Goal: Task Accomplishment & Management: Manage account settings

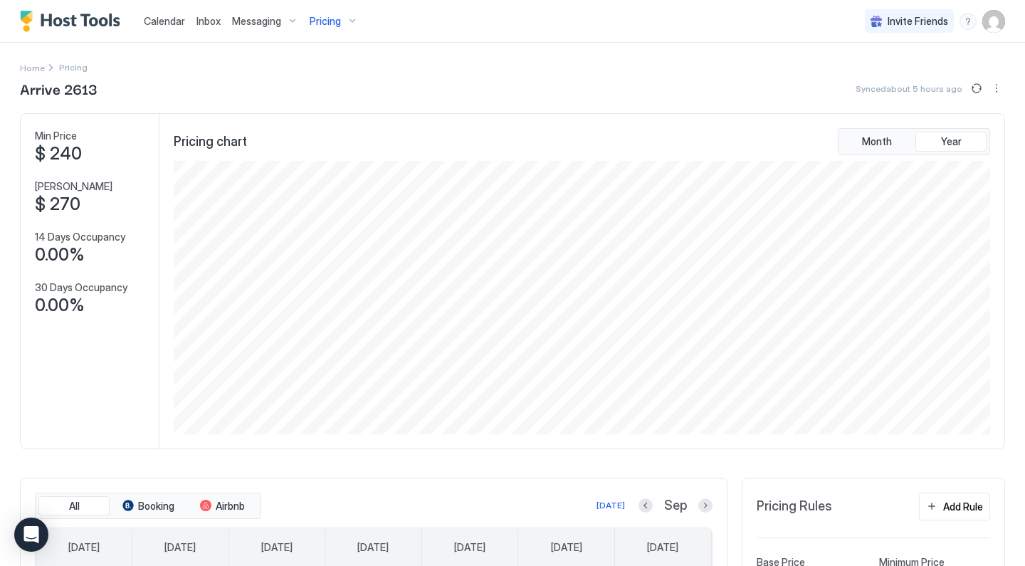
click at [343, 19] on div "Pricing" at bounding box center [334, 21] width 60 height 24
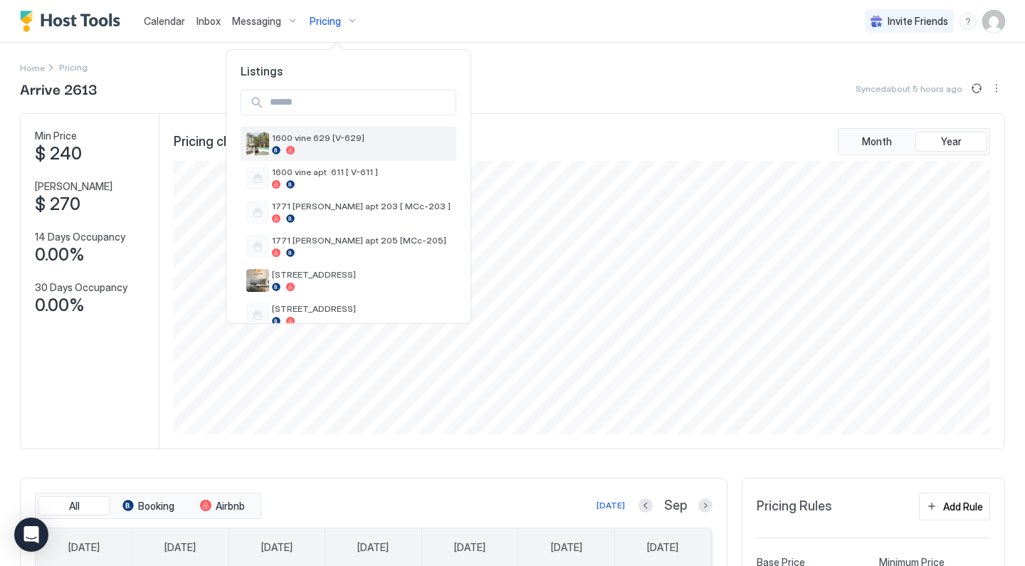
click at [348, 146] on div at bounding box center [361, 150] width 179 height 9
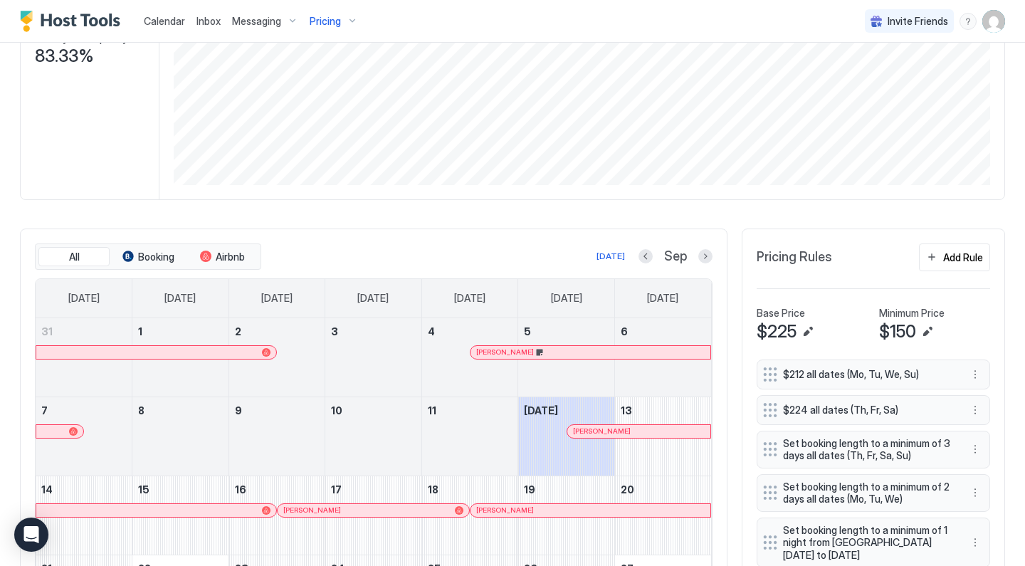
scroll to position [310, 0]
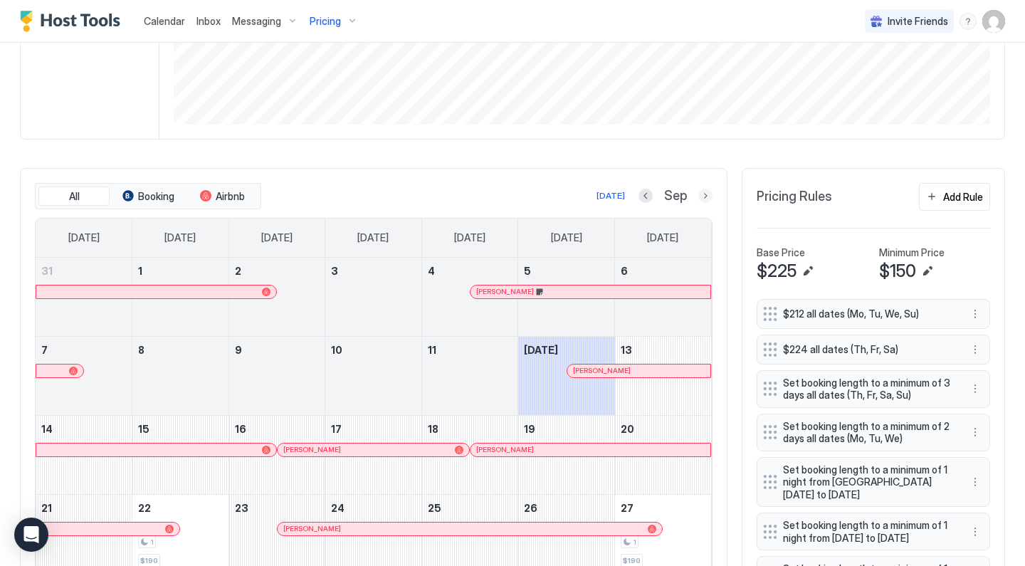
click at [704, 199] on button "Next month" at bounding box center [705, 196] width 14 height 14
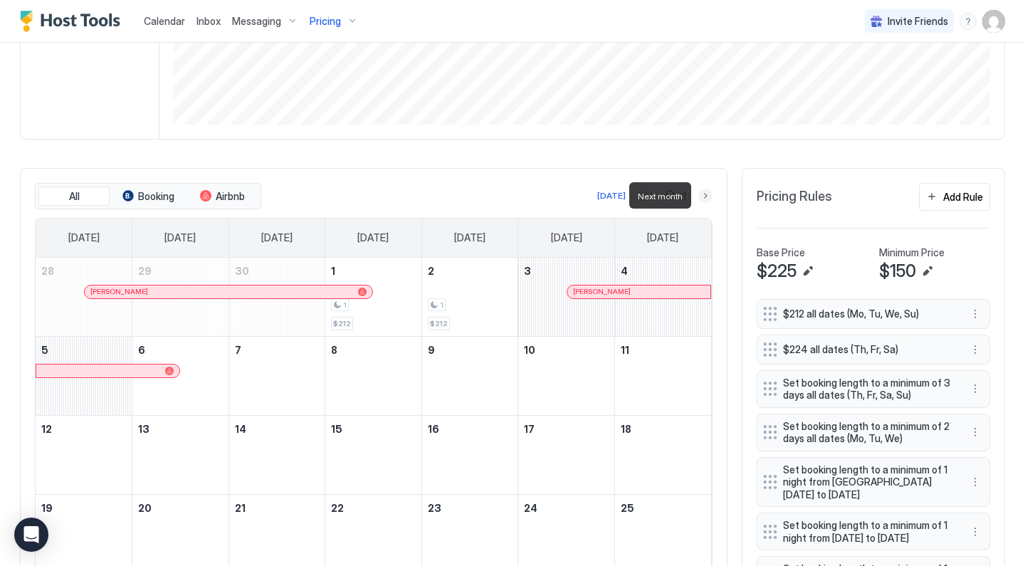
click at [704, 199] on button "Next month" at bounding box center [705, 196] width 14 height 14
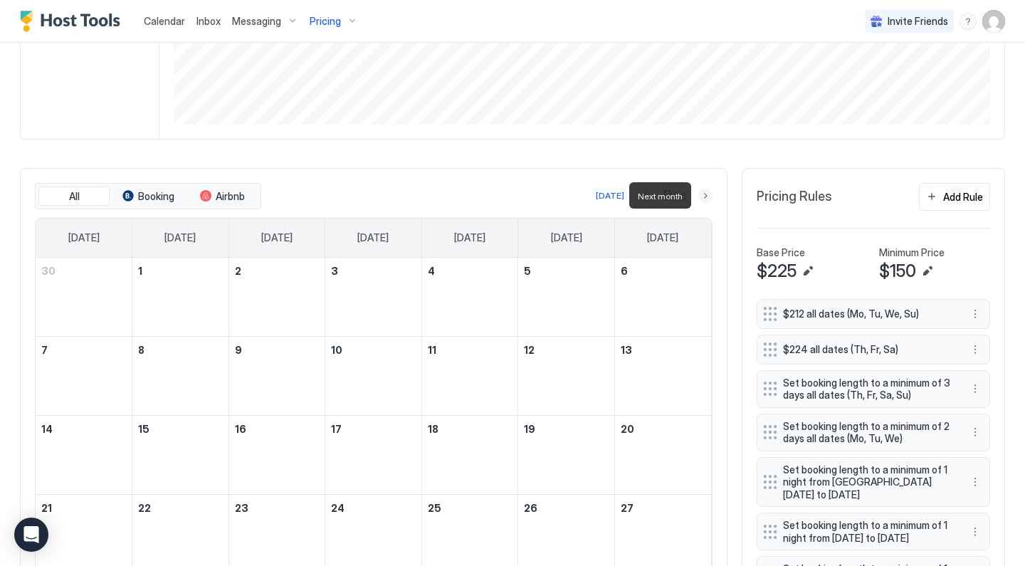
click at [704, 199] on button "Next month" at bounding box center [705, 196] width 14 height 14
click at [707, 197] on button "Next month" at bounding box center [705, 196] width 14 height 14
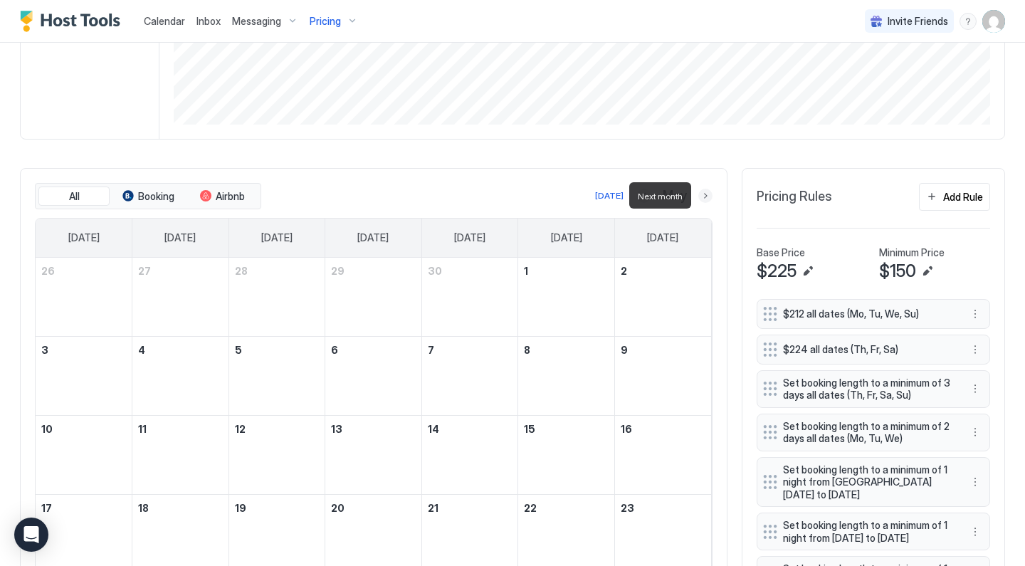
click at [707, 197] on button "Next month" at bounding box center [705, 196] width 14 height 14
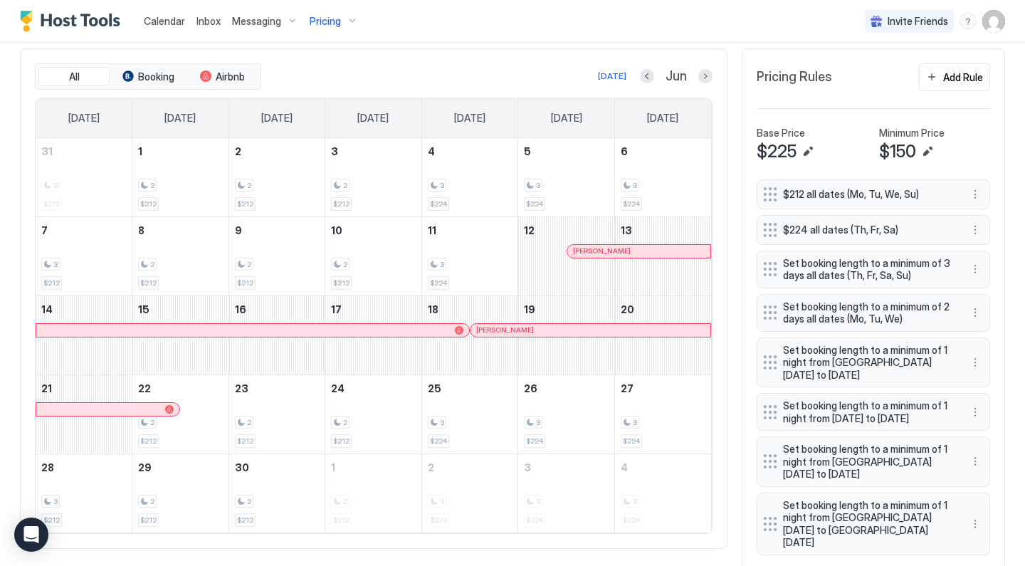
scroll to position [426, 0]
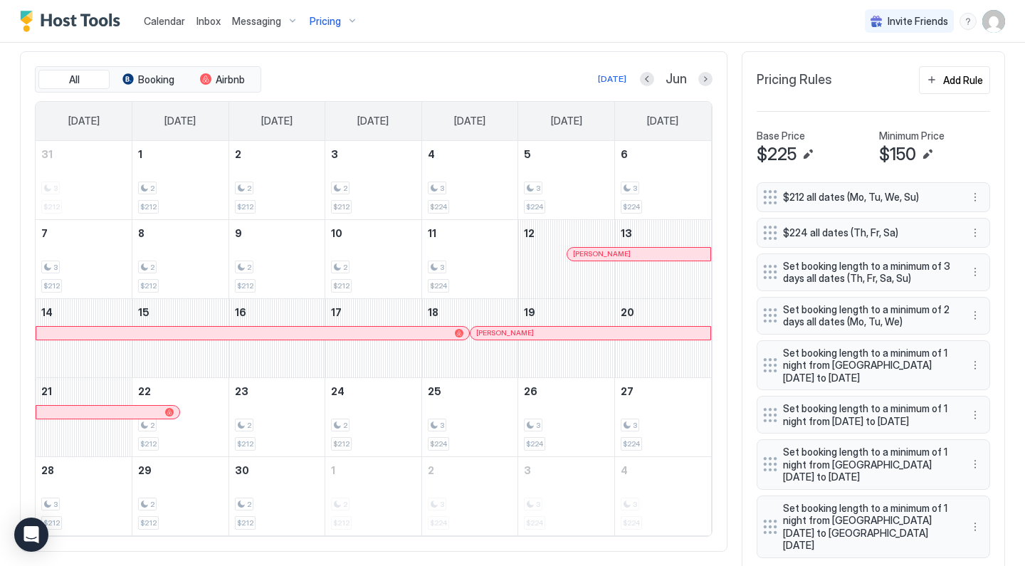
click at [958, 95] on div "Pricing Rules Add Rule" at bounding box center [874, 85] width 234 height 39
click at [964, 83] on div "Add Rule" at bounding box center [963, 80] width 40 height 15
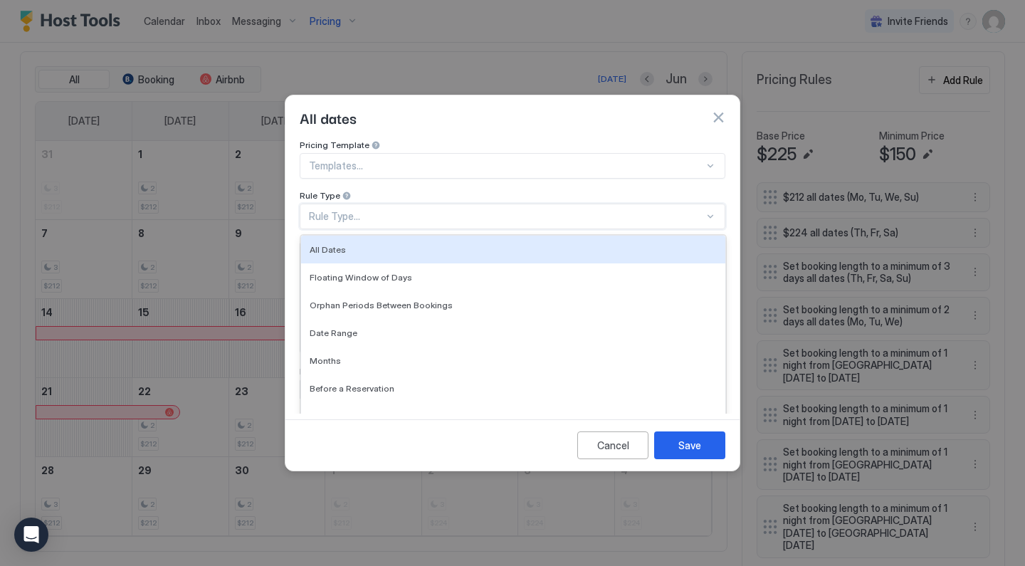
click at [396, 210] on div "Rule Type..." at bounding box center [506, 216] width 395 height 13
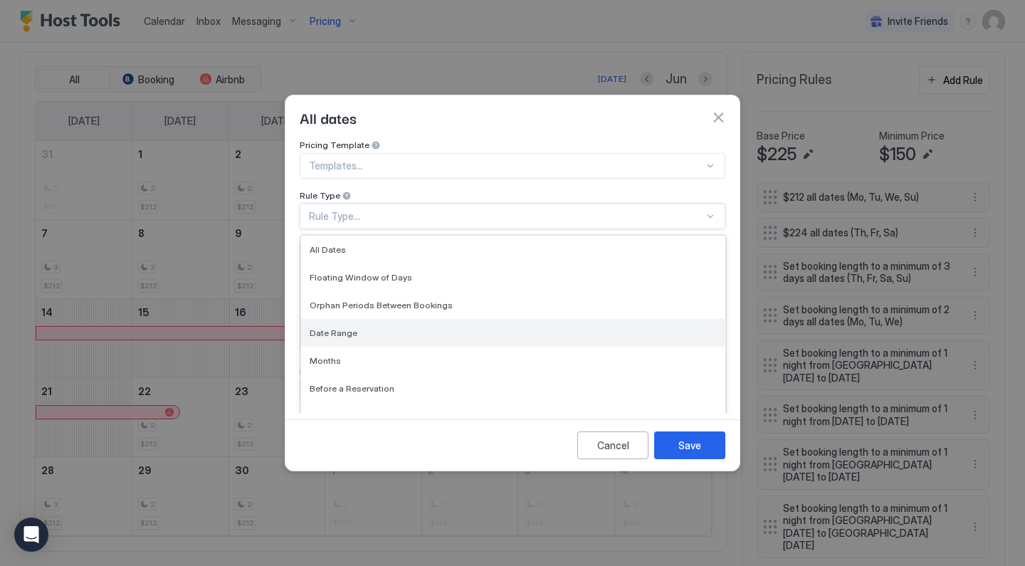
click at [360, 328] on div "Date Range" at bounding box center [513, 333] width 407 height 11
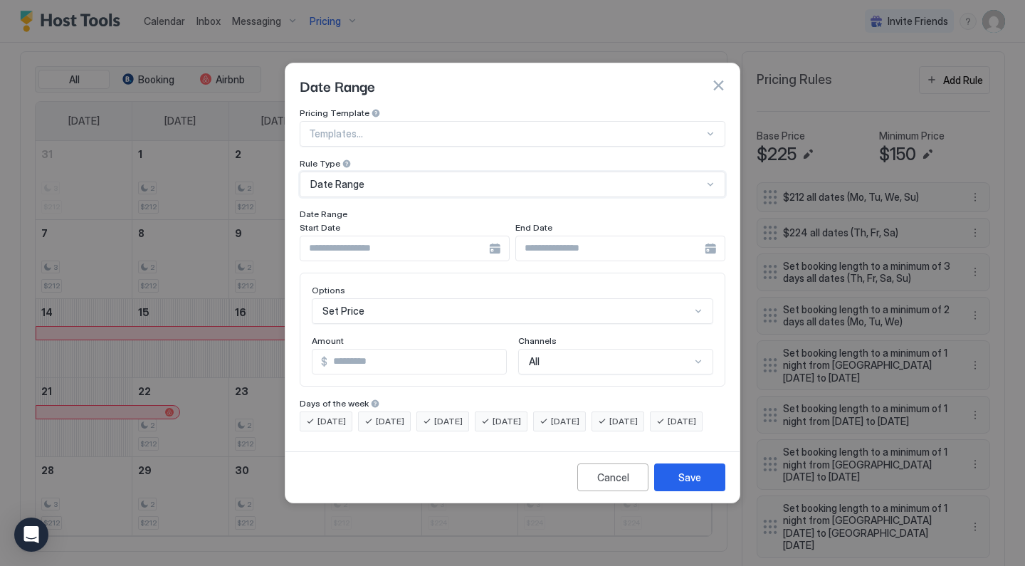
click at [473, 238] on input "Input Field" at bounding box center [394, 248] width 189 height 24
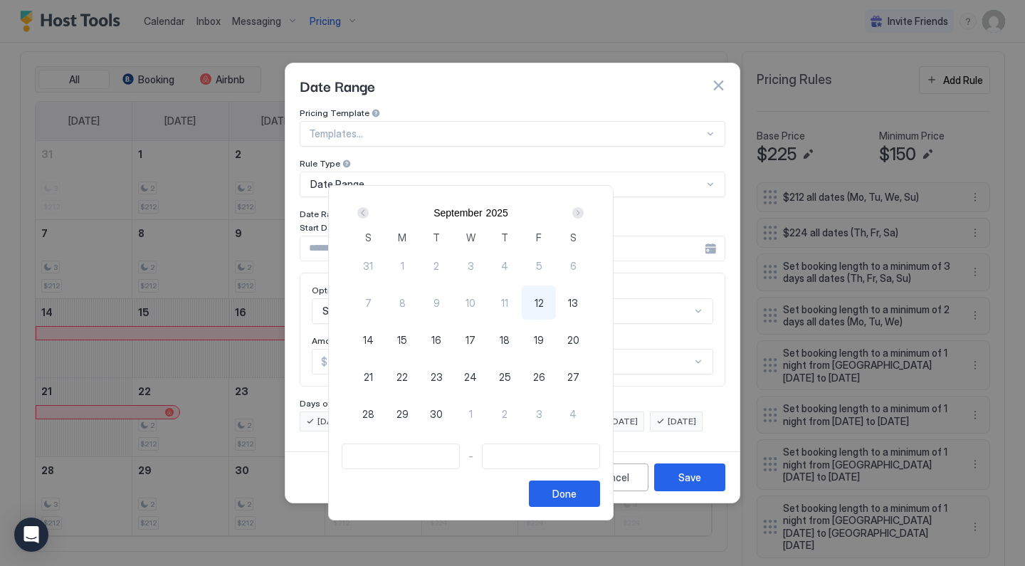
click at [584, 214] on div "Next" at bounding box center [577, 212] width 11 height 11
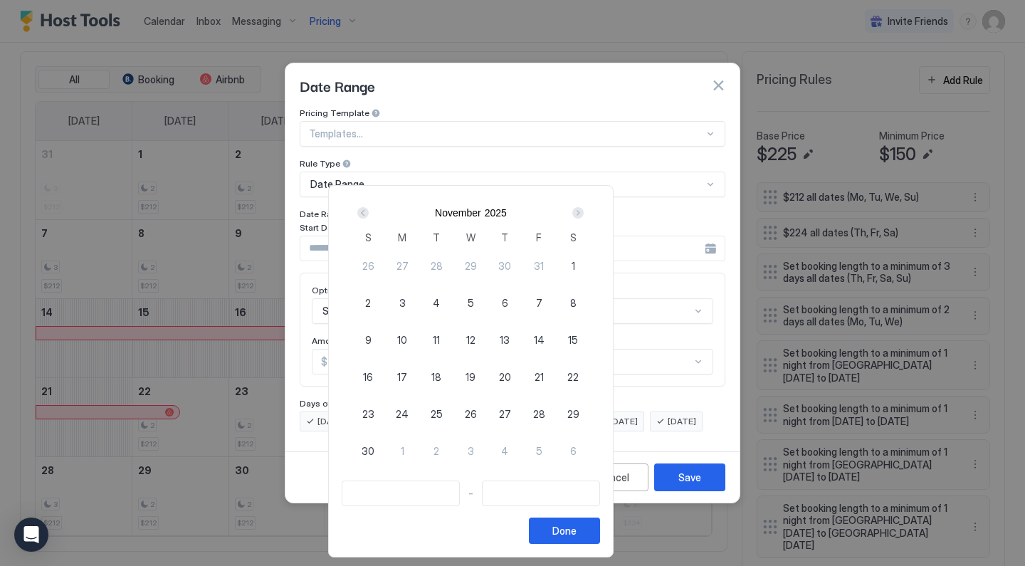
click at [584, 214] on div "Next" at bounding box center [577, 212] width 11 height 11
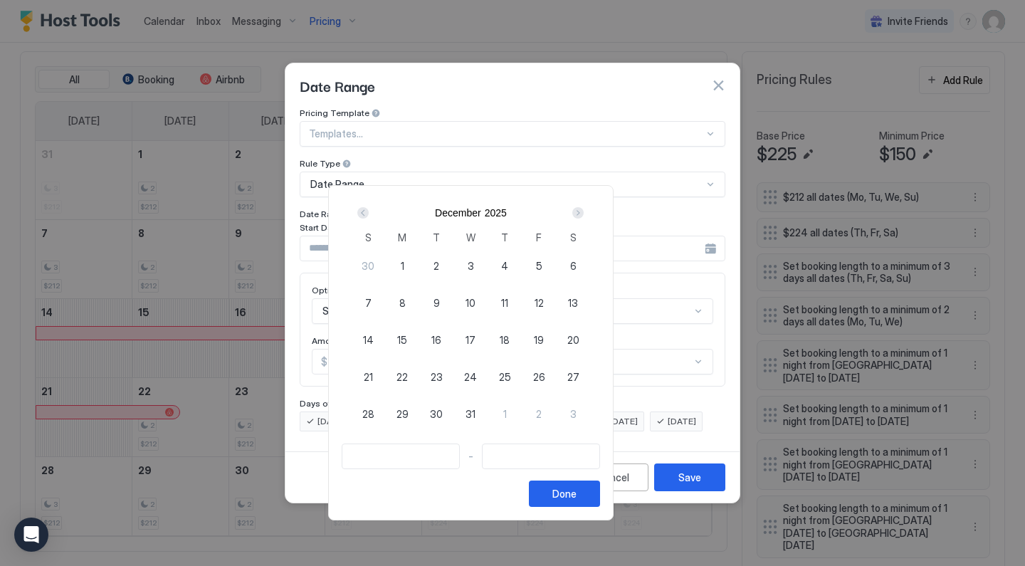
click at [584, 214] on div "Next" at bounding box center [577, 212] width 11 height 11
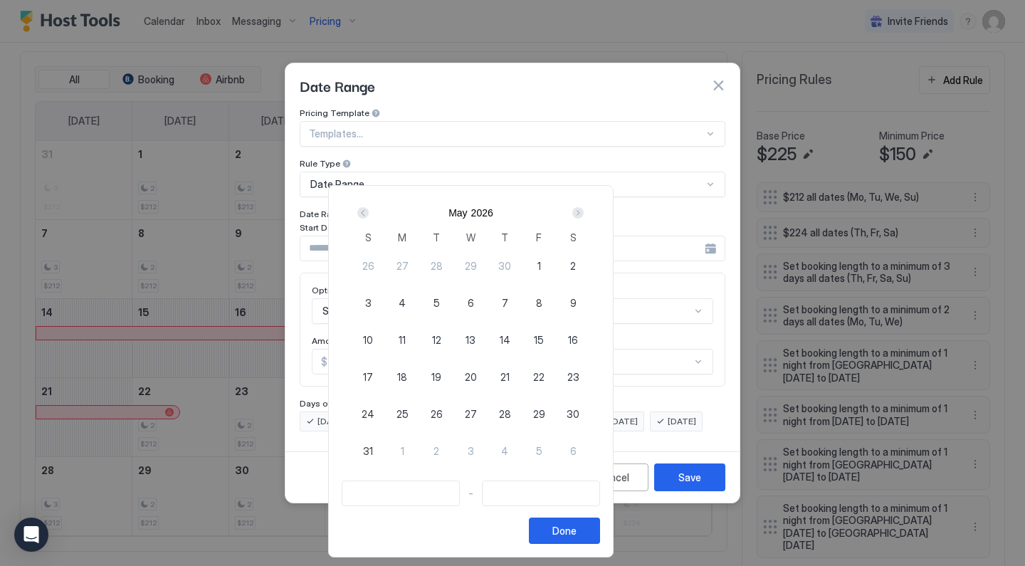
click at [584, 214] on div "Next" at bounding box center [577, 212] width 11 height 11
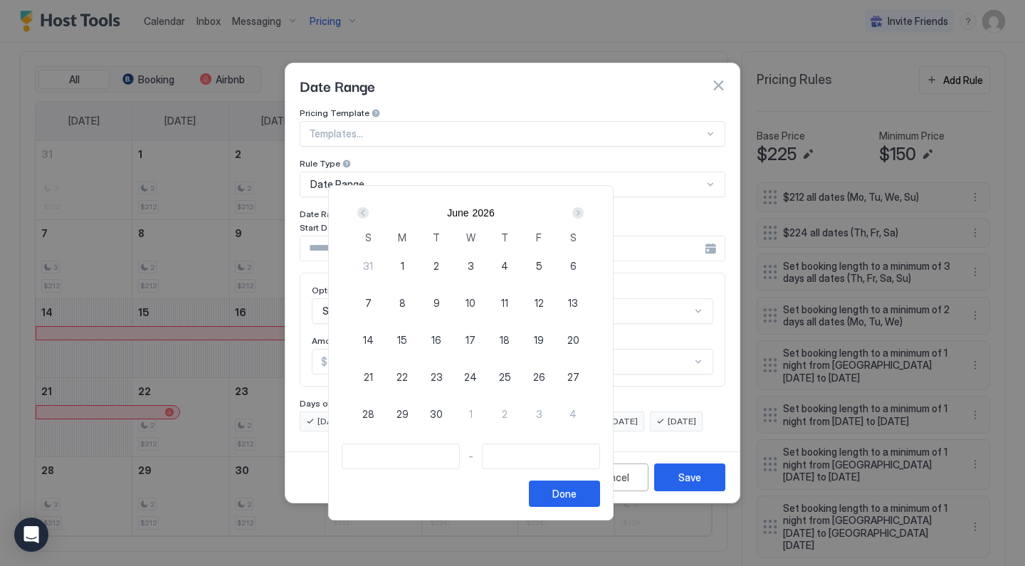
click at [584, 214] on div "Next" at bounding box center [577, 212] width 11 height 11
click at [369, 211] on div "Prev" at bounding box center [362, 212] width 11 height 11
click at [508, 301] on span "11" at bounding box center [504, 302] width 7 height 15
type input "**********"
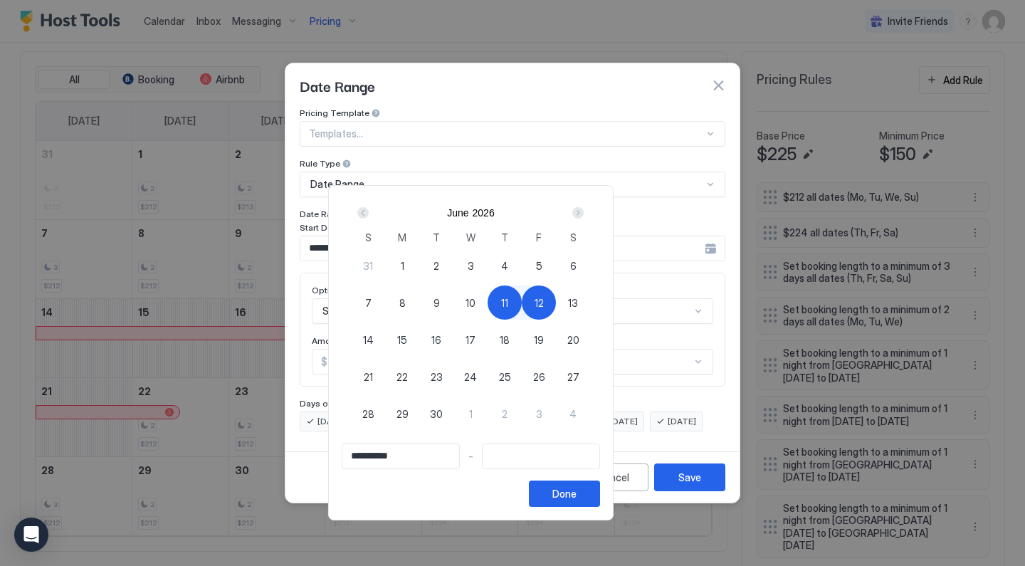
click at [584, 214] on div "Next" at bounding box center [577, 212] width 11 height 11
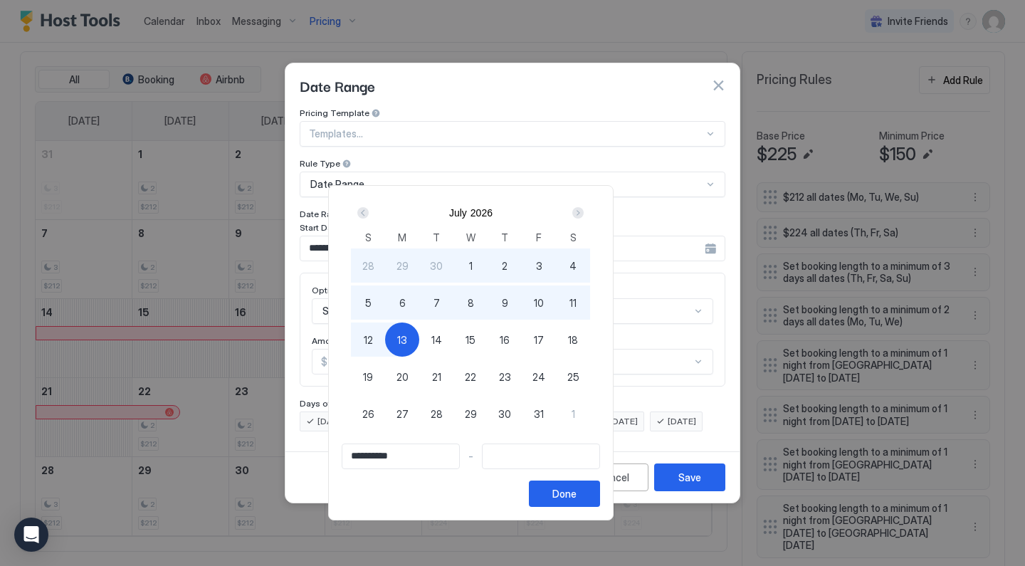
type input "**********"
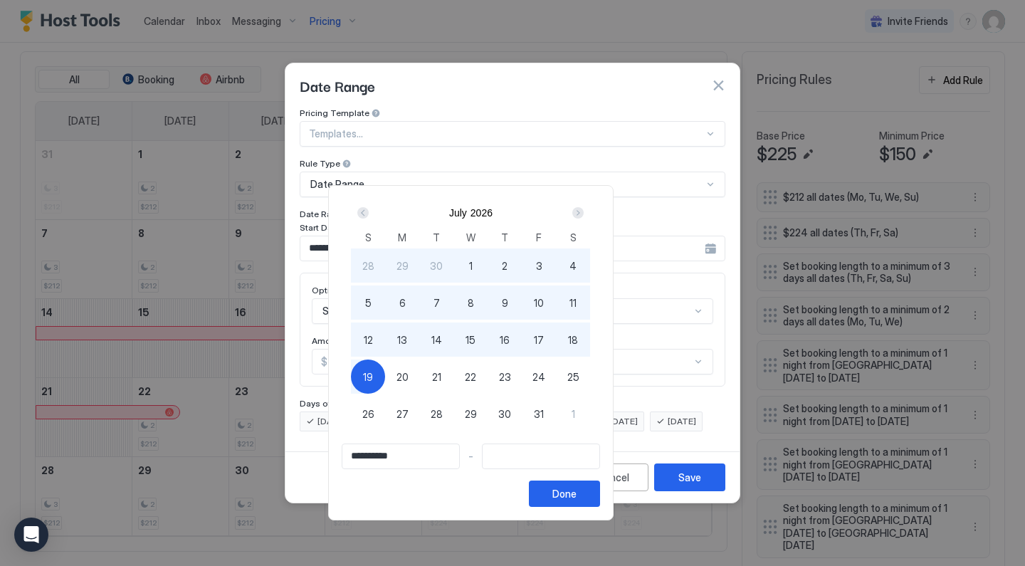
click at [385, 370] on div "19" at bounding box center [368, 377] width 34 height 34
type input "**********"
click at [577, 491] on div "Done" at bounding box center [564, 493] width 24 height 15
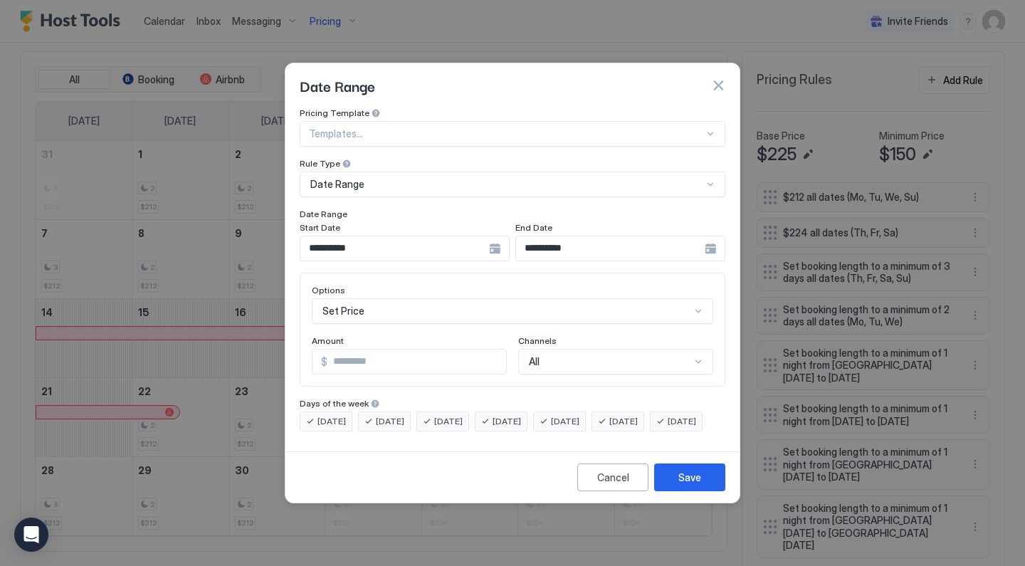
click at [448, 127] on div at bounding box center [506, 133] width 395 height 13
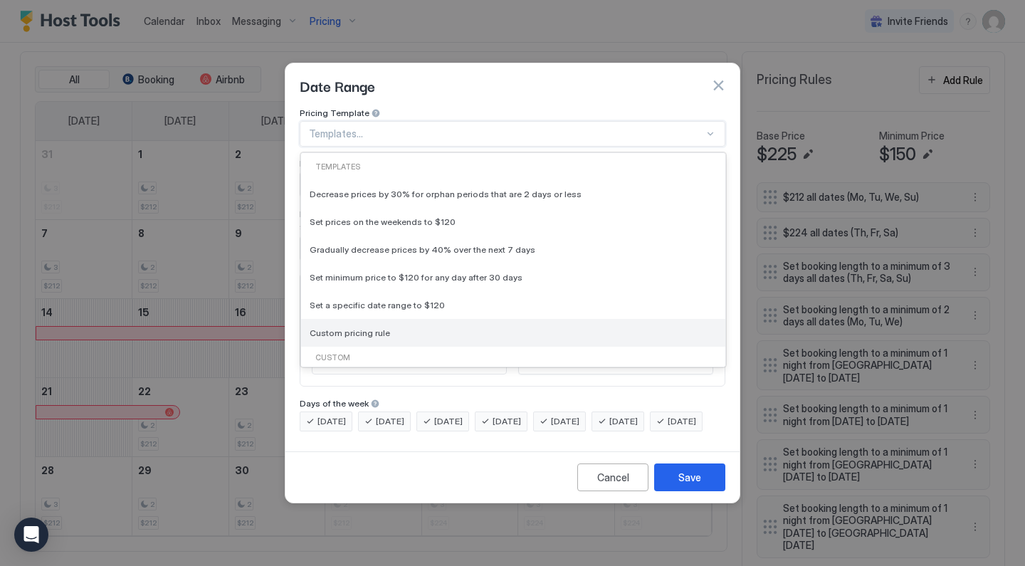
click at [355, 328] on span "Custom pricing rule" at bounding box center [350, 333] width 80 height 11
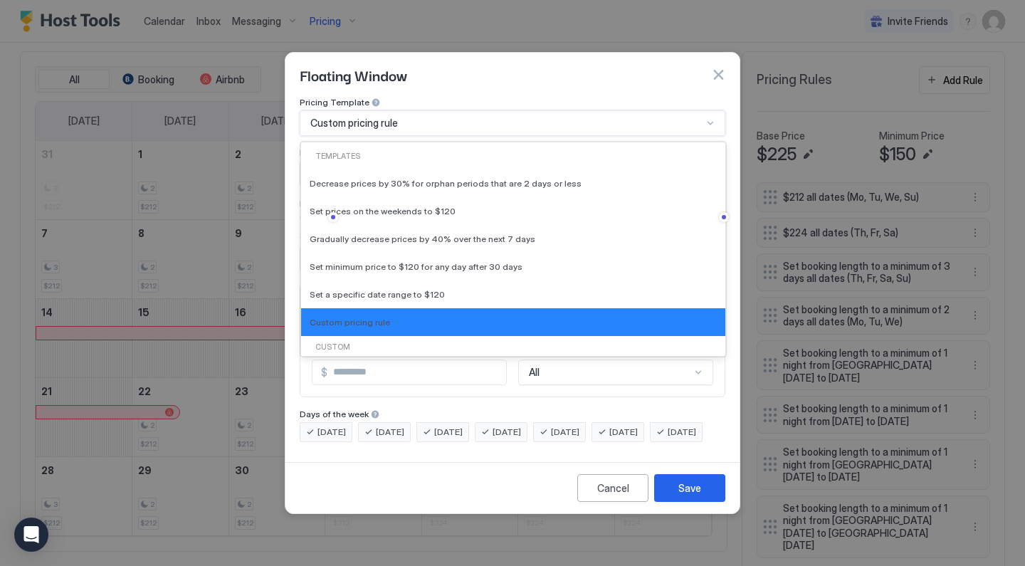
click at [421, 117] on div "Custom pricing rule" at bounding box center [506, 123] width 392 height 13
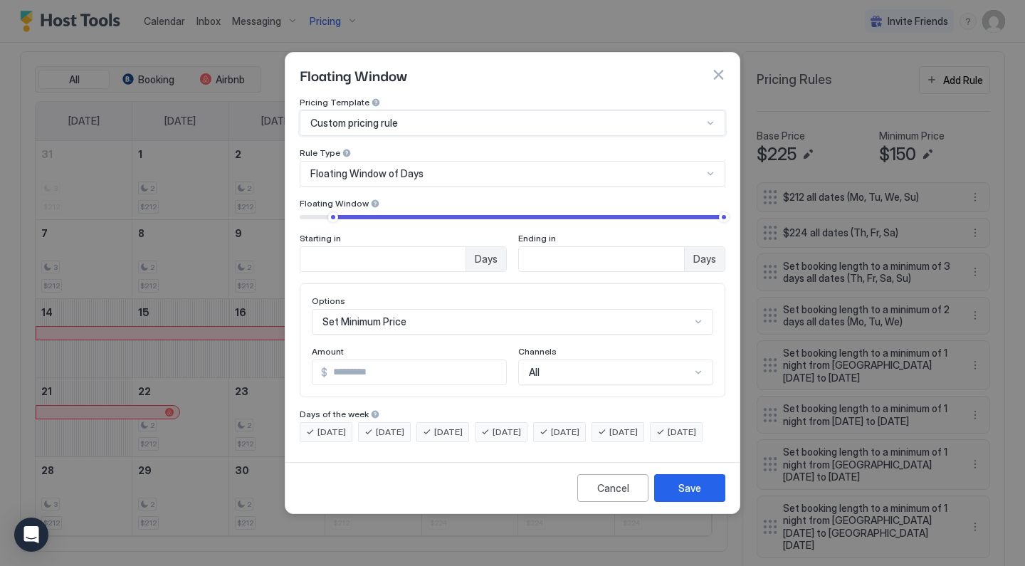
click at [407, 167] on span "Floating Window of Days" at bounding box center [366, 173] width 113 height 13
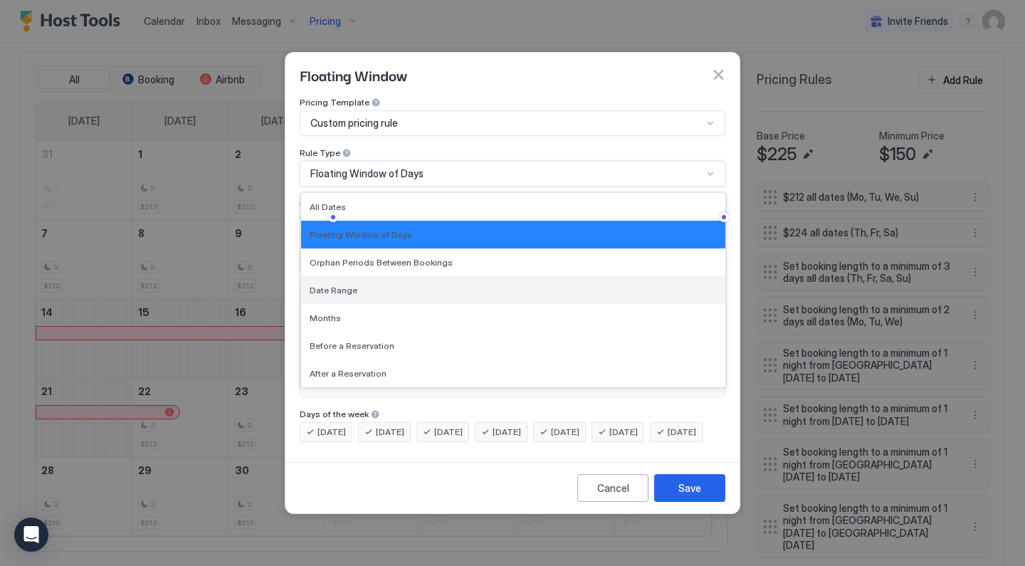
click at [348, 285] on span "Date Range" at bounding box center [334, 290] width 48 height 11
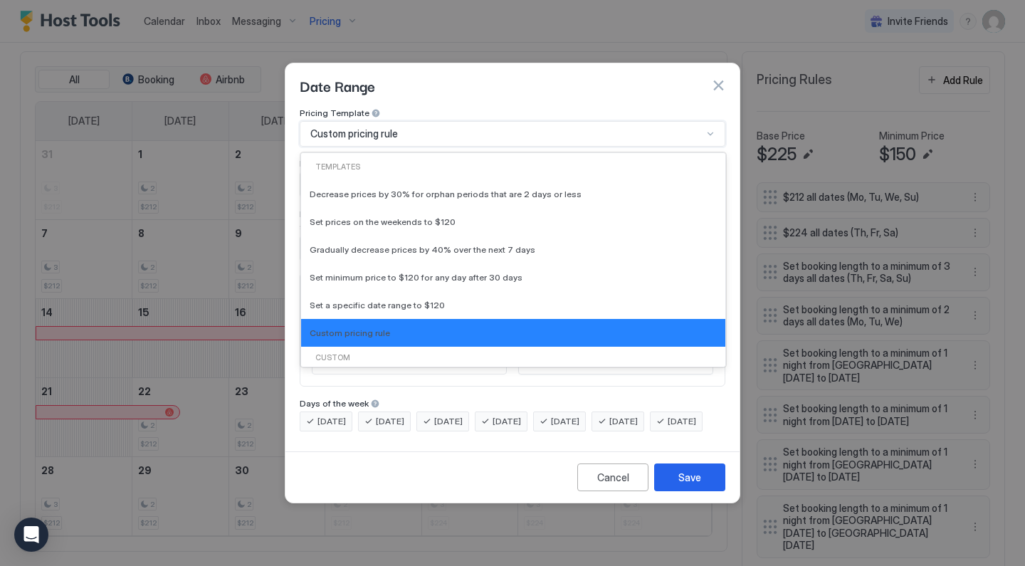
click at [437, 127] on div "Custom pricing rule" at bounding box center [506, 133] width 392 height 13
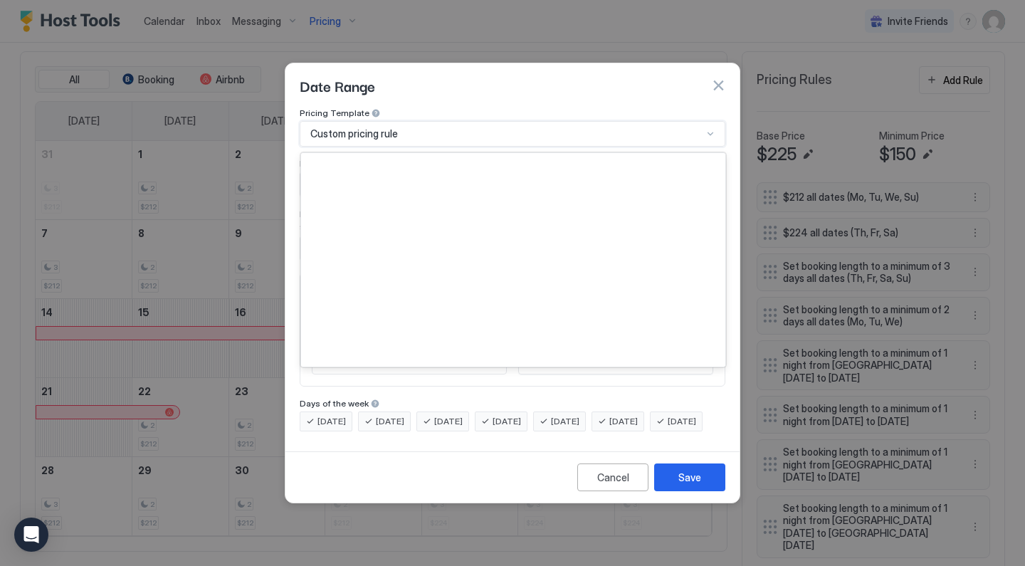
scroll to position [0, 0]
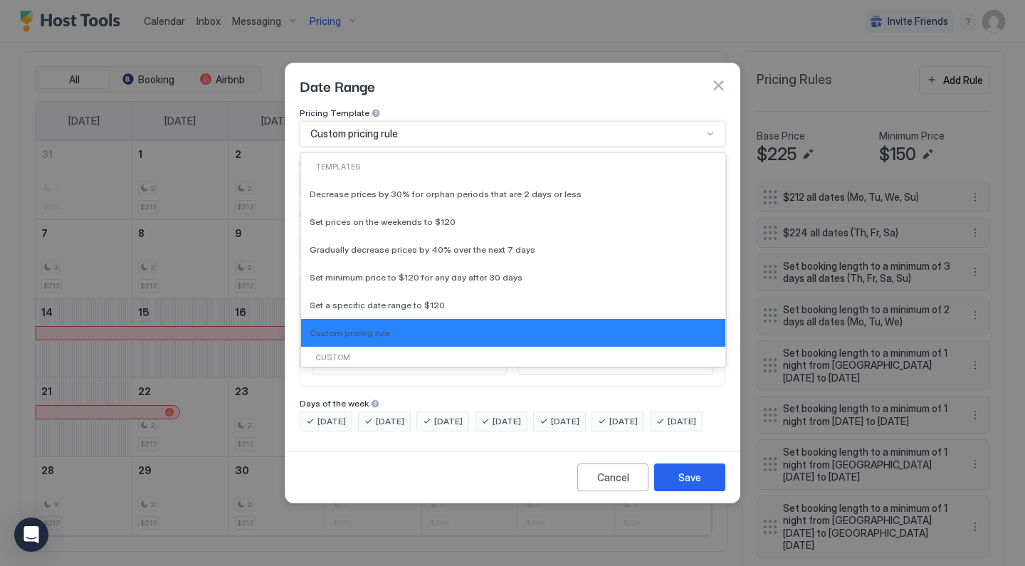
click at [472, 446] on div "**********" at bounding box center [512, 277] width 454 height 338
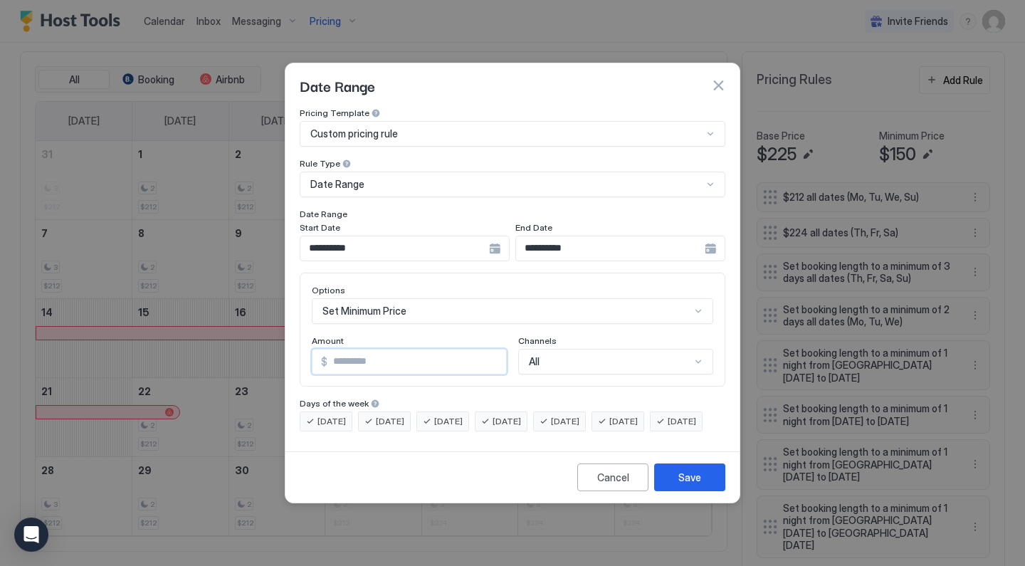
drag, startPoint x: 423, startPoint y: 355, endPoint x: 305, endPoint y: 315, distance: 125.0
click at [305, 315] on div "Options Set Minimum Price Amount $ *** Channels All" at bounding box center [513, 330] width 426 height 114
click at [365, 302] on div "Set Minimum Price" at bounding box center [513, 311] width 402 height 26
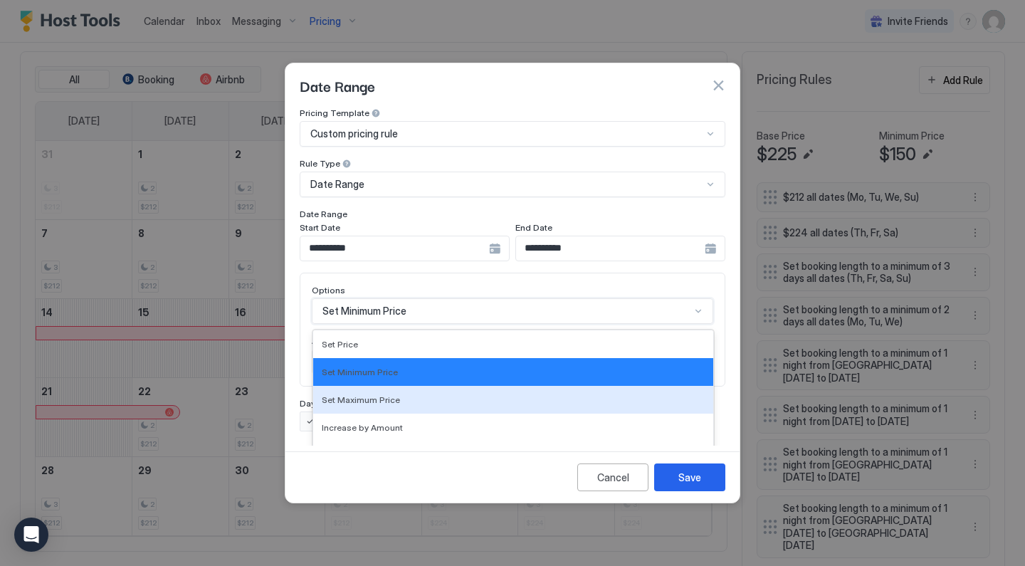
scroll to position [73, 0]
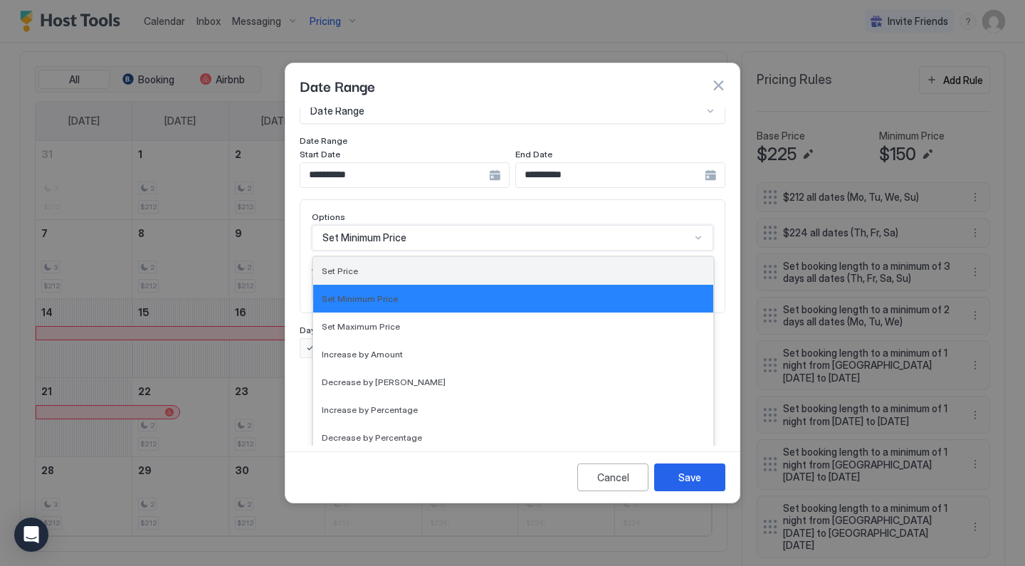
click at [355, 266] on span "Set Price" at bounding box center [340, 271] width 36 height 11
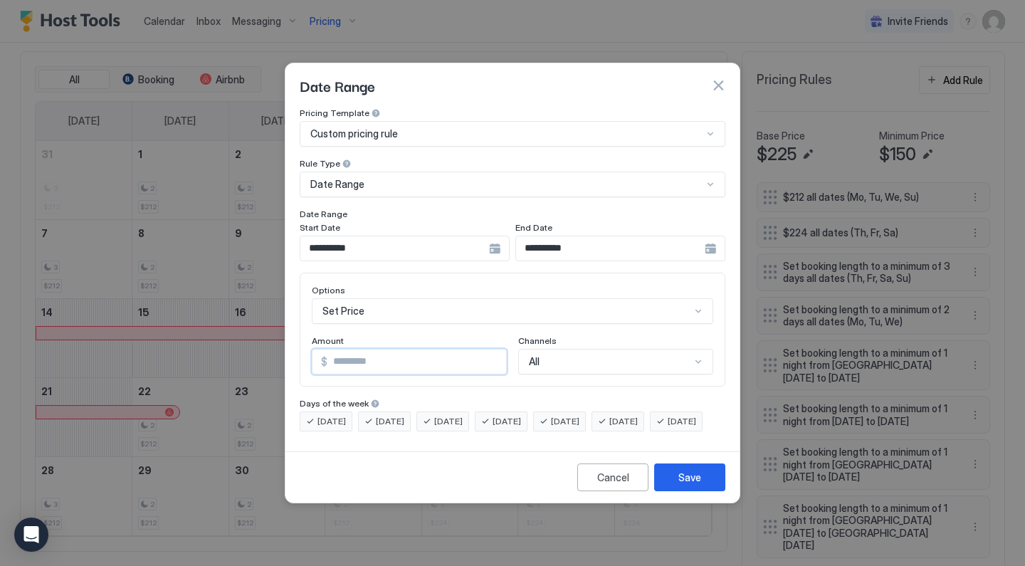
drag, startPoint x: 368, startPoint y: 355, endPoint x: 306, endPoint y: 323, distance: 69.4
click at [306, 323] on div "Options Set Price Amount $ *** Channels All" at bounding box center [513, 330] width 426 height 114
type input "*"
type input "***"
click at [674, 490] on button "Save" at bounding box center [689, 477] width 71 height 28
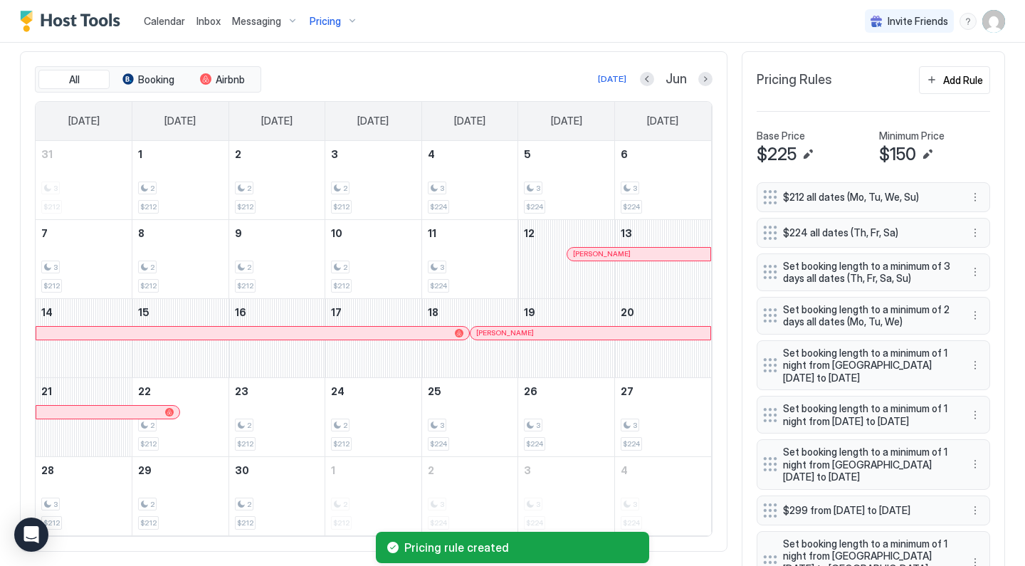
click at [347, 21] on div "Pricing" at bounding box center [334, 21] width 60 height 24
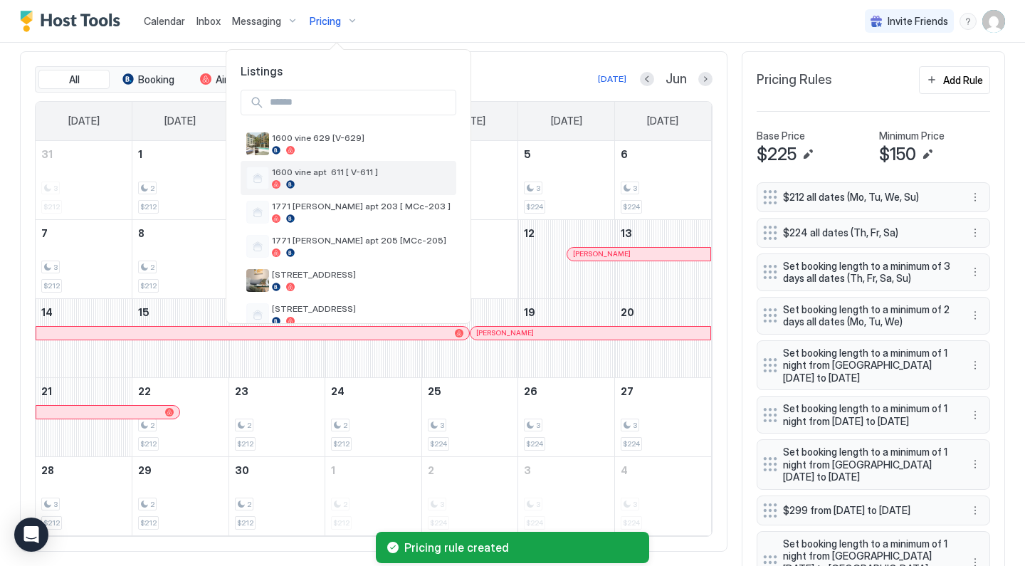
click at [330, 172] on span "1600 vine apt 611 [ V-611 ]" at bounding box center [361, 172] width 179 height 11
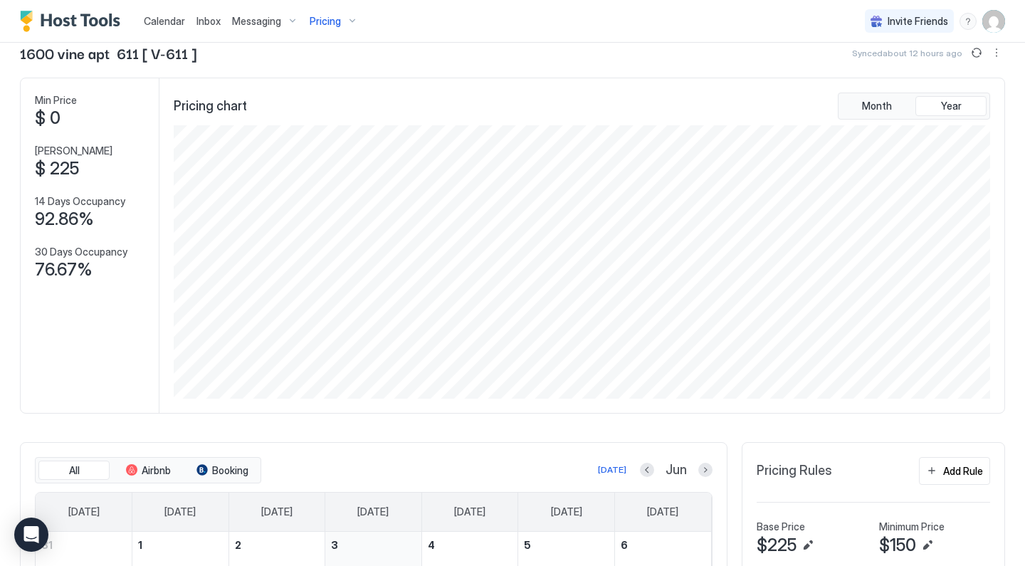
scroll to position [36, 0]
click at [337, 22] on span "Pricing" at bounding box center [325, 21] width 31 height 13
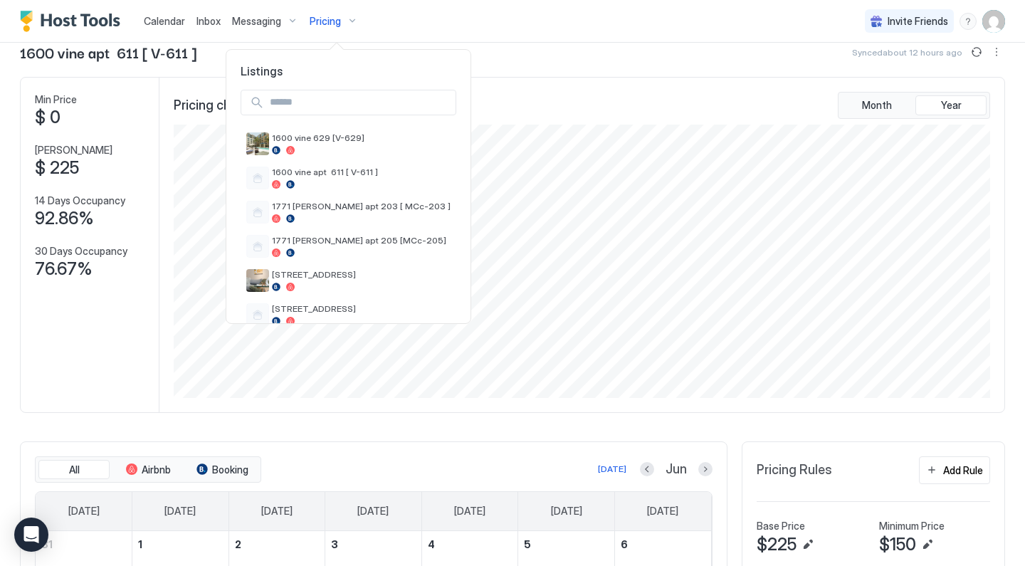
click at [497, 66] on div at bounding box center [512, 283] width 1025 height 566
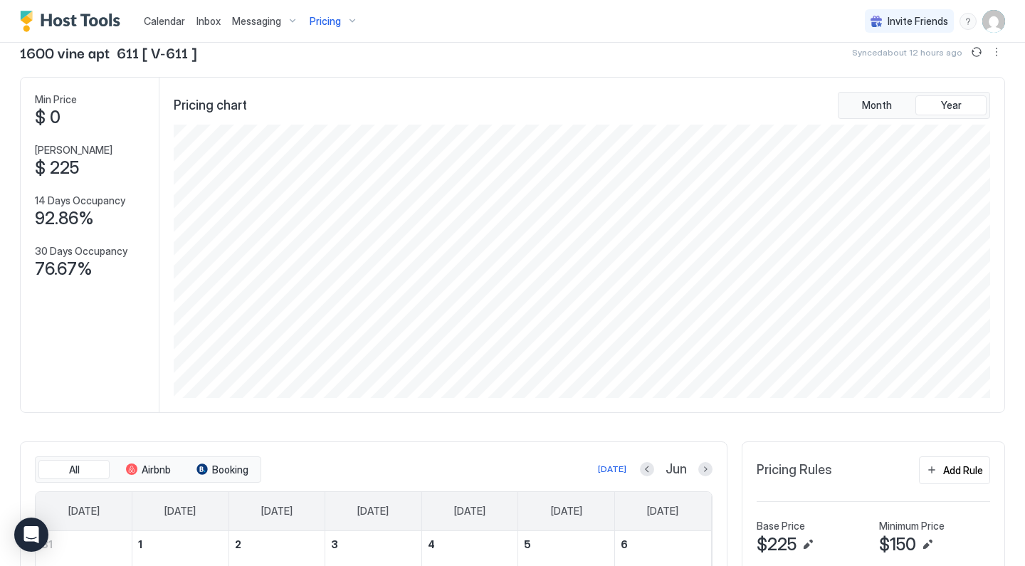
click at [316, 25] on span "Pricing" at bounding box center [325, 21] width 31 height 13
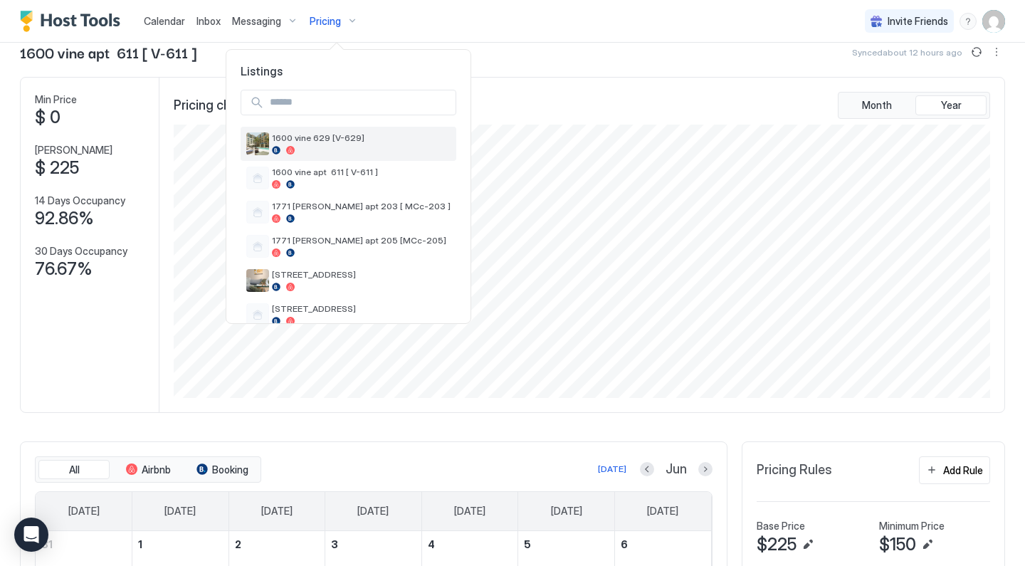
click at [304, 140] on span "1600 vine 629 [V-629]" at bounding box center [361, 137] width 179 height 11
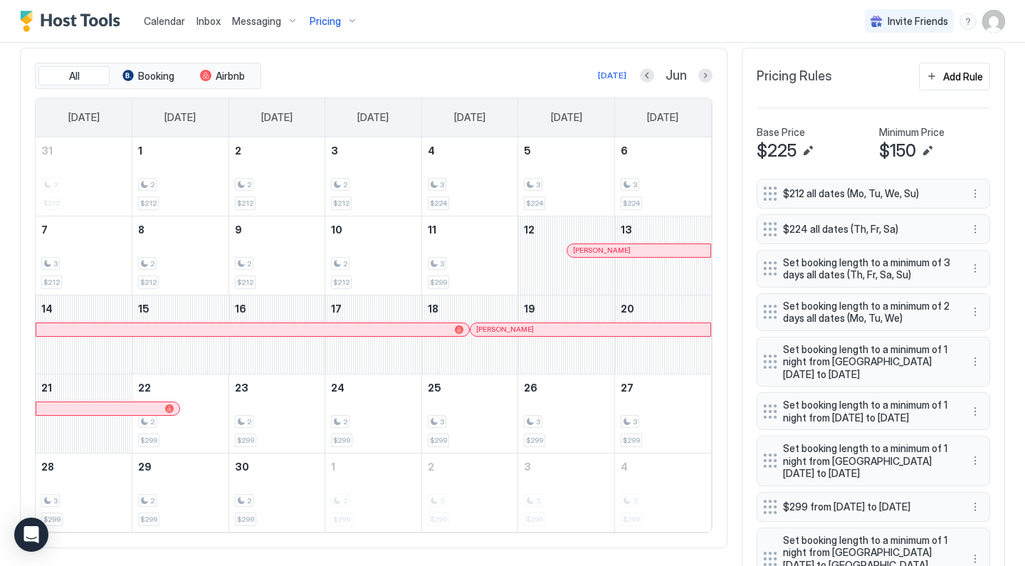
scroll to position [476, 0]
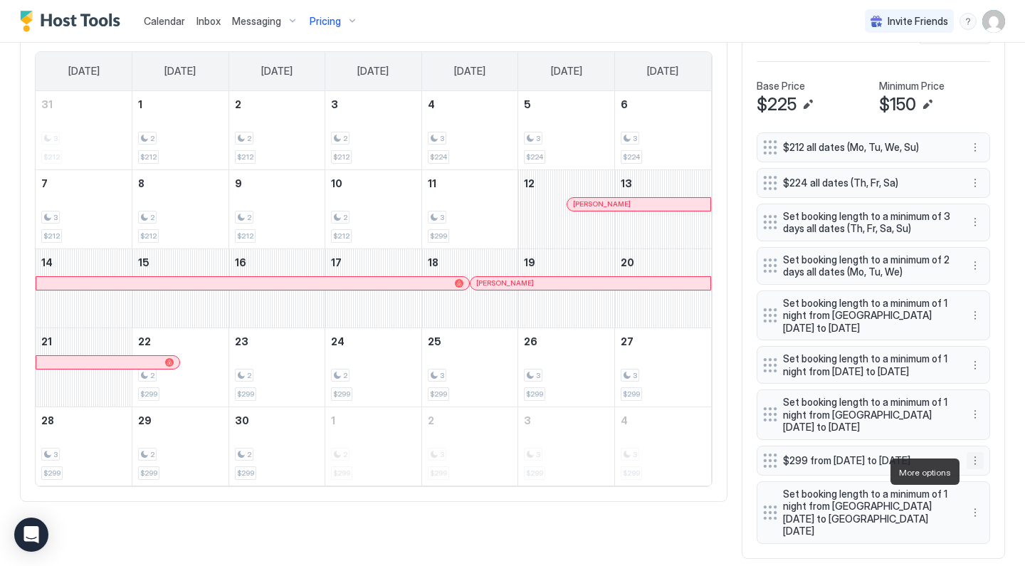
click at [974, 469] on button "More options" at bounding box center [975, 460] width 17 height 17
click at [983, 489] on div "Edit" at bounding box center [988, 491] width 31 height 11
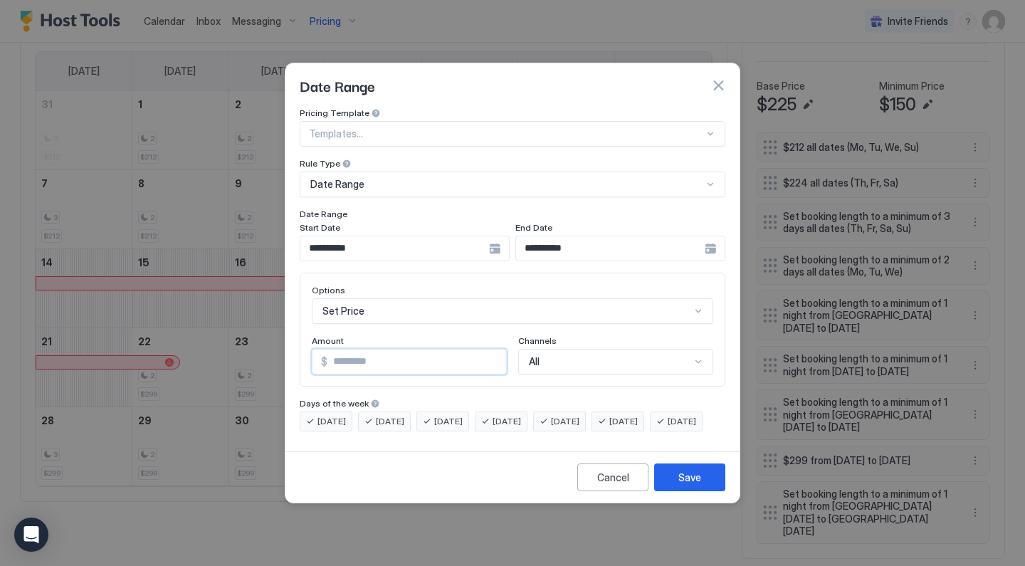
drag, startPoint x: 362, startPoint y: 348, endPoint x: 268, endPoint y: 325, distance: 96.9
click at [269, 325] on div "**********" at bounding box center [512, 283] width 1025 height 566
type input "***"
click at [687, 485] on div "Save" at bounding box center [689, 477] width 23 height 15
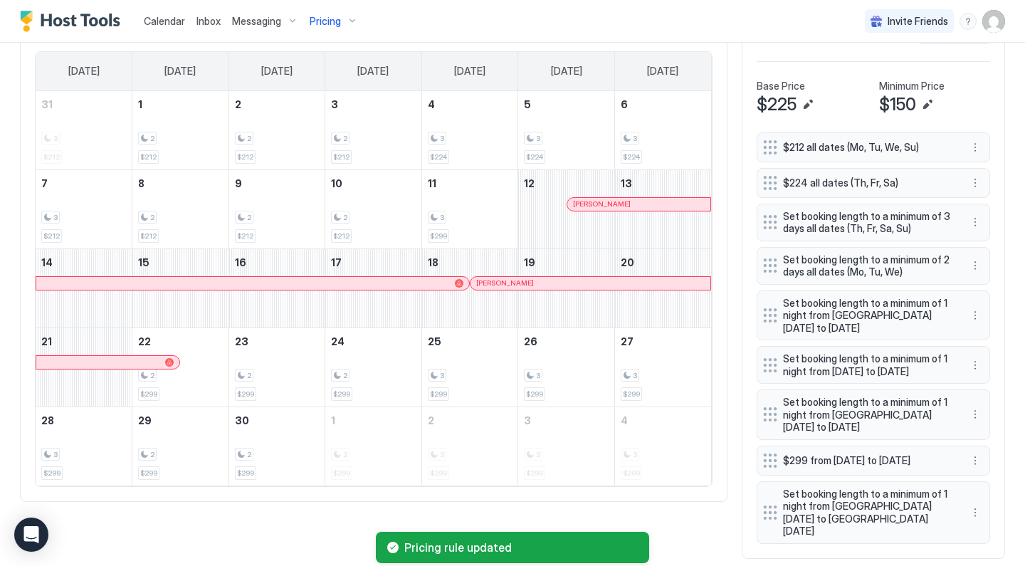
click at [340, 19] on div "Pricing" at bounding box center [334, 21] width 60 height 24
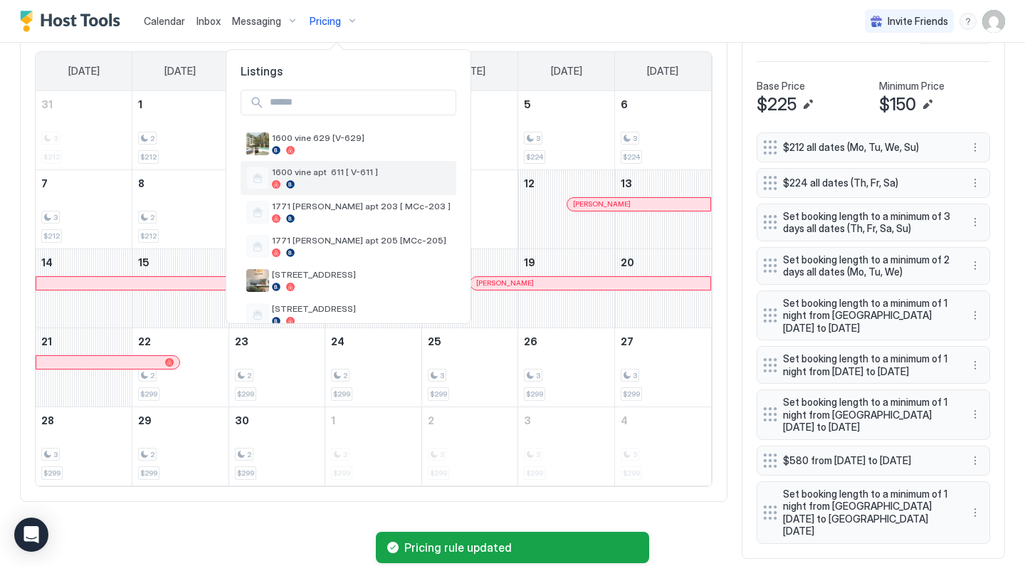
click at [332, 164] on div "1600 vine apt 611 [ V-611 ]" at bounding box center [349, 178] width 216 height 34
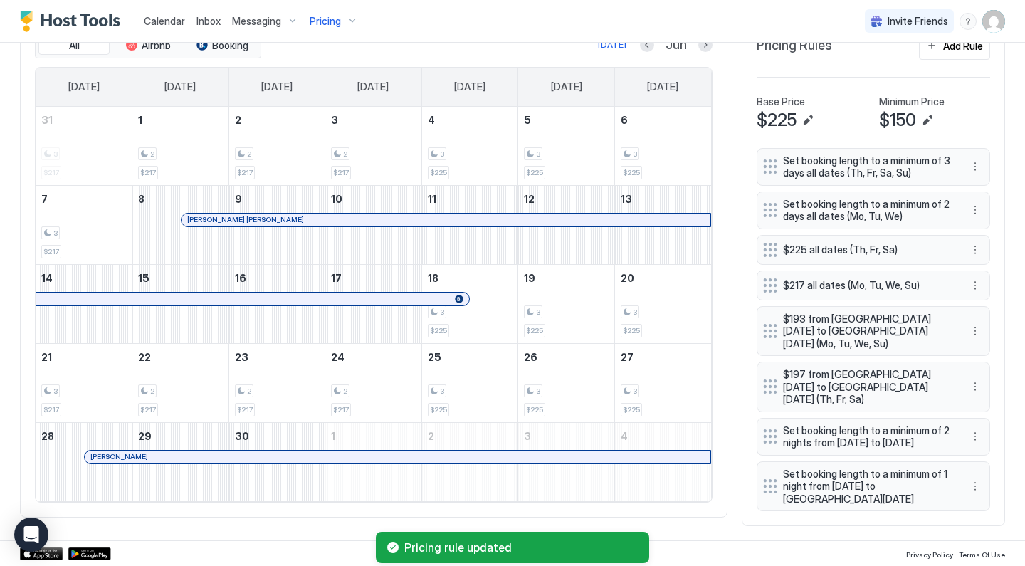
scroll to position [451, 0]
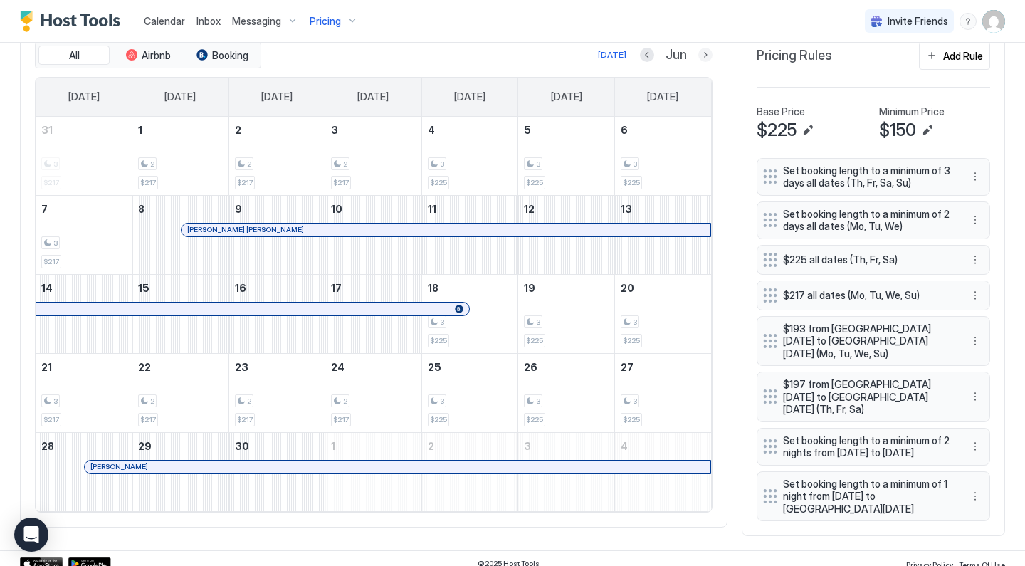
click at [702, 55] on button "Next month" at bounding box center [705, 55] width 14 height 14
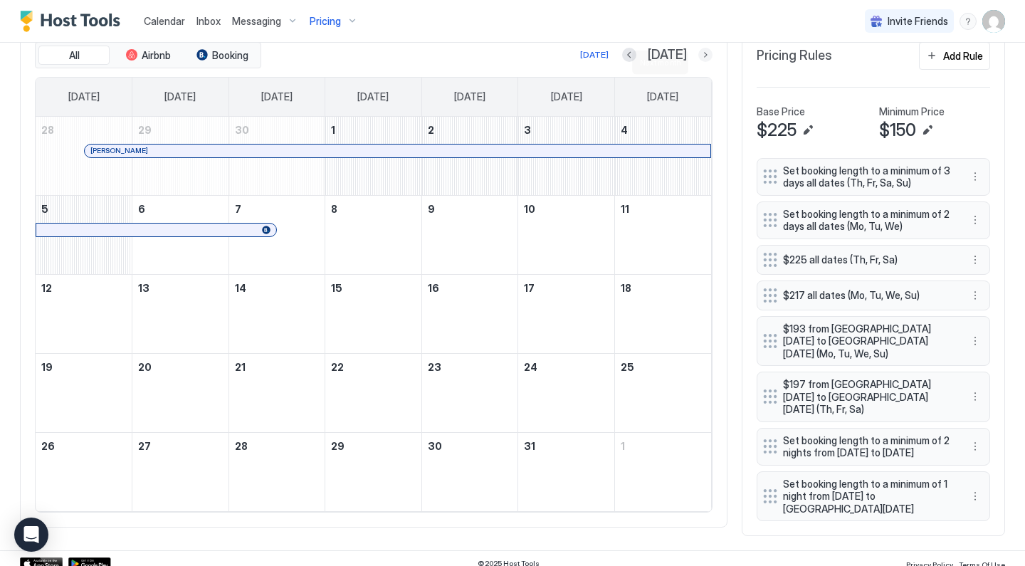
scroll to position [443, 0]
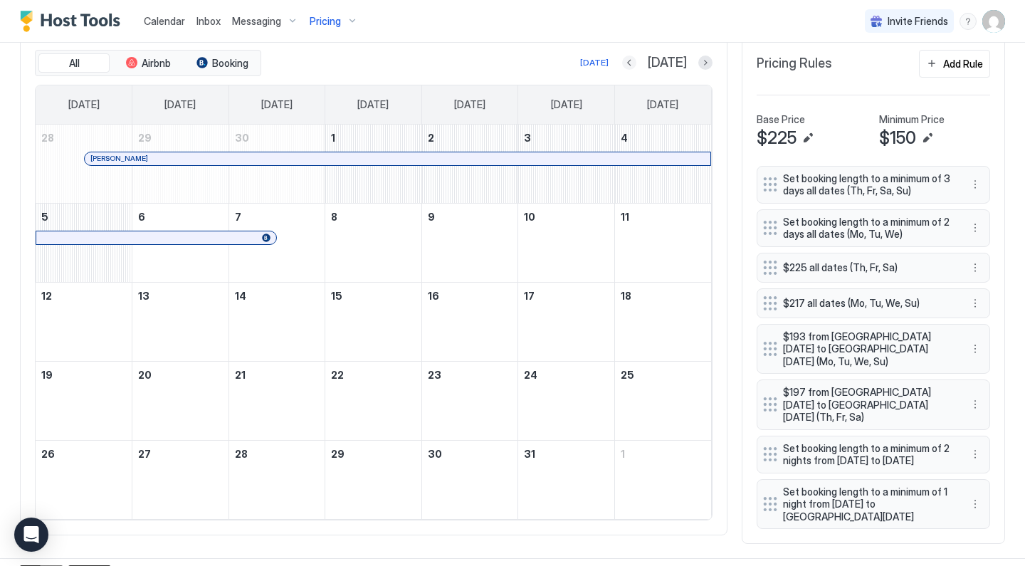
click at [636, 60] on button "Previous month" at bounding box center [629, 63] width 14 height 14
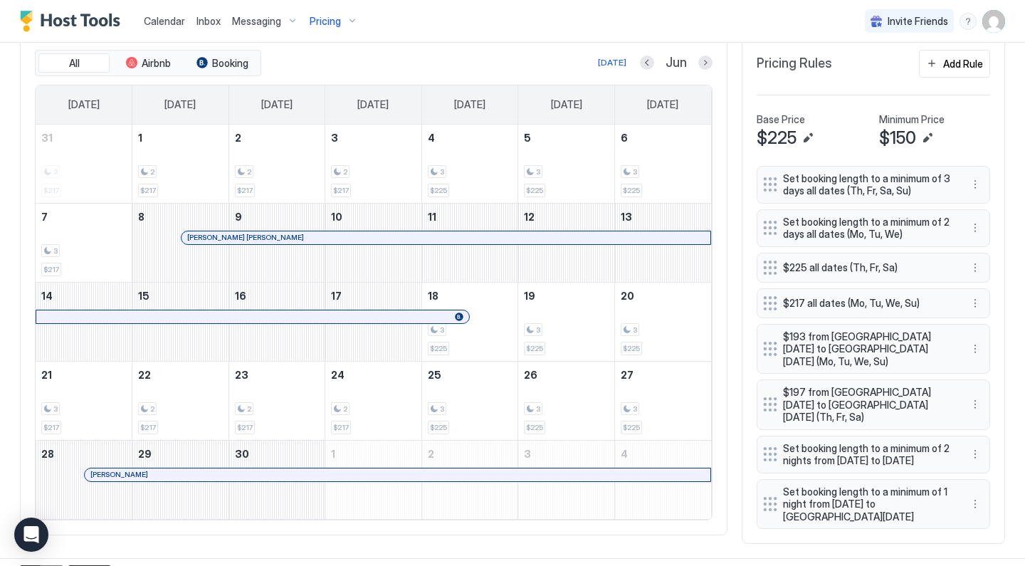
click at [954, 62] on div "Add Rule" at bounding box center [963, 63] width 40 height 15
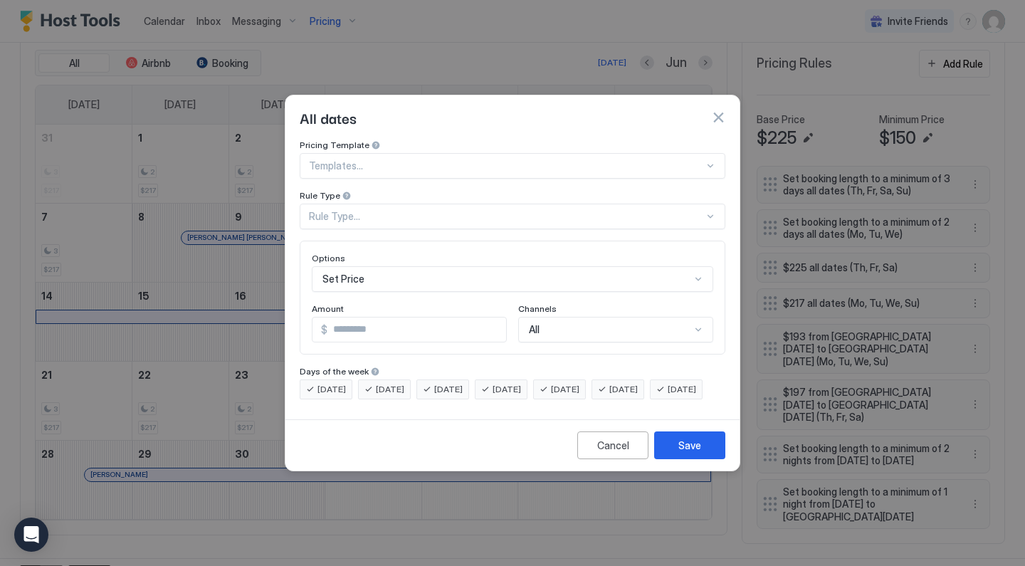
click at [390, 210] on div "Rule Type..." at bounding box center [506, 216] width 395 height 13
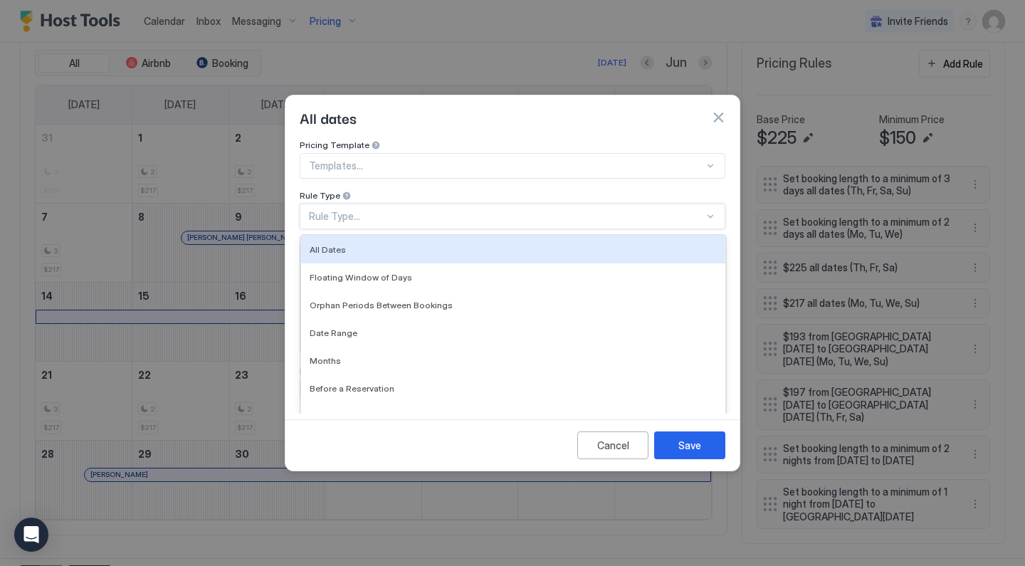
click at [386, 159] on div at bounding box center [506, 165] width 395 height 13
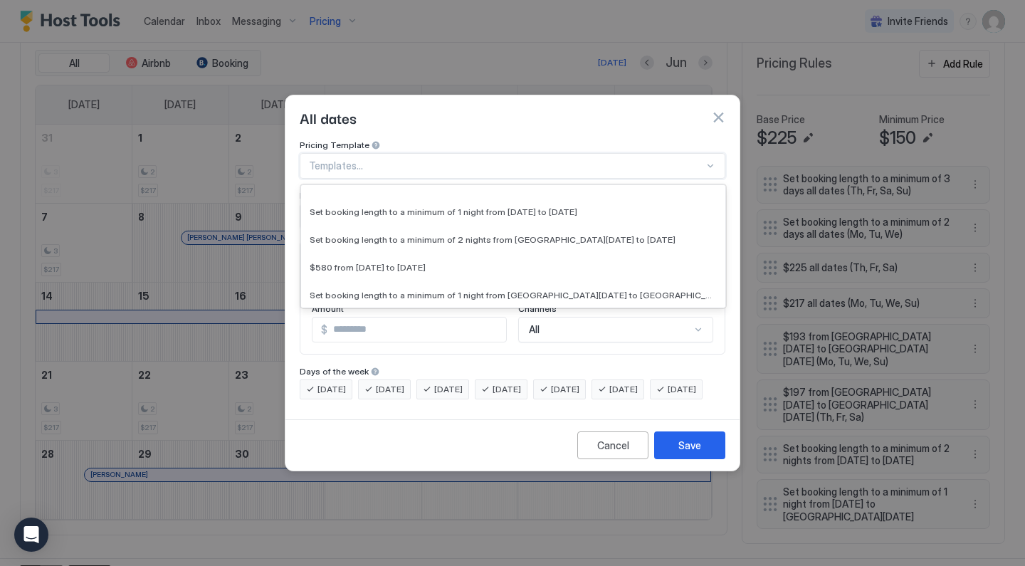
scroll to position [3529, 0]
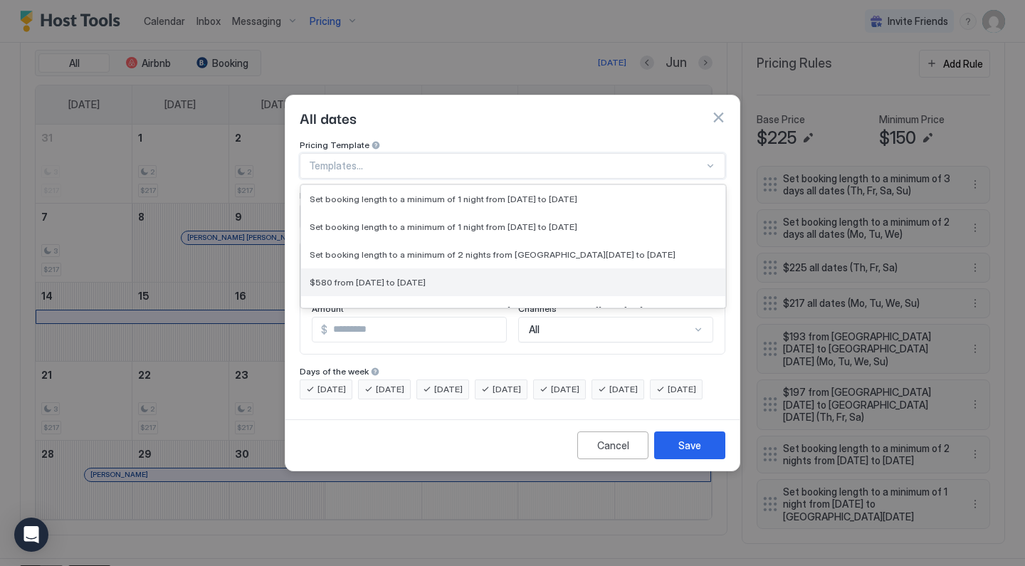
click at [377, 277] on span "$580 from [DATE] to [DATE]" at bounding box center [368, 282] width 116 height 11
type input "***"
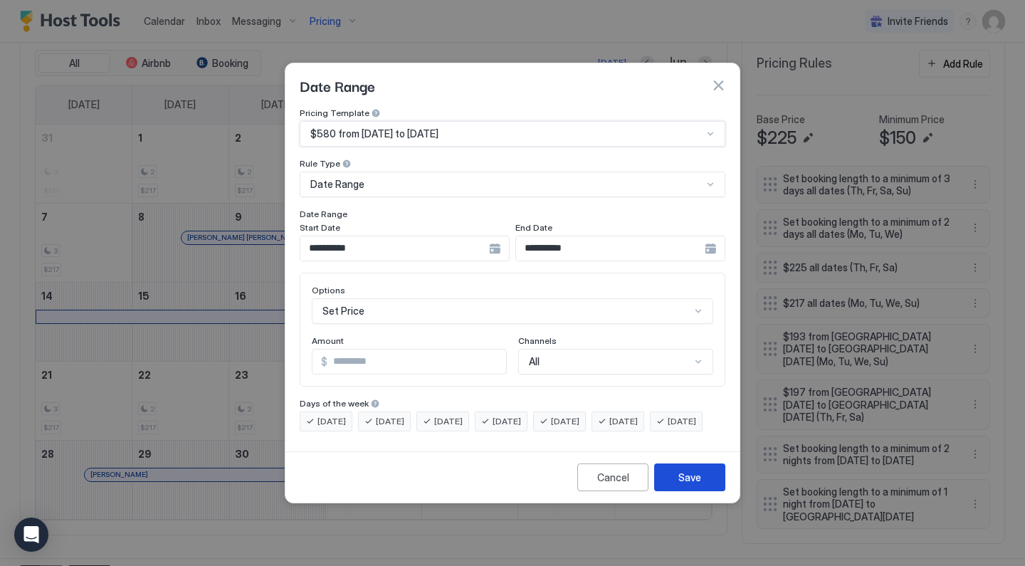
click at [684, 485] on div "Save" at bounding box center [689, 477] width 23 height 15
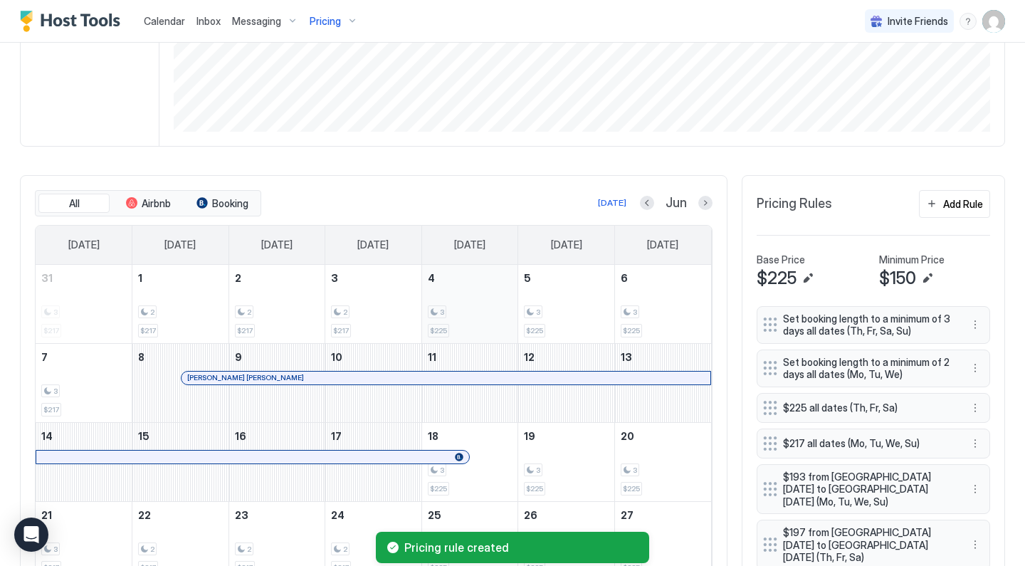
scroll to position [280, 0]
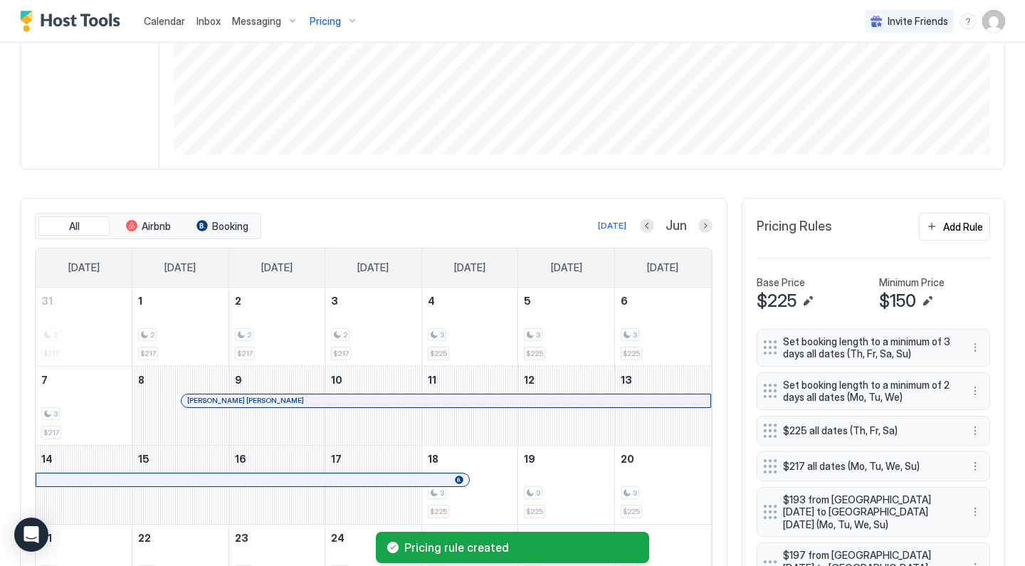
click at [342, 23] on div "Pricing" at bounding box center [334, 21] width 60 height 24
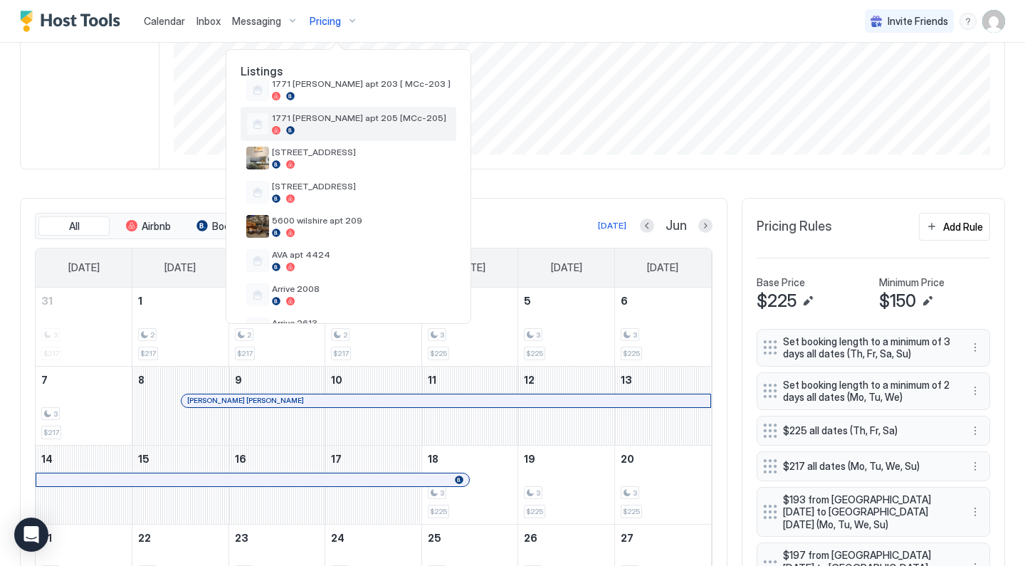
scroll to position [123, 0]
click at [545, 131] on div at bounding box center [512, 283] width 1025 height 566
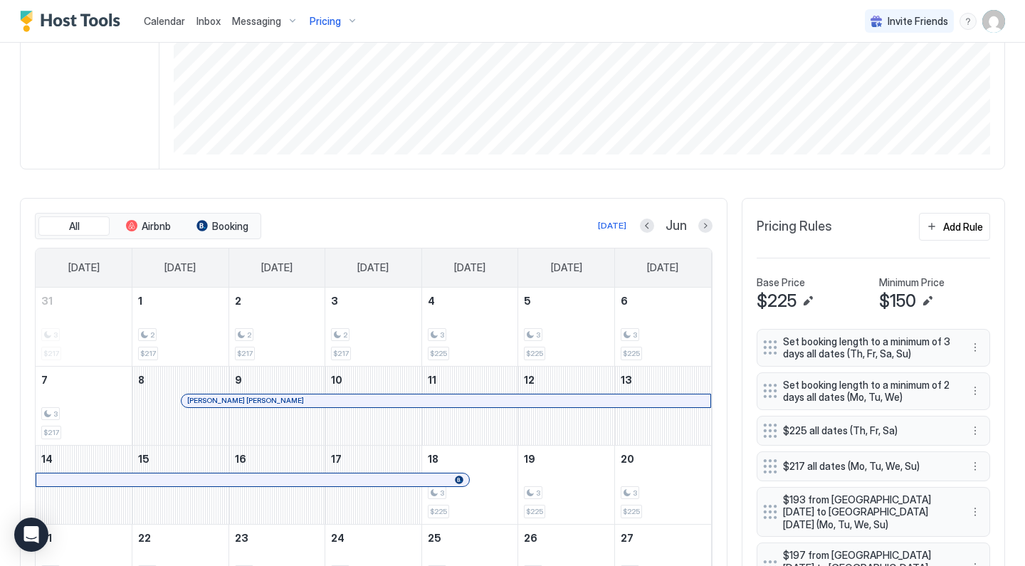
click at [345, 26] on div "Pricing" at bounding box center [334, 21] width 60 height 24
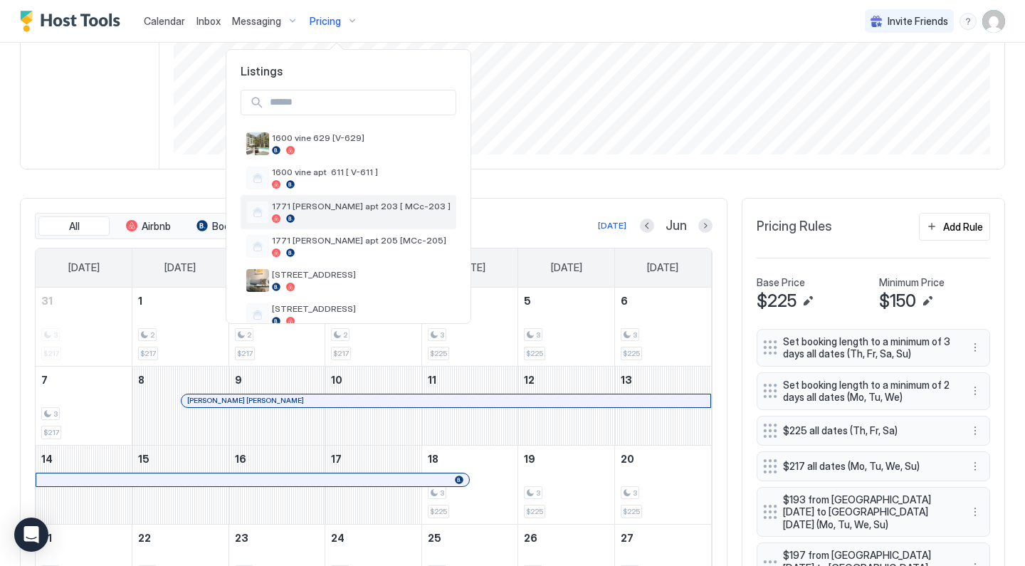
click at [328, 201] on span "1771 [PERSON_NAME] apt 203 [ MCc-203 ]" at bounding box center [361, 206] width 179 height 11
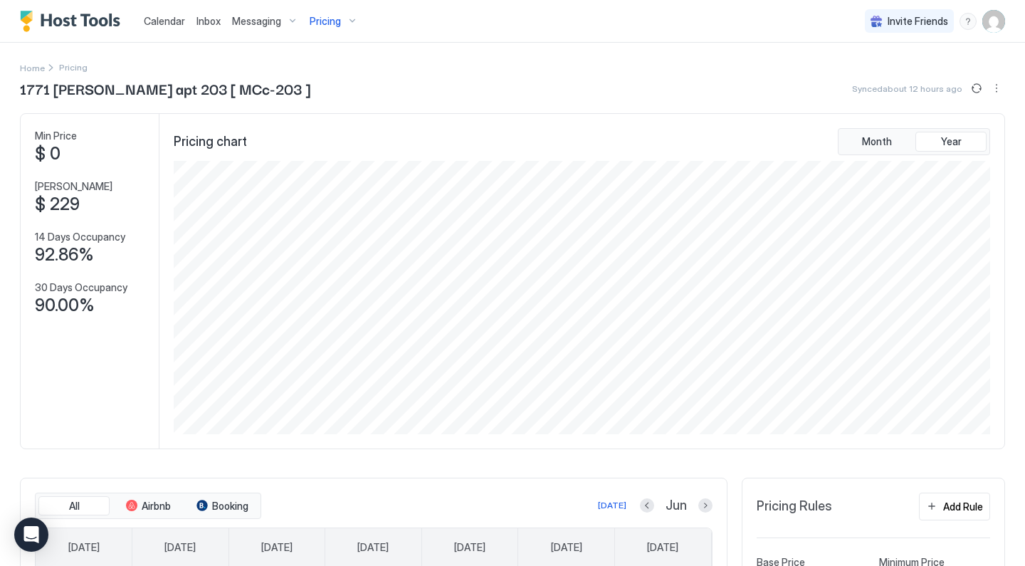
click at [340, 29] on div "Pricing" at bounding box center [334, 21] width 60 height 24
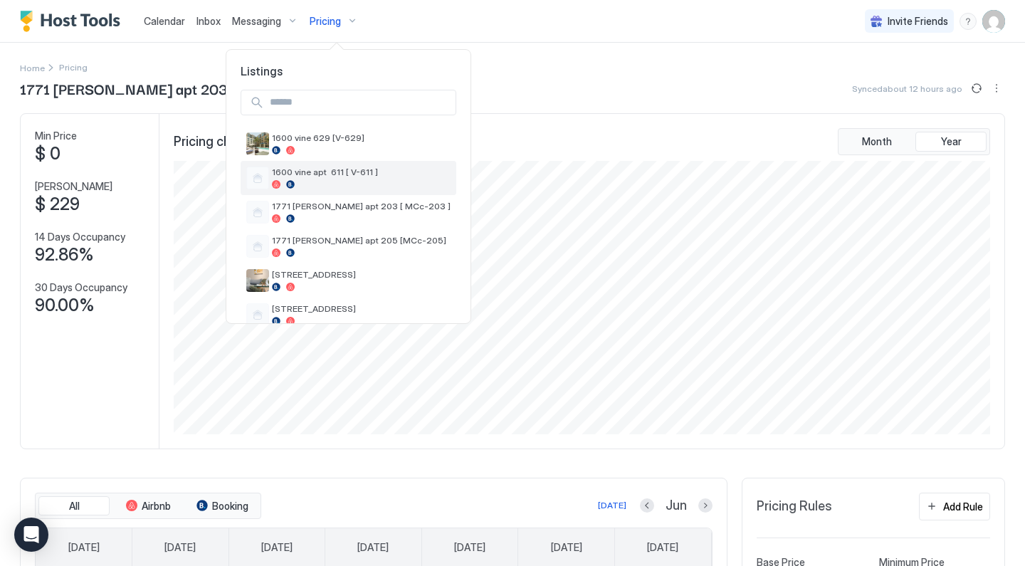
click at [338, 178] on div "1600 vine apt 611 [ V-611 ]" at bounding box center [361, 178] width 179 height 22
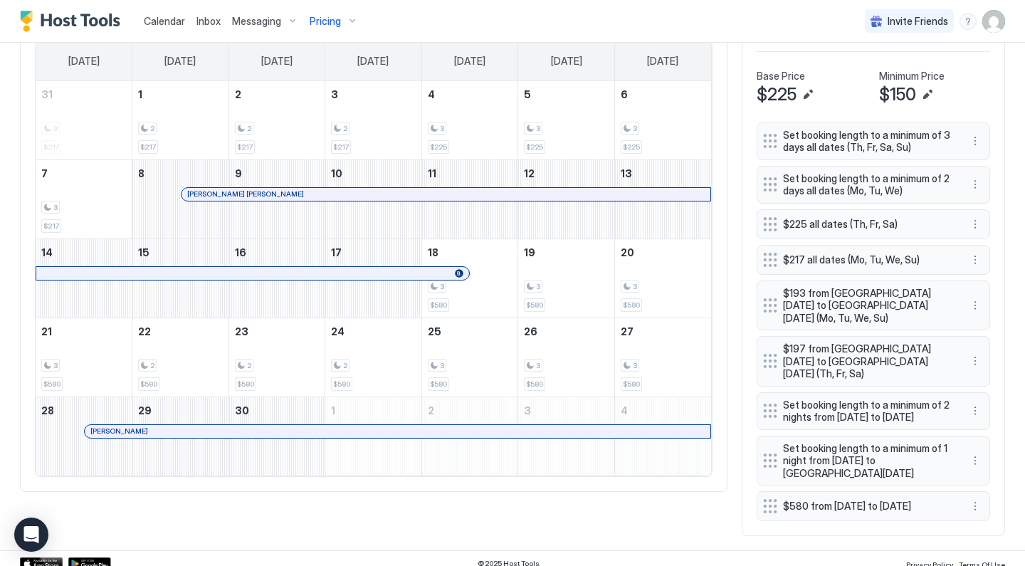
scroll to position [486, 0]
click at [980, 498] on button "More options" at bounding box center [975, 506] width 17 height 17
click at [987, 426] on div "Edit" at bounding box center [988, 426] width 31 height 11
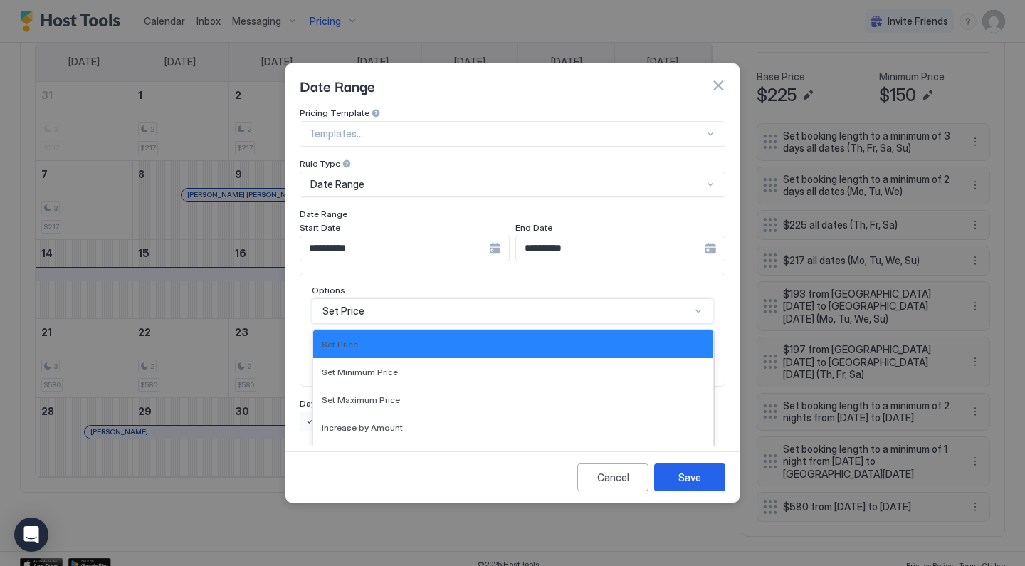
scroll to position [73, 0]
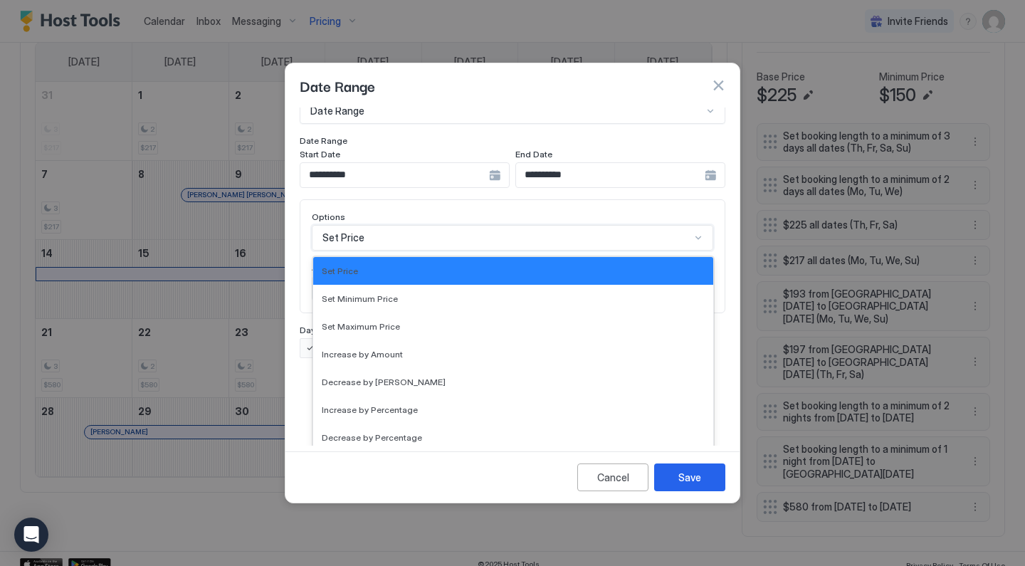
click at [441, 251] on div "Set Price selected, 1 of 17. 17 results available. Use Up and Down to choose op…" at bounding box center [513, 238] width 402 height 26
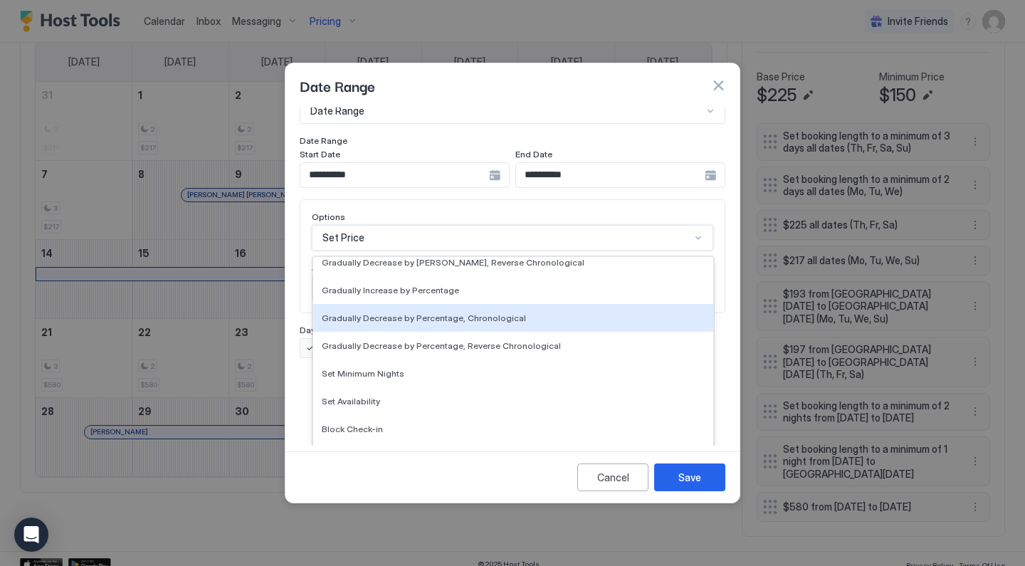
scroll to position [0, 0]
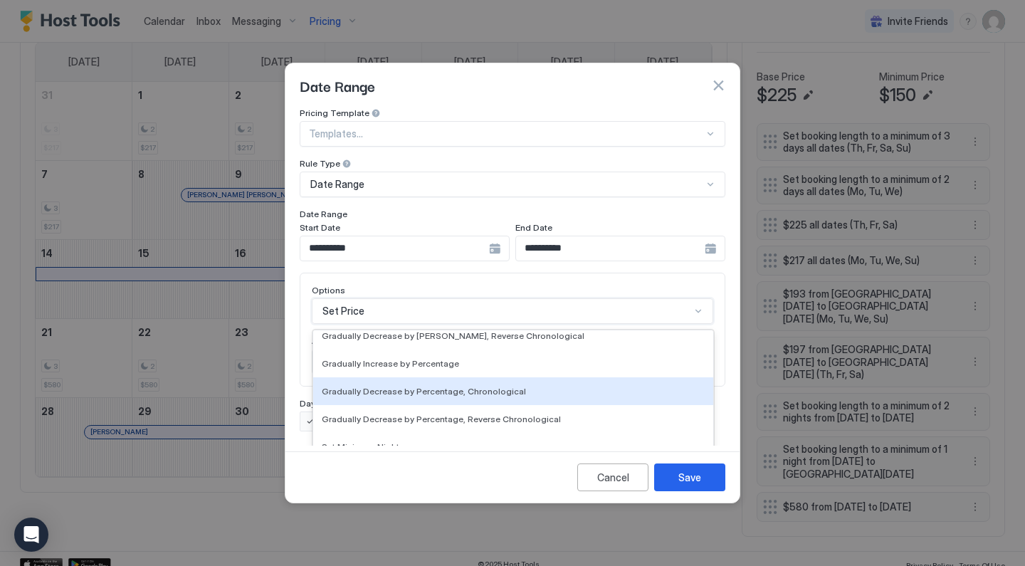
click at [434, 125] on div "**********" at bounding box center [513, 185] width 426 height 154
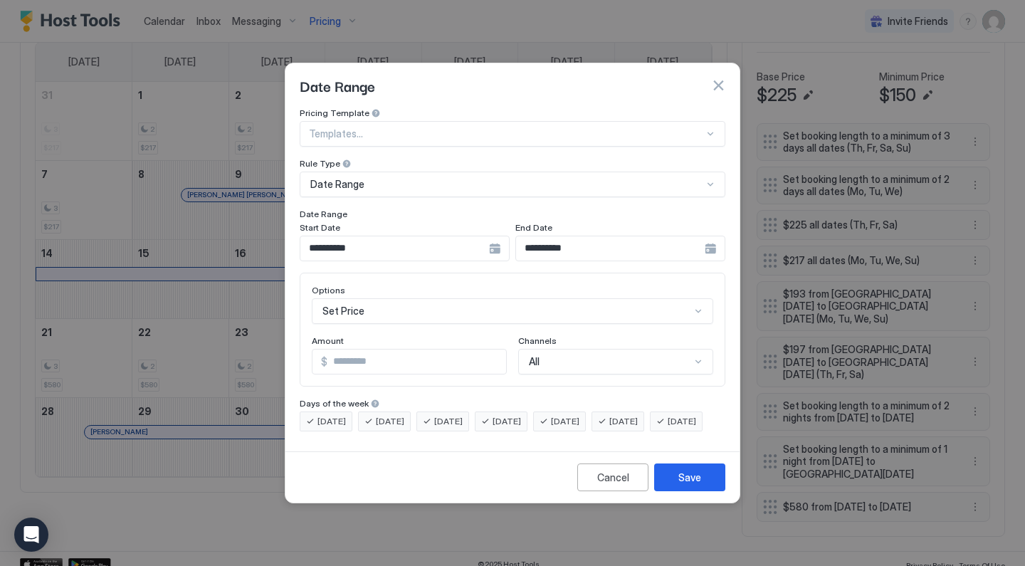
click at [716, 78] on button "button" at bounding box center [718, 85] width 14 height 14
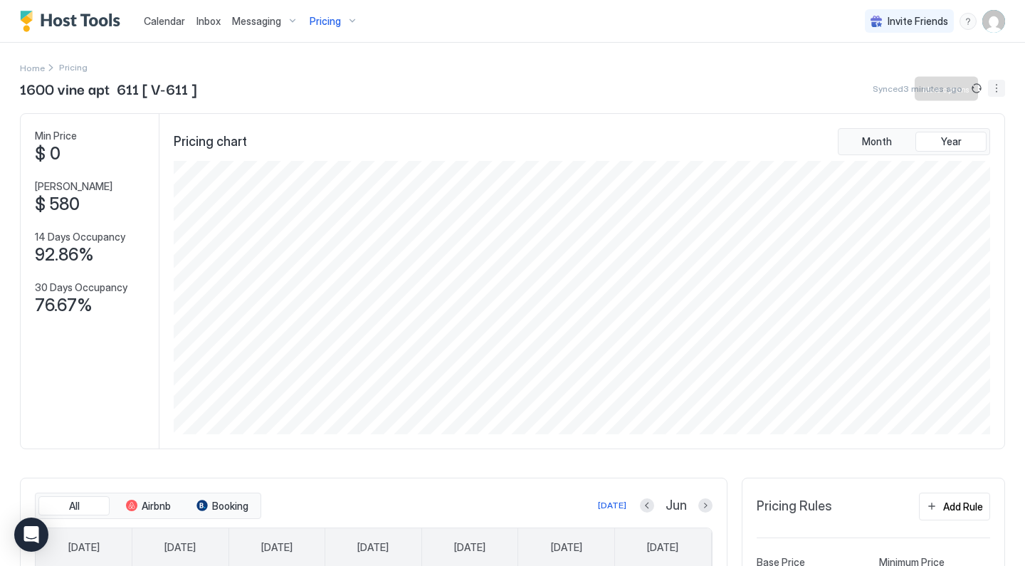
click at [1000, 85] on button "More options" at bounding box center [996, 88] width 17 height 17
click at [968, 128] on span "Listing Settings" at bounding box center [971, 131] width 63 height 11
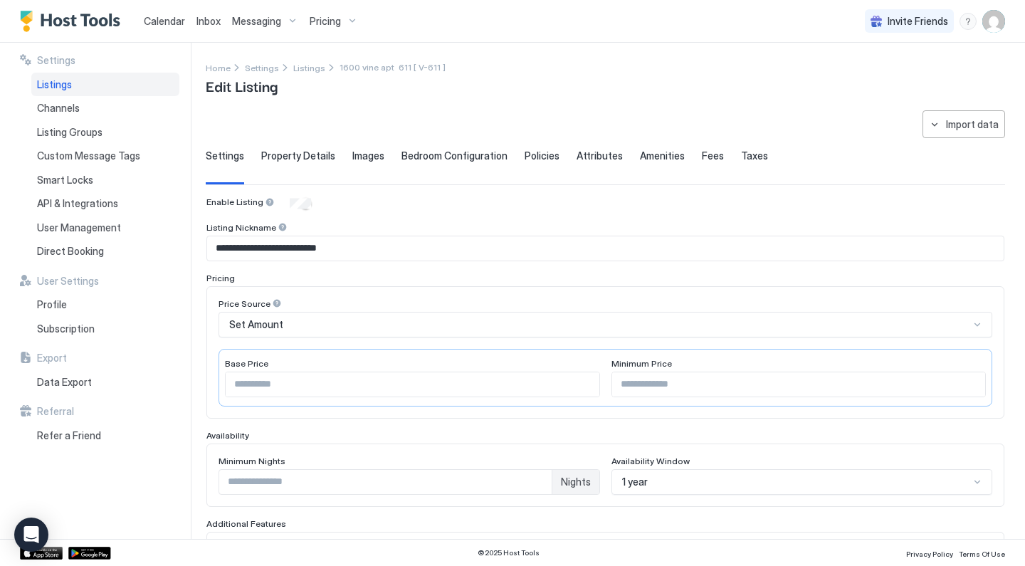
click at [320, 158] on span "Property Details" at bounding box center [298, 156] width 74 height 13
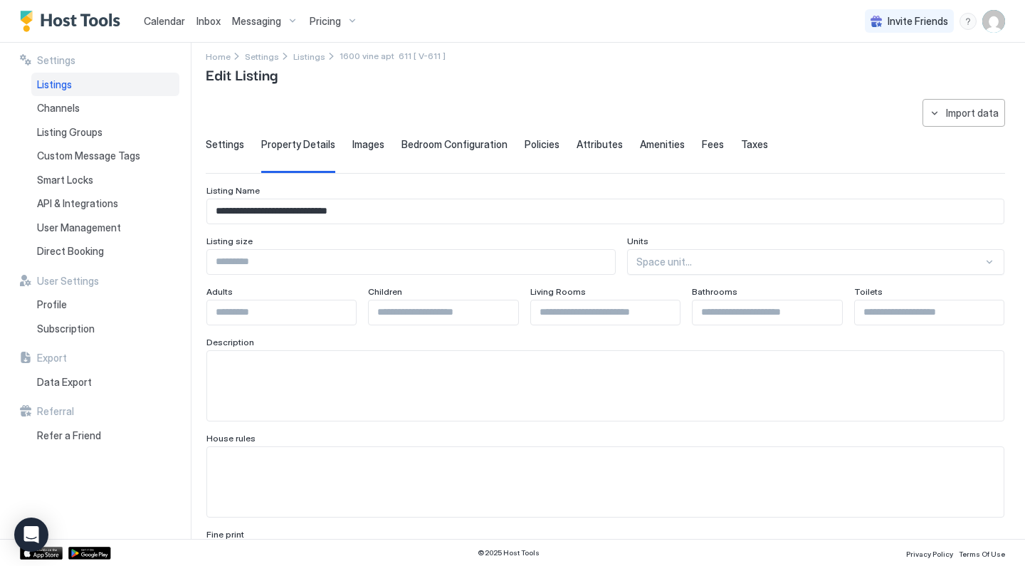
scroll to position [6, 0]
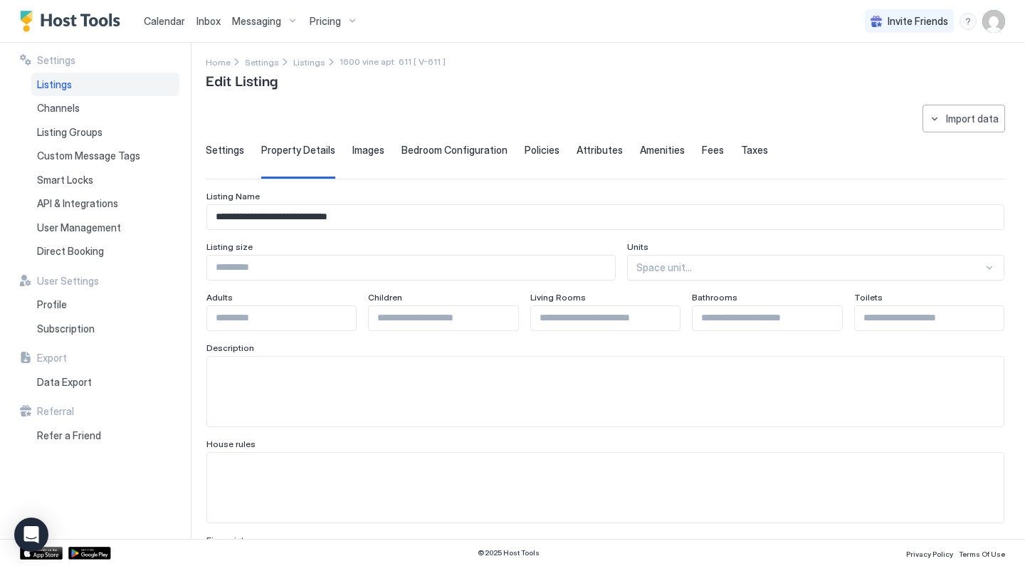
click at [530, 151] on span "Policies" at bounding box center [542, 150] width 35 height 13
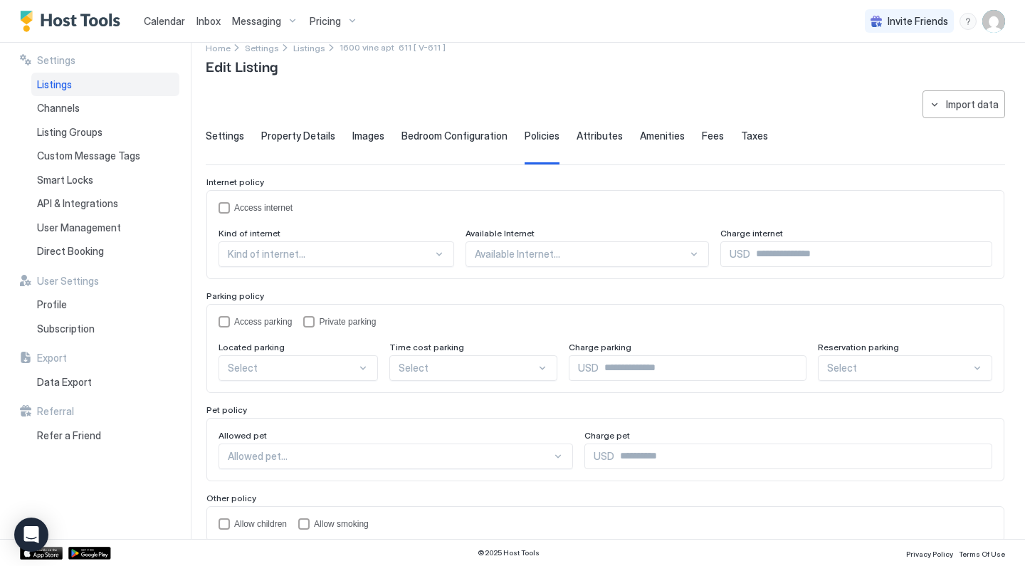
scroll to position [9, 0]
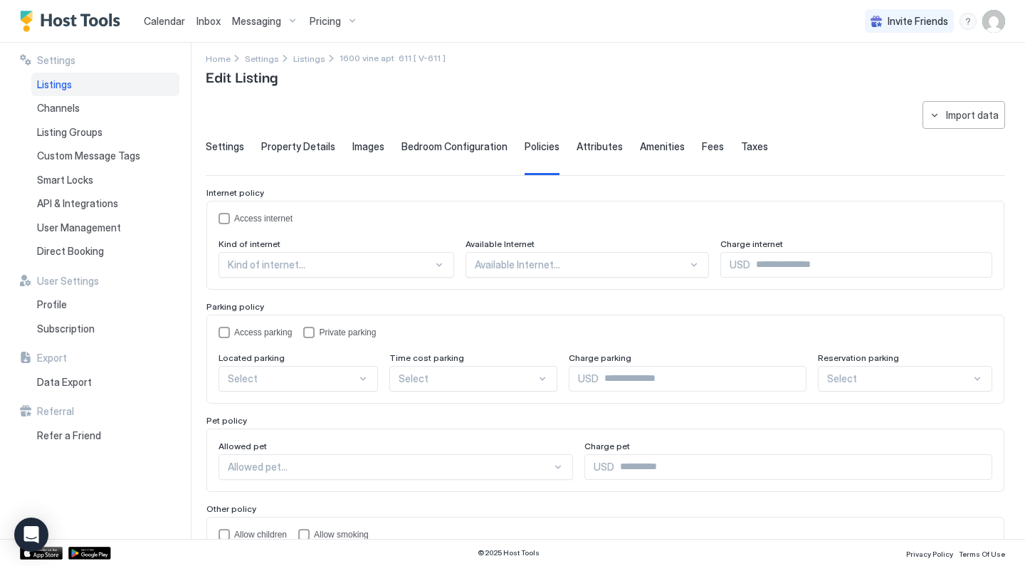
click at [209, 150] on span "Settings" at bounding box center [225, 146] width 38 height 13
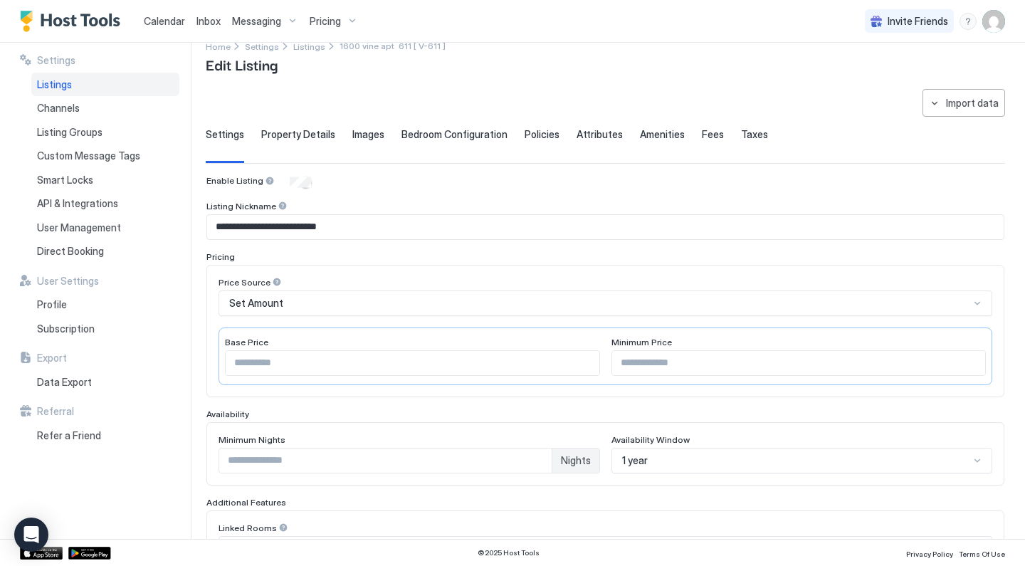
scroll to position [22, 0]
click at [333, 22] on span "Pricing" at bounding box center [325, 21] width 31 height 13
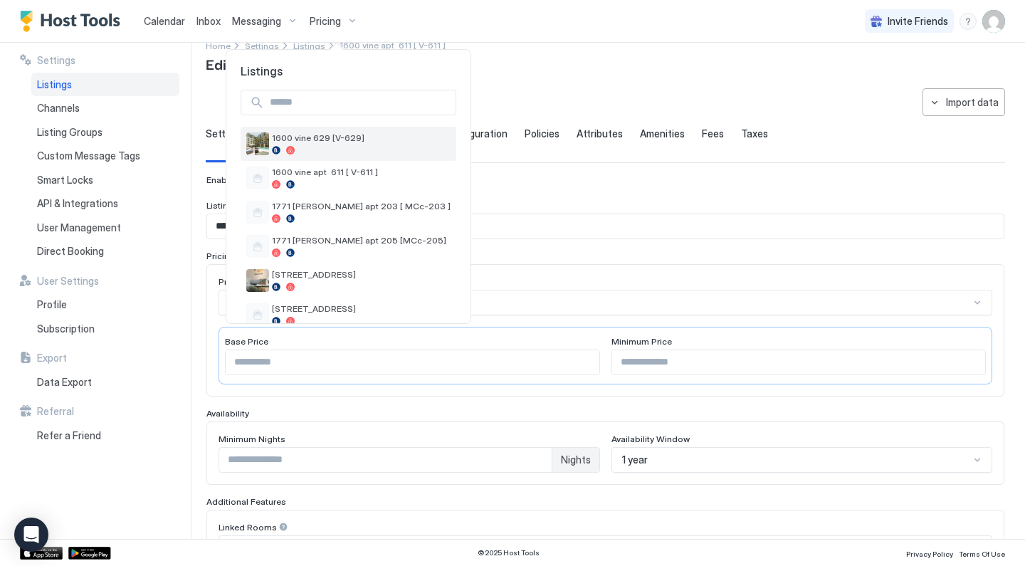
click at [301, 150] on div at bounding box center [361, 150] width 179 height 9
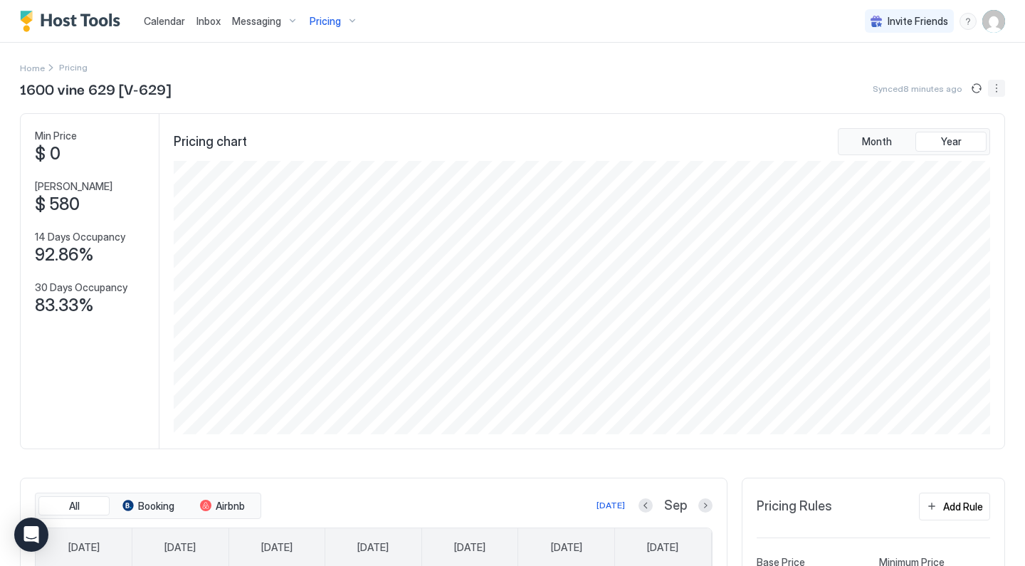
click at [996, 89] on button "More options" at bounding box center [996, 88] width 17 height 17
click at [978, 128] on span "Listing Settings" at bounding box center [971, 131] width 63 height 11
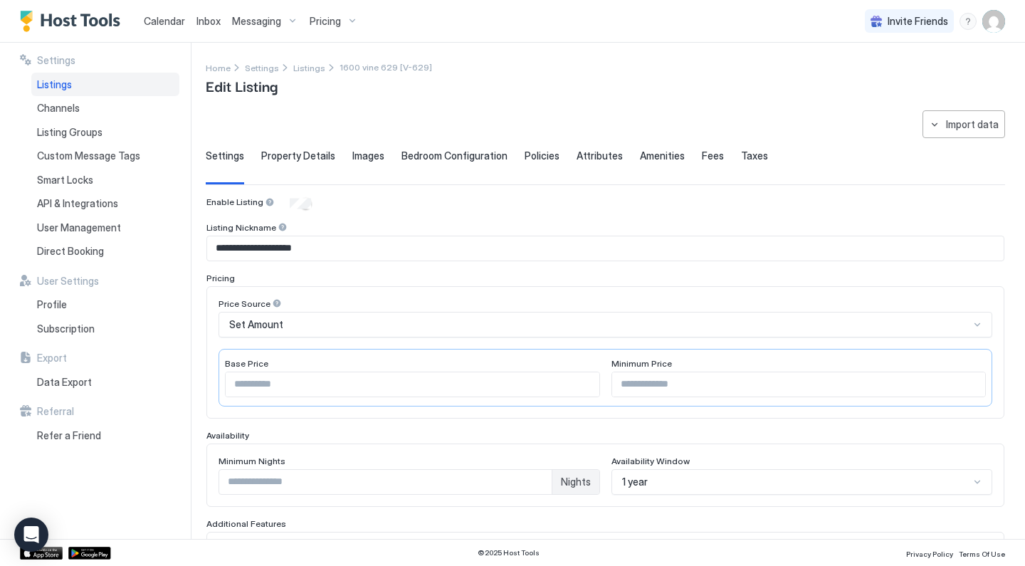
click at [326, 157] on span "Property Details" at bounding box center [298, 156] width 74 height 13
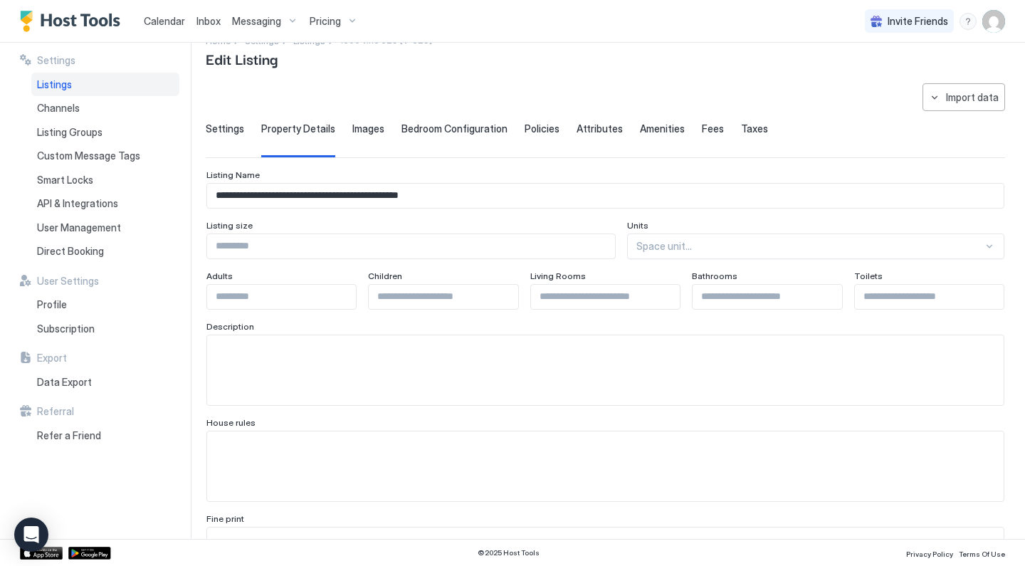
scroll to position [14, 0]
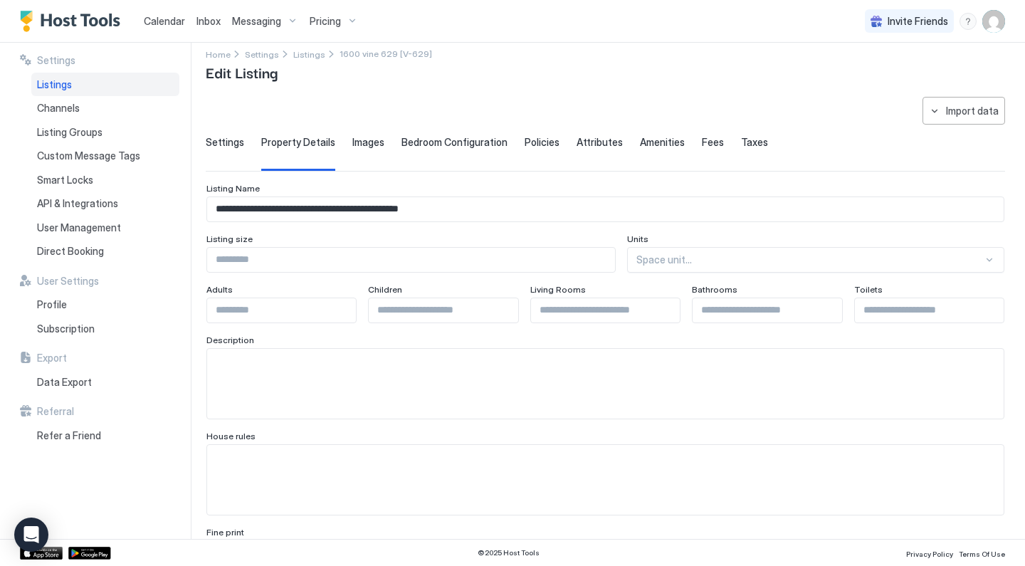
click at [368, 144] on span "Images" at bounding box center [368, 142] width 32 height 13
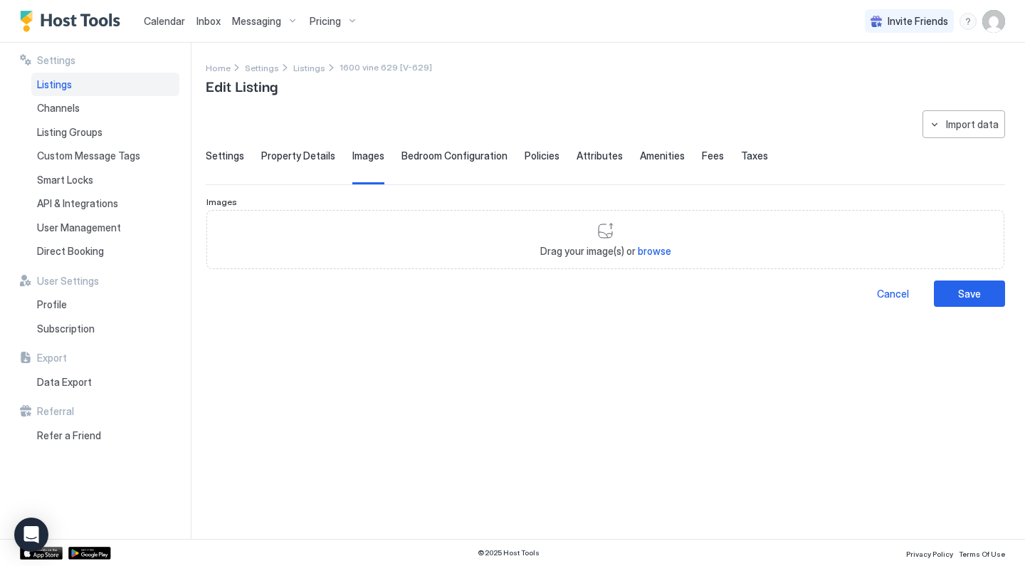
scroll to position [0, 0]
click at [423, 154] on span "Bedroom Configuration" at bounding box center [455, 156] width 106 height 13
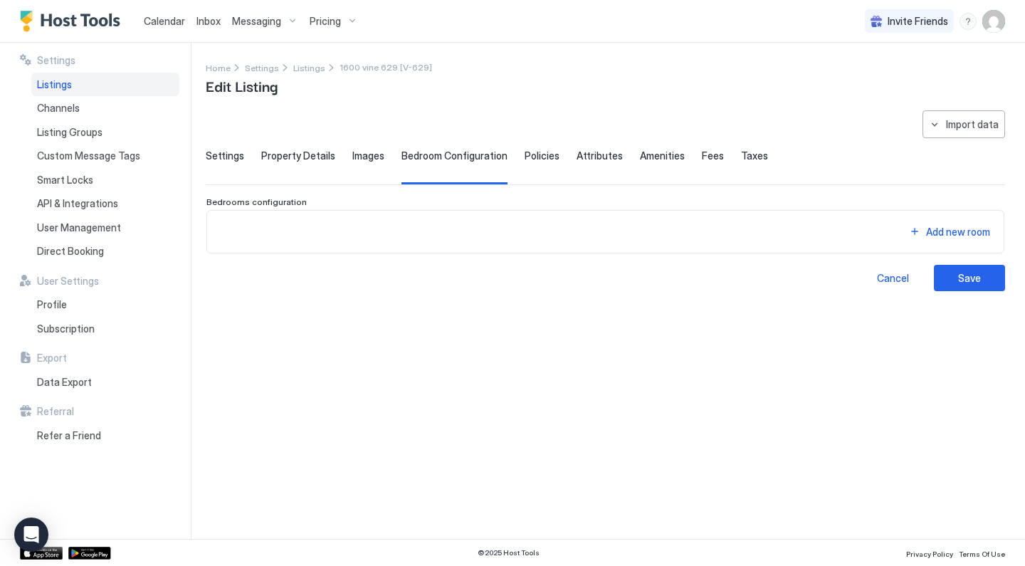
click at [541, 154] on span "Policies" at bounding box center [542, 156] width 35 height 13
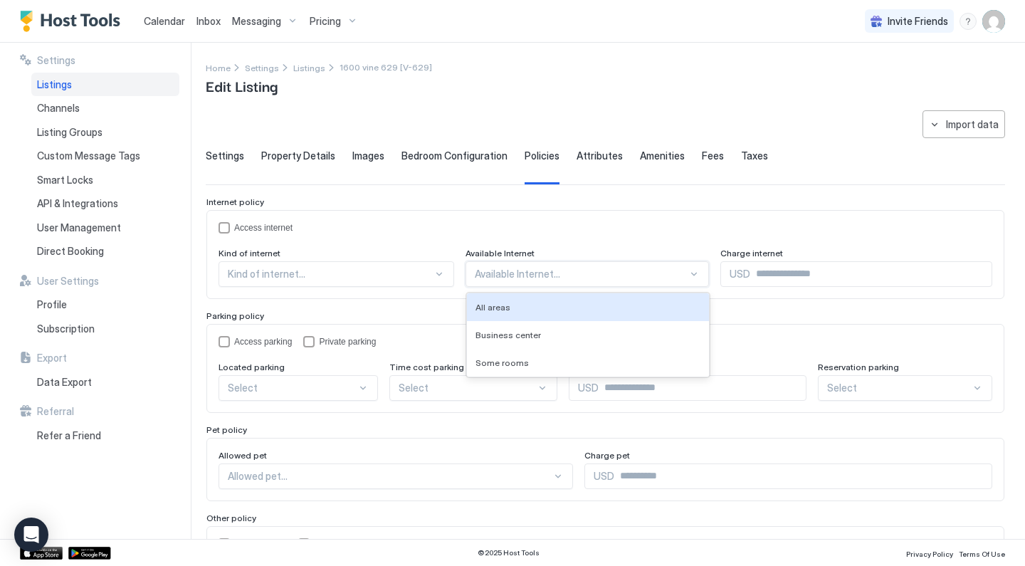
click at [477, 273] on div "Available Internet..." at bounding box center [581, 274] width 213 height 13
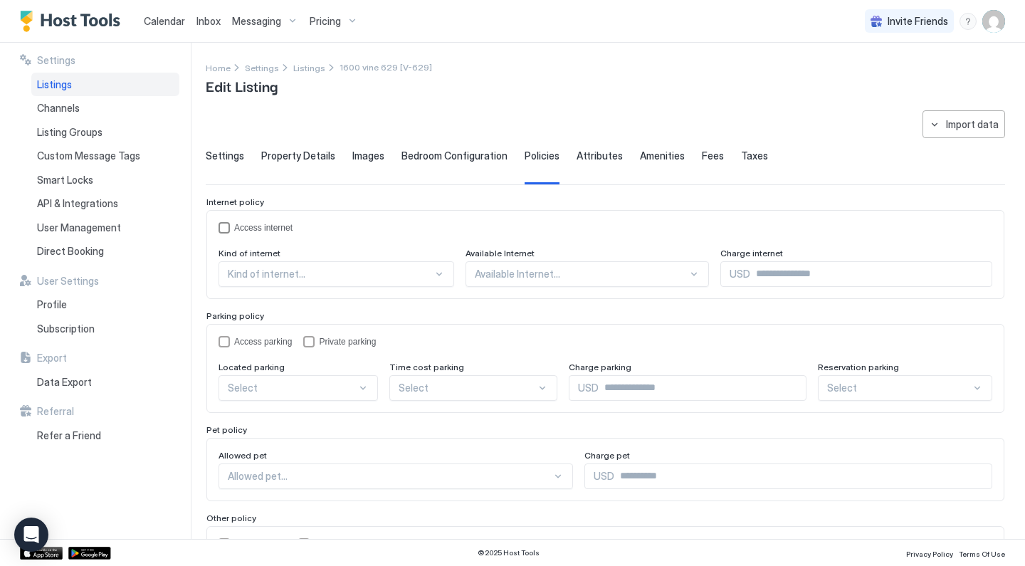
click at [532, 230] on div "Access internet" at bounding box center [606, 227] width 774 height 11
click at [277, 227] on div "Access internet" at bounding box center [263, 228] width 58 height 10
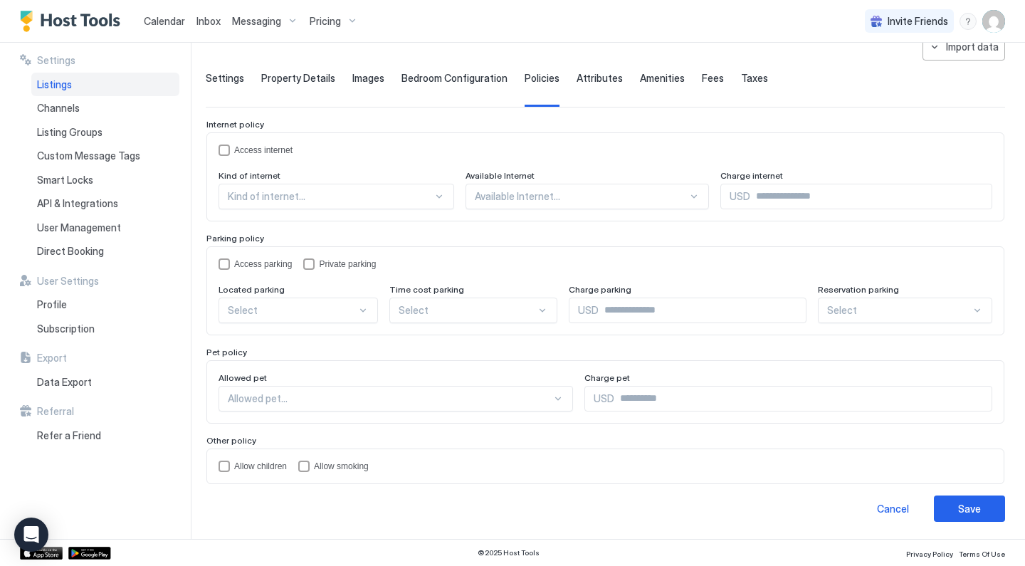
scroll to position [77, 0]
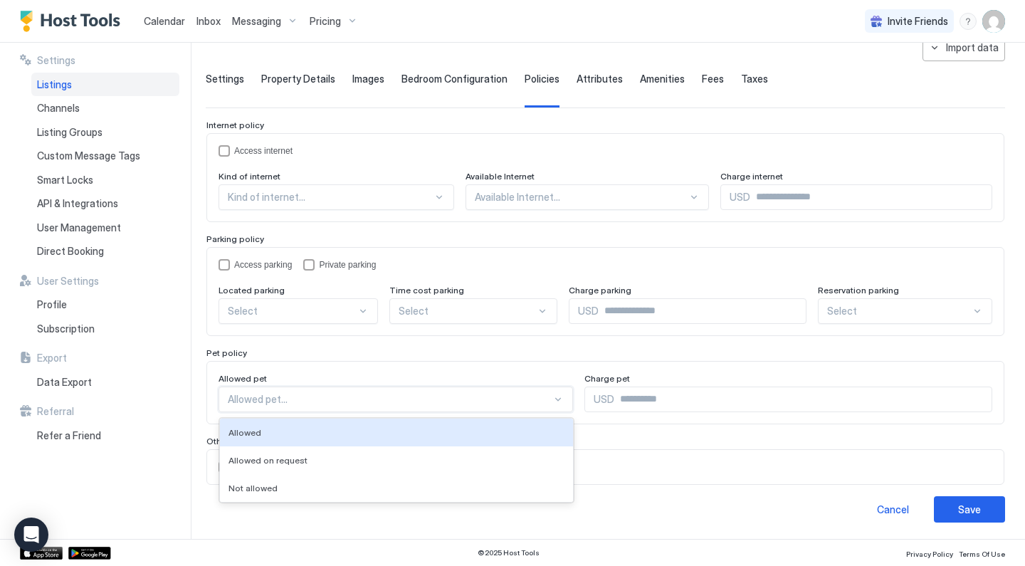
click at [280, 395] on div "Allowed pet..." at bounding box center [390, 399] width 324 height 13
click at [319, 359] on div "Pet policy Allowed pet Allowed, 1 of 3. 3 results available. Use Up and Down to…" at bounding box center [605, 385] width 798 height 77
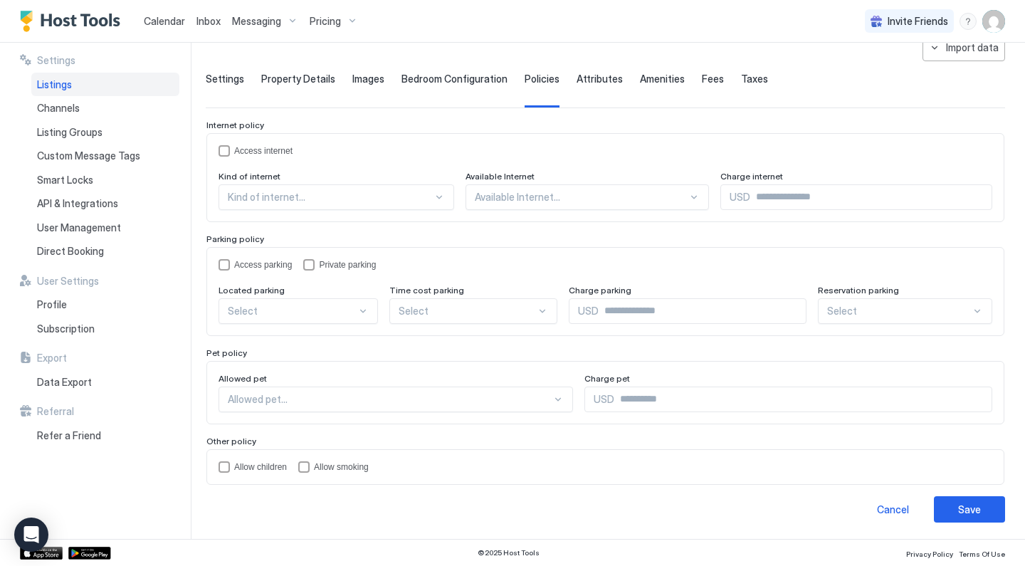
click at [231, 75] on span "Settings" at bounding box center [225, 79] width 38 height 13
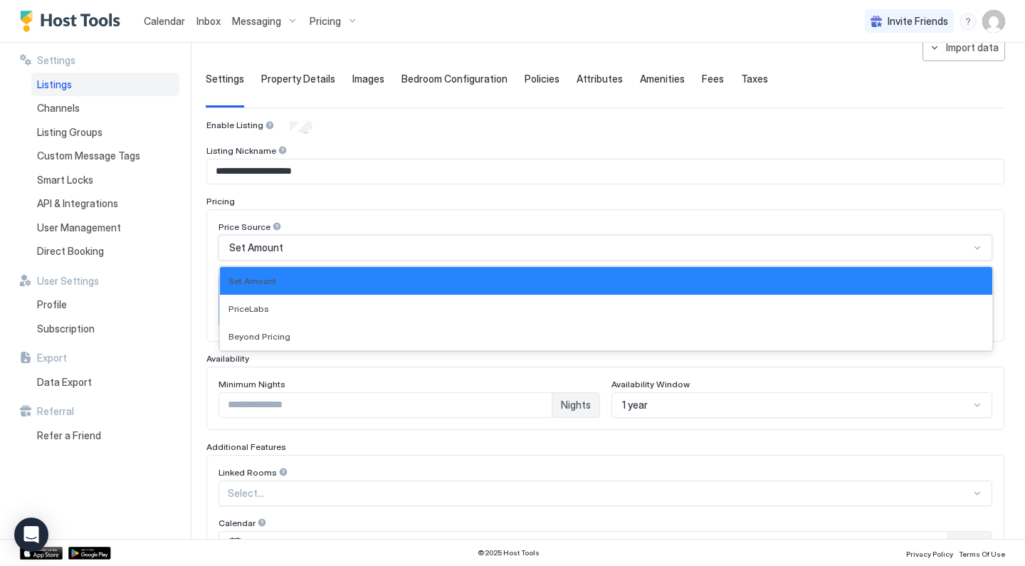
click at [323, 241] on div "Set Amount" at bounding box center [599, 247] width 740 height 13
click at [335, 214] on div "Price Source Set Amount selected, 1 of 3. 3 results available. Use Up and Down …" at bounding box center [605, 275] width 798 height 132
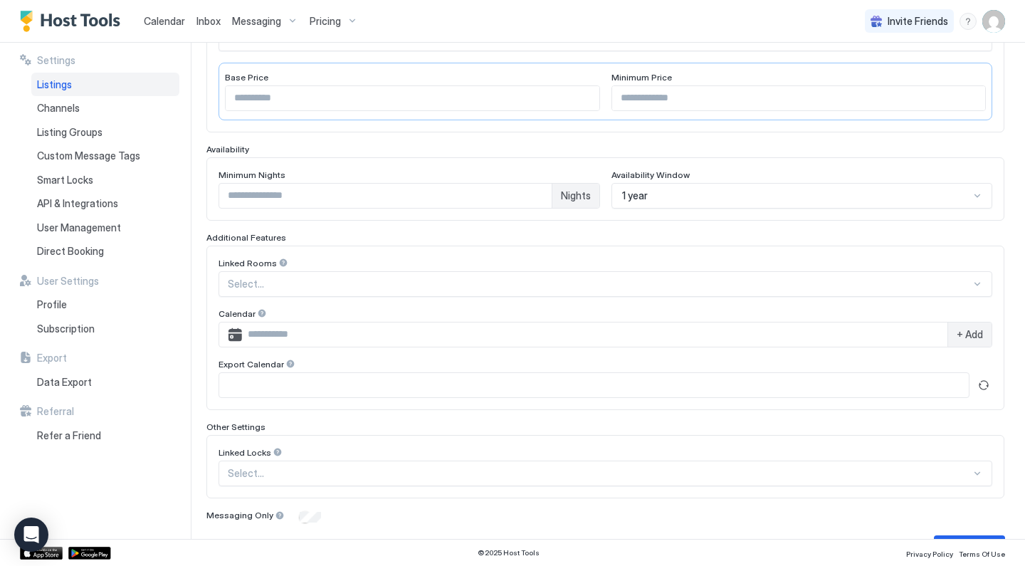
scroll to position [318, 0]
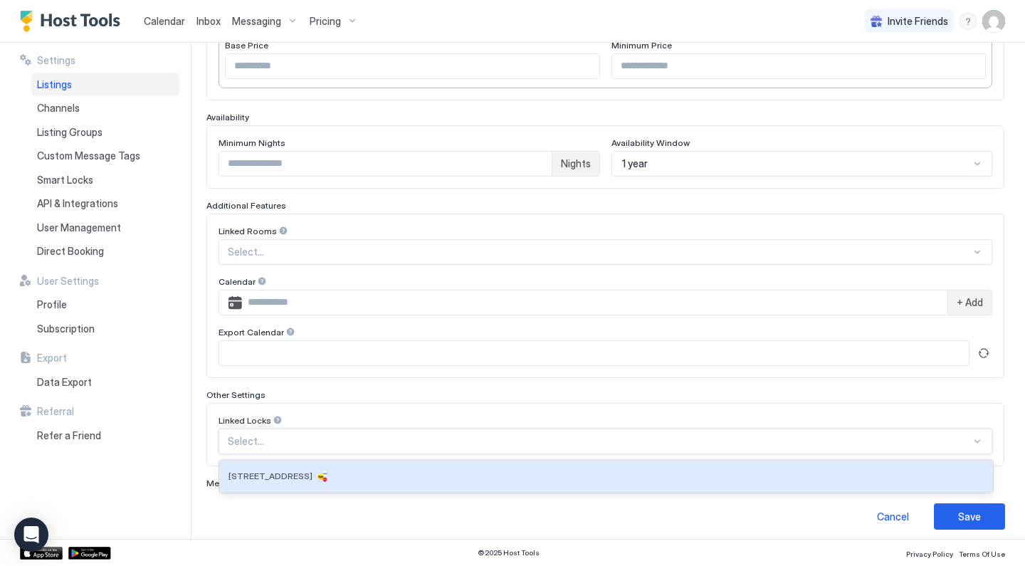
click at [306, 439] on div at bounding box center [599, 441] width 743 height 13
click at [331, 374] on div "Linked Rooms Select... Calendar + Add Export Calendar" at bounding box center [605, 296] width 798 height 164
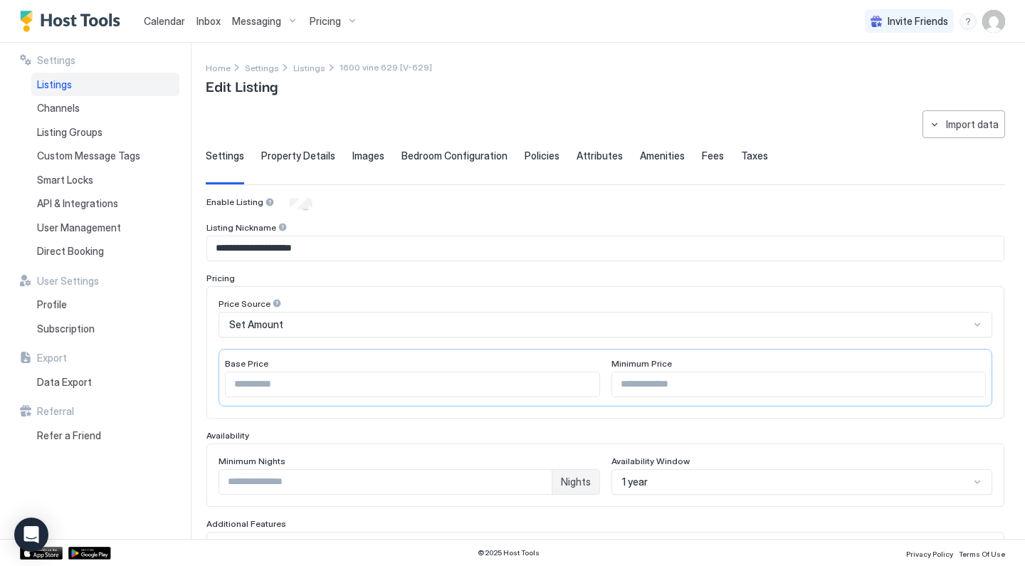
scroll to position [0, 0]
click at [337, 23] on span "Pricing" at bounding box center [325, 21] width 31 height 13
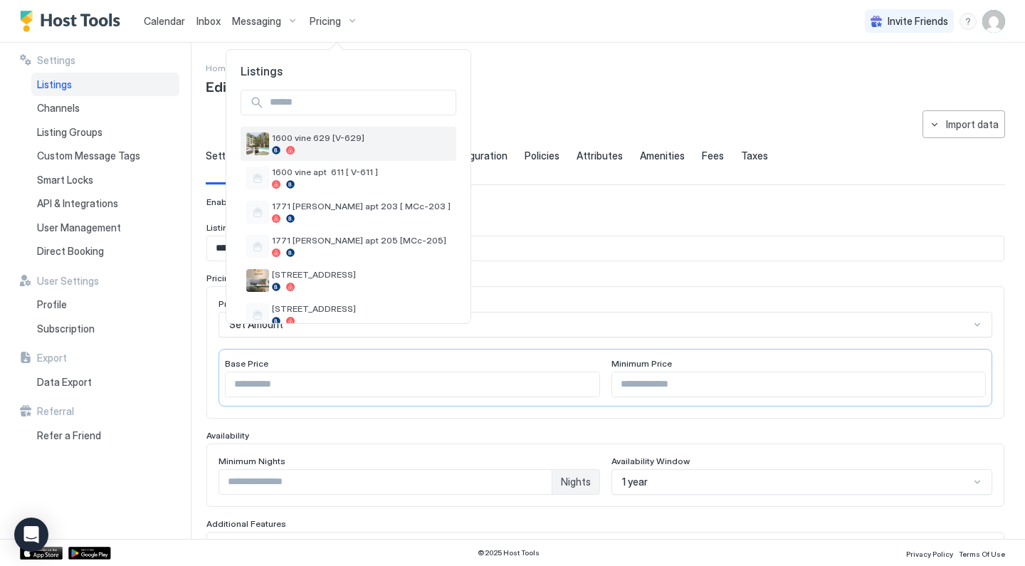
click at [290, 142] on span "1600 vine 629 [V-629]" at bounding box center [361, 137] width 179 height 11
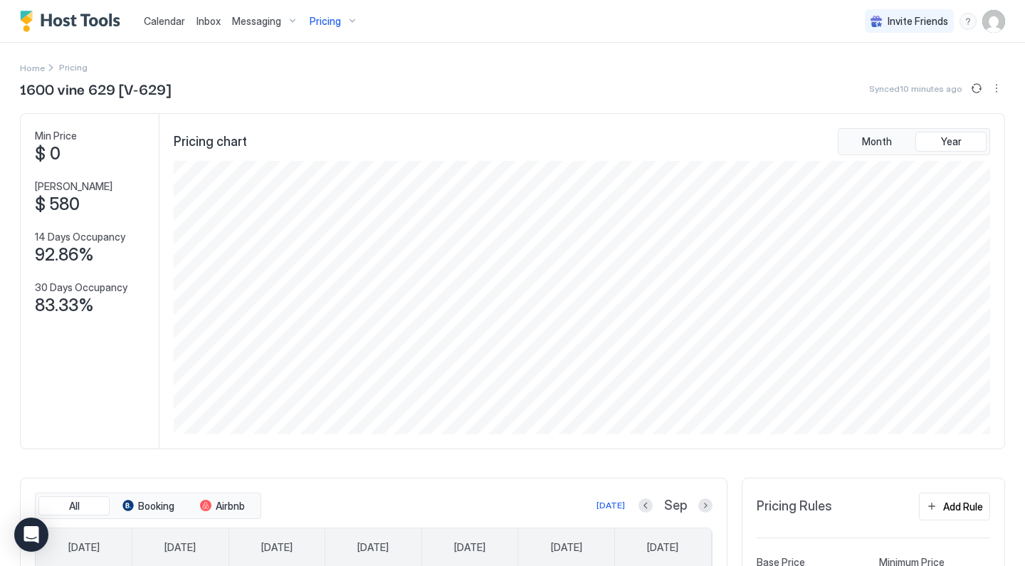
click at [333, 21] on span "Pricing" at bounding box center [325, 21] width 31 height 13
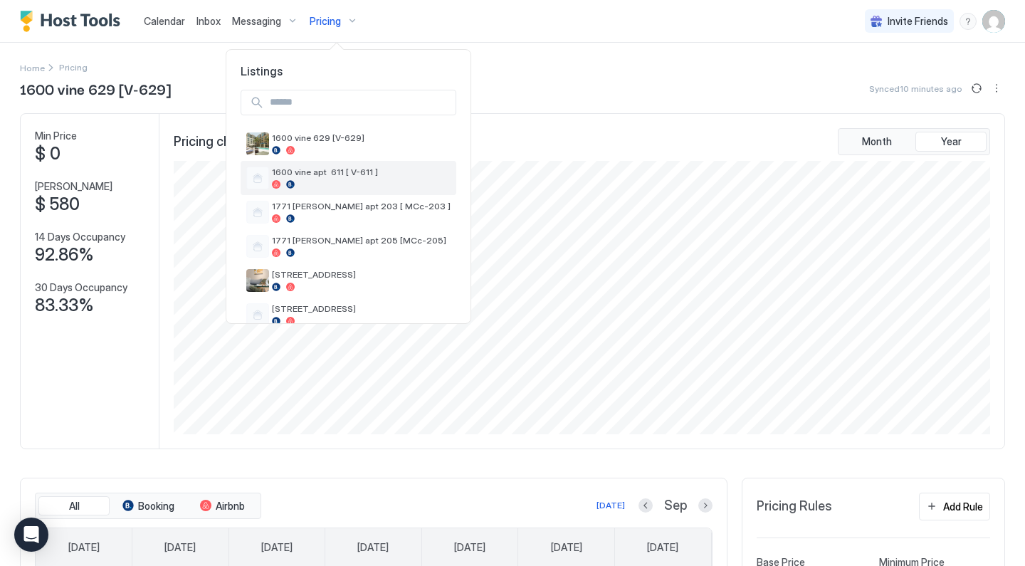
click at [304, 181] on div at bounding box center [361, 184] width 179 height 9
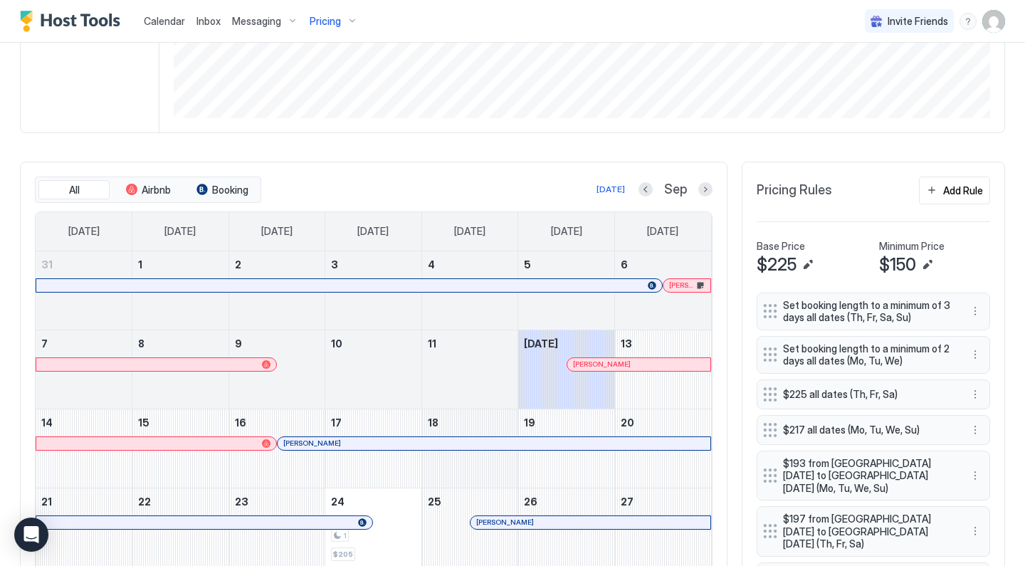
scroll to position [243, 0]
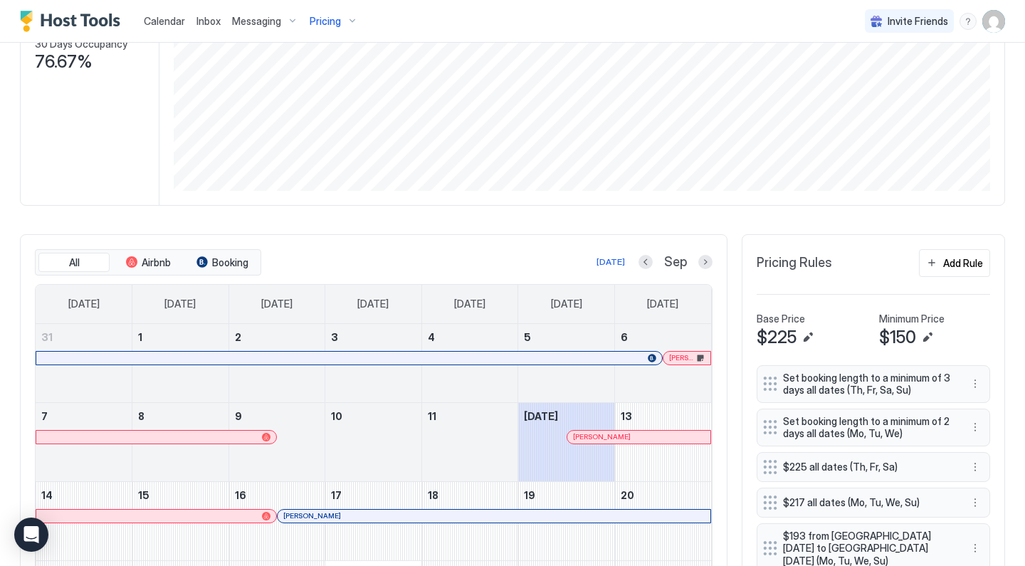
click at [337, 28] on div "Pricing" at bounding box center [334, 21] width 60 height 24
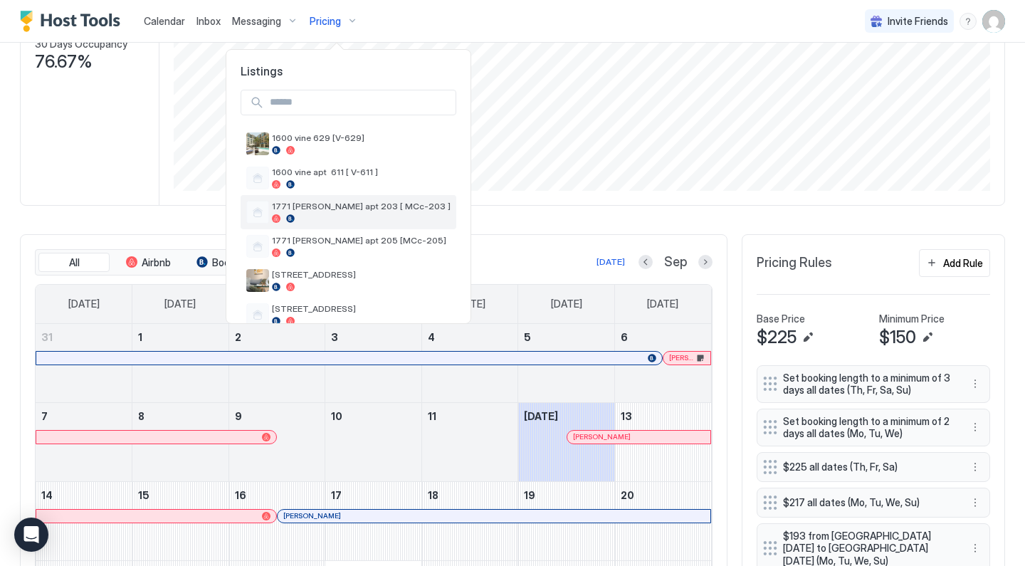
click at [323, 214] on div at bounding box center [361, 218] width 179 height 9
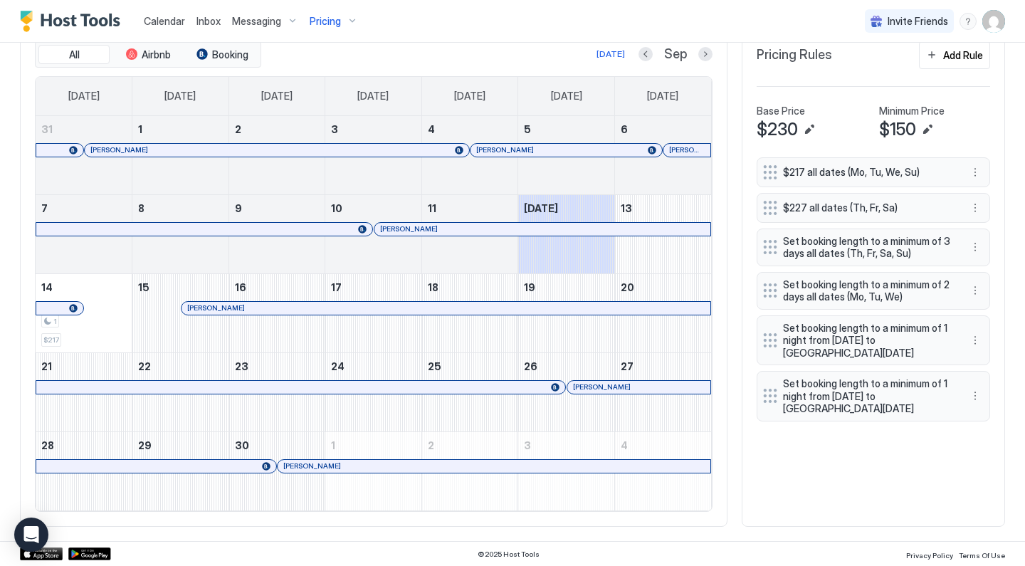
scroll to position [451, 0]
click at [948, 56] on div "Add Rule" at bounding box center [963, 55] width 40 height 15
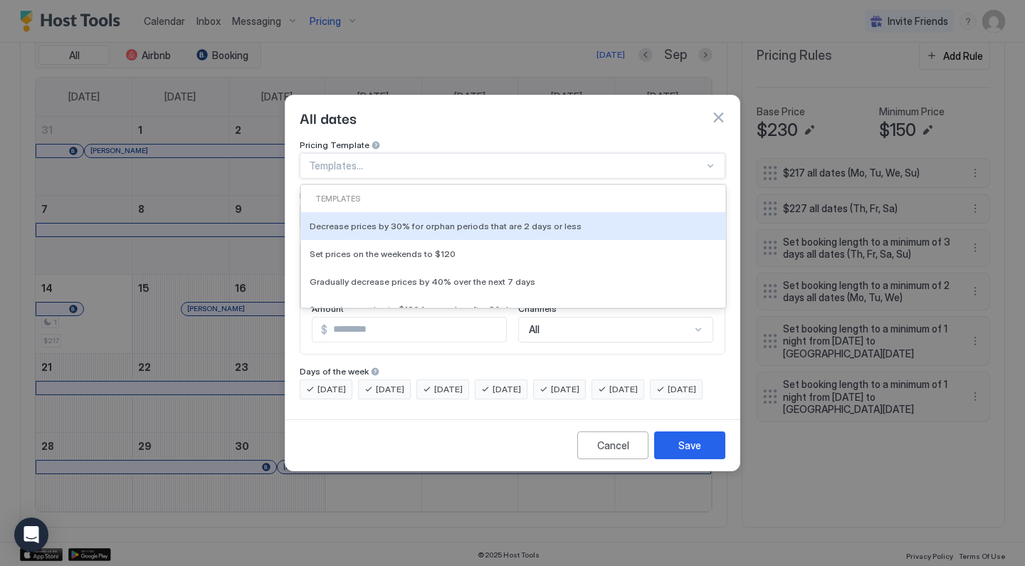
click at [357, 159] on div "Templates..." at bounding box center [506, 165] width 395 height 13
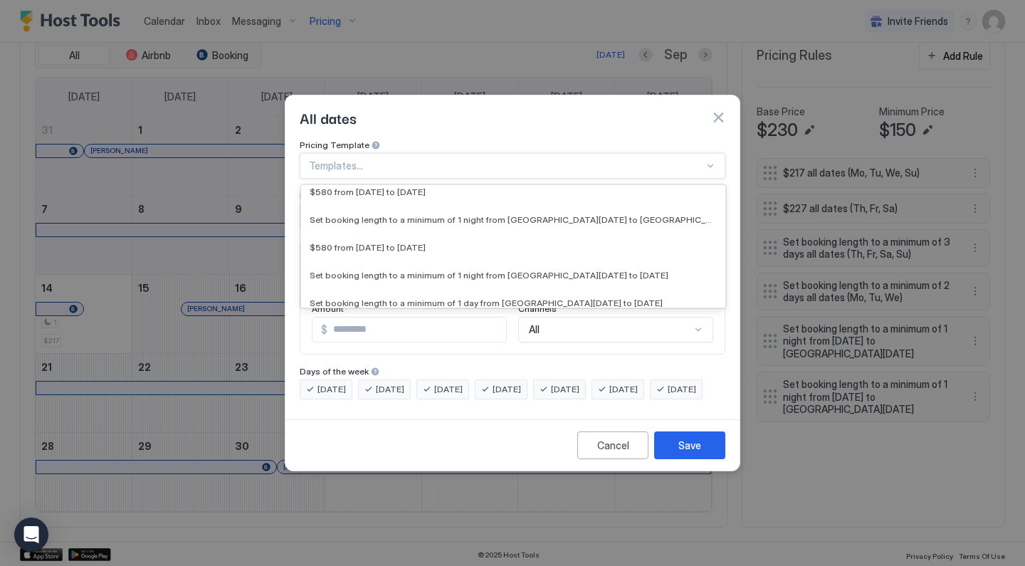
scroll to position [3687, 0]
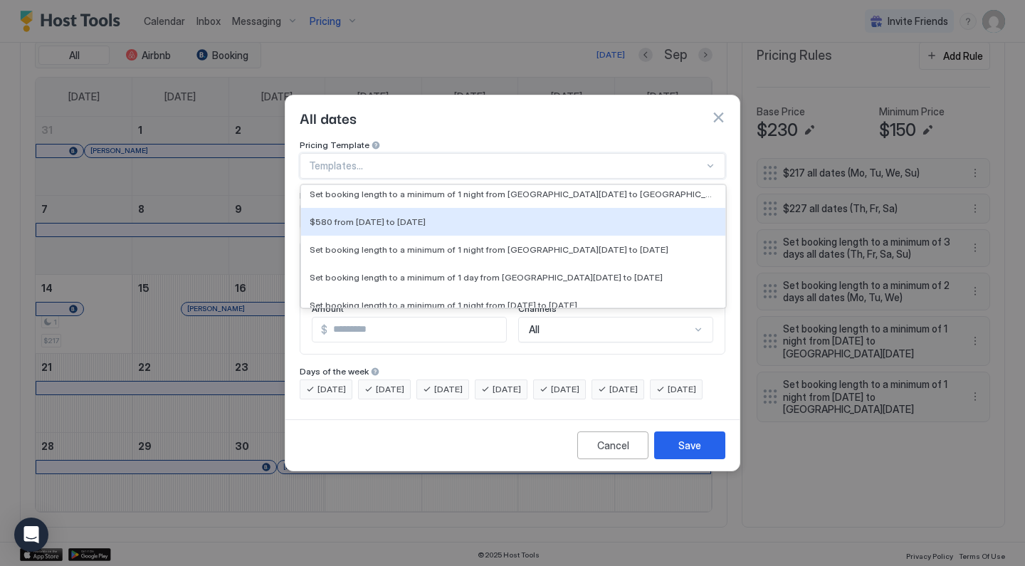
click at [363, 216] on span "$580 from [DATE] to [DATE]" at bounding box center [368, 221] width 116 height 11
type input "***"
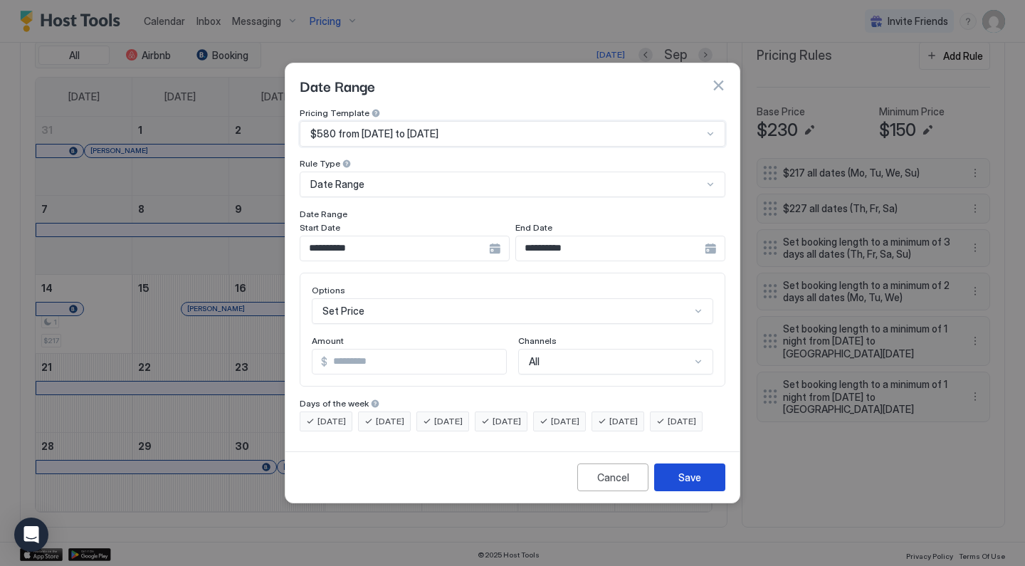
click at [693, 485] on div "Save" at bounding box center [689, 477] width 23 height 15
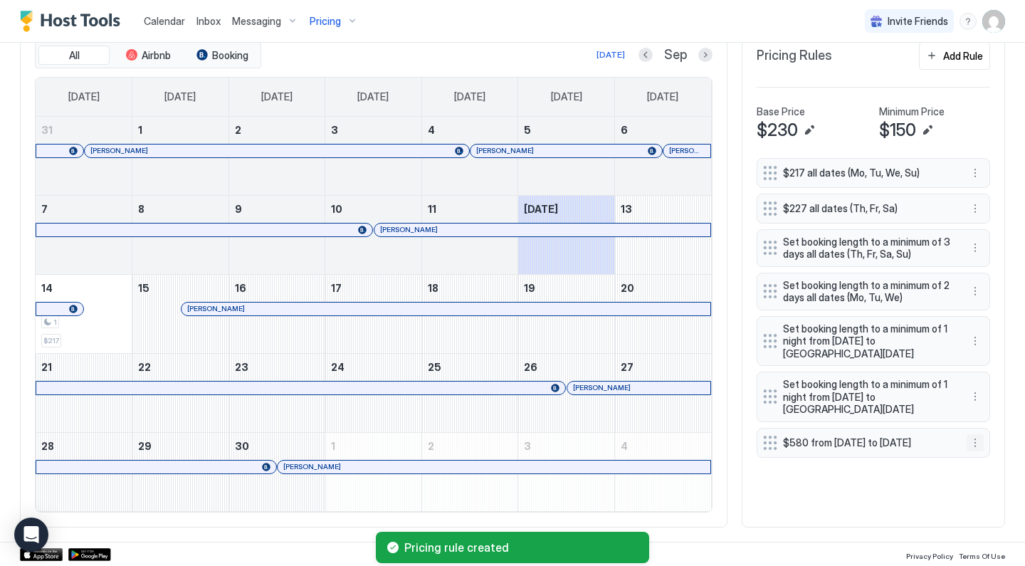
click at [976, 444] on button "More options" at bounding box center [975, 442] width 17 height 17
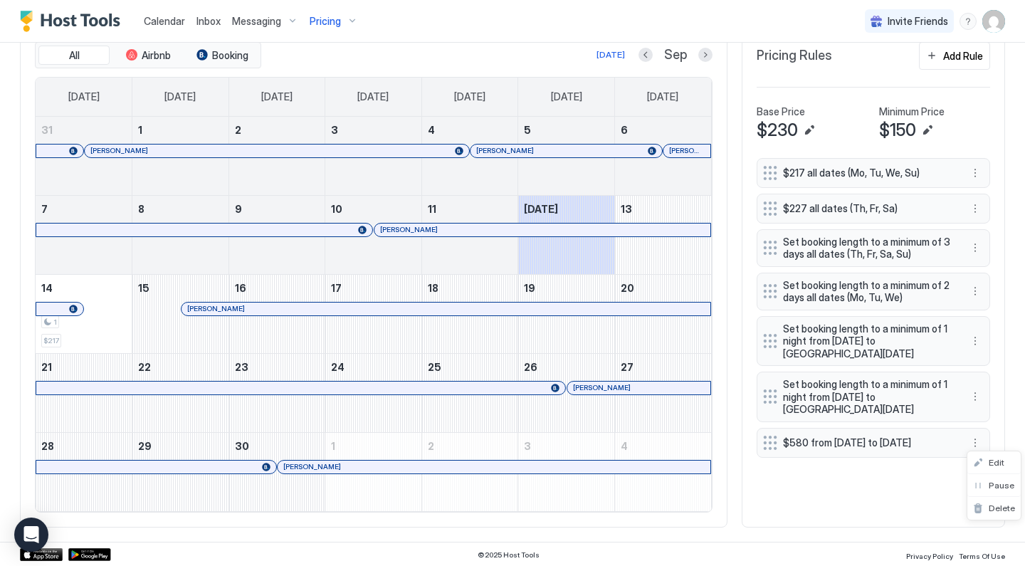
click at [976, 444] on div at bounding box center [512, 283] width 1025 height 566
click at [330, 22] on span "Pricing" at bounding box center [325, 21] width 31 height 13
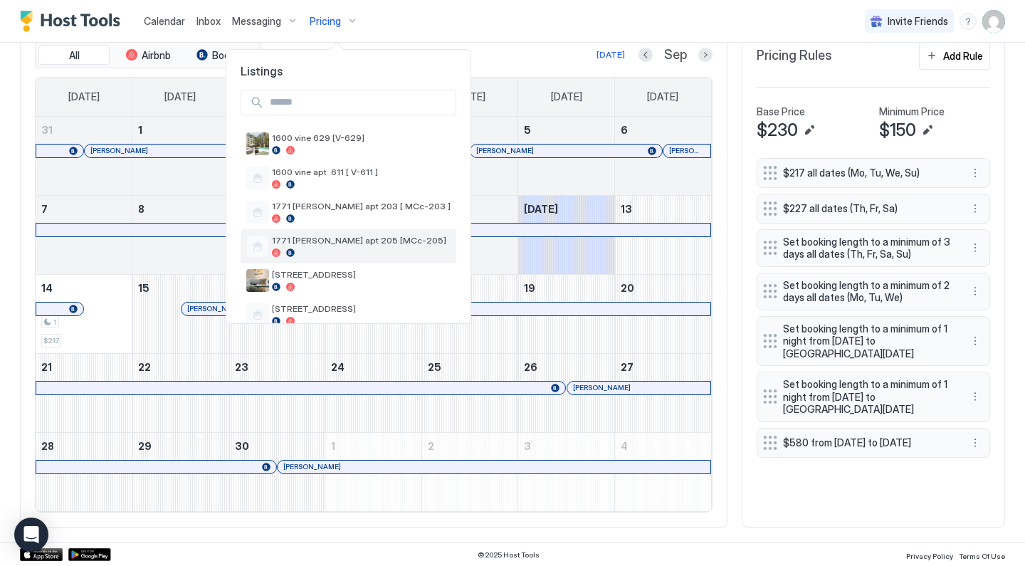
click at [316, 243] on span "1771 [PERSON_NAME] apt 205 [MCc-205]" at bounding box center [361, 240] width 179 height 11
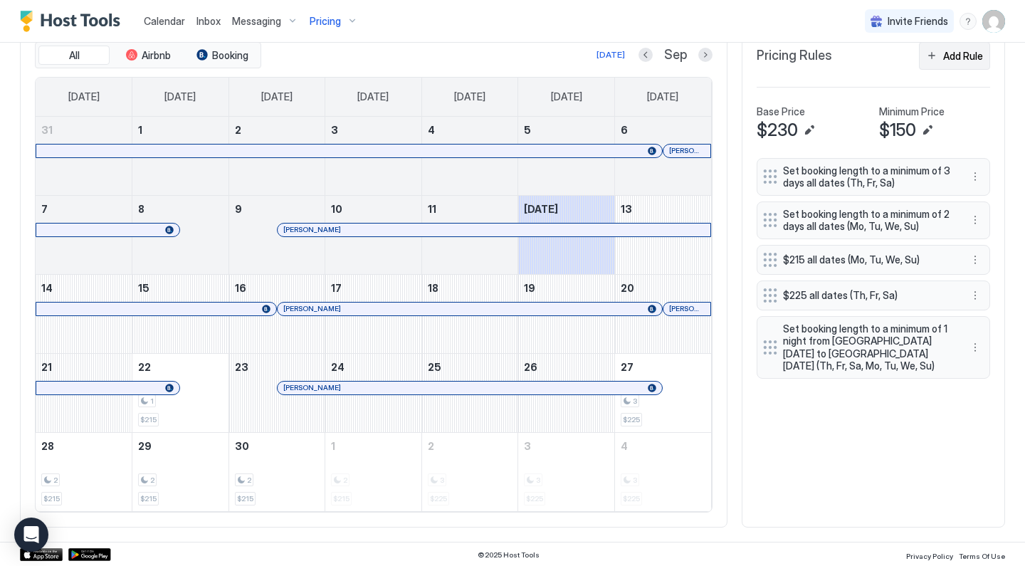
click at [939, 59] on button "Add Rule" at bounding box center [954, 56] width 71 height 28
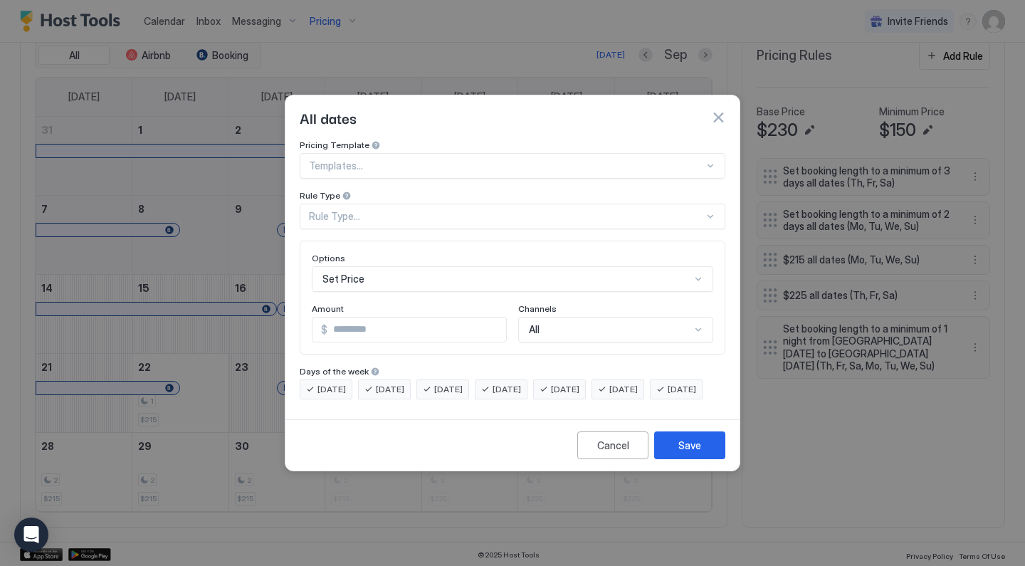
click at [359, 153] on div "Templates..." at bounding box center [513, 166] width 426 height 26
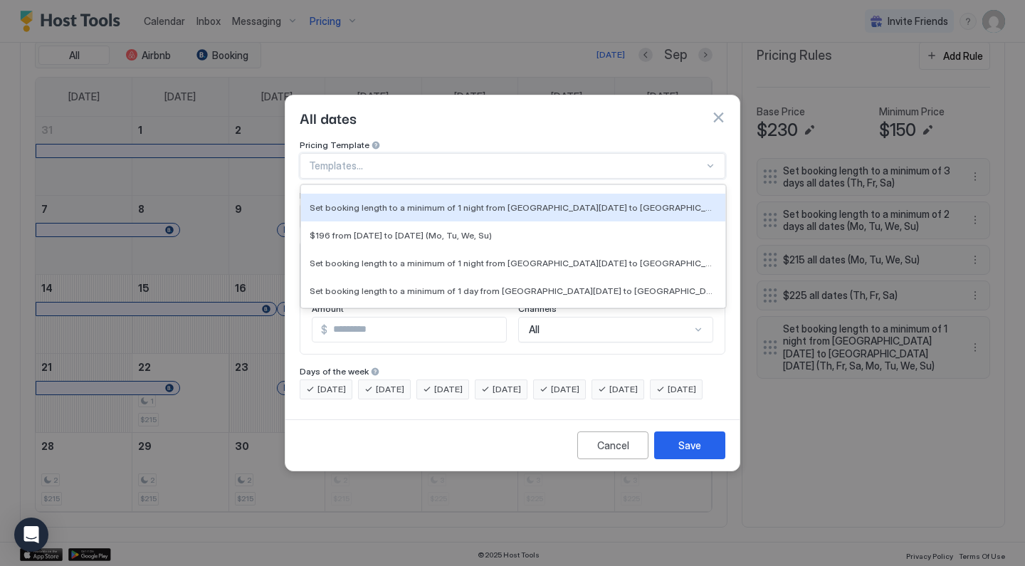
scroll to position [3951, 0]
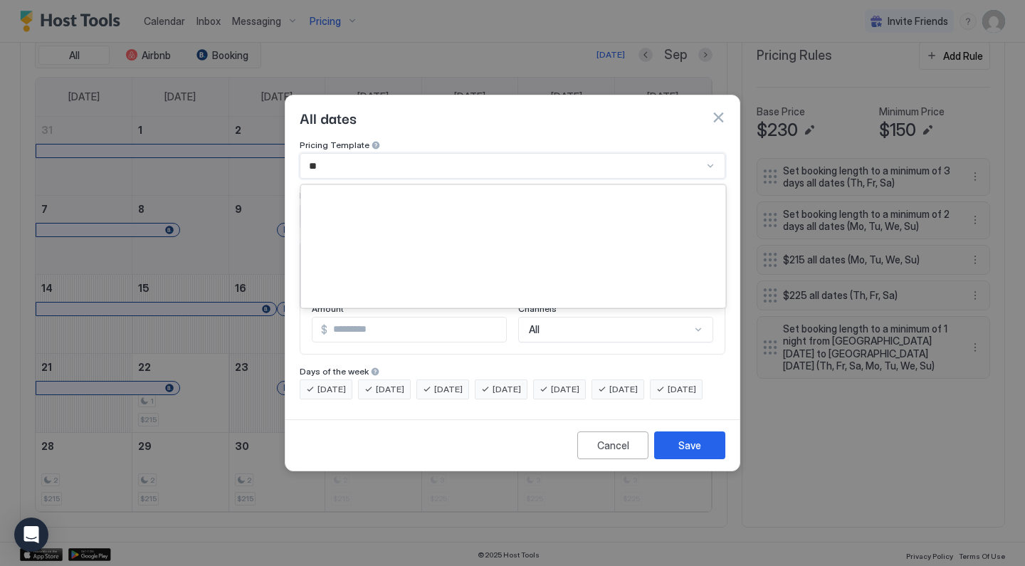
type input "***"
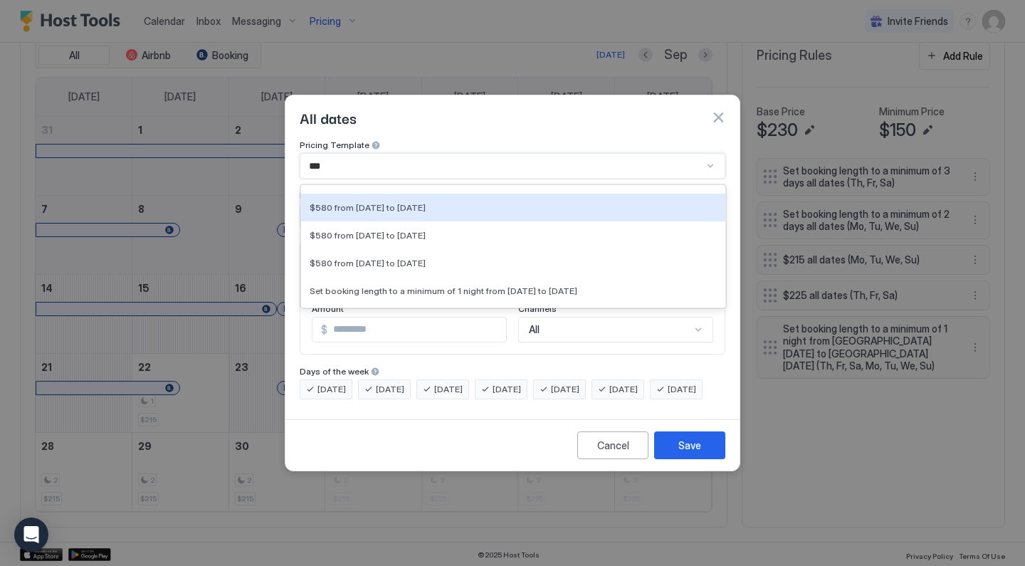
scroll to position [19, 0]
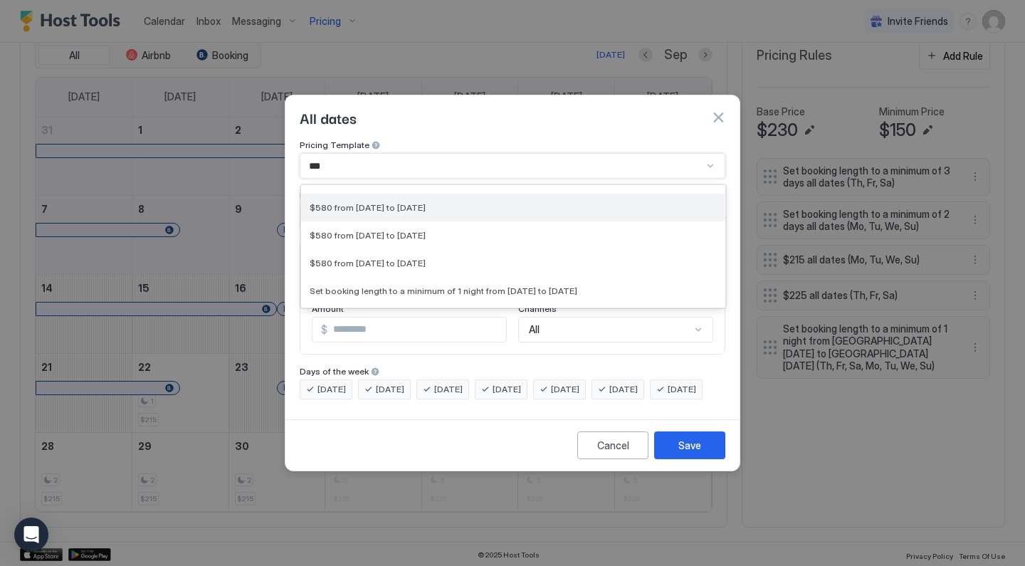
click at [363, 202] on span "$580 from [DATE] to [DATE]" at bounding box center [368, 207] width 116 height 11
type input "***"
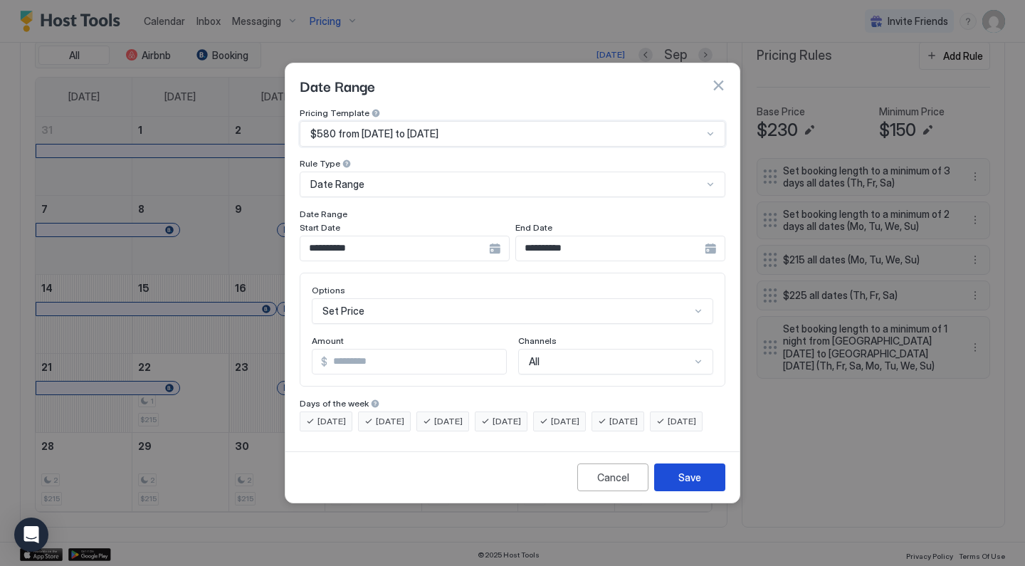
click at [687, 485] on div "Save" at bounding box center [689, 477] width 23 height 15
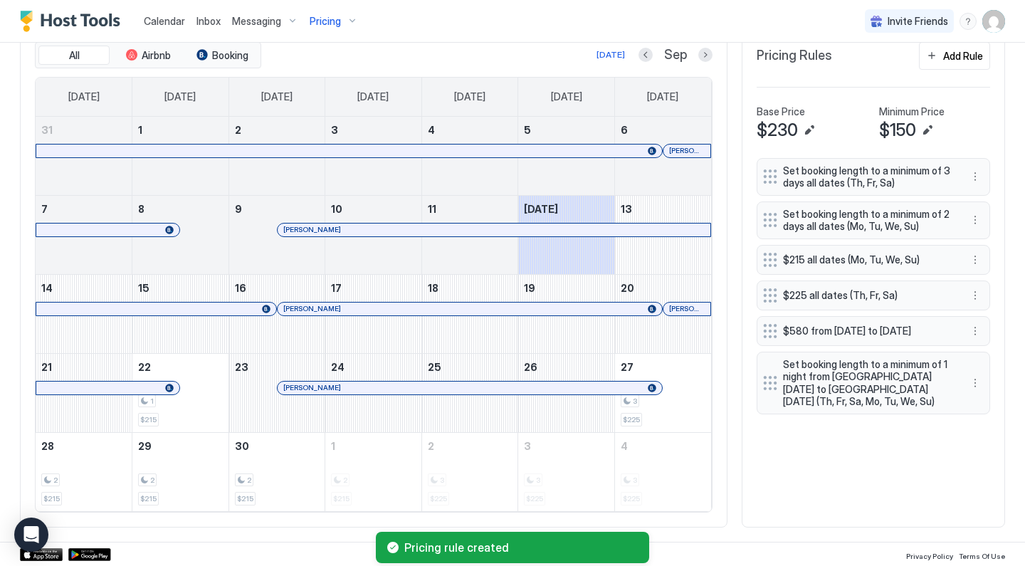
click at [323, 24] on span "Pricing" at bounding box center [325, 21] width 31 height 13
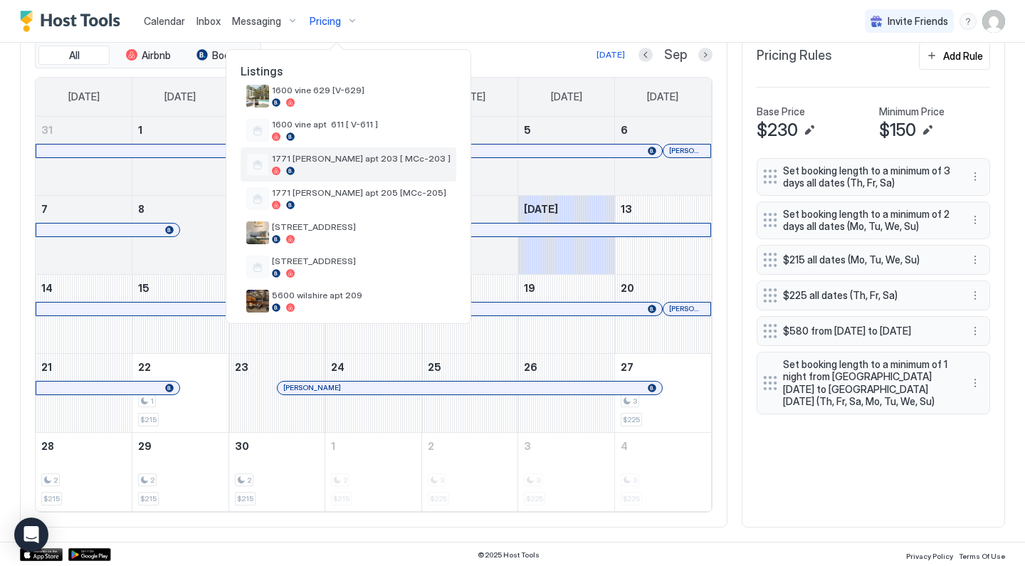
scroll to position [85, 0]
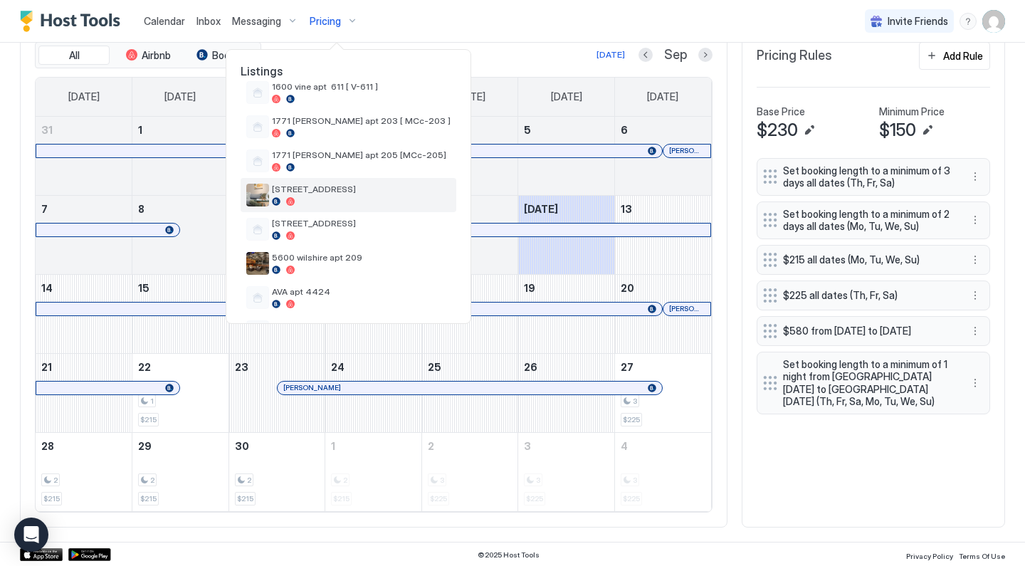
click at [313, 191] on span "[STREET_ADDRESS]" at bounding box center [361, 189] width 179 height 11
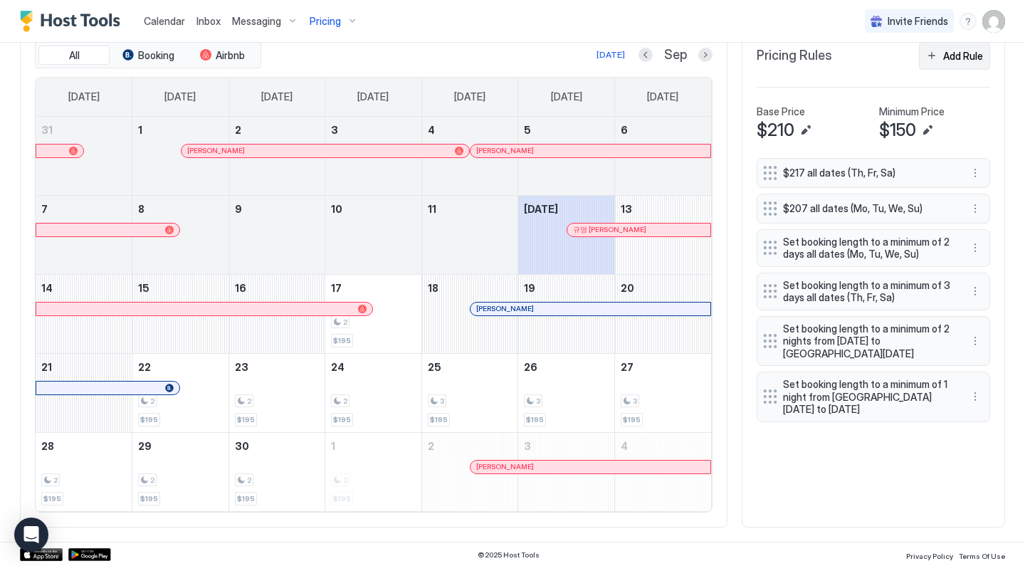
click at [943, 56] on div "Add Rule" at bounding box center [963, 55] width 40 height 15
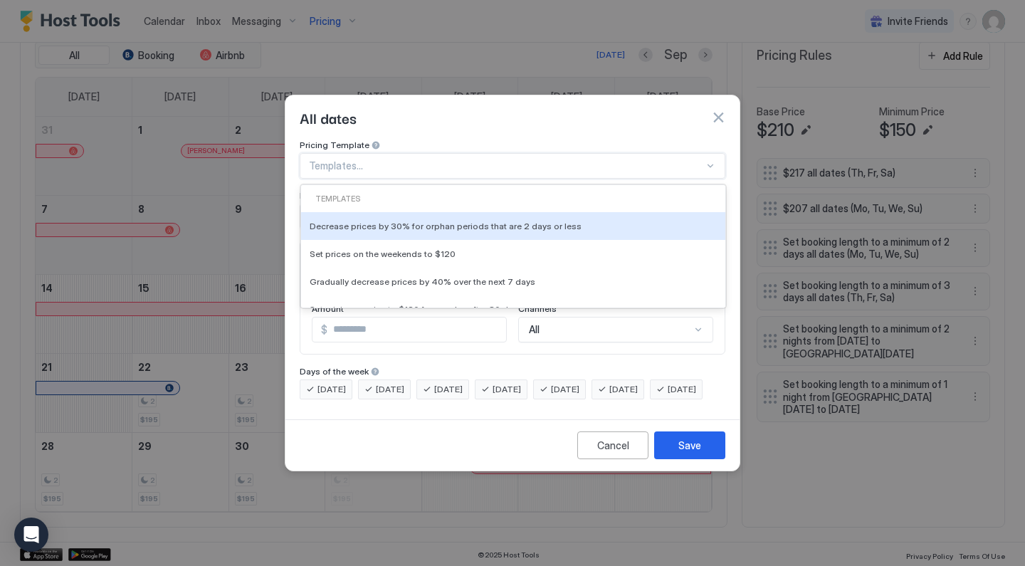
click at [356, 159] on div "Templates..." at bounding box center [506, 165] width 395 height 13
type input "***"
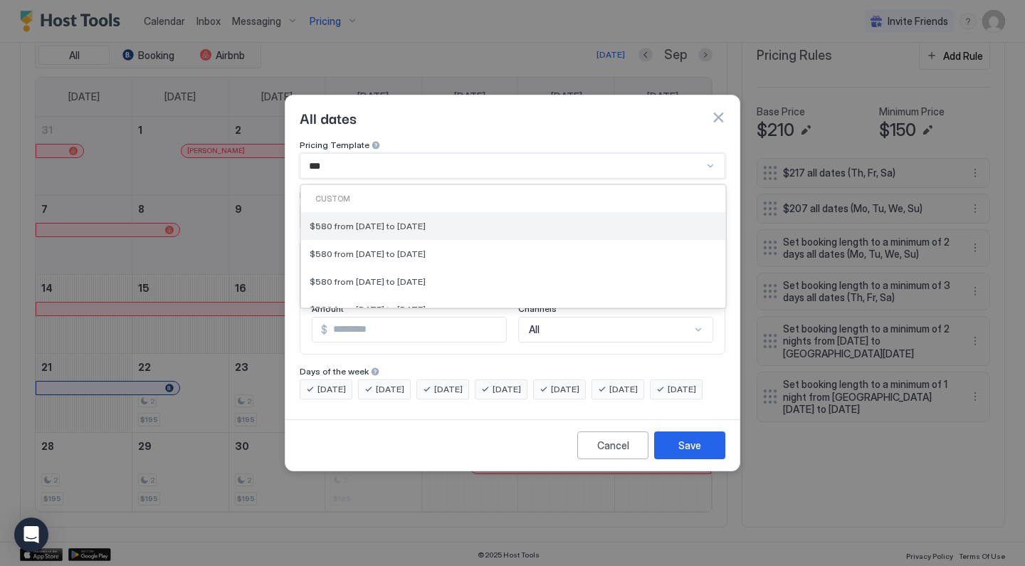
click at [367, 219] on div "$580 from [DATE] to [DATE]" at bounding box center [513, 226] width 424 height 28
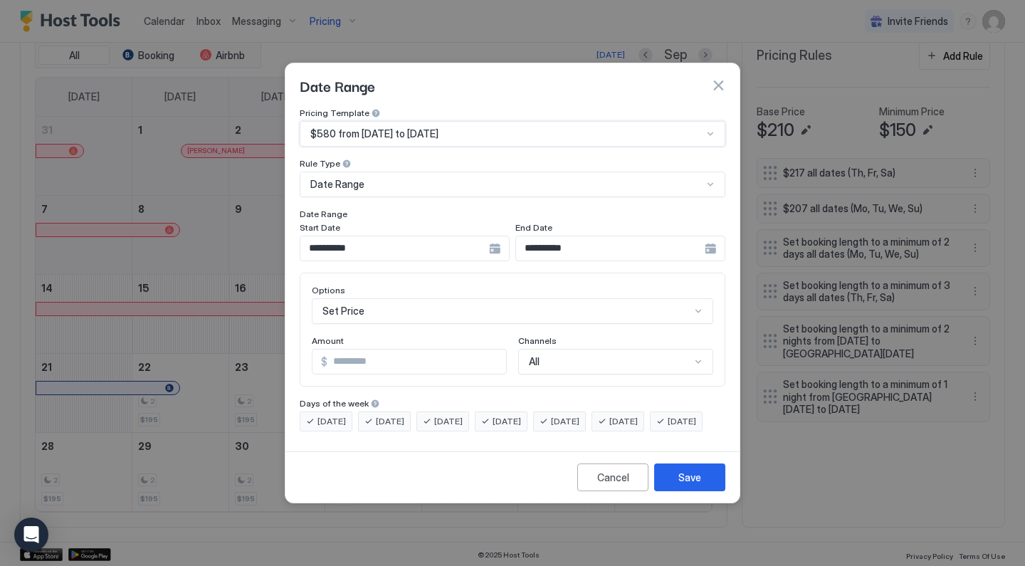
click at [370, 350] on input "***" at bounding box center [417, 362] width 179 height 24
type input "***"
click at [671, 488] on button "Save" at bounding box center [689, 477] width 71 height 28
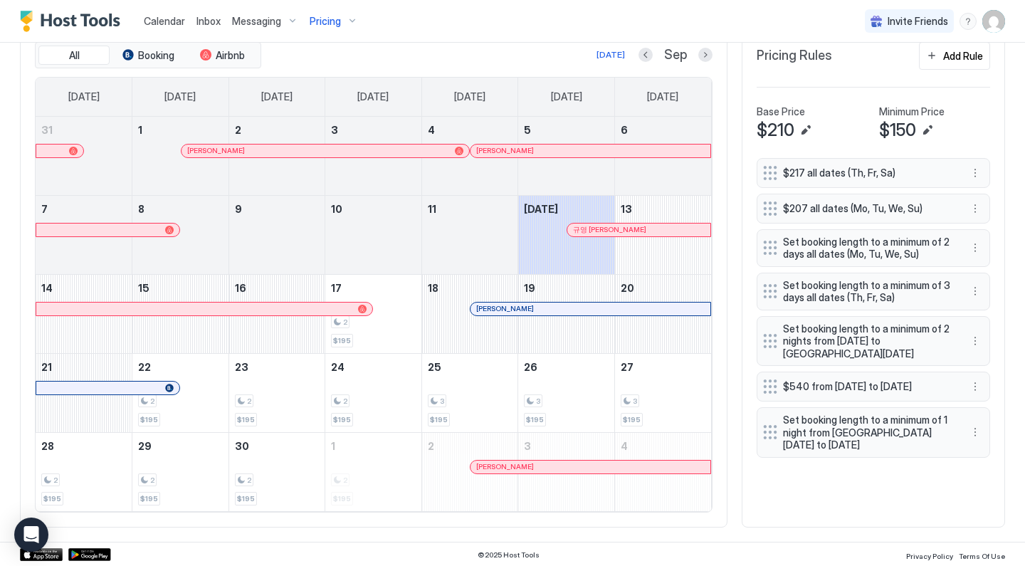
click at [333, 16] on span "Pricing" at bounding box center [325, 21] width 31 height 13
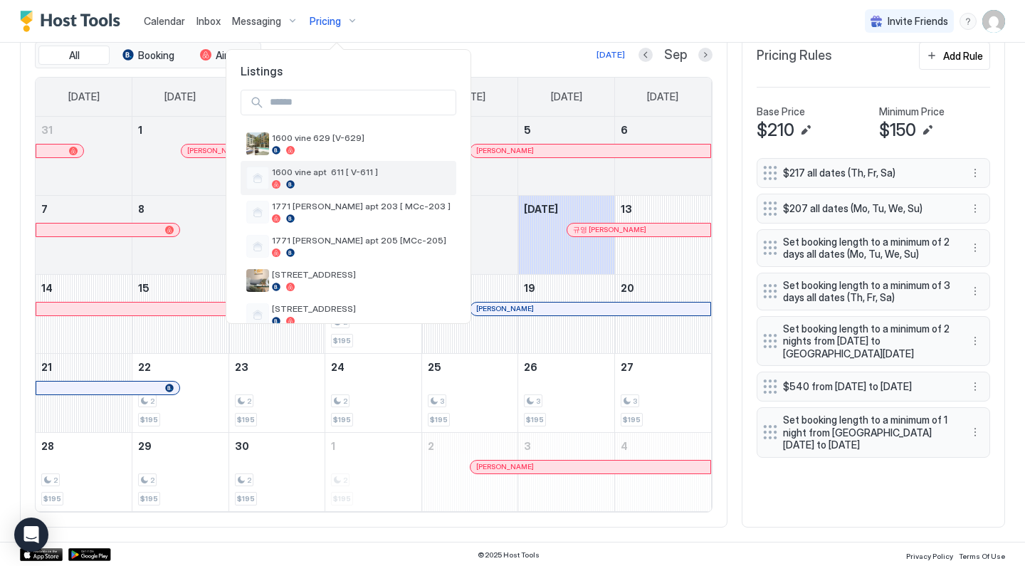
scroll to position [31, 0]
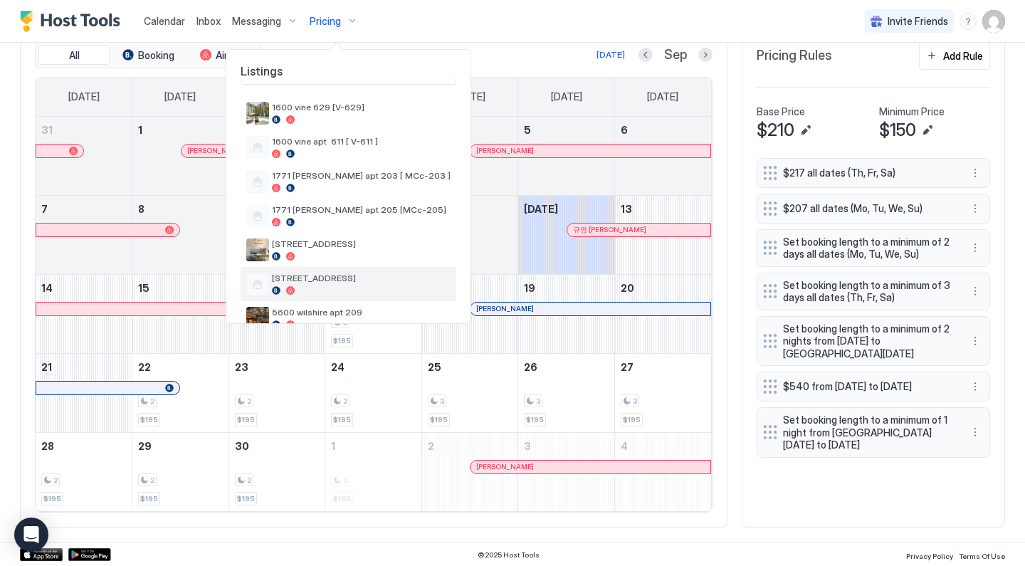
click at [321, 277] on span "[STREET_ADDRESS]" at bounding box center [361, 278] width 179 height 11
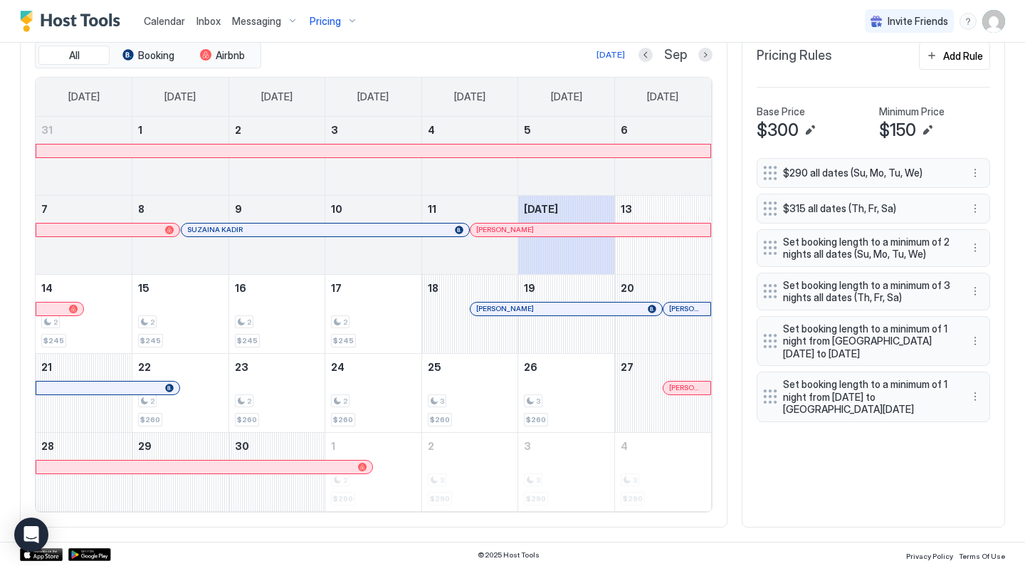
click at [940, 60] on button "Add Rule" at bounding box center [954, 56] width 71 height 28
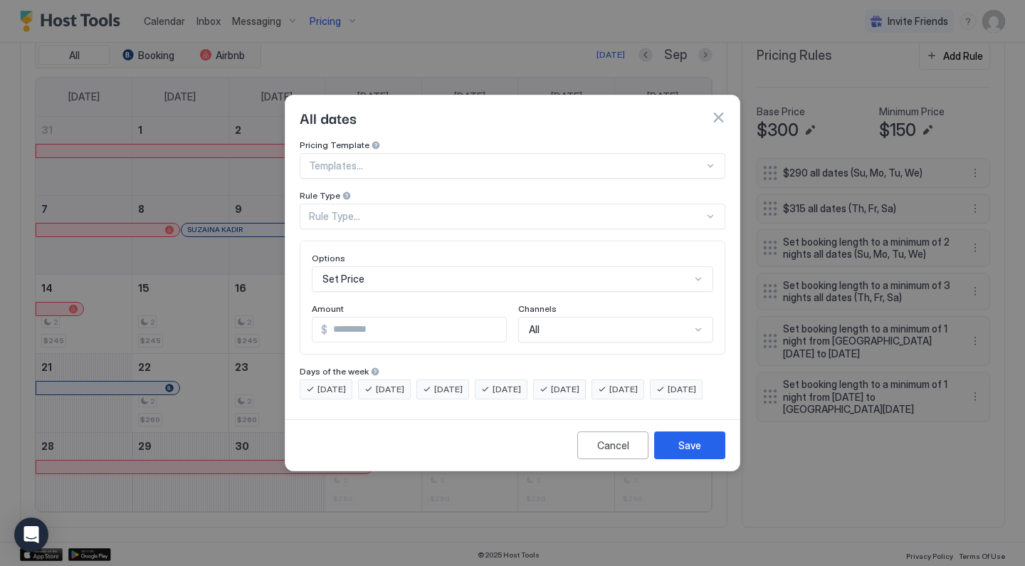
click at [419, 159] on div at bounding box center [506, 165] width 395 height 13
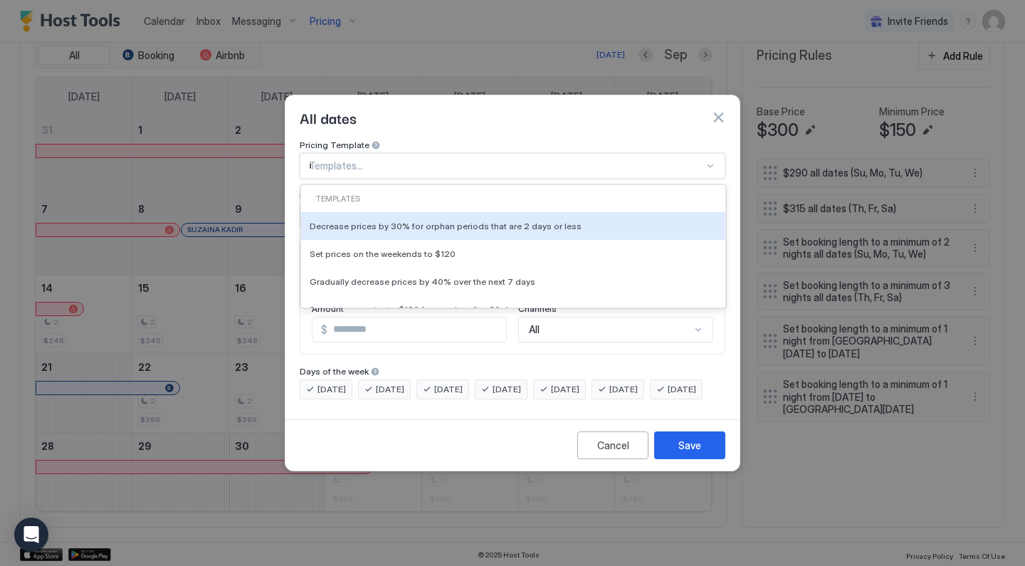
type input "***"
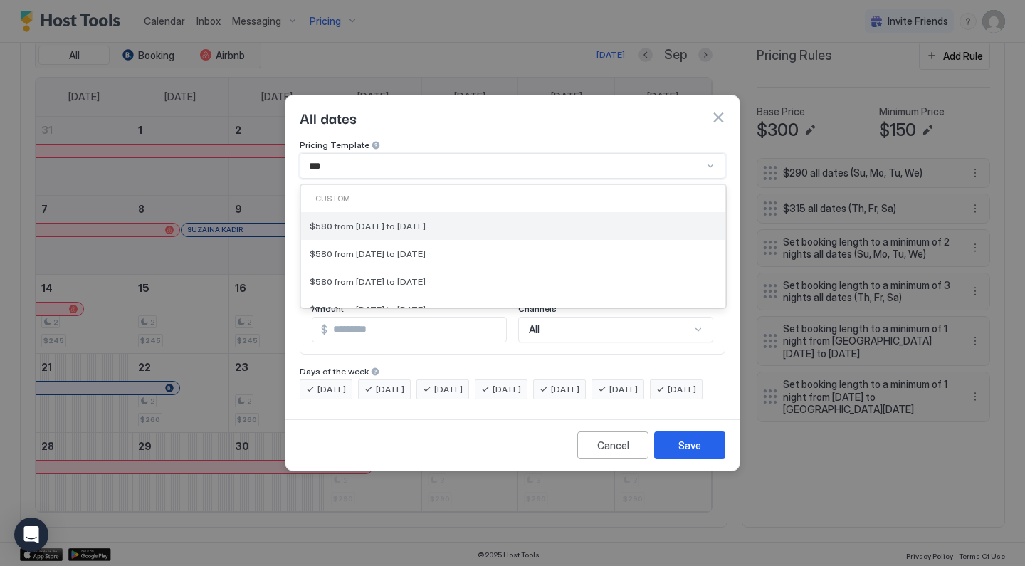
click at [401, 212] on div "$580 from [DATE] to [DATE]" at bounding box center [513, 226] width 424 height 28
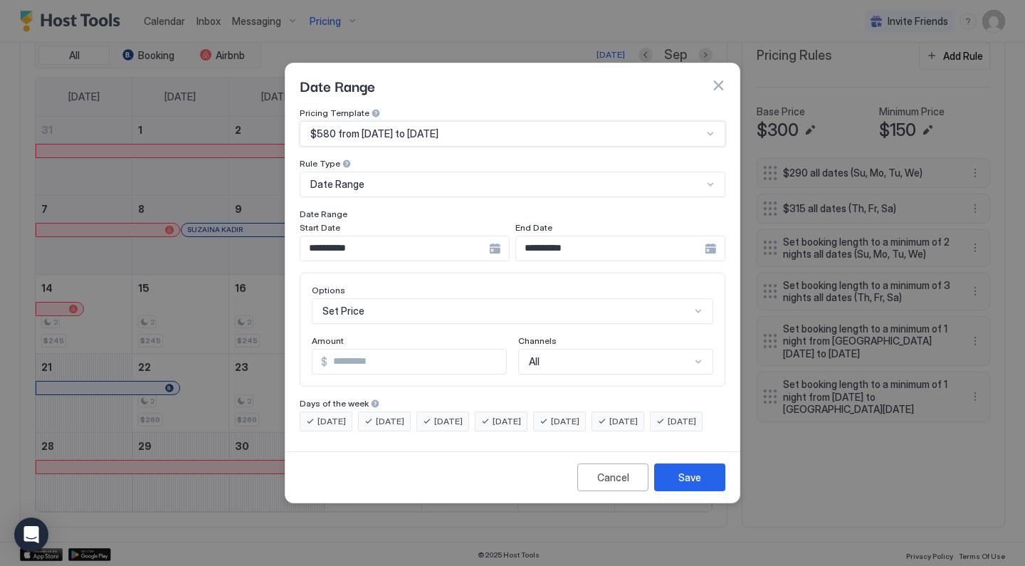
click at [367, 350] on input "***" at bounding box center [417, 362] width 179 height 24
type input "*"
type input "***"
click at [681, 485] on div "Save" at bounding box center [689, 477] width 23 height 15
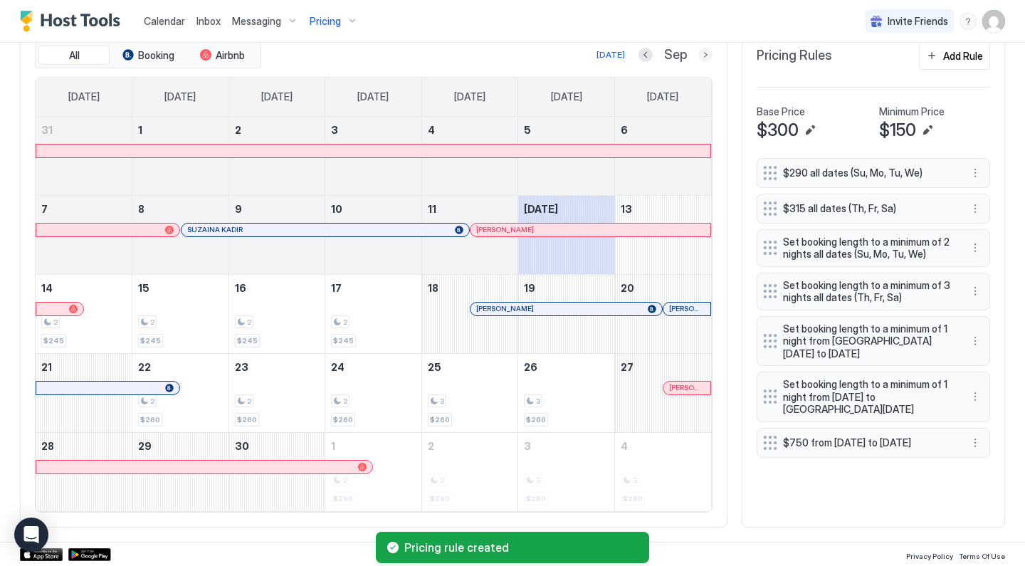
click at [703, 54] on button "Next month" at bounding box center [705, 55] width 14 height 14
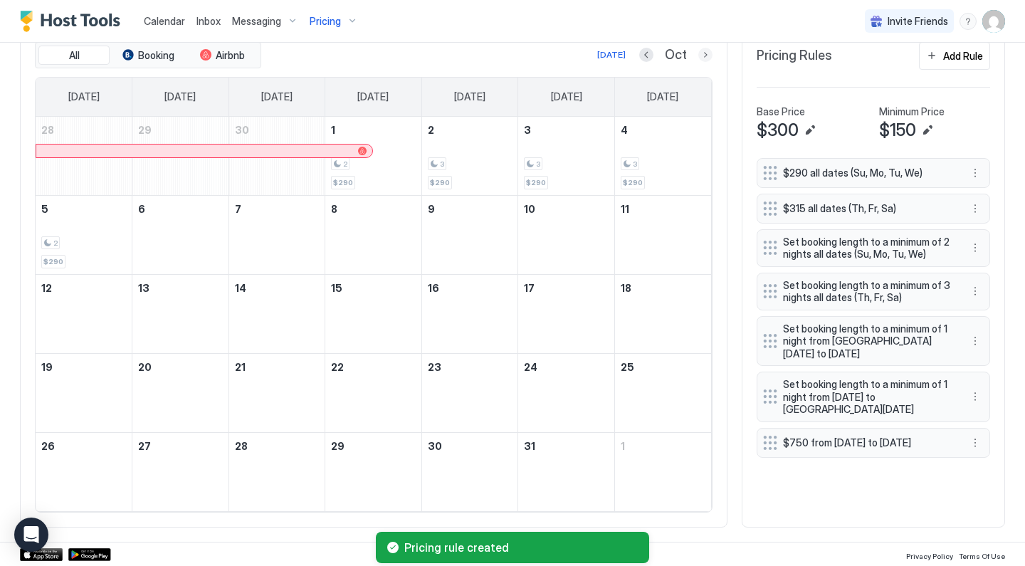
scroll to position [400, 0]
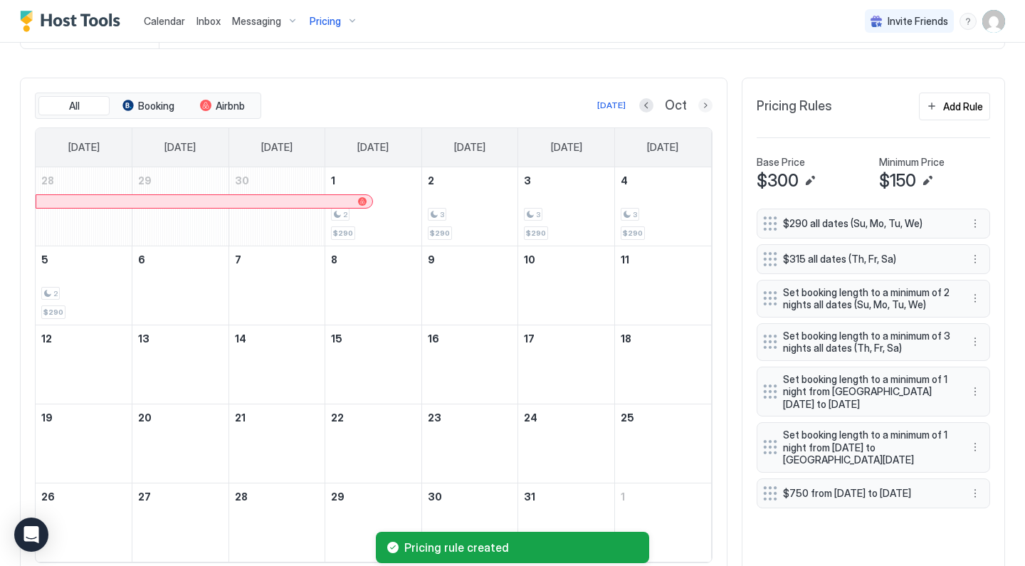
click at [704, 107] on button "Next month" at bounding box center [705, 105] width 14 height 14
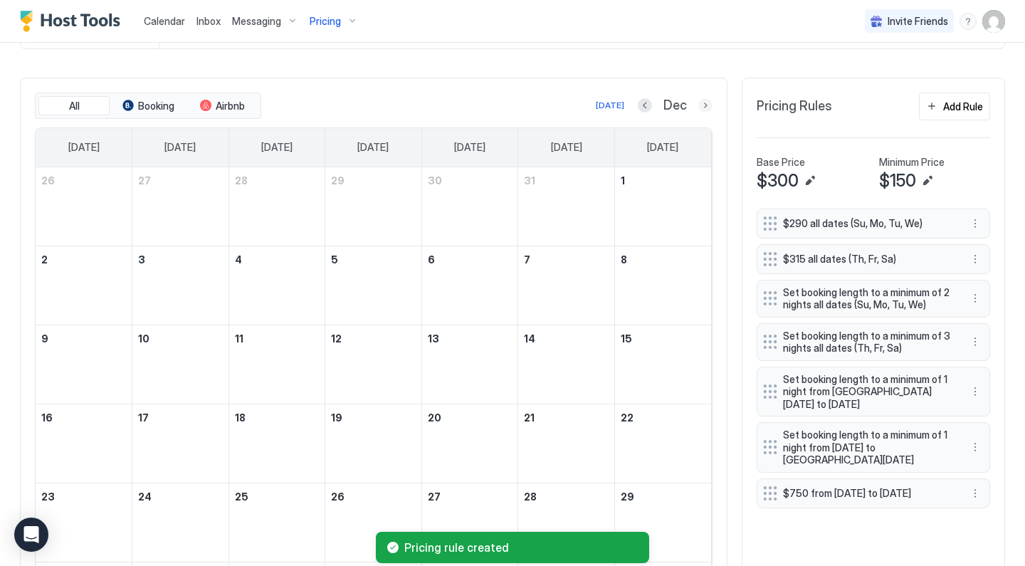
click at [704, 107] on button "Next month" at bounding box center [705, 105] width 14 height 14
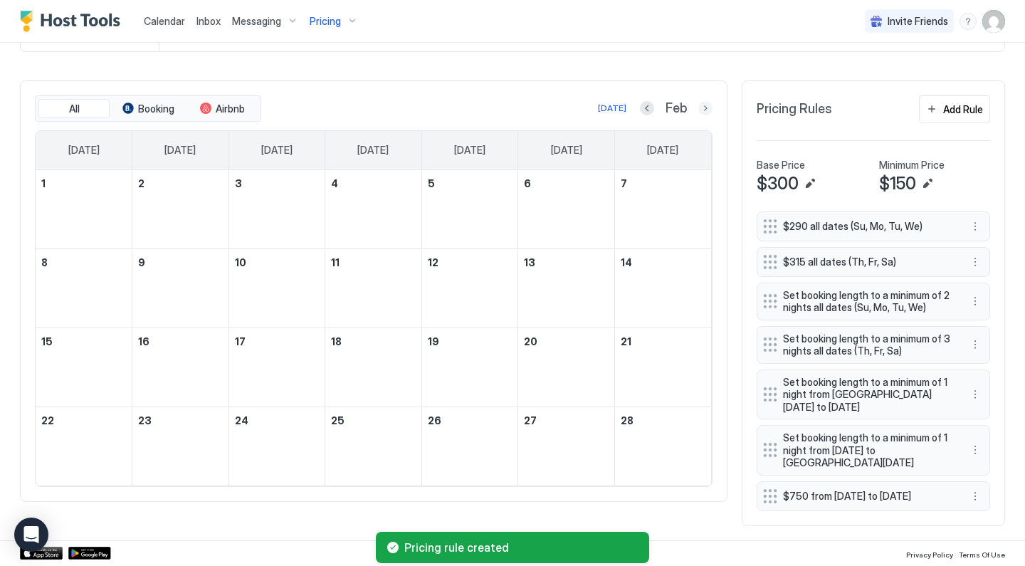
click at [706, 103] on button "Next month" at bounding box center [705, 108] width 14 height 14
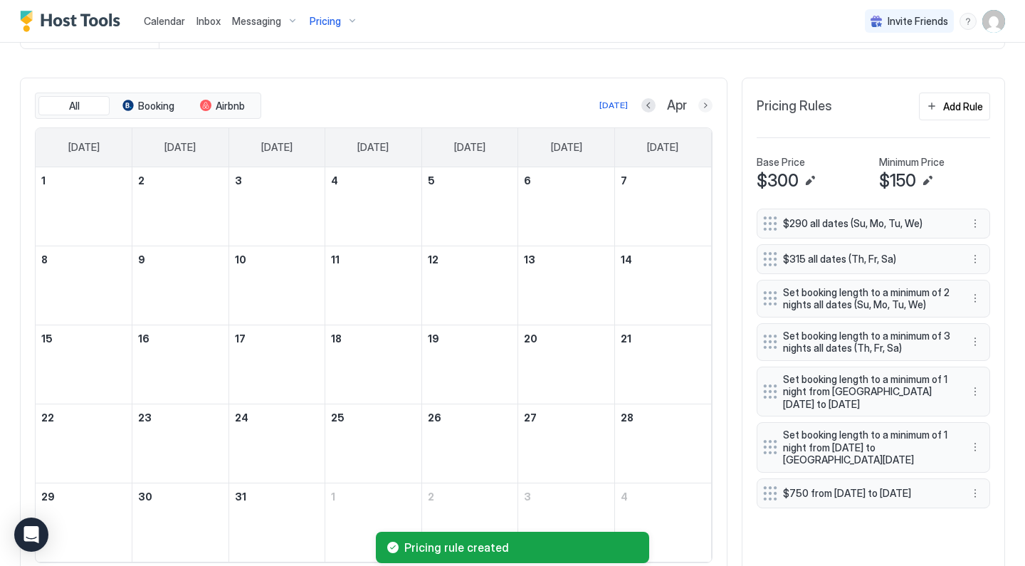
click at [706, 103] on button "Next month" at bounding box center [705, 105] width 14 height 14
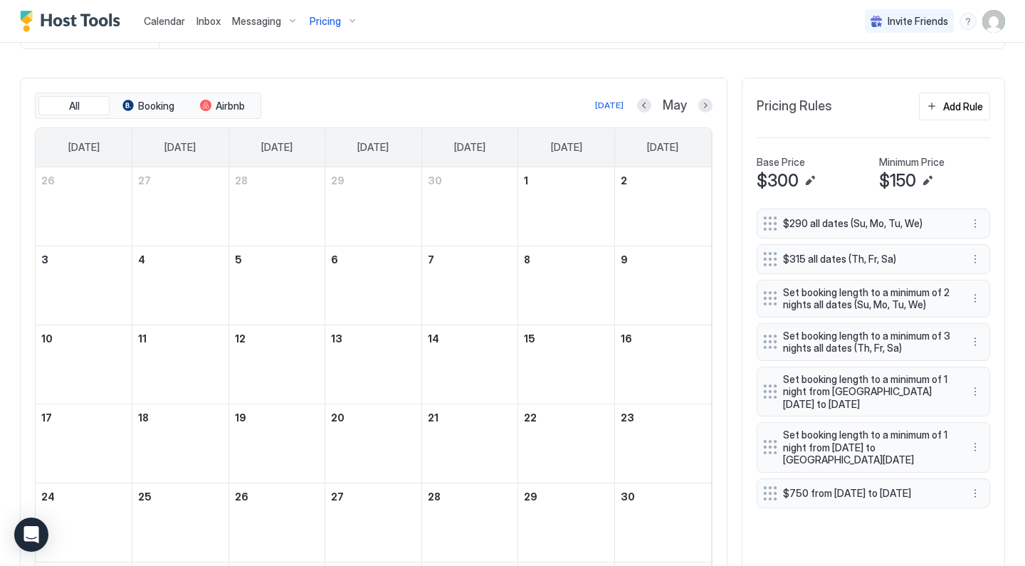
click at [701, 111] on div at bounding box center [705, 105] width 14 height 14
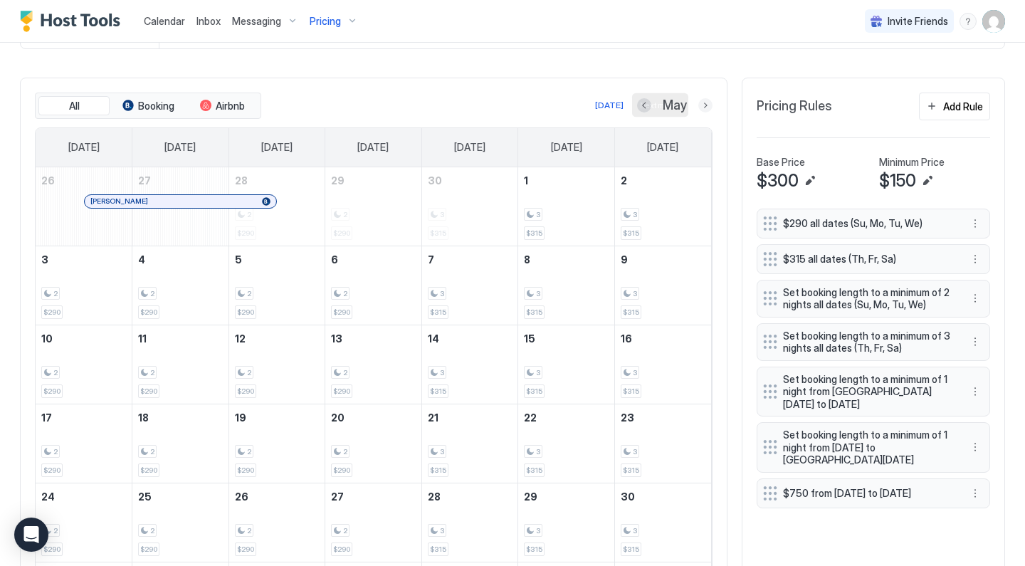
click at [701, 110] on button "Next month" at bounding box center [705, 105] width 14 height 14
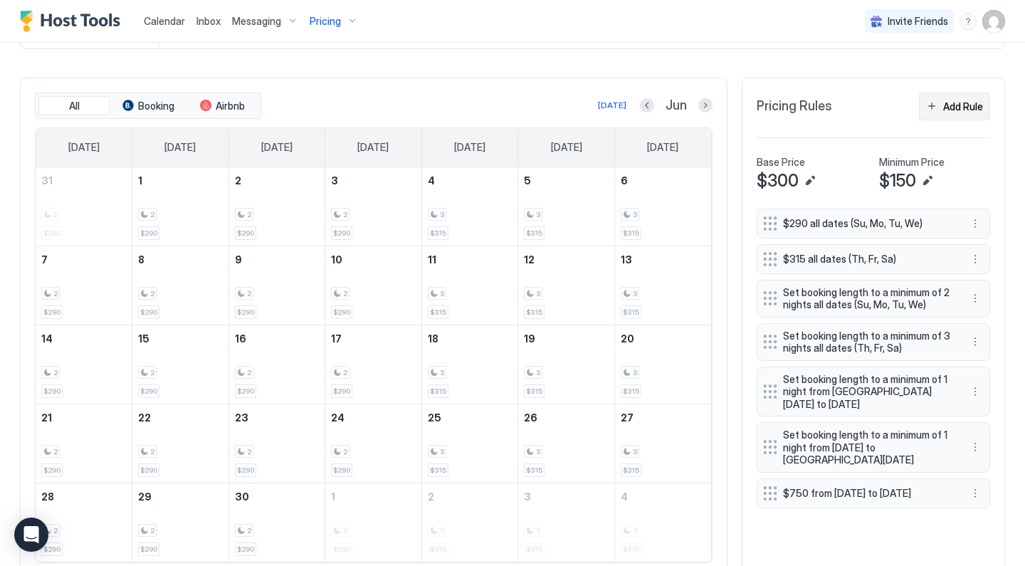
scroll to position [402, 0]
click at [945, 107] on div "Add Rule" at bounding box center [963, 105] width 40 height 15
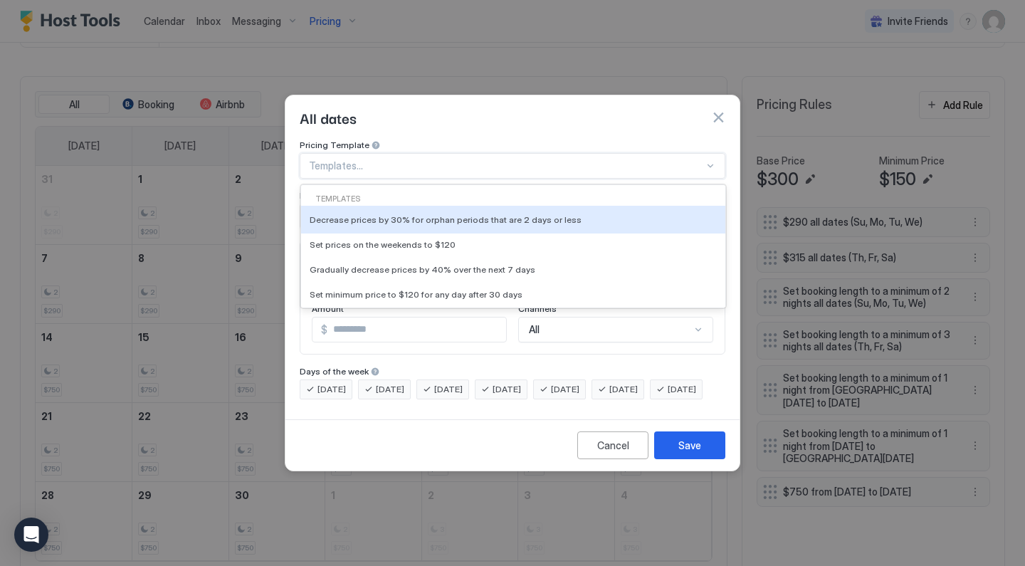
click at [416, 159] on div "Templates..." at bounding box center [513, 166] width 426 height 26
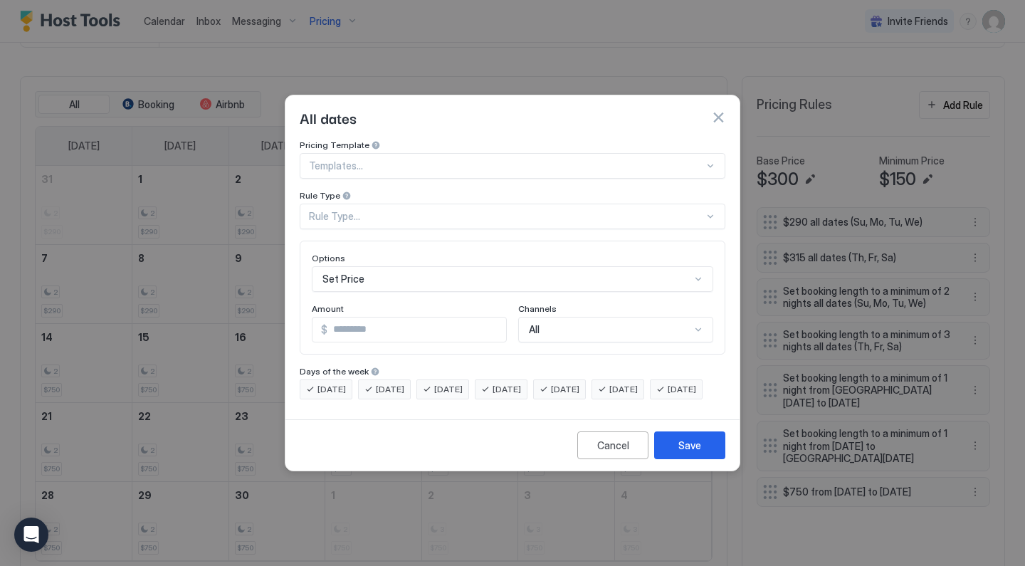
click at [408, 63] on div at bounding box center [512, 283] width 1025 height 566
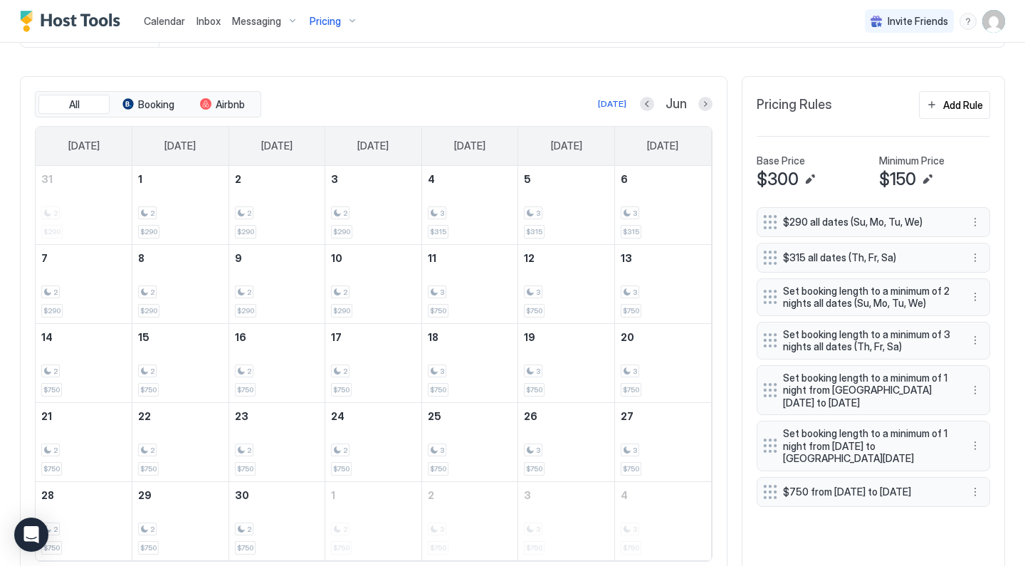
click at [343, 15] on div "Pricing" at bounding box center [334, 21] width 60 height 24
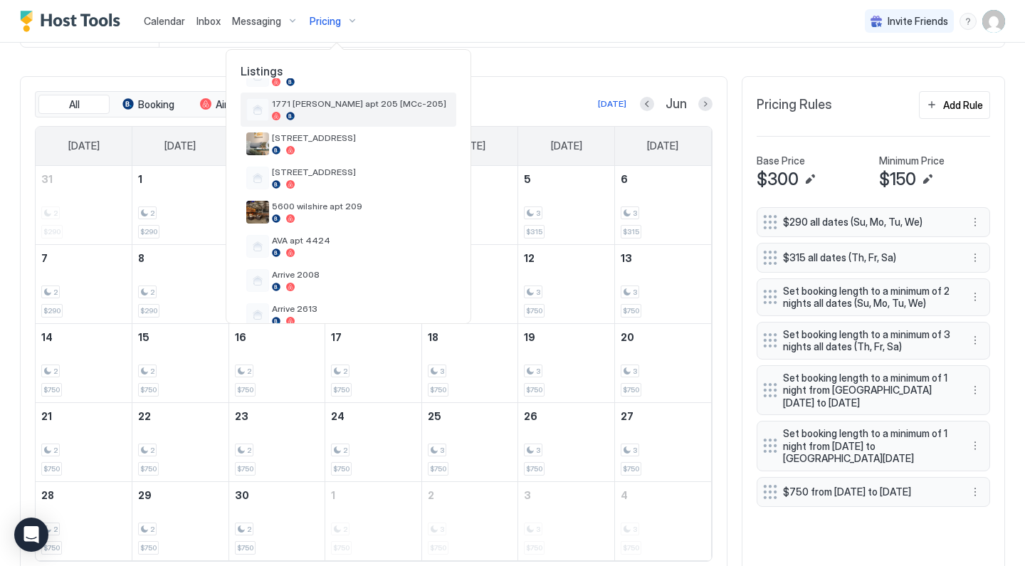
scroll to position [139, 0]
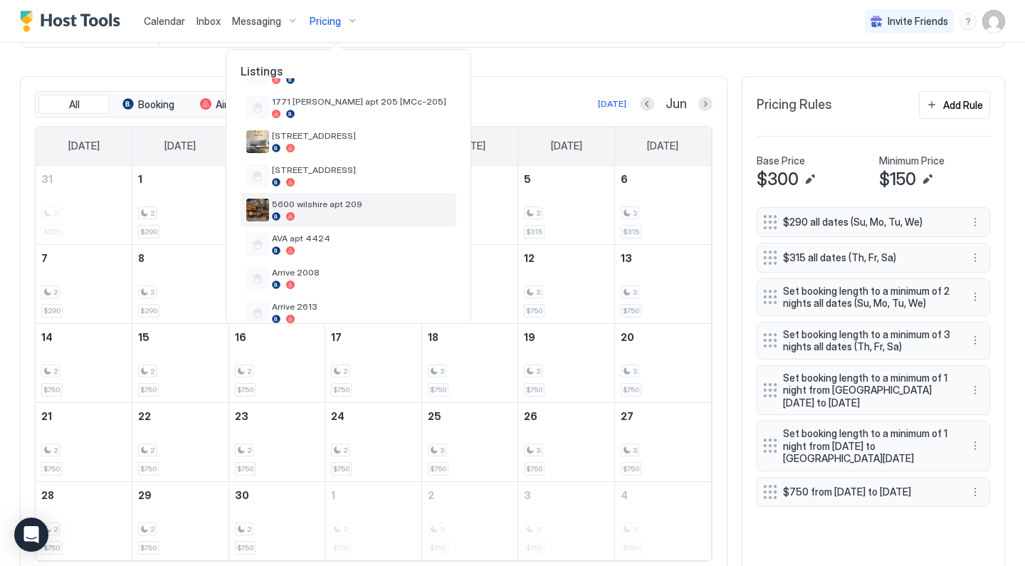
click at [317, 205] on span "5600 wilshire apt 209" at bounding box center [361, 204] width 179 height 11
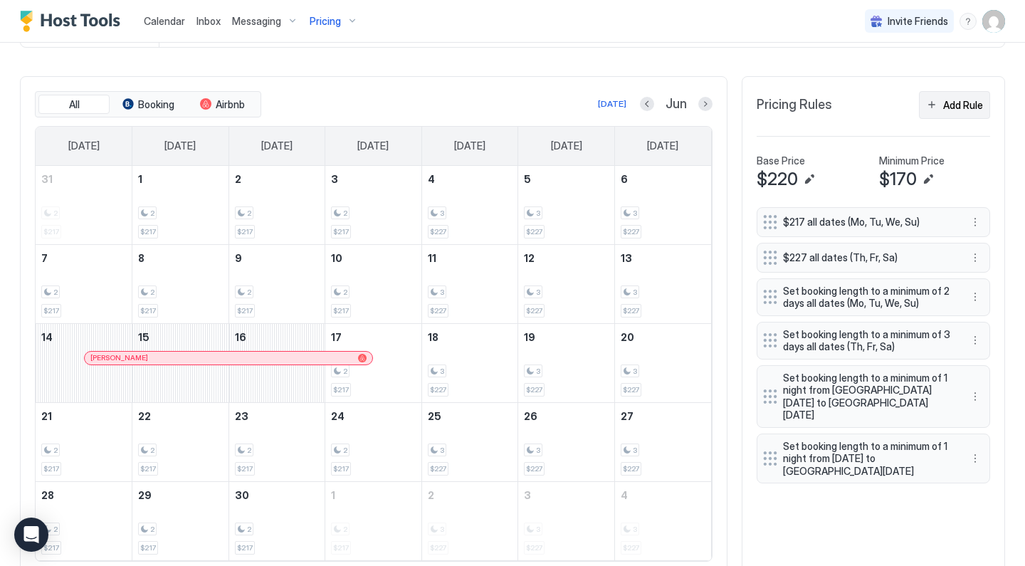
click at [970, 105] on div "Add Rule" at bounding box center [963, 105] width 40 height 15
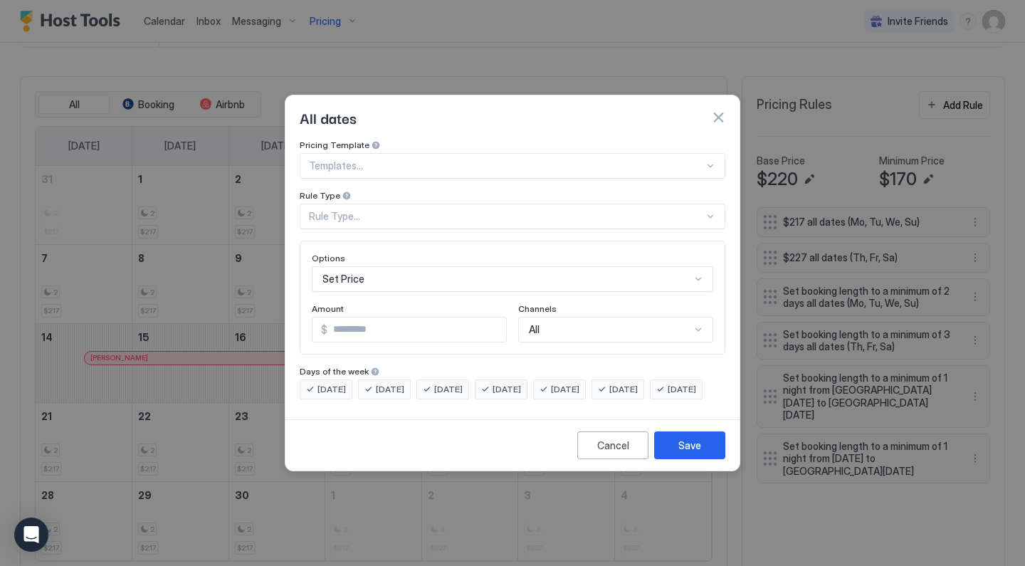
click at [373, 159] on div at bounding box center [506, 165] width 395 height 13
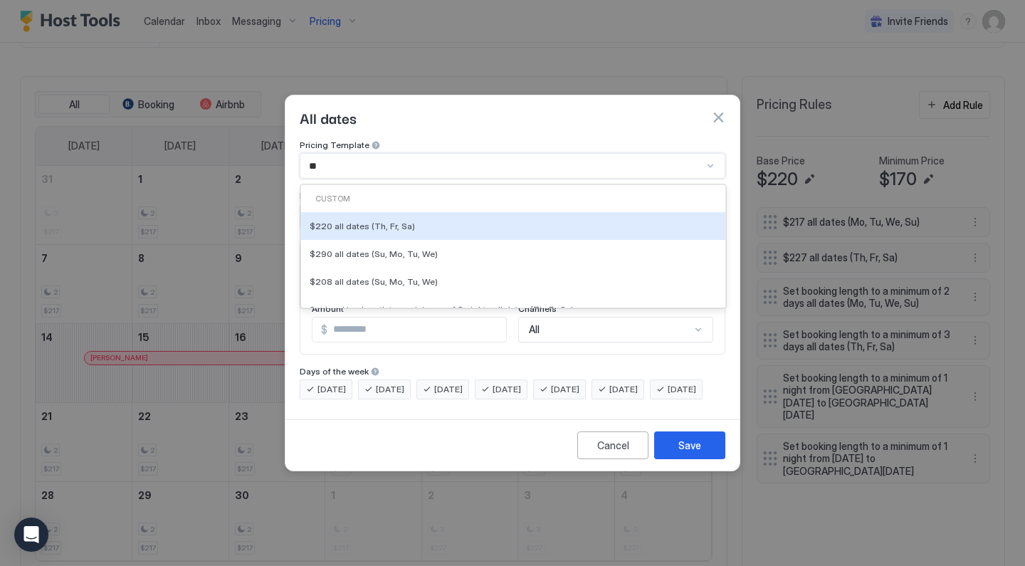
type input "***"
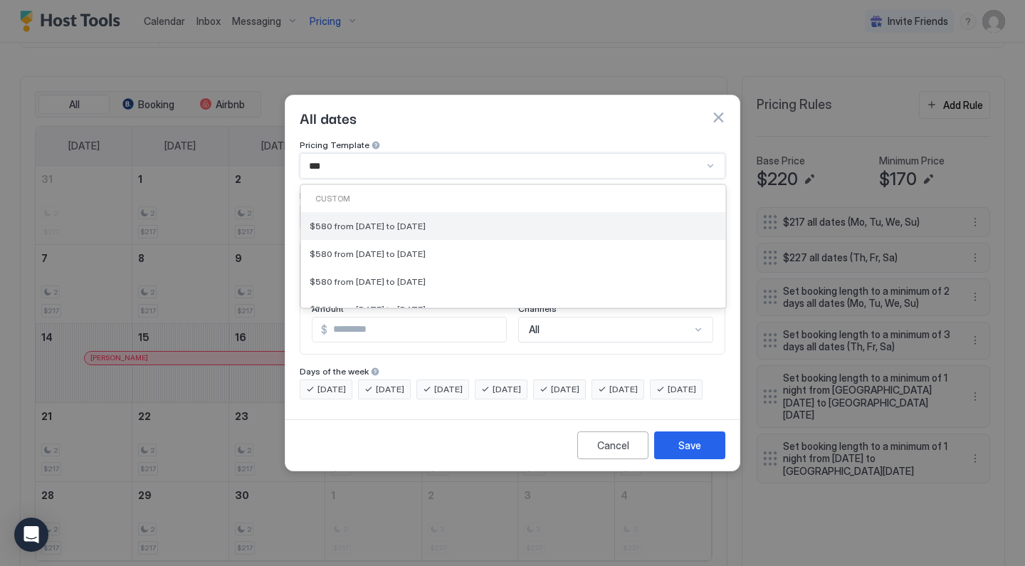
click at [367, 221] on span "$580 from [DATE] to [DATE]" at bounding box center [368, 226] width 116 height 11
type input "***"
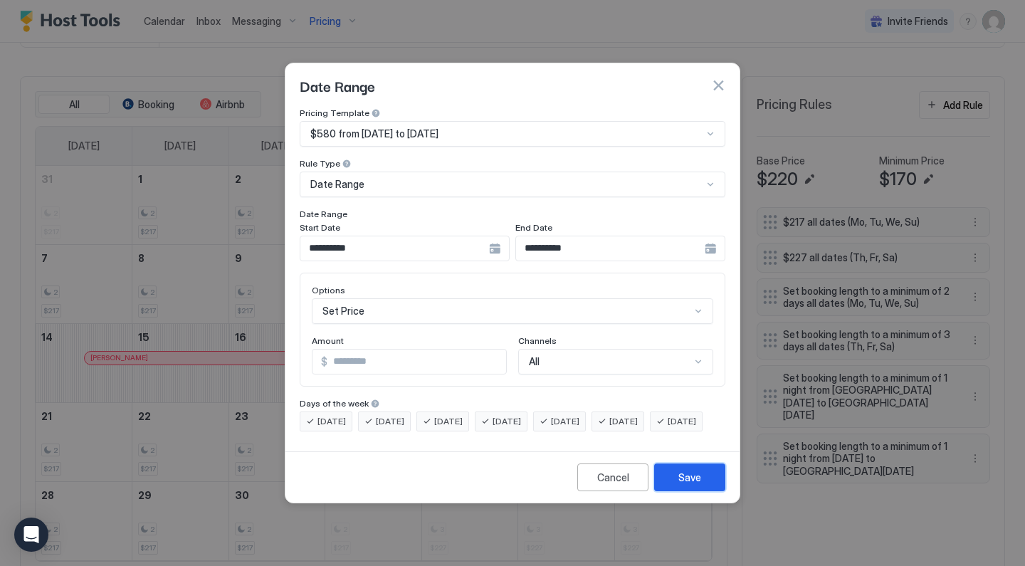
click at [690, 485] on div "Save" at bounding box center [689, 477] width 23 height 15
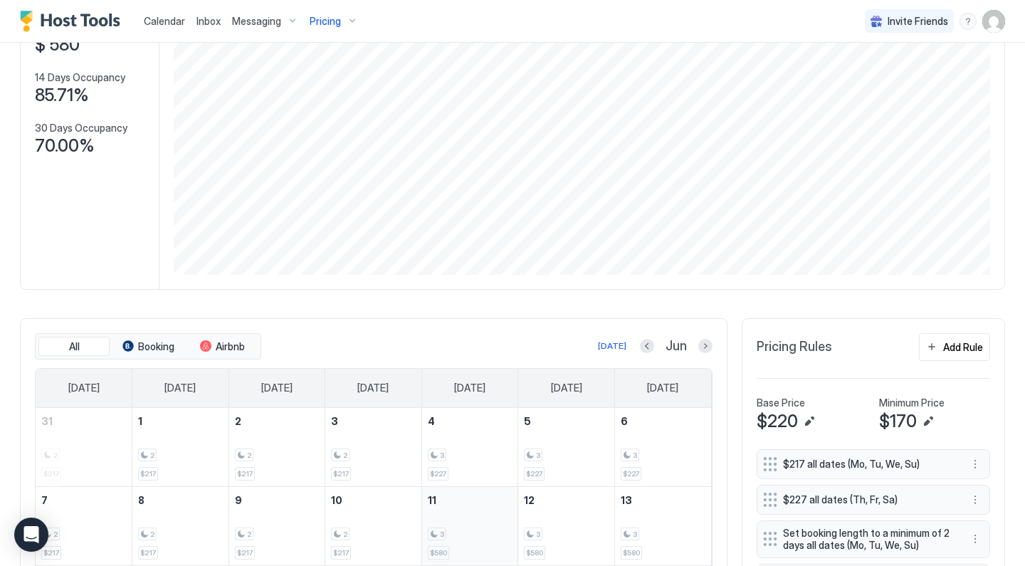
scroll to position [165, 0]
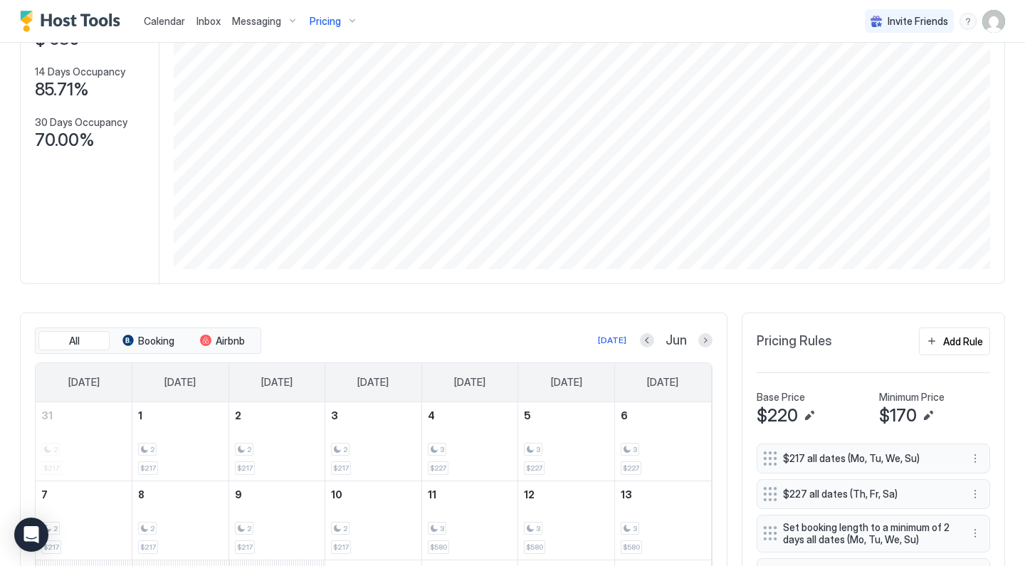
click at [340, 26] on div "Pricing" at bounding box center [334, 21] width 60 height 24
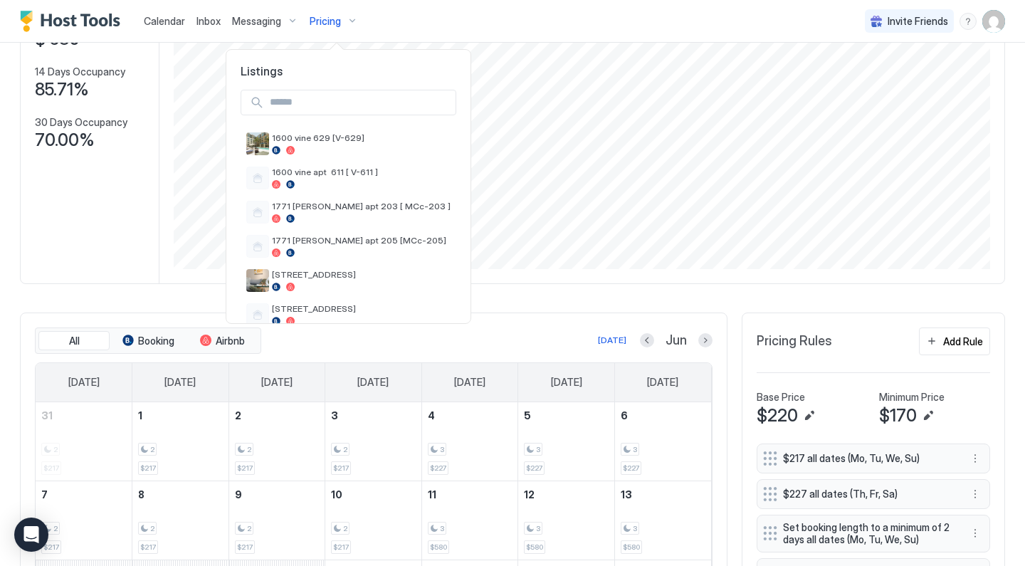
click at [948, 333] on div at bounding box center [512, 283] width 1025 height 566
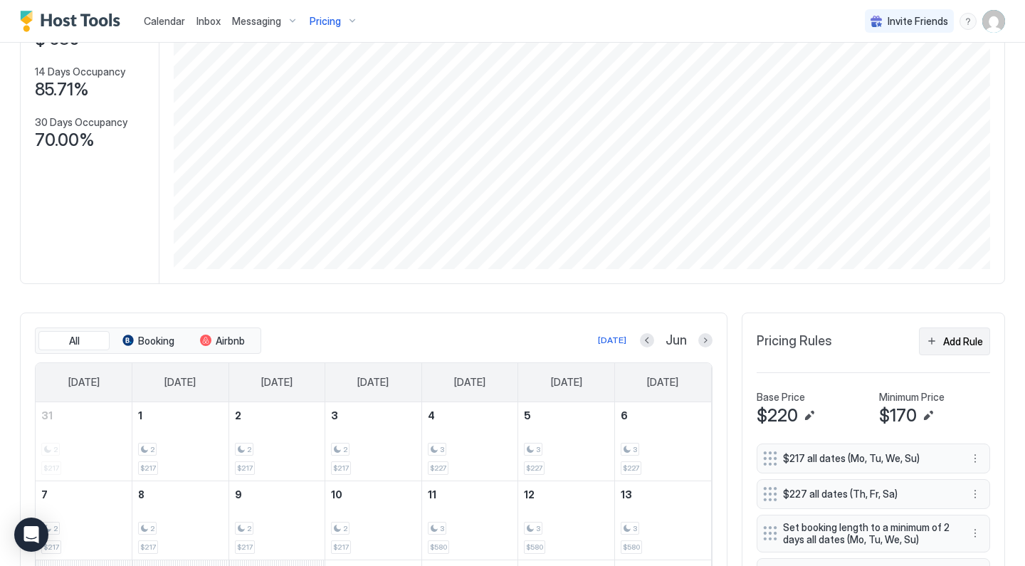
click at [946, 340] on div "Add Rule" at bounding box center [963, 341] width 40 height 15
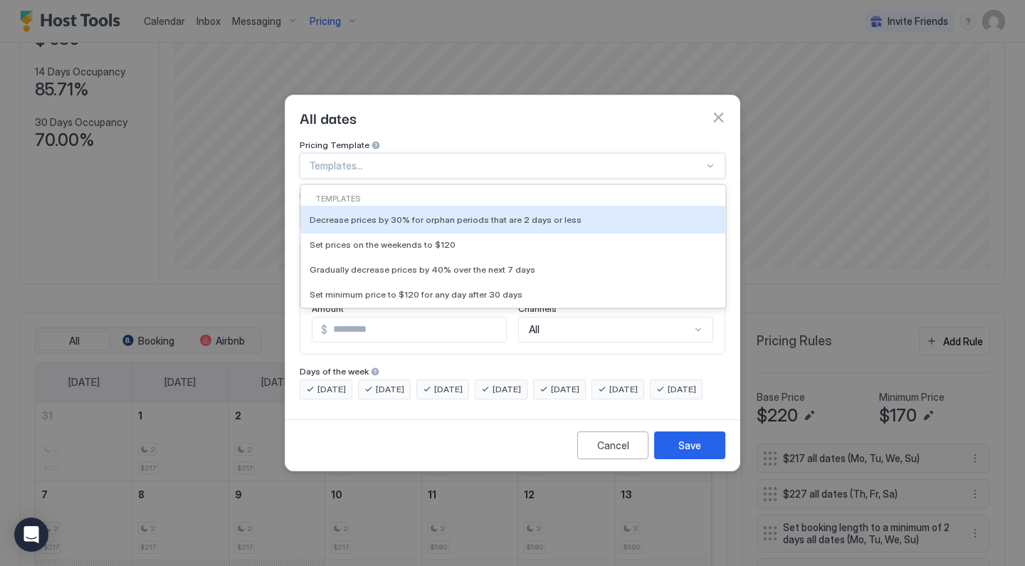
click at [502, 159] on div at bounding box center [506, 165] width 395 height 13
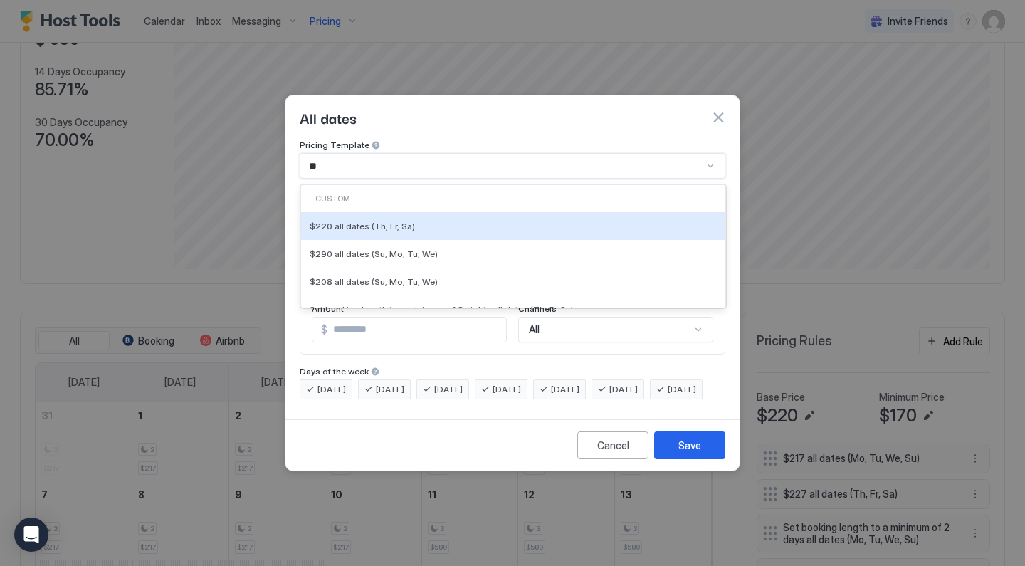
type input "***"
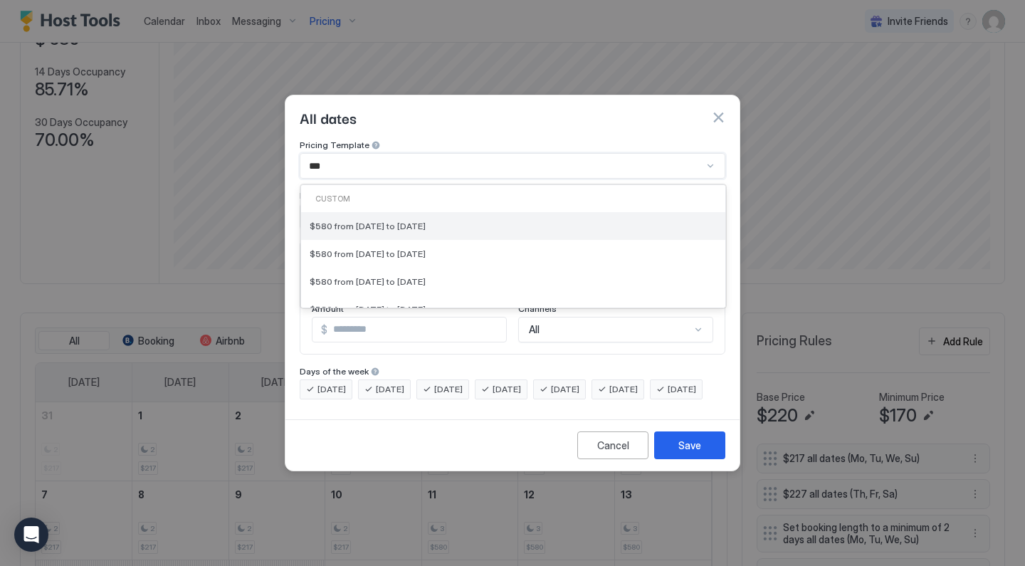
click at [491, 212] on div "$580 from [DATE] to [DATE]" at bounding box center [513, 226] width 424 height 28
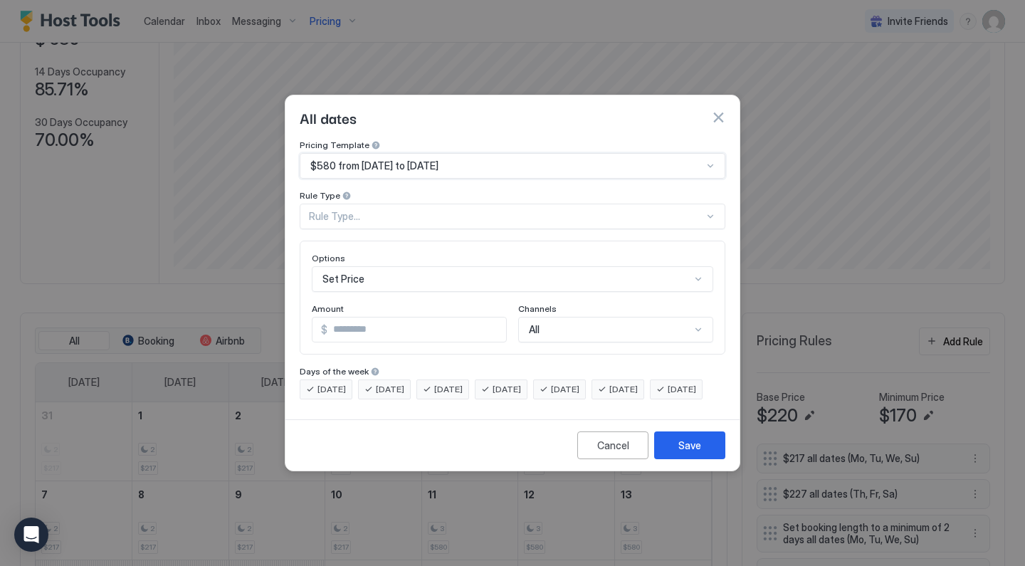
type input "***"
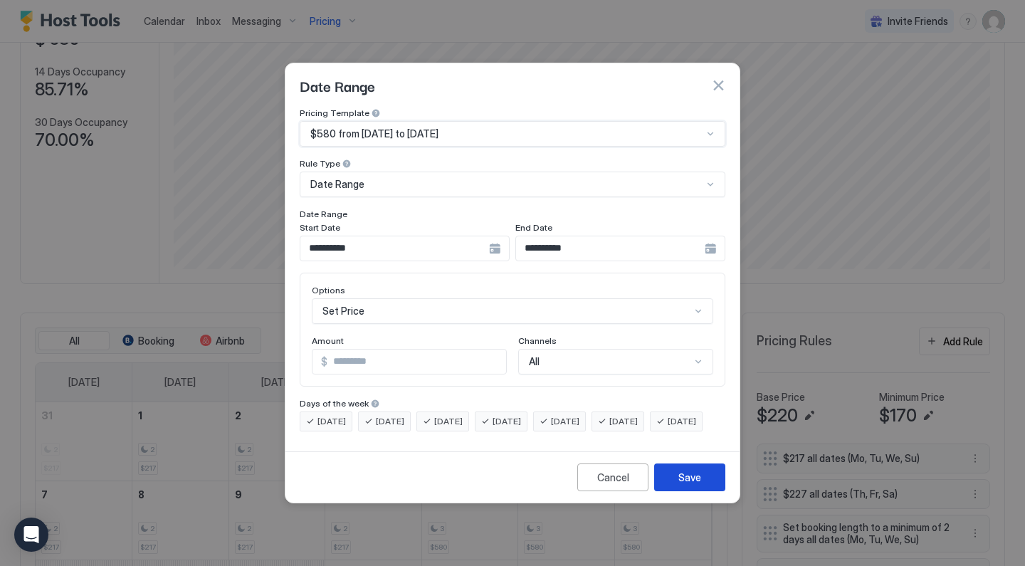
click at [693, 491] on button "Save" at bounding box center [689, 477] width 71 height 28
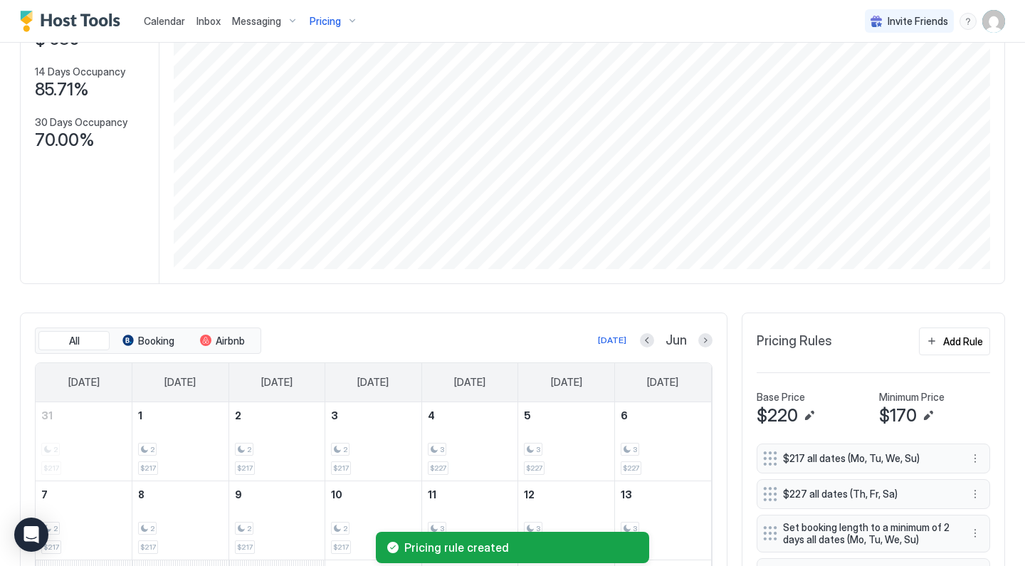
click at [345, 26] on div "Pricing" at bounding box center [334, 21] width 60 height 24
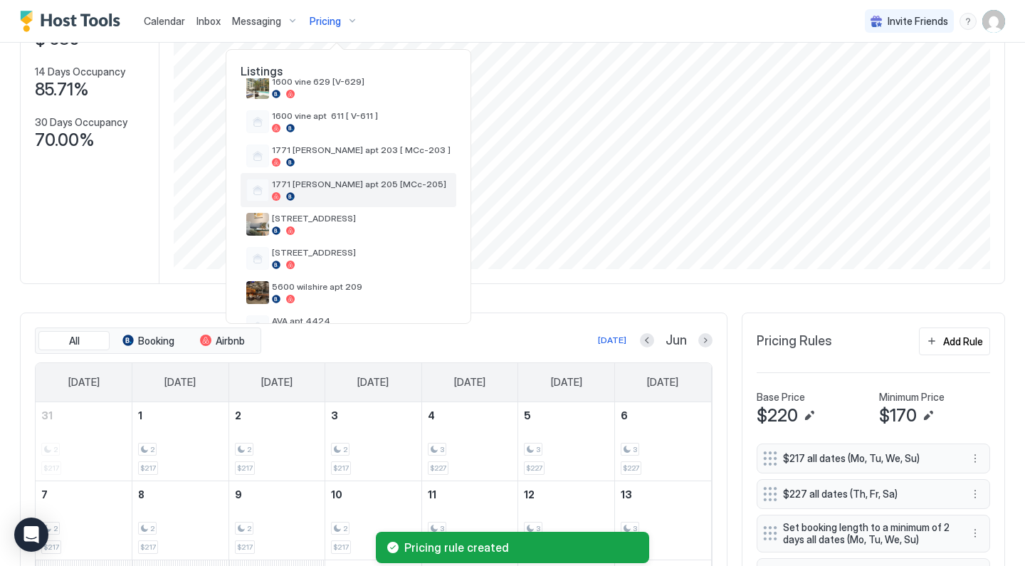
scroll to position [131, 0]
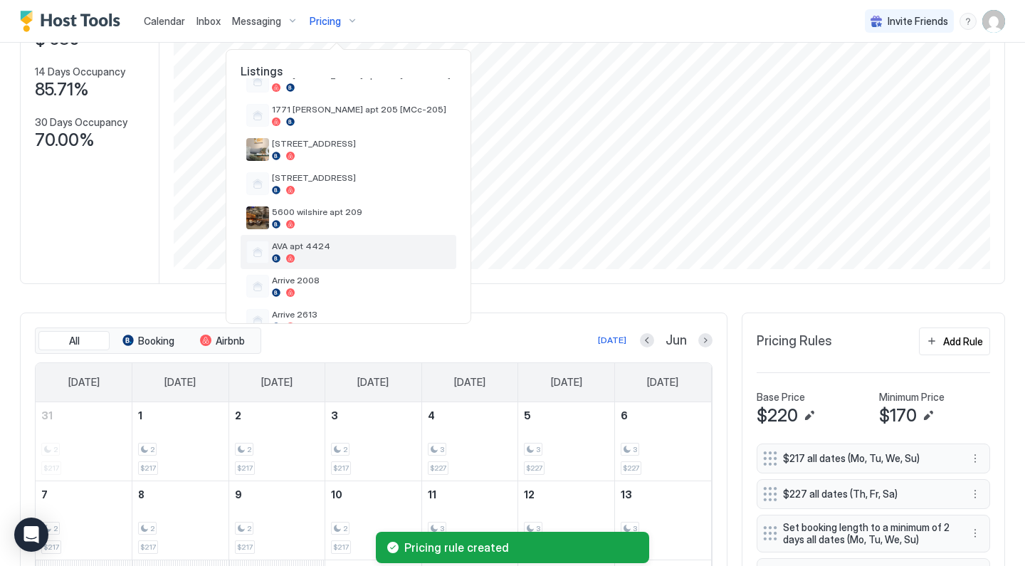
click at [340, 244] on span "AVA apt 4424" at bounding box center [361, 246] width 179 height 11
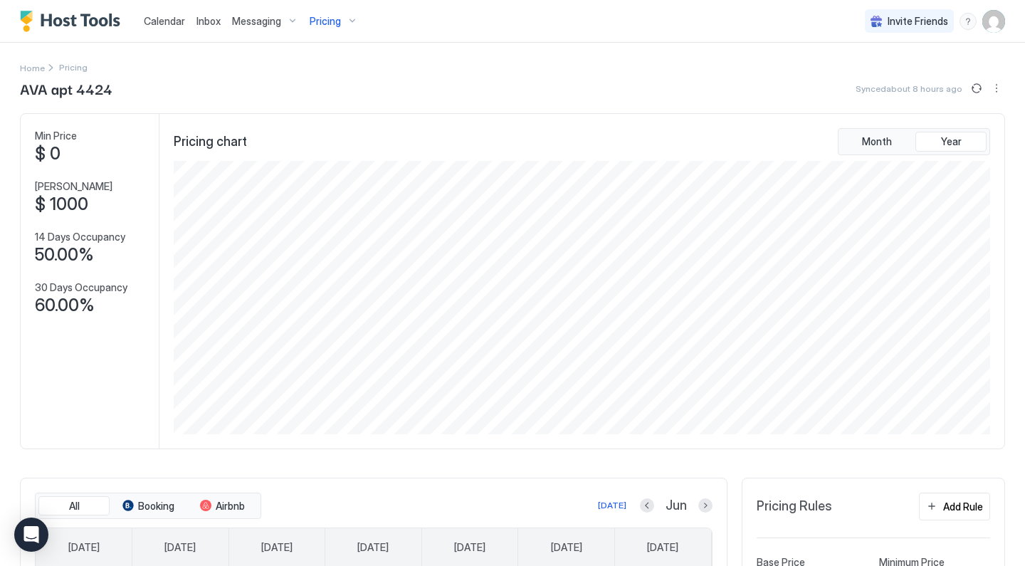
click at [341, 26] on div "Pricing" at bounding box center [334, 21] width 60 height 24
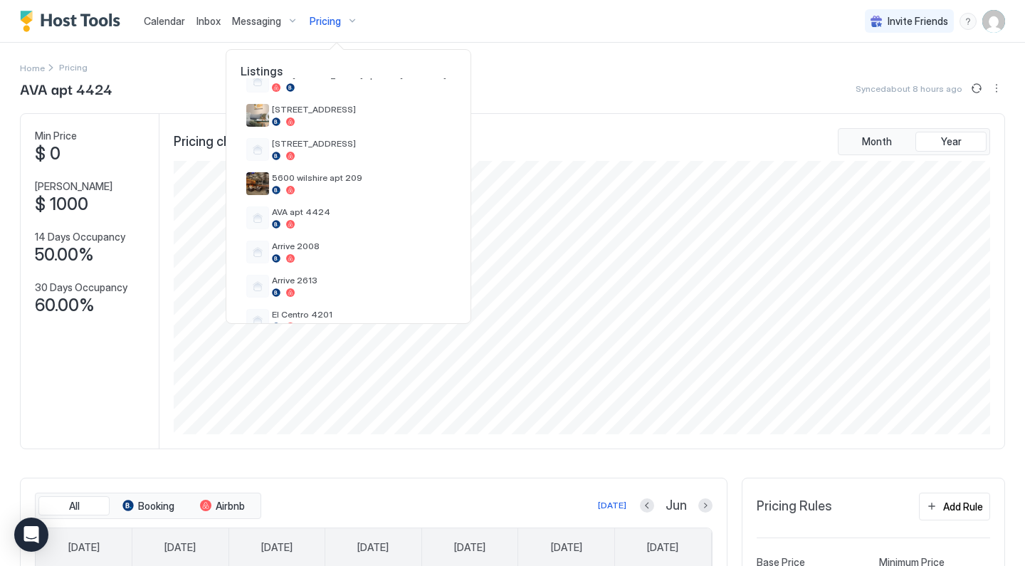
scroll to position [189, 0]
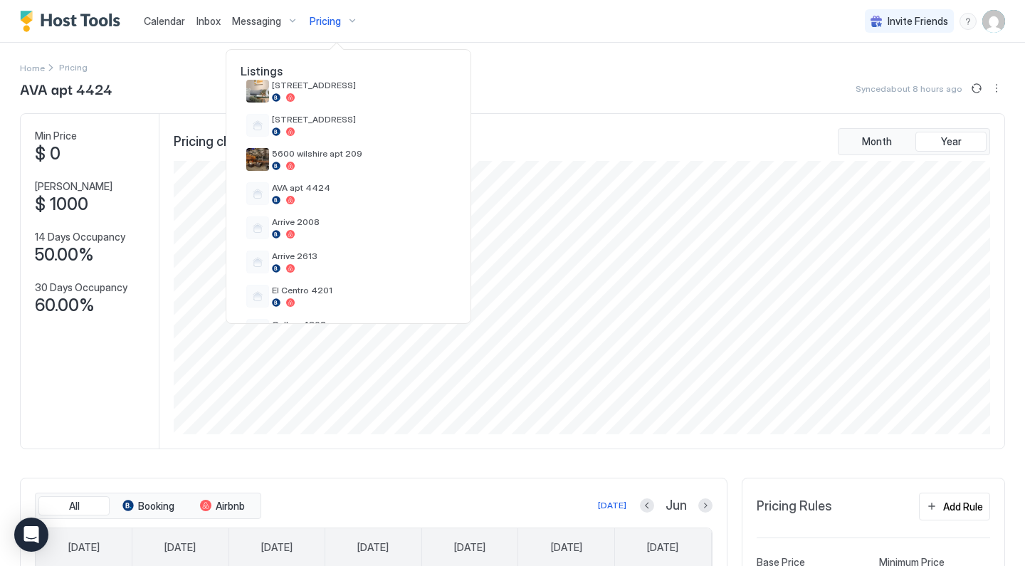
click at [538, 132] on div at bounding box center [512, 283] width 1025 height 566
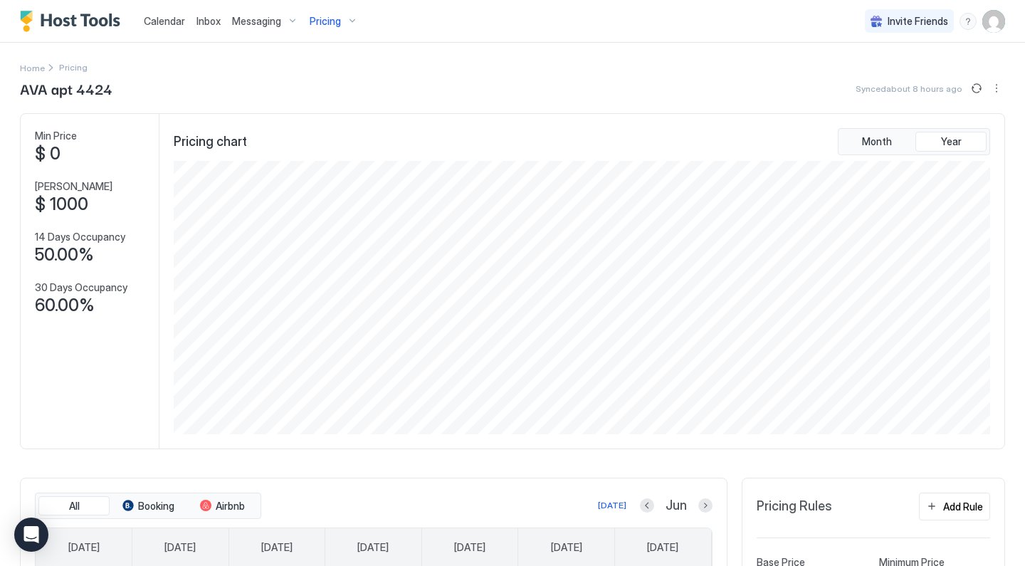
click at [954, 496] on button "Add Rule" at bounding box center [954, 507] width 71 height 28
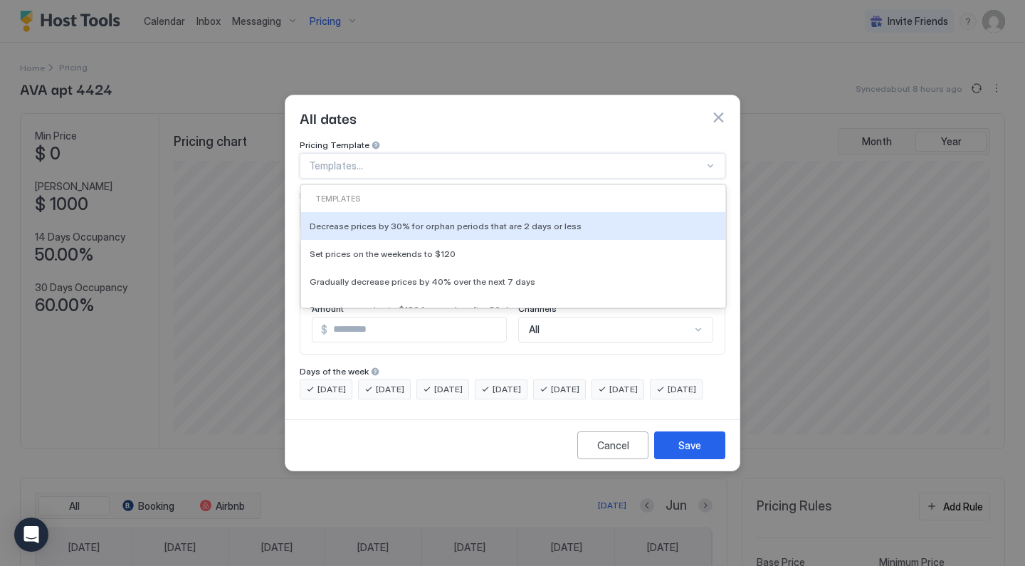
click at [392, 159] on div at bounding box center [506, 165] width 395 height 13
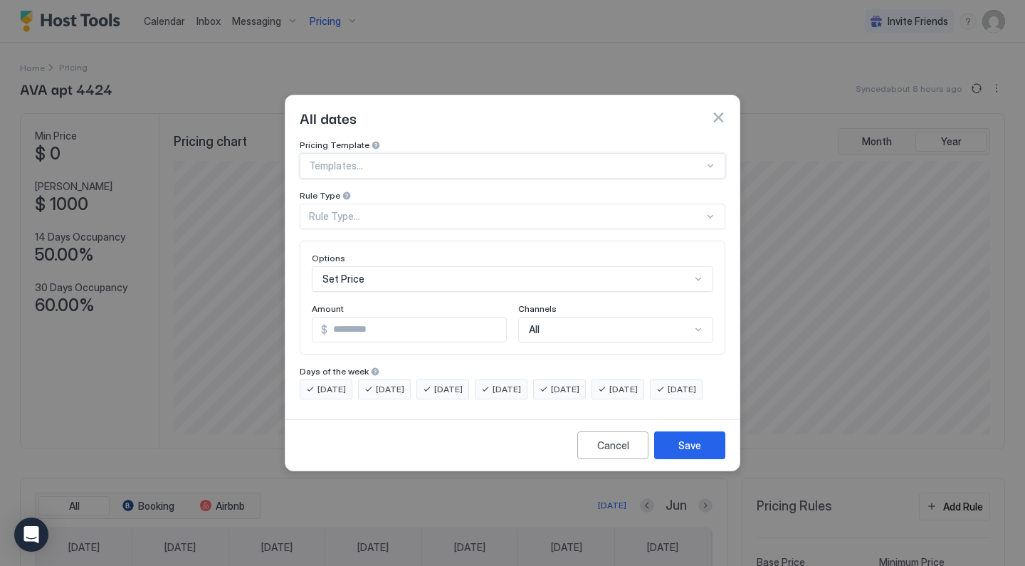
click at [388, 159] on div at bounding box center [506, 165] width 395 height 13
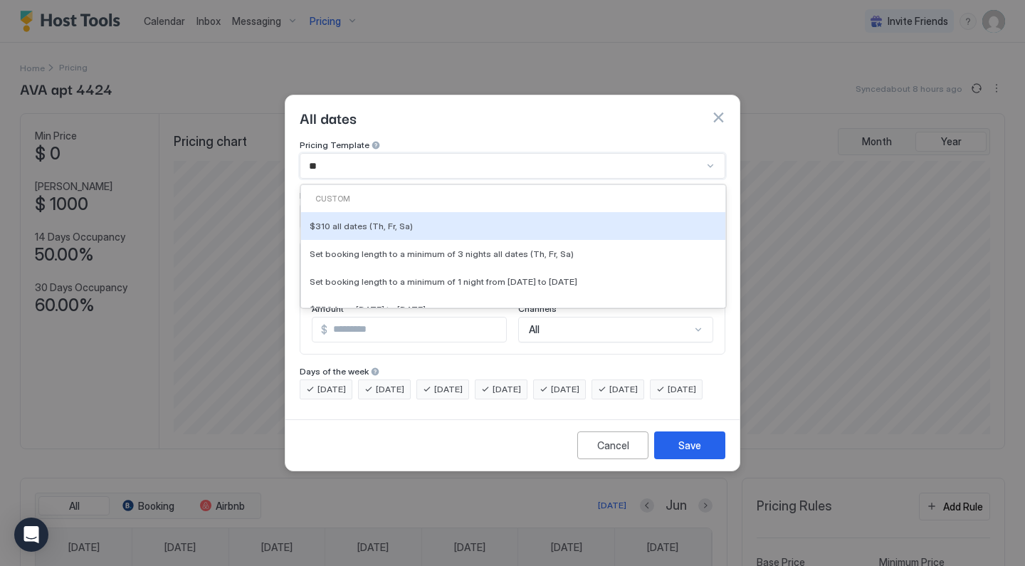
type input "*"
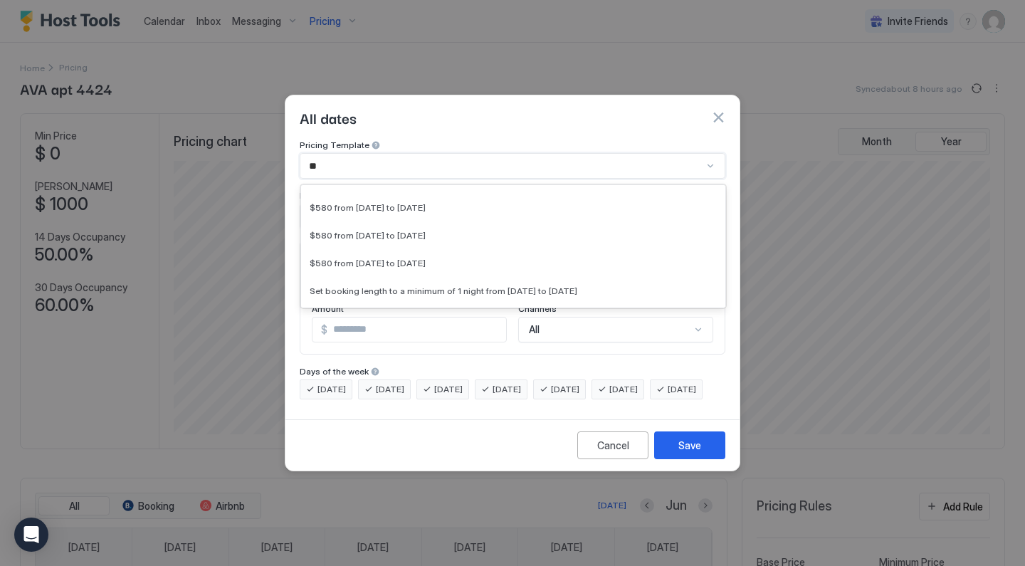
type input "***"
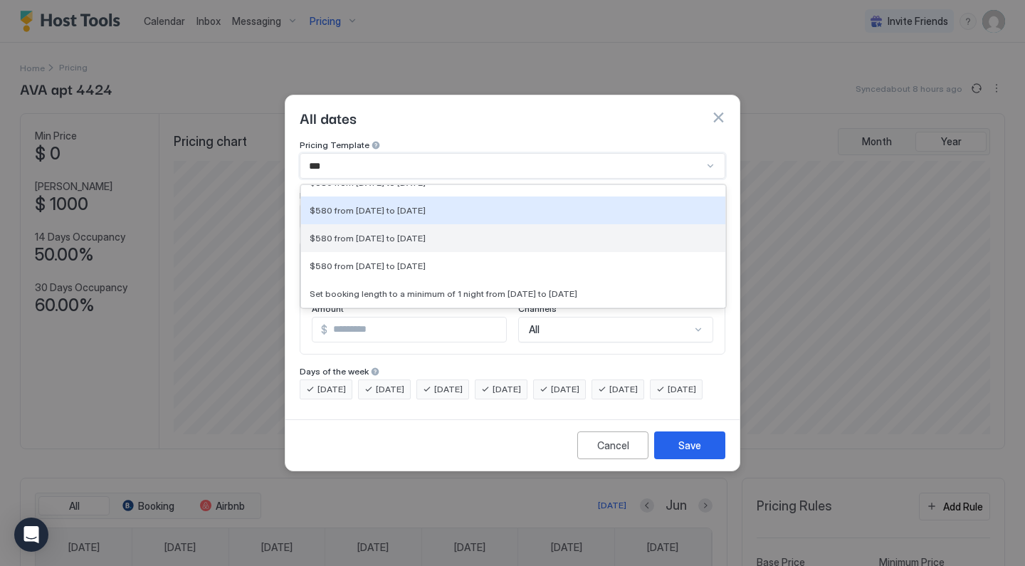
scroll to position [95, 0]
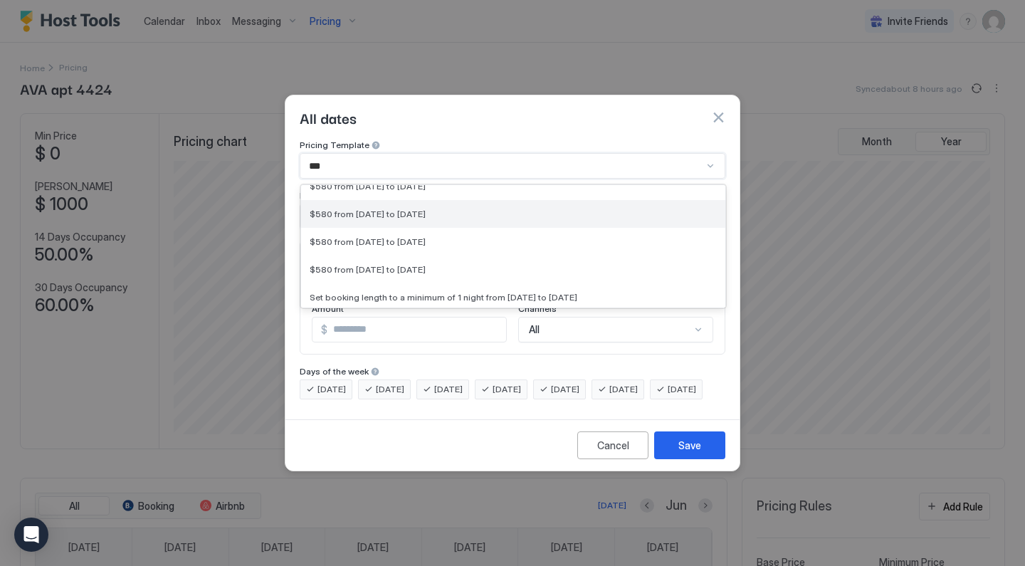
click at [354, 209] on span "$580 from [DATE] to [DATE]" at bounding box center [368, 214] width 116 height 11
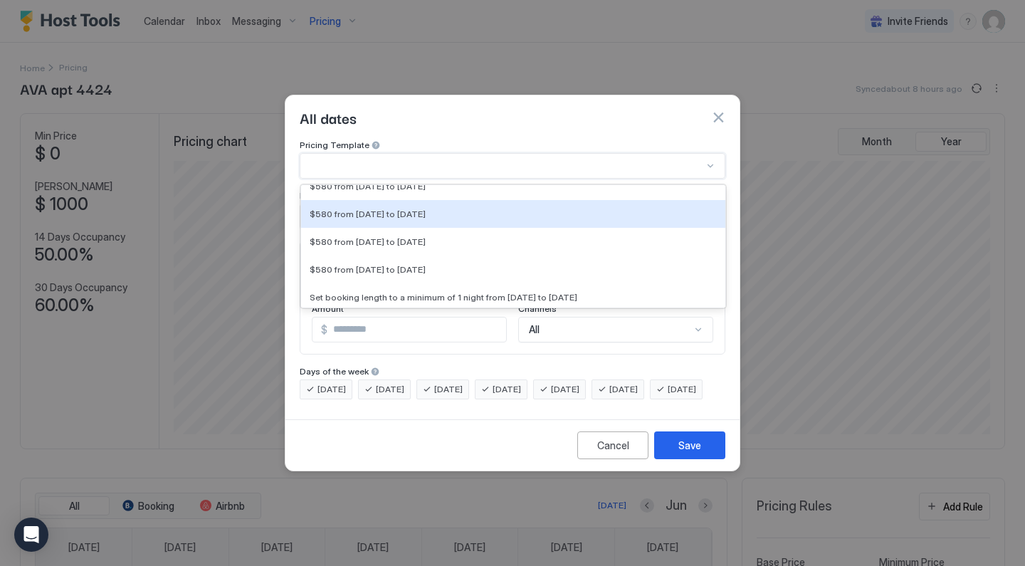
type input "***"
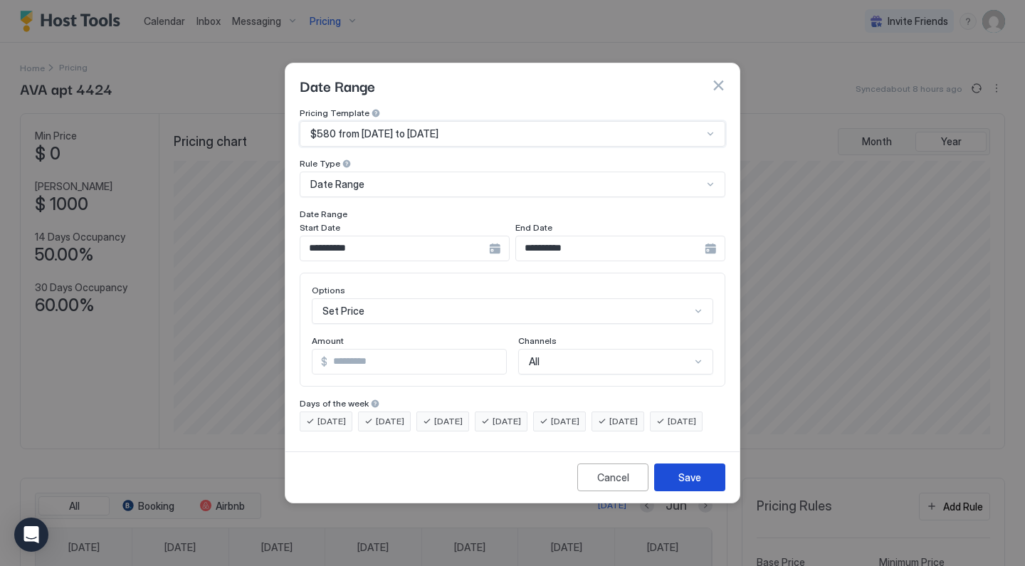
click at [677, 485] on button "Save" at bounding box center [689, 477] width 71 height 28
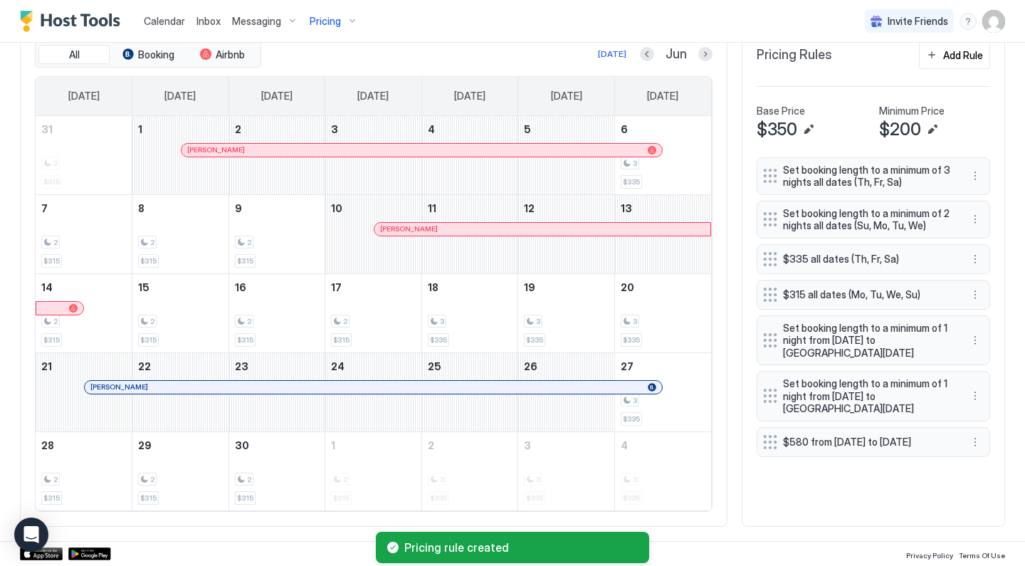
scroll to position [451, 0]
click at [977, 442] on button "More options" at bounding box center [975, 442] width 17 height 17
click at [980, 458] on div "Edit" at bounding box center [988, 462] width 31 height 11
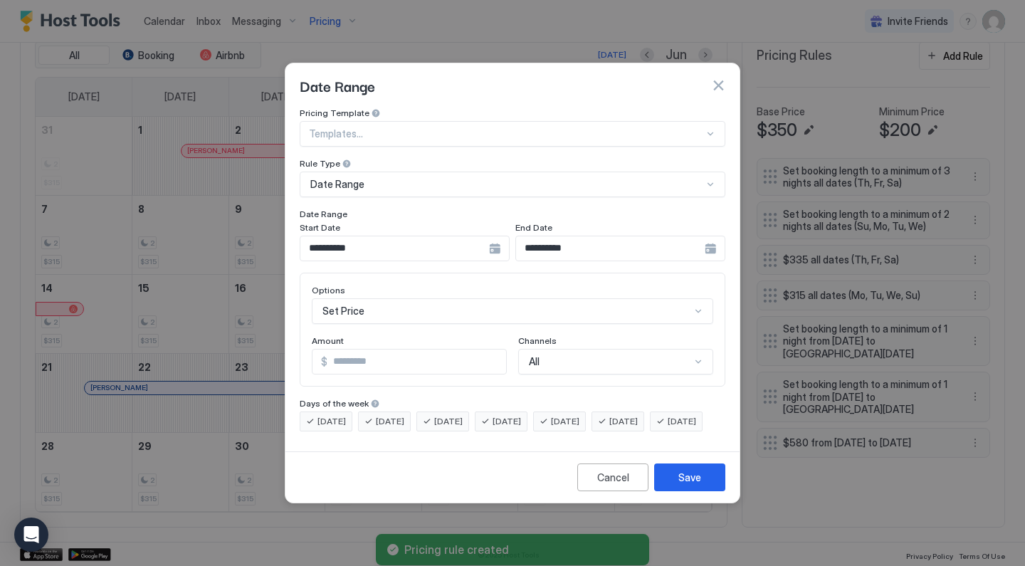
drag, startPoint x: 375, startPoint y: 350, endPoint x: 240, endPoint y: 335, distance: 136.0
click at [240, 335] on div "**********" at bounding box center [512, 283] width 1025 height 566
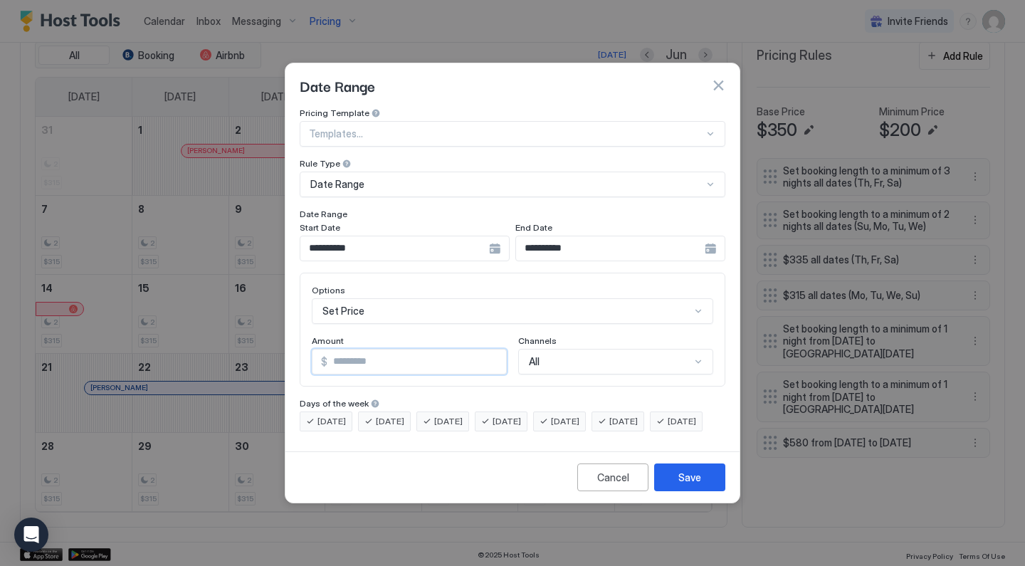
type input "***"
click at [674, 491] on button "Save" at bounding box center [689, 477] width 71 height 28
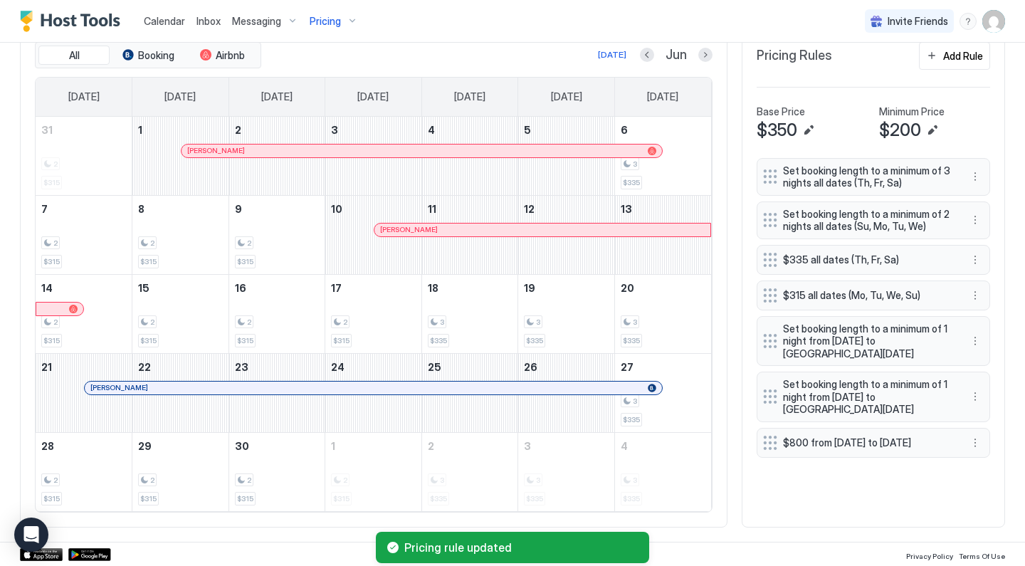
click at [337, 17] on span "Pricing" at bounding box center [325, 21] width 31 height 13
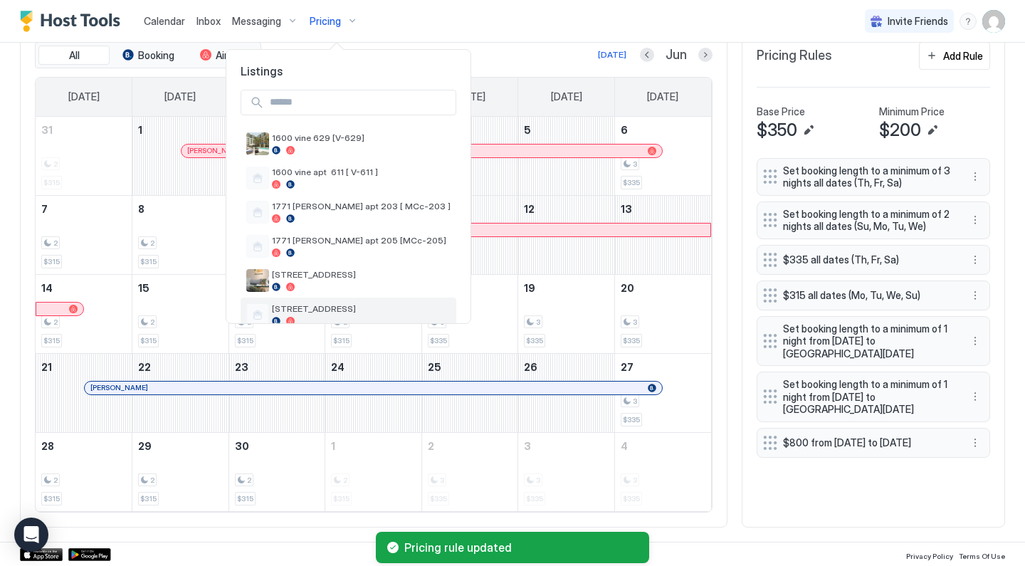
click at [332, 310] on span "[STREET_ADDRESS]" at bounding box center [361, 308] width 179 height 11
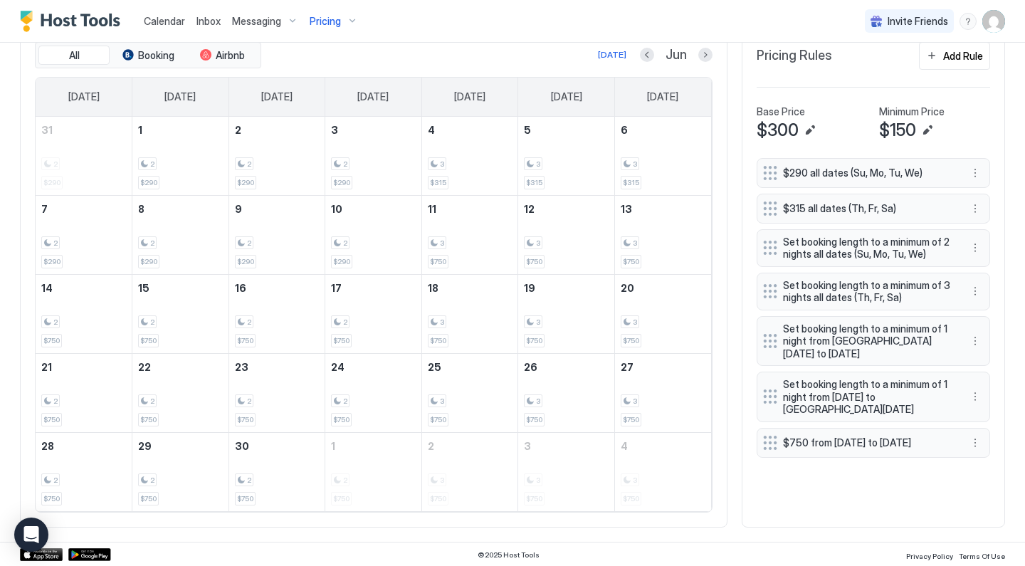
click at [323, 16] on span "Pricing" at bounding box center [325, 21] width 31 height 13
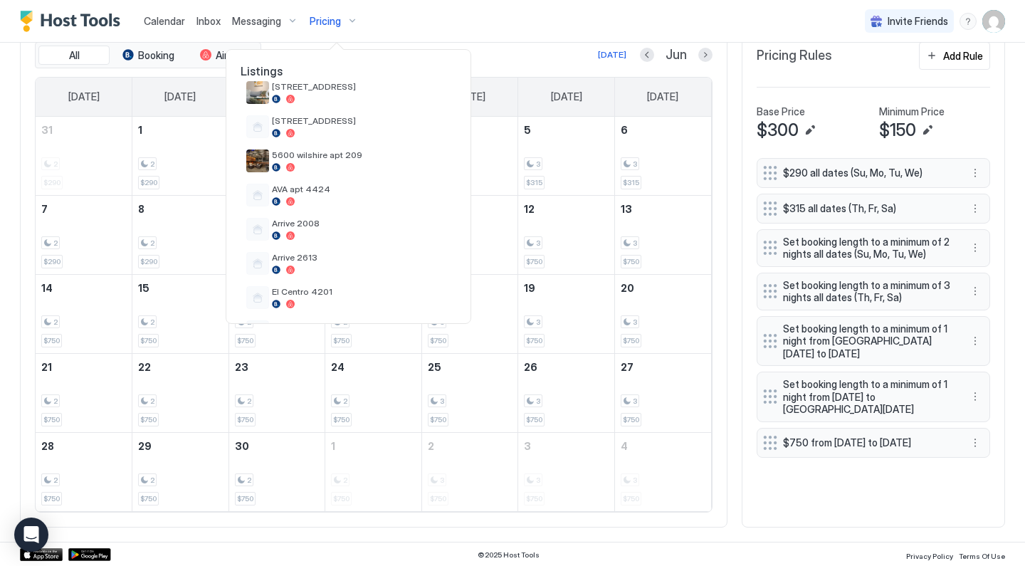
scroll to position [207, 0]
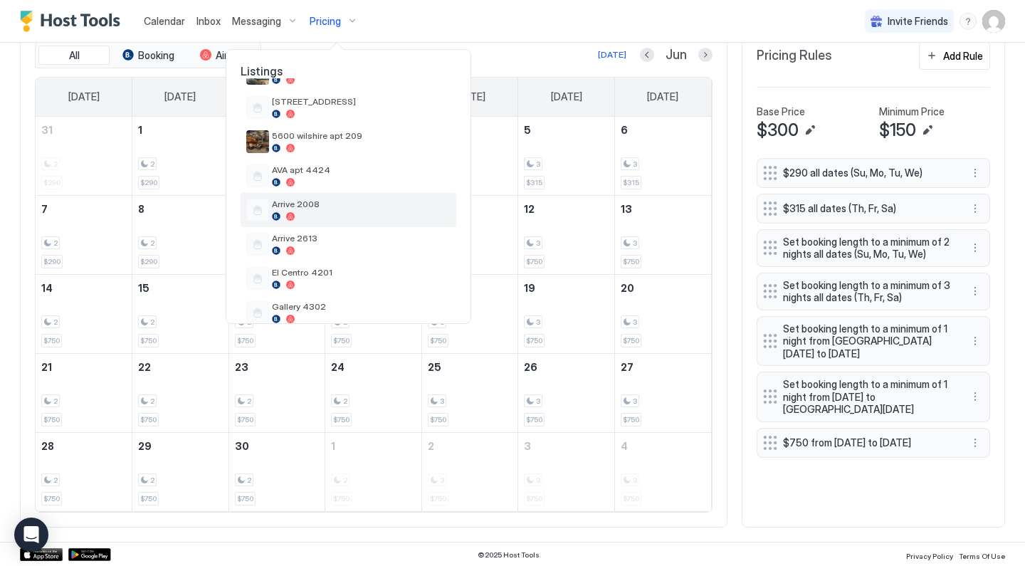
click at [325, 200] on span "Arrive 2008" at bounding box center [361, 204] width 179 height 11
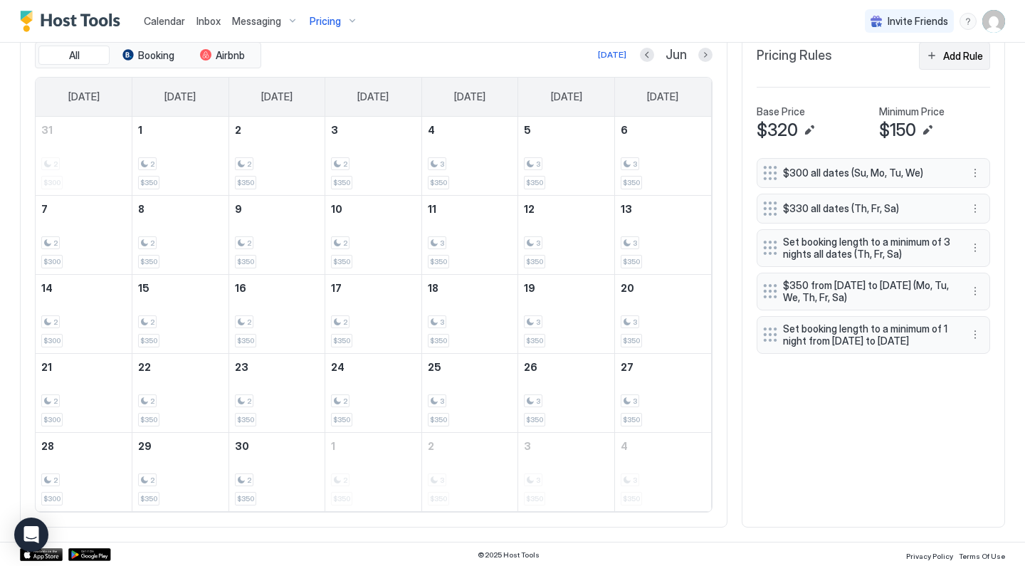
click at [954, 61] on div "Add Rule" at bounding box center [963, 55] width 40 height 15
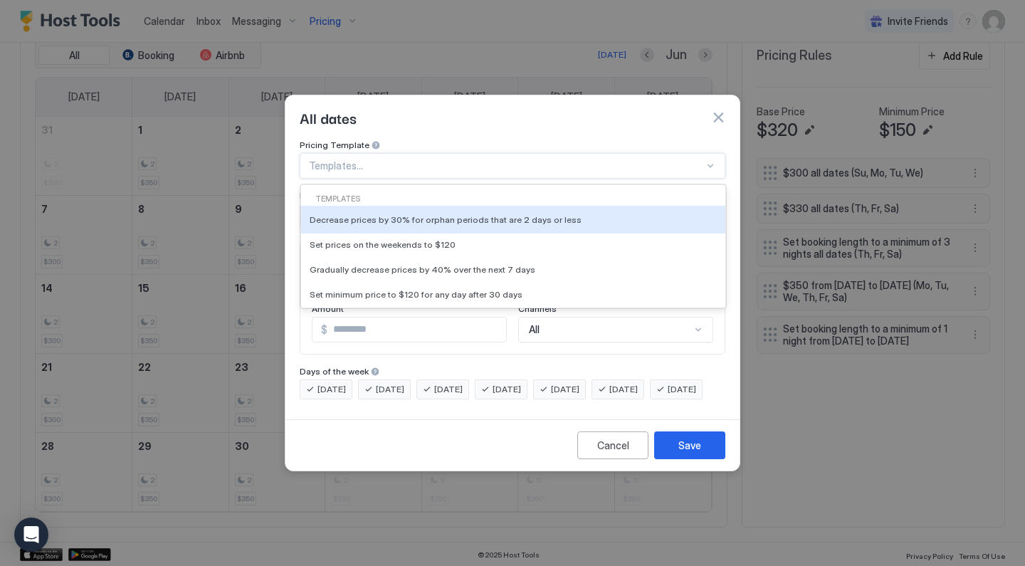
click at [447, 159] on div at bounding box center [506, 165] width 395 height 13
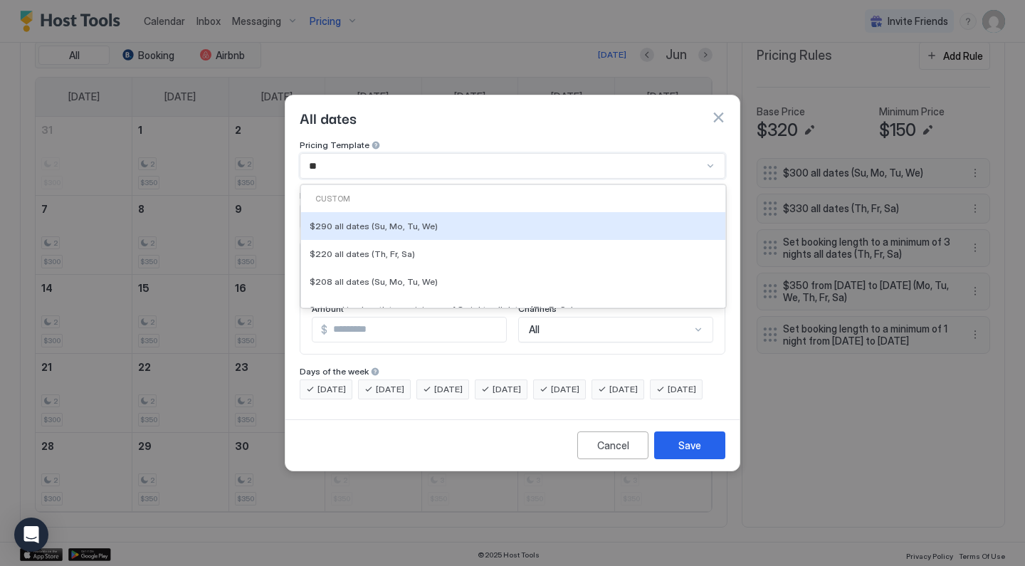
type input "***"
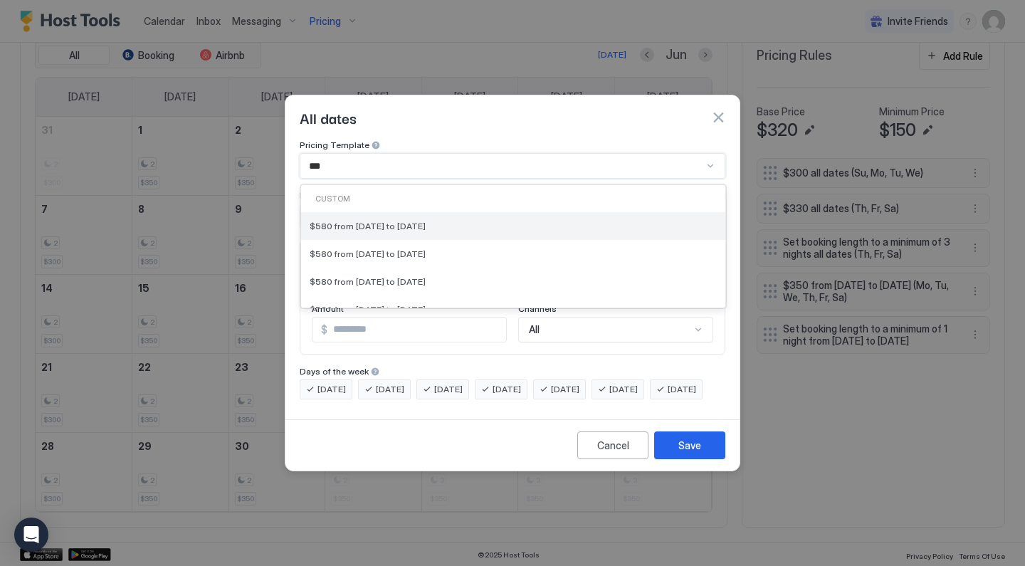
click at [417, 221] on span "$580 from [DATE] to [DATE]" at bounding box center [368, 226] width 116 height 11
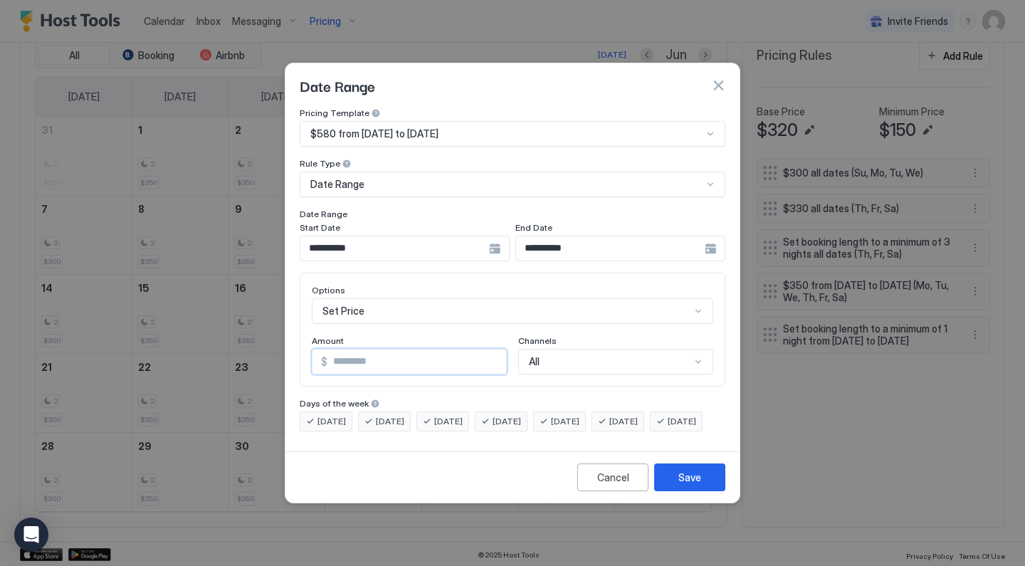
drag, startPoint x: 360, startPoint y: 347, endPoint x: 281, endPoint y: 315, distance: 85.7
click at [281, 315] on div "**********" at bounding box center [512, 283] width 1025 height 566
type input "*"
type input "***"
click at [697, 485] on div "Save" at bounding box center [689, 477] width 23 height 15
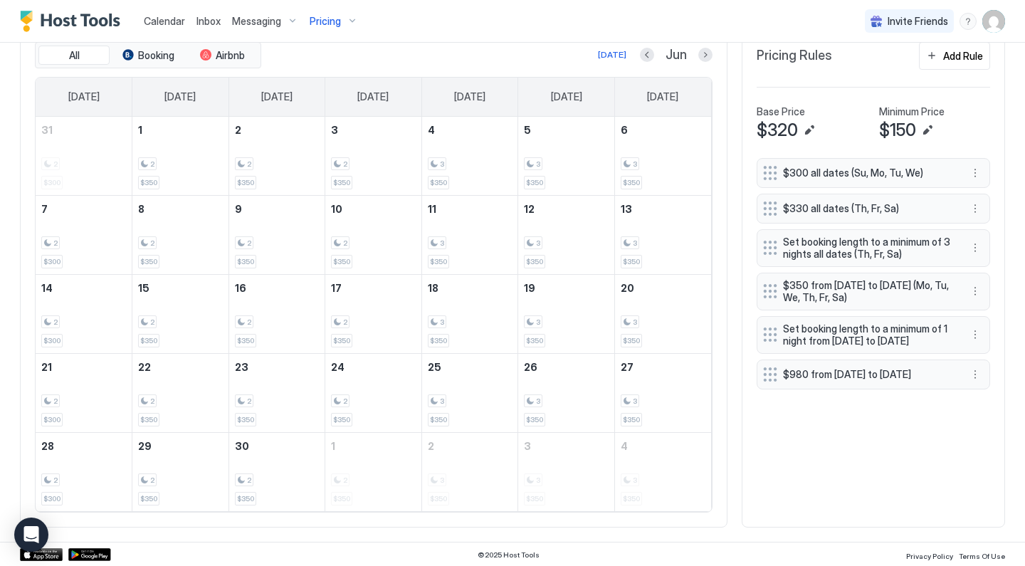
click at [349, 21] on div "Pricing" at bounding box center [334, 21] width 60 height 24
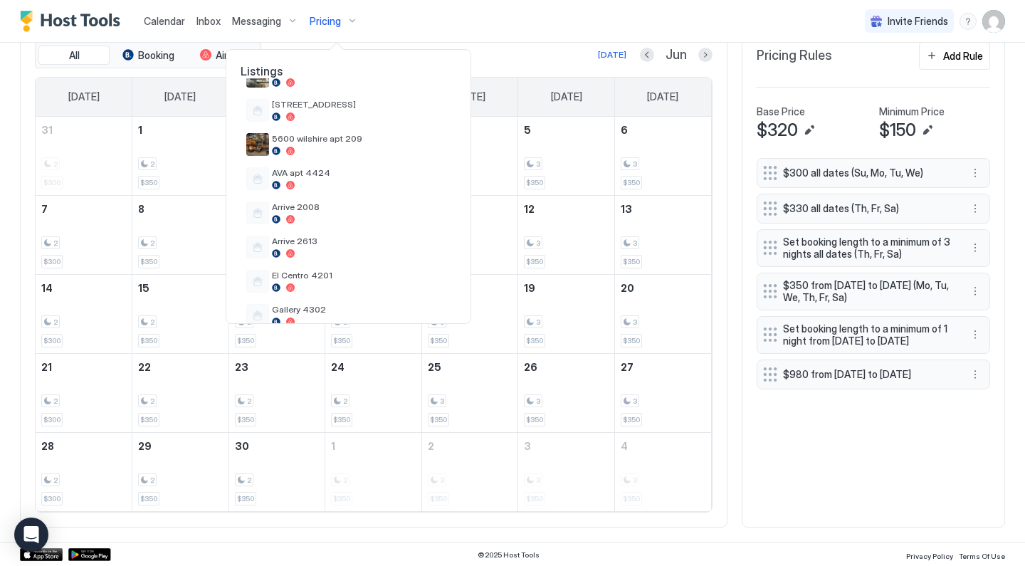
scroll to position [205, 0]
click at [309, 246] on div "Arrive 2613" at bounding box center [361, 246] width 179 height 22
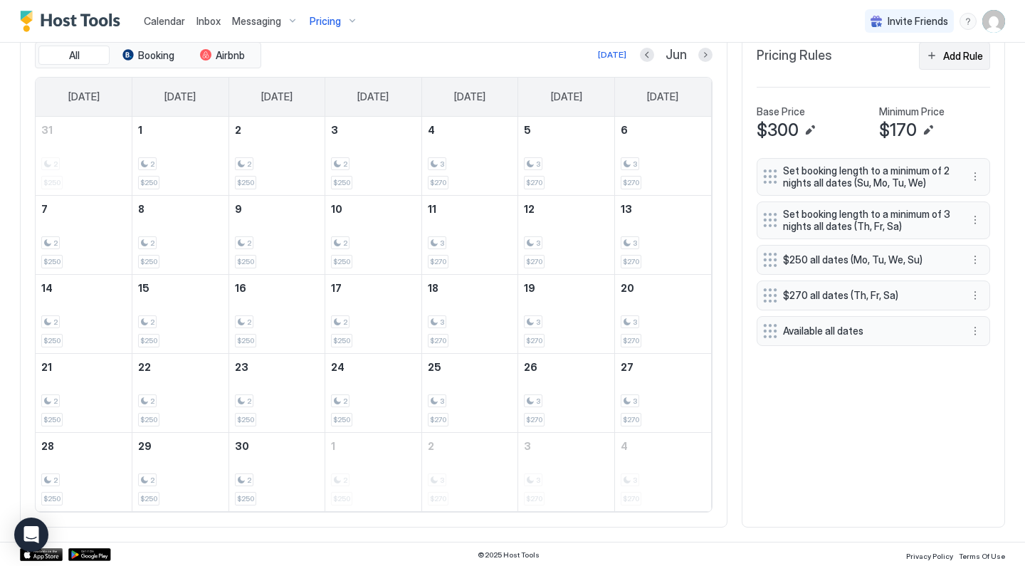
click at [958, 57] on div "Add Rule" at bounding box center [963, 55] width 40 height 15
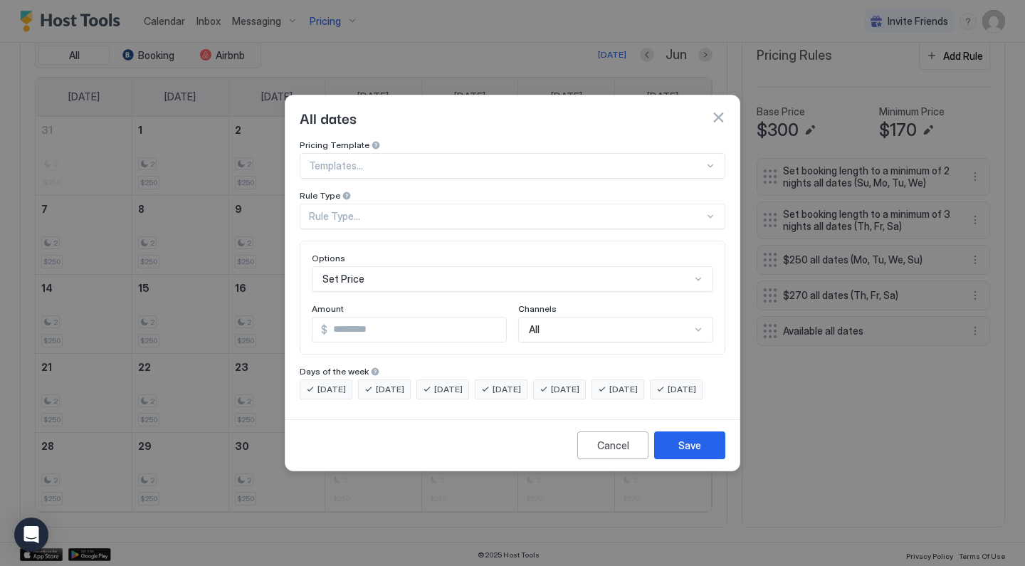
click at [384, 159] on div at bounding box center [506, 165] width 395 height 13
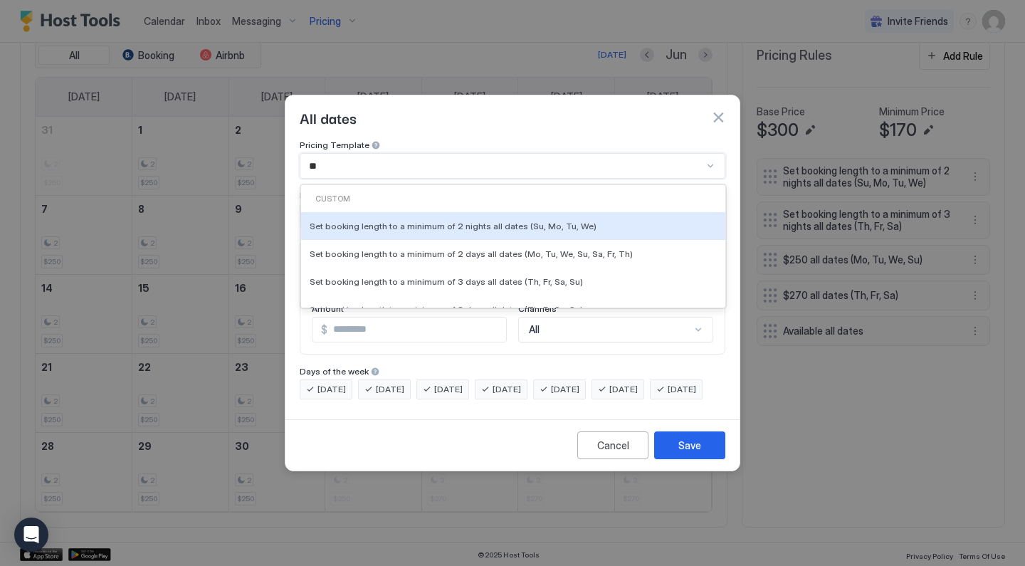
type input "***"
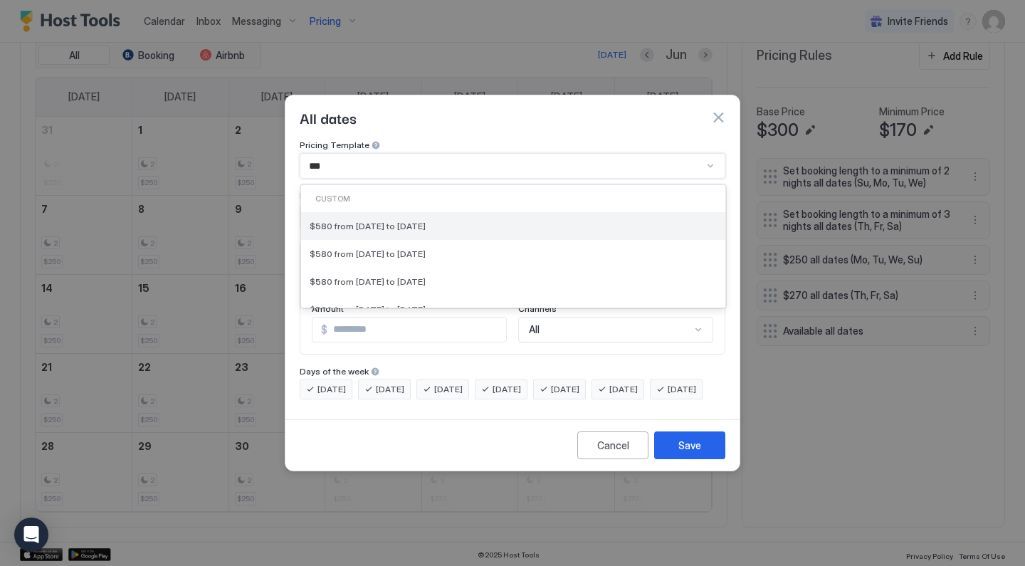
click at [372, 221] on span "$580 from [DATE] to [DATE]" at bounding box center [368, 226] width 116 height 11
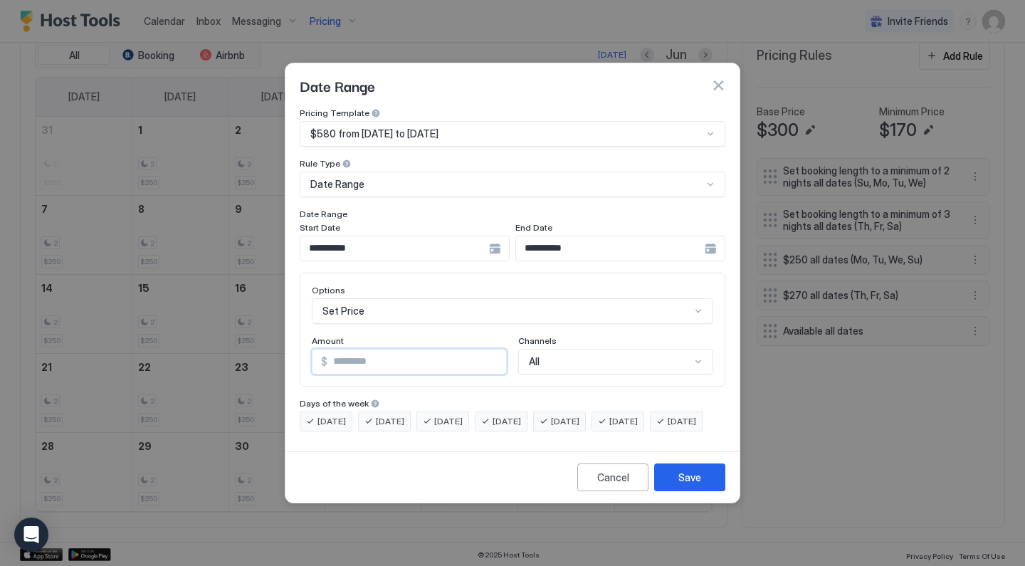
drag, startPoint x: 380, startPoint y: 345, endPoint x: 277, endPoint y: 340, distance: 103.3
click at [277, 340] on div "**********" at bounding box center [512, 283] width 1025 height 566
type input "***"
click at [678, 486] on button "Save" at bounding box center [689, 477] width 71 height 28
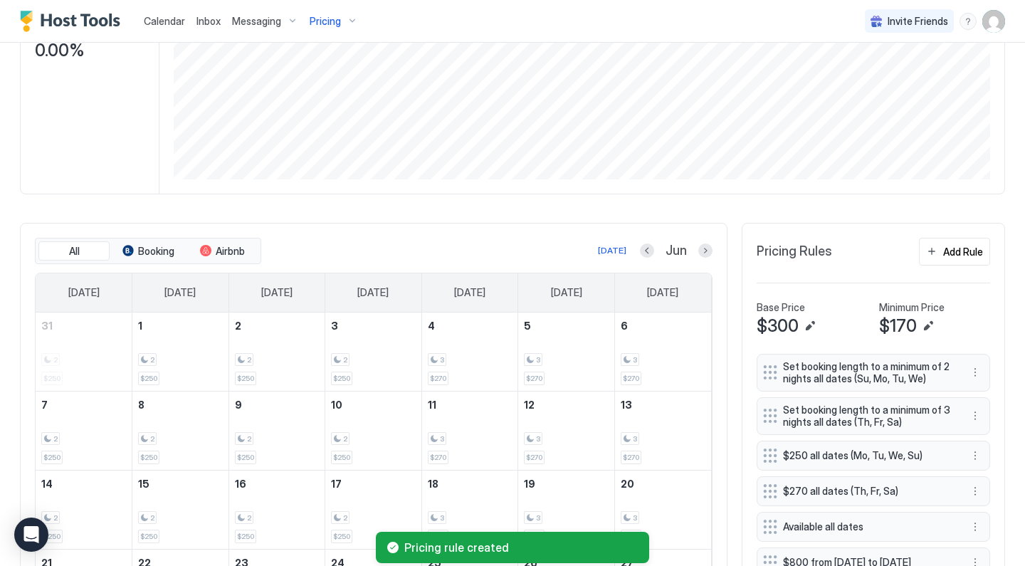
scroll to position [146, 0]
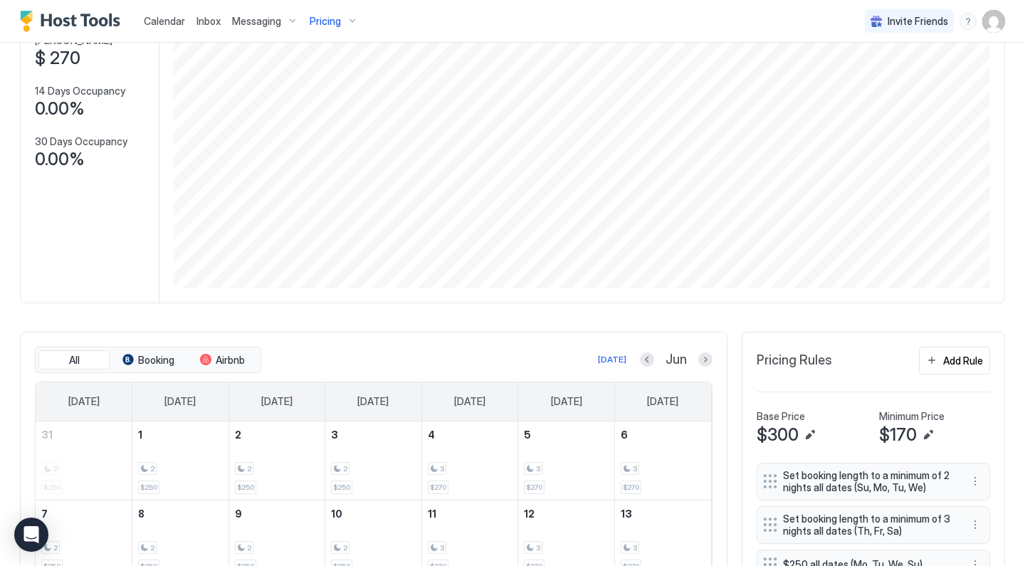
click at [325, 26] on span "Pricing" at bounding box center [325, 21] width 31 height 13
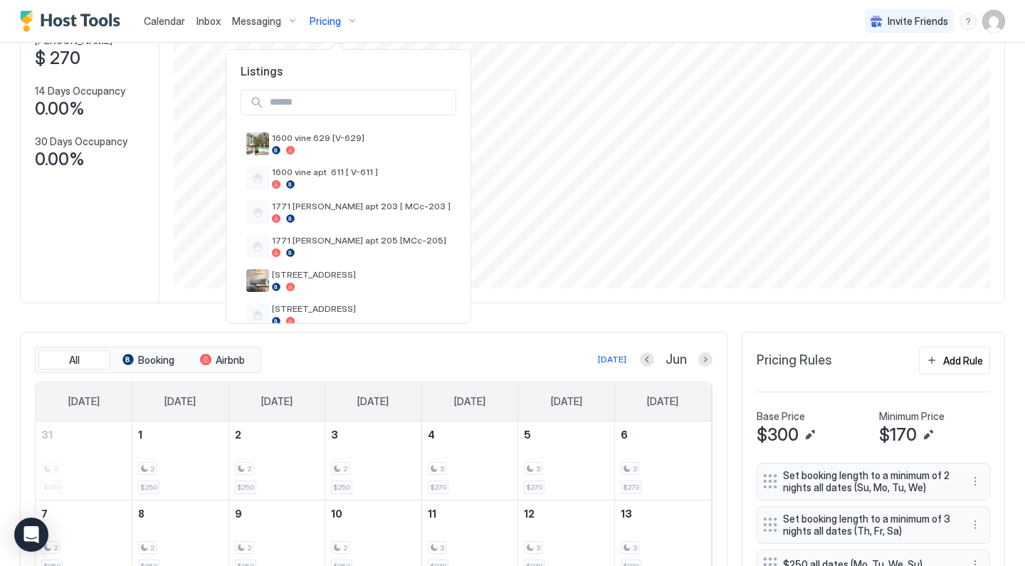
click at [151, 214] on div at bounding box center [512, 283] width 1025 height 566
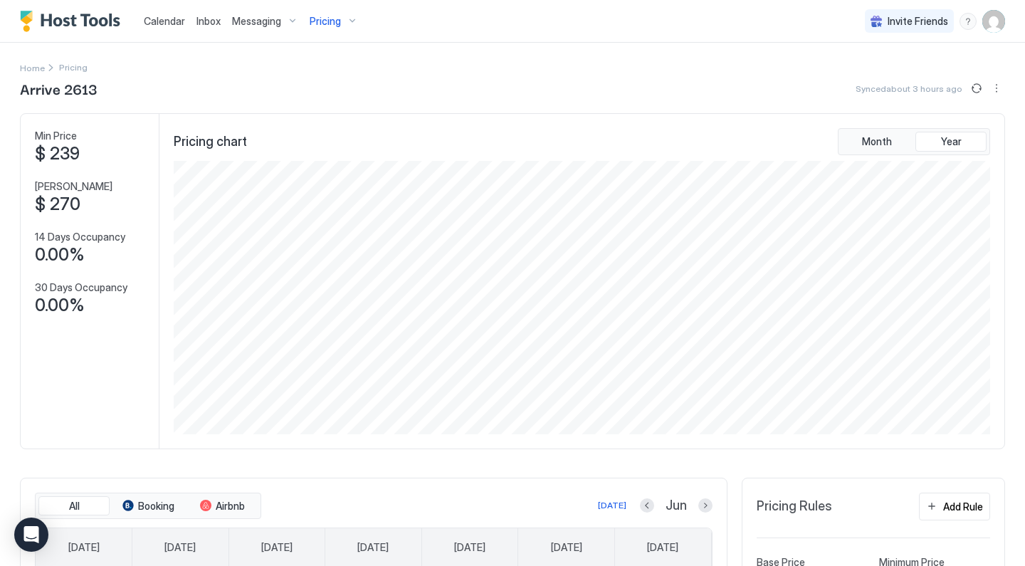
scroll to position [0, 0]
click at [322, 4] on button "Pricing" at bounding box center [334, 21] width 60 height 42
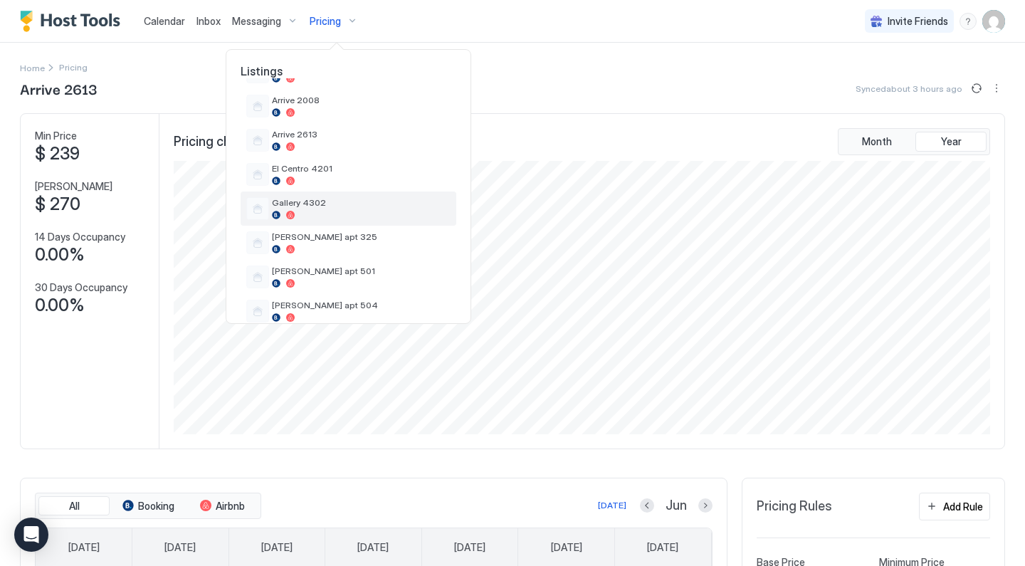
scroll to position [303, 0]
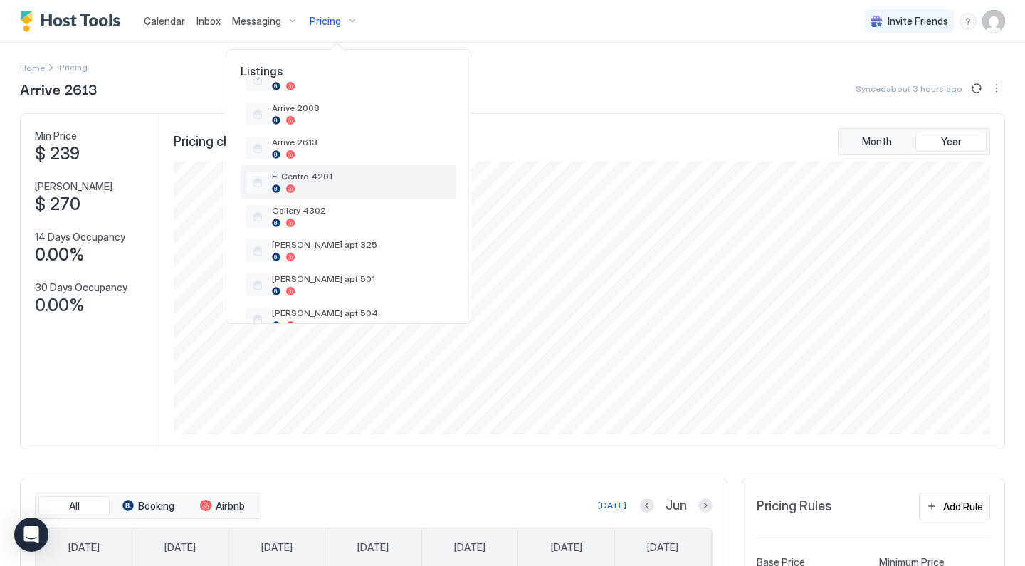
click at [336, 182] on div "El Centro 4201" at bounding box center [361, 182] width 179 height 22
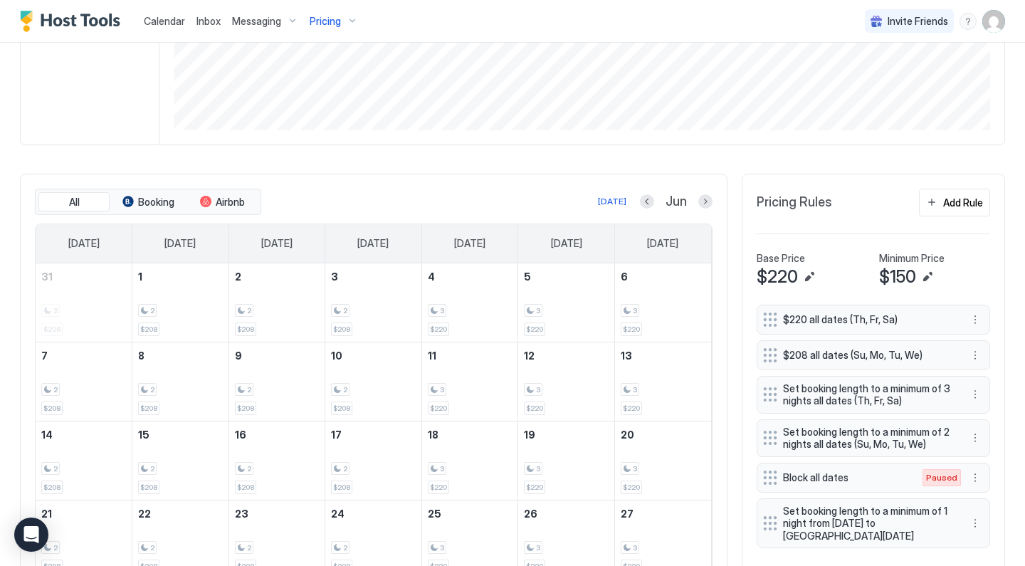
scroll to position [343, 0]
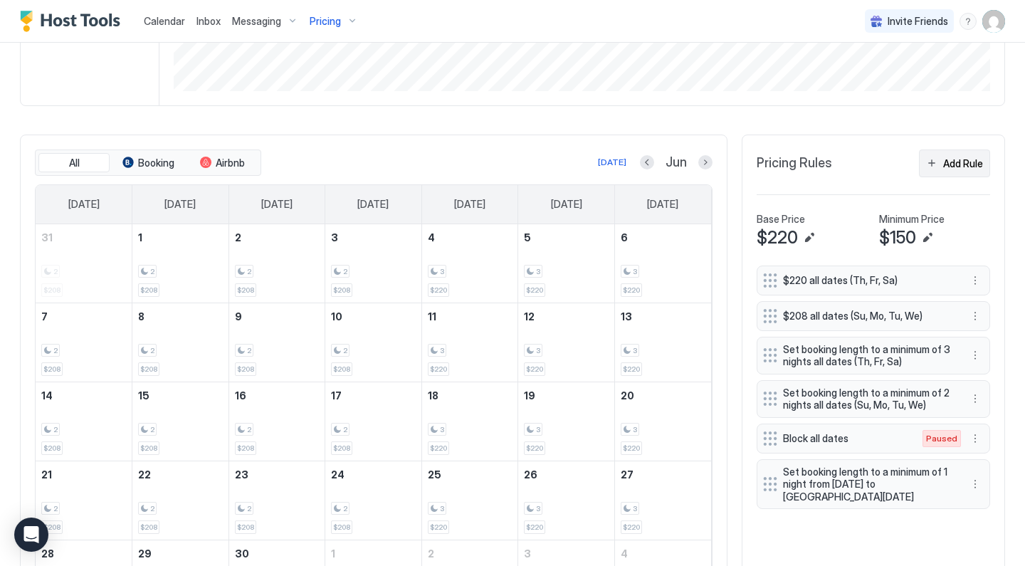
click at [958, 160] on div "Add Rule" at bounding box center [963, 163] width 40 height 15
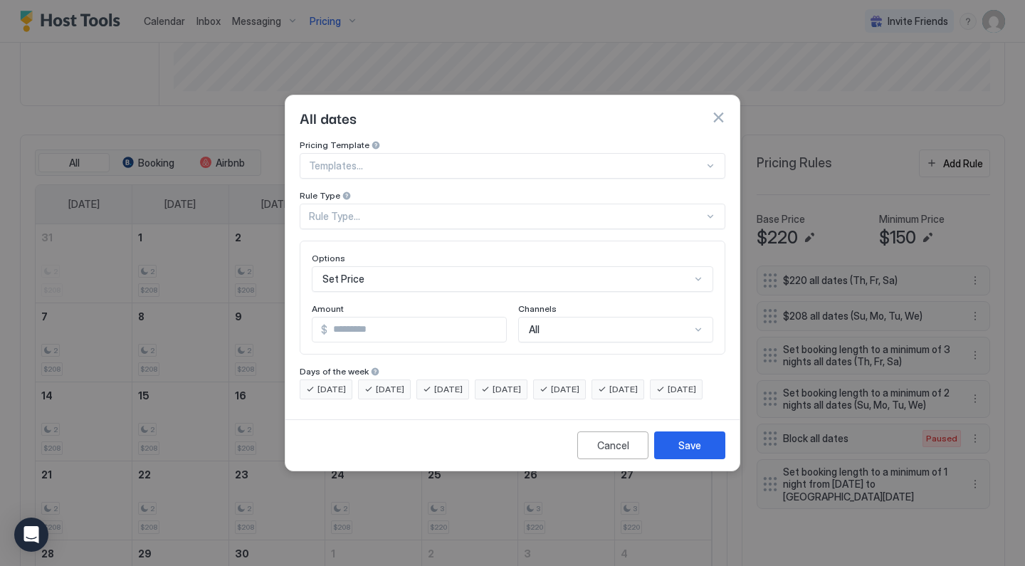
click at [417, 159] on div at bounding box center [506, 165] width 395 height 13
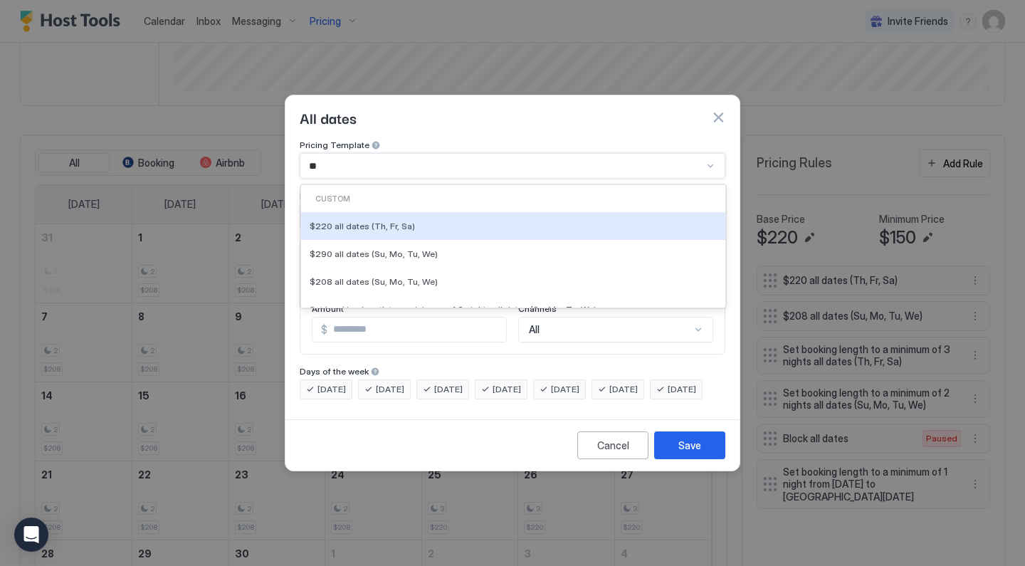
type input "***"
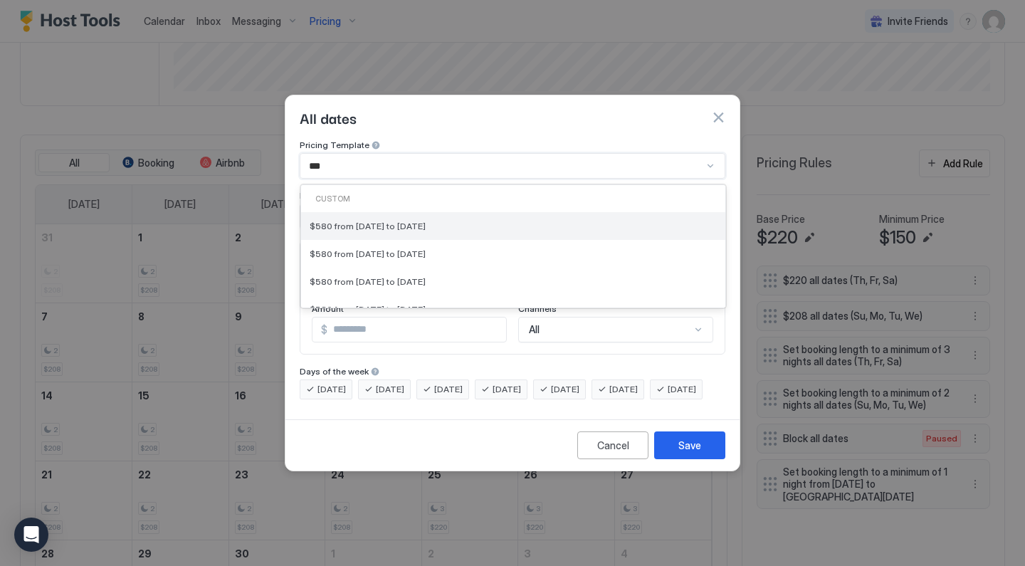
click at [409, 221] on span "$580 from [DATE] to [DATE]" at bounding box center [368, 226] width 116 height 11
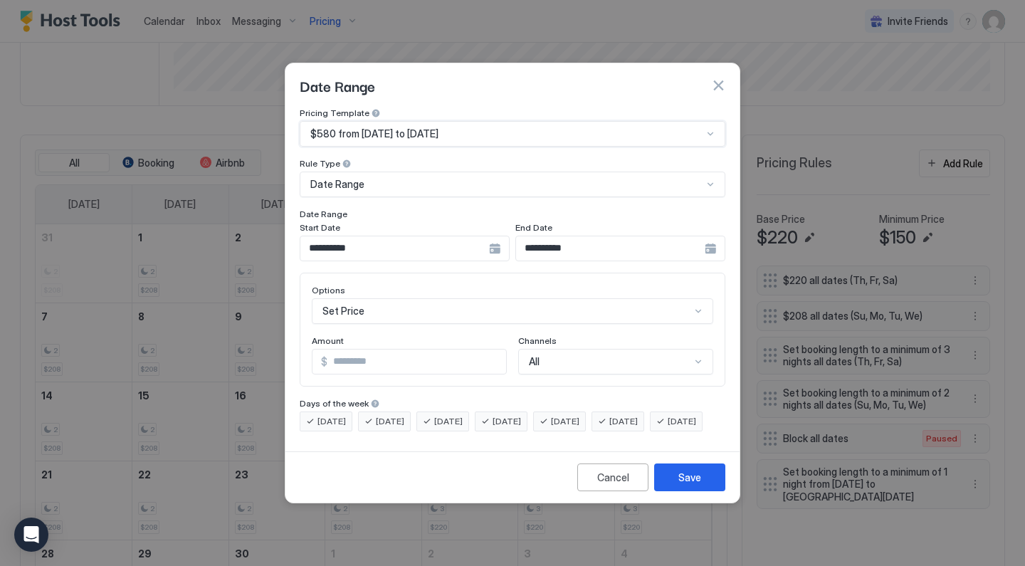
click at [365, 355] on input "***" at bounding box center [417, 362] width 179 height 24
type input "***"
click at [669, 486] on button "Save" at bounding box center [689, 477] width 71 height 28
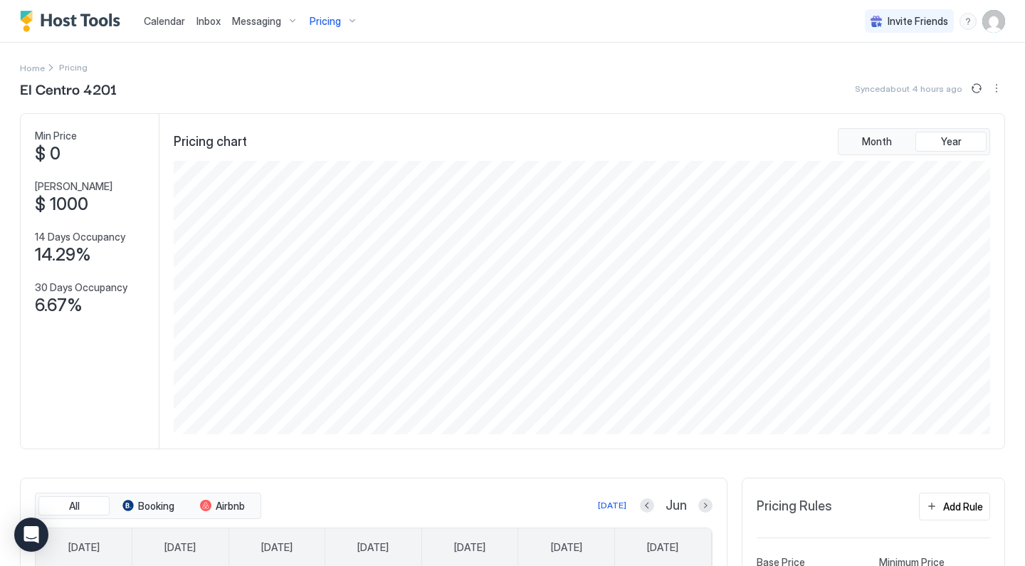
scroll to position [0, 0]
click at [335, 23] on span "Pricing" at bounding box center [325, 21] width 31 height 13
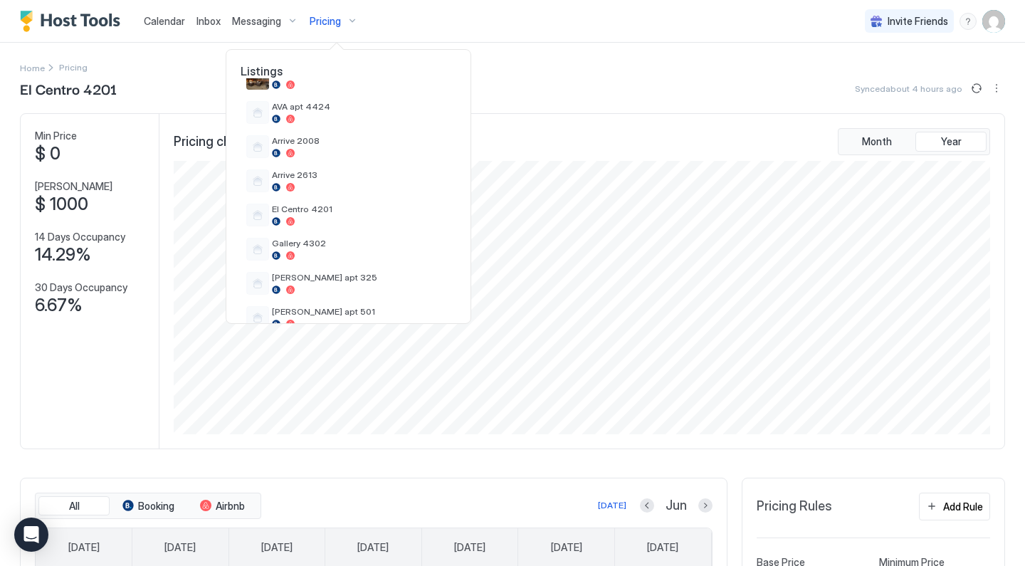
scroll to position [306, 0]
click at [307, 206] on span "Gallery 4302" at bounding box center [361, 207] width 179 height 11
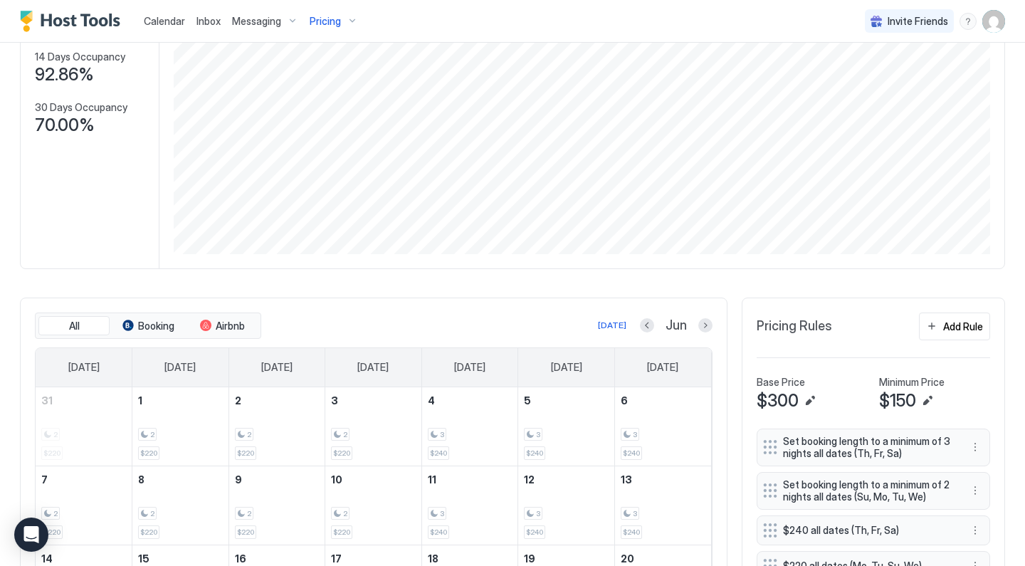
scroll to position [155, 0]
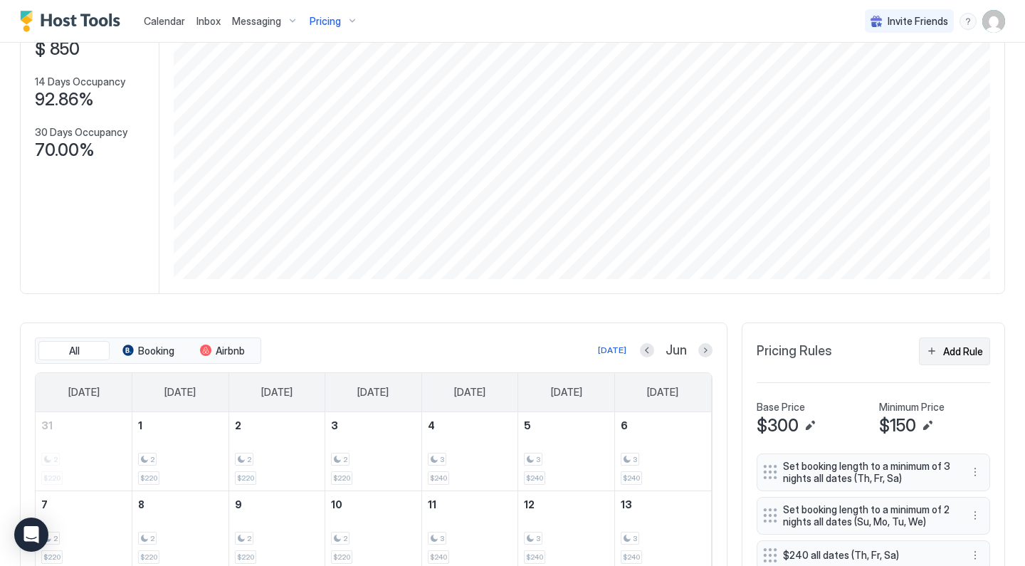
click at [943, 351] on div "Add Rule" at bounding box center [963, 351] width 40 height 15
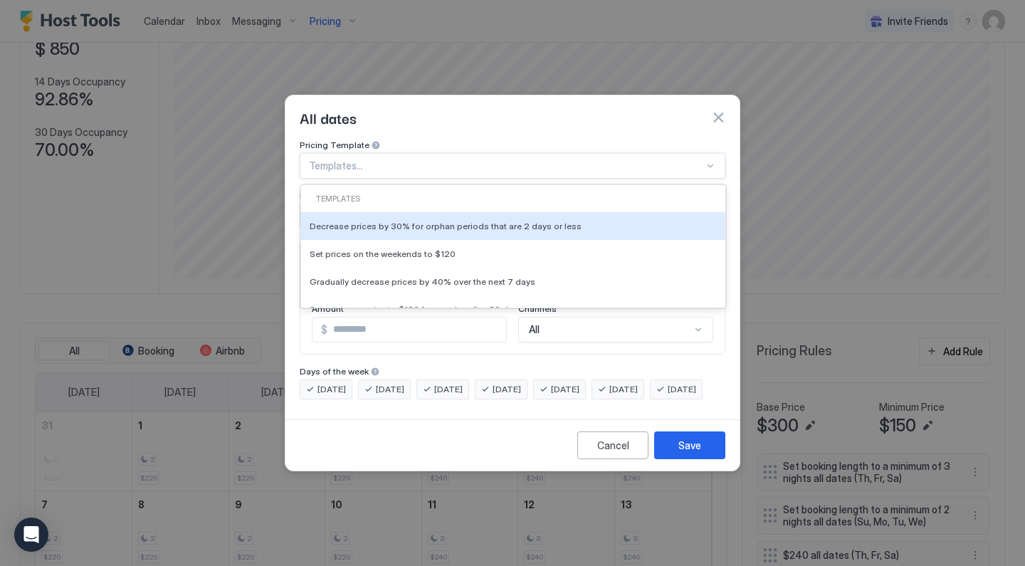
click at [468, 159] on div at bounding box center [506, 165] width 395 height 13
type input "***"
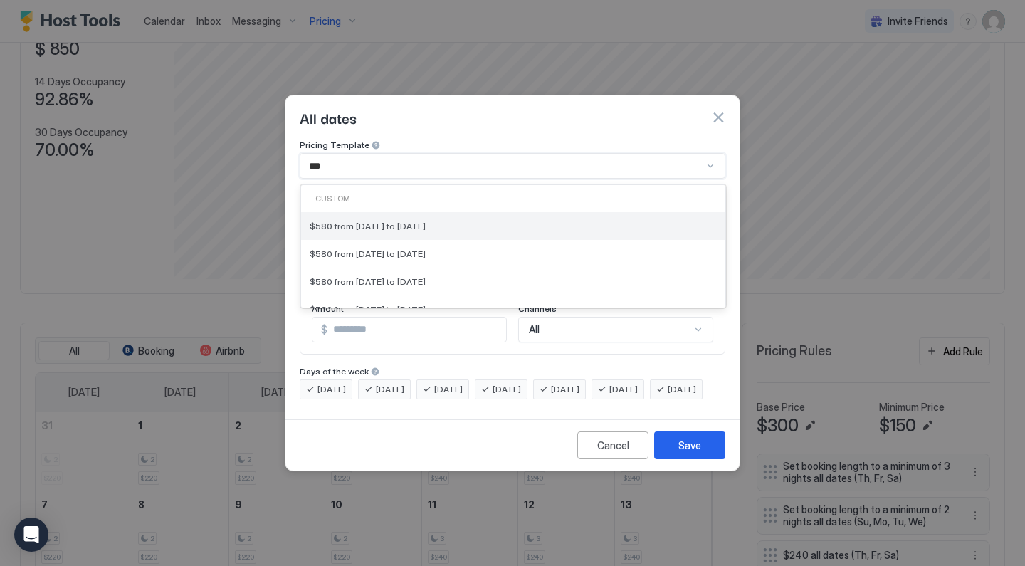
click at [384, 221] on span "$580 from [DATE] to [DATE]" at bounding box center [368, 226] width 116 height 11
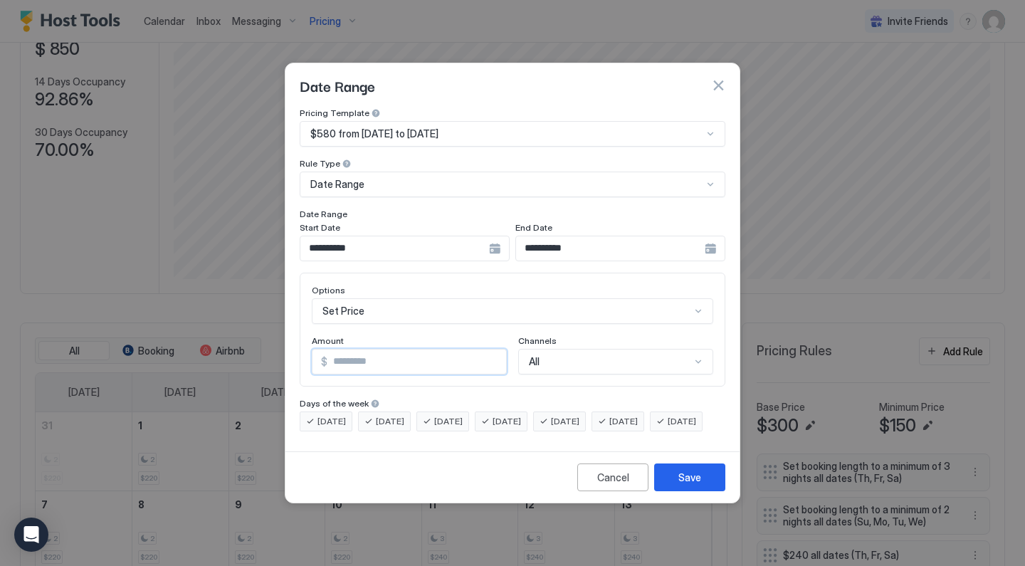
drag, startPoint x: 370, startPoint y: 350, endPoint x: 253, endPoint y: 300, distance: 126.3
click at [256, 300] on div "**********" at bounding box center [512, 283] width 1025 height 566
type input "***"
click at [693, 485] on div "Save" at bounding box center [689, 477] width 23 height 15
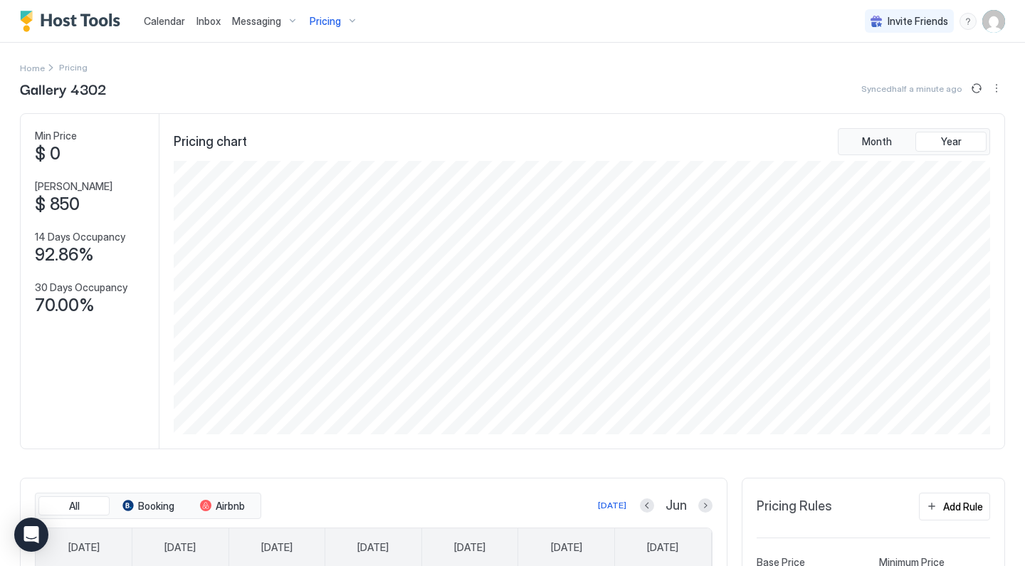
scroll to position [0, 0]
click at [352, 25] on div "Pricing" at bounding box center [334, 21] width 60 height 24
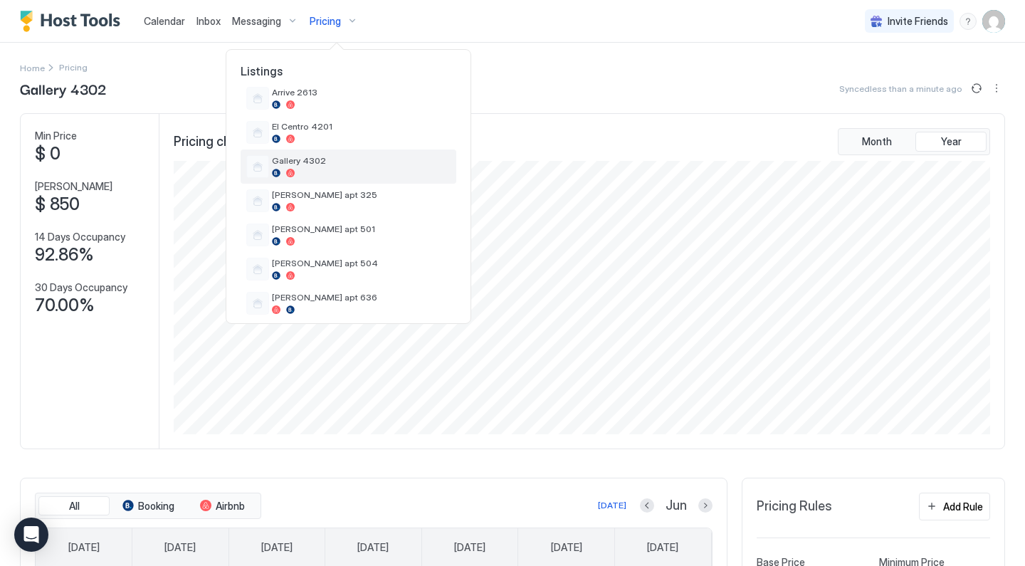
scroll to position [357, 0]
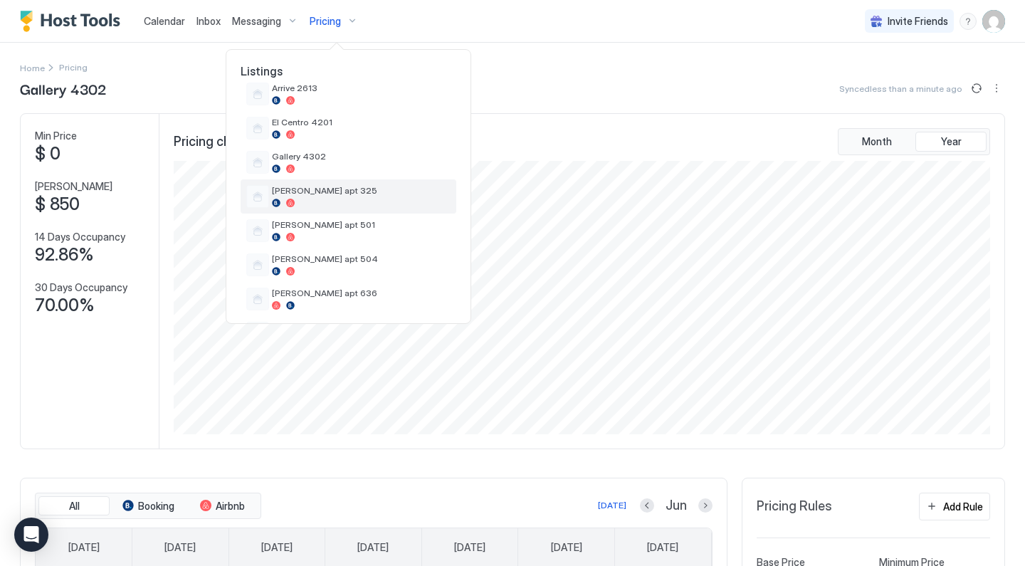
click at [337, 189] on span "[PERSON_NAME] apt 325" at bounding box center [361, 190] width 179 height 11
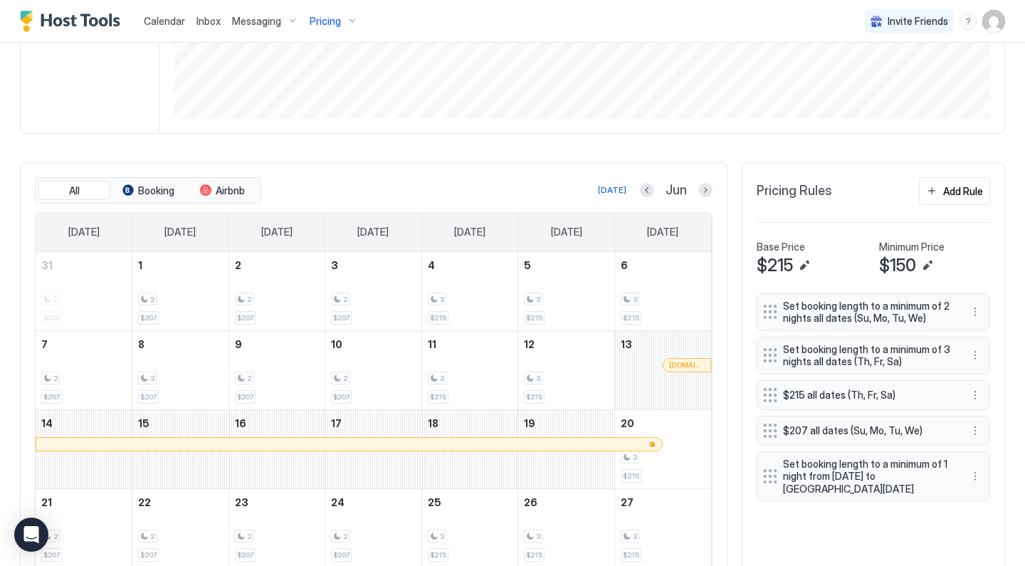
scroll to position [350, 0]
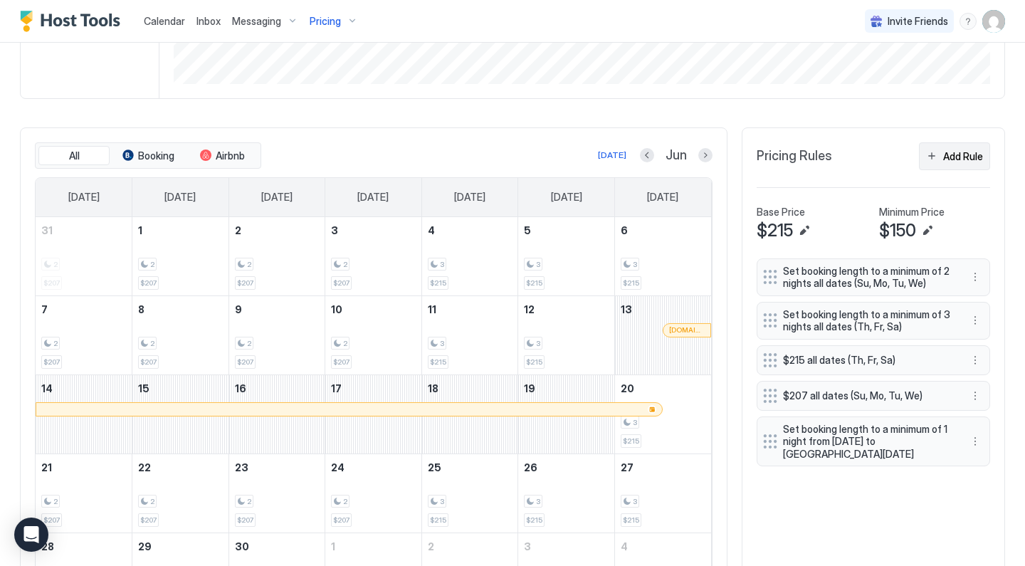
click at [928, 164] on button "Add Rule" at bounding box center [954, 156] width 71 height 28
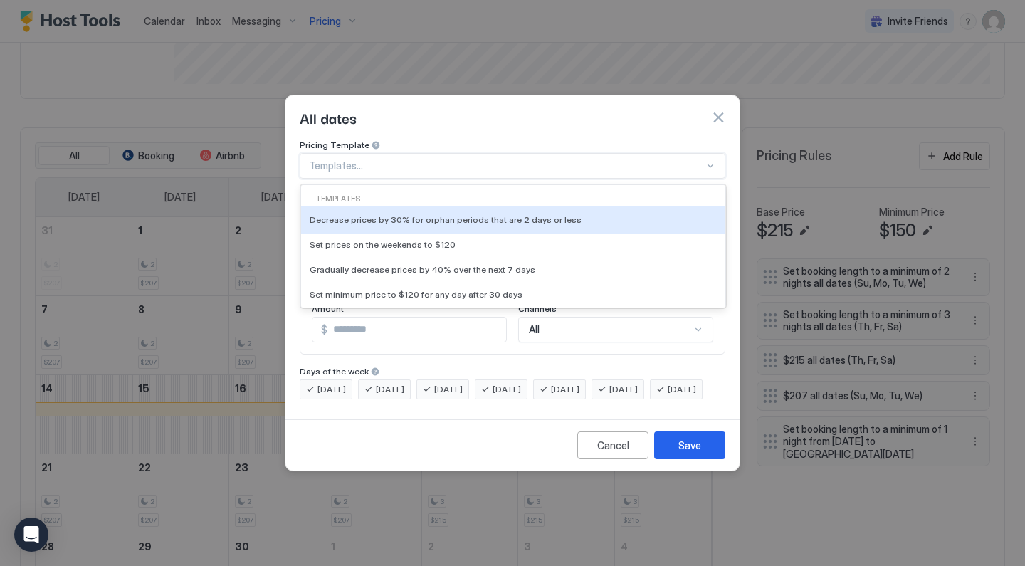
click at [520, 159] on div at bounding box center [506, 165] width 395 height 13
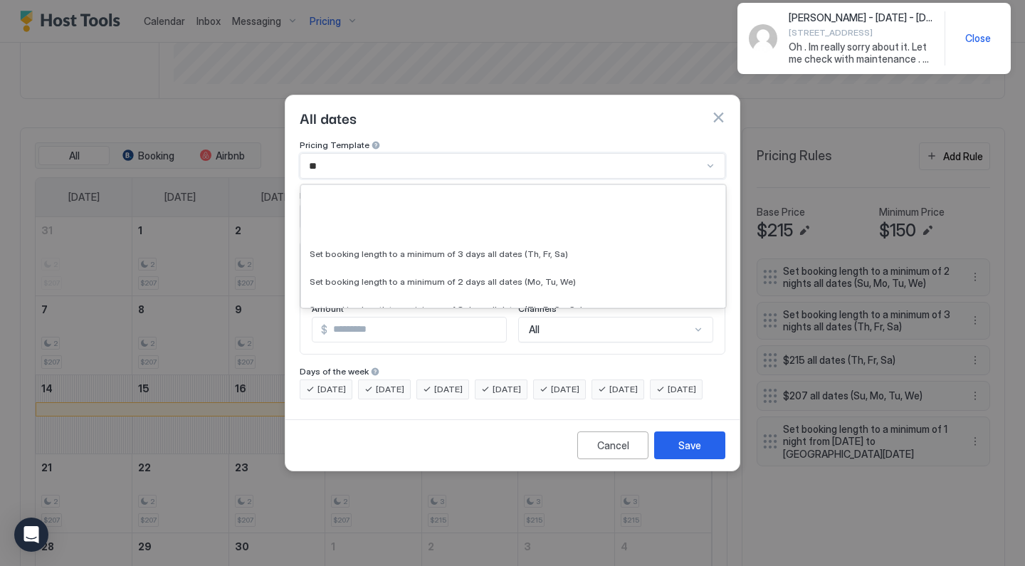
type input "*"
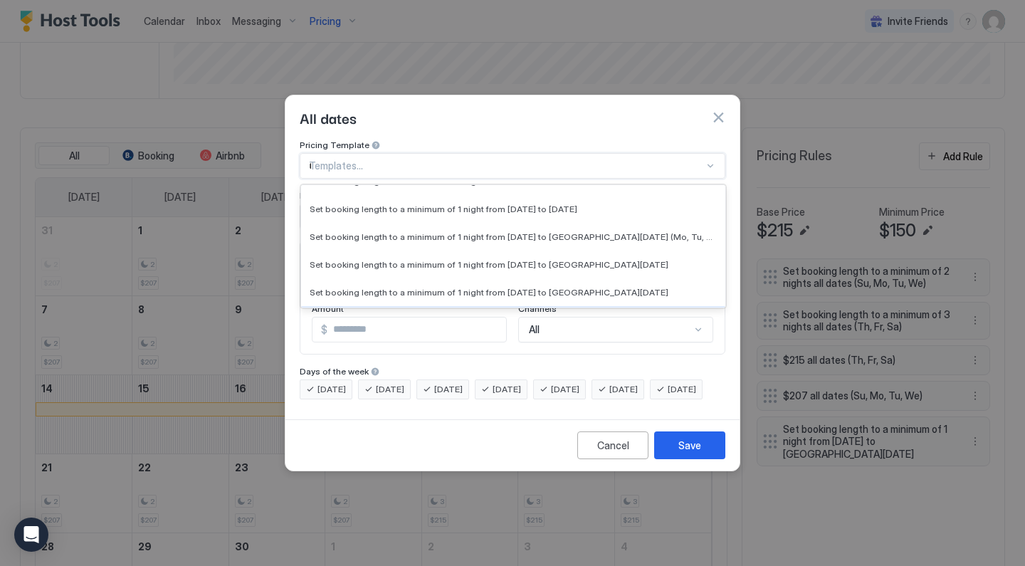
scroll to position [2052, 0]
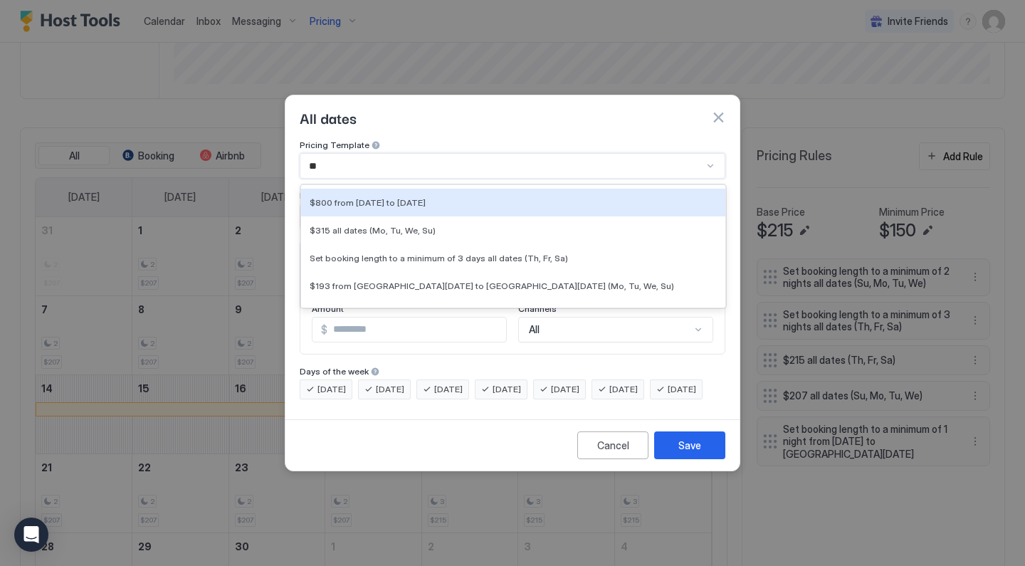
type input "***"
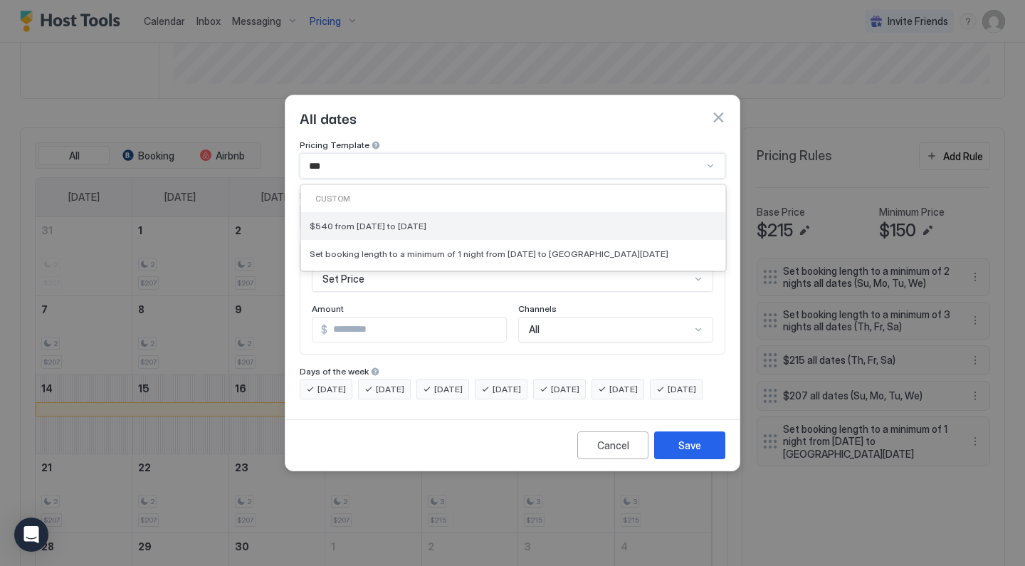
click at [522, 221] on div "$540 from [DATE] to [DATE]" at bounding box center [513, 226] width 407 height 11
type input "***"
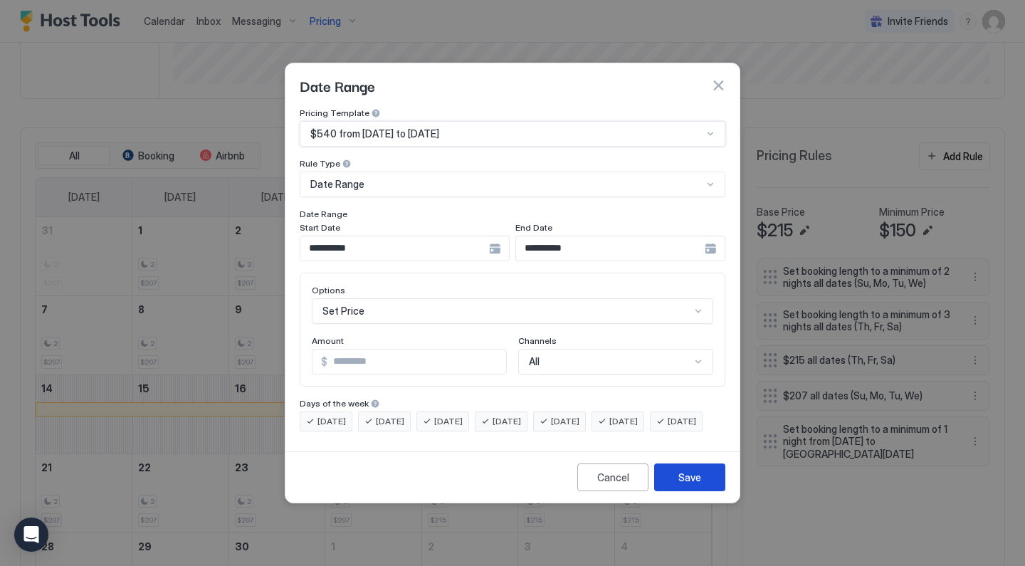
click at [676, 483] on button "Save" at bounding box center [689, 477] width 71 height 28
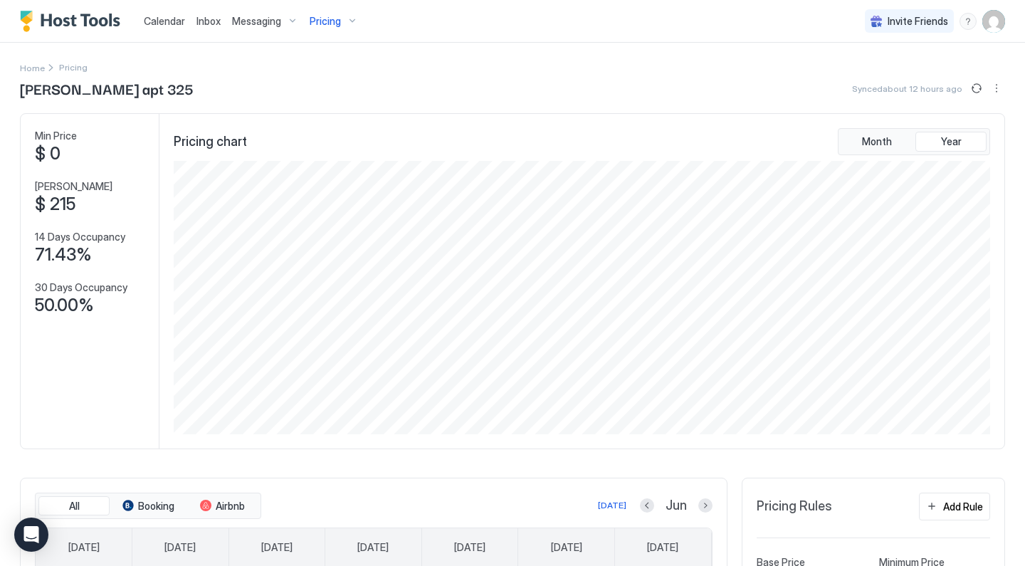
click at [335, 14] on div "Pricing" at bounding box center [334, 21] width 60 height 24
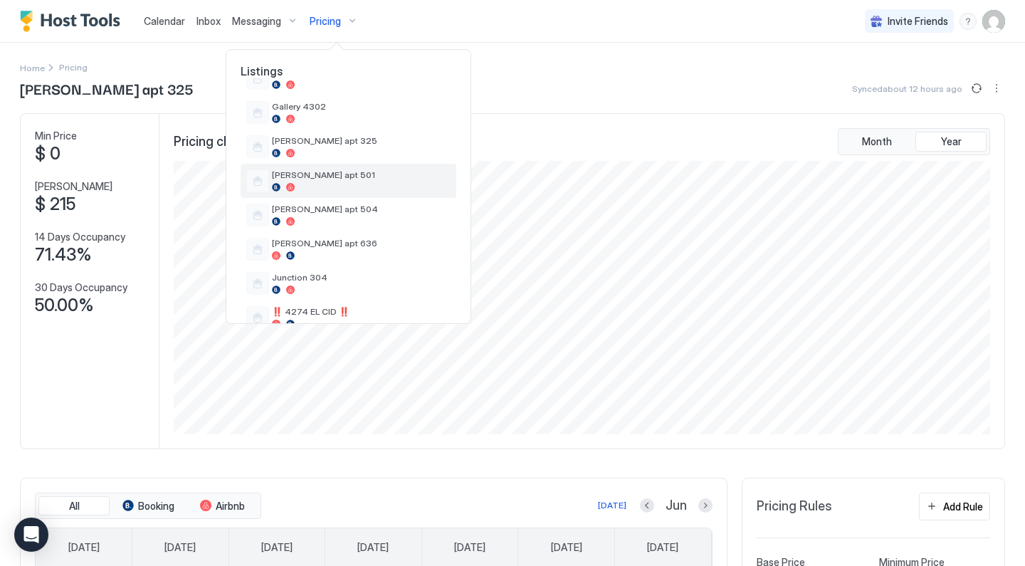
scroll to position [412, 0]
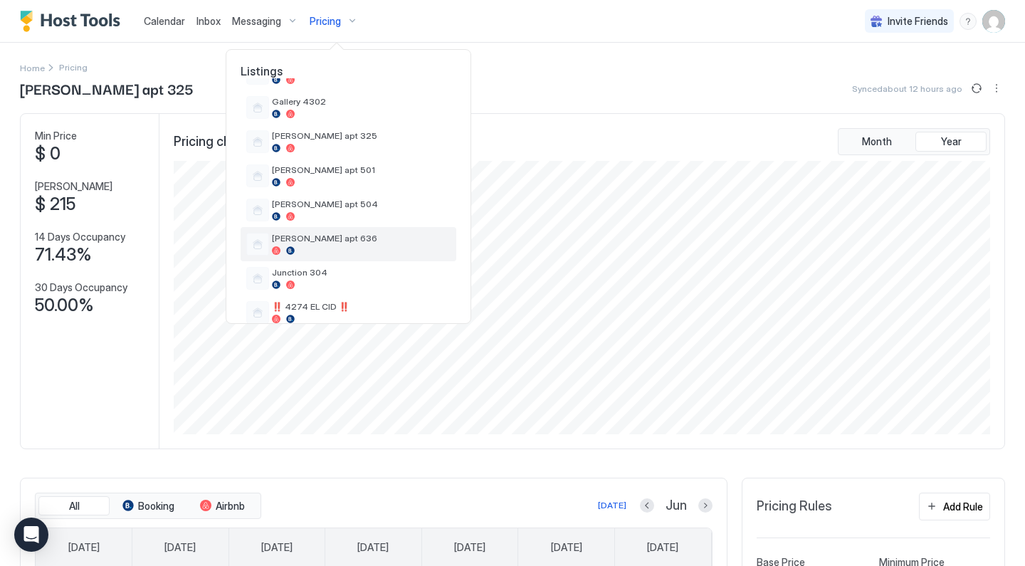
click at [318, 239] on span "[PERSON_NAME] apt 636" at bounding box center [361, 238] width 179 height 11
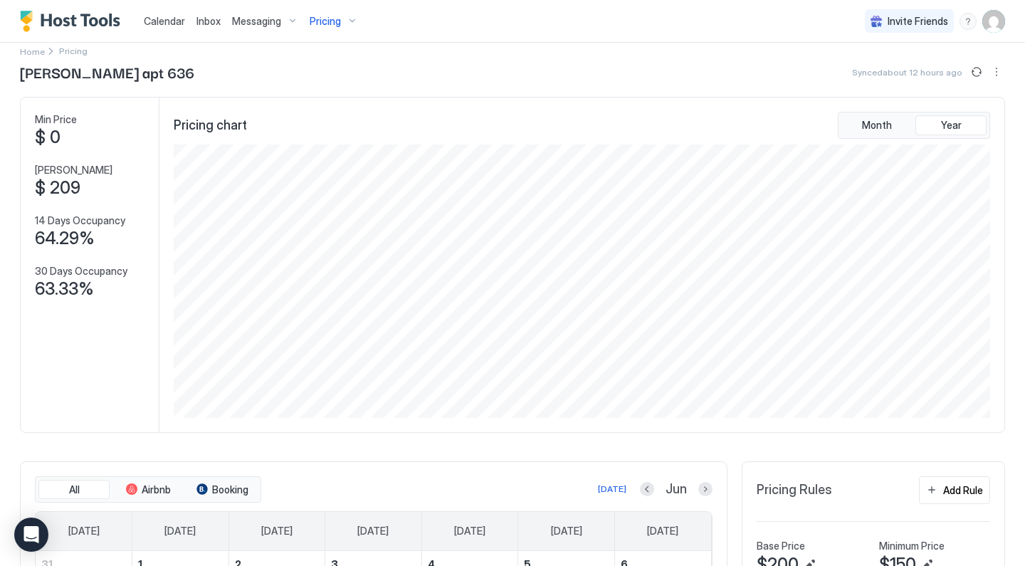
scroll to position [17, 0]
click at [952, 494] on div "Add Rule" at bounding box center [963, 489] width 40 height 15
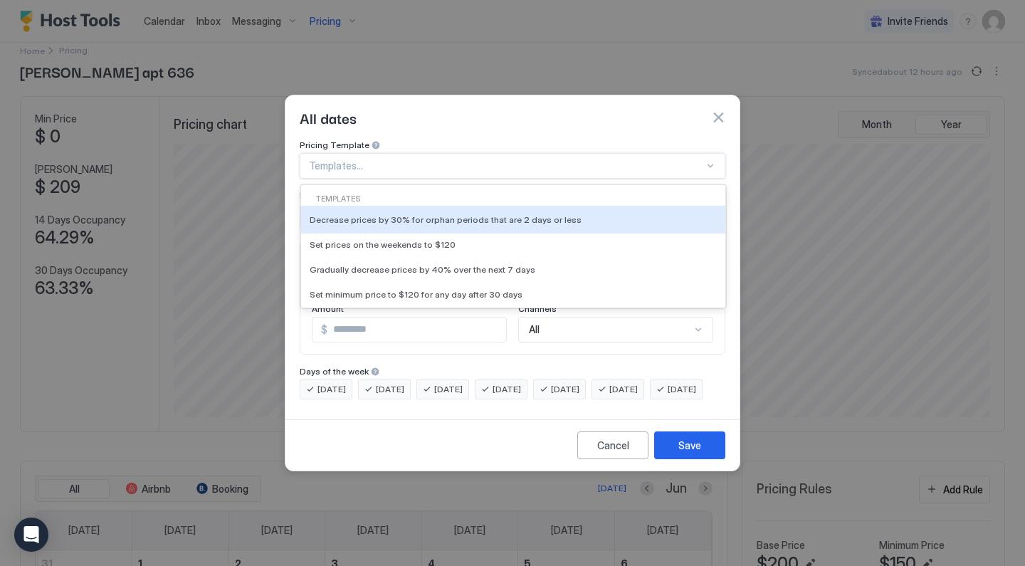
click at [565, 159] on div at bounding box center [506, 165] width 395 height 13
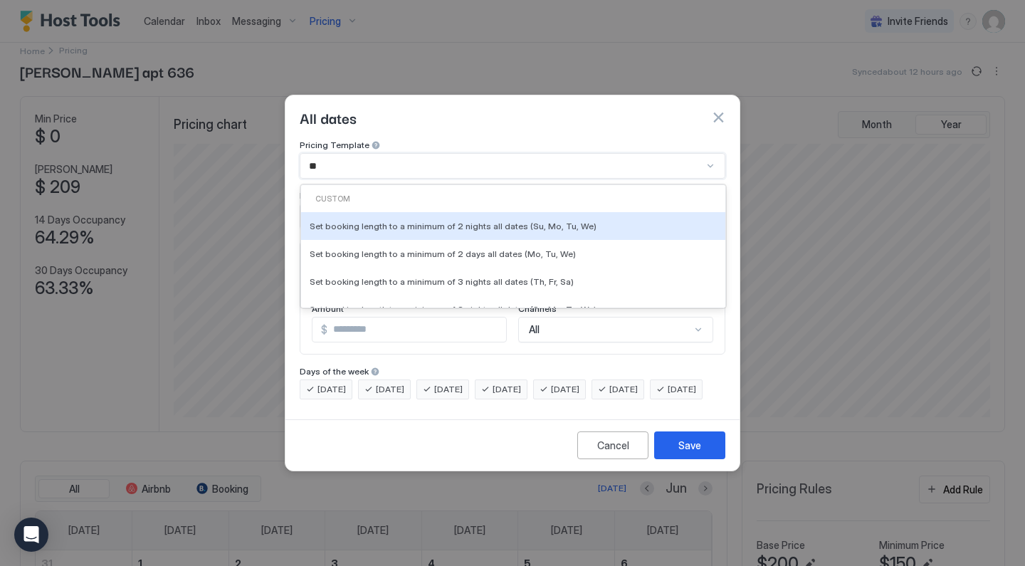
type input "***"
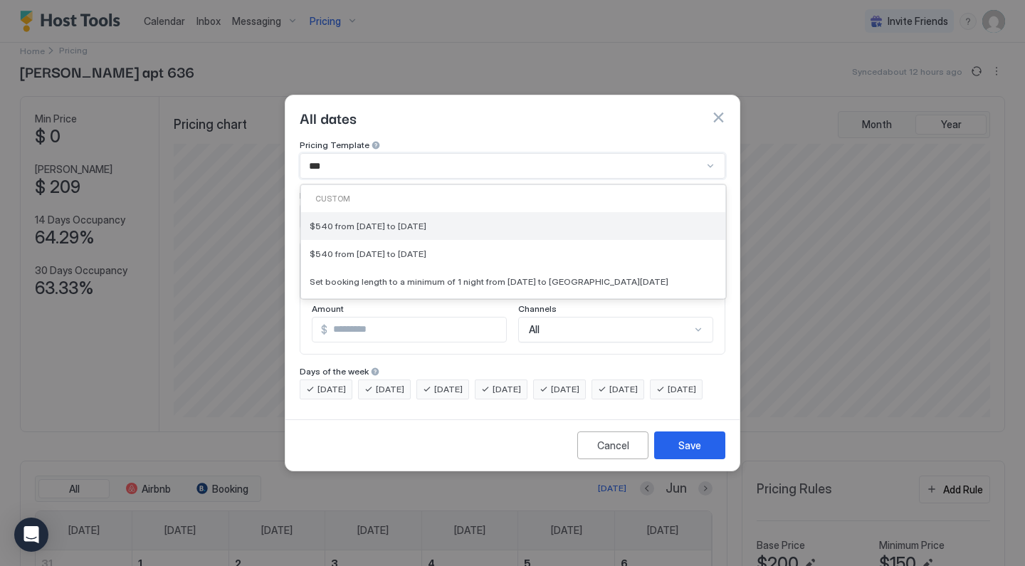
click at [426, 221] on span "$540 from [DATE] to [DATE]" at bounding box center [368, 226] width 117 height 11
type input "***"
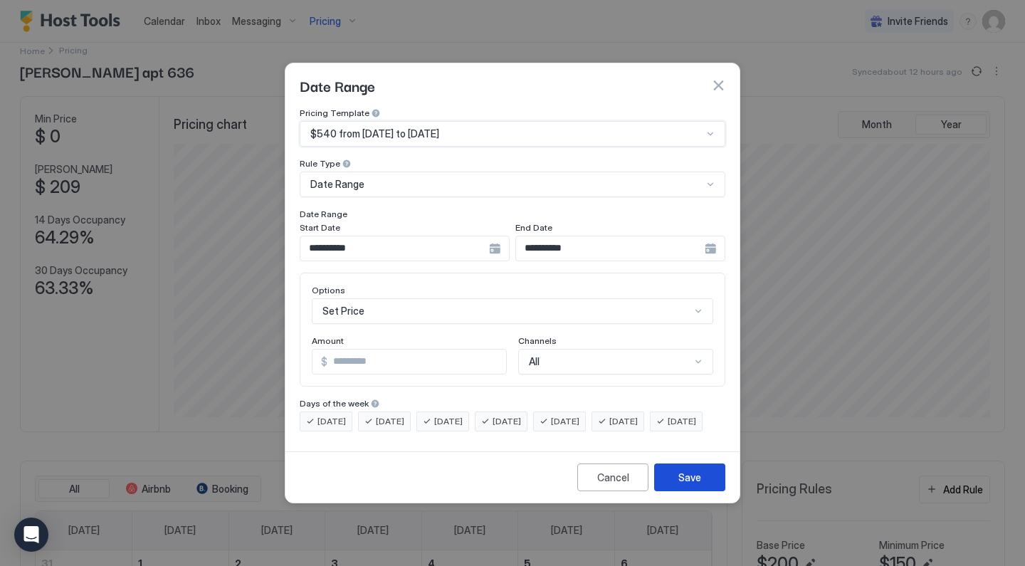
click at [692, 485] on div "Save" at bounding box center [689, 477] width 23 height 15
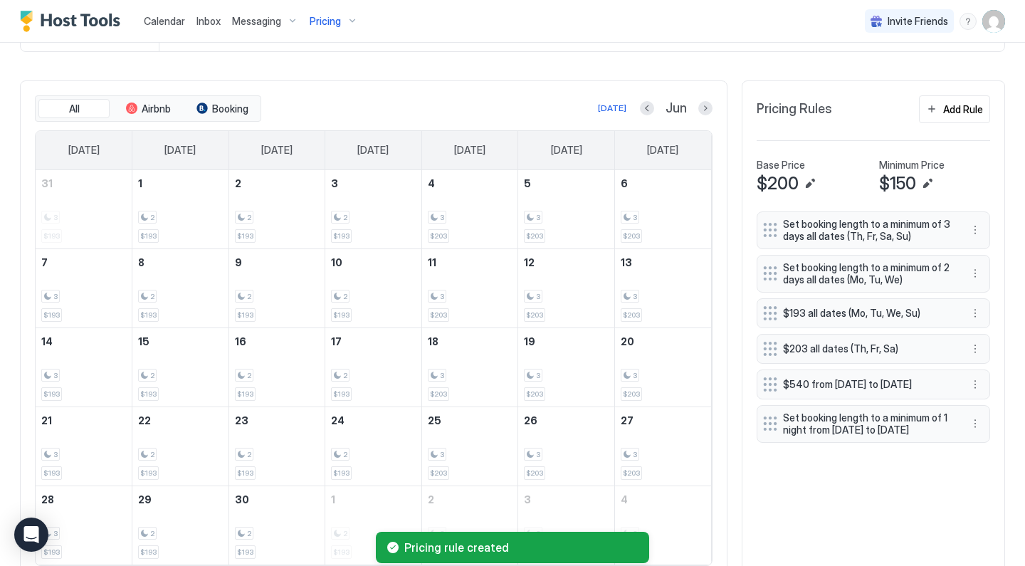
scroll to position [401, 0]
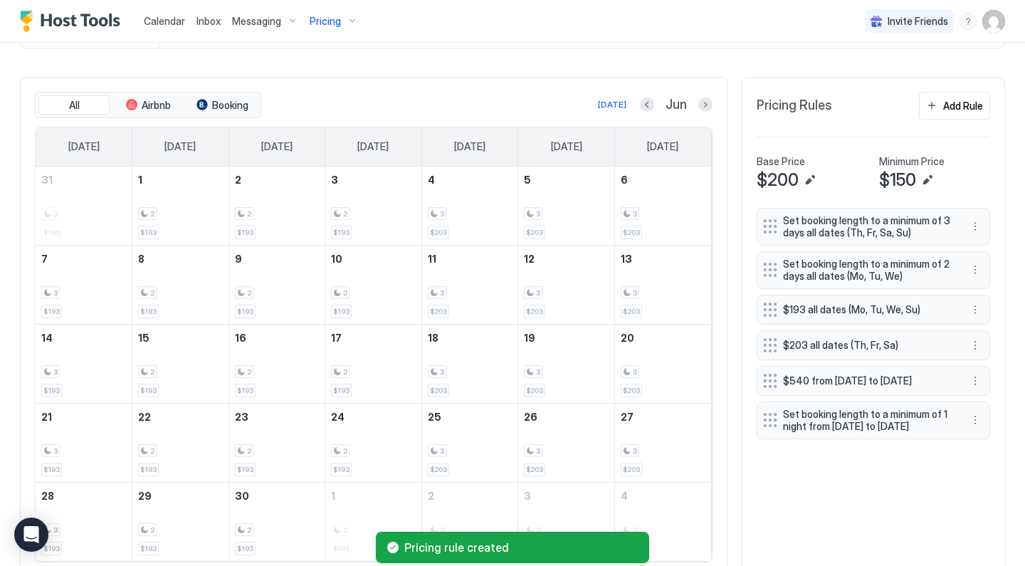
click at [321, 23] on span "Pricing" at bounding box center [325, 21] width 31 height 13
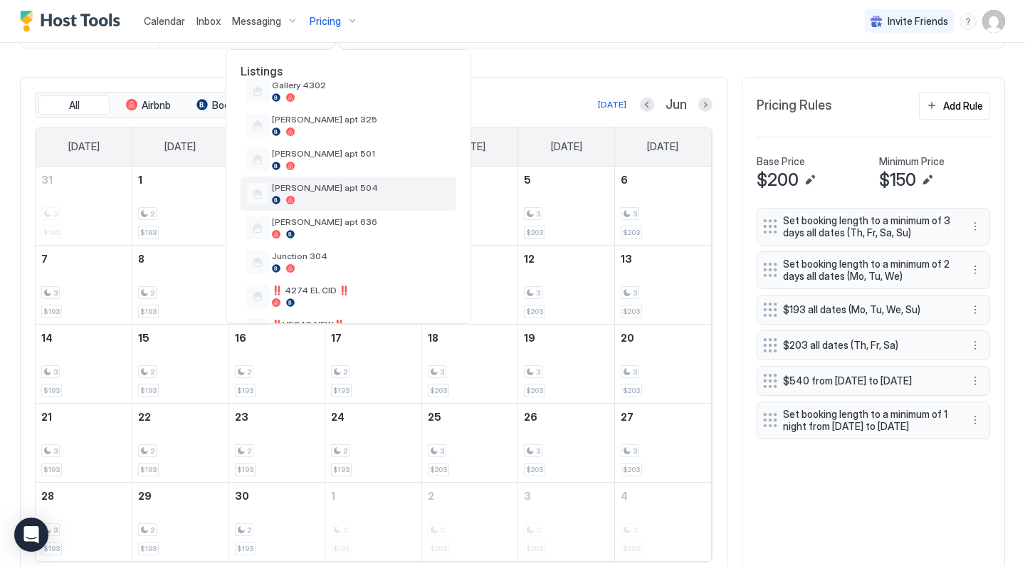
scroll to position [445, 0]
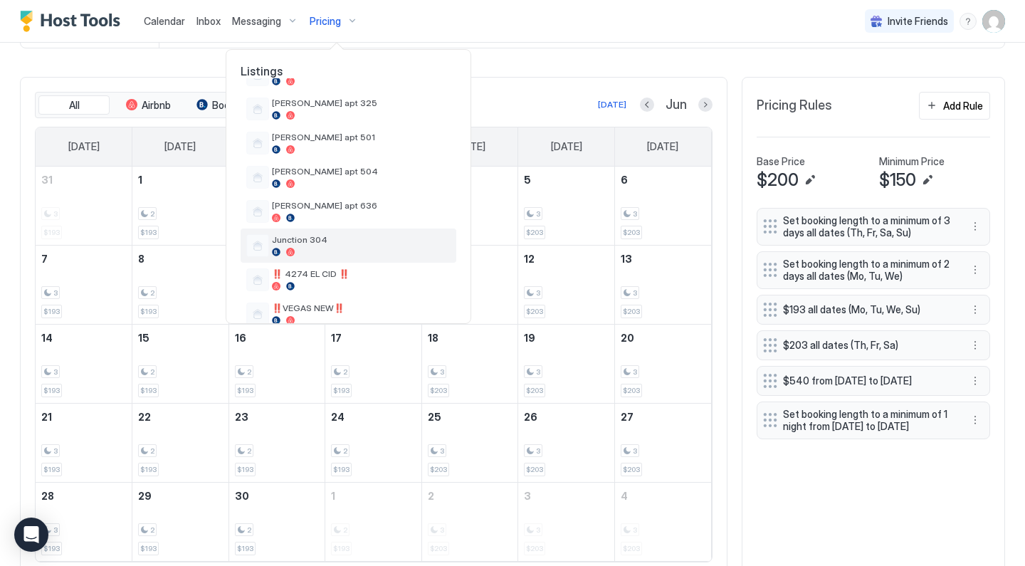
click at [290, 249] on div at bounding box center [290, 252] width 9 height 9
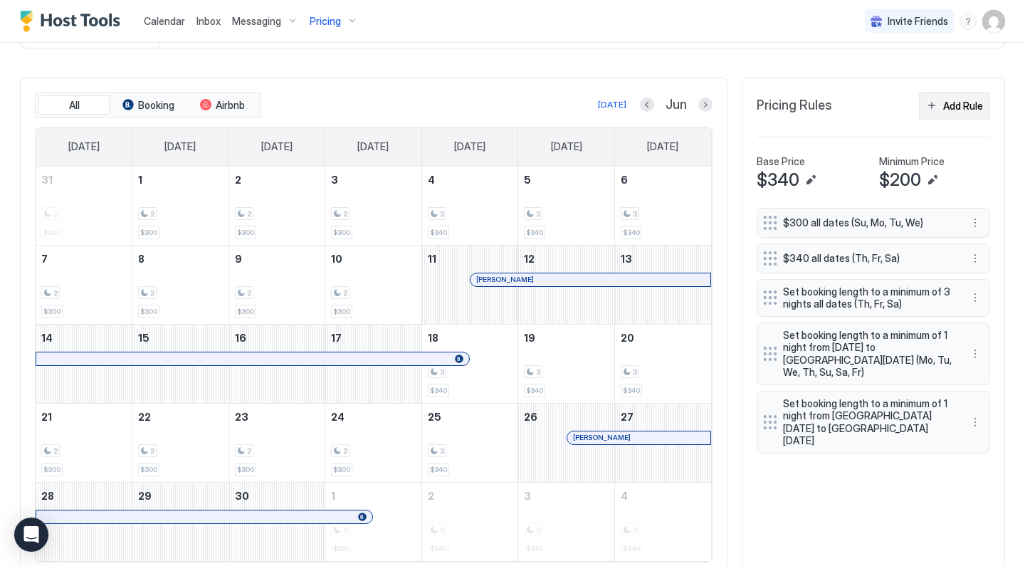
click at [975, 104] on div "Add Rule" at bounding box center [963, 105] width 40 height 15
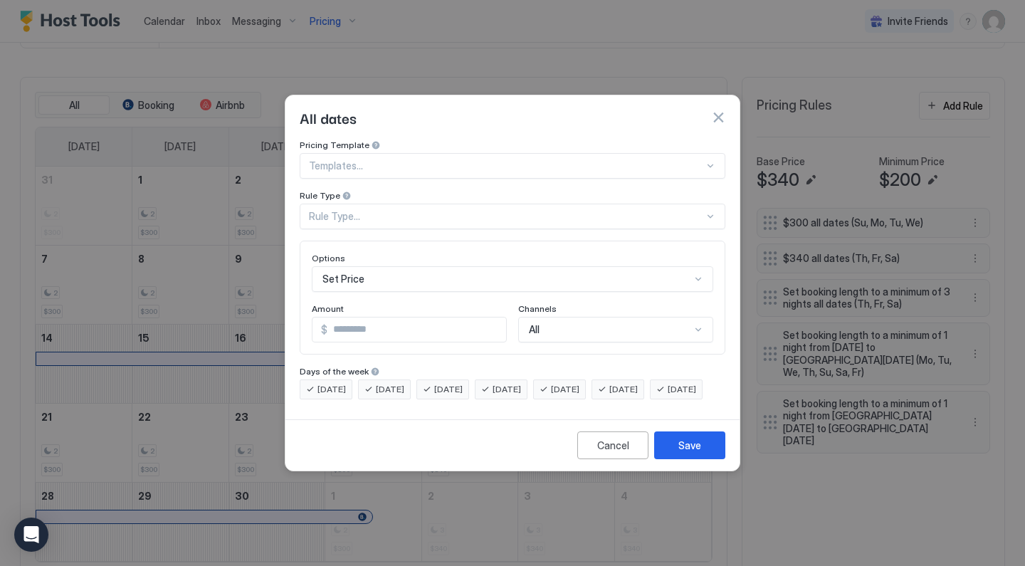
click at [416, 159] on div at bounding box center [506, 165] width 395 height 13
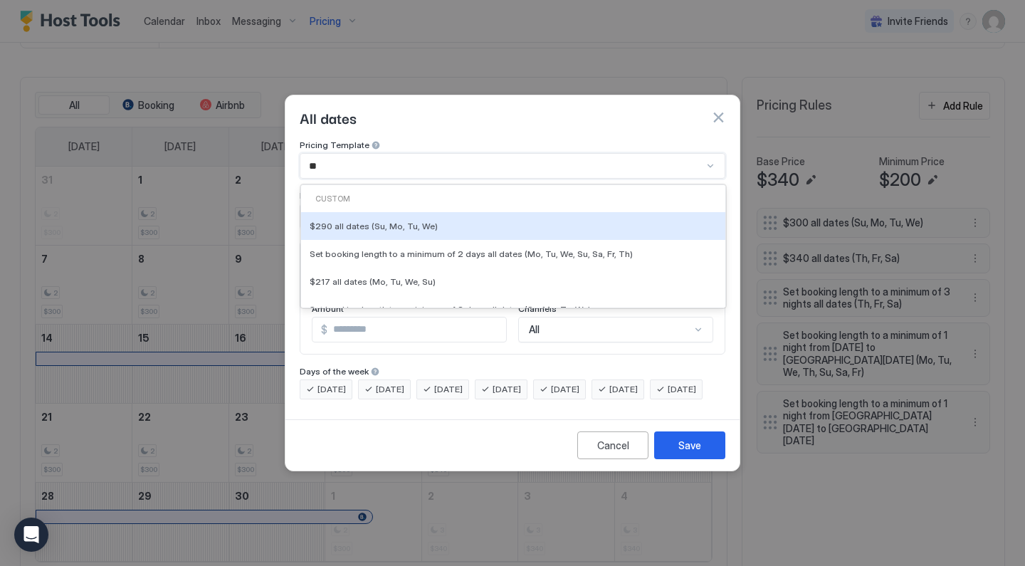
type input "***"
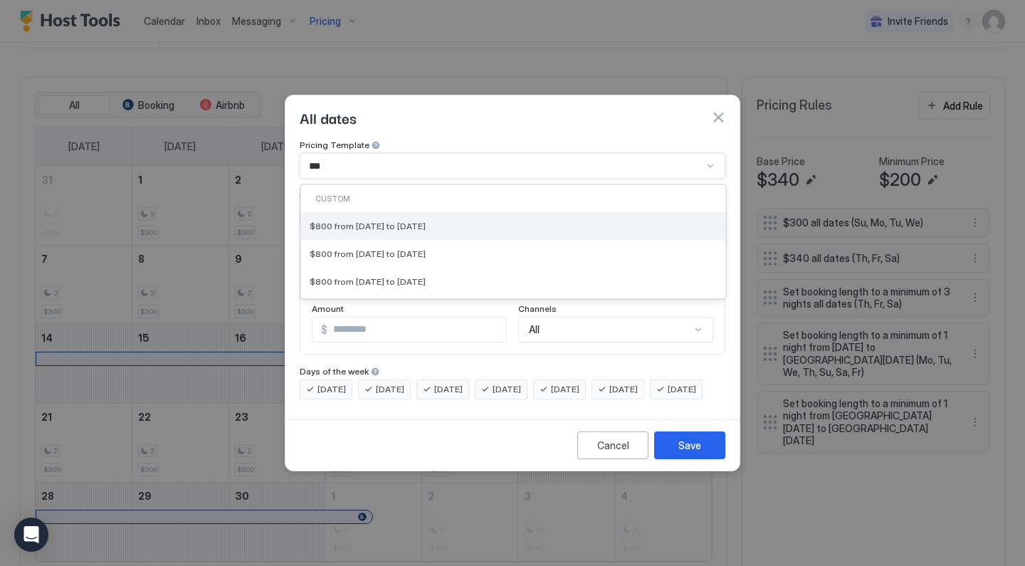
click at [424, 221] on span "$800 from [DATE] to [DATE]" at bounding box center [368, 226] width 116 height 11
type input "***"
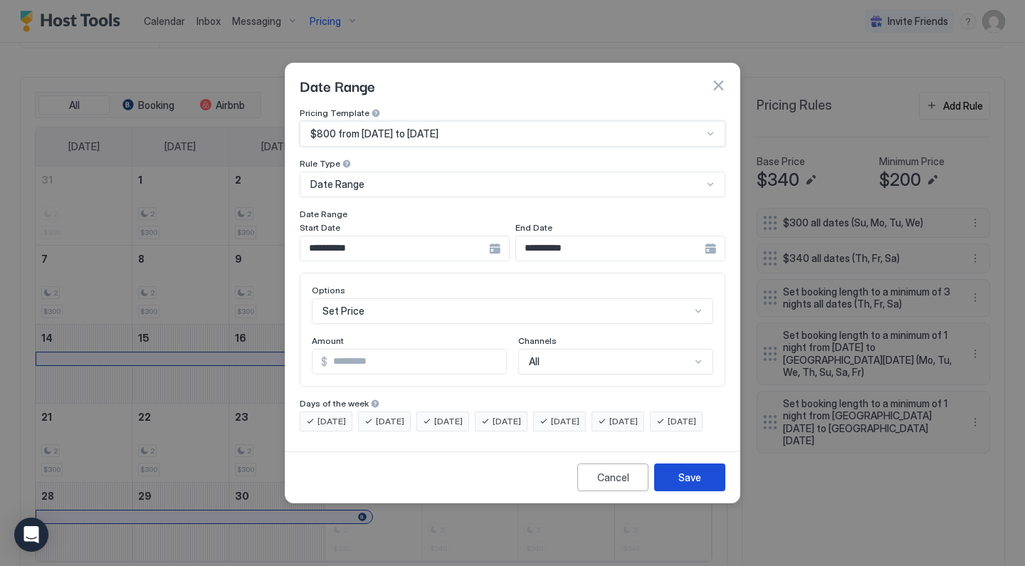
click at [679, 485] on div "Save" at bounding box center [689, 477] width 23 height 15
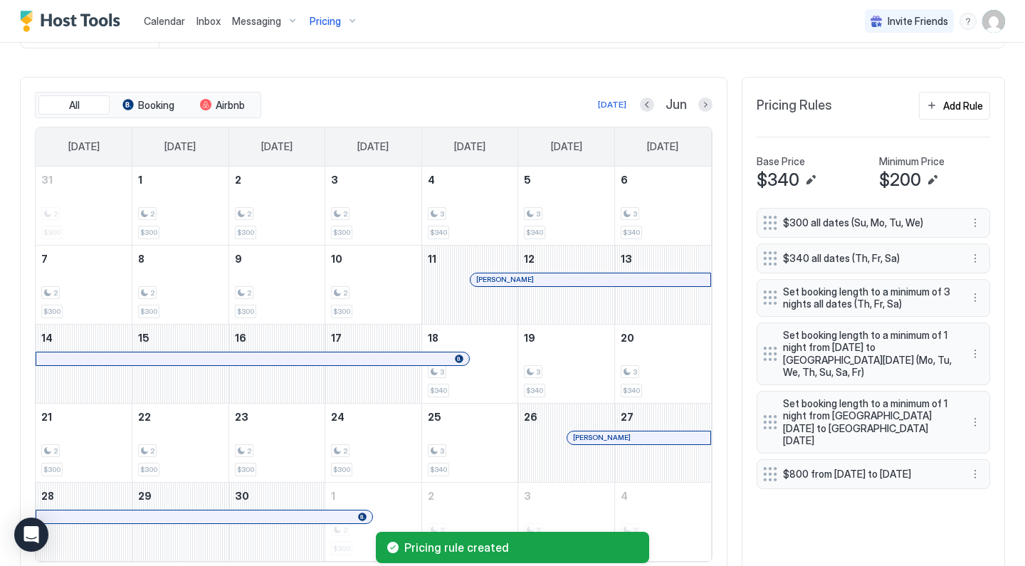
click at [341, 23] on div "Pricing" at bounding box center [334, 21] width 60 height 24
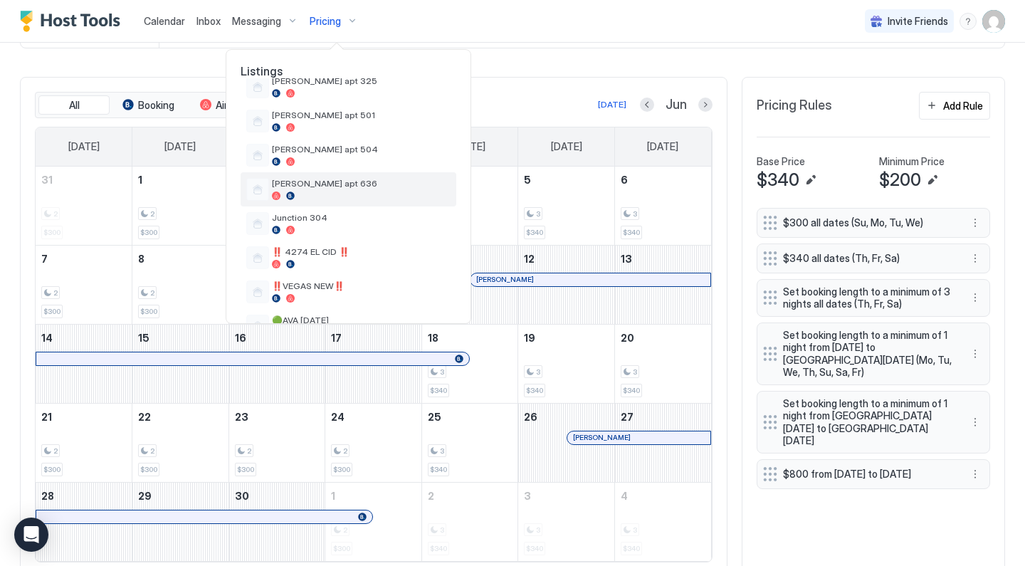
scroll to position [478, 0]
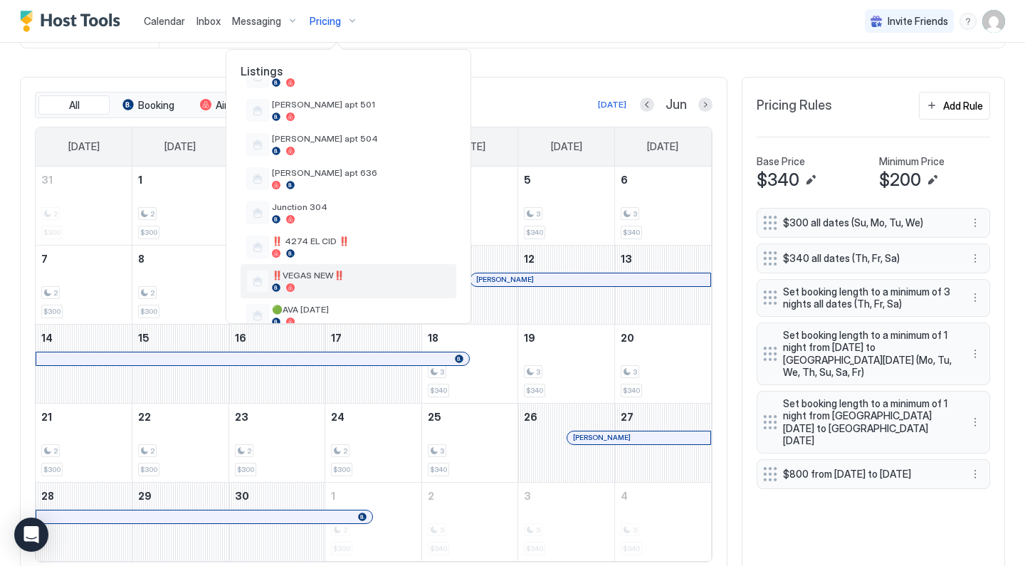
click at [320, 269] on div "‼️VEGAS NEW‼️" at bounding box center [349, 281] width 216 height 34
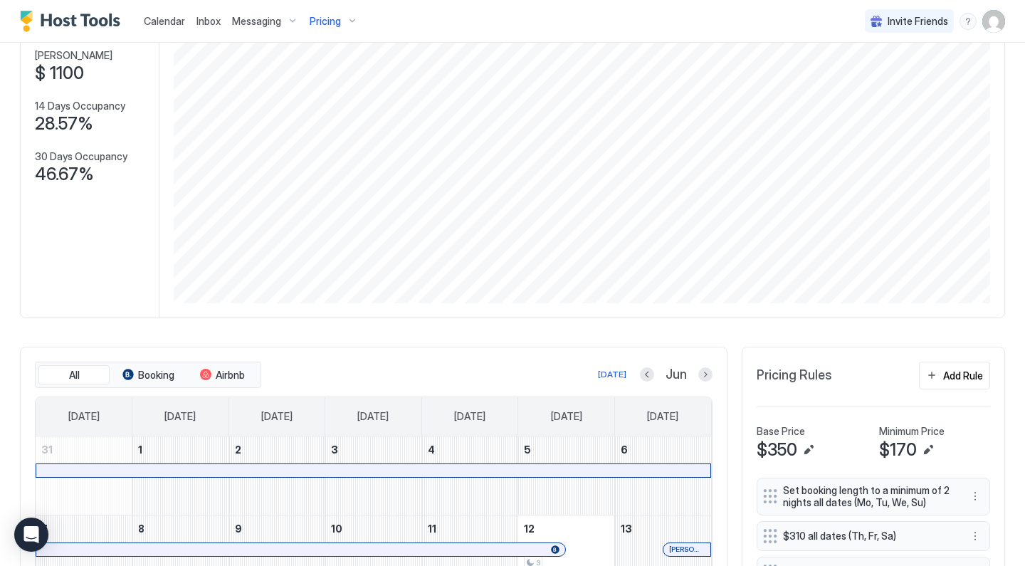
scroll to position [388, 0]
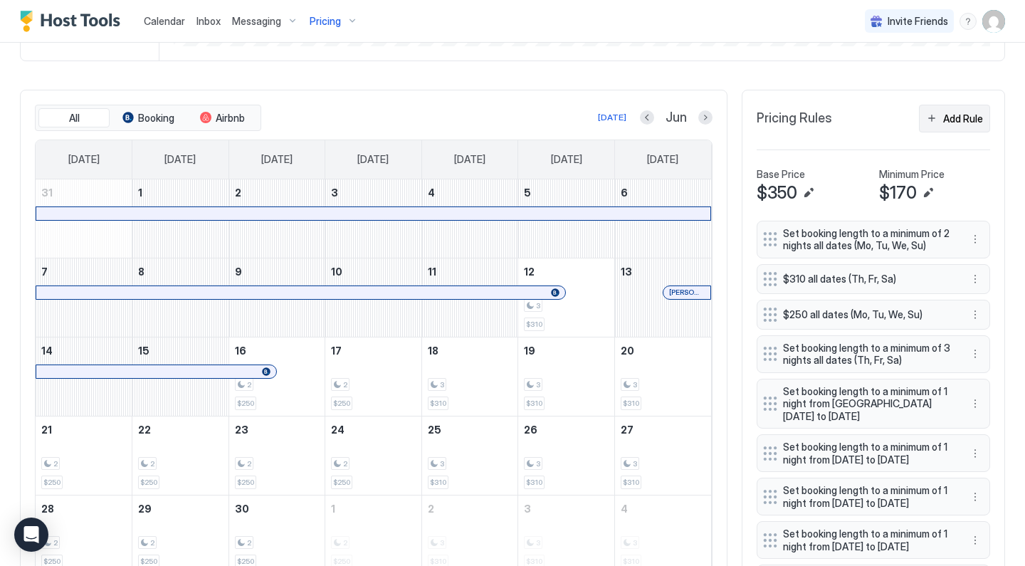
click at [953, 119] on div "Add Rule" at bounding box center [963, 118] width 40 height 15
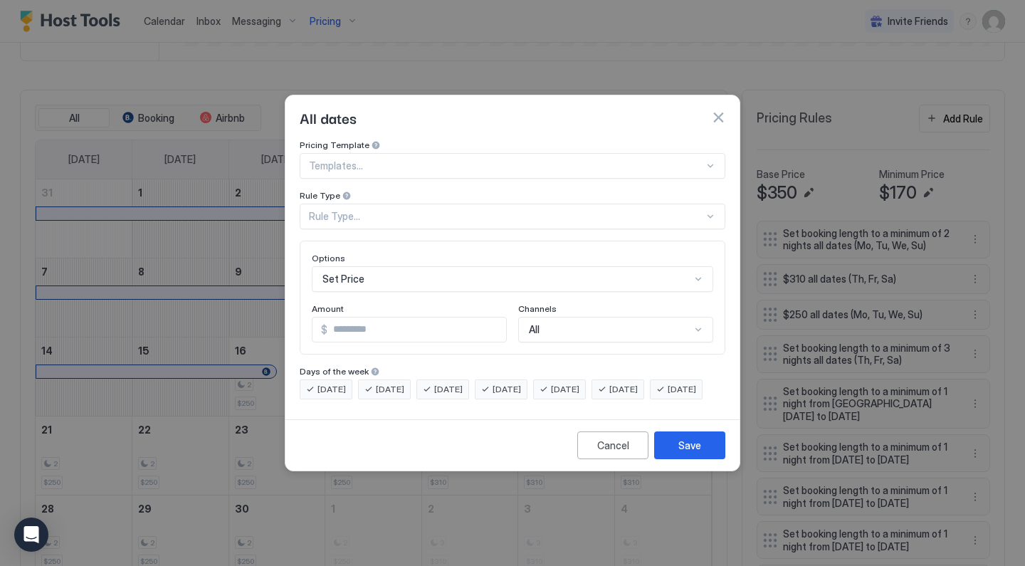
click at [390, 159] on div at bounding box center [506, 165] width 395 height 13
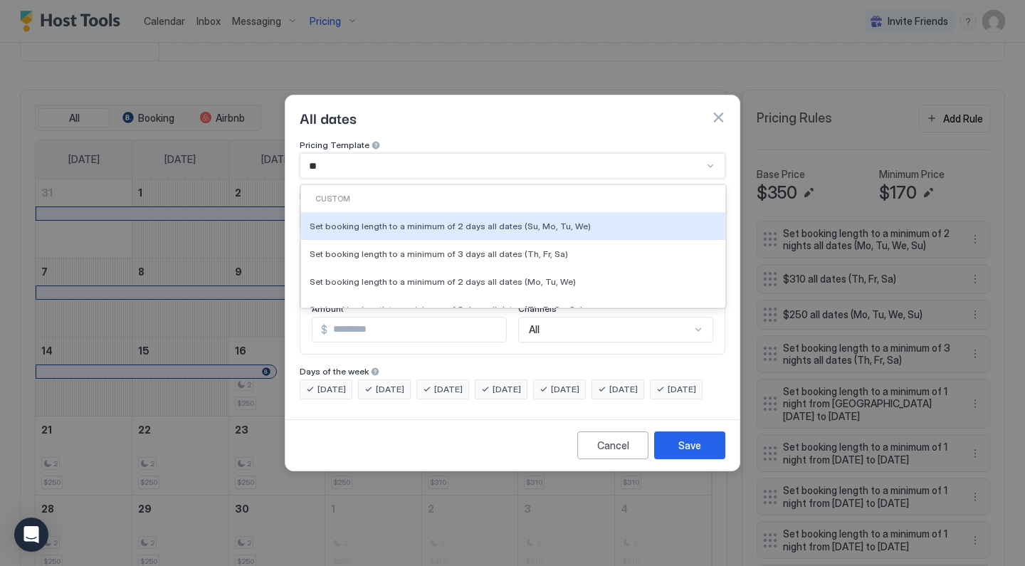
type input "***"
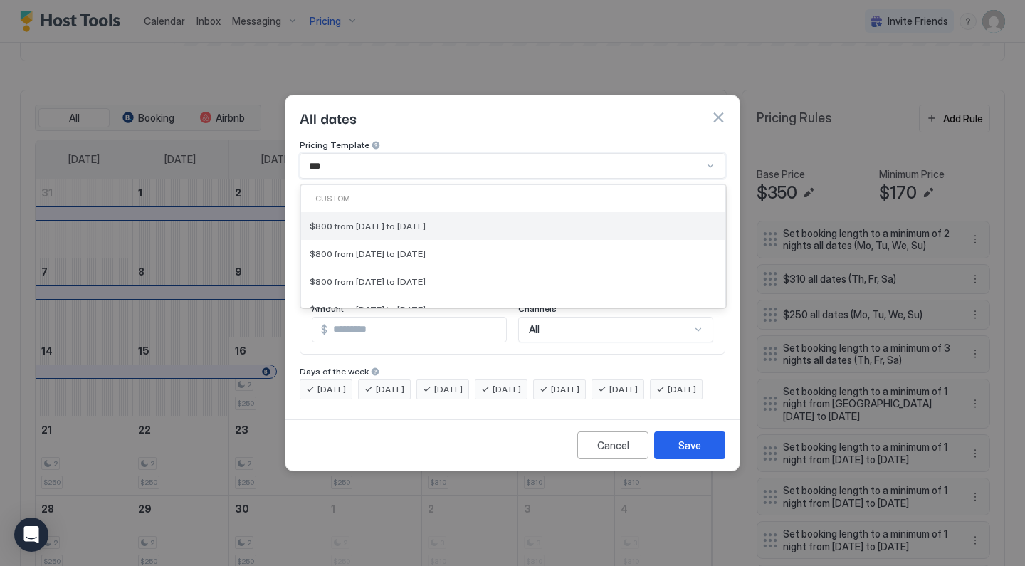
click at [408, 221] on span "$800 from [DATE] to [DATE]" at bounding box center [368, 226] width 116 height 11
type input "***"
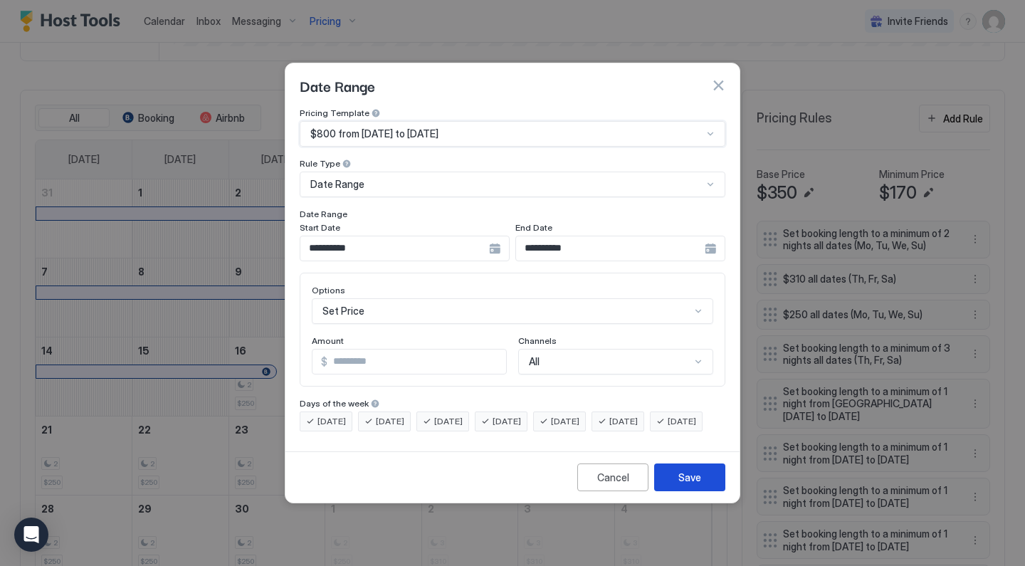
click at [684, 485] on div "Save" at bounding box center [689, 477] width 23 height 15
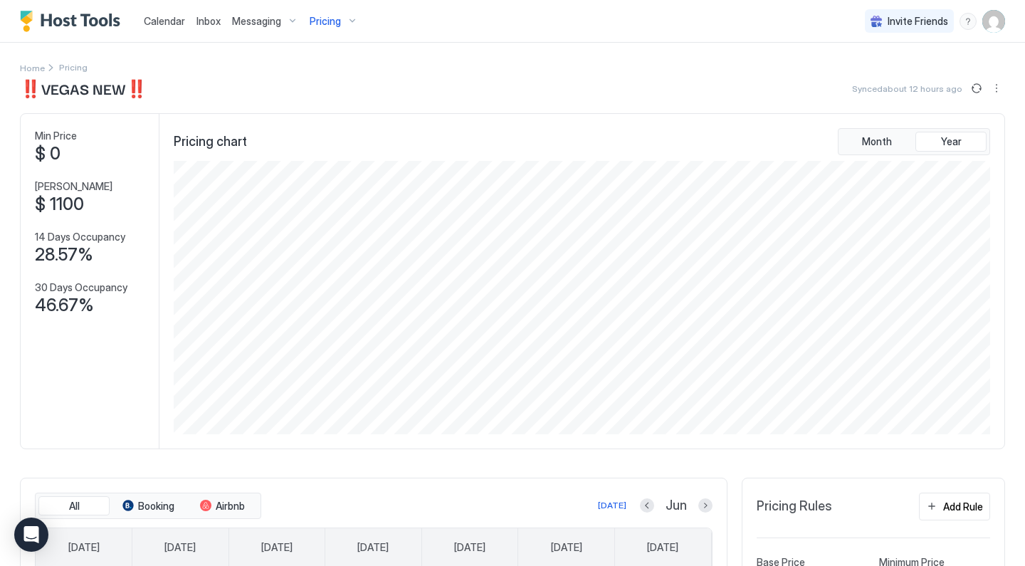
scroll to position [0, 0]
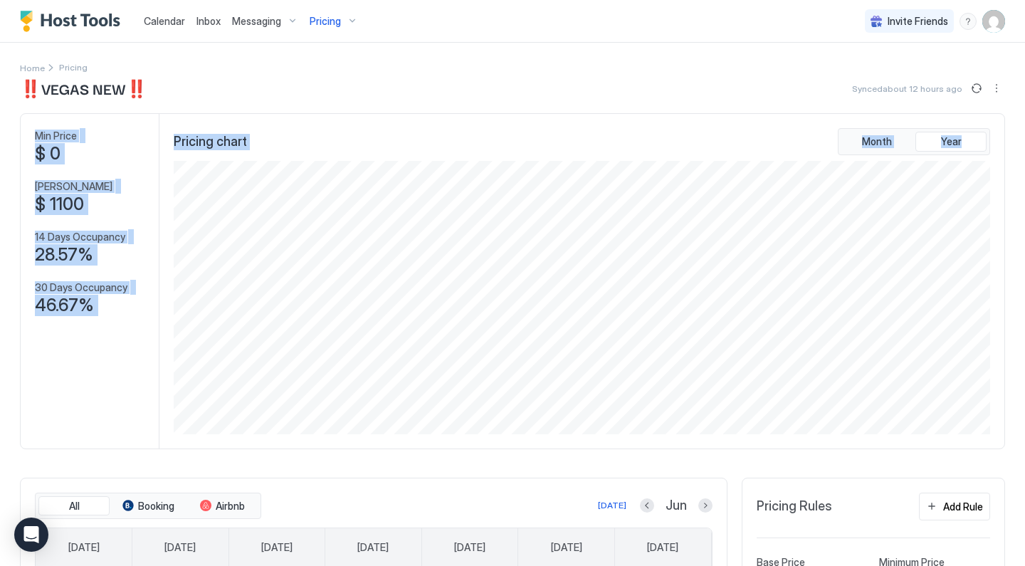
drag, startPoint x: 26, startPoint y: 137, endPoint x: 165, endPoint y: 241, distance: 174.0
click at [165, 241] on div "Min Price $ 0 Max Price $ 1100 14 Days Occupancy 28.57% 30 Days Occupancy 46.67…" at bounding box center [513, 281] width 984 height 335
click at [335, 27] on div "Pricing" at bounding box center [334, 21] width 60 height 24
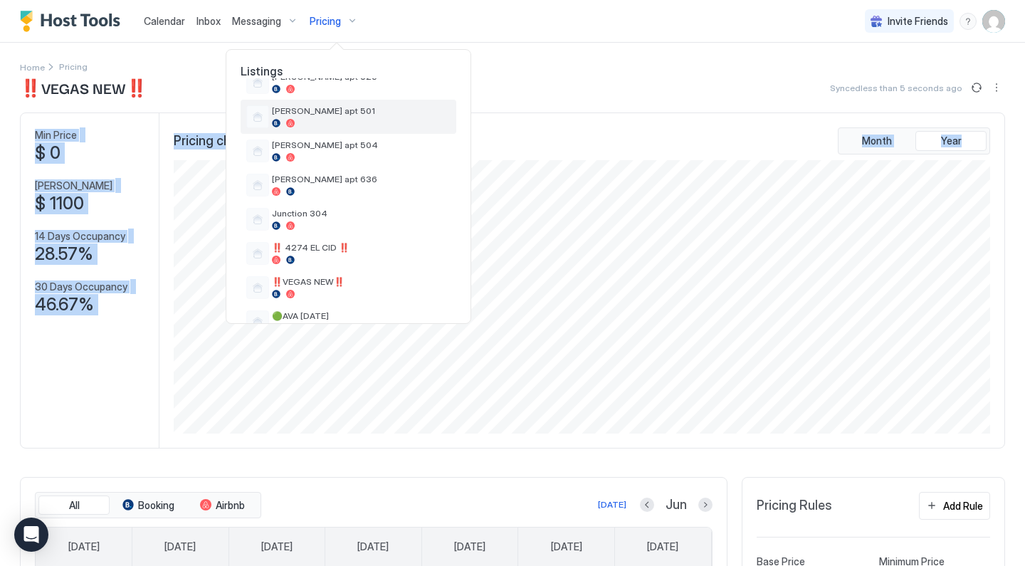
scroll to position [486, 0]
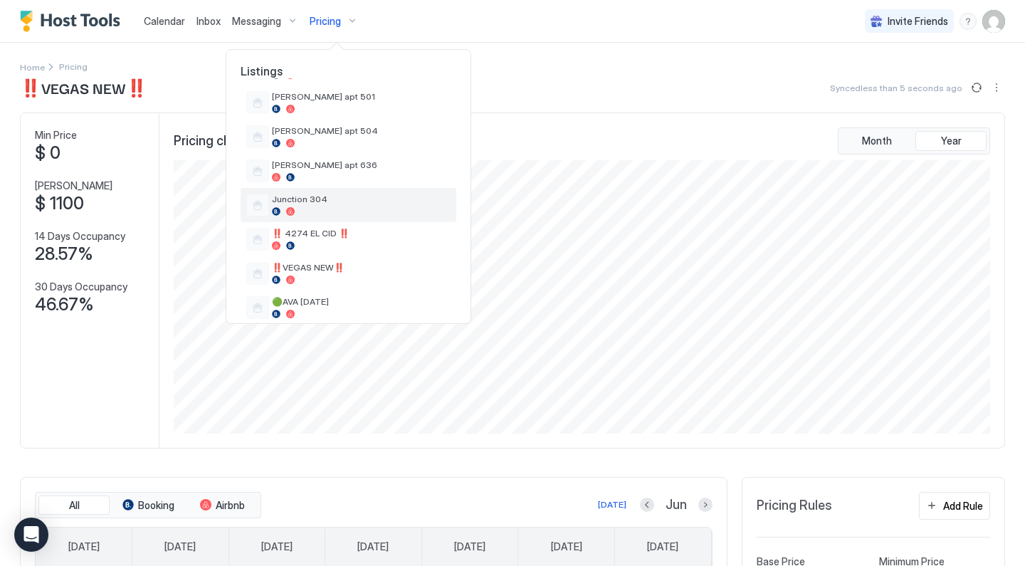
click at [316, 201] on span "Junction 304" at bounding box center [361, 199] width 179 height 11
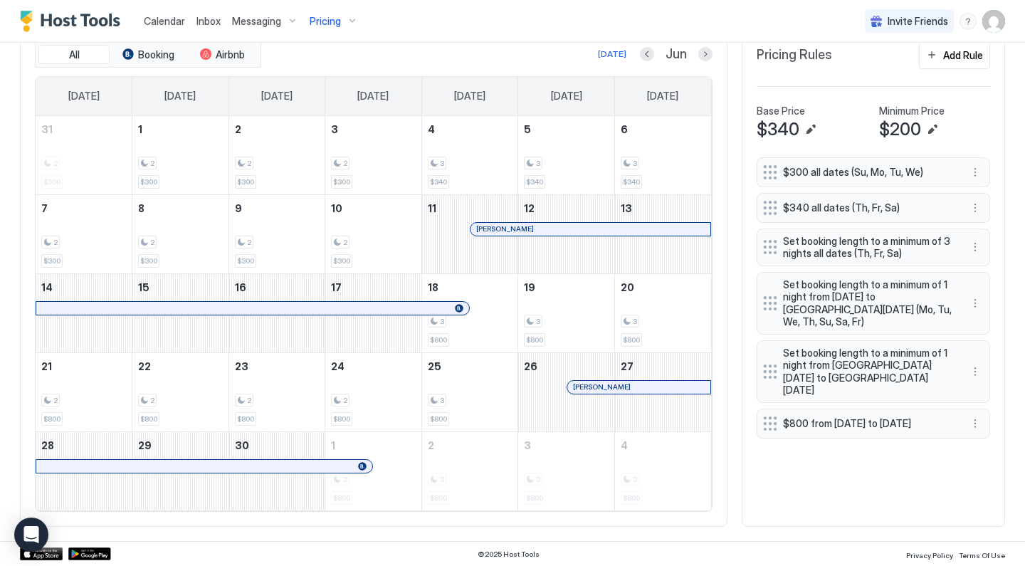
scroll to position [451, 0]
click at [319, 467] on div at bounding box center [318, 466] width 11 height 11
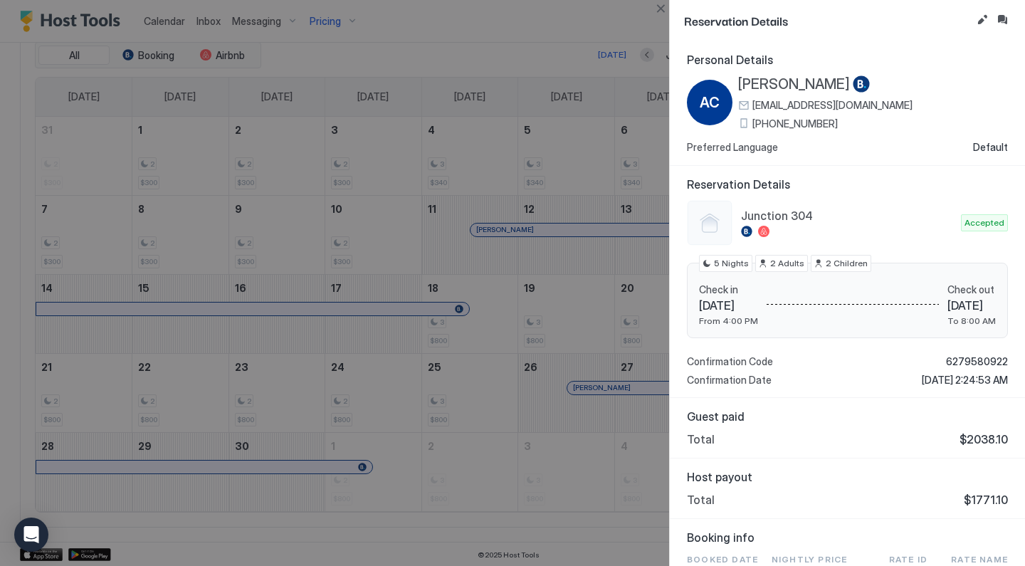
click at [664, 10] on button "Close" at bounding box center [660, 8] width 17 height 17
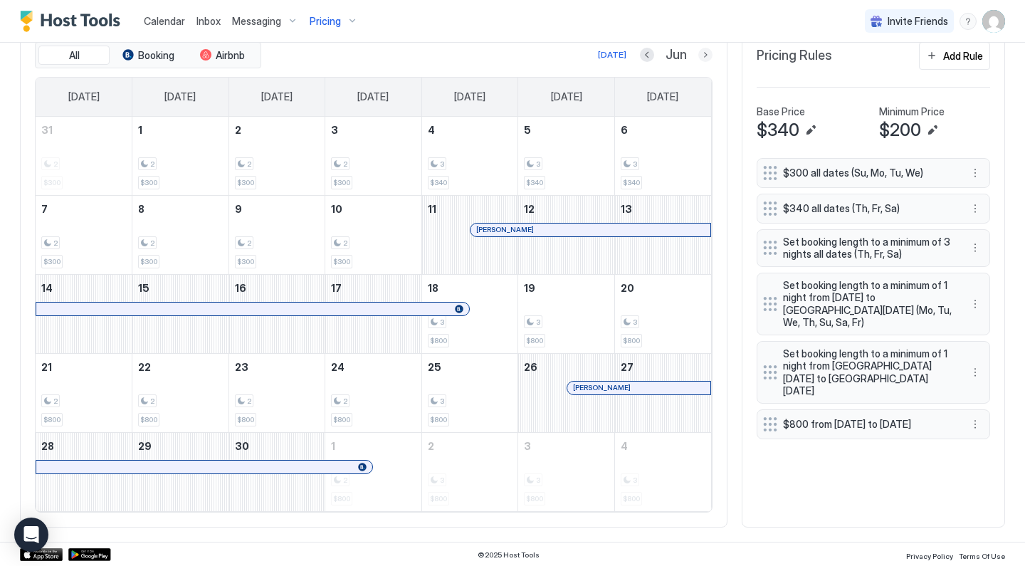
click at [708, 57] on button "Next month" at bounding box center [705, 55] width 14 height 14
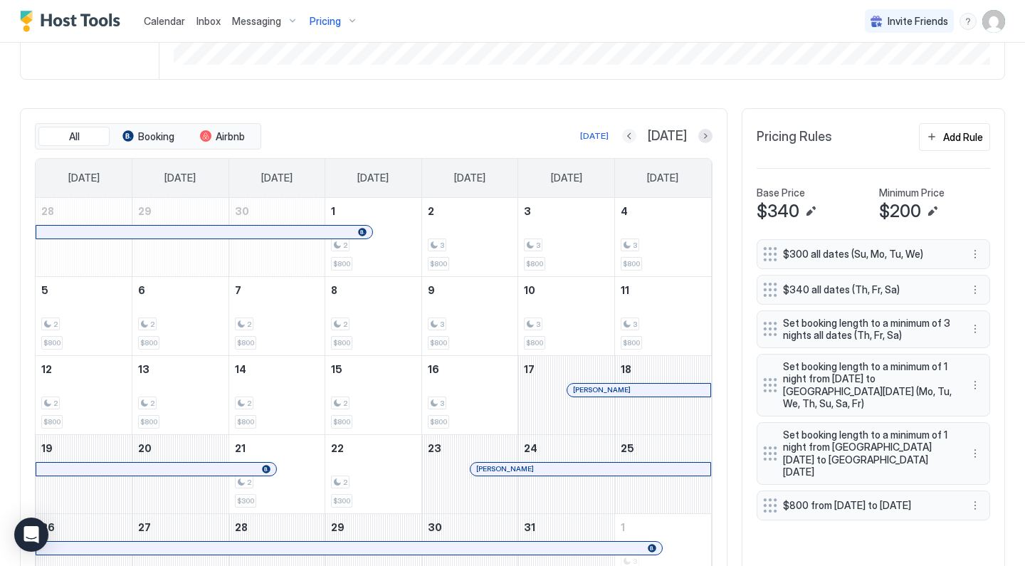
click at [636, 137] on button "Previous month" at bounding box center [629, 136] width 14 height 14
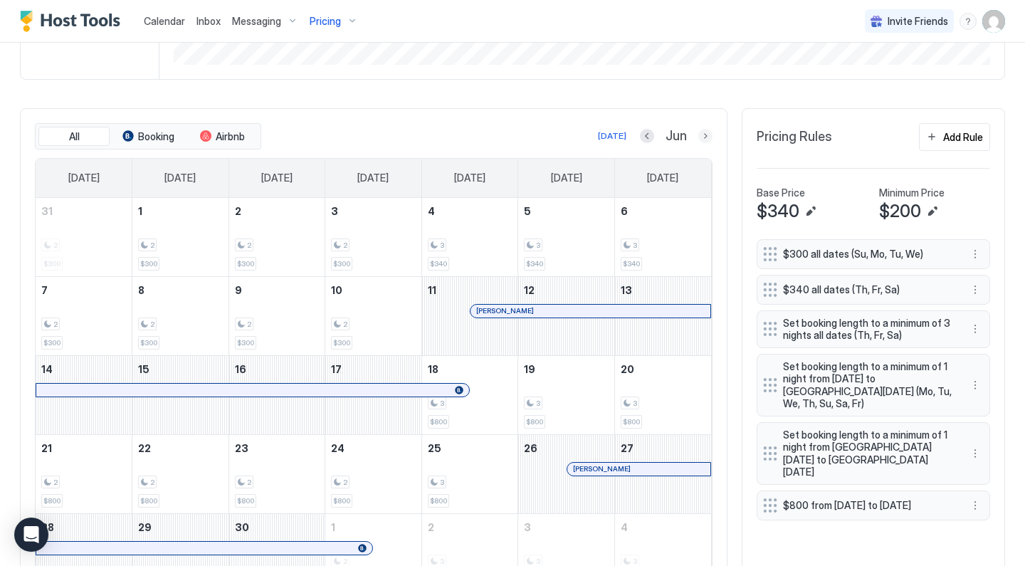
click at [707, 135] on button "Next month" at bounding box center [705, 136] width 14 height 14
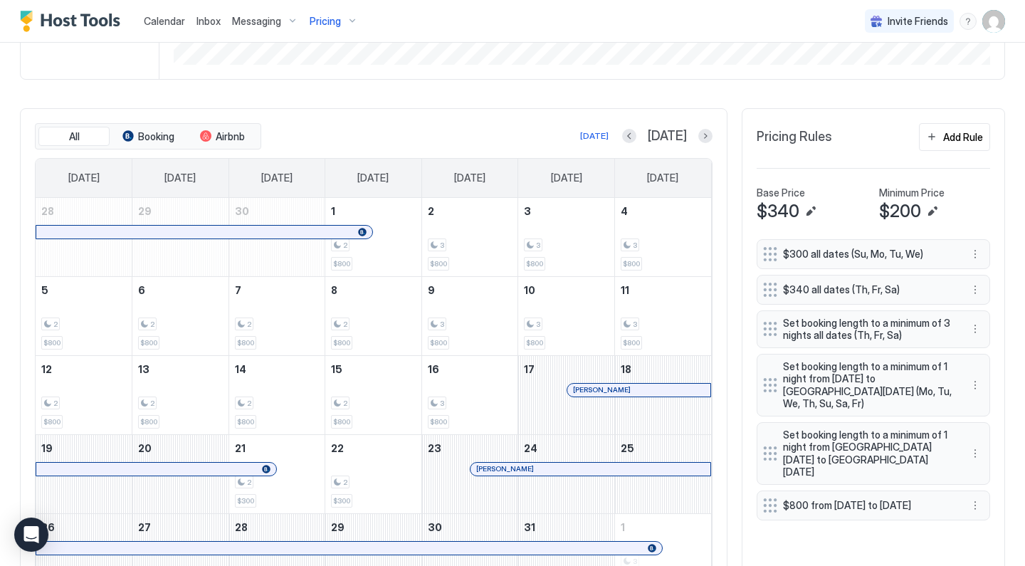
click at [636, 129] on button "Previous month" at bounding box center [629, 136] width 14 height 14
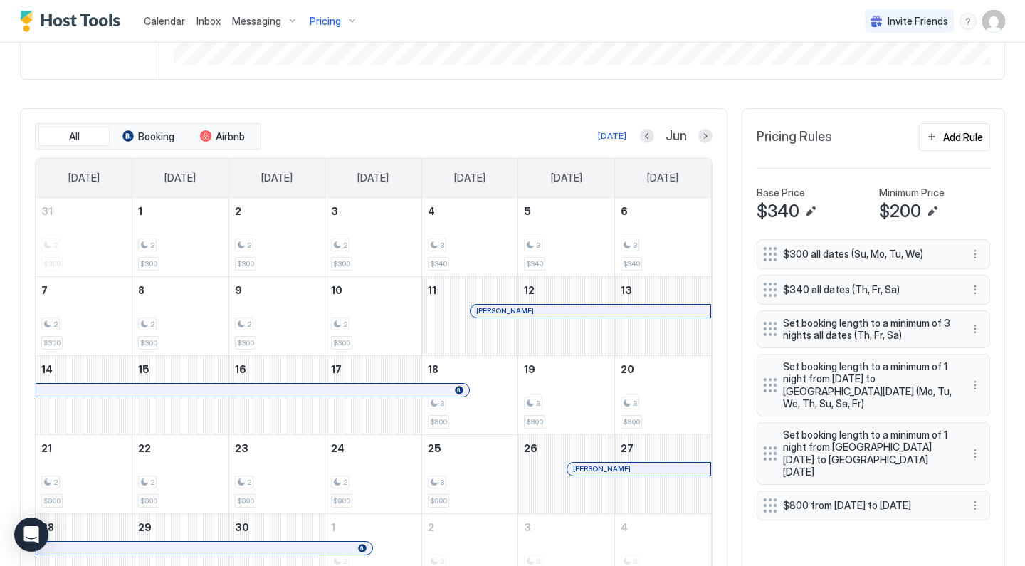
click at [339, 23] on div "Pricing" at bounding box center [334, 21] width 60 height 24
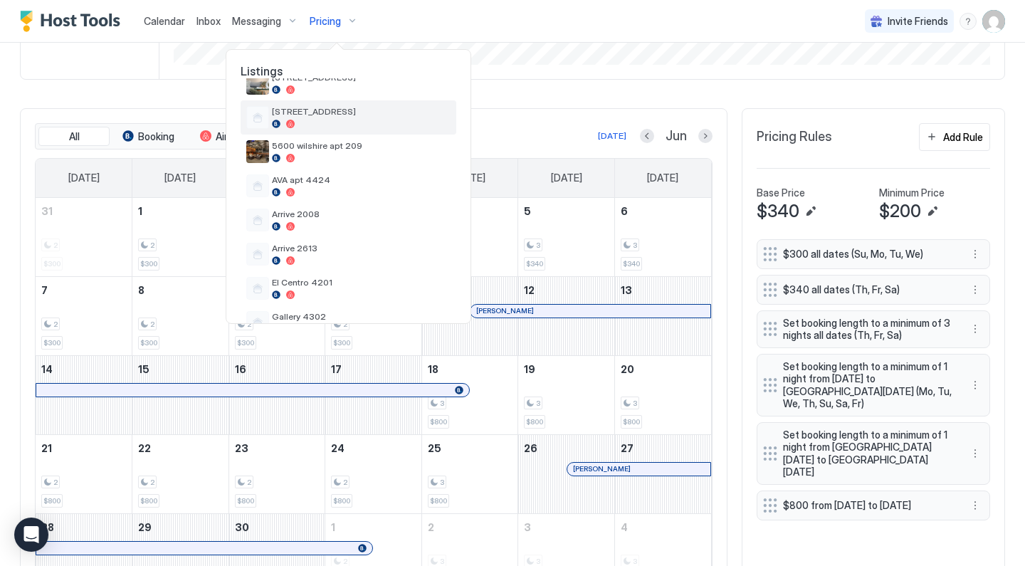
scroll to position [214, 0]
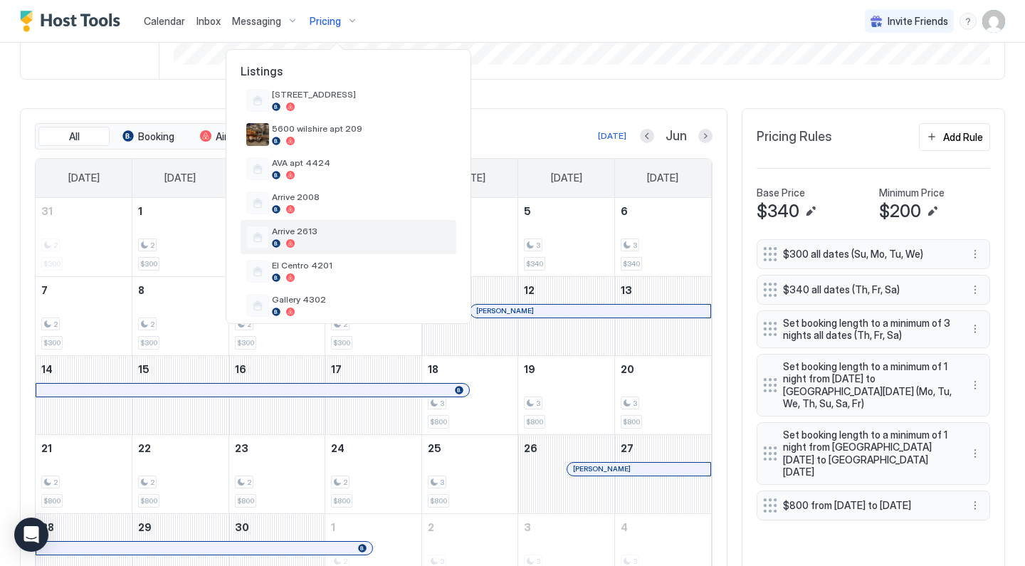
click at [310, 226] on span "Arrive 2613" at bounding box center [361, 231] width 179 height 11
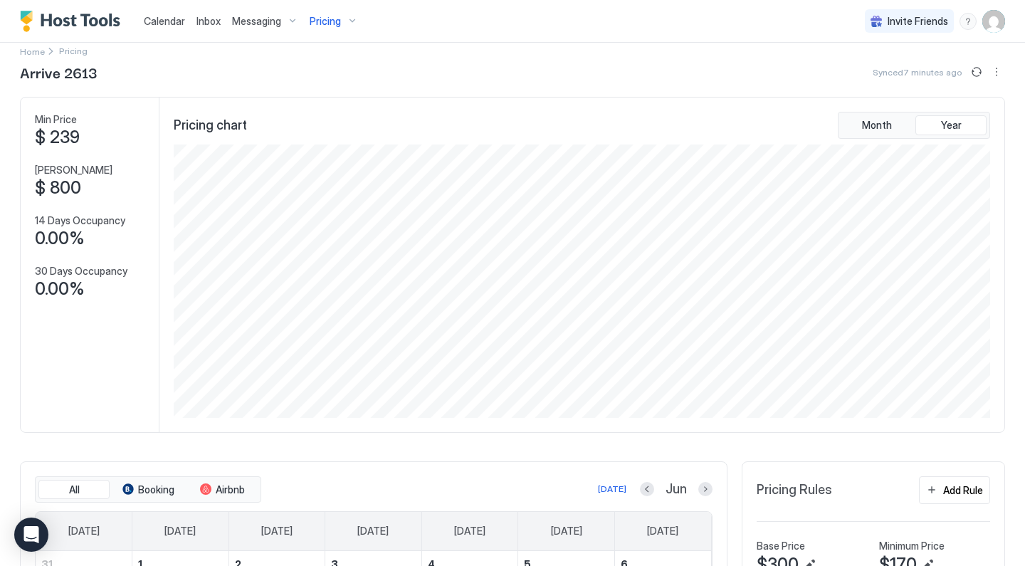
scroll to position [5, 0]
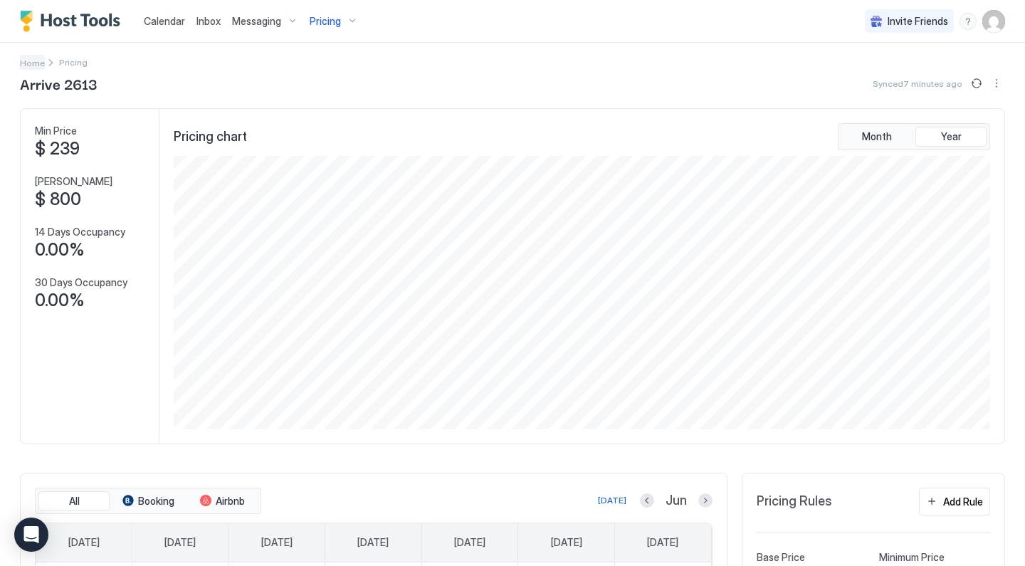
click at [21, 63] on span "Home" at bounding box center [32, 63] width 25 height 11
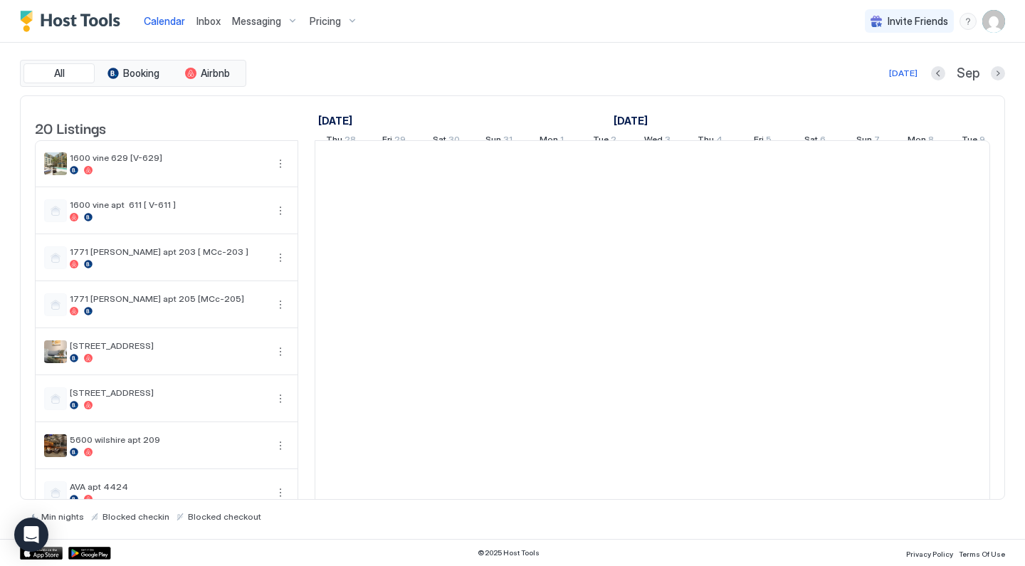
scroll to position [0, 791]
drag, startPoint x: 21, startPoint y: 63, endPoint x: 152, endPoint y: 151, distance: 158.0
click at [152, 151] on div "All Booking Airbnb [DATE] [DATE] Listings [DATE] [DATE] [DATE] Thu 28 Fri 29 Sa…" at bounding box center [512, 291] width 985 height 462
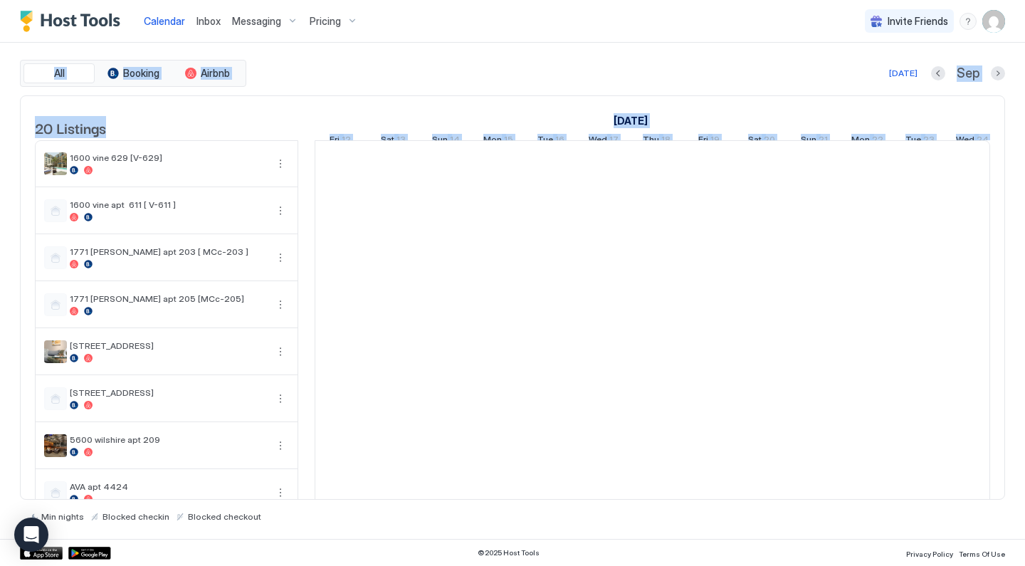
click at [350, 75] on div "[DATE] Sep" at bounding box center [627, 73] width 756 height 17
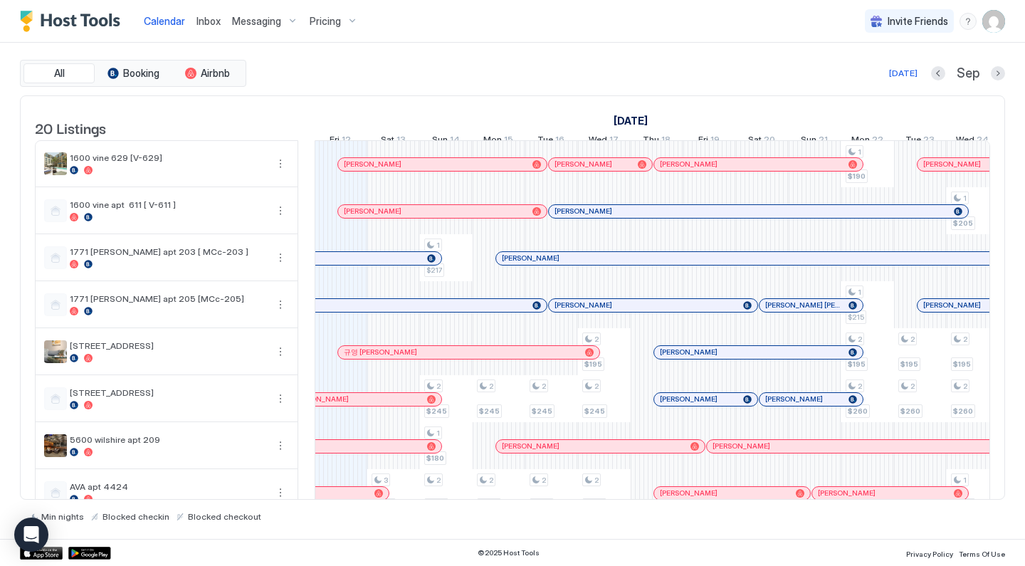
click at [348, 26] on div "Pricing" at bounding box center [334, 21] width 60 height 24
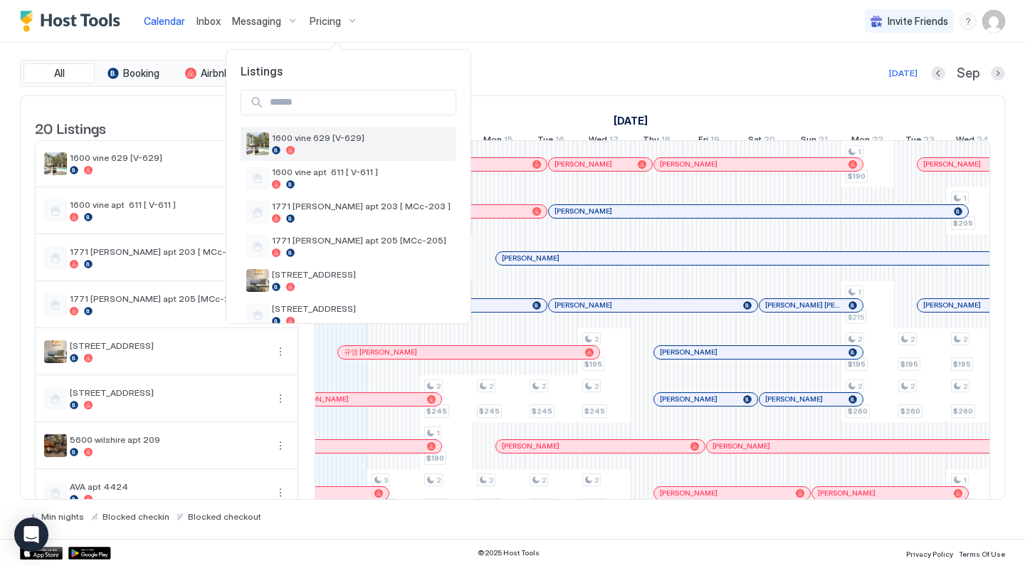
click at [318, 139] on span "1600 vine 629 [V-629]" at bounding box center [361, 137] width 179 height 11
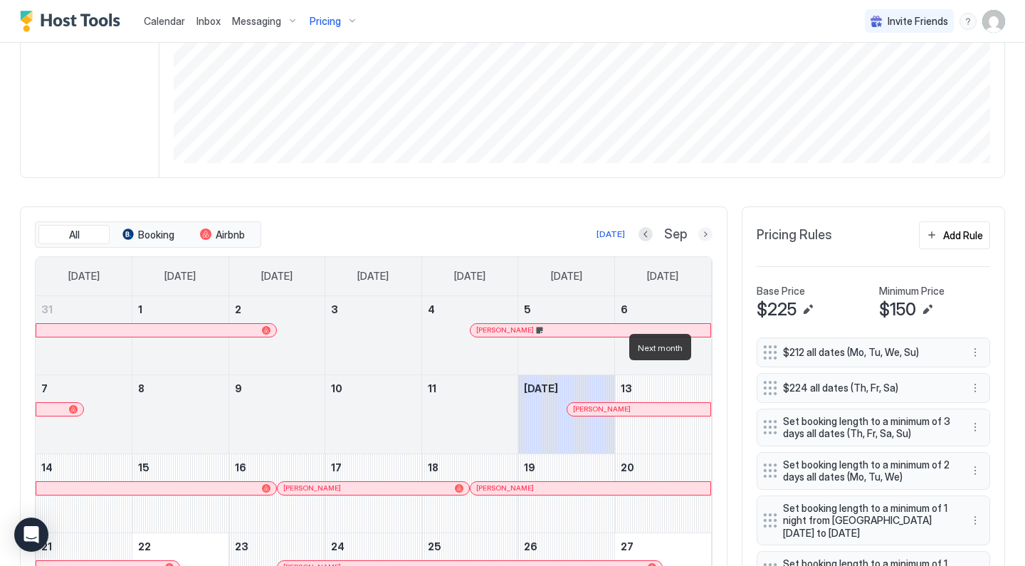
scroll to position [289, 0]
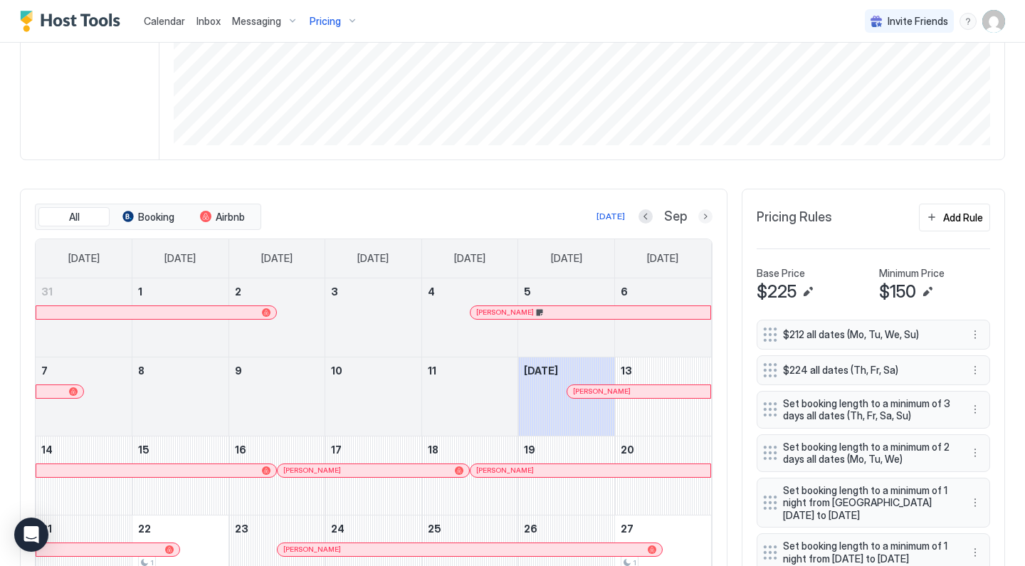
click at [707, 216] on button "Next month" at bounding box center [705, 216] width 14 height 14
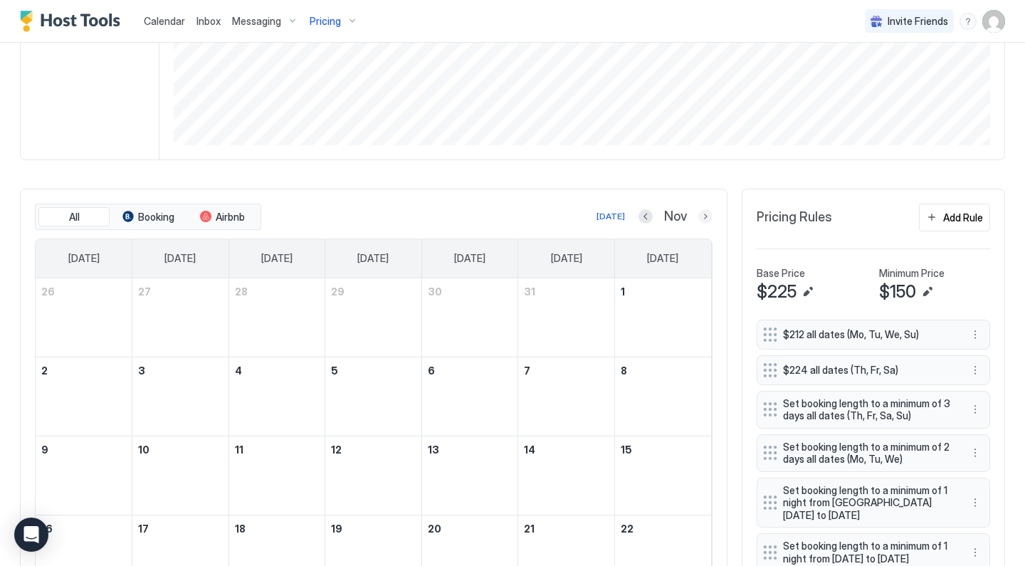
click at [707, 216] on button "Next month" at bounding box center [705, 216] width 14 height 14
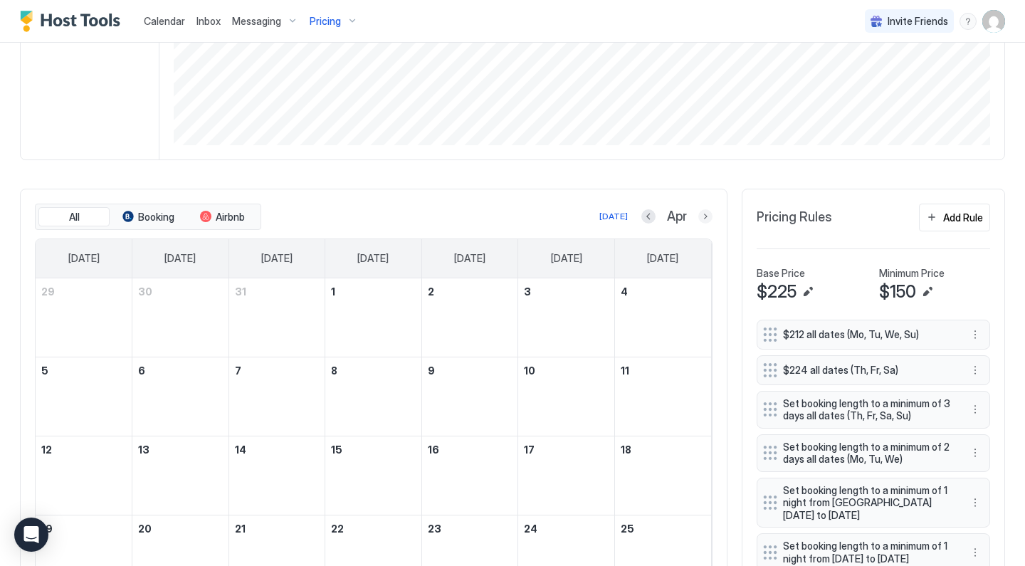
click at [707, 216] on button "Next month" at bounding box center [705, 216] width 14 height 14
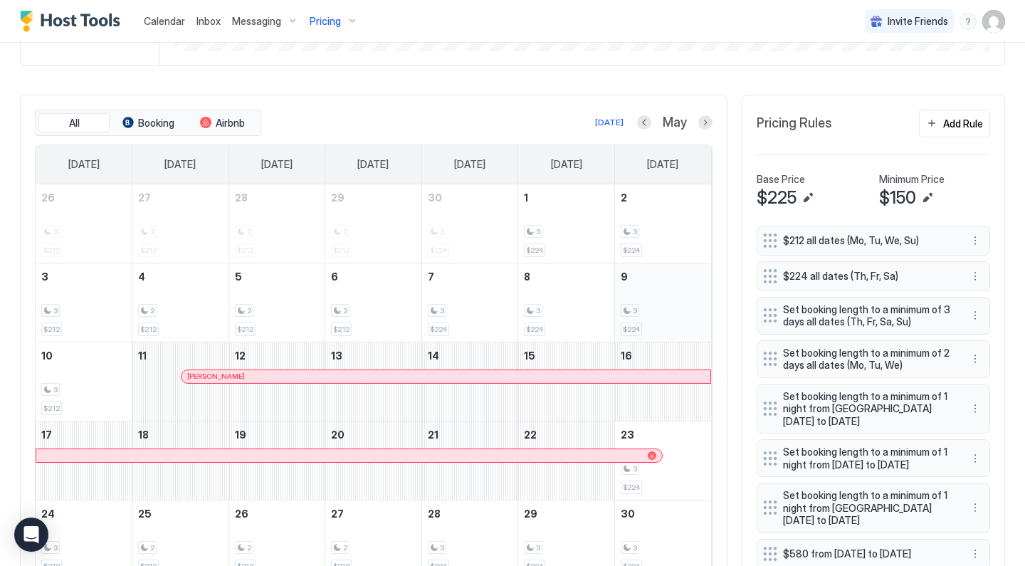
scroll to position [300, 0]
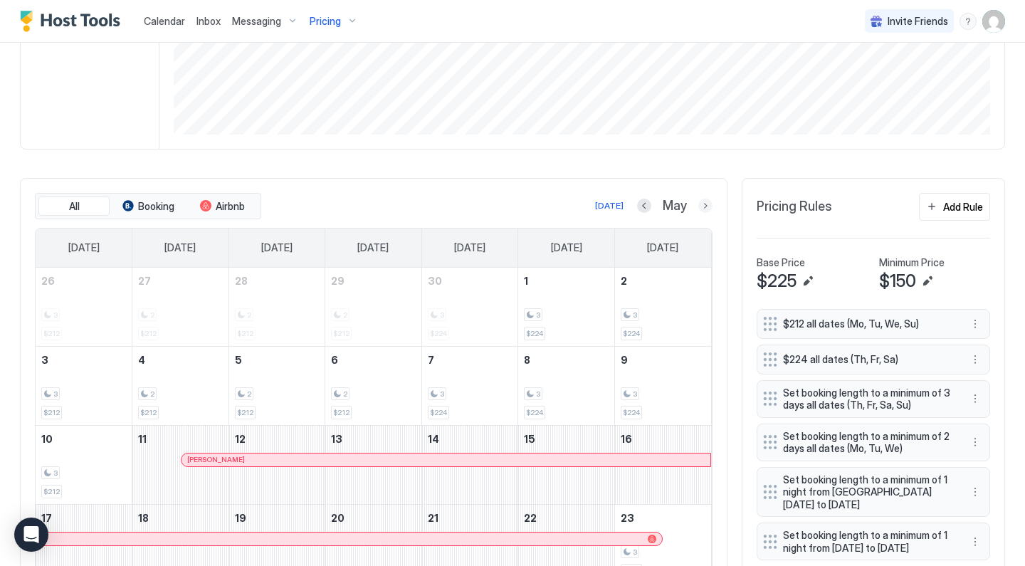
click at [706, 204] on button "Next month" at bounding box center [705, 206] width 14 height 14
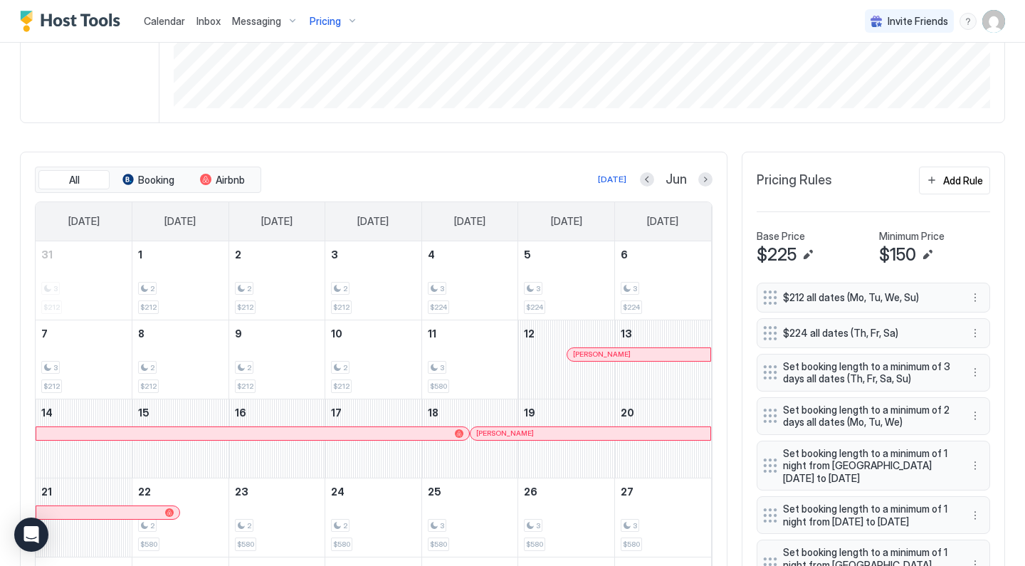
scroll to position [289, 0]
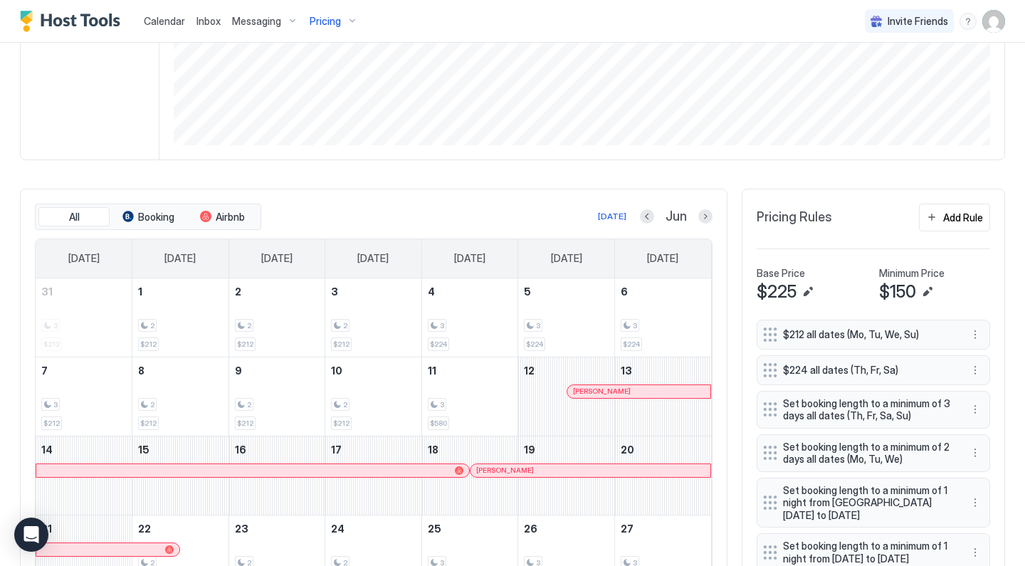
click at [351, 23] on div "Pricing" at bounding box center [334, 21] width 60 height 24
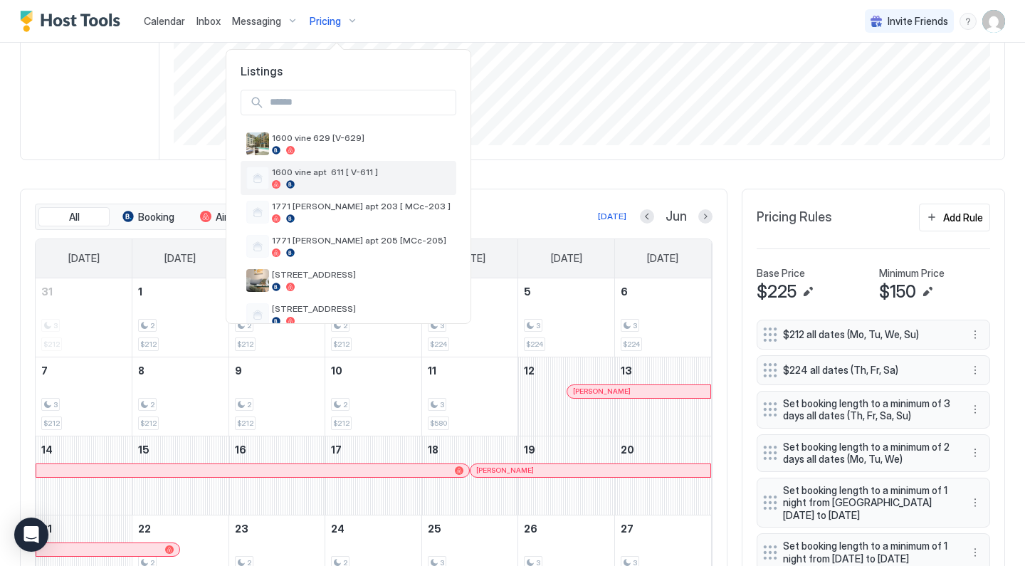
click at [335, 178] on div "1600 vine apt 611 [ V-611 ]" at bounding box center [361, 178] width 179 height 22
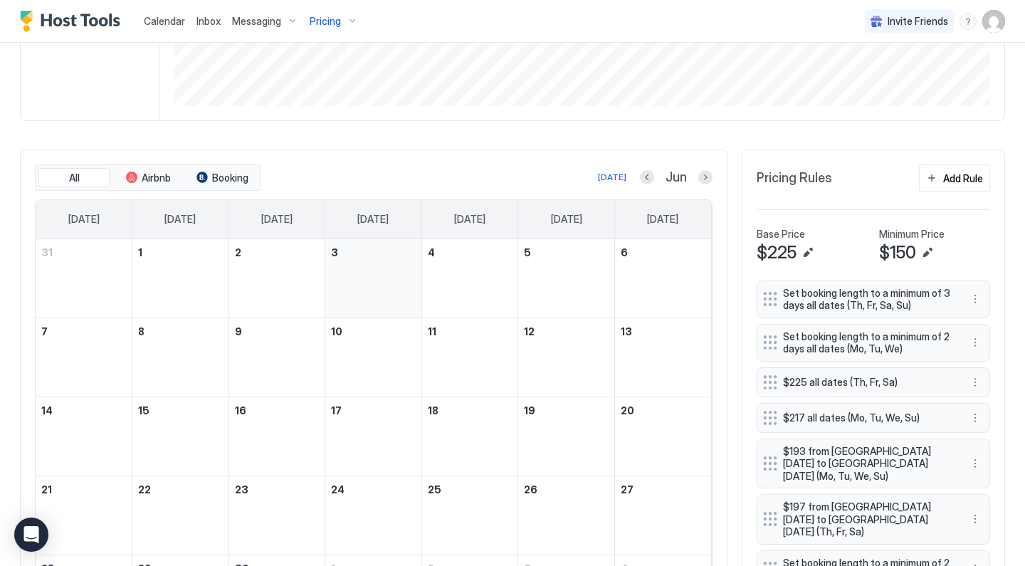
scroll to position [335, 0]
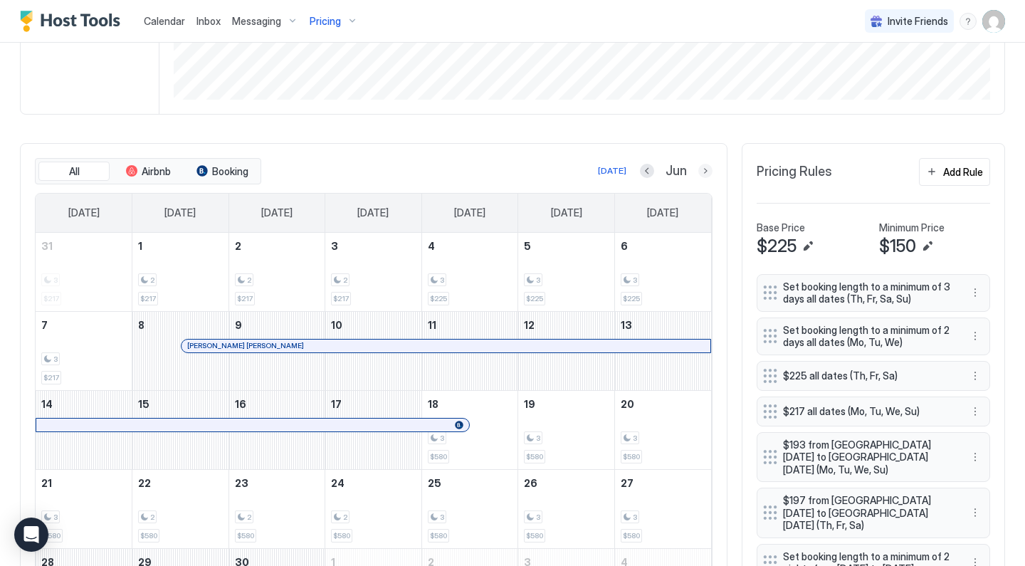
click at [709, 172] on button "Next month" at bounding box center [705, 171] width 14 height 14
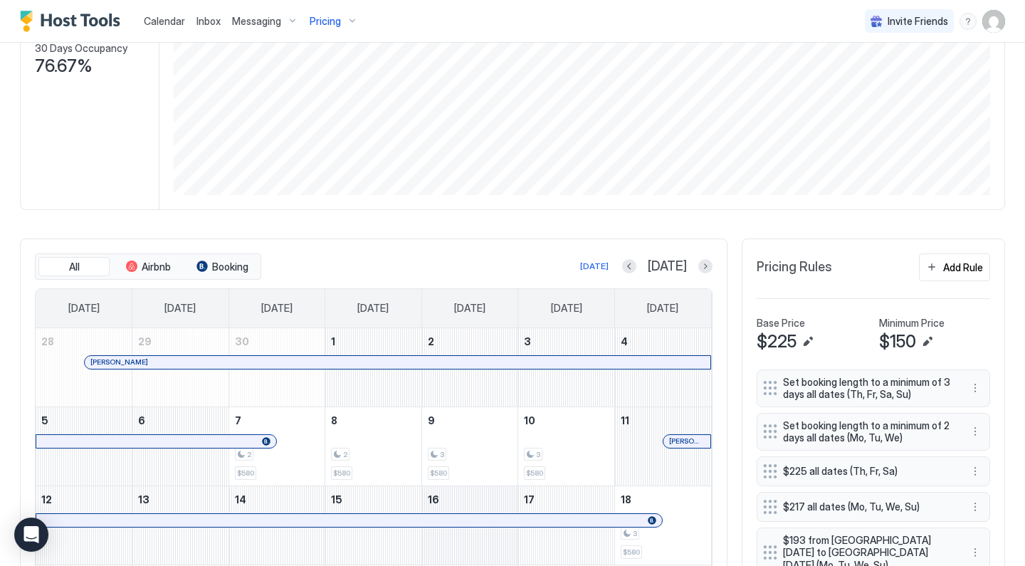
scroll to position [239, 0]
click at [636, 268] on button "Previous month" at bounding box center [629, 266] width 14 height 14
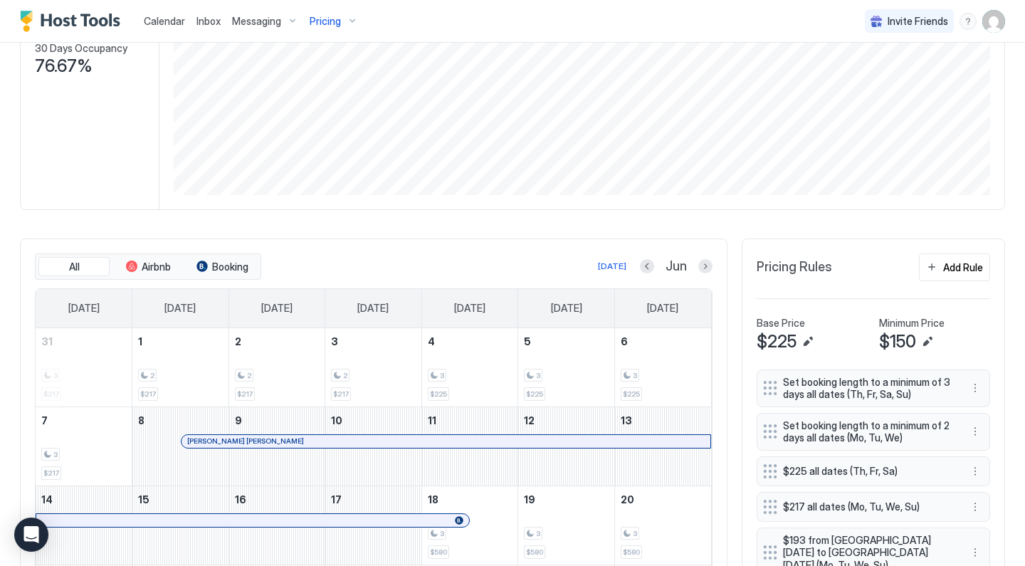
click at [340, 21] on div "Pricing" at bounding box center [334, 21] width 60 height 24
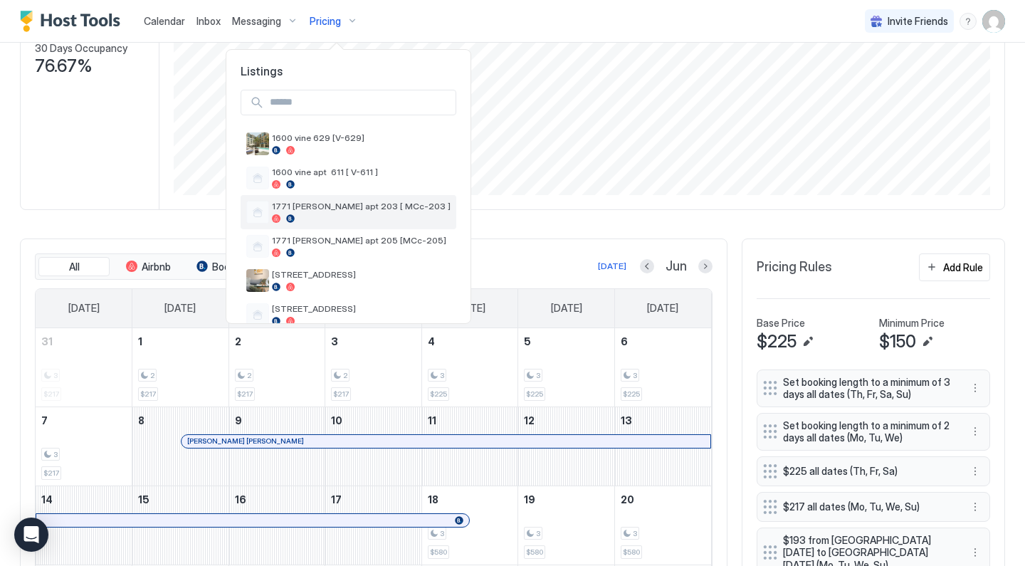
click at [350, 206] on span "1771 [PERSON_NAME] apt 203 [ MCc-203 ]" at bounding box center [361, 206] width 179 height 11
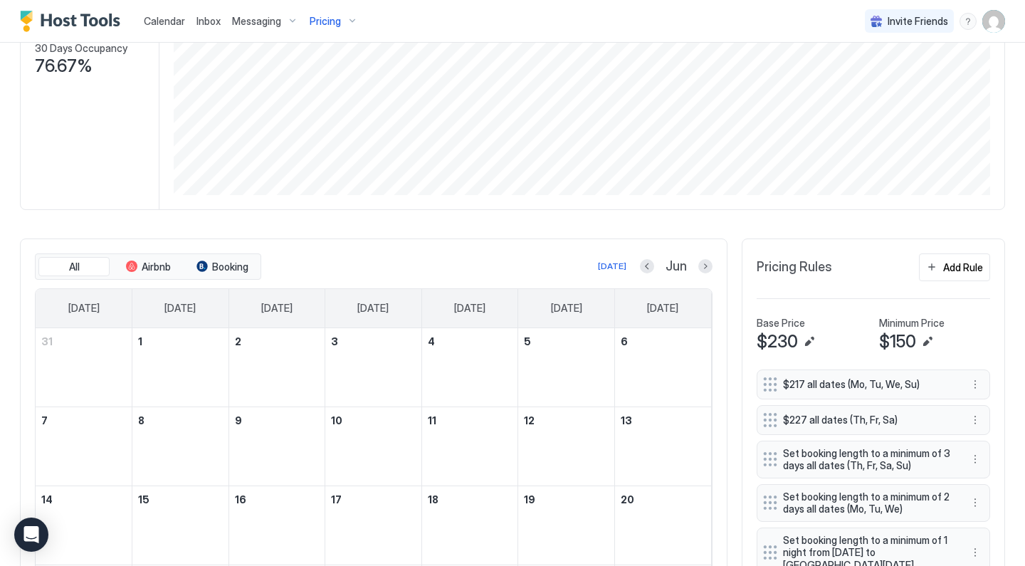
scroll to position [451, 0]
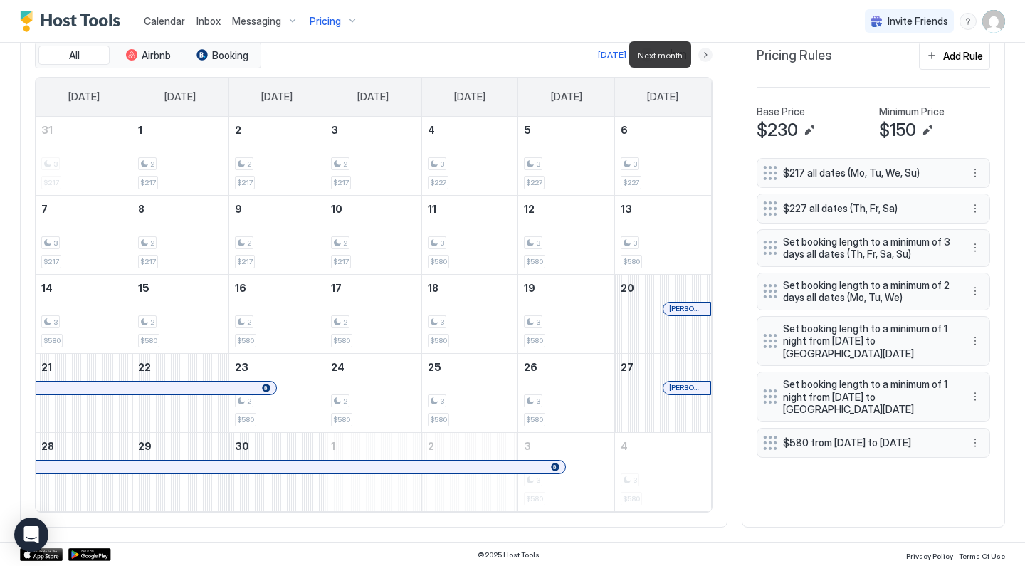
click at [701, 61] on button "Next month" at bounding box center [705, 55] width 14 height 14
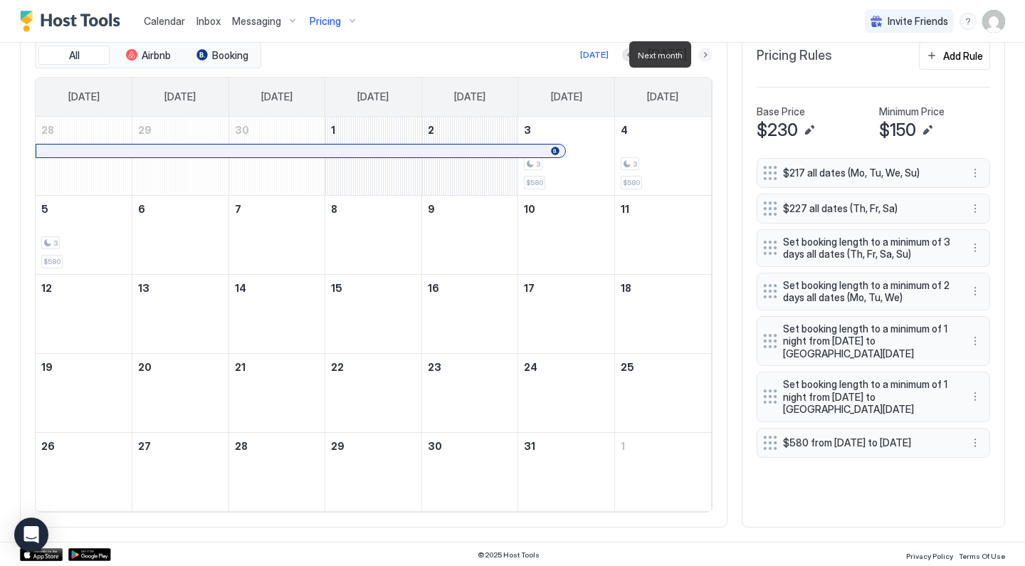
scroll to position [400, 0]
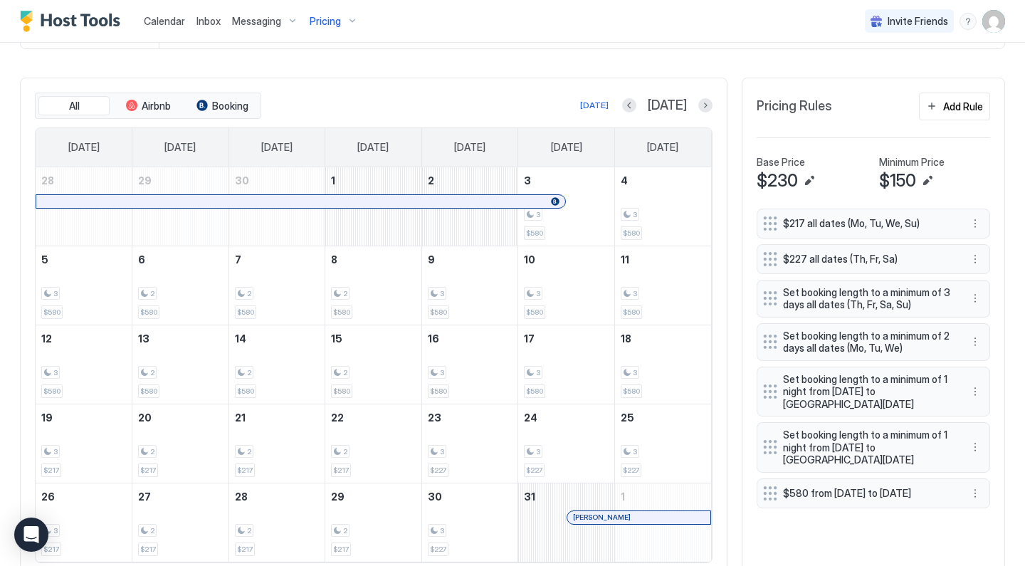
click at [330, 25] on span "Pricing" at bounding box center [325, 21] width 31 height 13
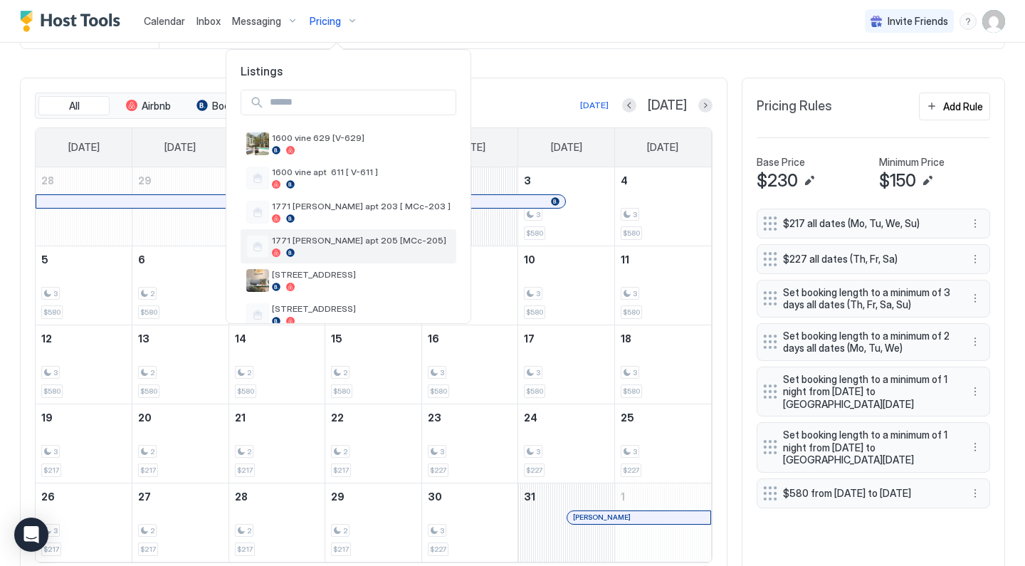
click at [352, 251] on div at bounding box center [361, 252] width 179 height 9
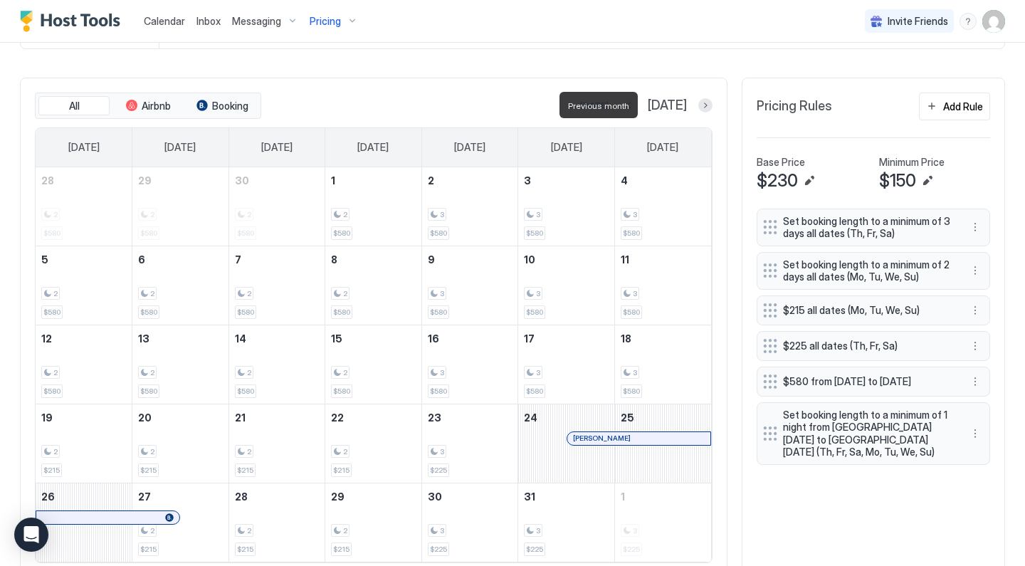
click at [636, 108] on button "Previous month" at bounding box center [629, 105] width 14 height 14
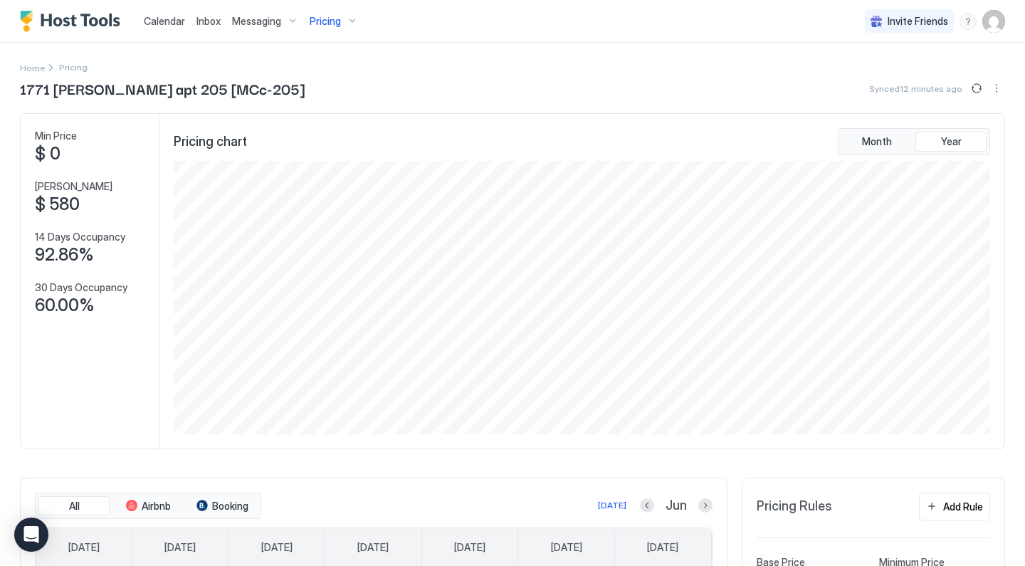
click at [349, 21] on div "Pricing" at bounding box center [334, 21] width 60 height 24
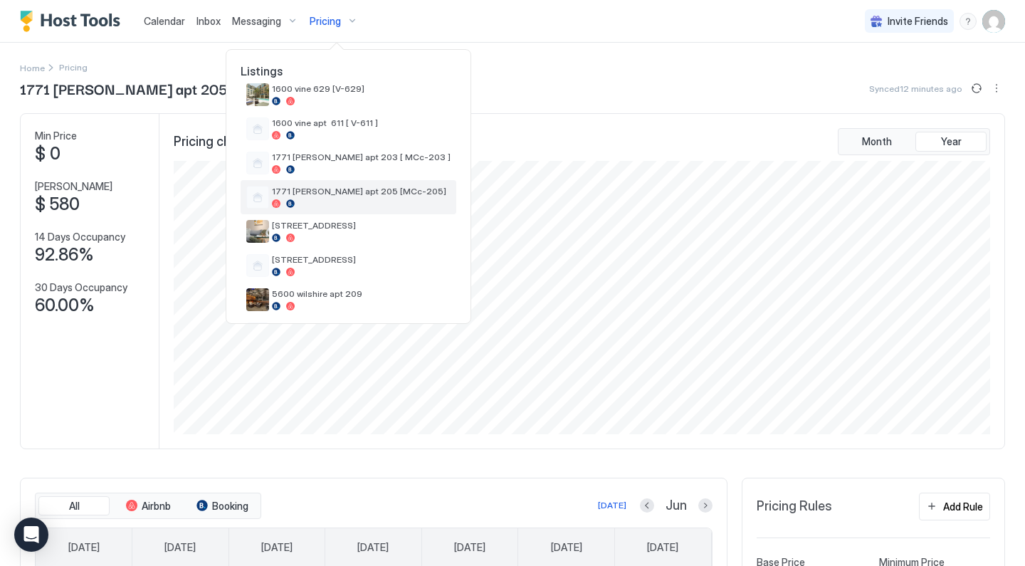
scroll to position [53, 0]
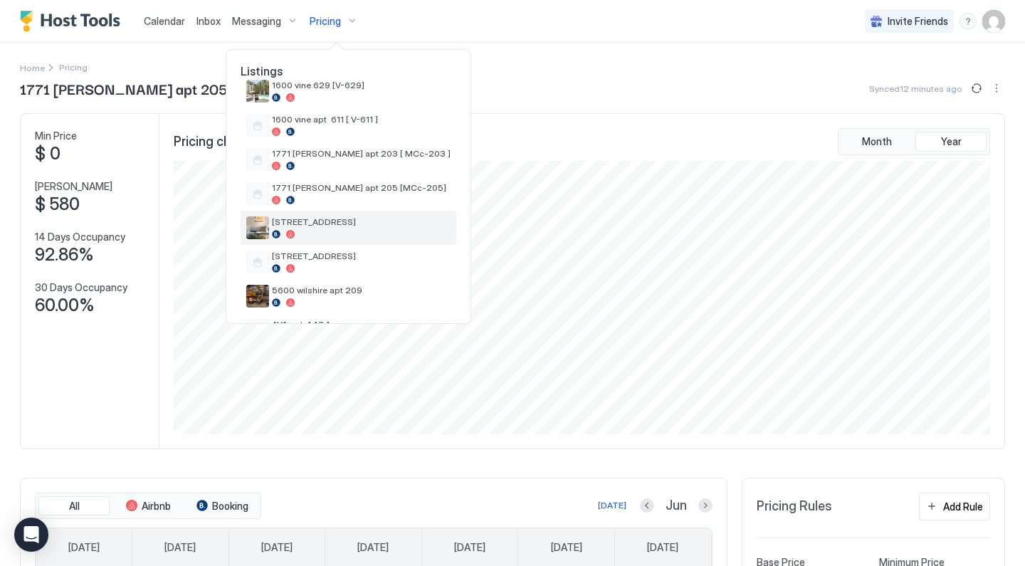
click at [333, 228] on div "[STREET_ADDRESS]" at bounding box center [361, 227] width 179 height 22
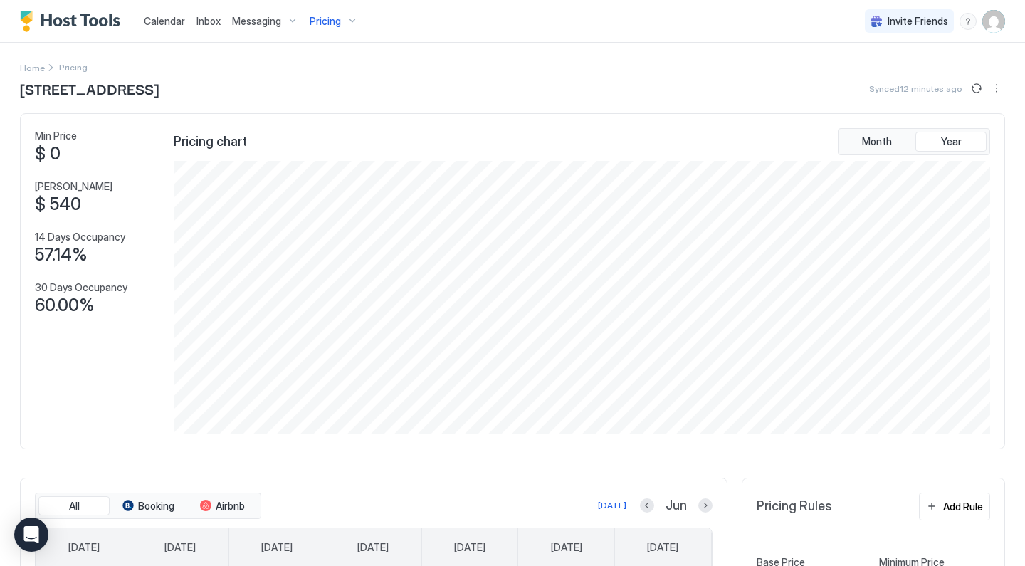
click at [349, 24] on div "Pricing" at bounding box center [334, 21] width 60 height 24
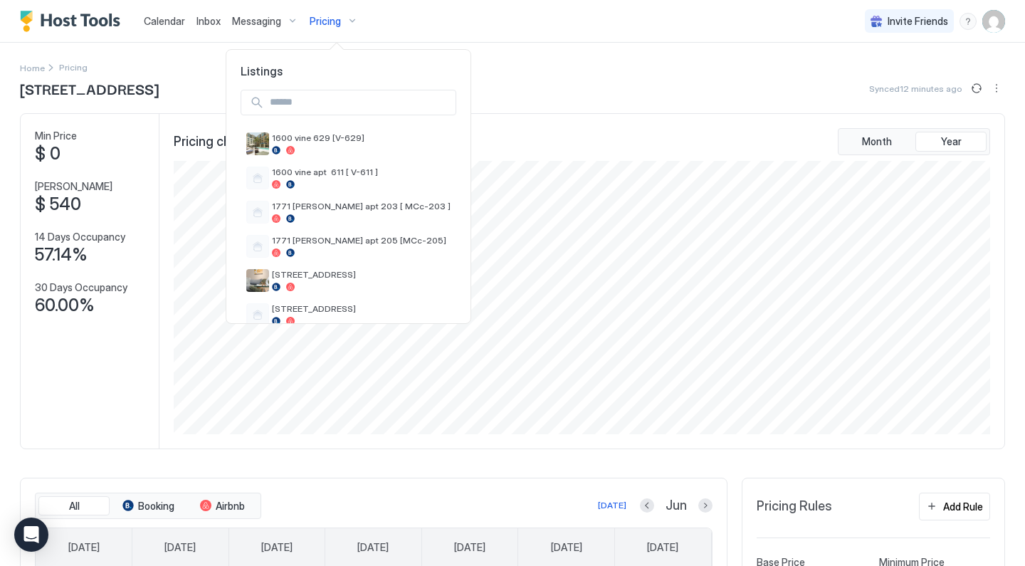
click at [520, 83] on div at bounding box center [512, 283] width 1025 height 566
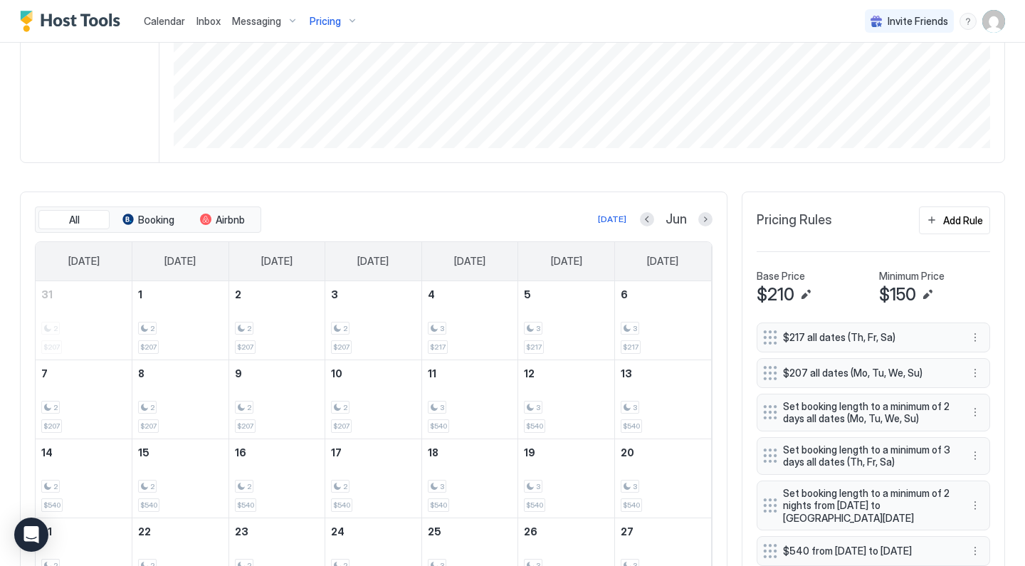
scroll to position [451, 0]
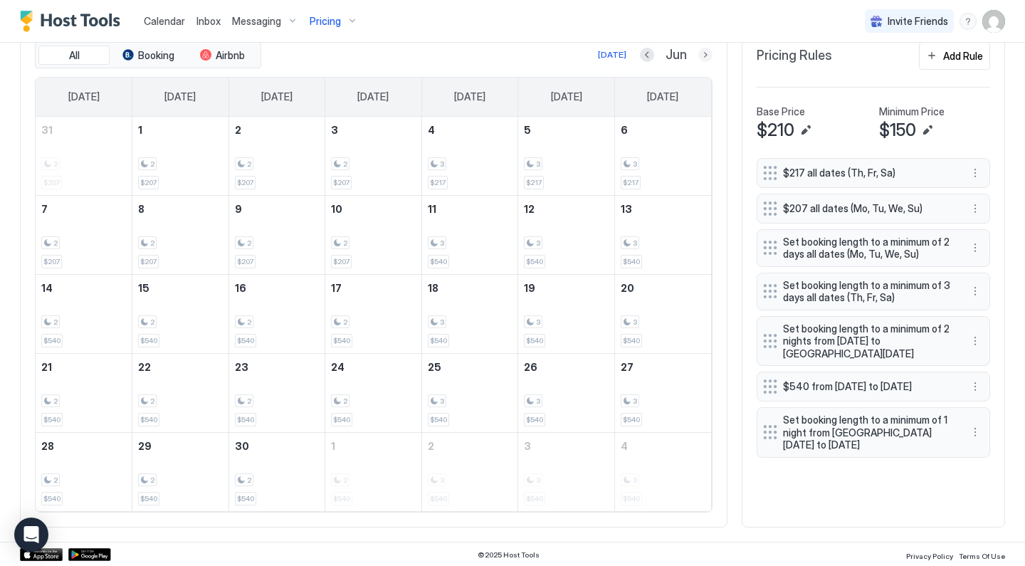
click at [706, 56] on button "Next month" at bounding box center [705, 55] width 14 height 14
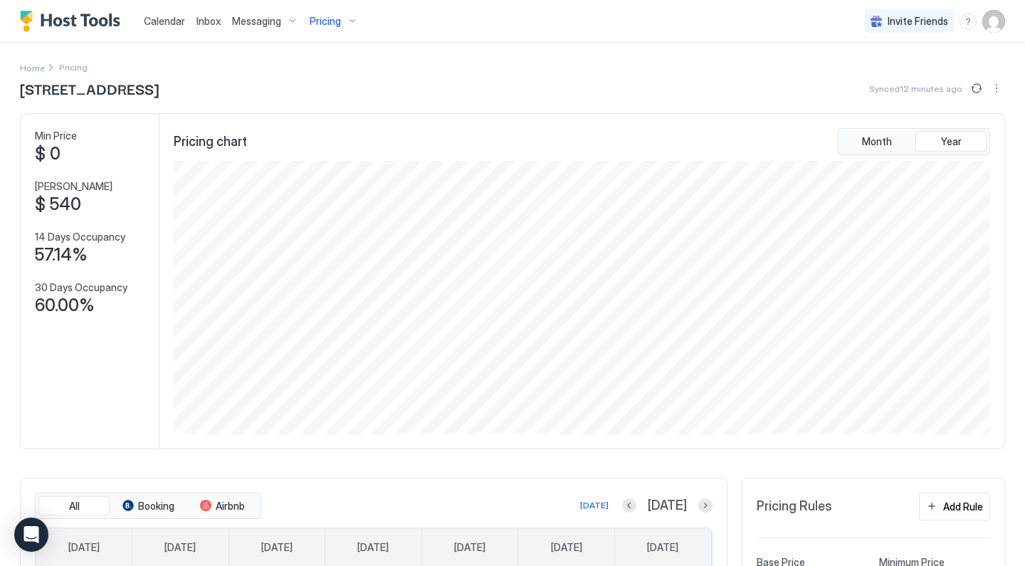
scroll to position [0, 0]
click at [333, 24] on span "Pricing" at bounding box center [325, 21] width 31 height 13
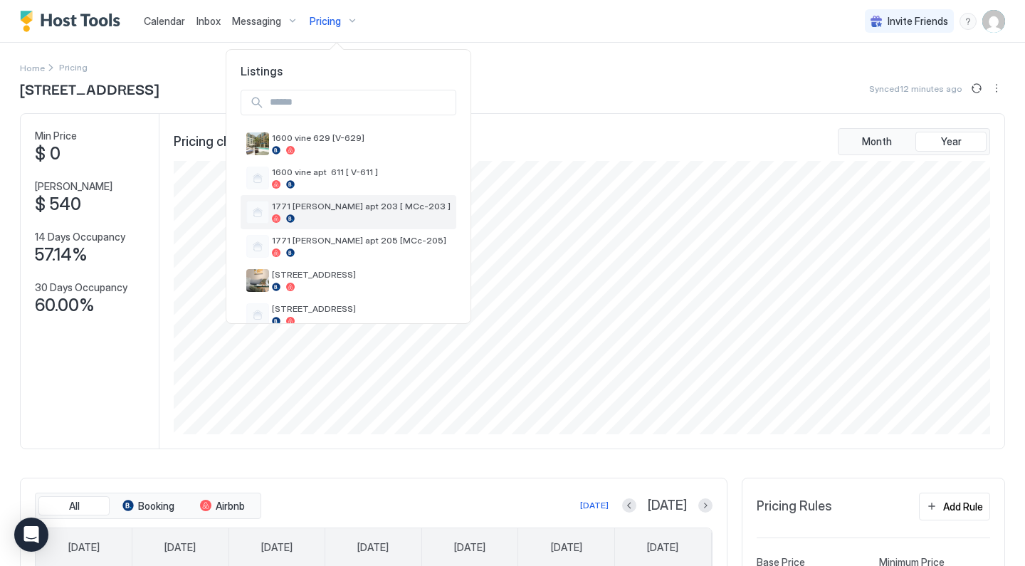
scroll to position [61, 0]
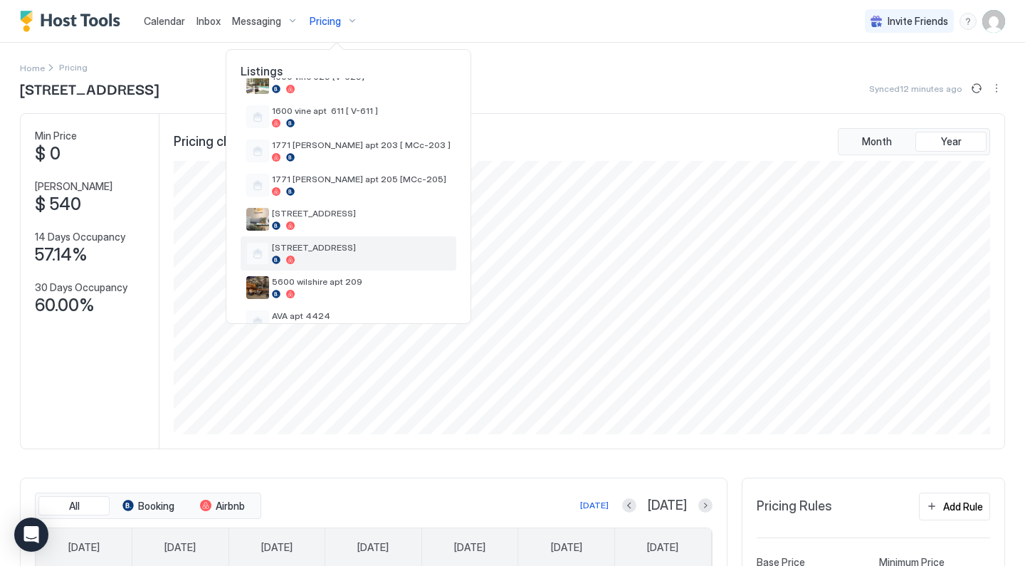
click at [303, 246] on span "[STREET_ADDRESS]" at bounding box center [361, 247] width 179 height 11
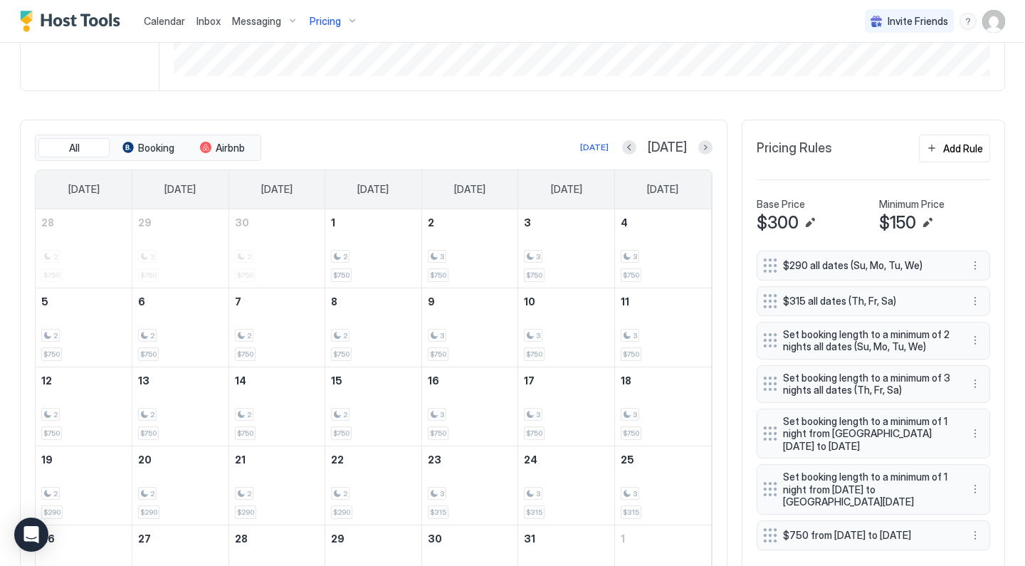
scroll to position [406, 0]
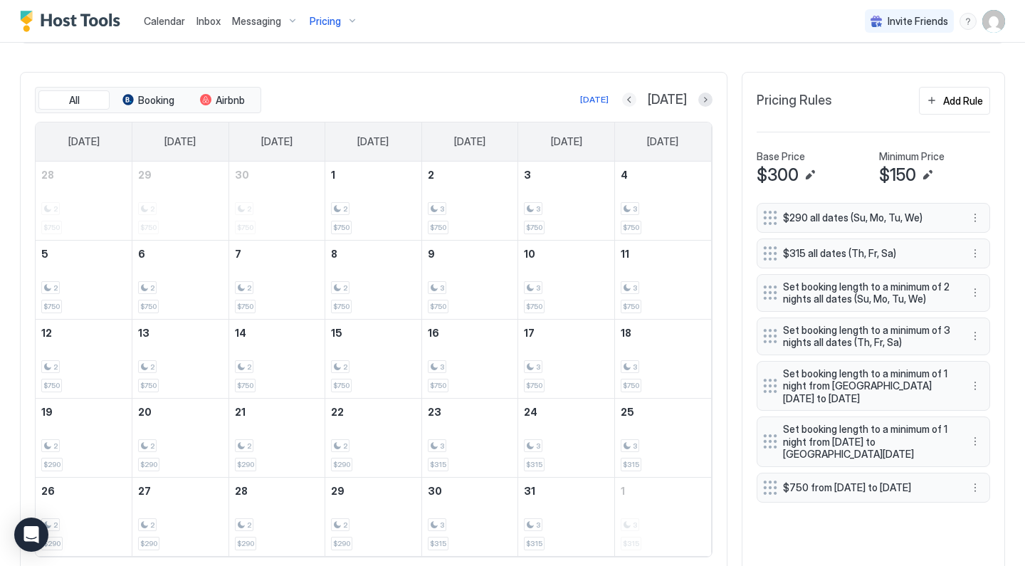
click at [636, 104] on button "Previous month" at bounding box center [629, 100] width 14 height 14
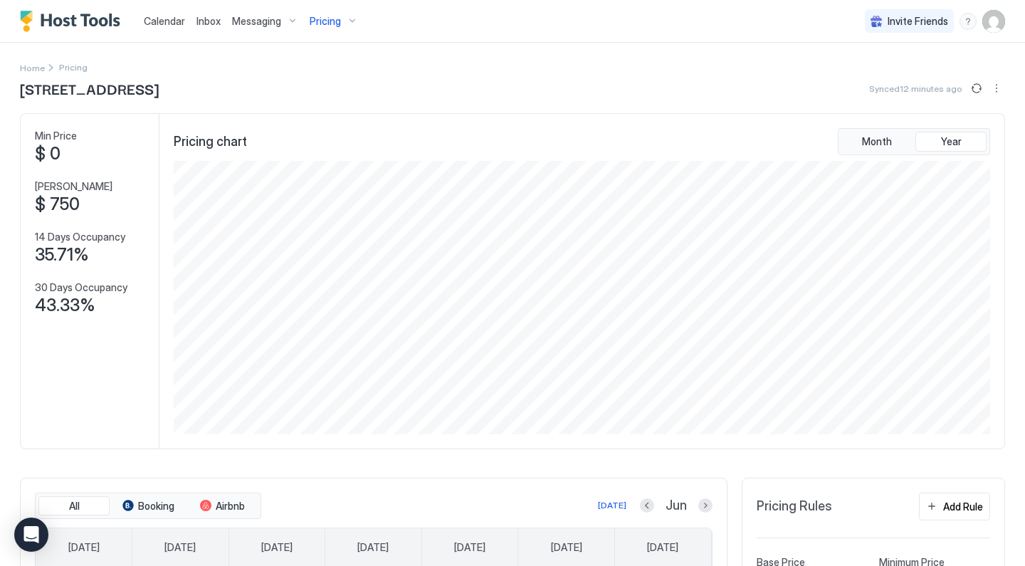
scroll to position [0, 0]
click at [335, 26] on span "Pricing" at bounding box center [325, 21] width 31 height 13
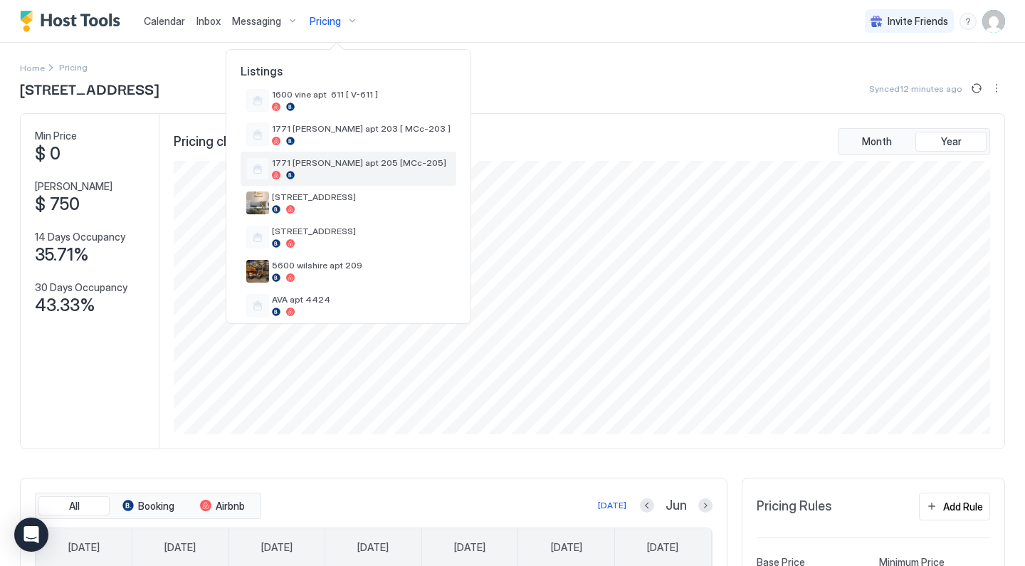
scroll to position [88, 0]
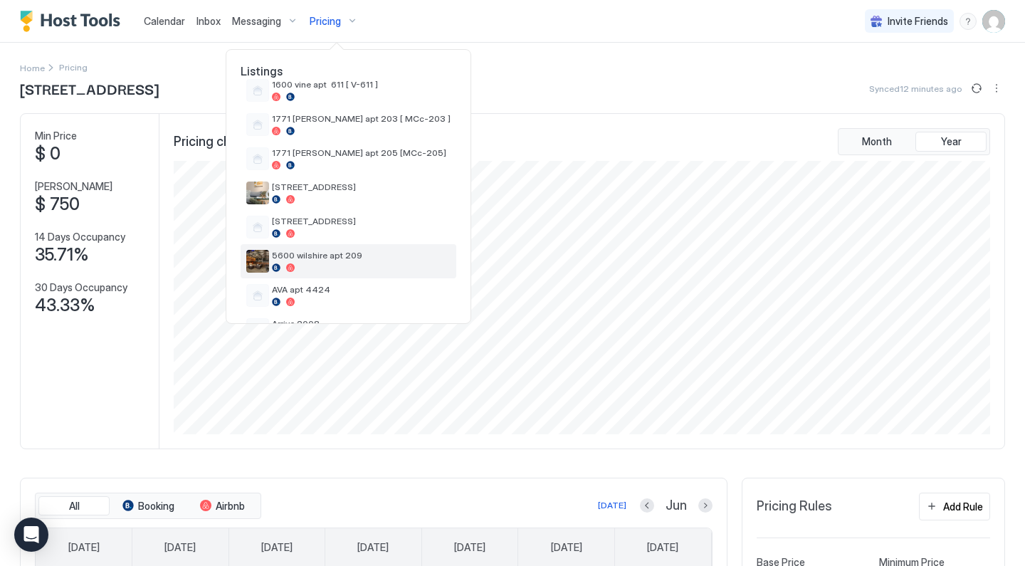
click at [300, 256] on span "5600 wilshire apt 209" at bounding box center [361, 255] width 179 height 11
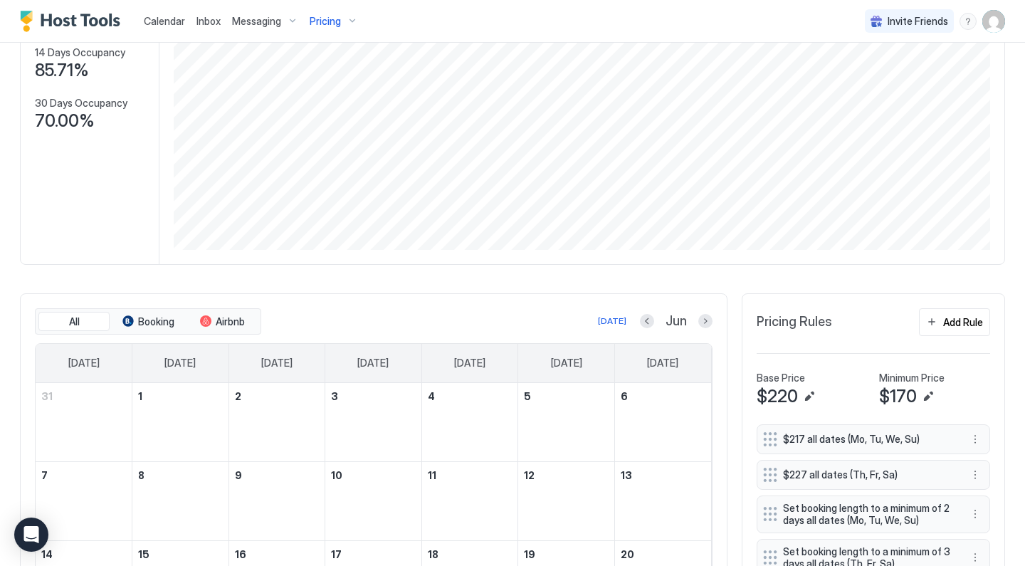
scroll to position [346, 0]
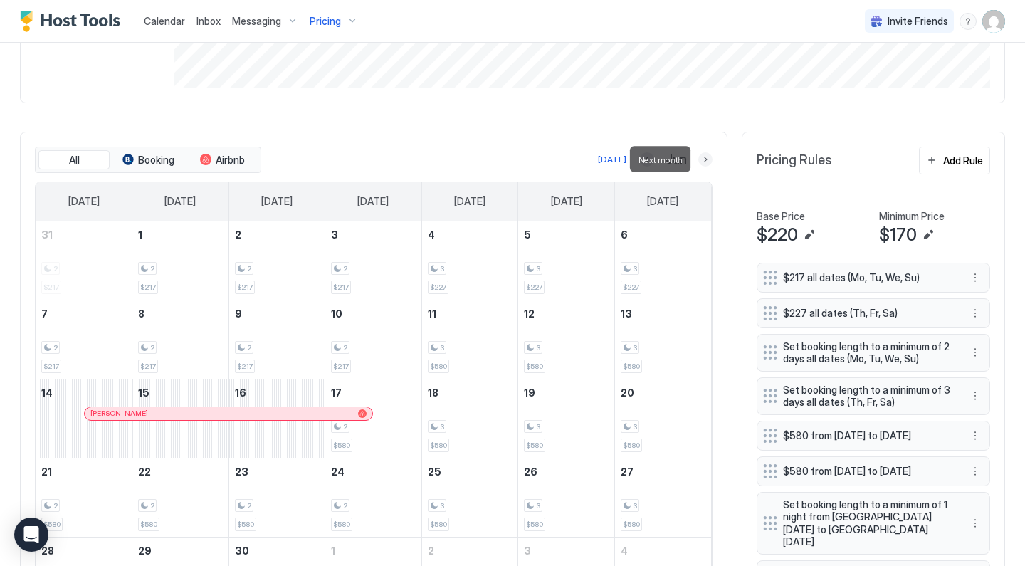
click at [708, 155] on button "Next month" at bounding box center [705, 159] width 14 height 14
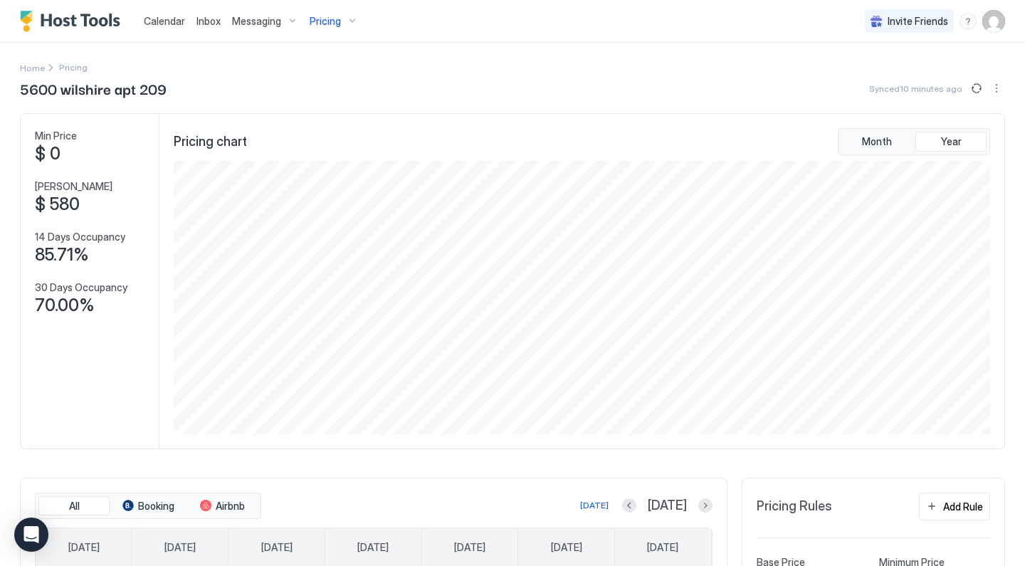
scroll to position [0, 0]
click at [344, 23] on div "Pricing" at bounding box center [334, 21] width 60 height 24
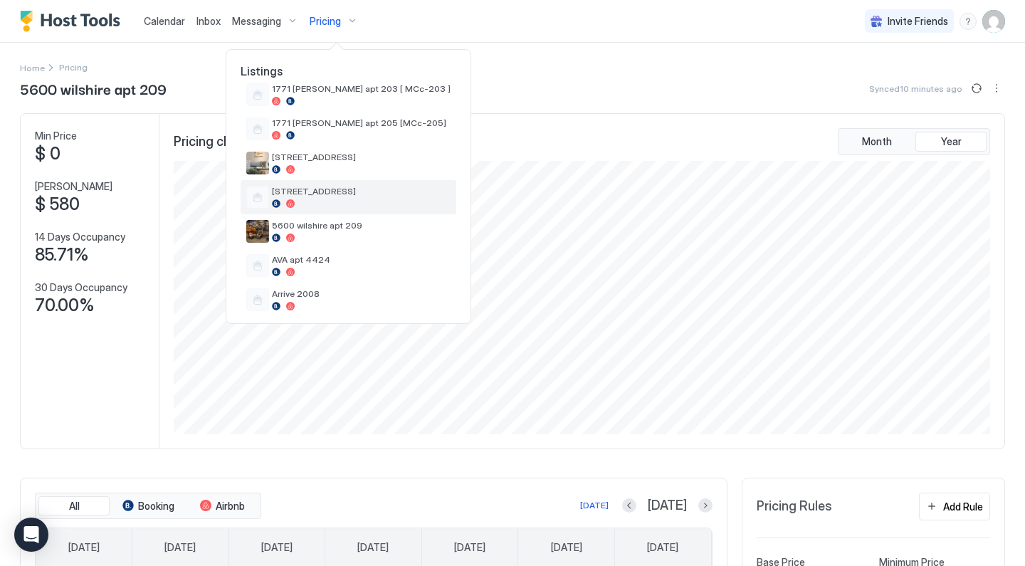
scroll to position [122, 0]
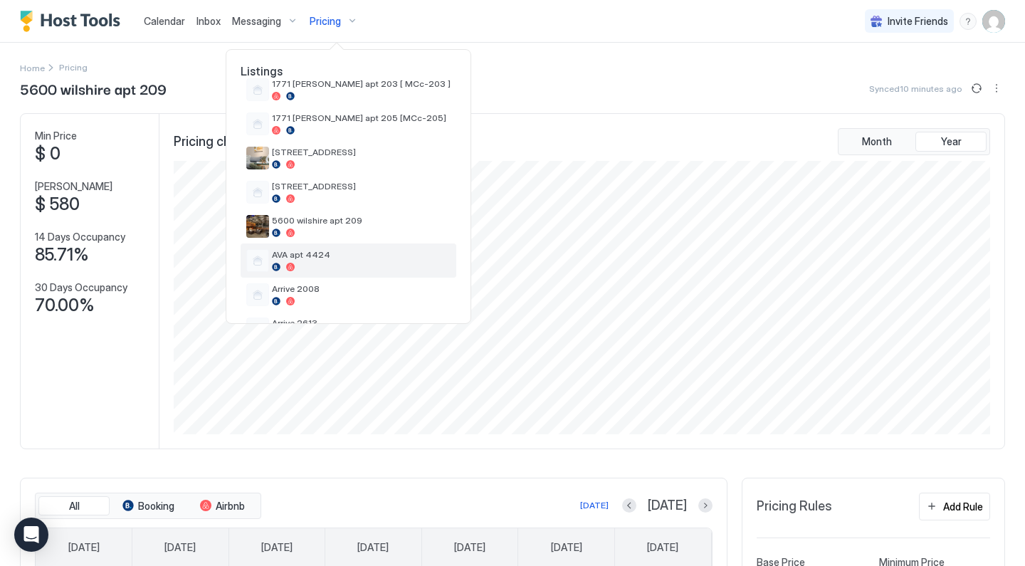
click at [325, 255] on span "AVA apt 4424" at bounding box center [361, 254] width 179 height 11
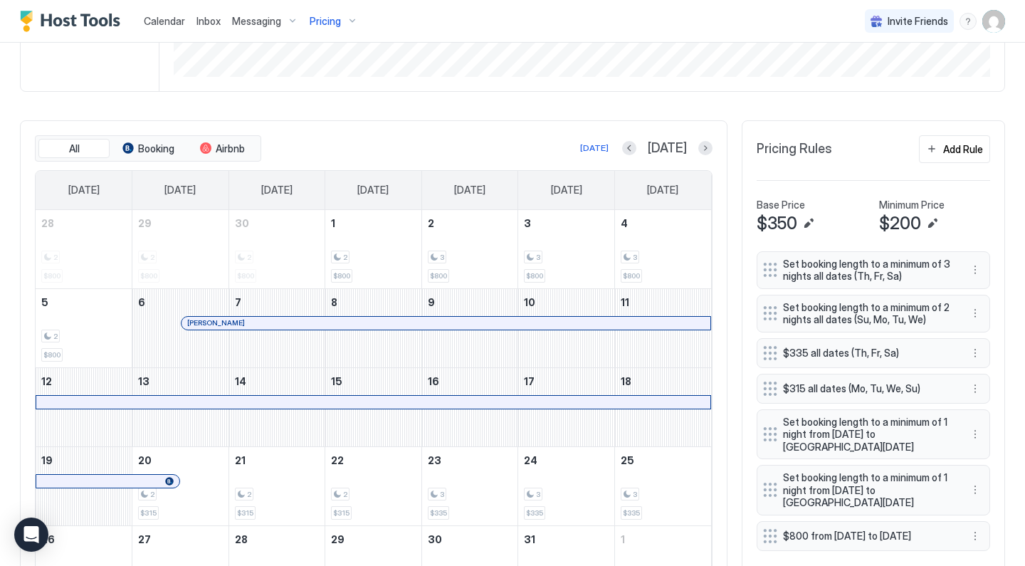
scroll to position [424, 0]
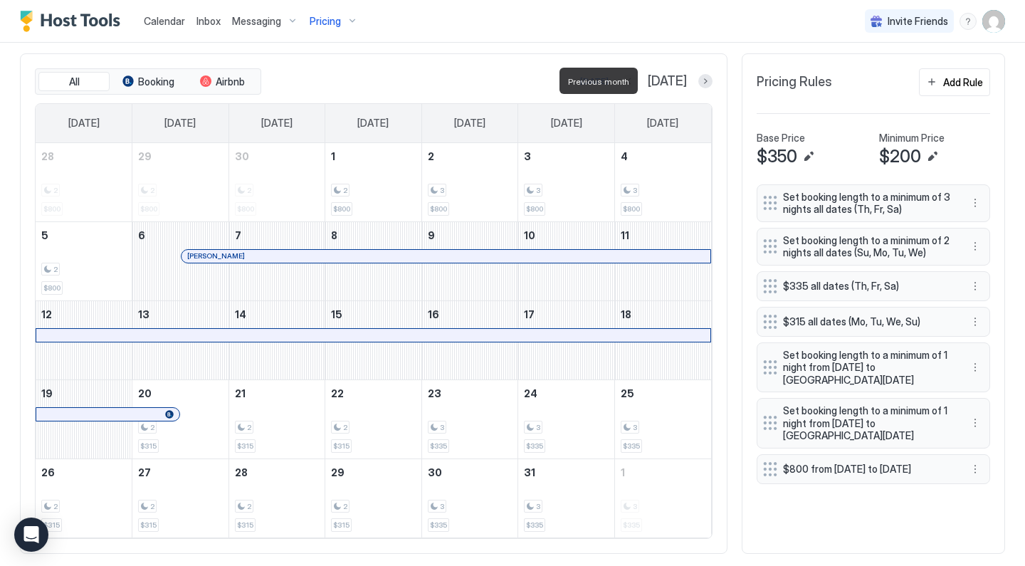
click at [636, 82] on button "Previous month" at bounding box center [629, 81] width 14 height 14
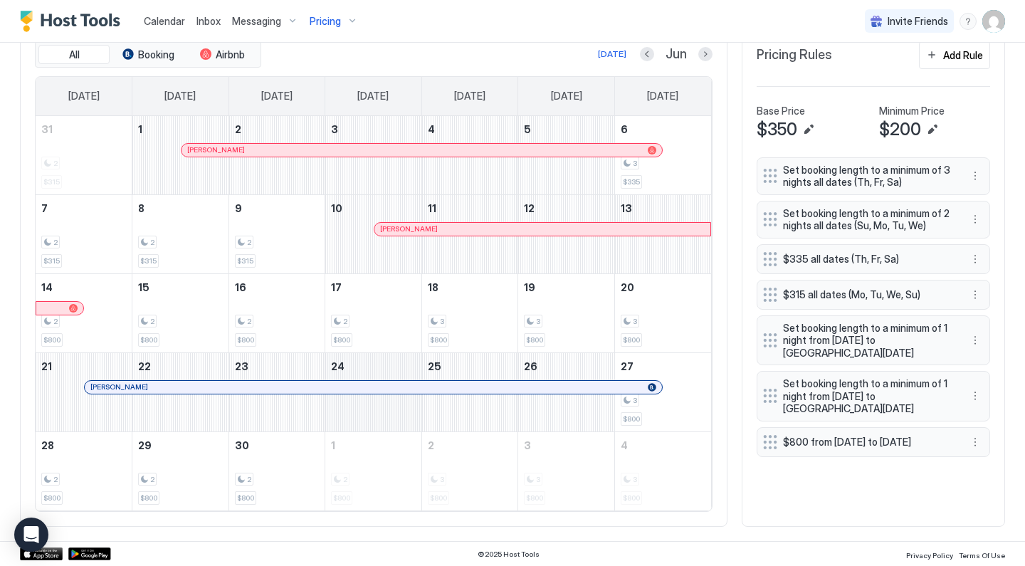
scroll to position [451, 0]
click at [344, 31] on div "Pricing" at bounding box center [334, 21] width 60 height 24
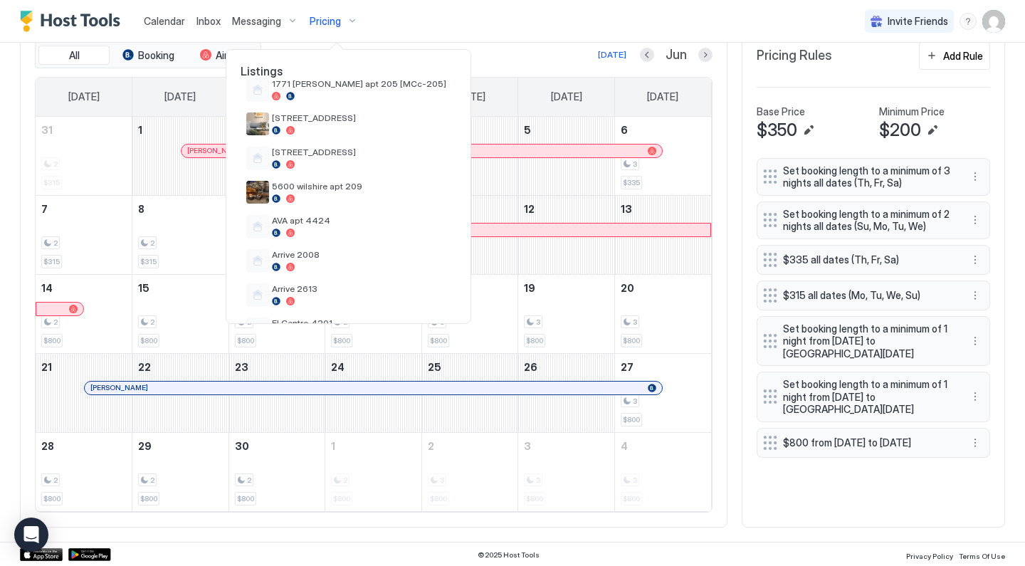
scroll to position [199, 0]
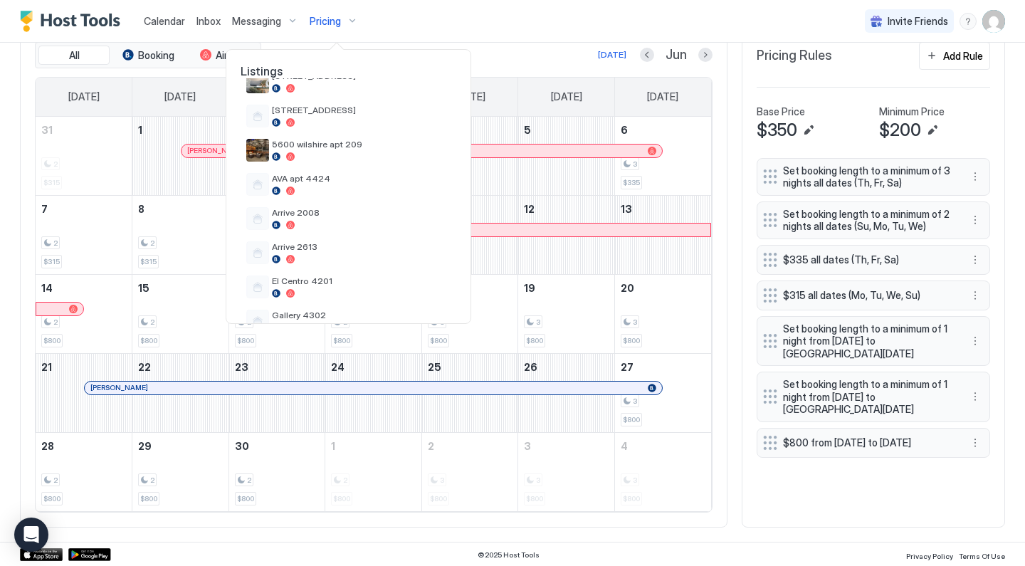
click at [6, 172] on div at bounding box center [512, 283] width 1025 height 566
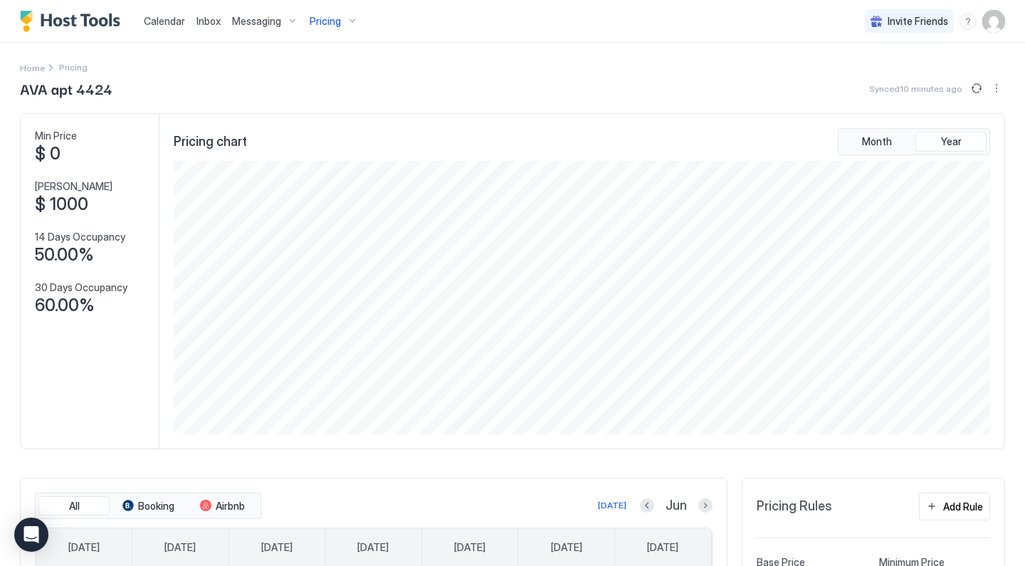
scroll to position [0, 0]
click at [327, 21] on span "Pricing" at bounding box center [325, 21] width 31 height 13
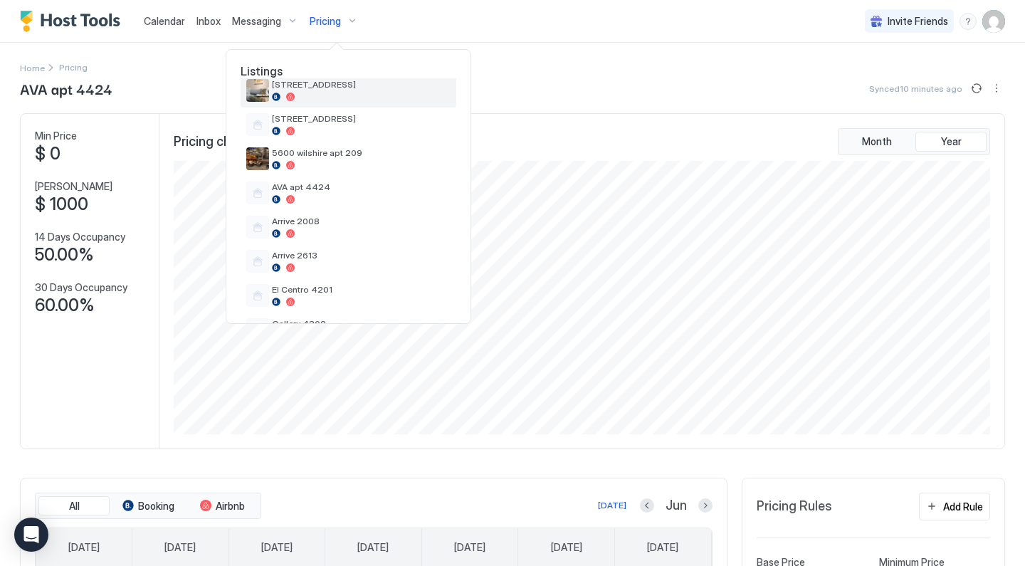
scroll to position [210, 0]
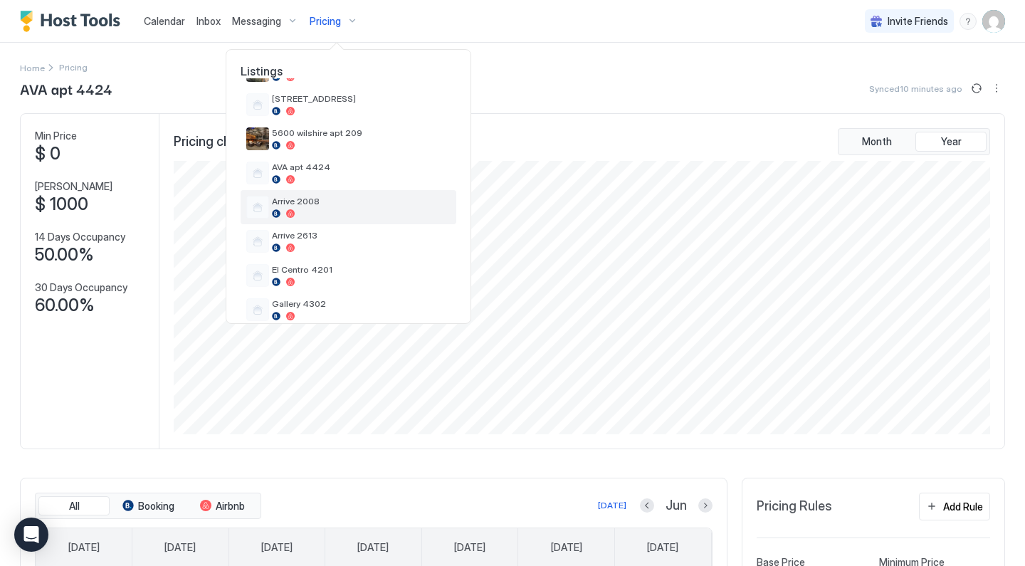
click at [338, 194] on div "Arrive 2008" at bounding box center [349, 207] width 216 height 34
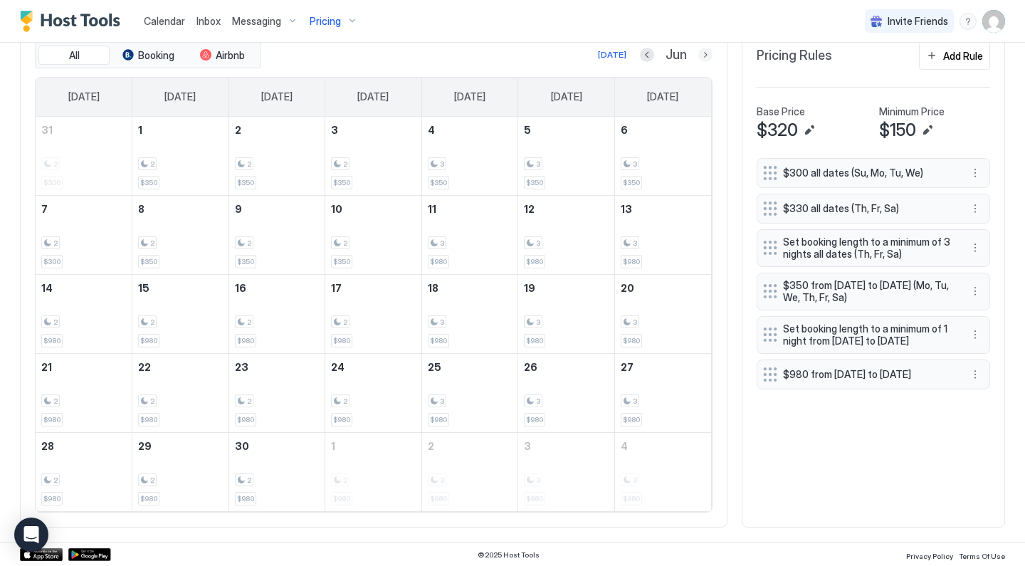
click at [705, 56] on button "Next month" at bounding box center [705, 55] width 14 height 14
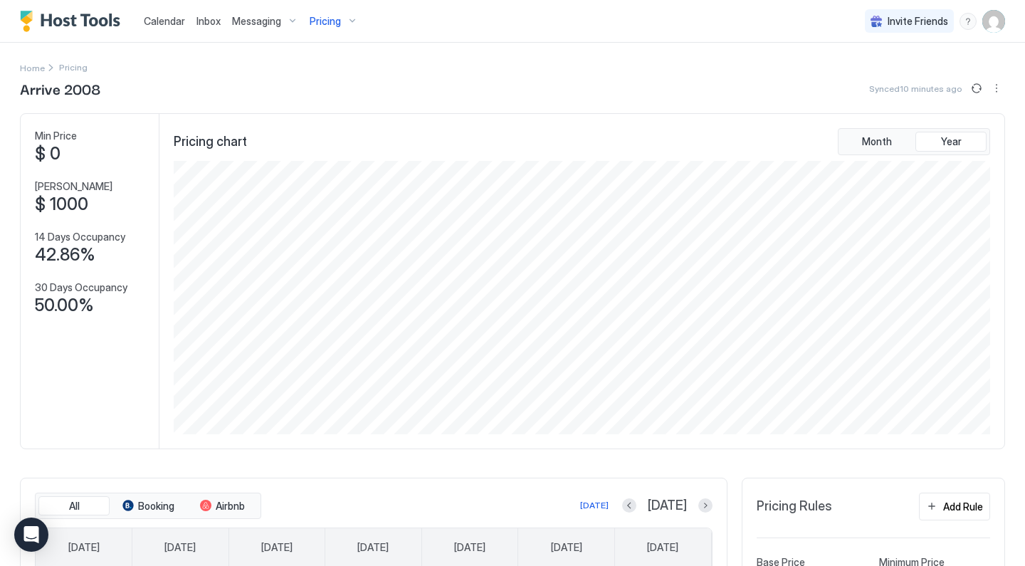
click at [340, 21] on div "Pricing" at bounding box center [334, 21] width 60 height 24
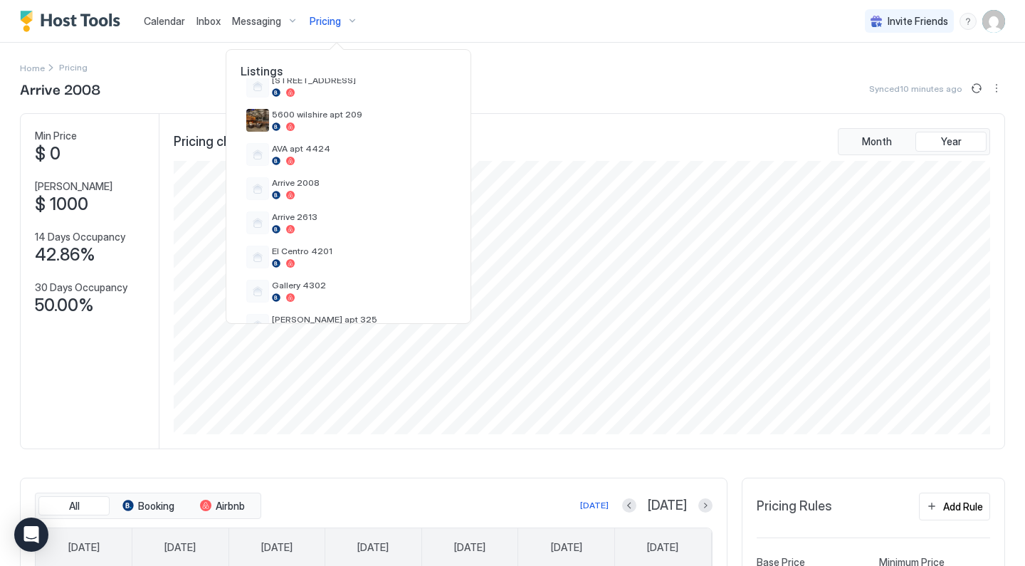
scroll to position [242, 0]
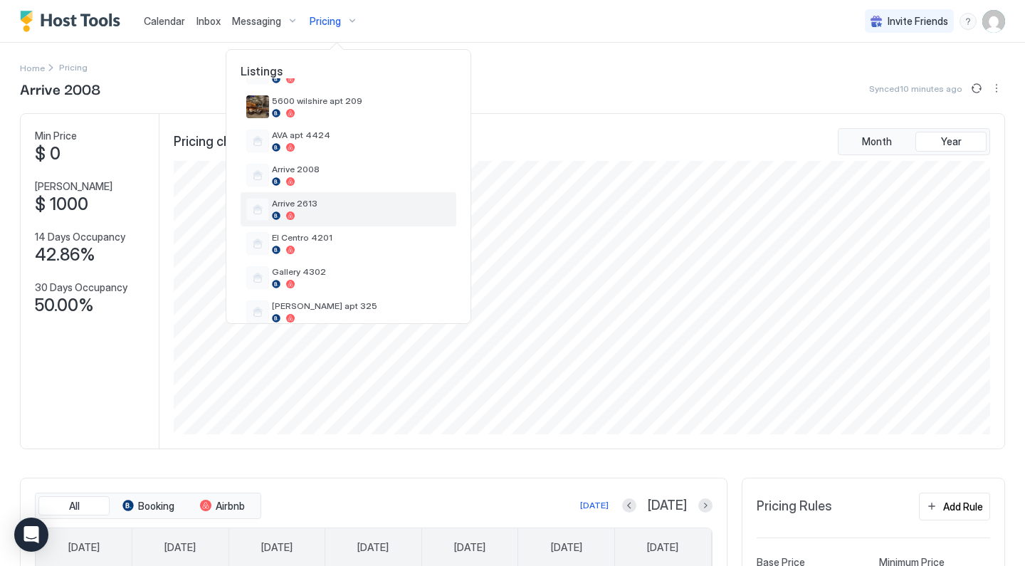
click at [314, 204] on span "Arrive 2613" at bounding box center [361, 203] width 179 height 11
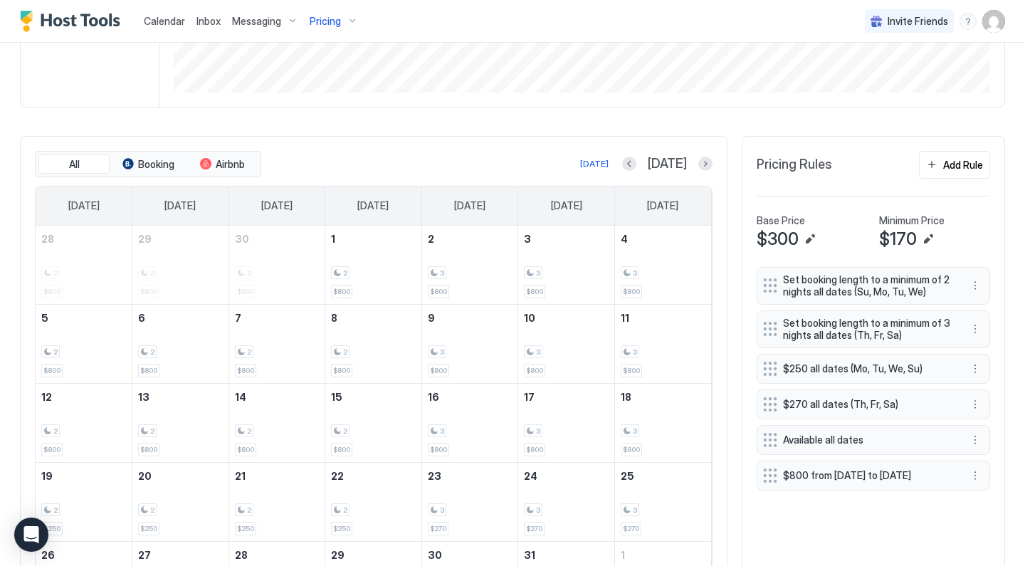
scroll to position [402, 0]
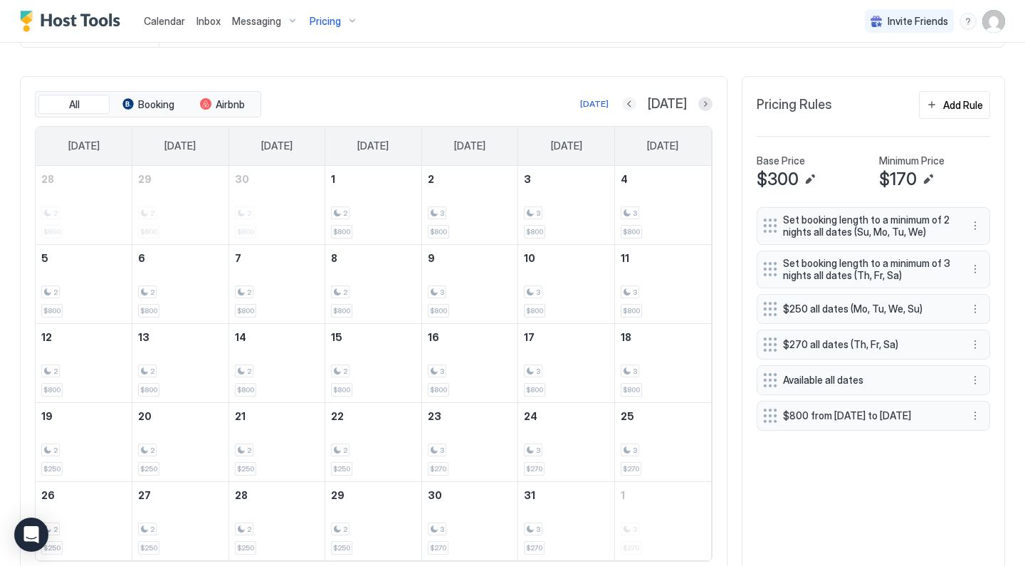
click at [636, 98] on button "Previous month" at bounding box center [629, 104] width 14 height 14
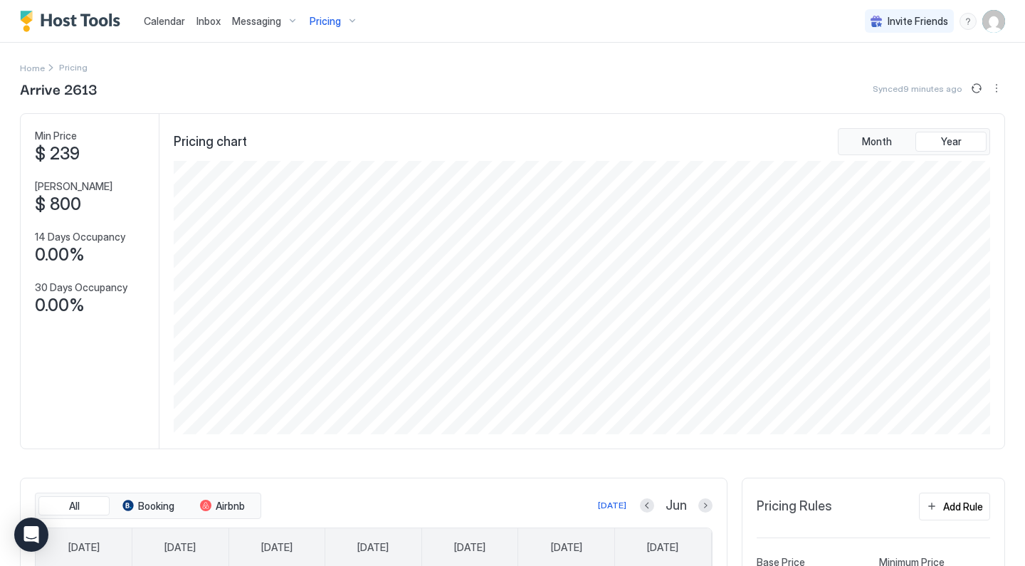
scroll to position [0, 0]
click at [340, 21] on div "Pricing" at bounding box center [334, 21] width 60 height 24
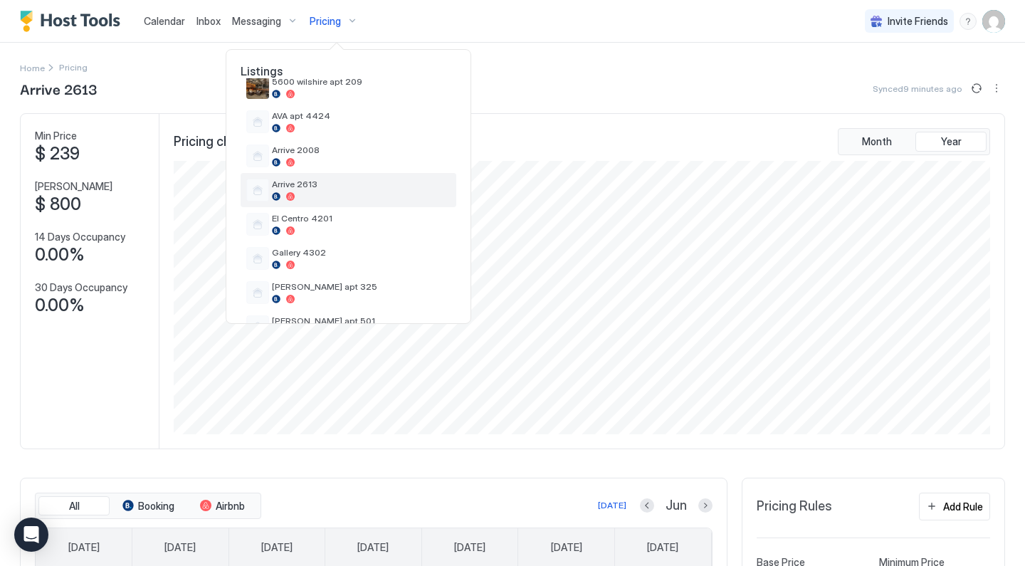
scroll to position [264, 0]
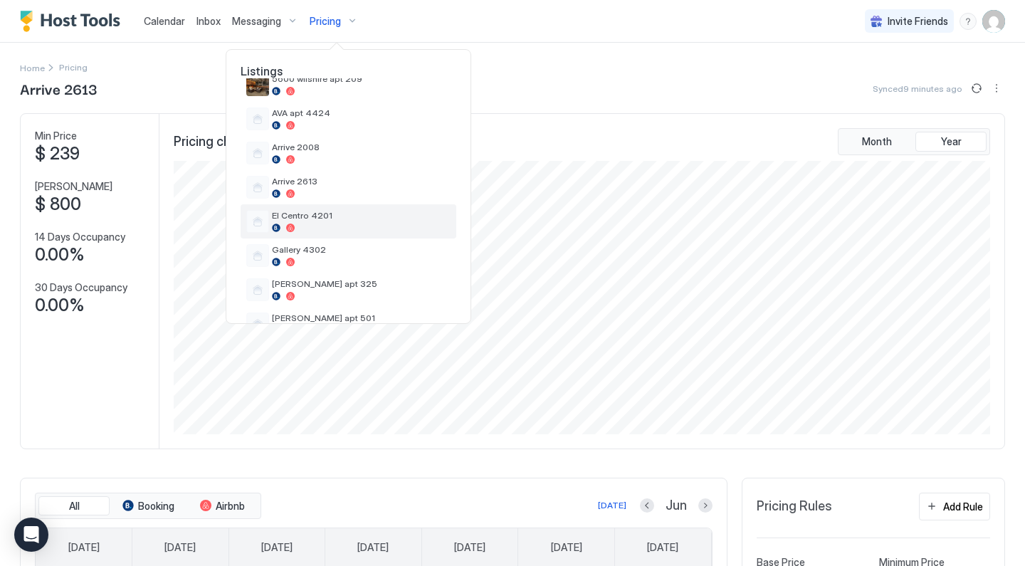
click at [312, 204] on div "El Centro 4201" at bounding box center [349, 221] width 216 height 34
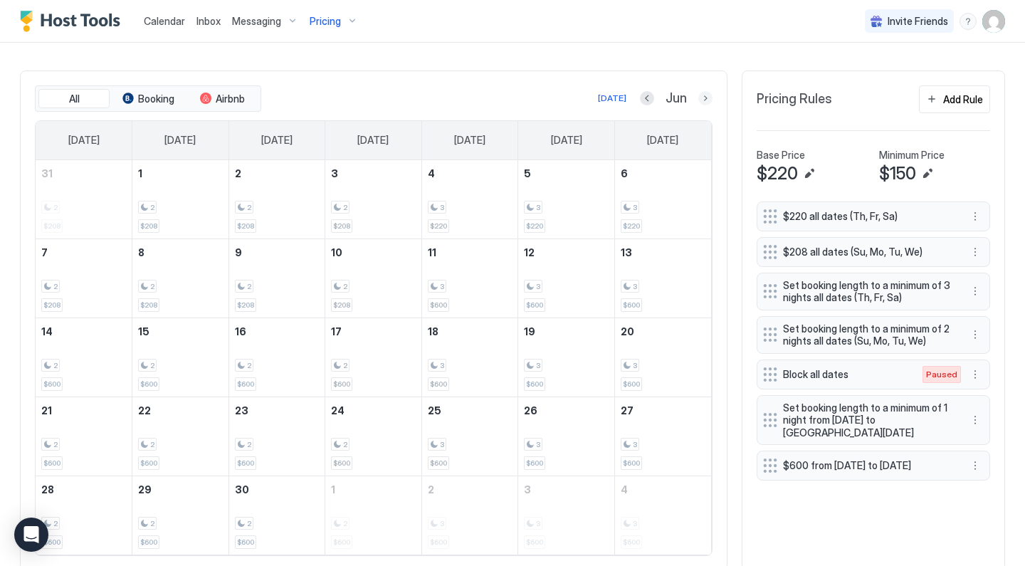
click at [702, 96] on button "Next month" at bounding box center [705, 98] width 14 height 14
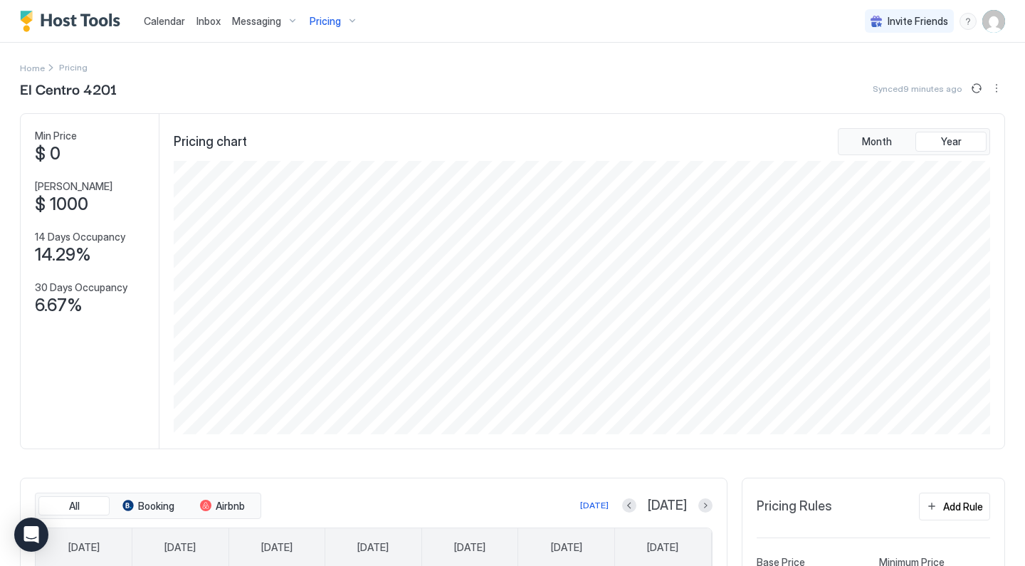
click at [347, 20] on div "Pricing" at bounding box center [334, 21] width 60 height 24
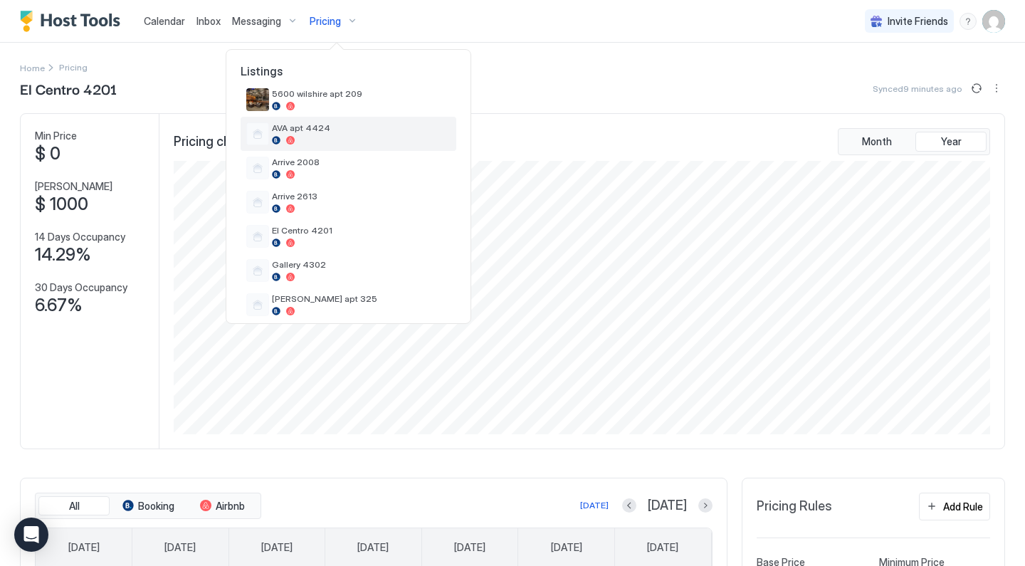
scroll to position [251, 0]
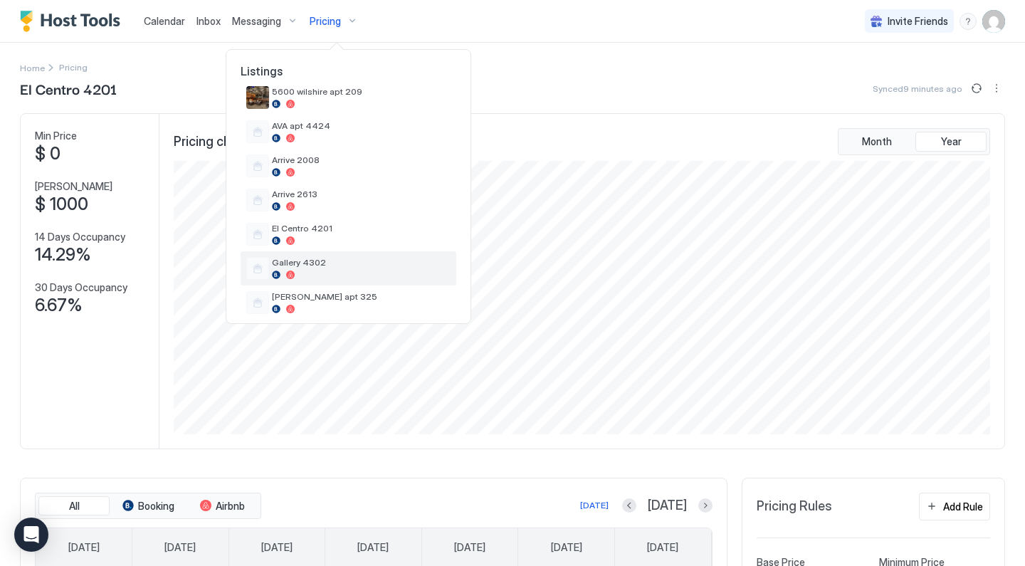
click at [321, 257] on span "Gallery 4302" at bounding box center [361, 262] width 179 height 11
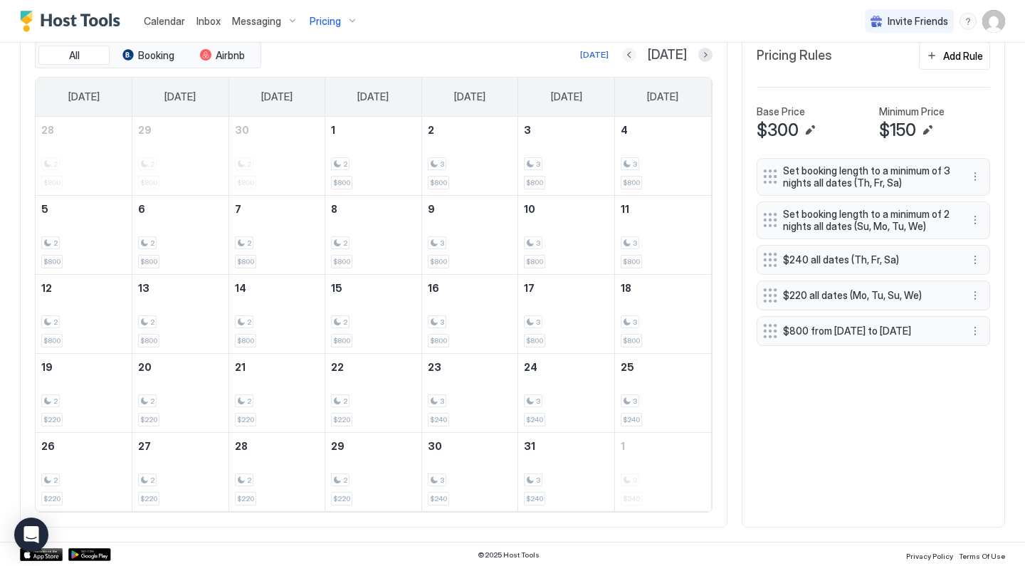
click at [636, 57] on button "Previous month" at bounding box center [629, 55] width 14 height 14
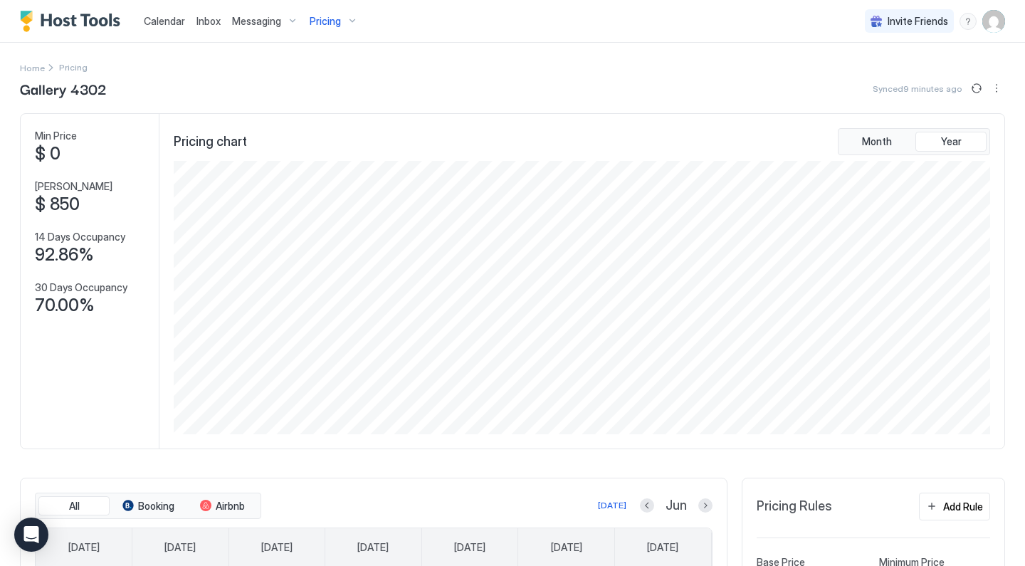
scroll to position [-1, 0]
click at [341, 20] on div "Pricing" at bounding box center [334, 21] width 60 height 24
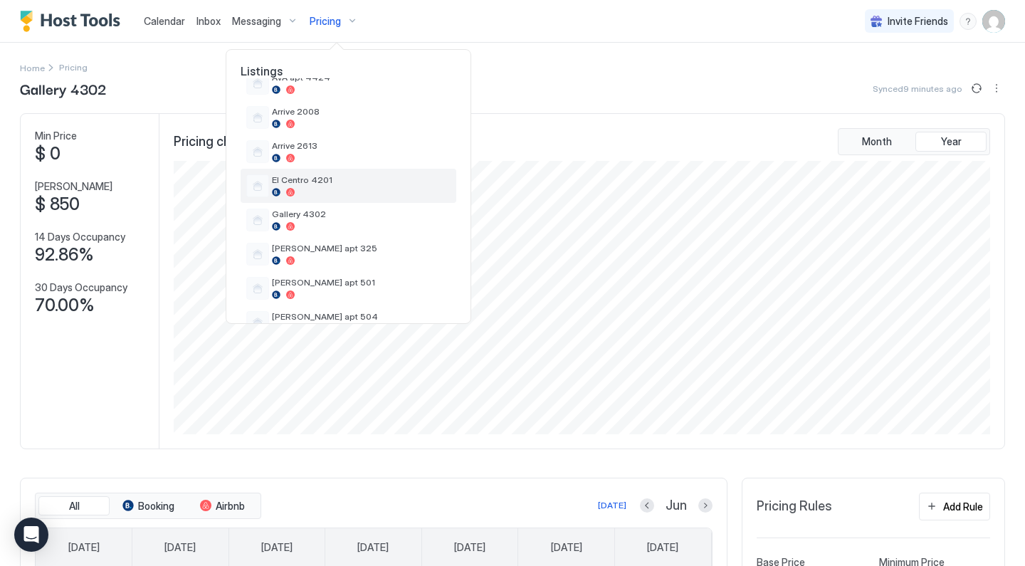
scroll to position [305, 0]
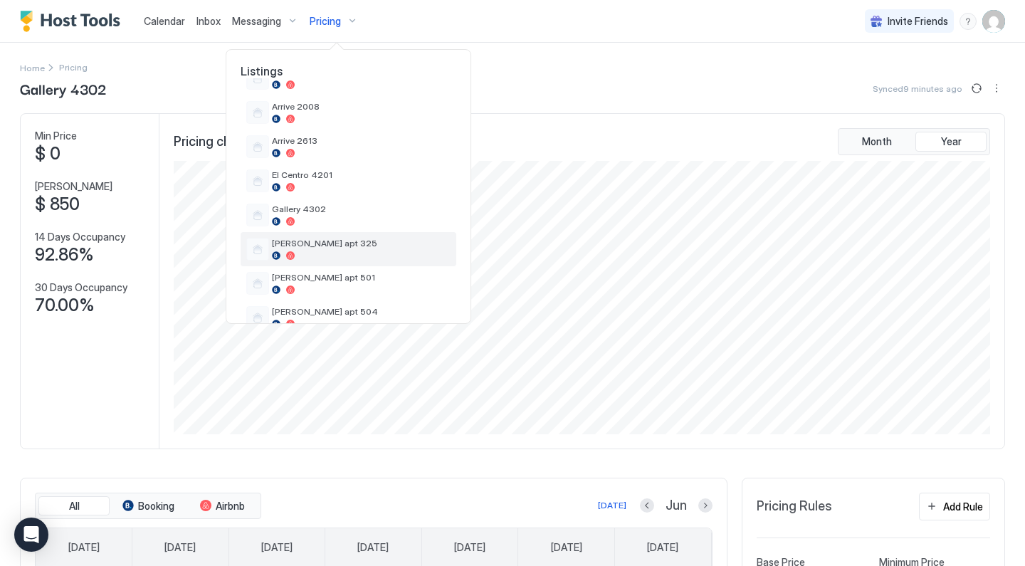
click at [322, 240] on span "[PERSON_NAME] apt 325" at bounding box center [361, 243] width 179 height 11
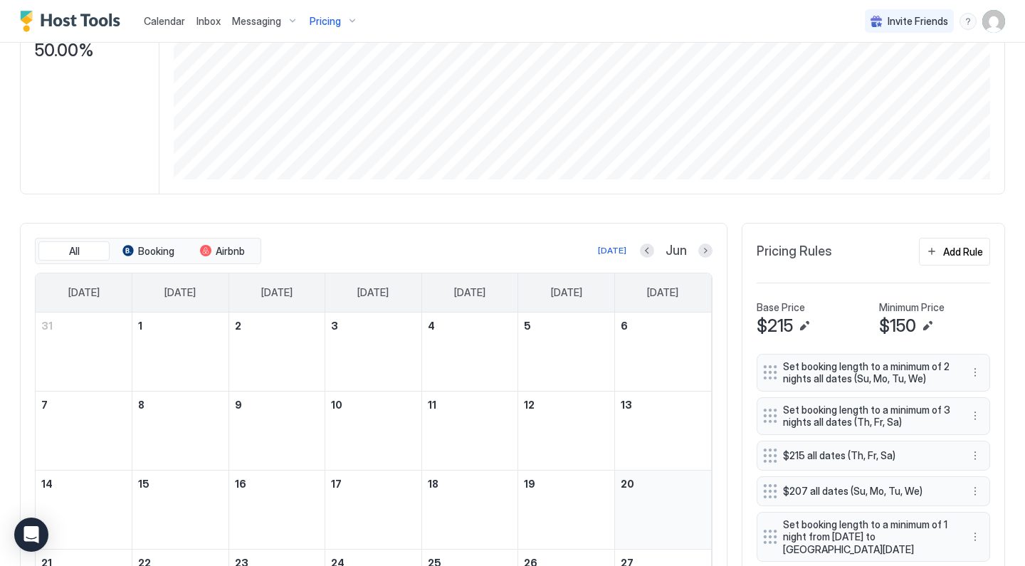
scroll to position [429, 0]
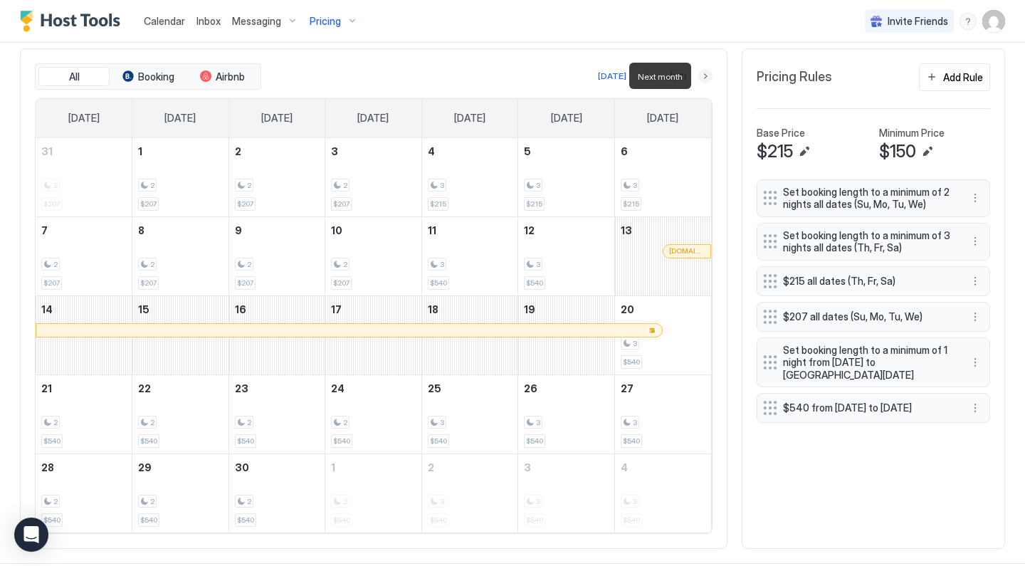
click at [706, 74] on button "Next month" at bounding box center [705, 76] width 14 height 14
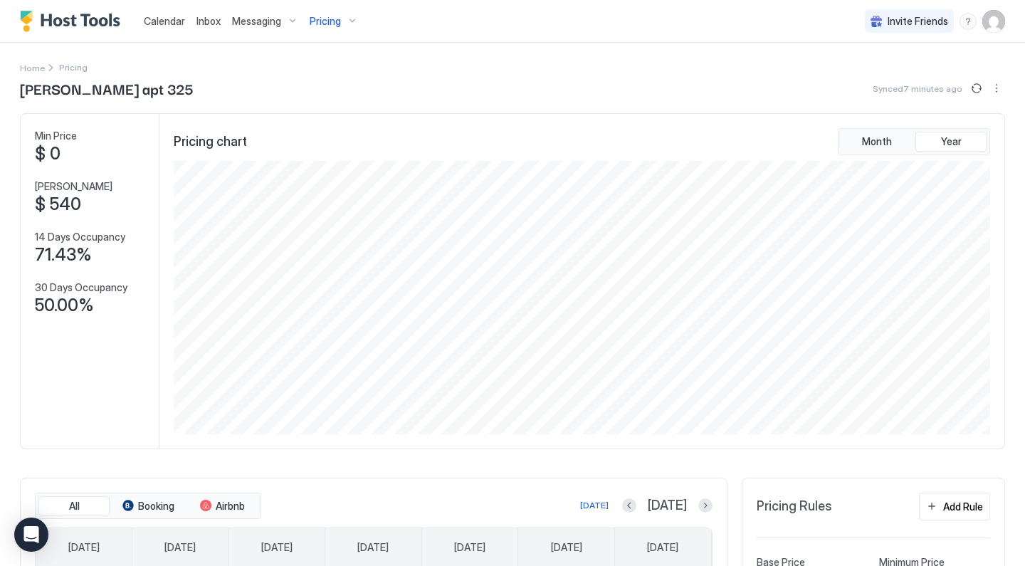
scroll to position [0, 0]
click at [349, 25] on div "Pricing" at bounding box center [334, 21] width 60 height 24
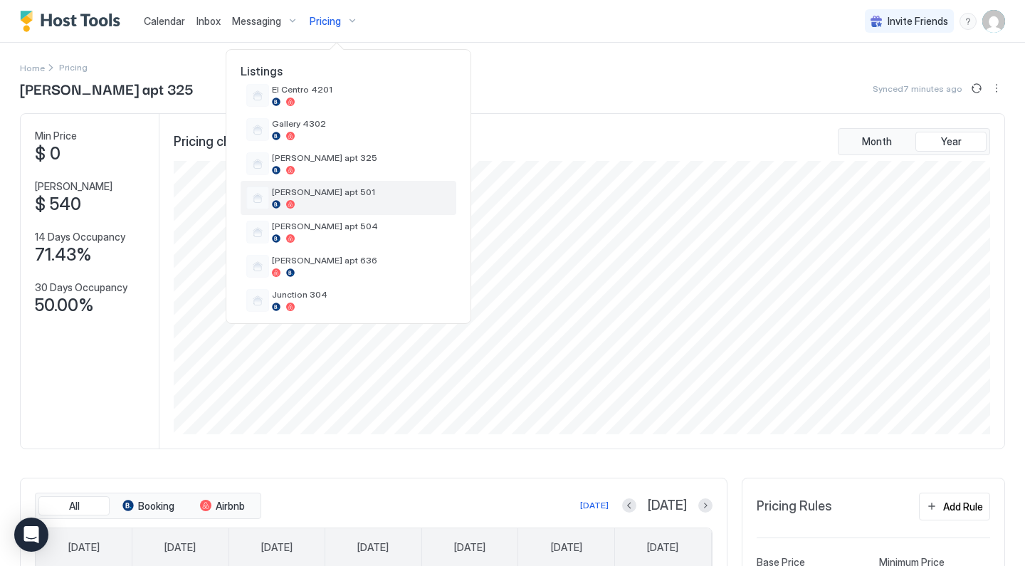
scroll to position [397, 0]
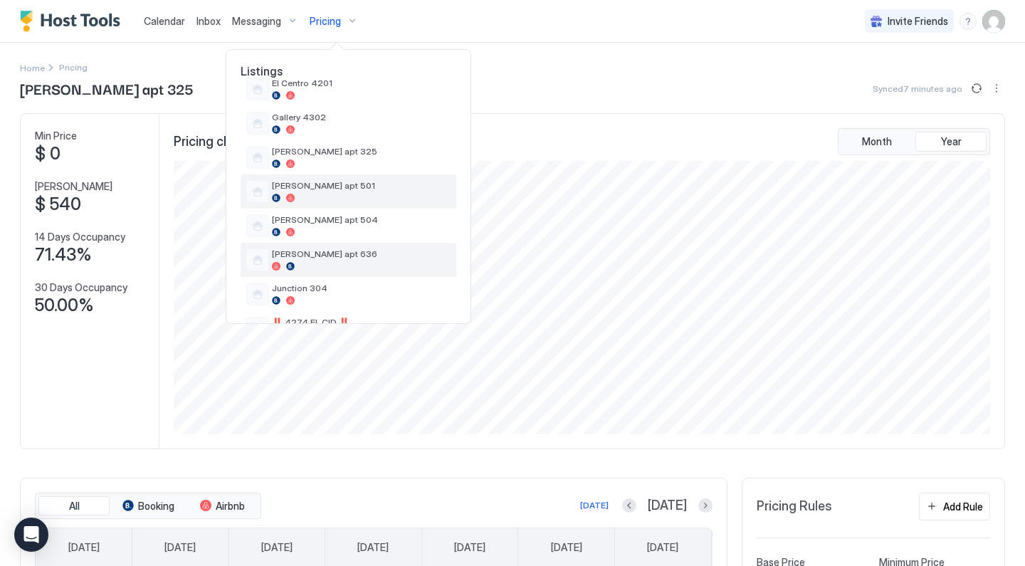
click at [347, 254] on span "[PERSON_NAME] apt 636" at bounding box center [361, 253] width 179 height 11
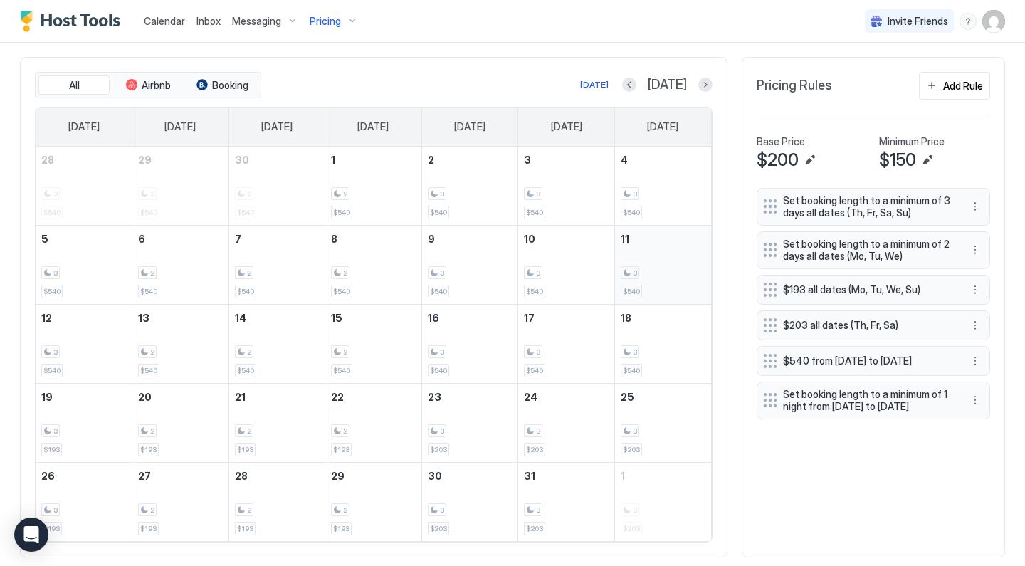
scroll to position [421, 0]
click at [636, 84] on button "Previous month" at bounding box center [629, 85] width 14 height 14
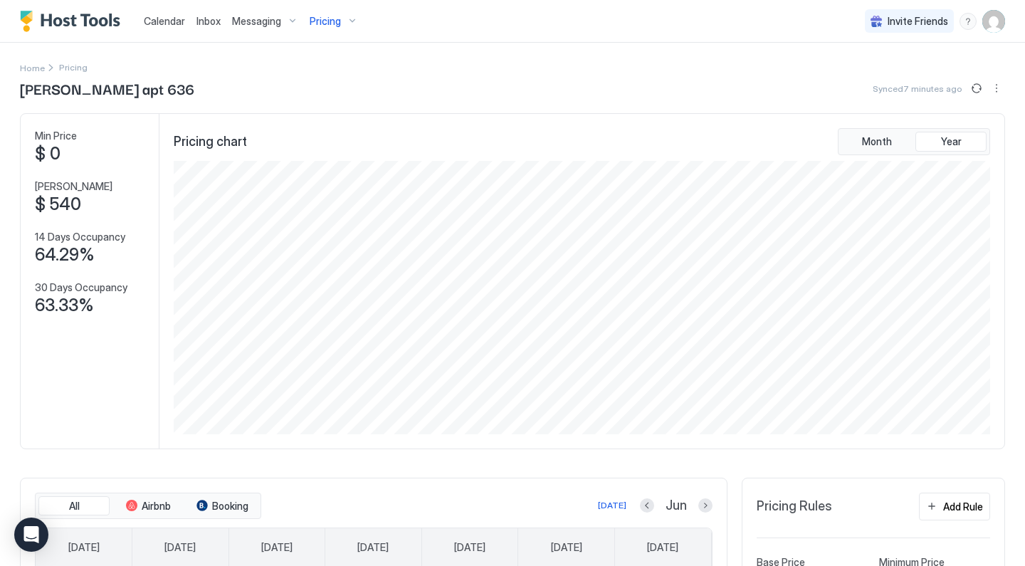
scroll to position [0, 0]
click at [327, 28] on div "Pricing" at bounding box center [334, 21] width 60 height 24
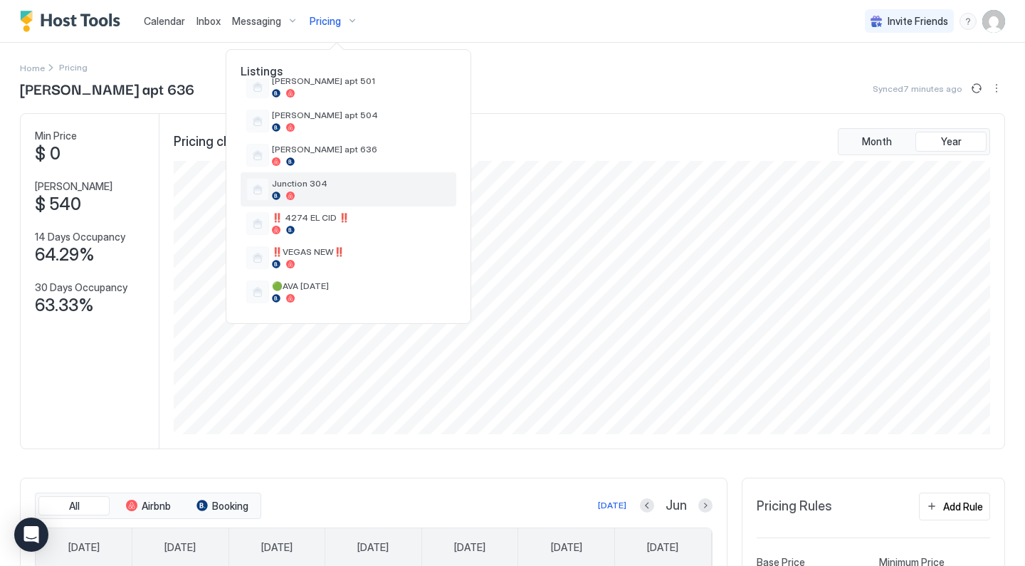
scroll to position [501, 0]
click at [318, 189] on div "Junction 304" at bounding box center [361, 189] width 179 height 22
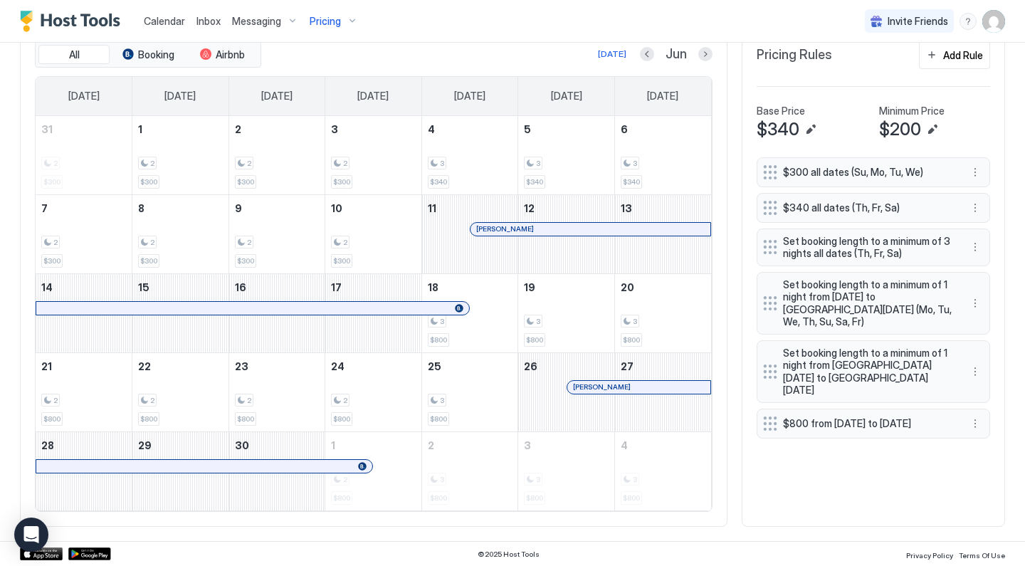
scroll to position [451, 0]
click at [702, 58] on button "Next month" at bounding box center [705, 55] width 14 height 14
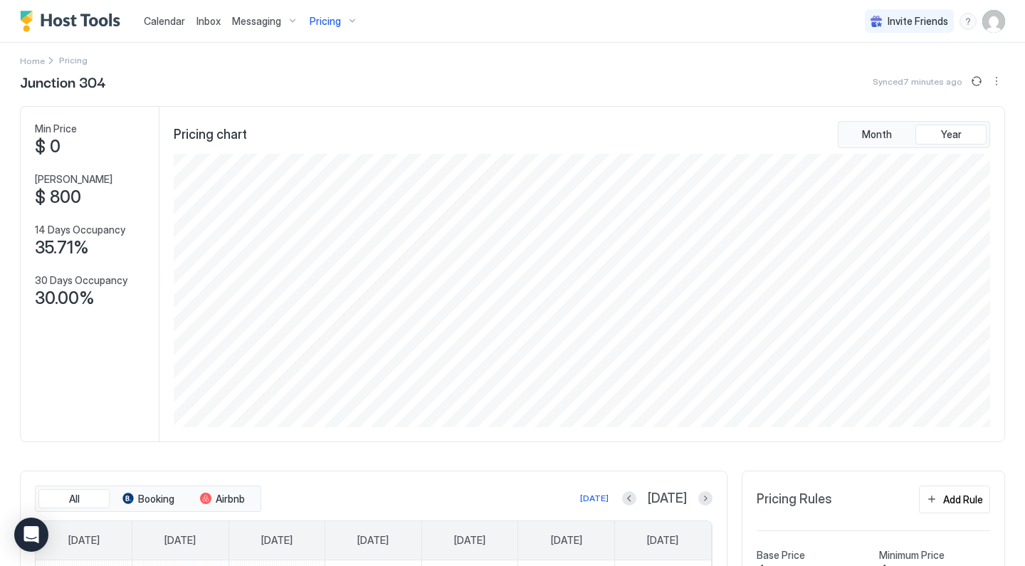
scroll to position [12, 0]
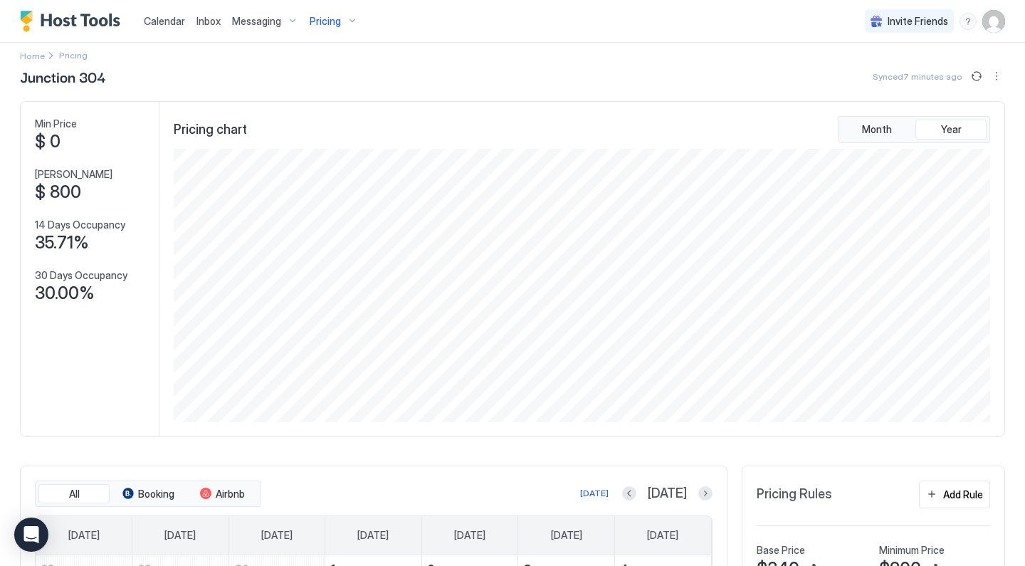
click at [175, 28] on div "Calendar" at bounding box center [164, 21] width 53 height 26
click at [170, 23] on span "Calendar" at bounding box center [164, 21] width 41 height 12
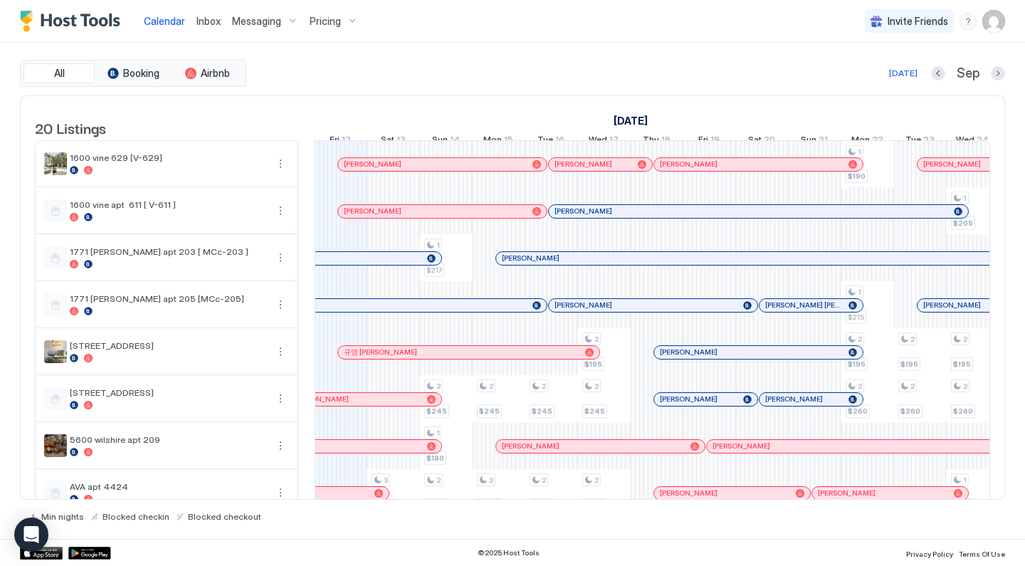
click at [338, 19] on span "Pricing" at bounding box center [325, 21] width 31 height 13
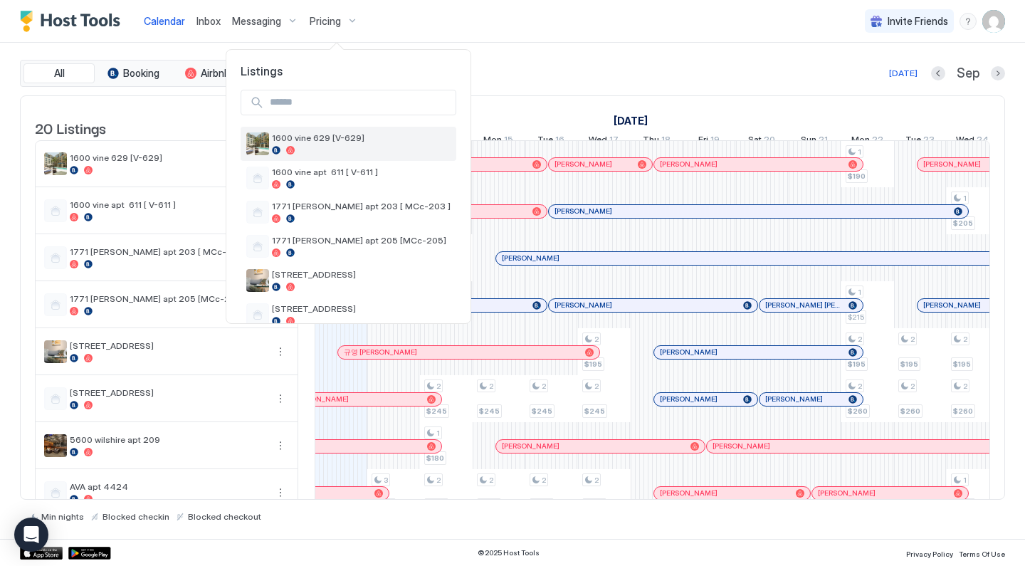
click at [326, 139] on span "1600 vine 629 [V-629]" at bounding box center [361, 137] width 179 height 11
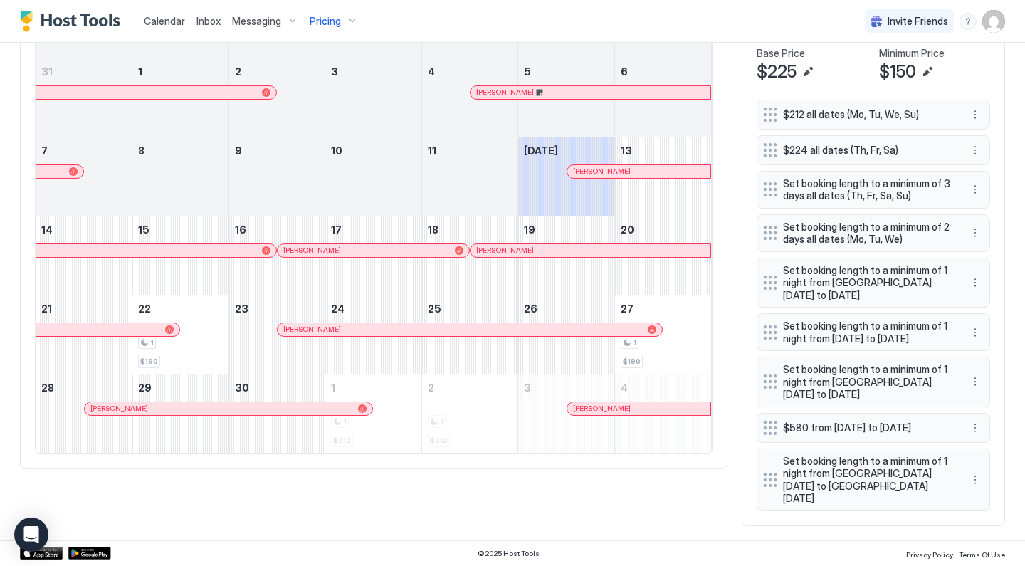
scroll to position [510, 0]
click at [977, 436] on button "More options" at bounding box center [975, 427] width 17 height 17
click at [978, 454] on div "Edit" at bounding box center [988, 458] width 31 height 11
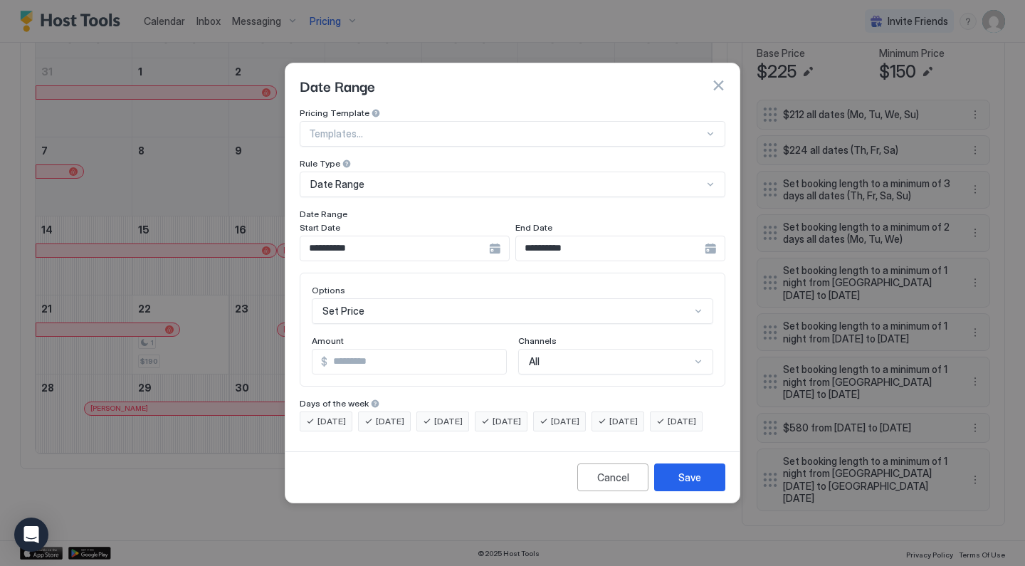
click at [402, 237] on input "**********" at bounding box center [394, 248] width 189 height 24
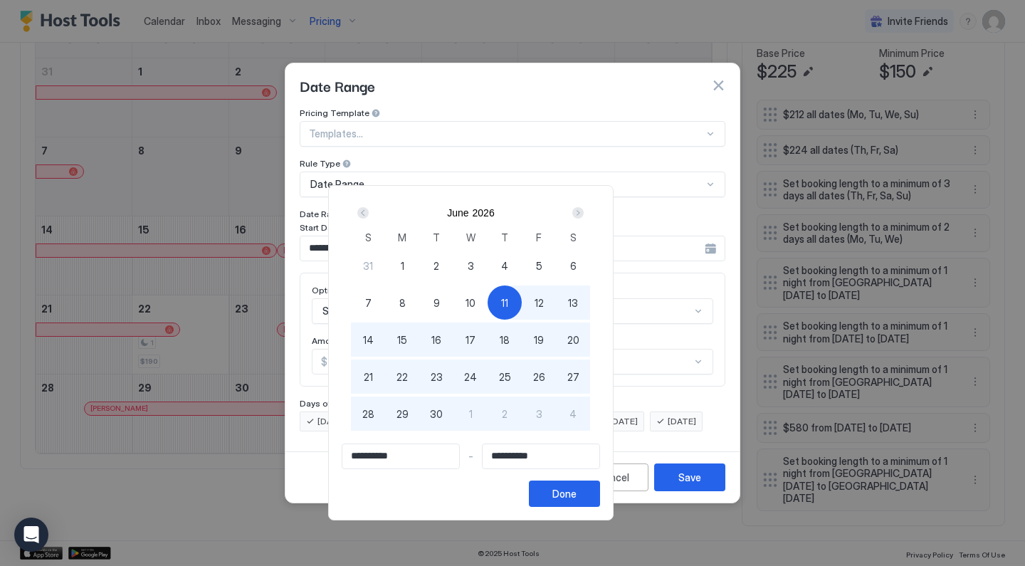
click at [404, 266] on span "1" at bounding box center [403, 265] width 4 height 15
type input "**********"
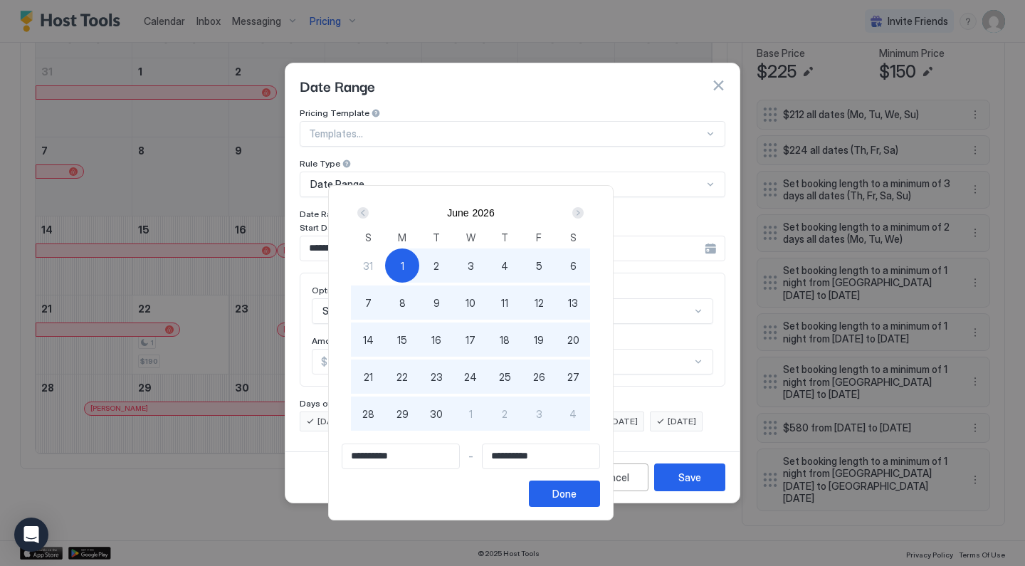
click at [584, 215] on div "Next" at bounding box center [577, 212] width 11 height 11
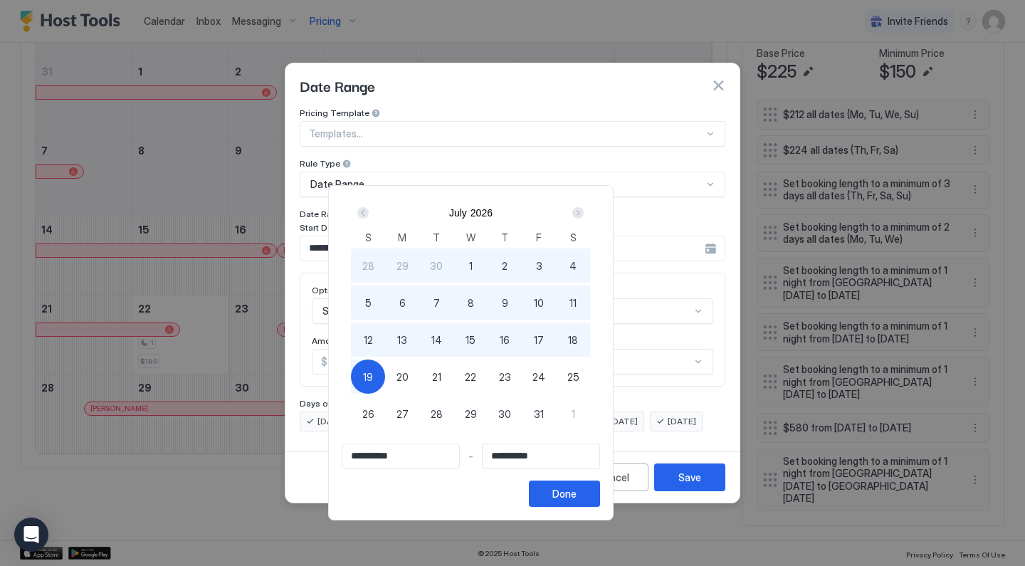
click at [544, 411] on span "31" at bounding box center [539, 414] width 10 height 15
type input "**********"
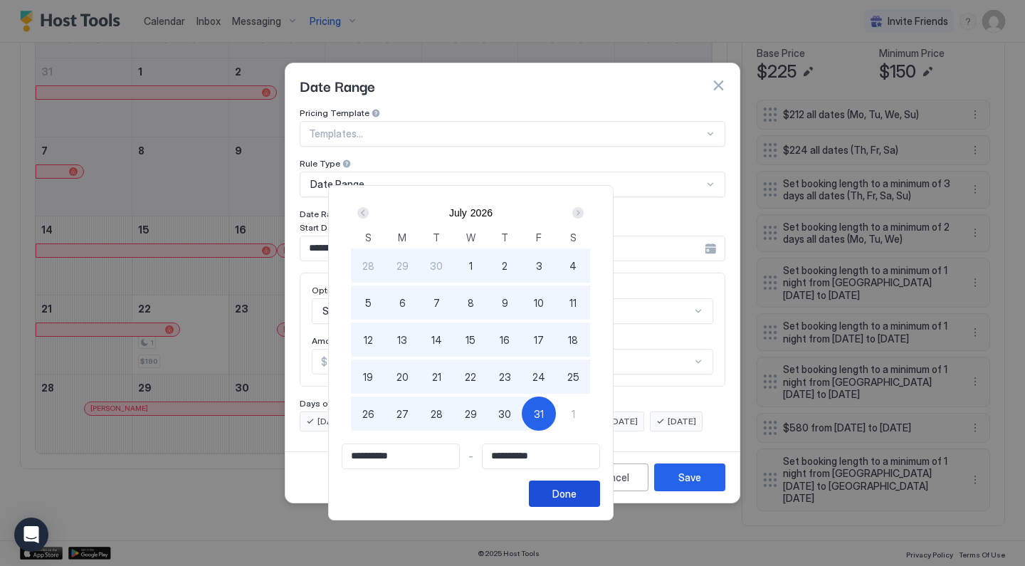
click at [577, 492] on div "Done" at bounding box center [564, 493] width 24 height 15
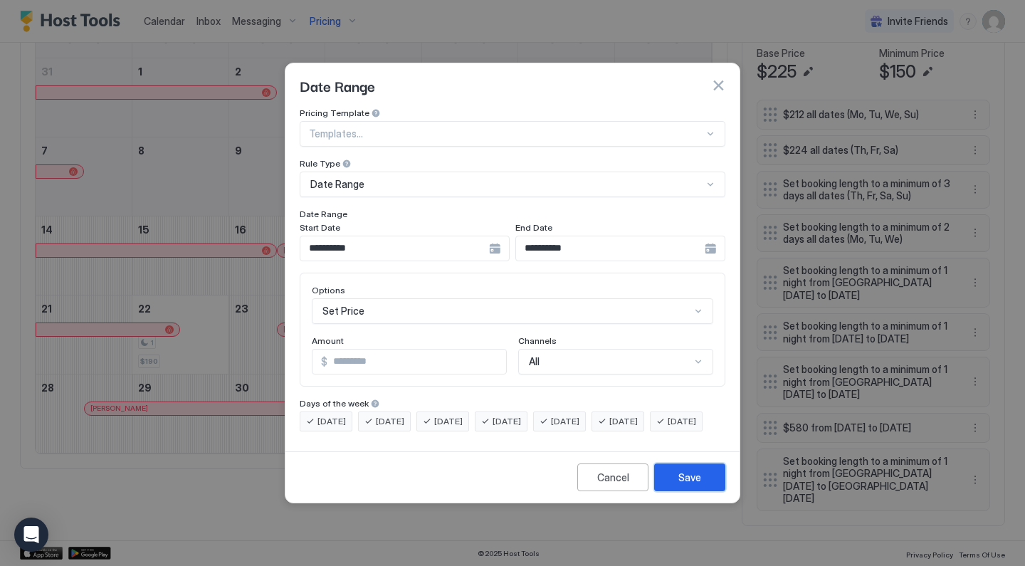
click at [691, 483] on div "Save" at bounding box center [689, 477] width 23 height 15
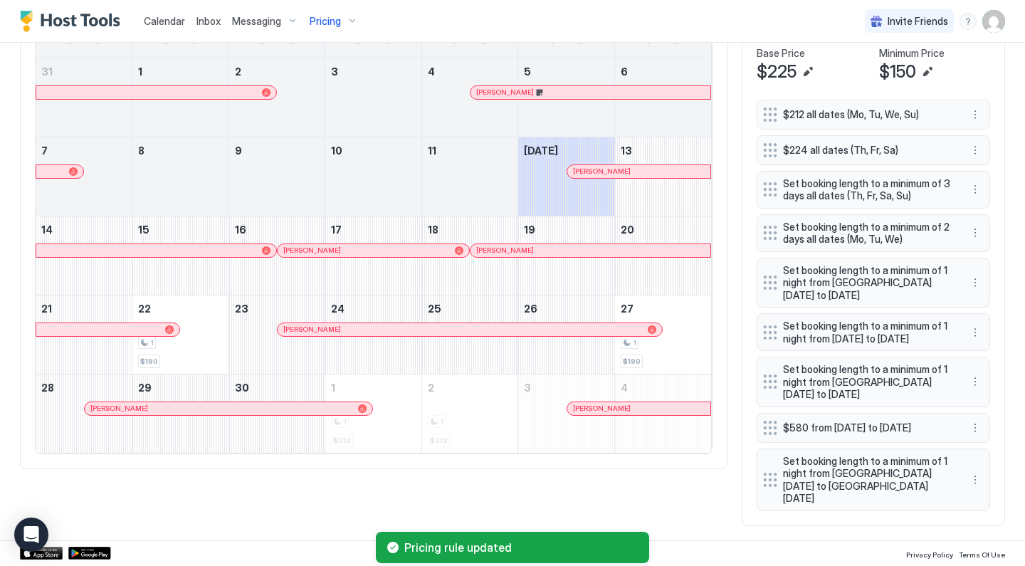
click at [350, 26] on div "Pricing" at bounding box center [334, 21] width 60 height 24
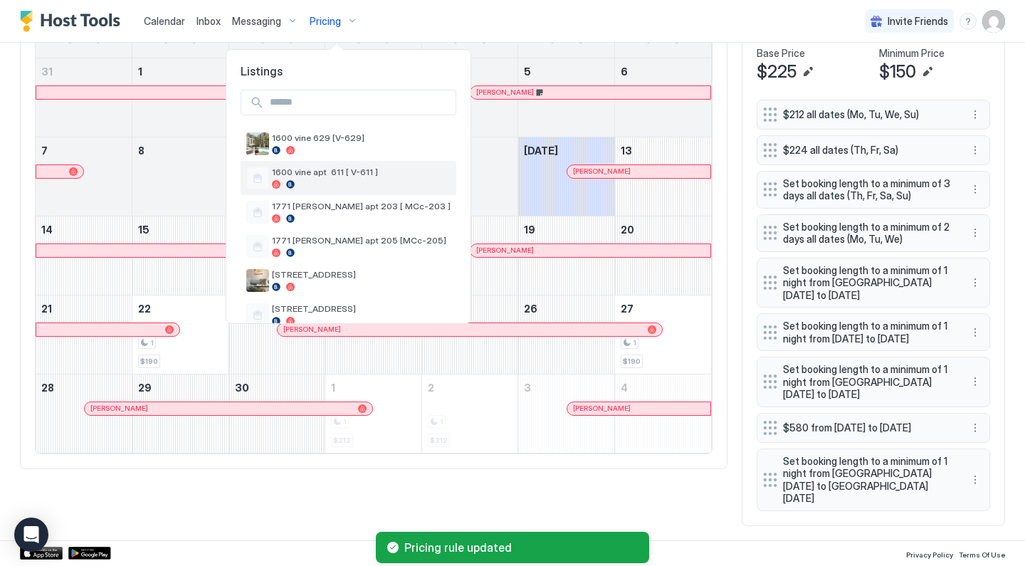
click at [337, 173] on span "1600 vine apt 611 [ V-611 ]" at bounding box center [361, 172] width 179 height 11
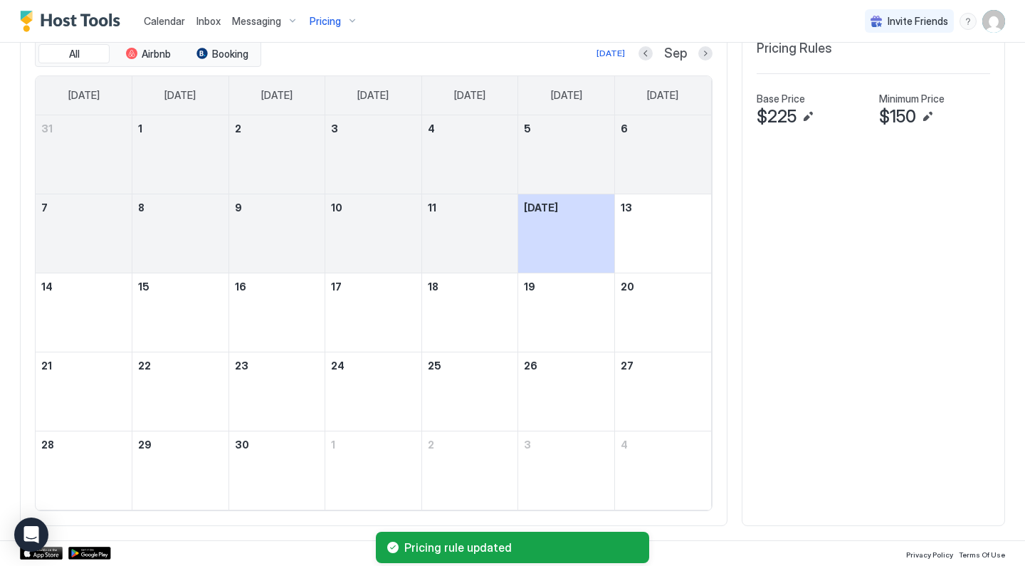
scroll to position [451, 0]
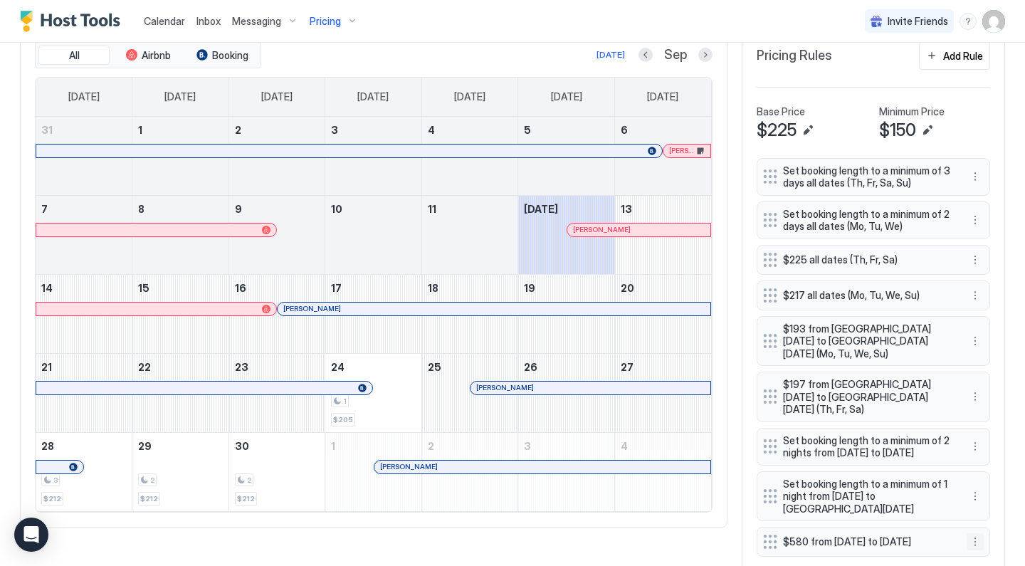
click at [973, 533] on button "More options" at bounding box center [975, 541] width 17 height 17
click at [990, 461] on span "Edit" at bounding box center [997, 461] width 16 height 11
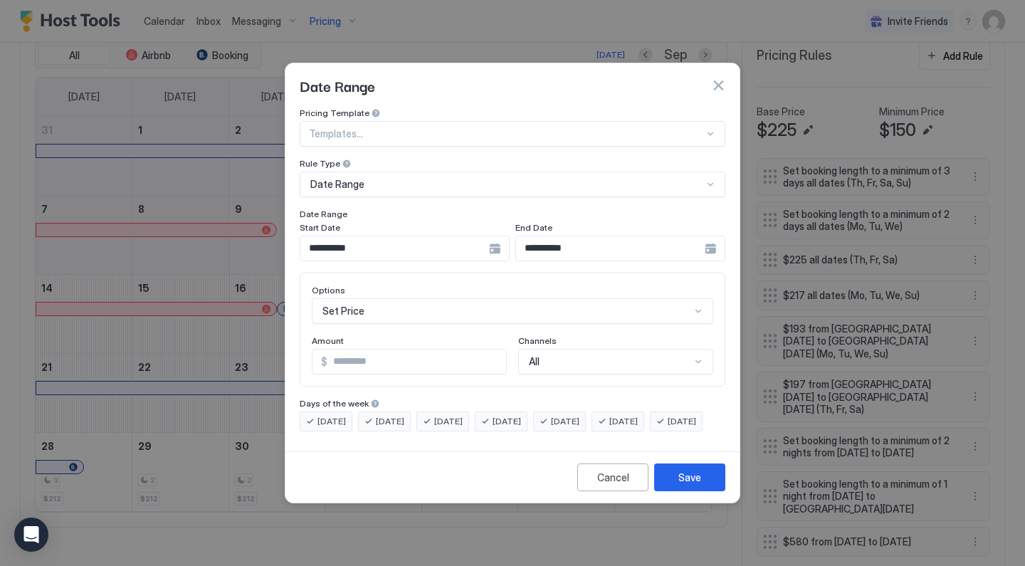
click at [487, 236] on input "**********" at bounding box center [394, 248] width 189 height 24
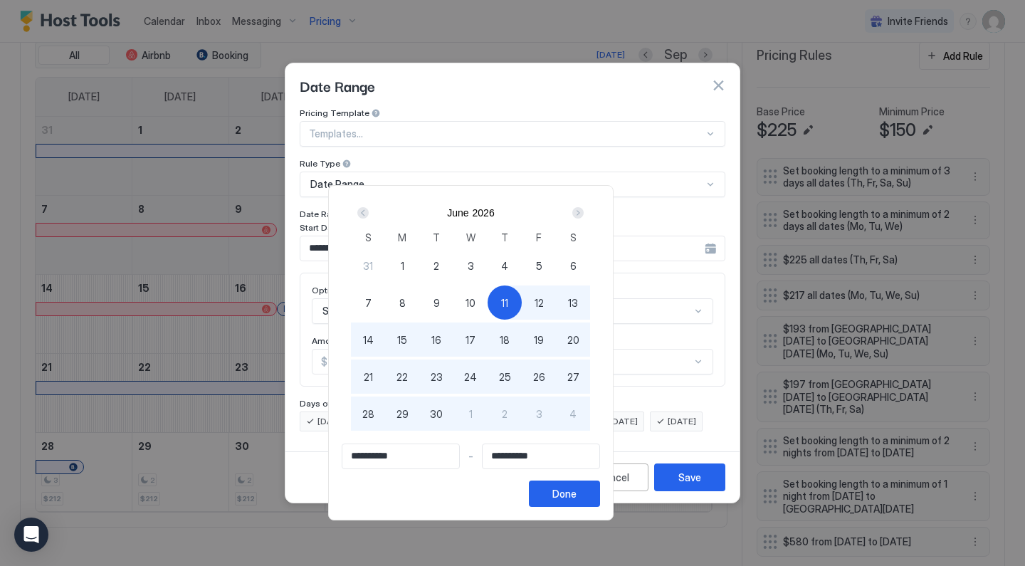
click at [419, 266] on div "1" at bounding box center [402, 265] width 34 height 34
type input "**********"
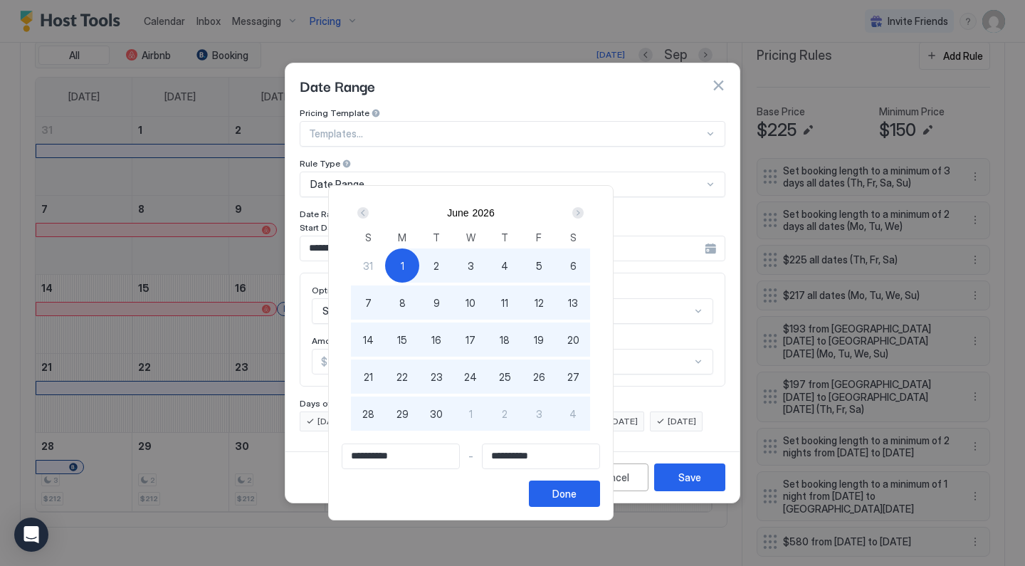
click at [584, 211] on div "Next" at bounding box center [577, 212] width 11 height 11
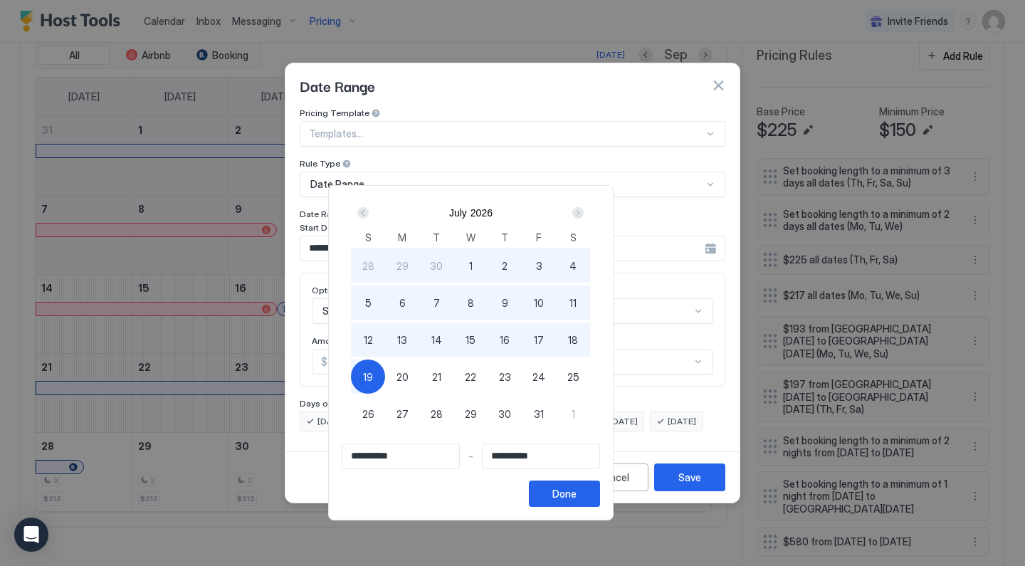
click at [544, 407] on span "31" at bounding box center [539, 414] width 10 height 15
type input "**********"
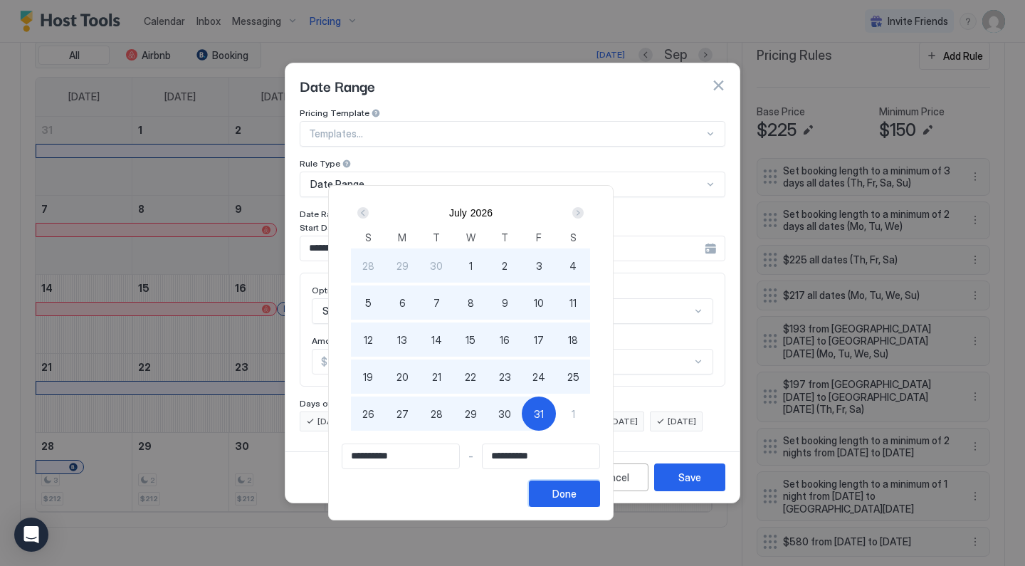
click at [577, 491] on div "Done" at bounding box center [564, 493] width 24 height 15
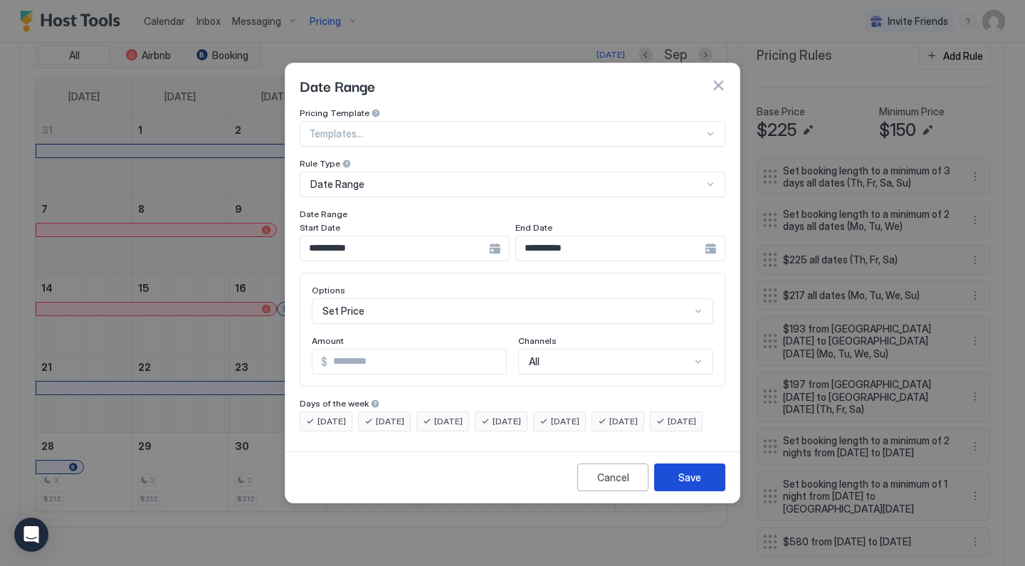
click at [697, 481] on button "Save" at bounding box center [689, 477] width 71 height 28
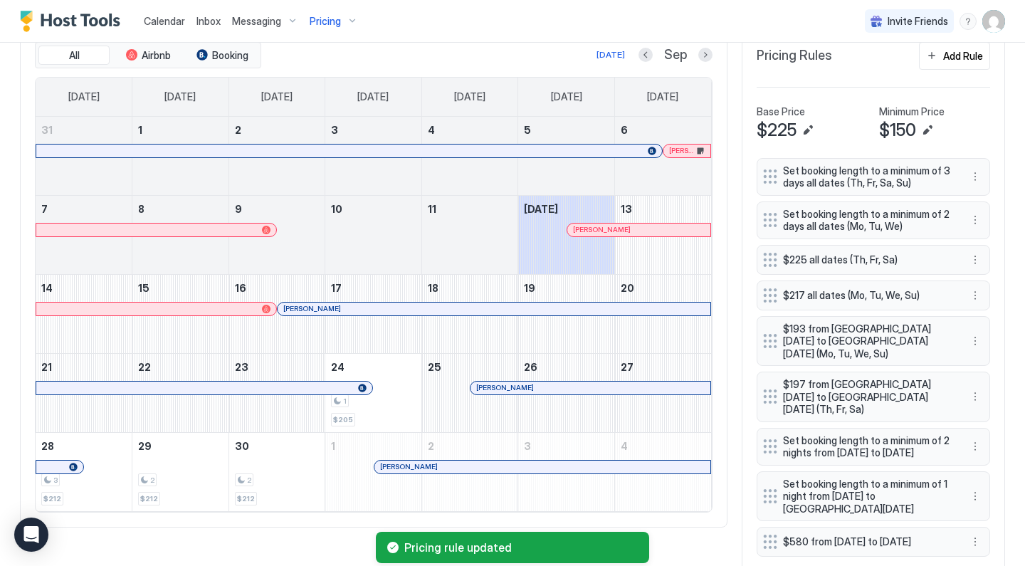
click at [340, 19] on div "Pricing" at bounding box center [334, 21] width 60 height 24
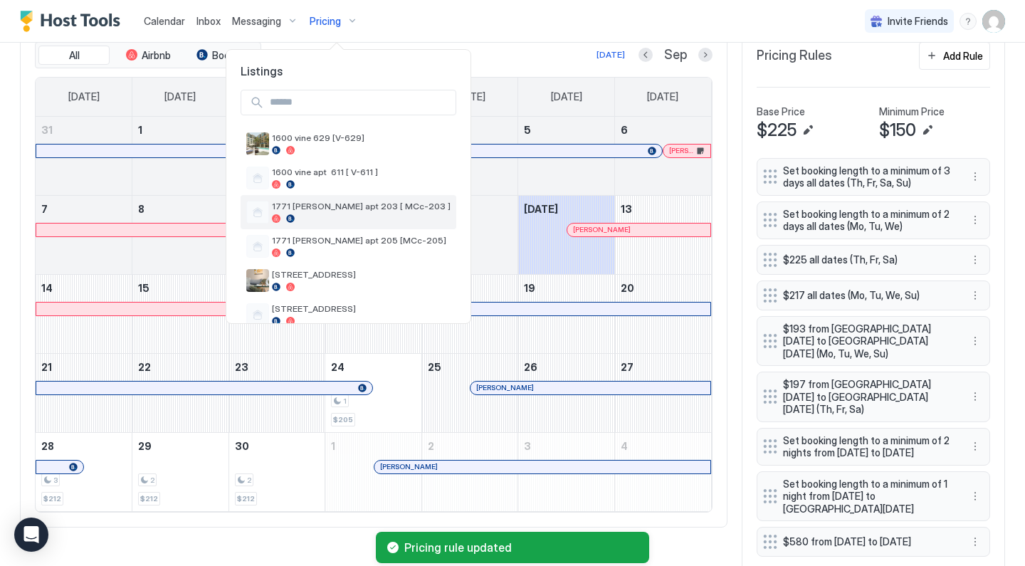
click at [336, 215] on div at bounding box center [361, 218] width 179 height 9
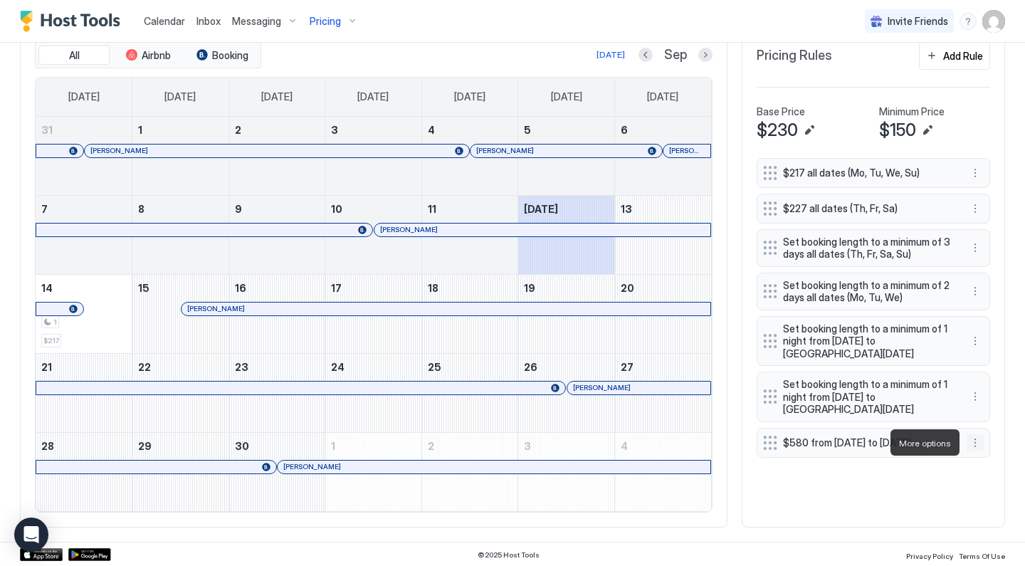
click at [973, 441] on button "More options" at bounding box center [975, 442] width 17 height 17
click at [997, 463] on span "Edit" at bounding box center [997, 462] width 16 height 11
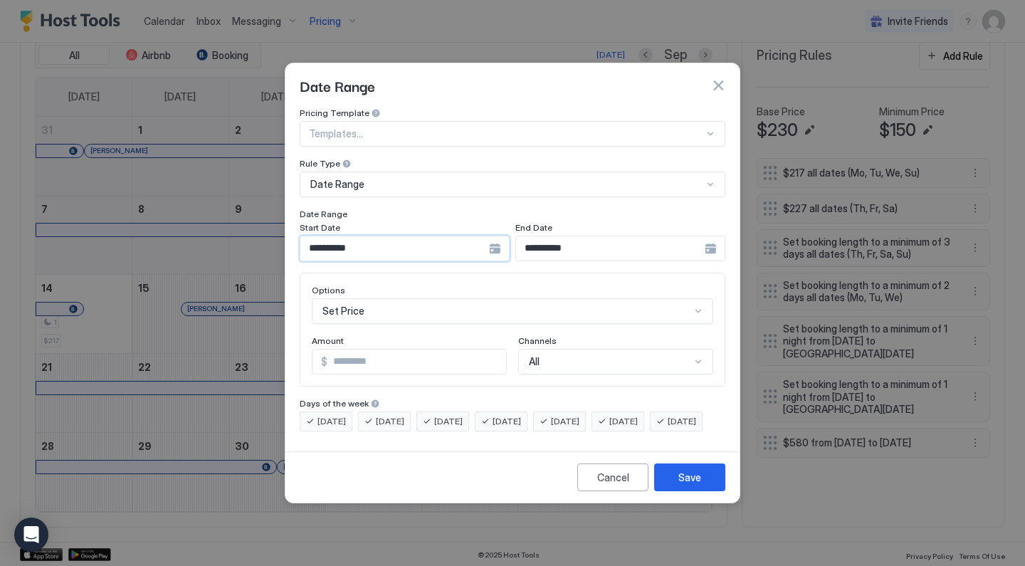
click at [387, 236] on input "**********" at bounding box center [394, 248] width 189 height 24
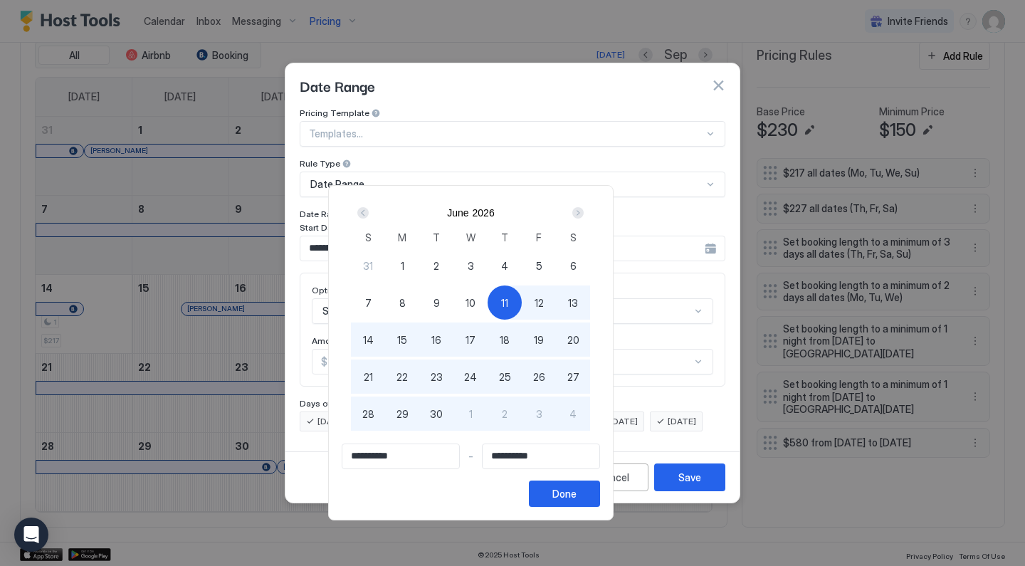
click at [404, 263] on span "1" at bounding box center [403, 265] width 4 height 15
type input "**********"
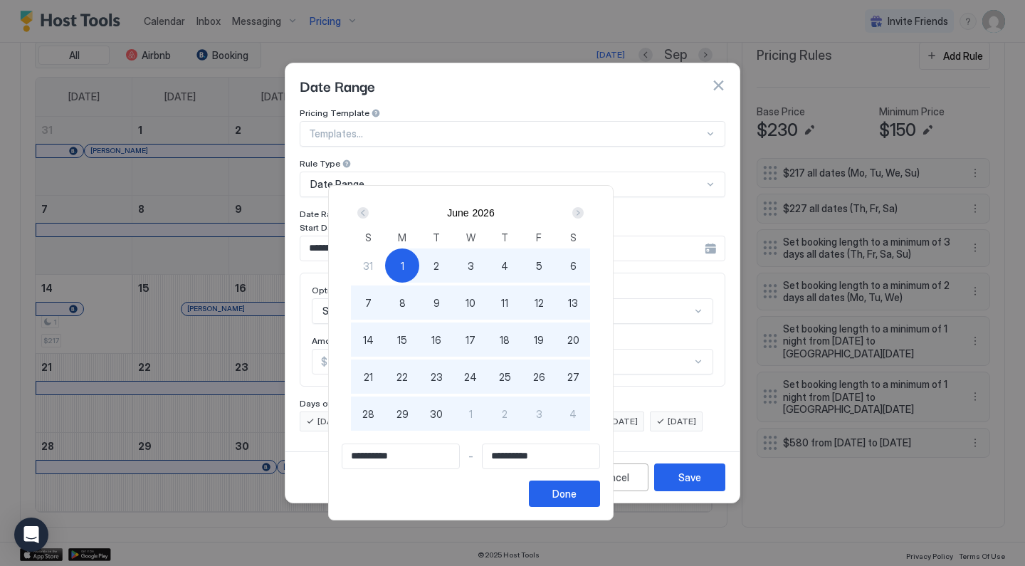
click at [587, 216] on div "Next" at bounding box center [578, 212] width 17 height 17
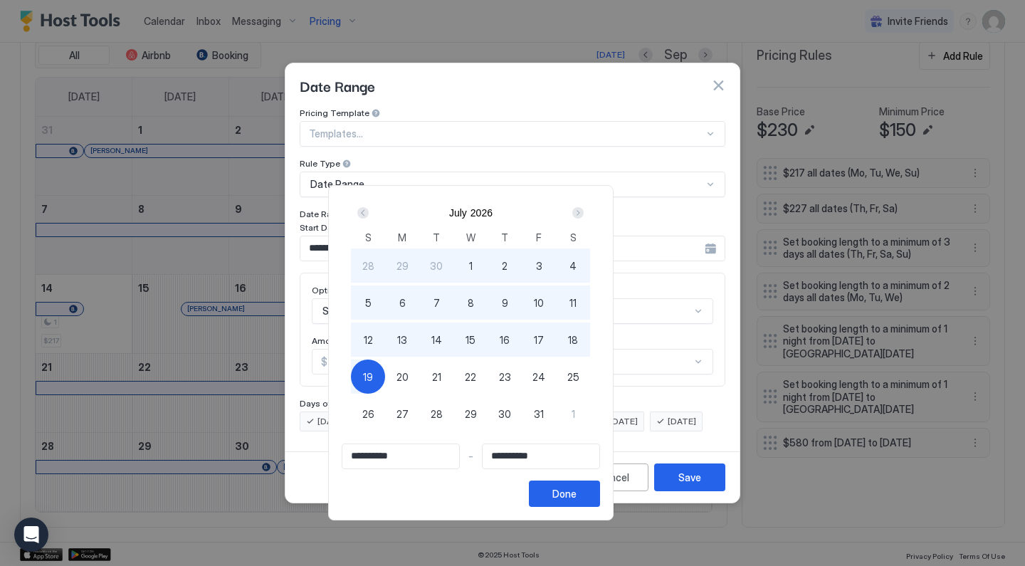
click at [544, 414] on span "31" at bounding box center [539, 414] width 10 height 15
type input "**********"
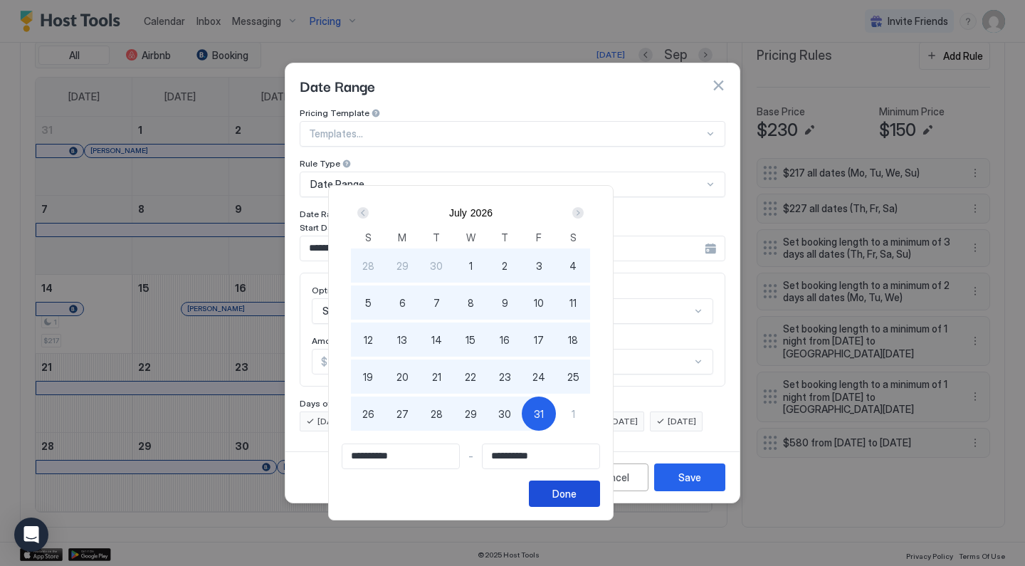
click at [600, 493] on button "Done" at bounding box center [564, 494] width 71 height 26
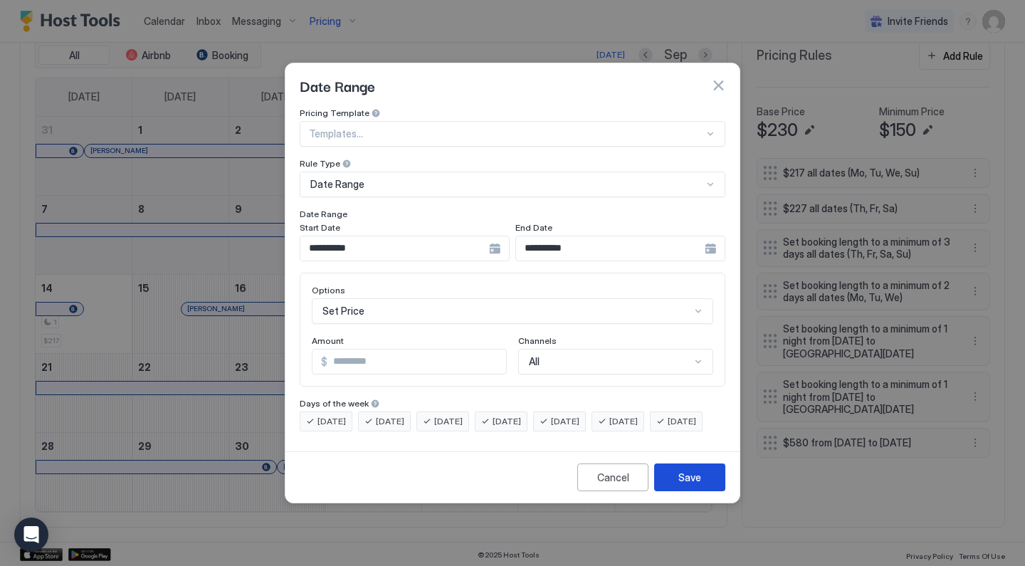
click at [691, 484] on div "Save" at bounding box center [689, 477] width 23 height 15
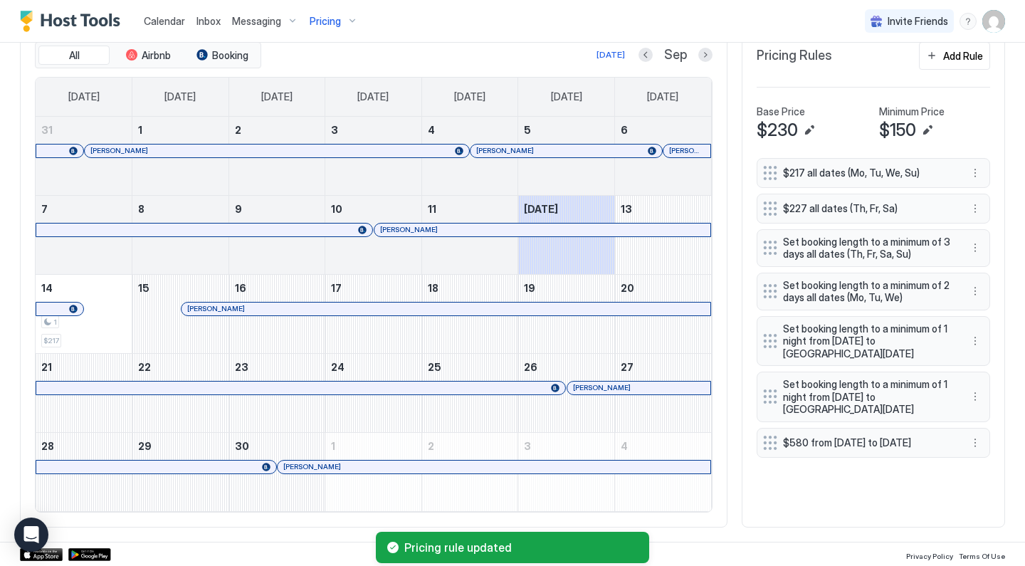
click at [349, 23] on div "Pricing" at bounding box center [334, 21] width 60 height 24
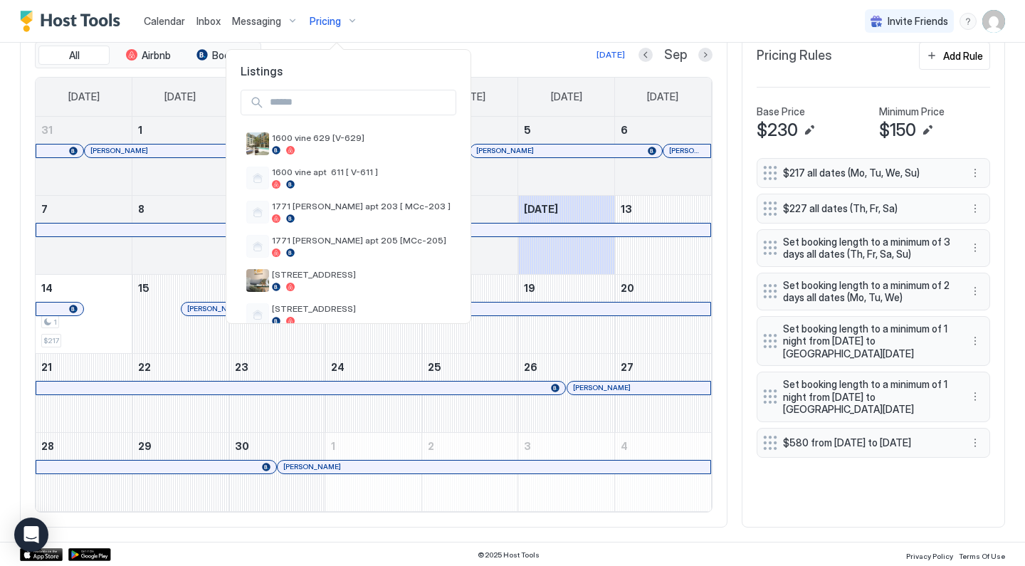
click at [499, 53] on div at bounding box center [512, 283] width 1025 height 566
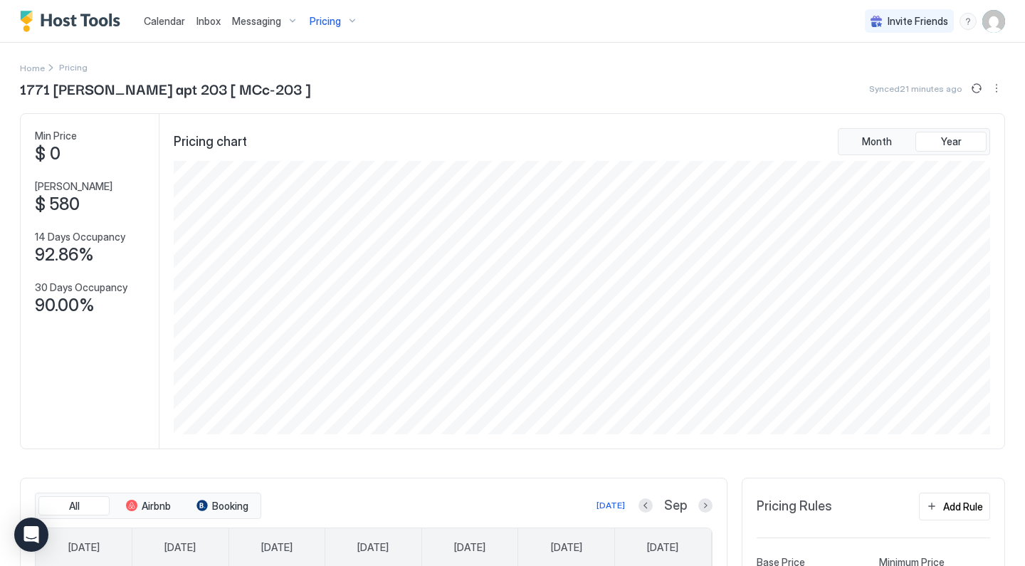
click at [342, 23] on div "Pricing" at bounding box center [334, 21] width 60 height 24
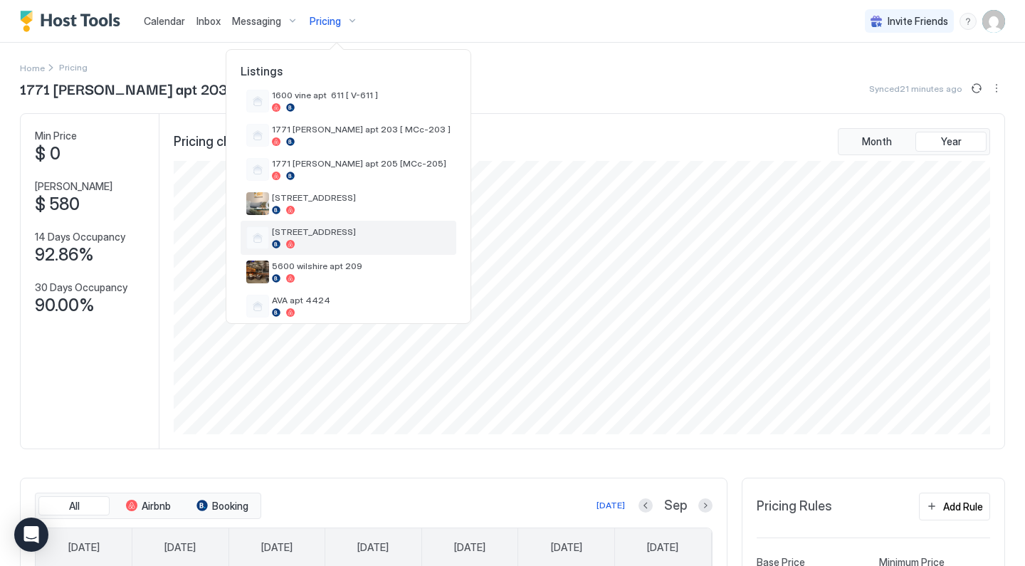
scroll to position [78, 0]
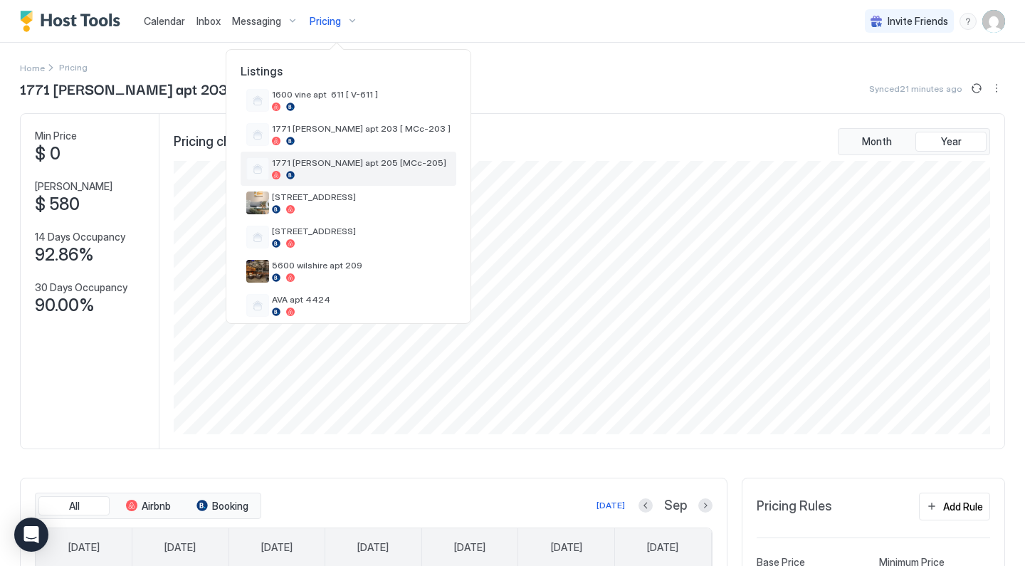
click at [381, 162] on span "1771 [PERSON_NAME] apt 205 [MCc-205]" at bounding box center [361, 162] width 179 height 11
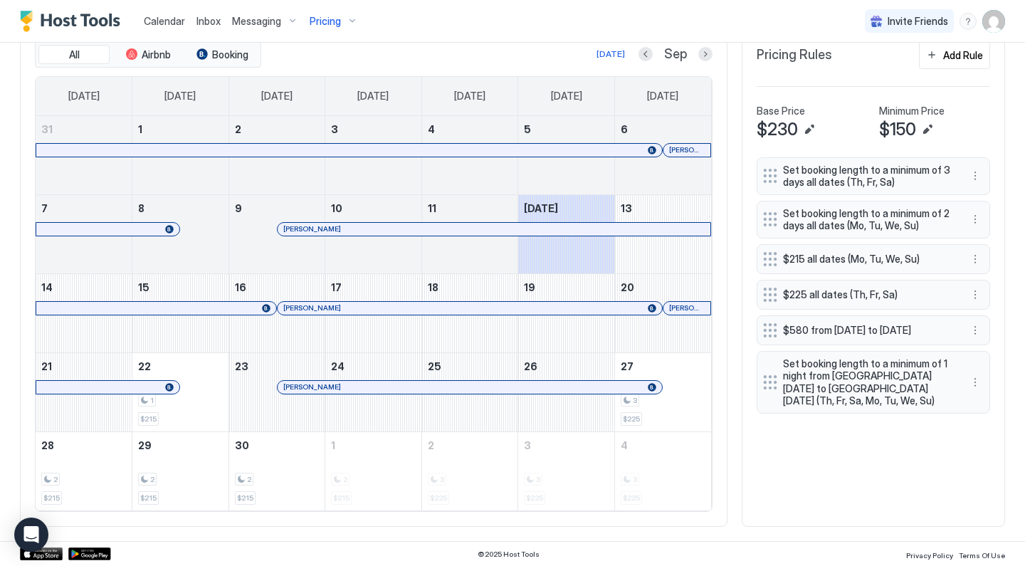
scroll to position [451, 0]
click at [973, 332] on button "More options" at bounding box center [975, 331] width 17 height 17
click at [974, 346] on div "Edit" at bounding box center [994, 353] width 53 height 23
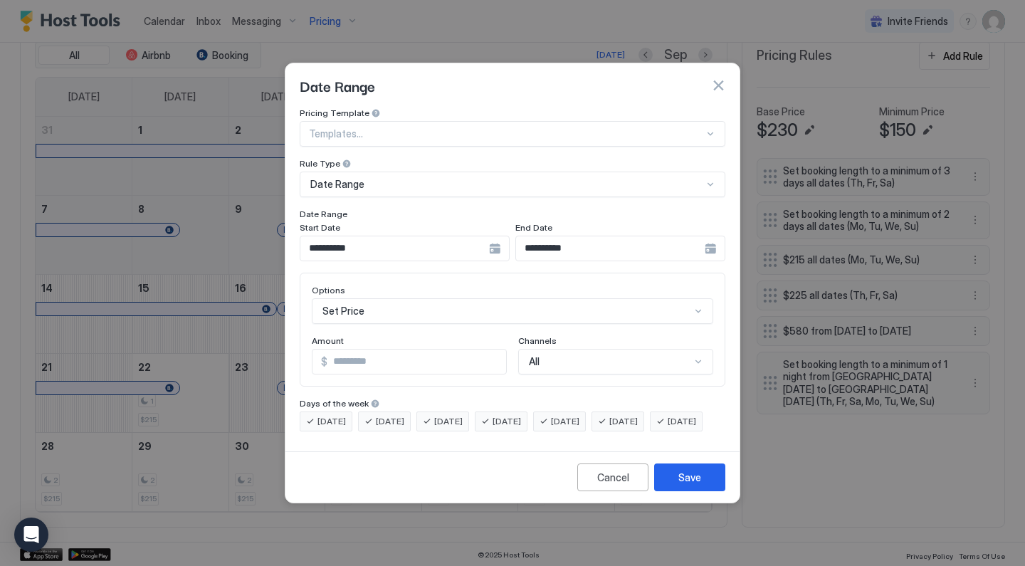
click at [390, 239] on input "**********" at bounding box center [394, 248] width 189 height 24
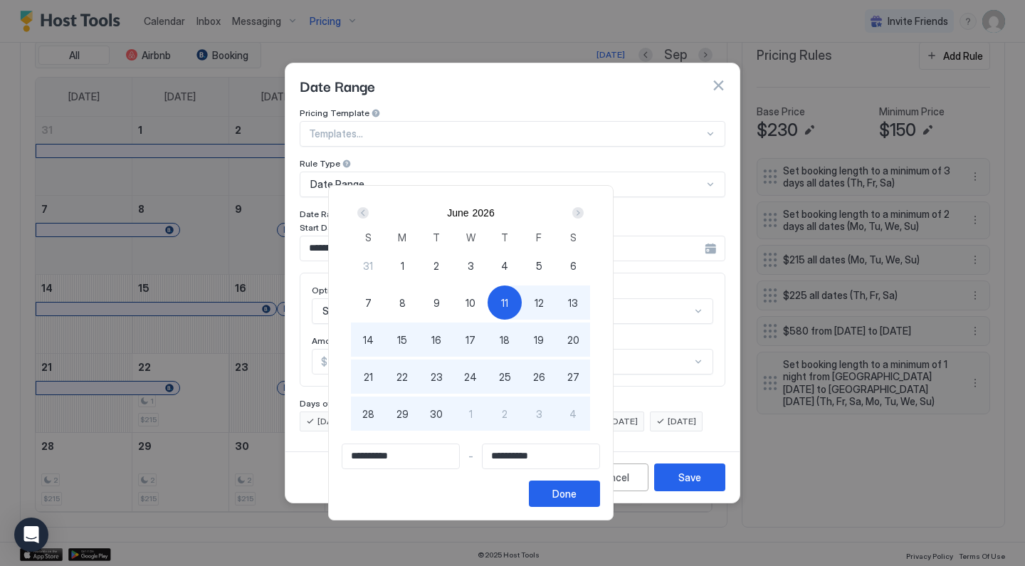
click at [419, 261] on div "1" at bounding box center [402, 265] width 34 height 34
type input "**********"
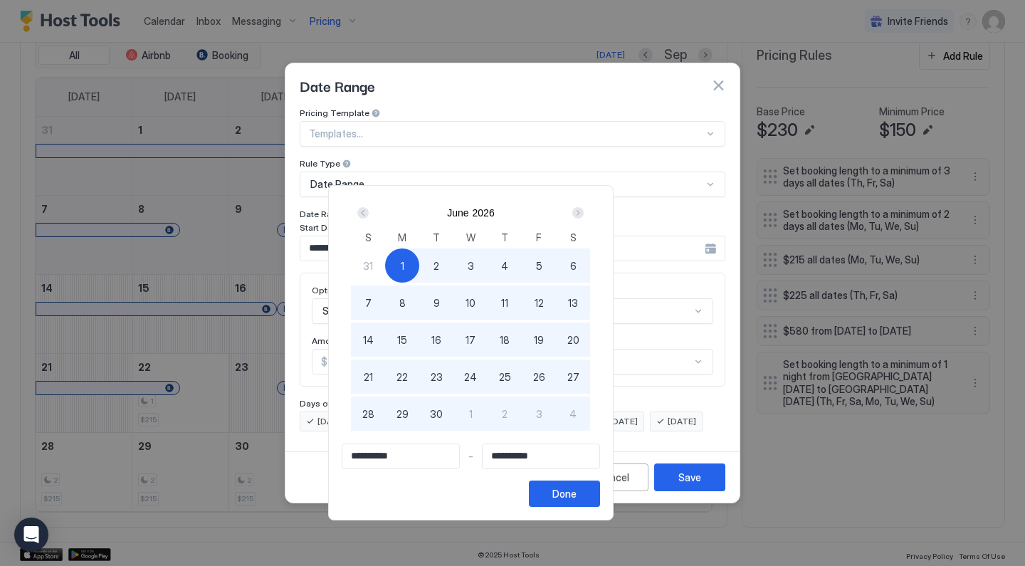
click at [584, 213] on div "Next" at bounding box center [577, 212] width 11 height 11
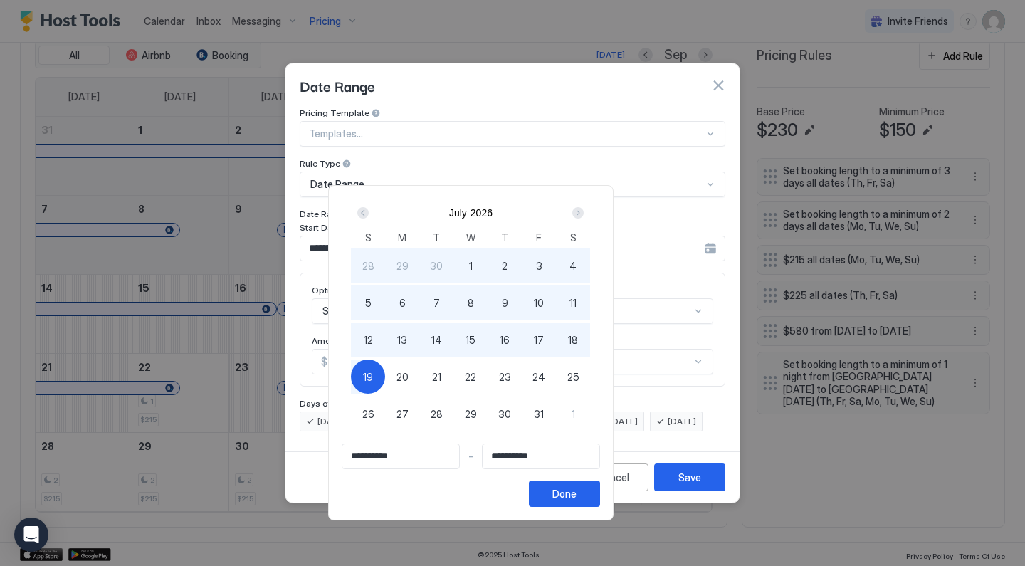
click at [544, 412] on span "31" at bounding box center [539, 414] width 10 height 15
type input "**********"
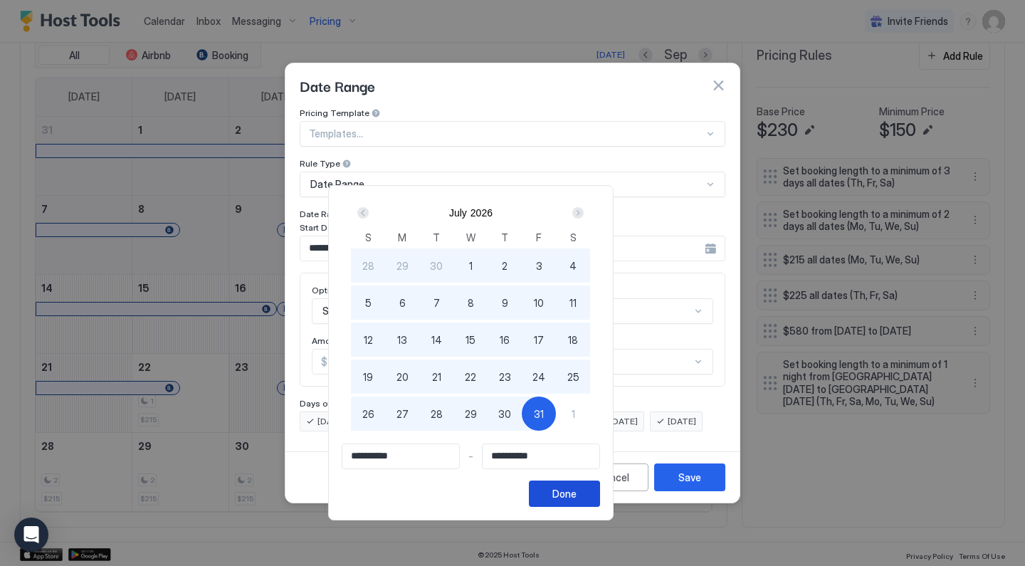
click at [577, 496] on div "Done" at bounding box center [564, 493] width 24 height 15
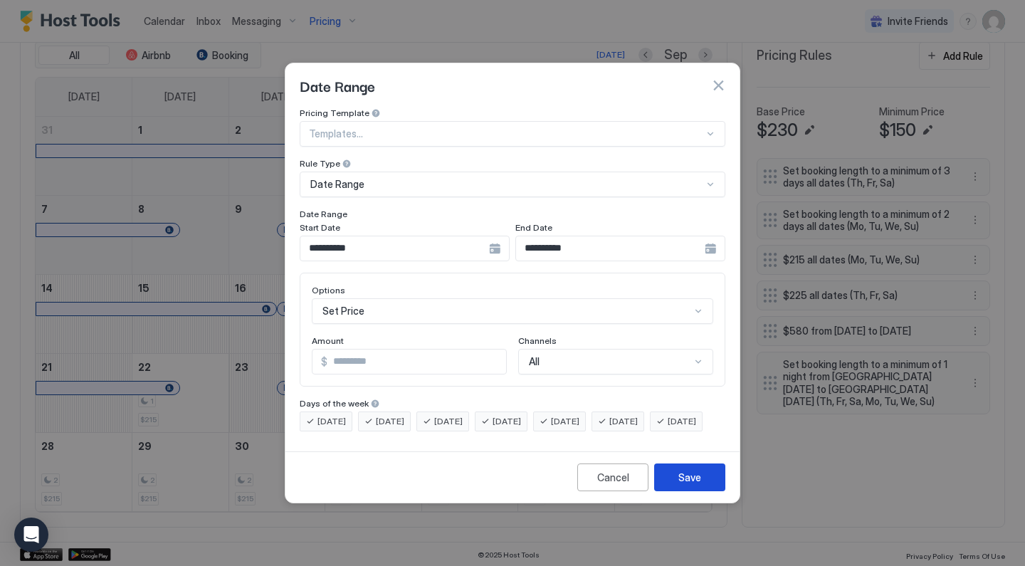
click at [676, 487] on button "Save" at bounding box center [689, 477] width 71 height 28
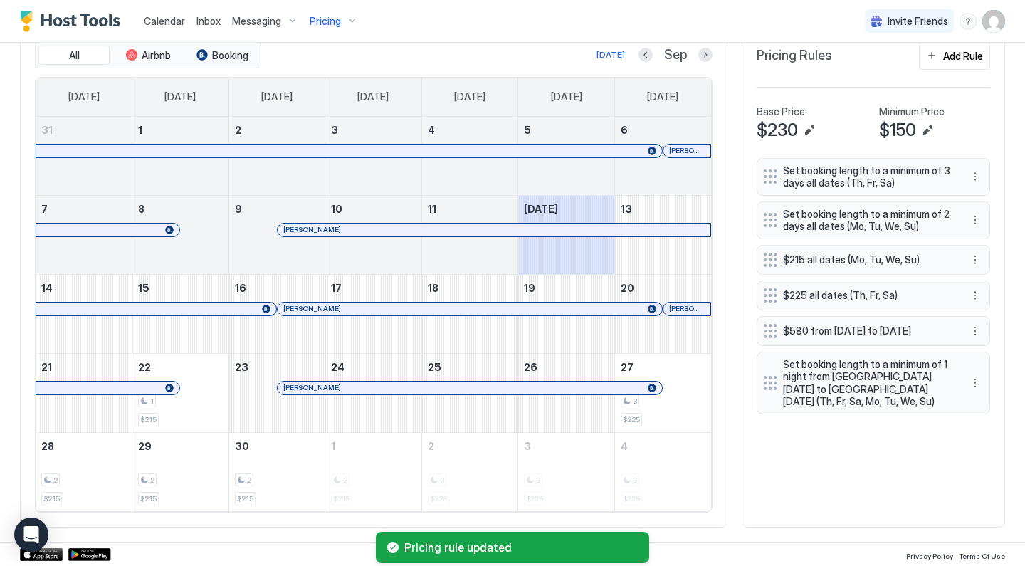
click at [331, 11] on div "Pricing" at bounding box center [334, 21] width 60 height 24
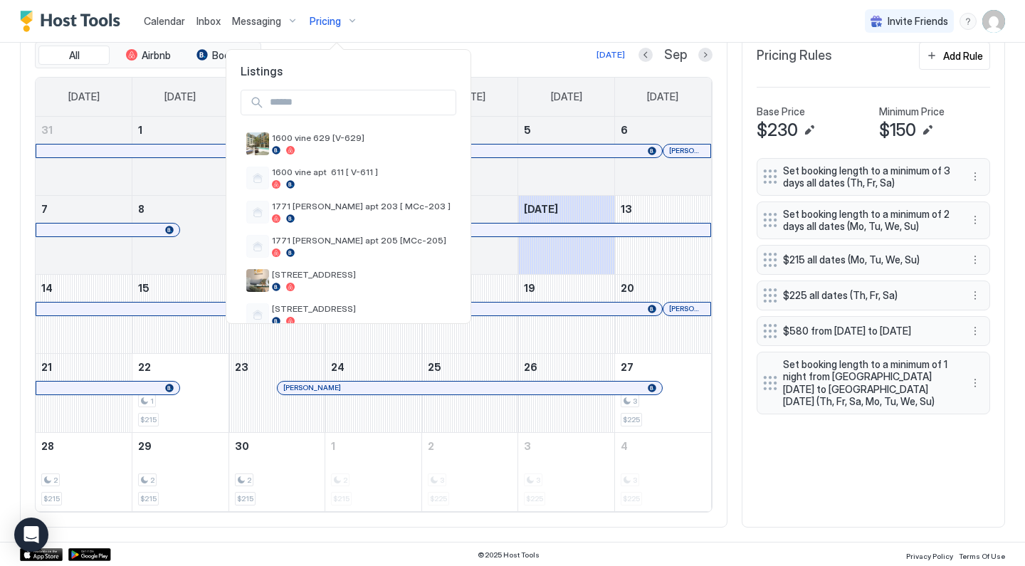
click at [468, 48] on div at bounding box center [512, 283] width 1025 height 566
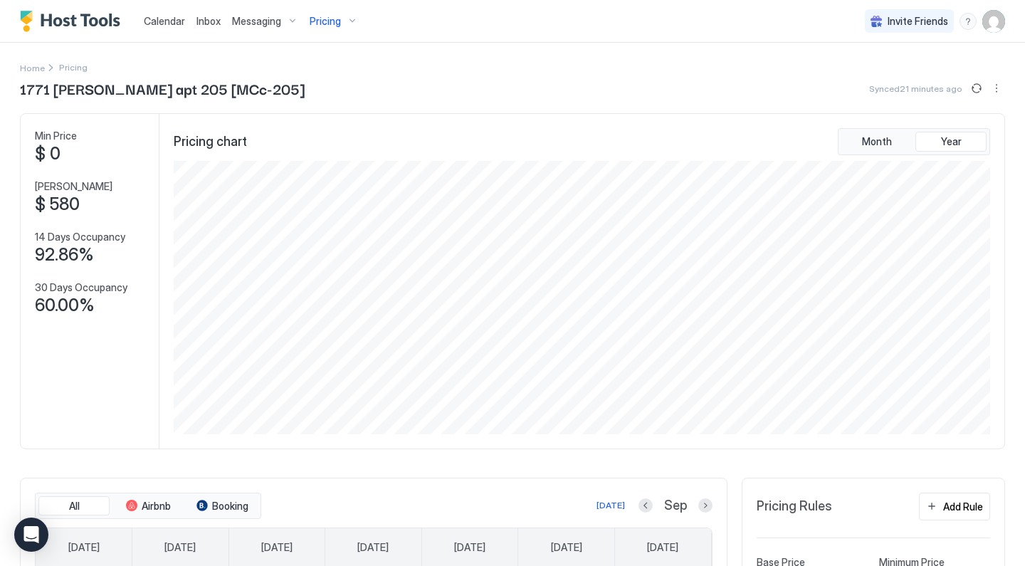
scroll to position [0, 0]
click at [338, 21] on span "Pricing" at bounding box center [325, 21] width 31 height 13
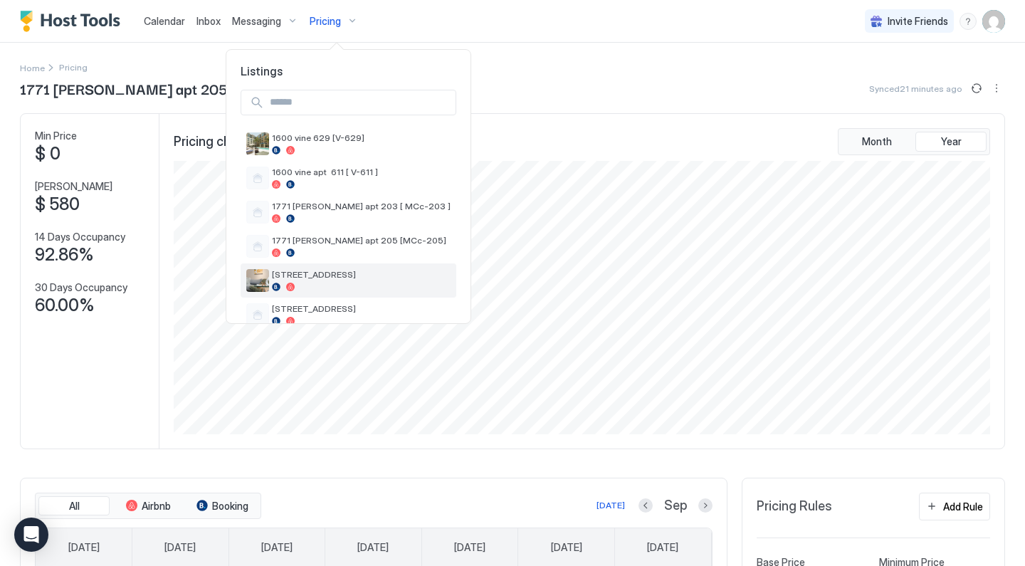
click at [341, 283] on div at bounding box center [361, 287] width 179 height 9
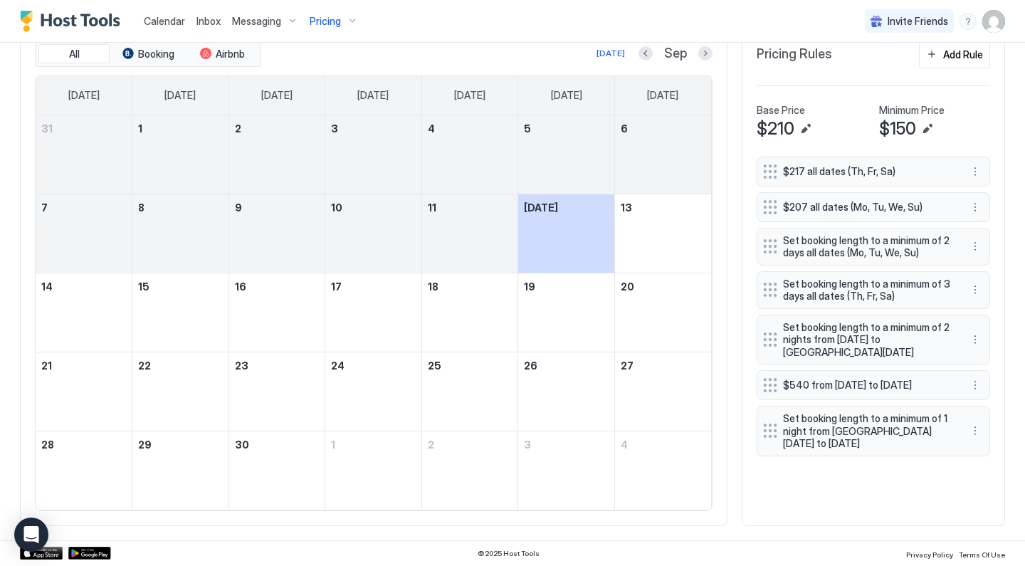
scroll to position [451, 0]
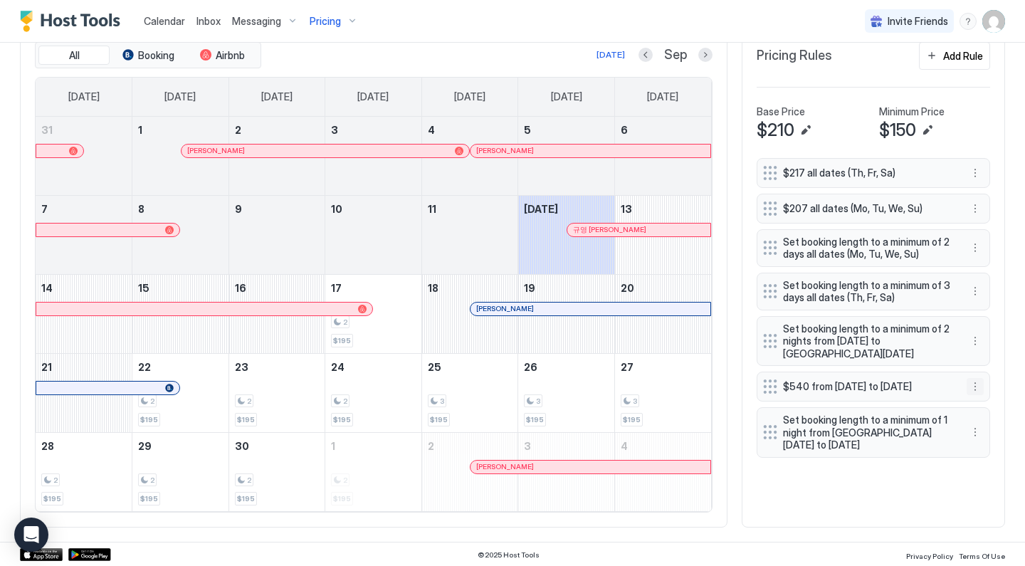
click at [979, 387] on button "More options" at bounding box center [975, 386] width 17 height 17
click at [982, 406] on div "Edit" at bounding box center [988, 407] width 31 height 11
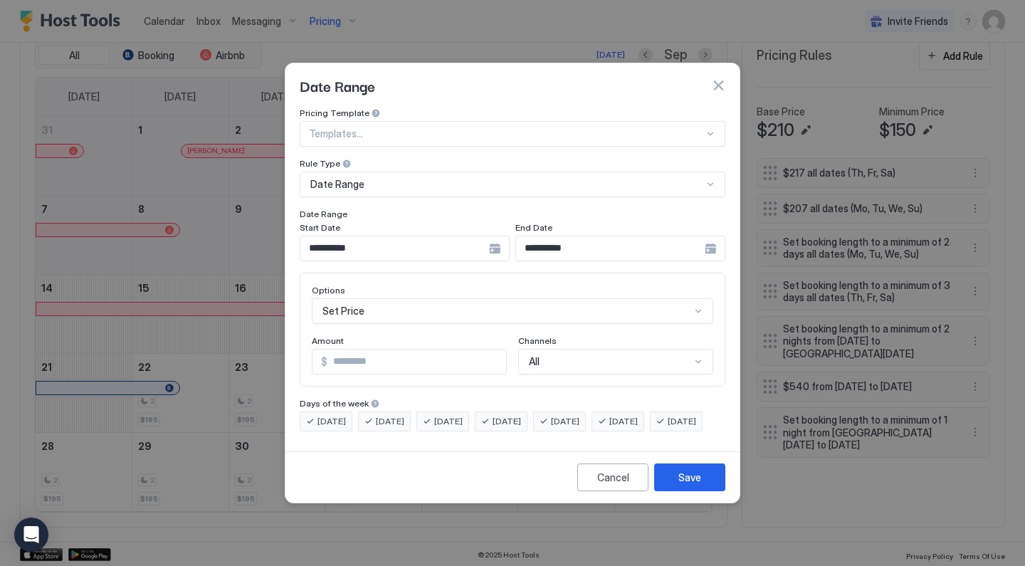
click at [376, 236] on input "**********" at bounding box center [394, 248] width 189 height 24
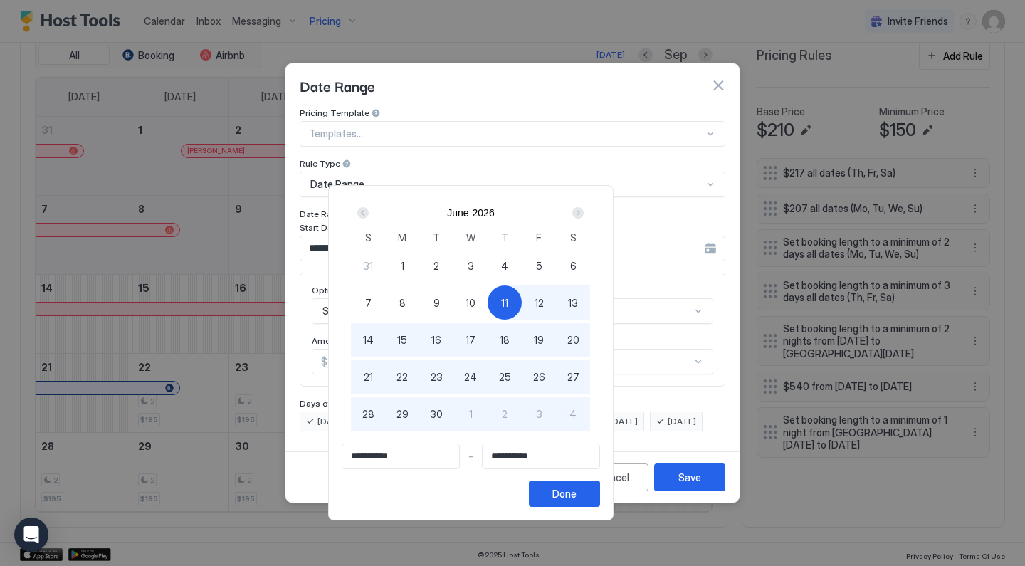
click at [404, 269] on span "1" at bounding box center [403, 265] width 4 height 15
type input "**********"
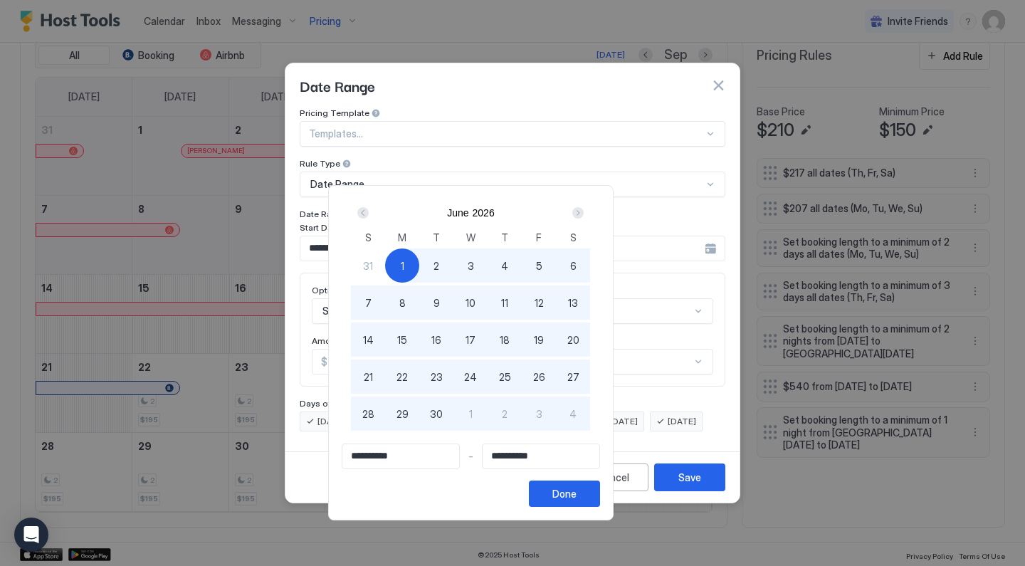
click at [584, 215] on div "Next" at bounding box center [577, 212] width 11 height 11
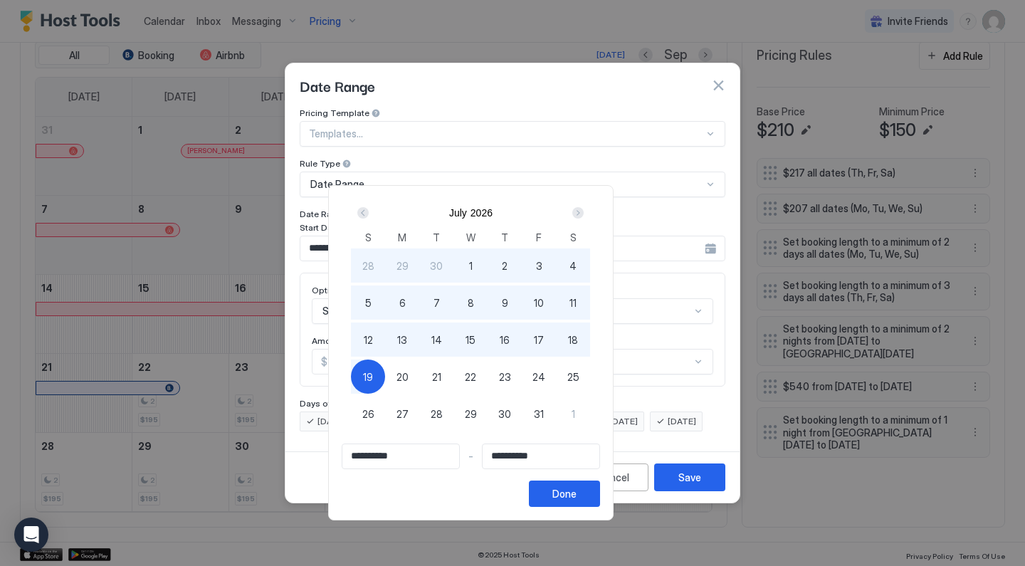
click at [544, 412] on span "31" at bounding box center [539, 414] width 10 height 15
type input "**********"
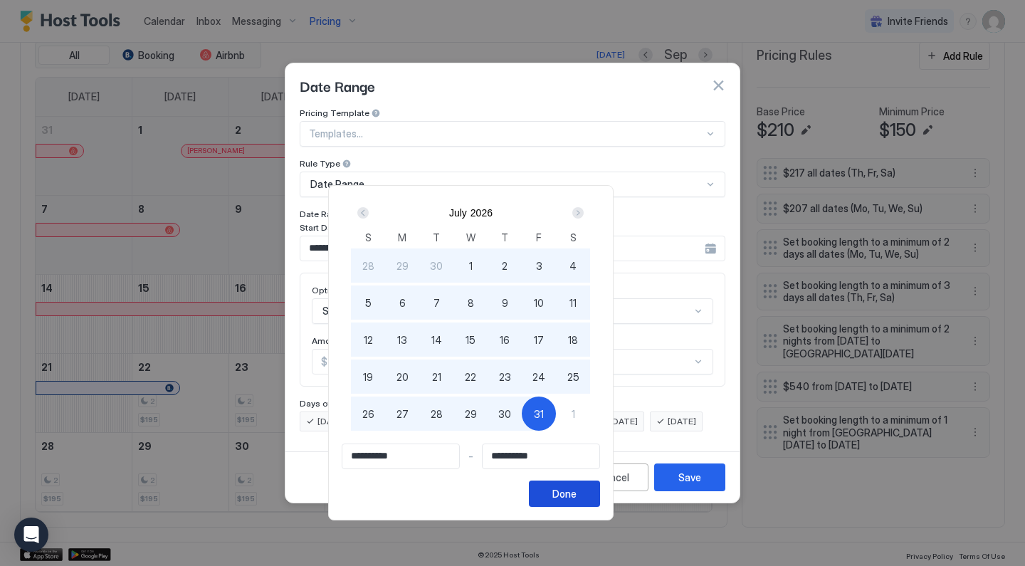
click at [577, 495] on div "Done" at bounding box center [564, 493] width 24 height 15
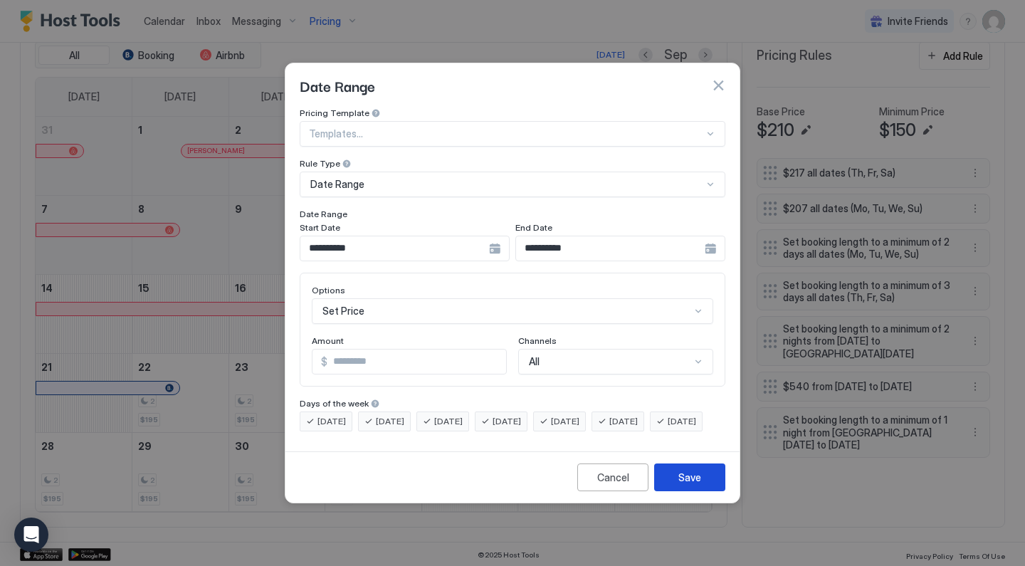
click at [697, 485] on div "Save" at bounding box center [689, 477] width 23 height 15
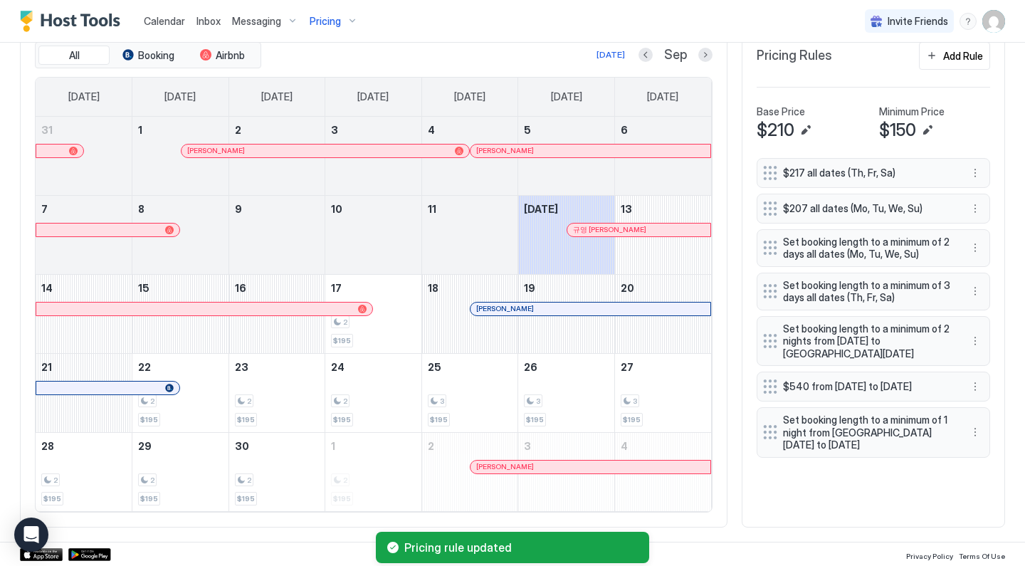
click at [339, 21] on div "Pricing" at bounding box center [334, 21] width 60 height 24
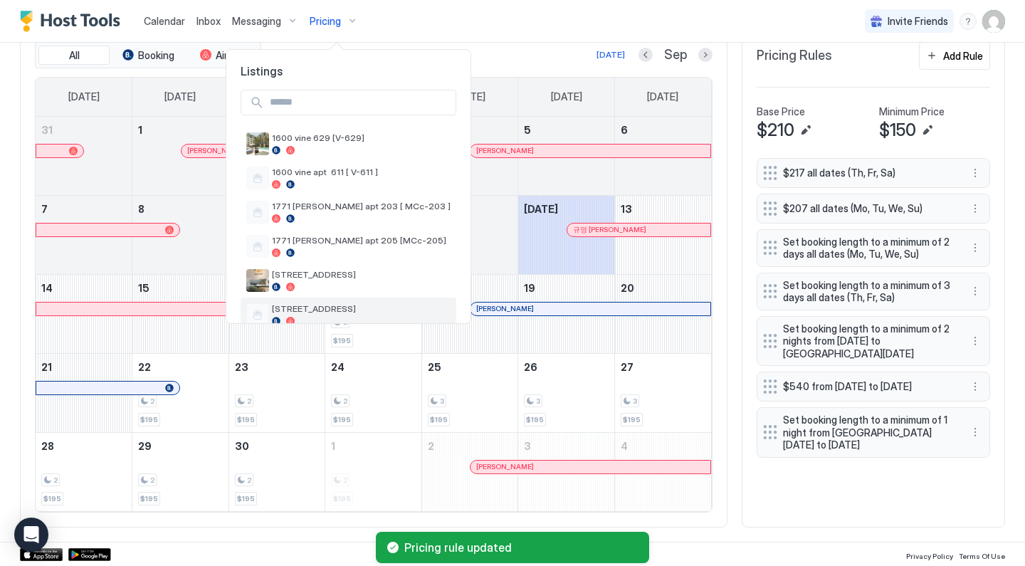
click at [360, 304] on span "[STREET_ADDRESS]" at bounding box center [361, 308] width 179 height 11
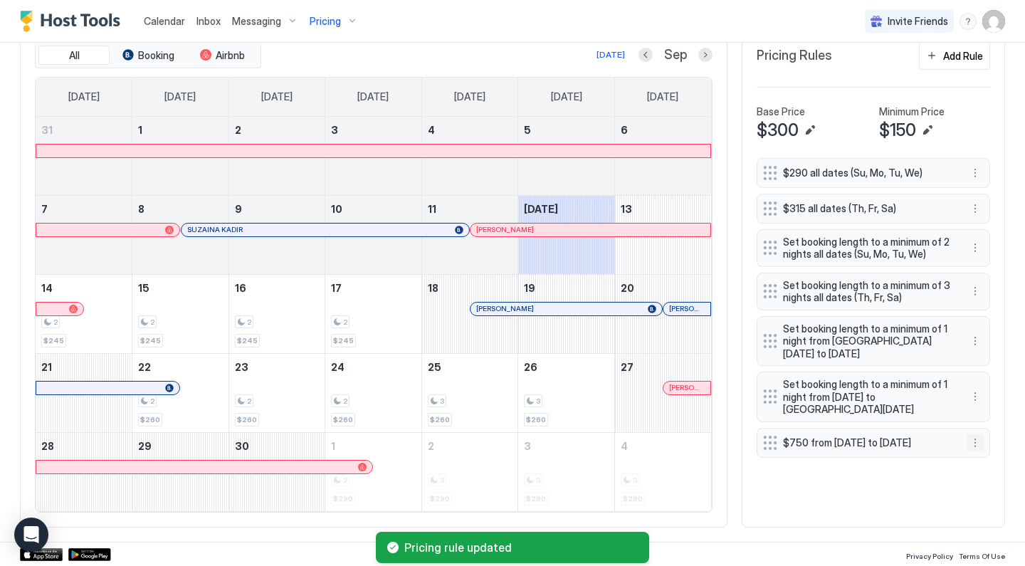
click at [980, 444] on button "More options" at bounding box center [975, 442] width 17 height 17
click at [985, 461] on div "Edit" at bounding box center [988, 462] width 31 height 11
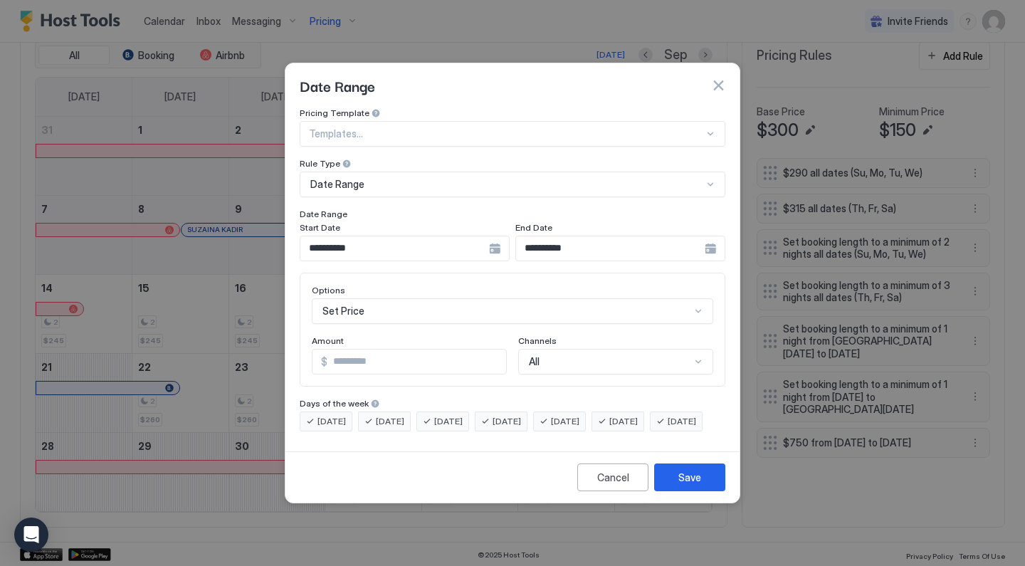
click at [379, 241] on input "**********" at bounding box center [394, 248] width 189 height 24
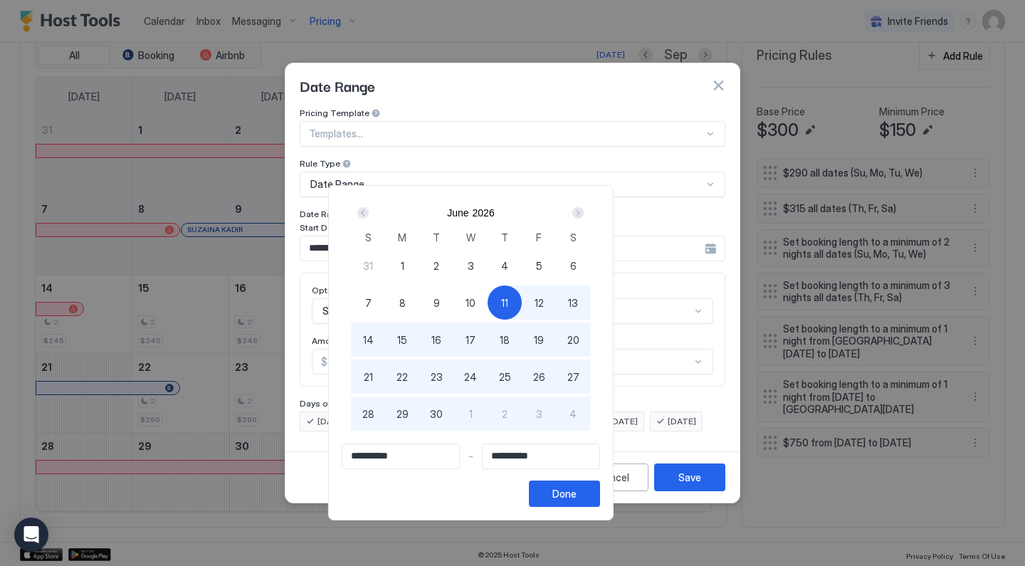
click at [419, 262] on div "1" at bounding box center [402, 265] width 34 height 34
type input "**********"
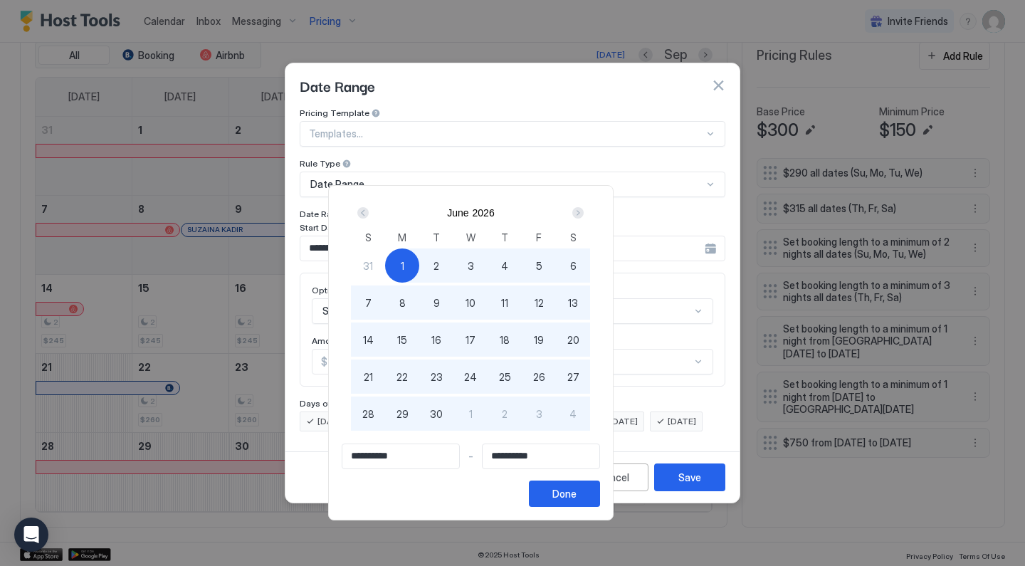
click at [584, 209] on div "Next" at bounding box center [577, 212] width 11 height 11
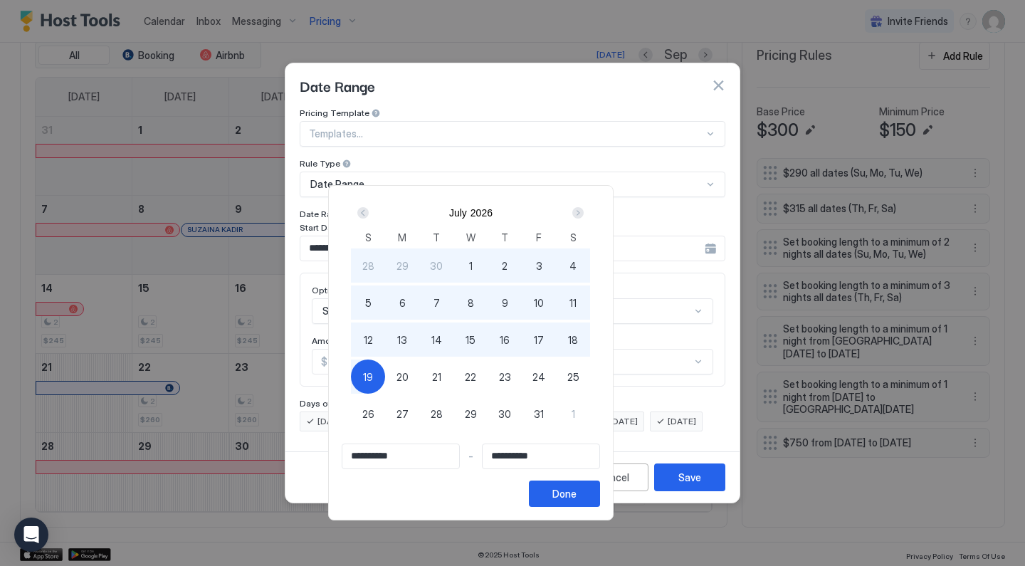
click at [544, 417] on span "31" at bounding box center [539, 414] width 10 height 15
type input "**********"
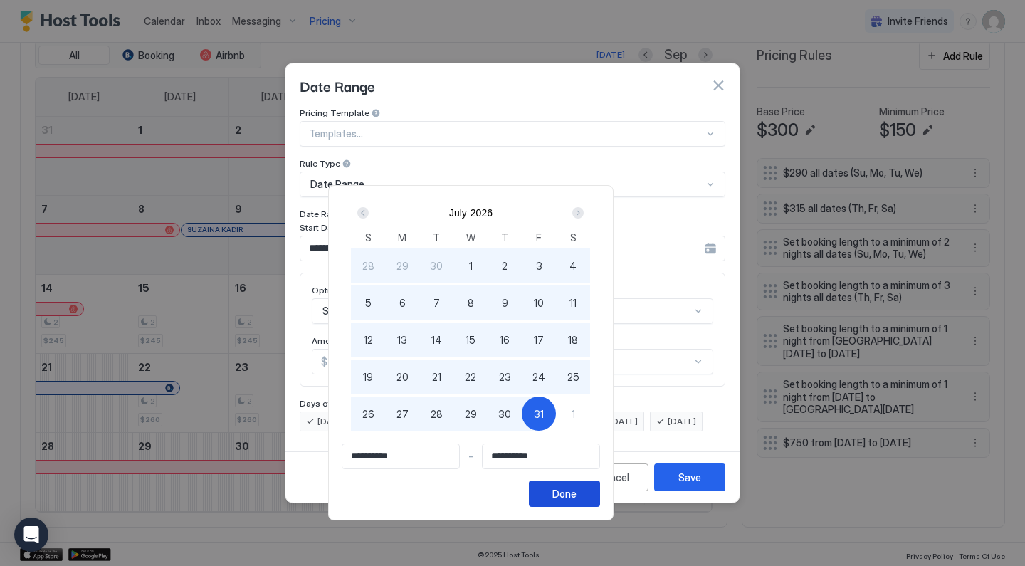
click at [600, 493] on button "Done" at bounding box center [564, 494] width 71 height 26
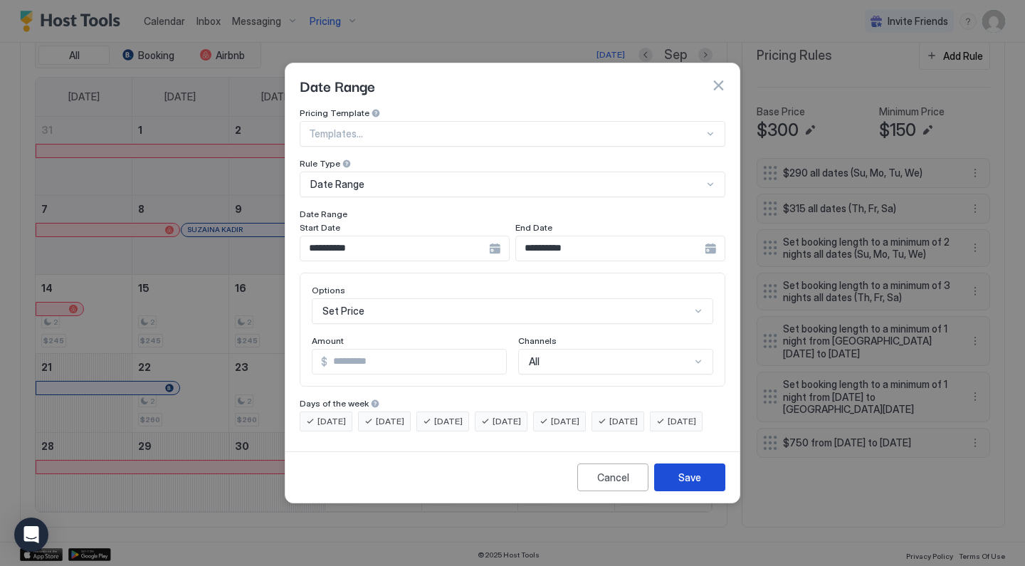
click at [693, 485] on div "Save" at bounding box center [689, 477] width 23 height 15
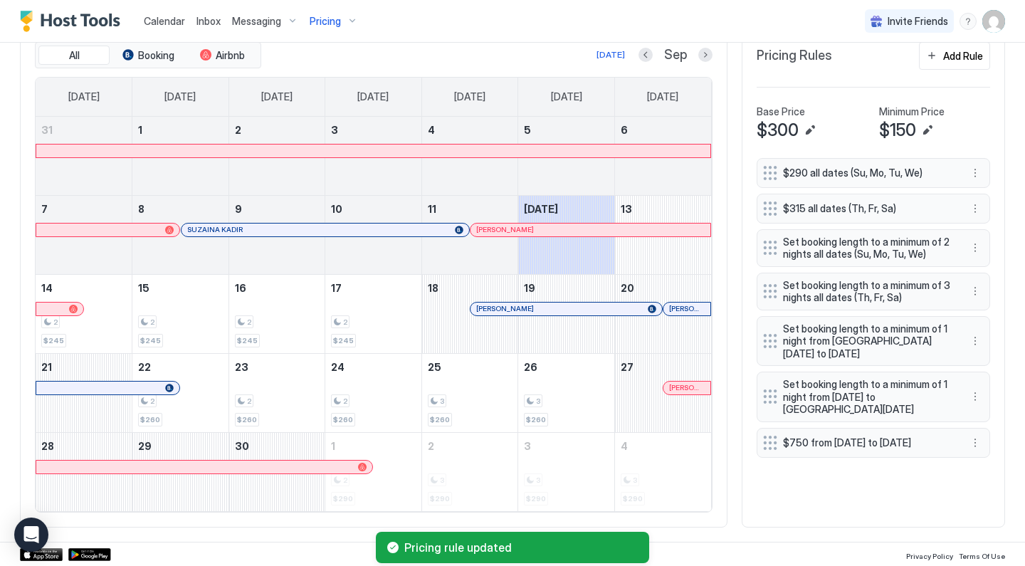
click at [347, 23] on div "Pricing" at bounding box center [334, 21] width 60 height 24
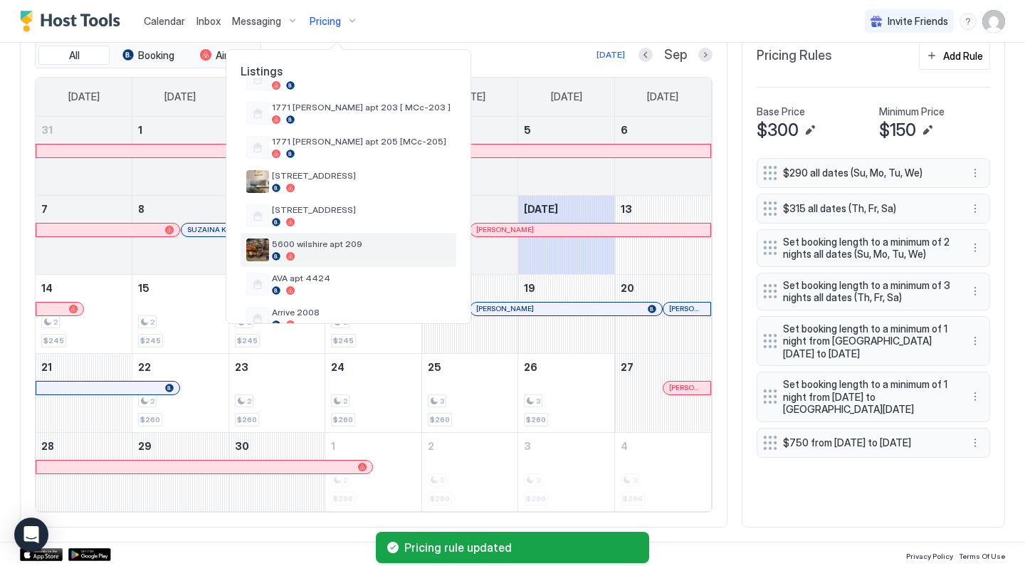
scroll to position [100, 0]
click at [344, 242] on span "5600 wilshire apt 209" at bounding box center [361, 243] width 179 height 11
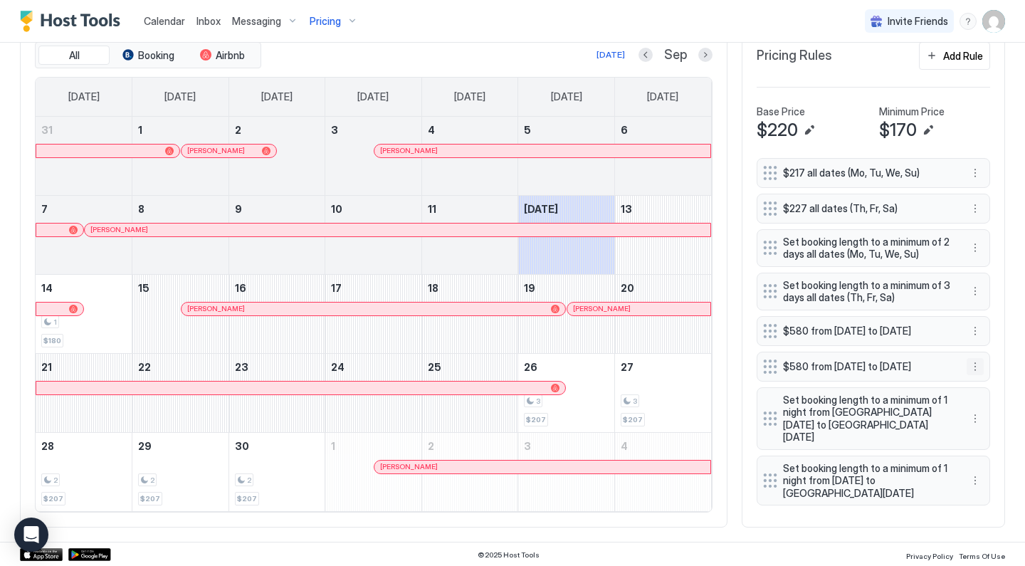
click at [975, 374] on button "More options" at bounding box center [975, 366] width 17 height 17
click at [979, 392] on div "Edit" at bounding box center [988, 395] width 31 height 11
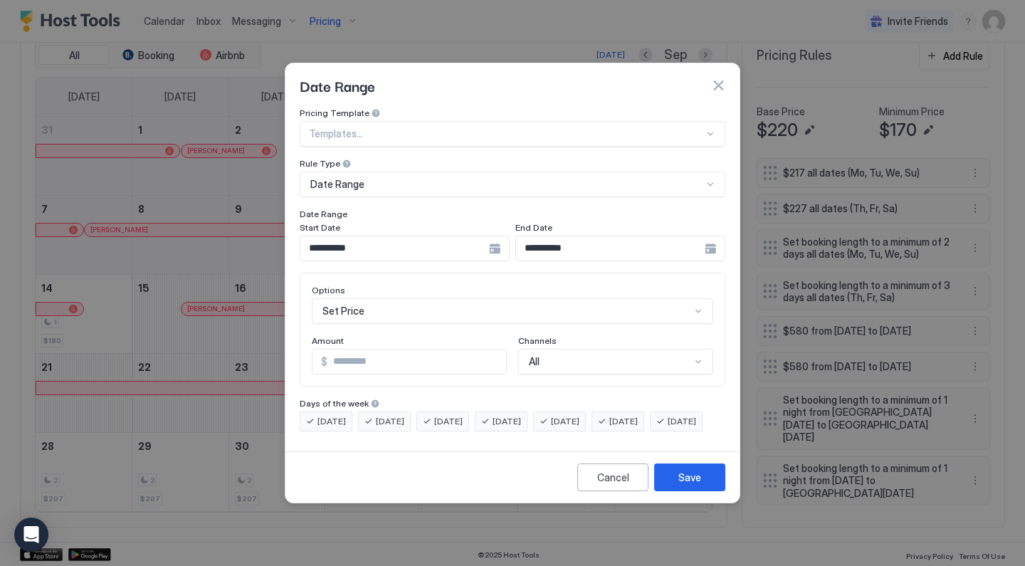
click at [440, 247] on input "**********" at bounding box center [394, 248] width 189 height 24
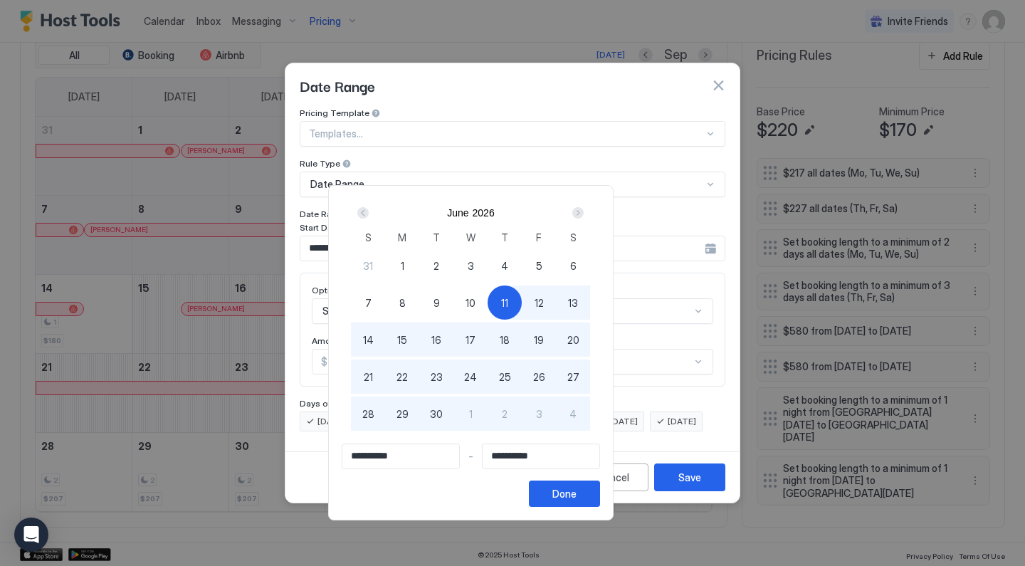
click at [419, 264] on div "1" at bounding box center [402, 265] width 34 height 34
type input "**********"
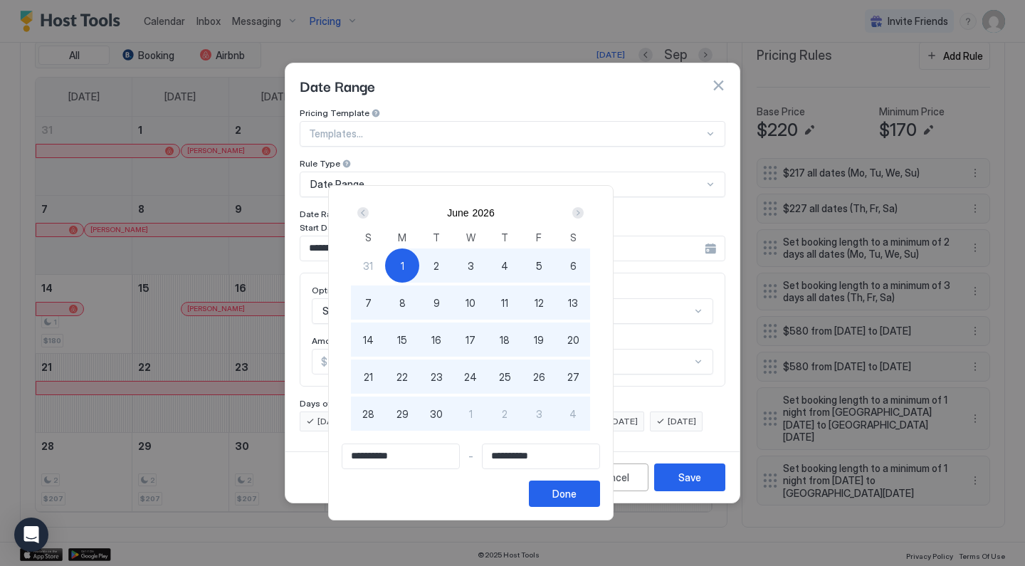
click at [584, 211] on div "Next" at bounding box center [577, 212] width 11 height 11
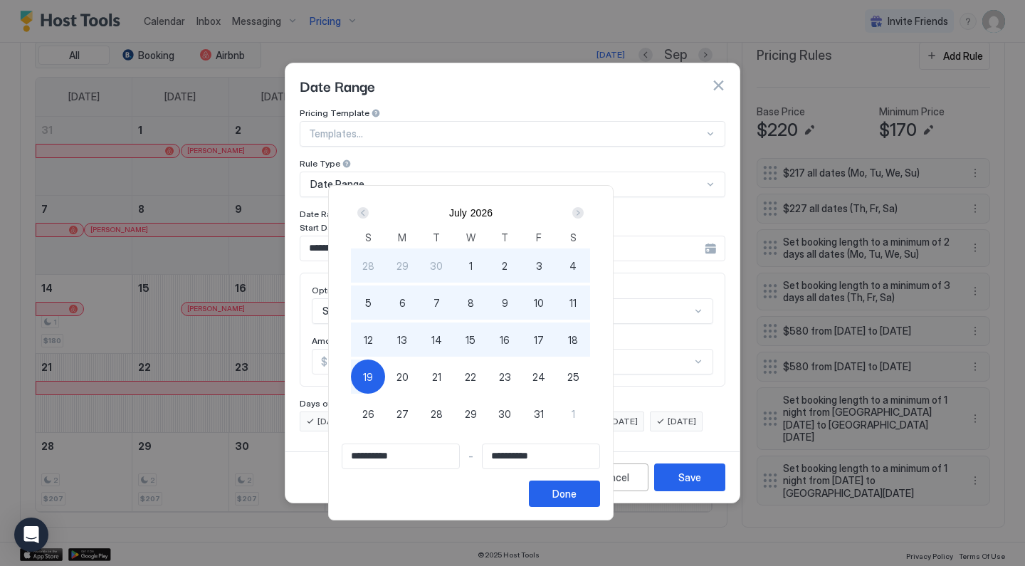
click at [544, 416] on span "31" at bounding box center [539, 414] width 10 height 15
type input "**********"
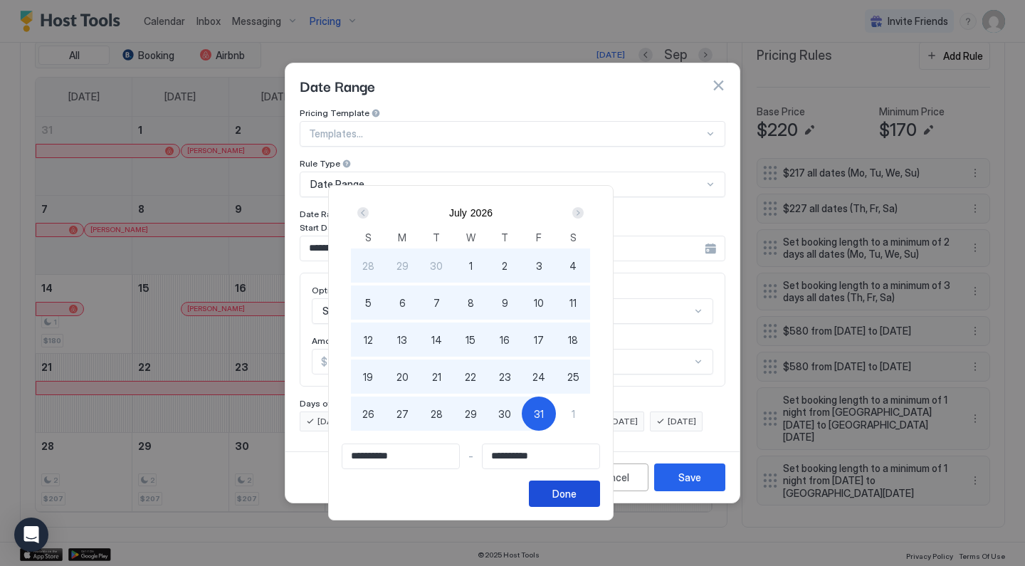
click at [577, 489] on div "Done" at bounding box center [564, 493] width 24 height 15
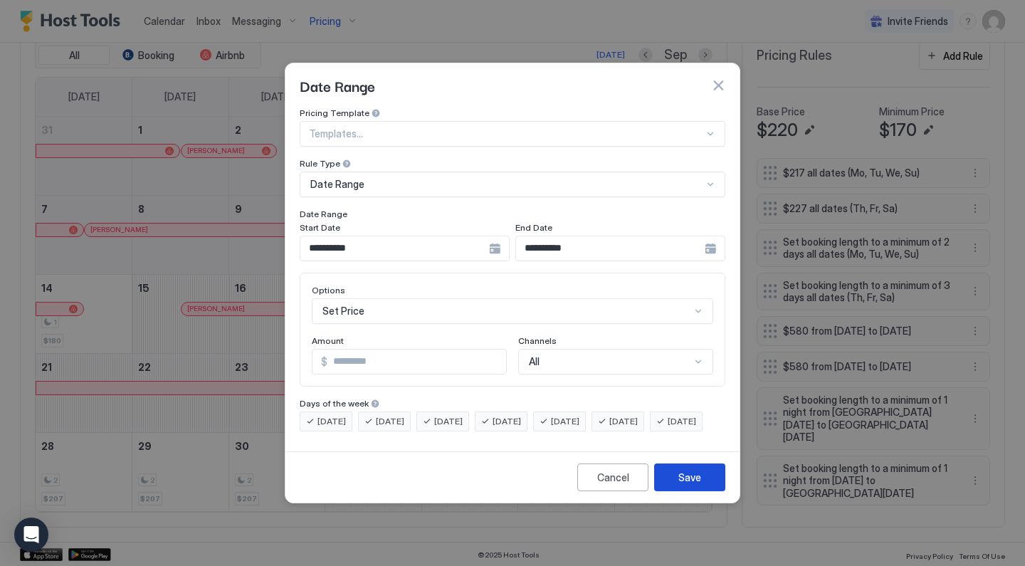
click at [688, 485] on div "Save" at bounding box center [689, 477] width 23 height 15
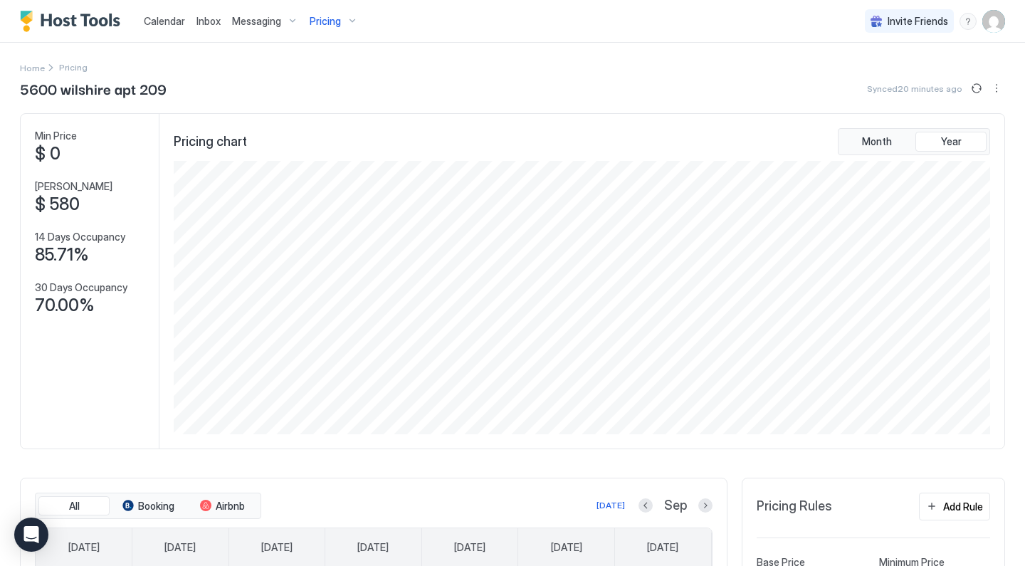
click at [341, 31] on div "Pricing" at bounding box center [334, 21] width 60 height 24
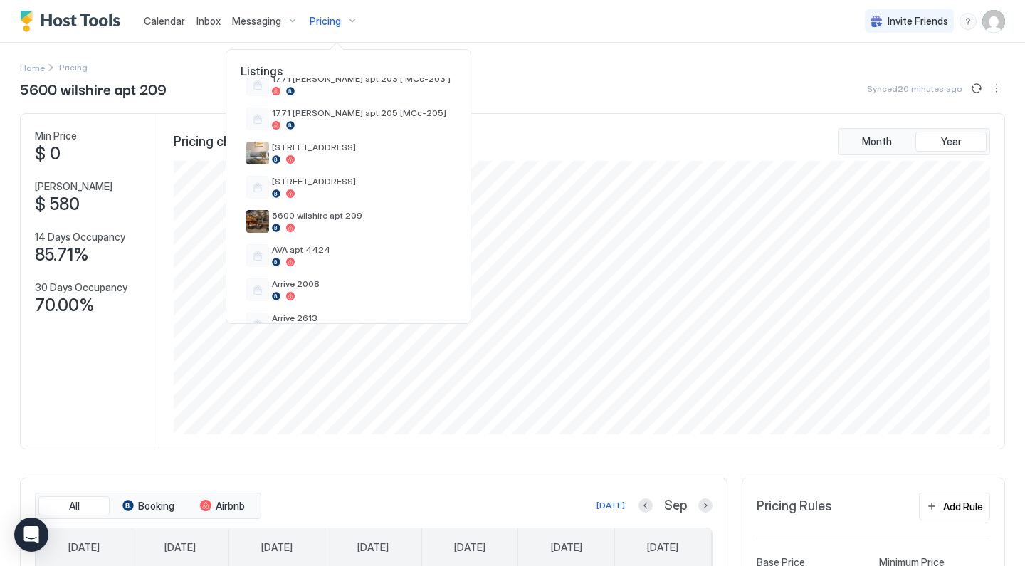
scroll to position [132, 0]
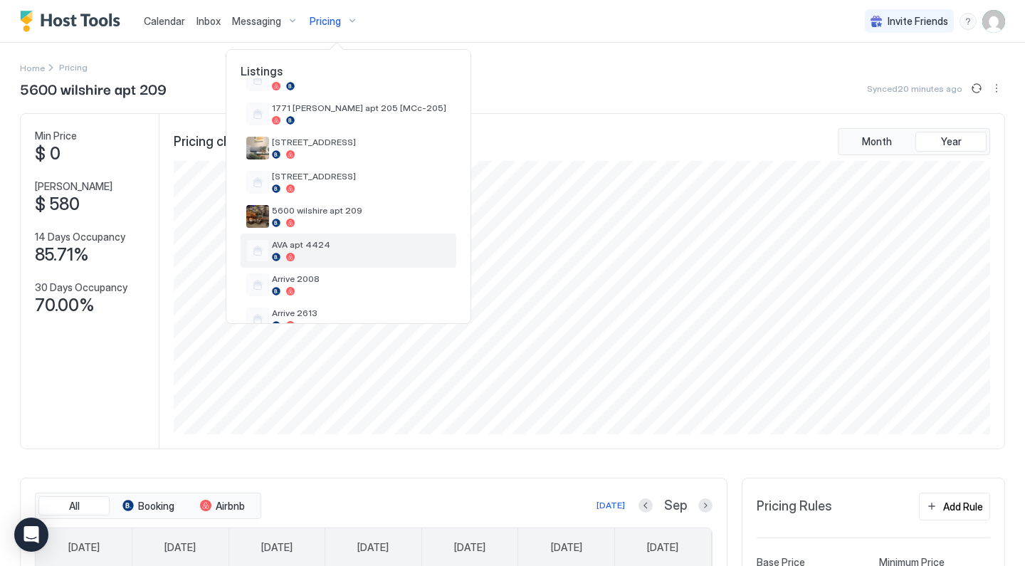
click at [328, 246] on span "AVA apt 4424" at bounding box center [361, 244] width 179 height 11
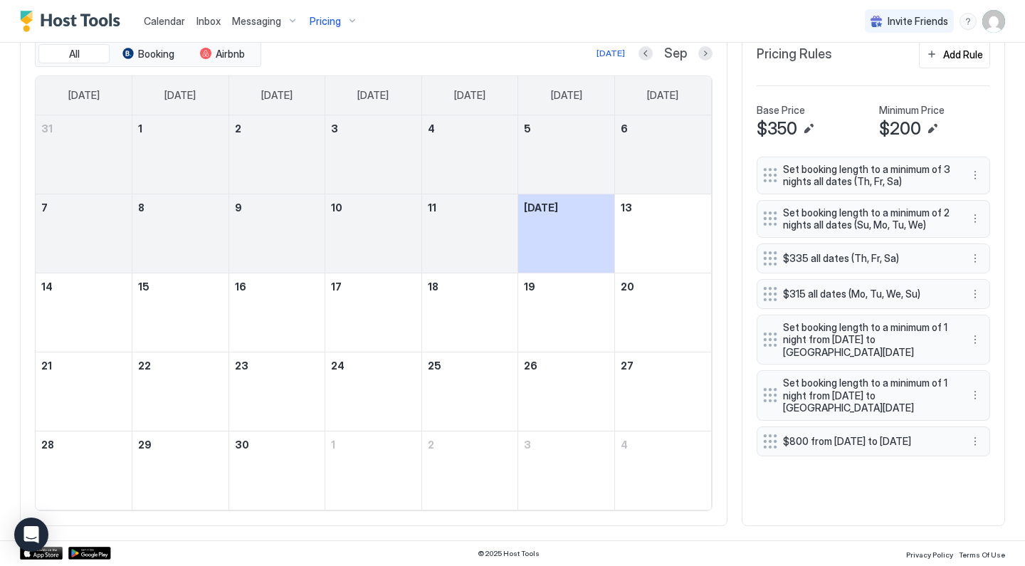
scroll to position [451, 0]
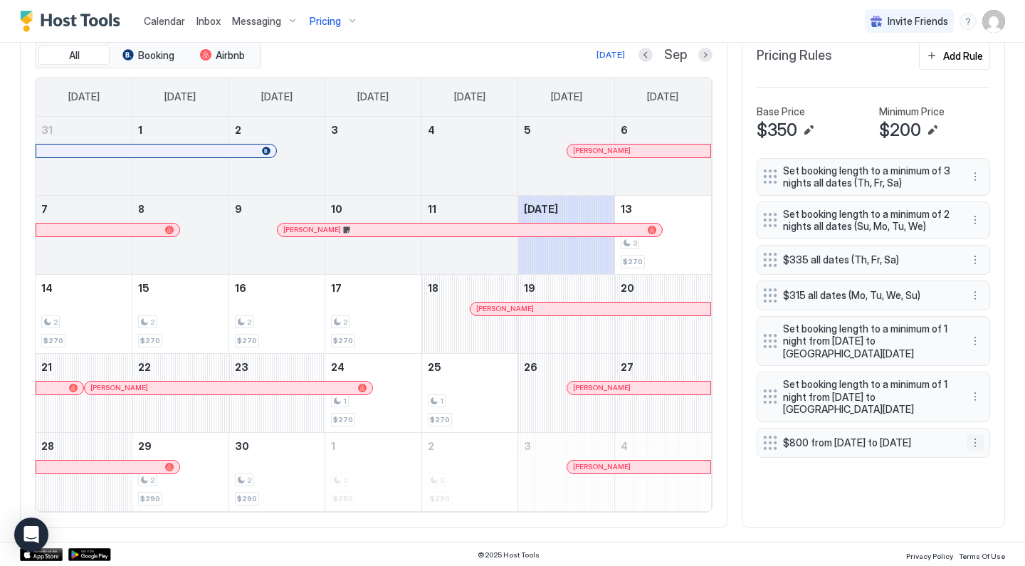
click at [978, 444] on button "More options" at bounding box center [975, 442] width 17 height 17
click at [977, 456] on div "Edit" at bounding box center [994, 462] width 53 height 23
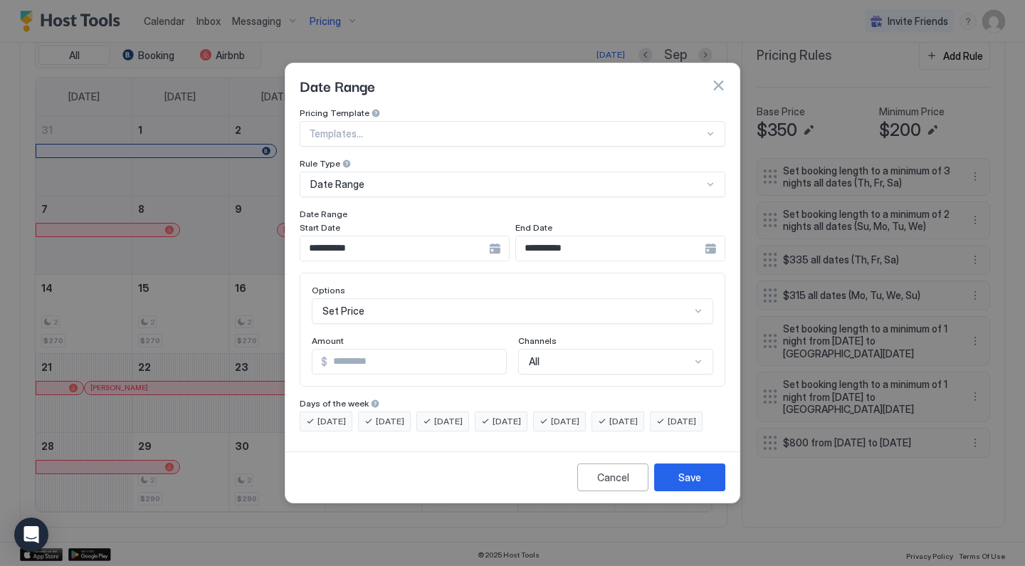
click at [446, 239] on input "**********" at bounding box center [394, 248] width 189 height 24
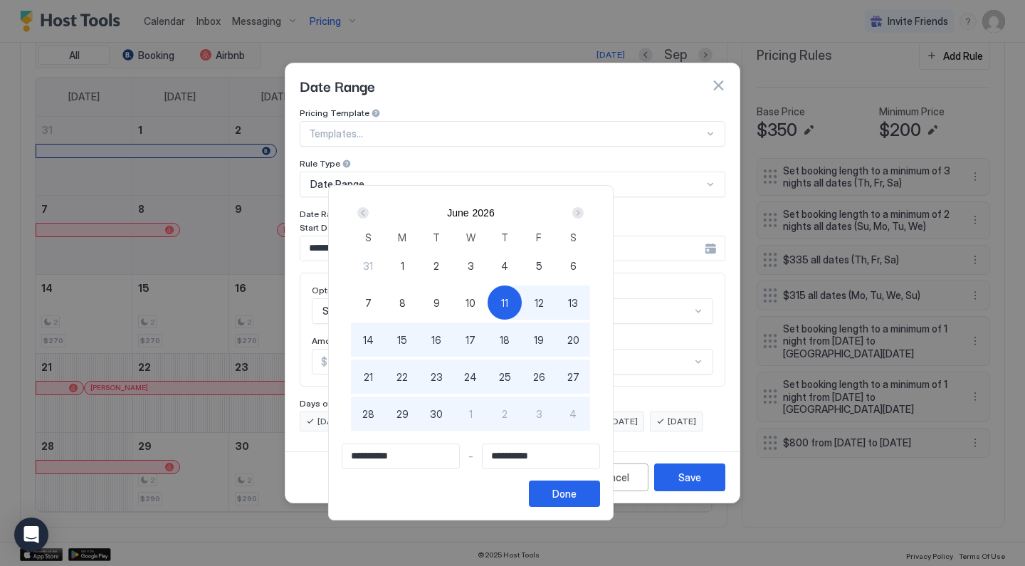
click at [404, 261] on span "1" at bounding box center [403, 265] width 4 height 15
type input "**********"
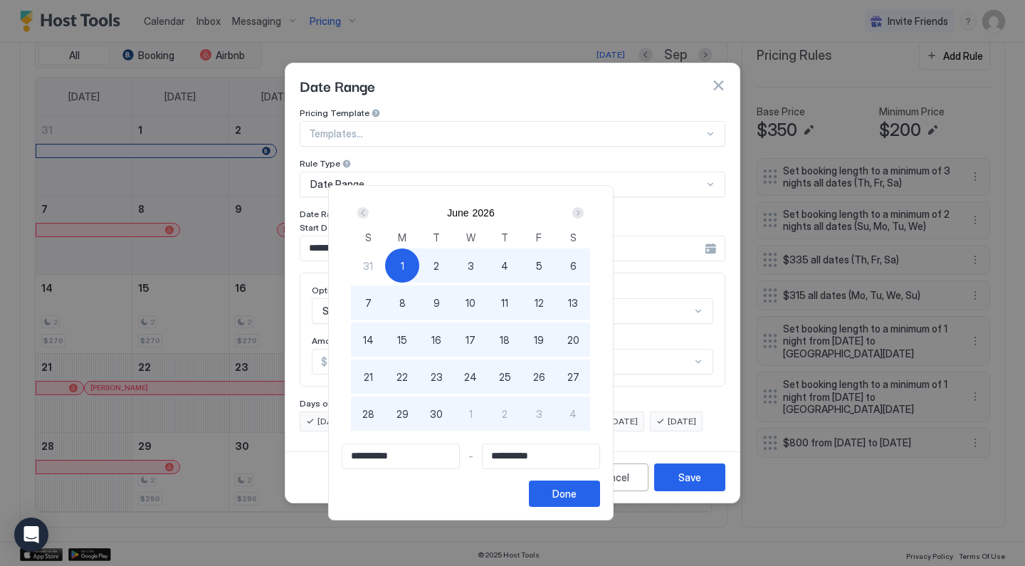
click at [587, 219] on div "Next" at bounding box center [578, 212] width 17 height 17
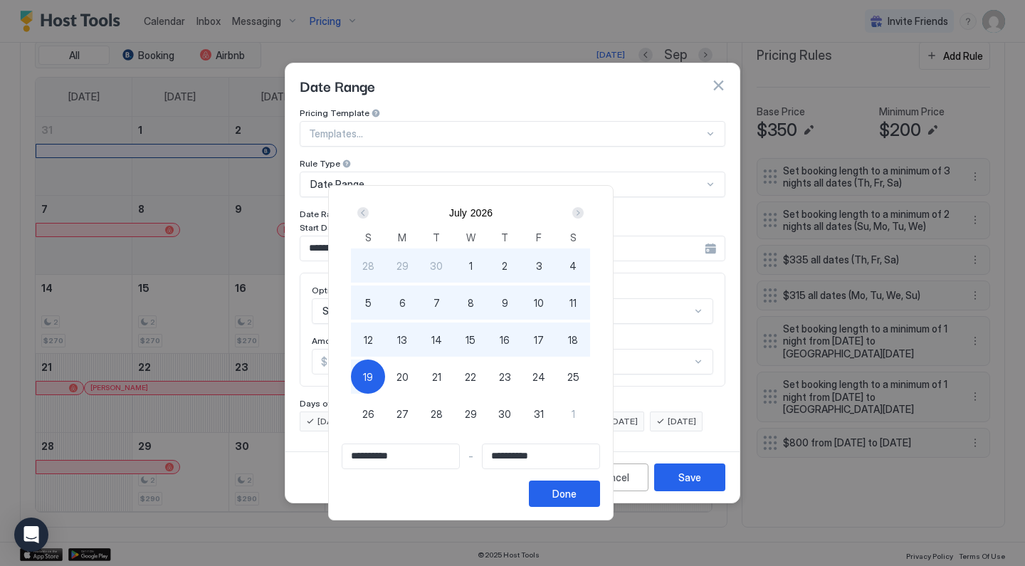
click at [544, 412] on span "31" at bounding box center [539, 414] width 10 height 15
type input "**********"
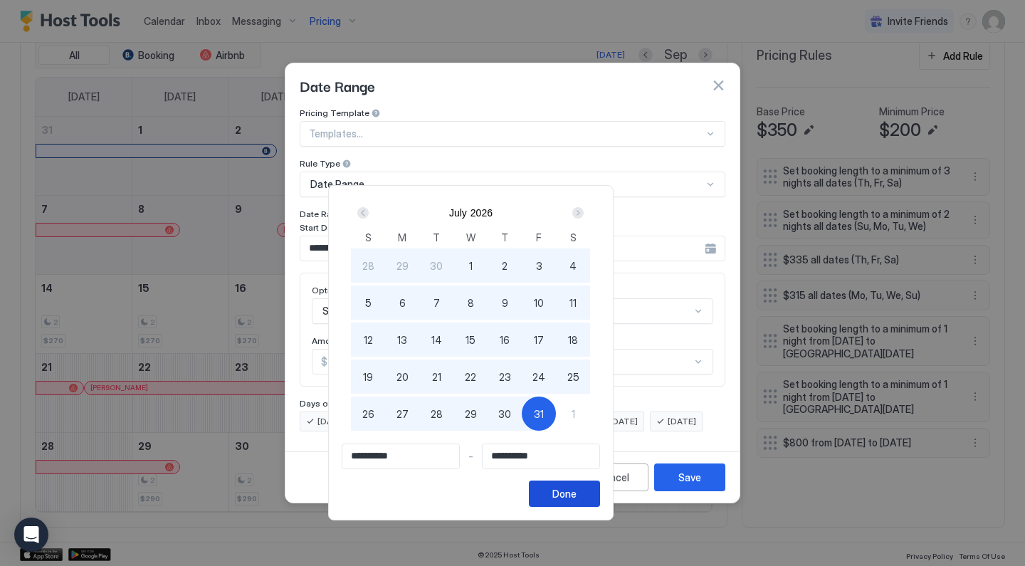
click at [577, 488] on div "Done" at bounding box center [564, 493] width 24 height 15
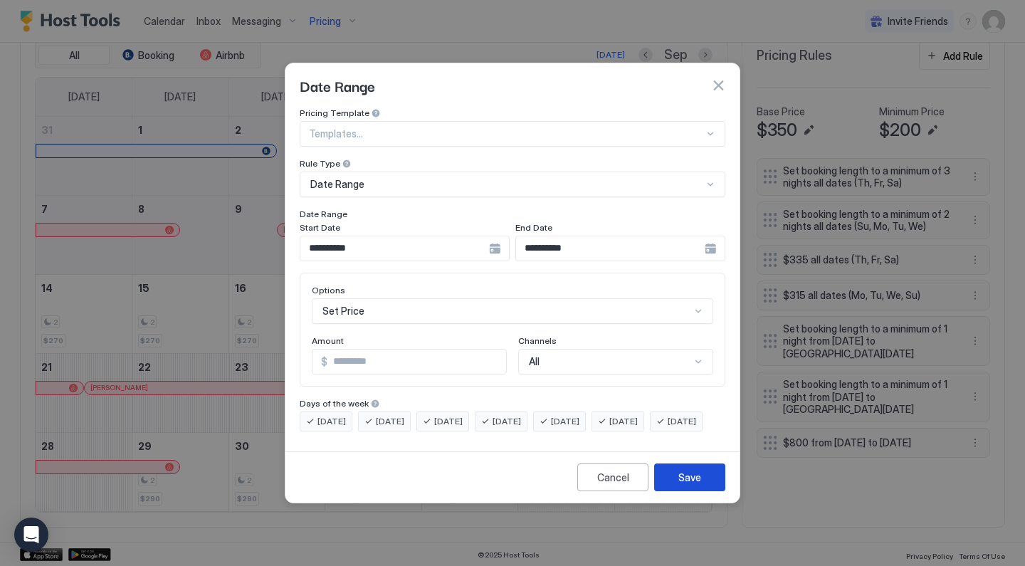
click at [676, 491] on button "Save" at bounding box center [689, 477] width 71 height 28
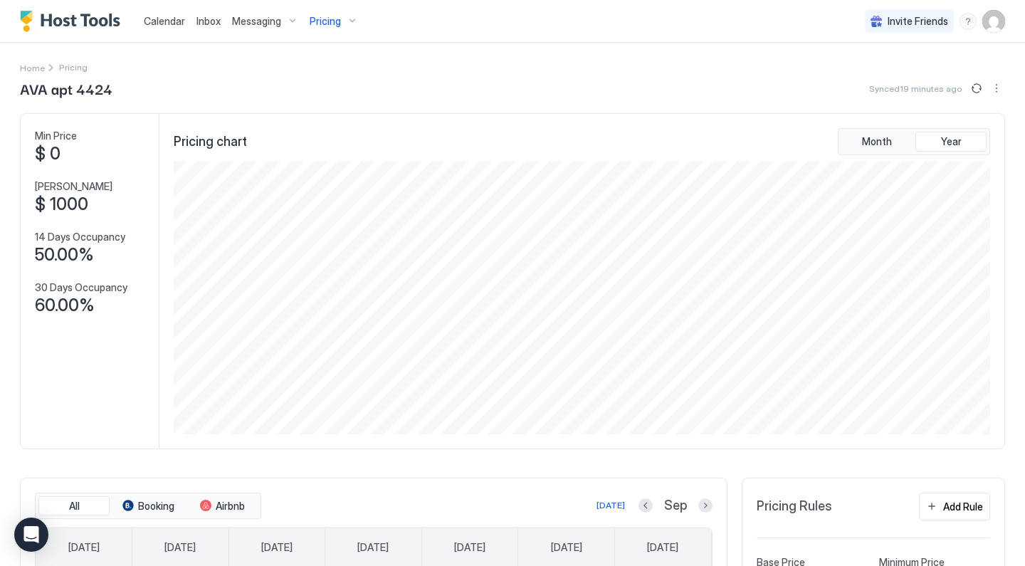
scroll to position [0, 0]
click at [352, 17] on div "Pricing" at bounding box center [334, 21] width 60 height 24
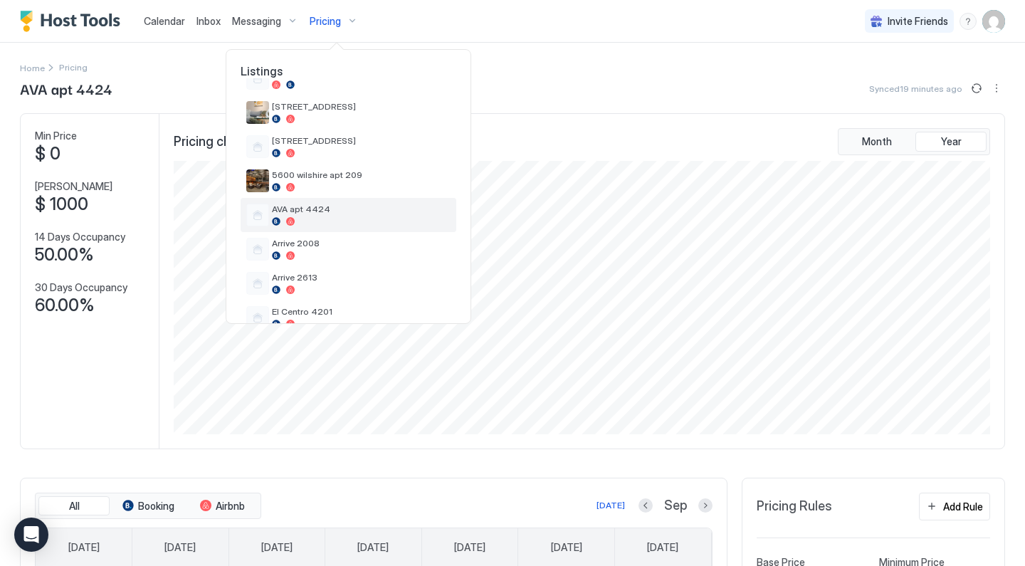
scroll to position [171, 0]
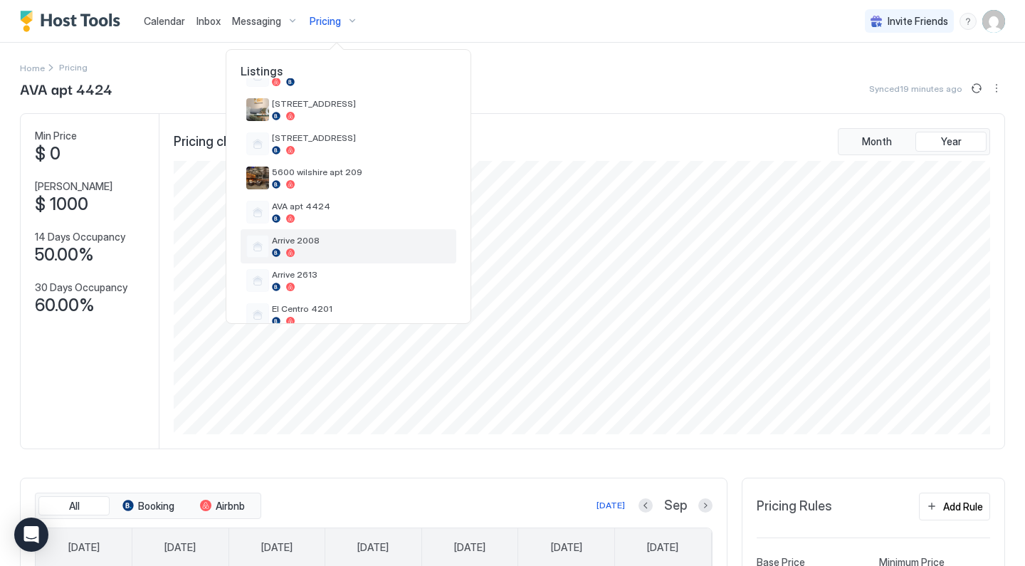
click at [355, 244] on span "Arrive 2008" at bounding box center [361, 240] width 179 height 11
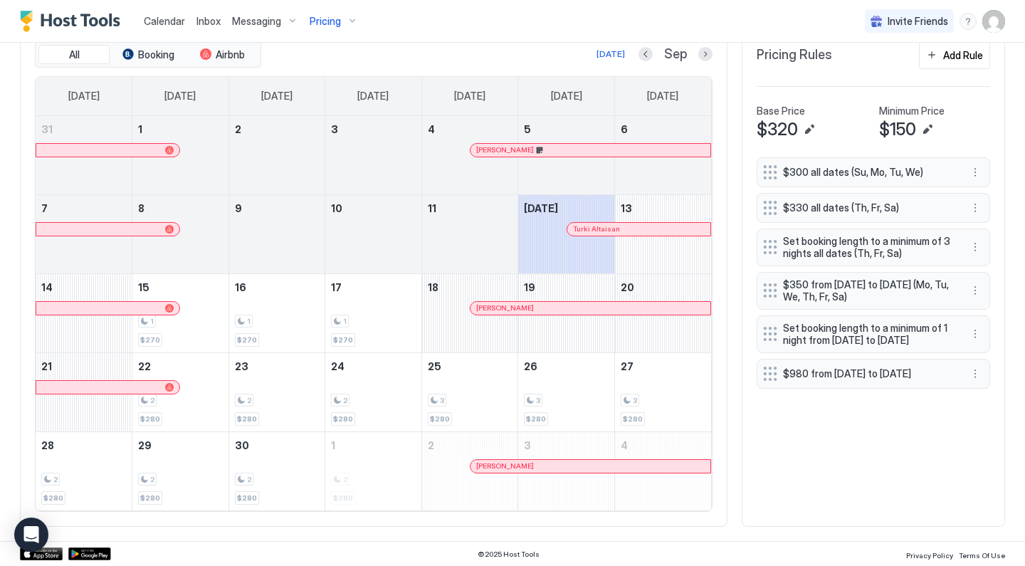
scroll to position [451, 0]
click at [971, 383] on button "More options" at bounding box center [975, 374] width 17 height 17
click at [981, 399] on div "Edit" at bounding box center [994, 408] width 53 height 23
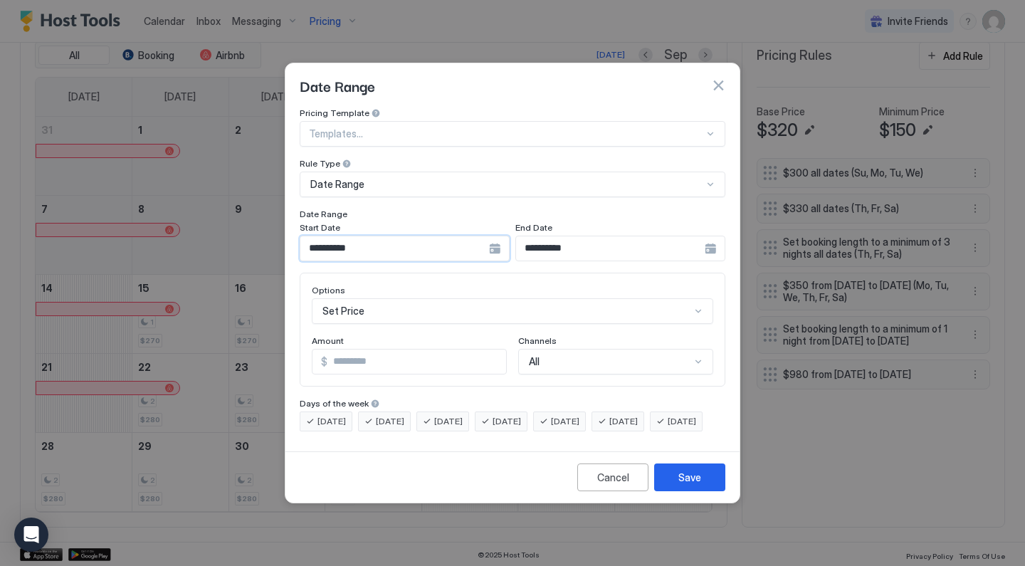
click at [481, 239] on input "**********" at bounding box center [394, 248] width 189 height 24
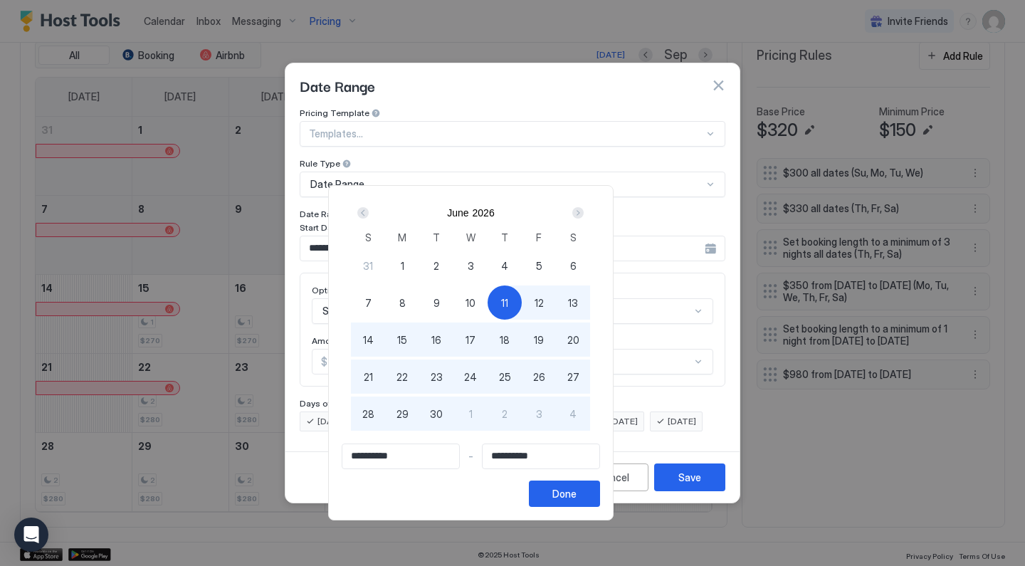
click at [404, 268] on span "1" at bounding box center [403, 265] width 4 height 15
type input "**********"
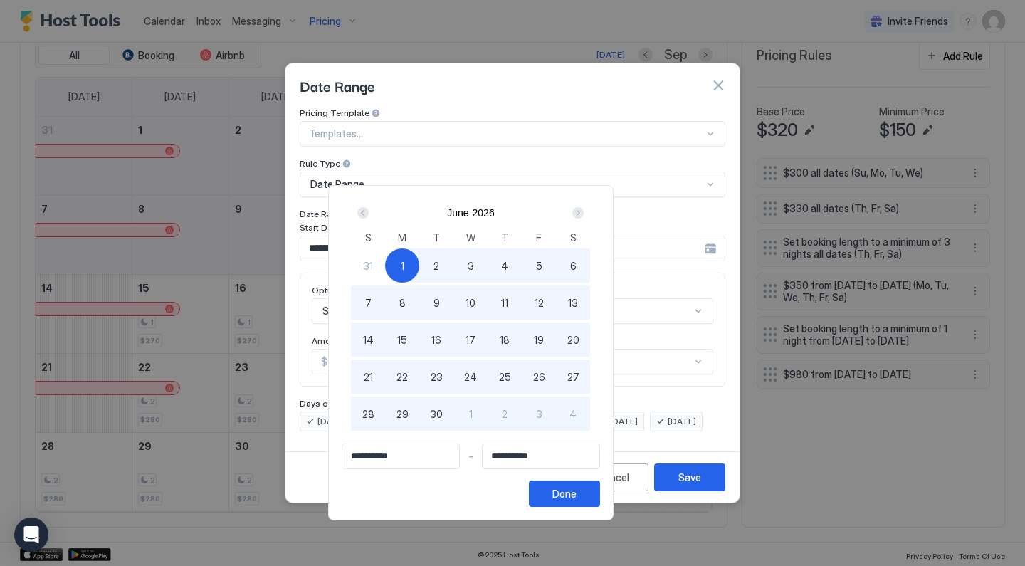
click at [584, 211] on div "Next" at bounding box center [577, 212] width 11 height 11
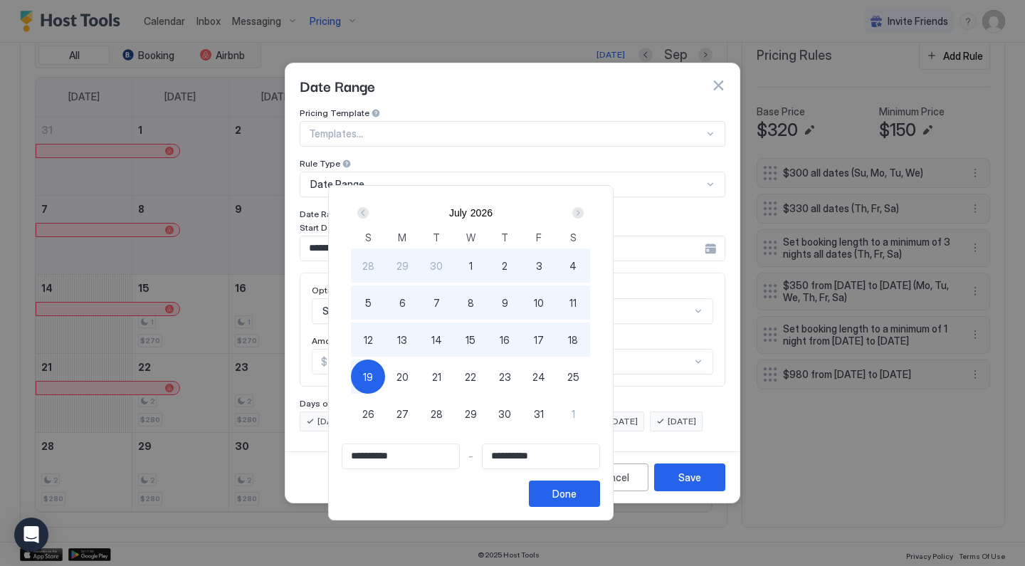
click at [544, 414] on span "31" at bounding box center [539, 414] width 10 height 15
type input "**********"
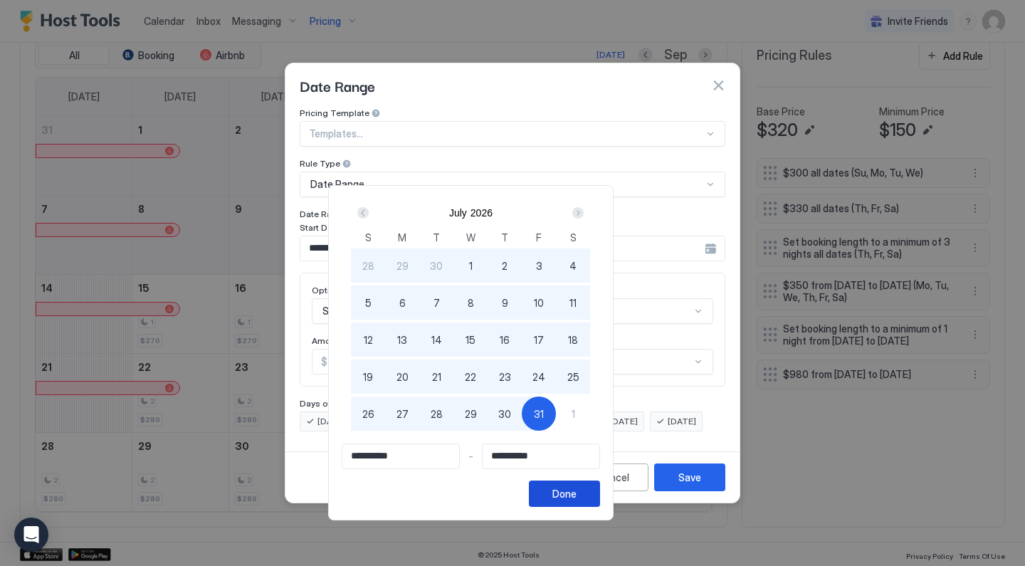
click at [577, 493] on div "Done" at bounding box center [564, 493] width 24 height 15
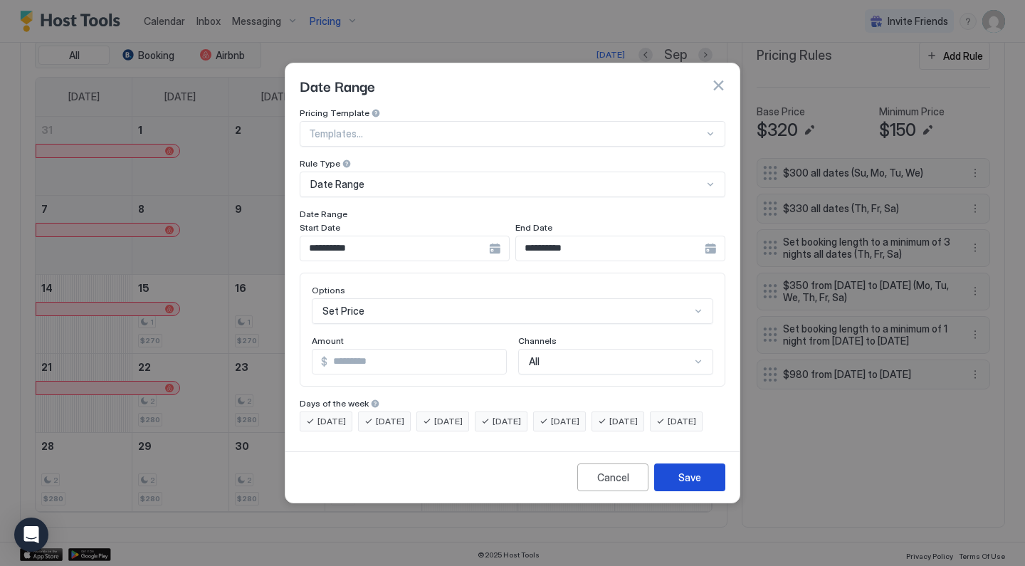
click at [681, 485] on div "Save" at bounding box center [689, 477] width 23 height 15
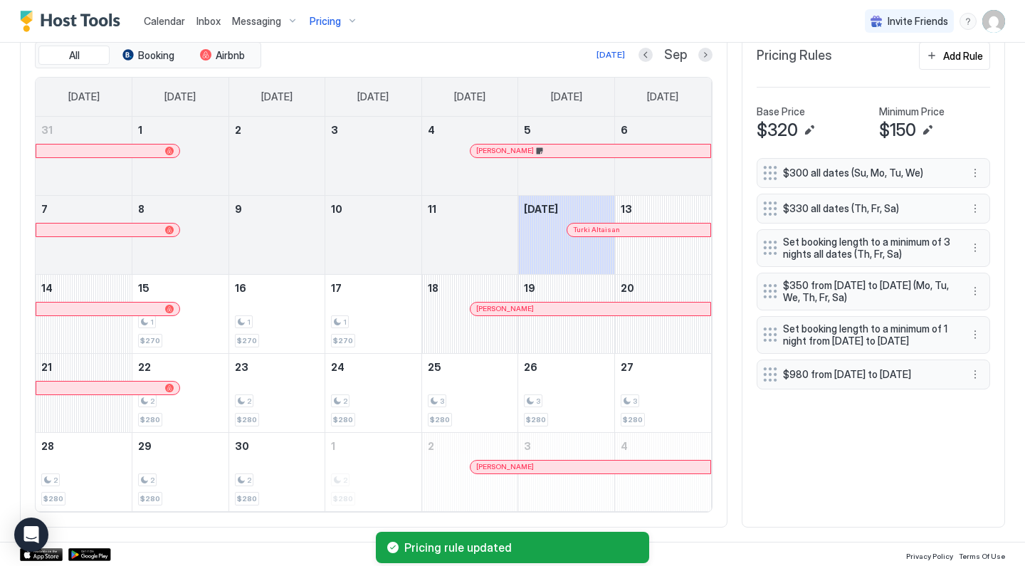
scroll to position [62, 0]
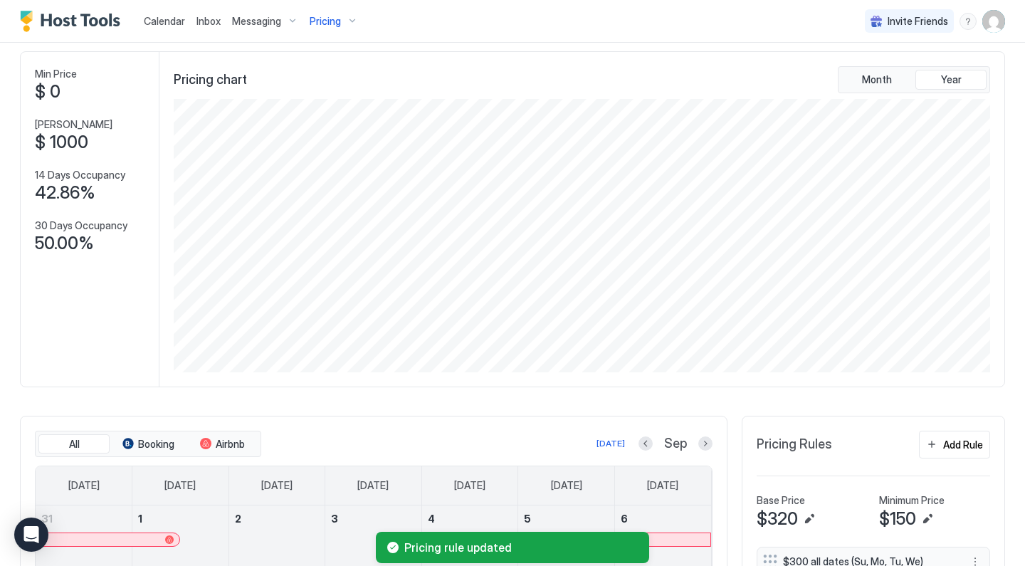
click at [335, 26] on span "Pricing" at bounding box center [325, 21] width 31 height 13
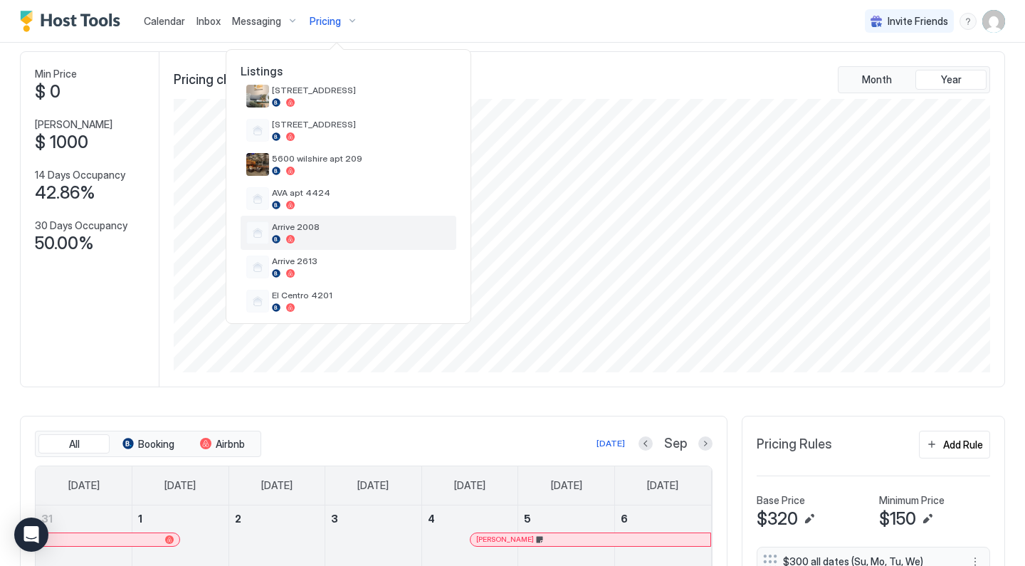
scroll to position [187, 0]
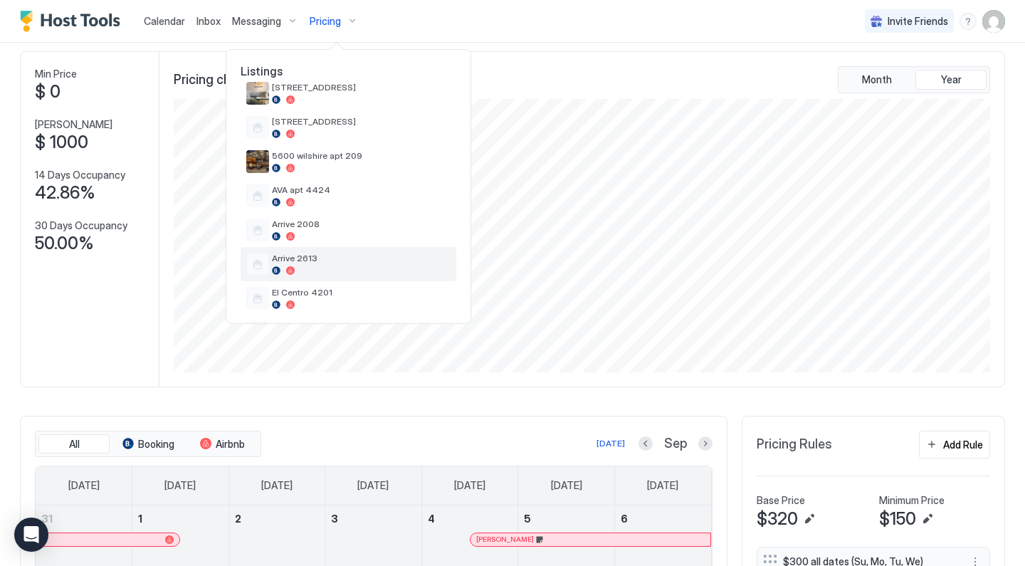
click at [323, 262] on span "Arrive 2613" at bounding box center [361, 258] width 179 height 11
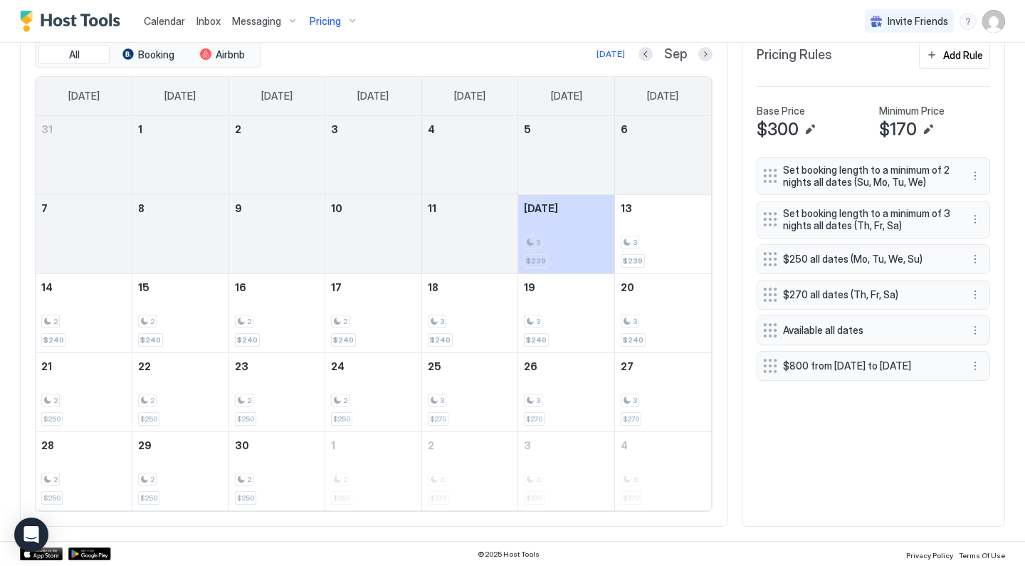
scroll to position [451, 0]
click at [985, 370] on div "$800 from [DATE] to [DATE]" at bounding box center [874, 367] width 234 height 30
click at [975, 370] on button "More options" at bounding box center [975, 366] width 17 height 17
click at [976, 384] on div "Edit" at bounding box center [988, 388] width 31 height 11
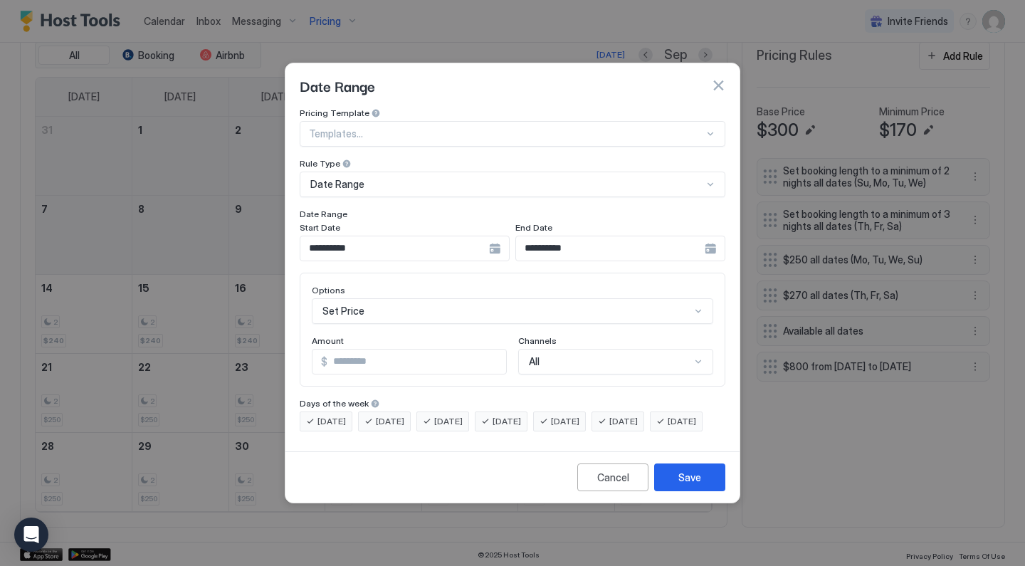
click at [473, 236] on input "**********" at bounding box center [394, 248] width 189 height 24
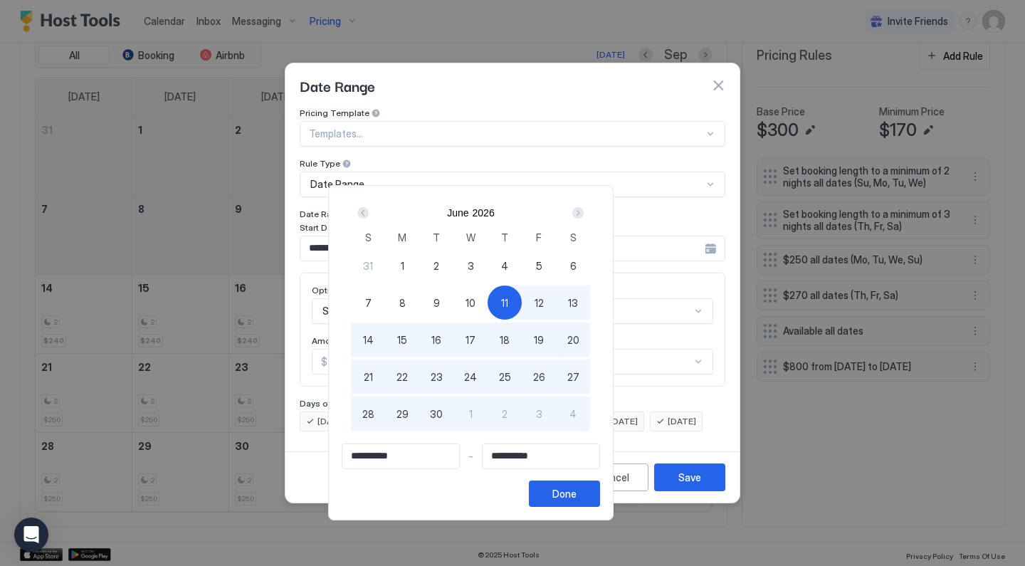
click at [584, 211] on div "Next" at bounding box center [577, 212] width 11 height 11
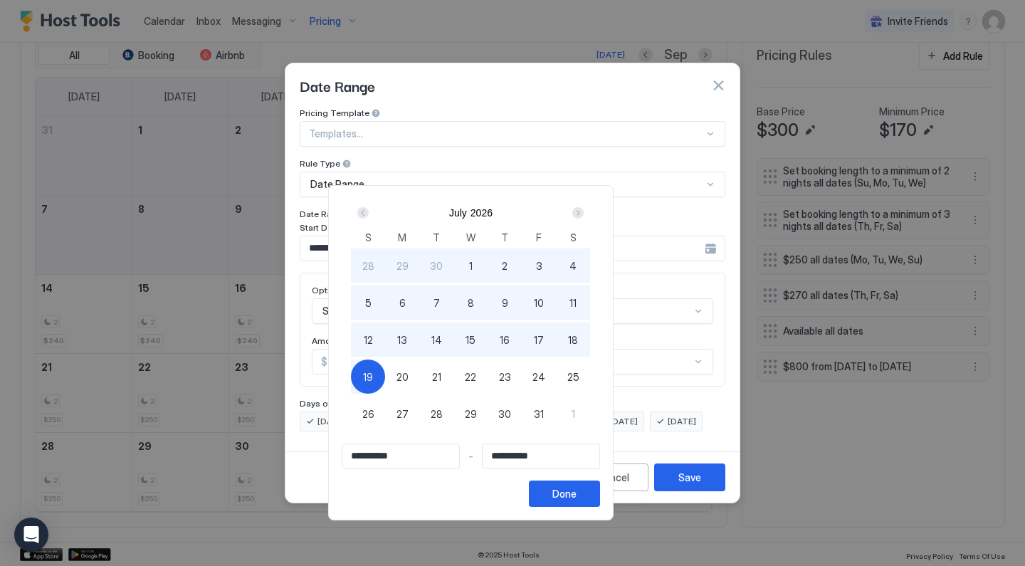
click at [372, 213] on div "Prev" at bounding box center [363, 212] width 17 height 17
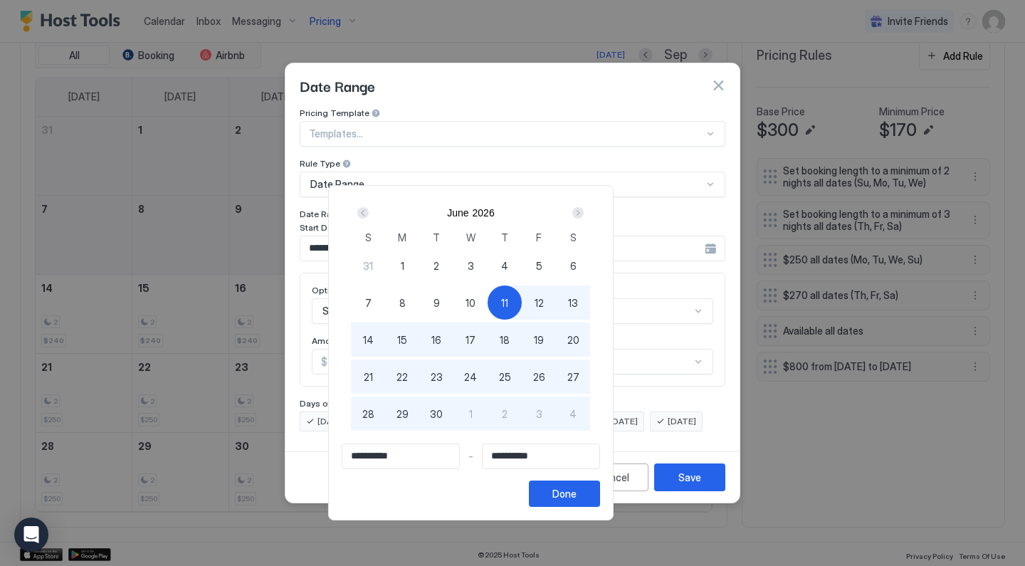
click at [404, 262] on span "1" at bounding box center [403, 265] width 4 height 15
type input "**********"
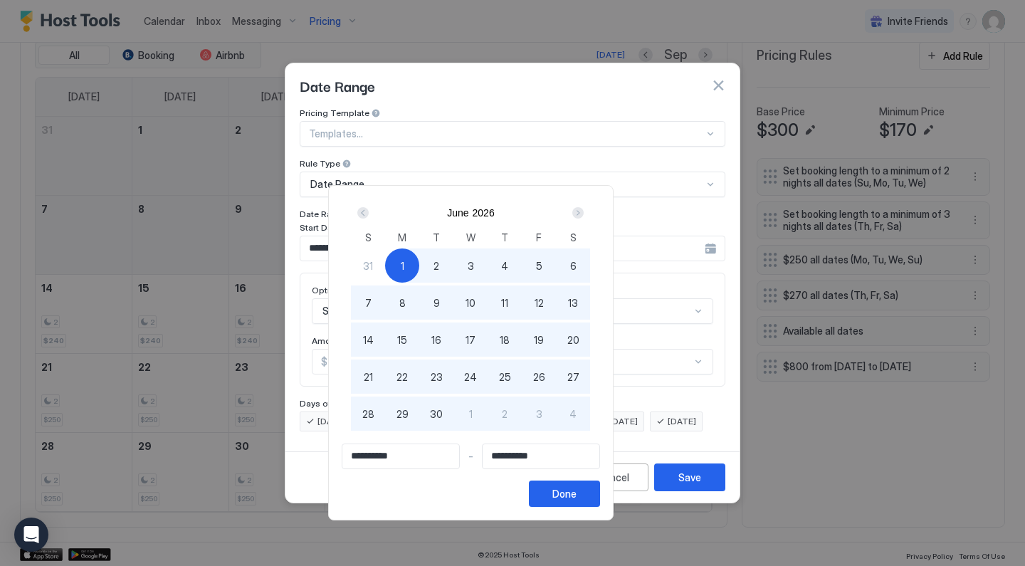
click at [584, 214] on div "Next" at bounding box center [577, 212] width 11 height 11
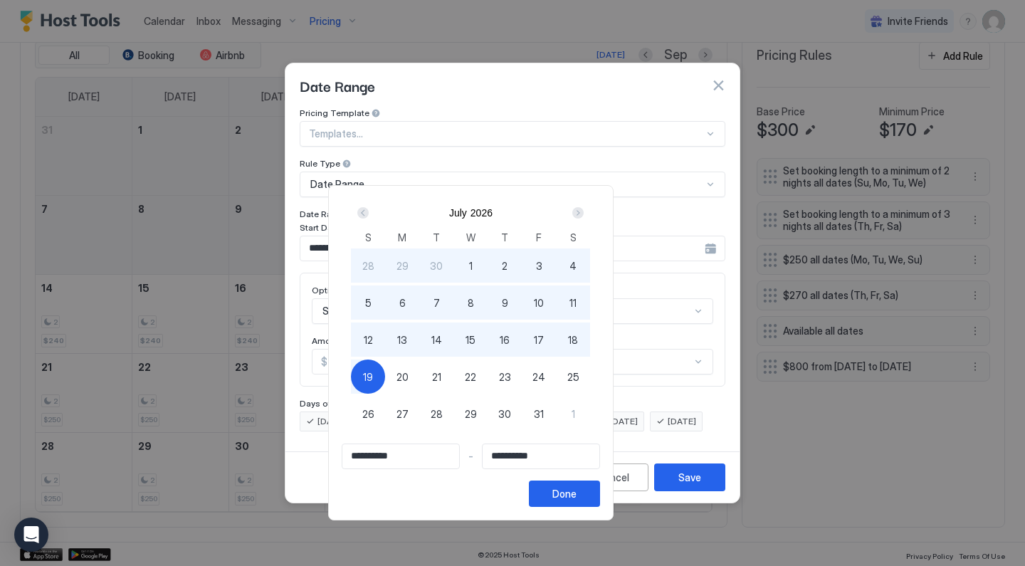
click at [544, 414] on span "31" at bounding box center [539, 414] width 10 height 15
type input "**********"
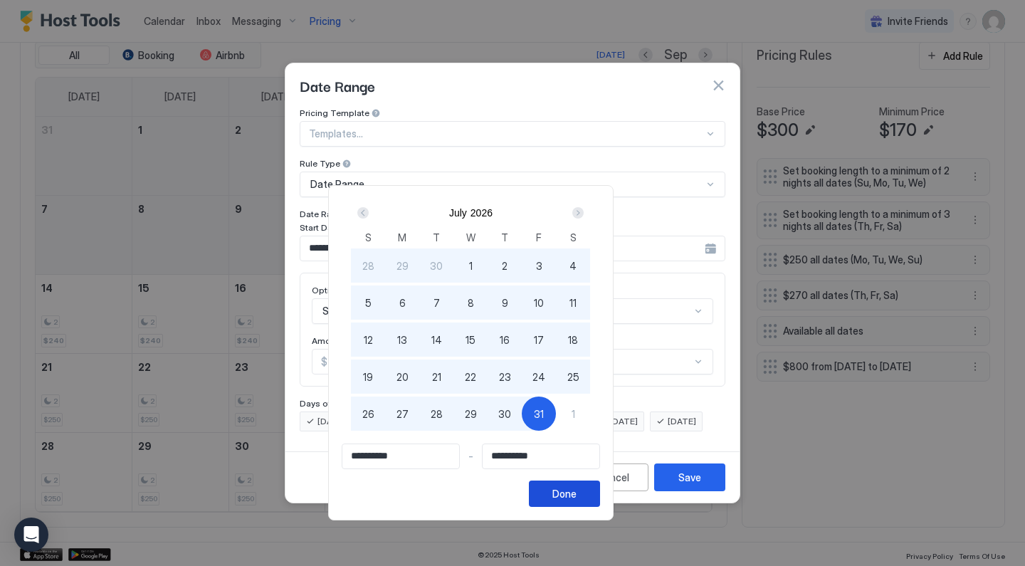
click at [577, 491] on div "Done" at bounding box center [564, 493] width 24 height 15
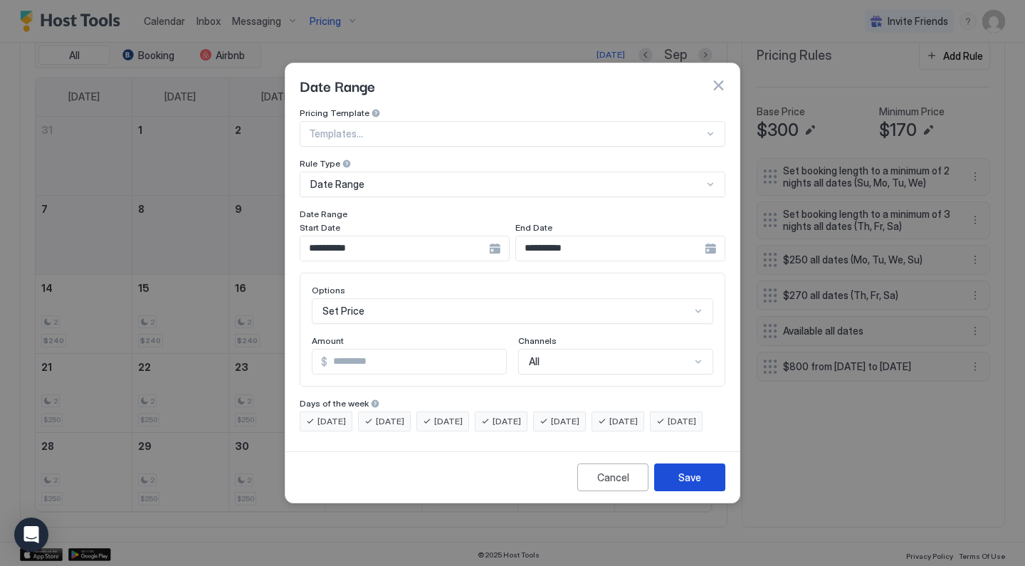
click at [712, 490] on button "Save" at bounding box center [689, 477] width 71 height 28
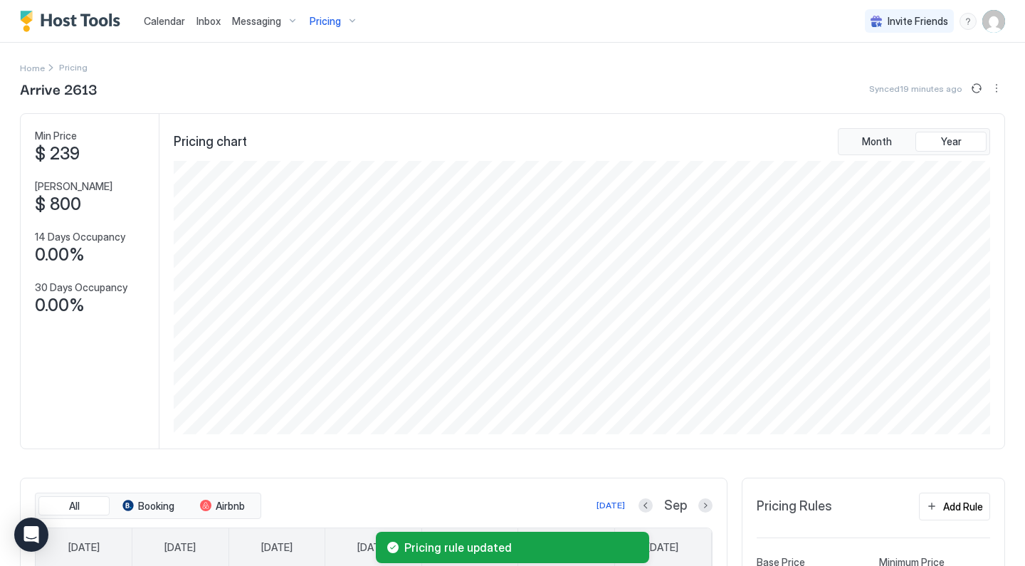
scroll to position [0, 0]
click at [330, 26] on span "Pricing" at bounding box center [325, 21] width 31 height 13
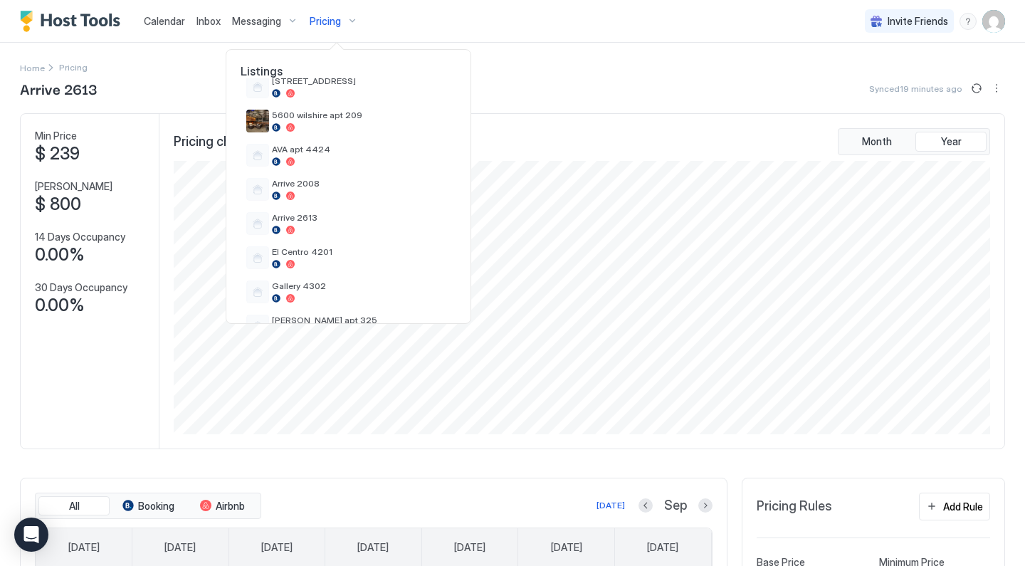
scroll to position [269, 0]
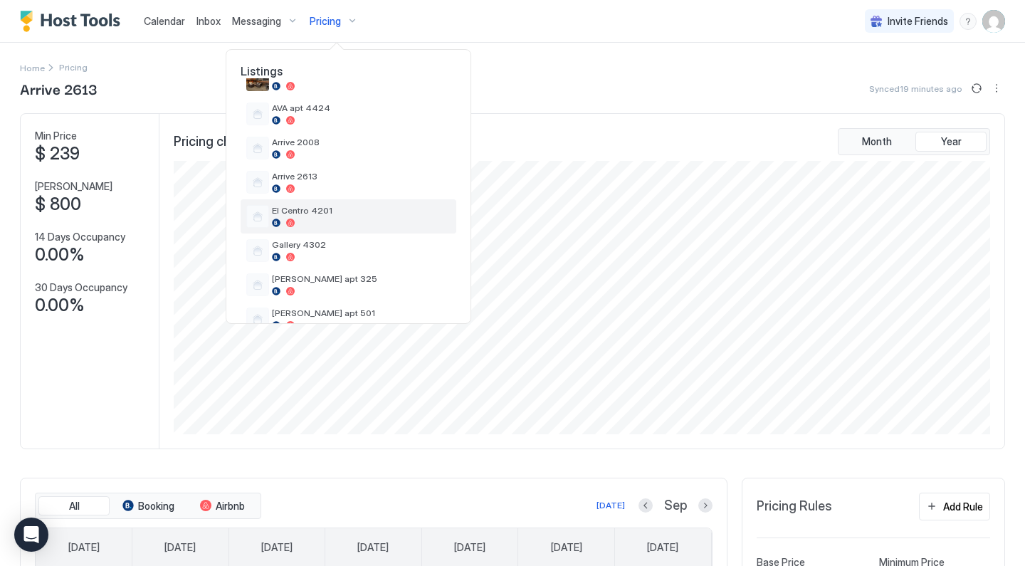
click at [330, 212] on span "El Centro 4201" at bounding box center [361, 210] width 179 height 11
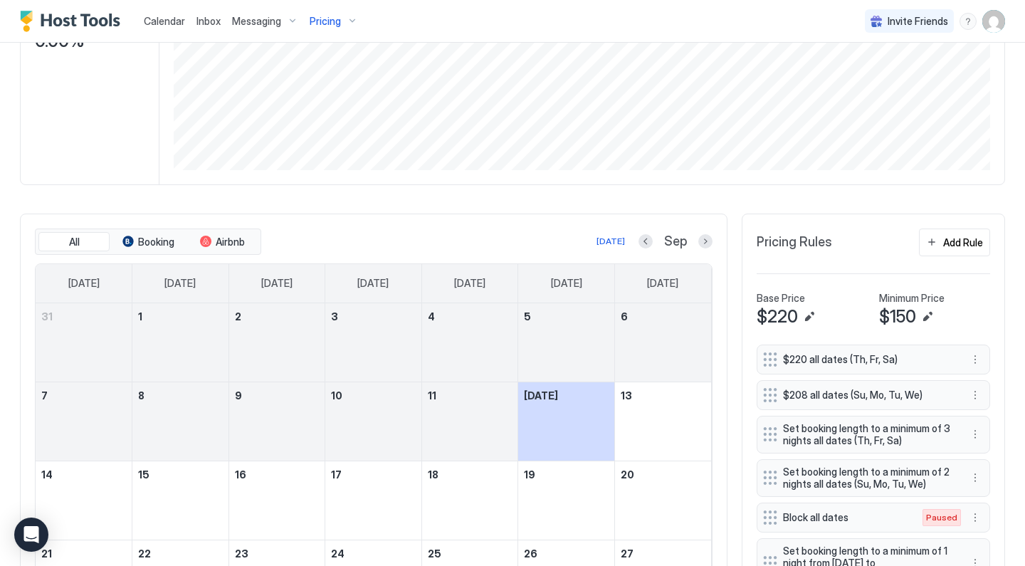
scroll to position [421, 0]
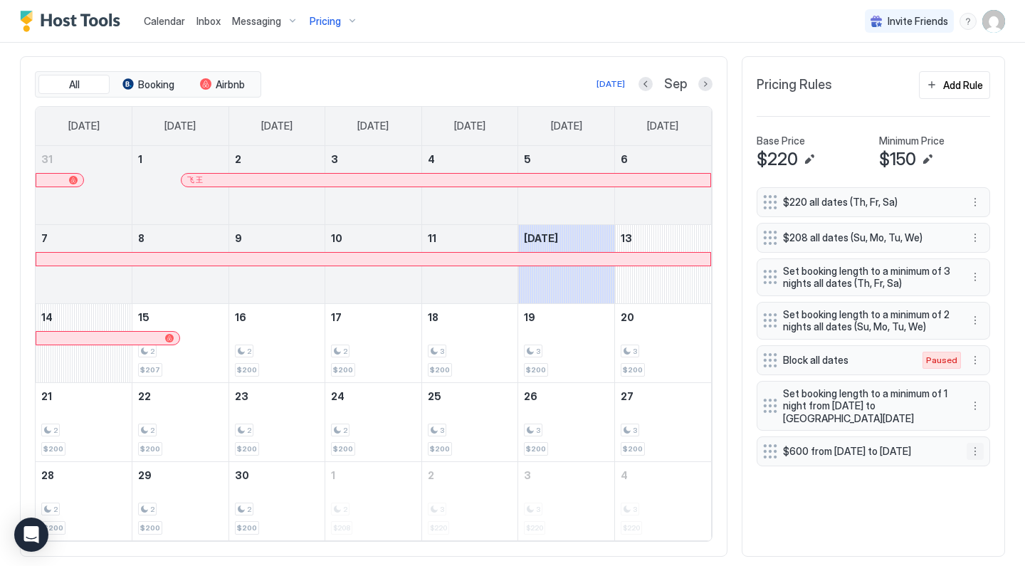
click at [977, 449] on button "More options" at bounding box center [975, 451] width 17 height 17
click at [976, 464] on div "Edit" at bounding box center [994, 472] width 53 height 23
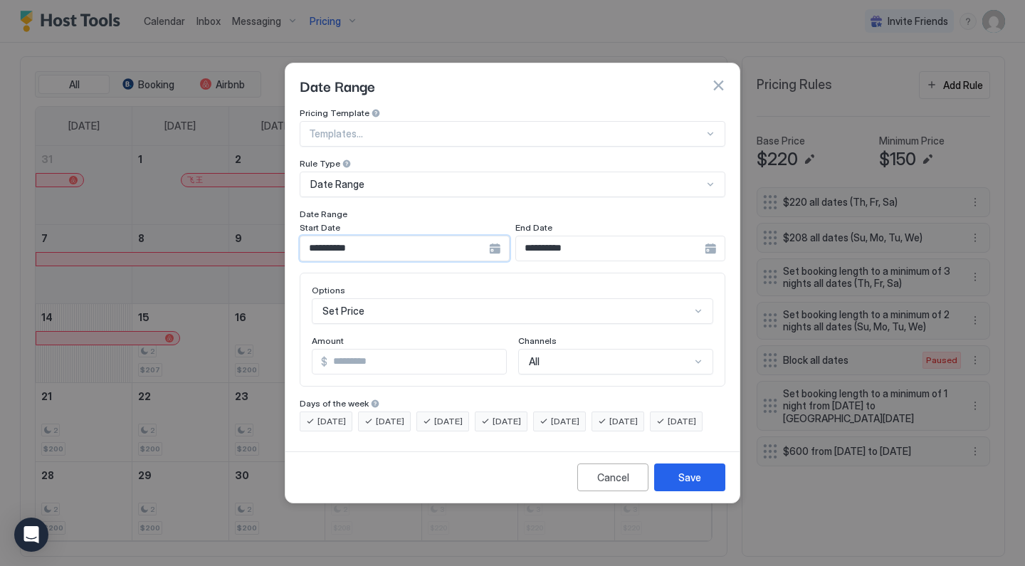
click at [476, 236] on input "**********" at bounding box center [394, 248] width 189 height 24
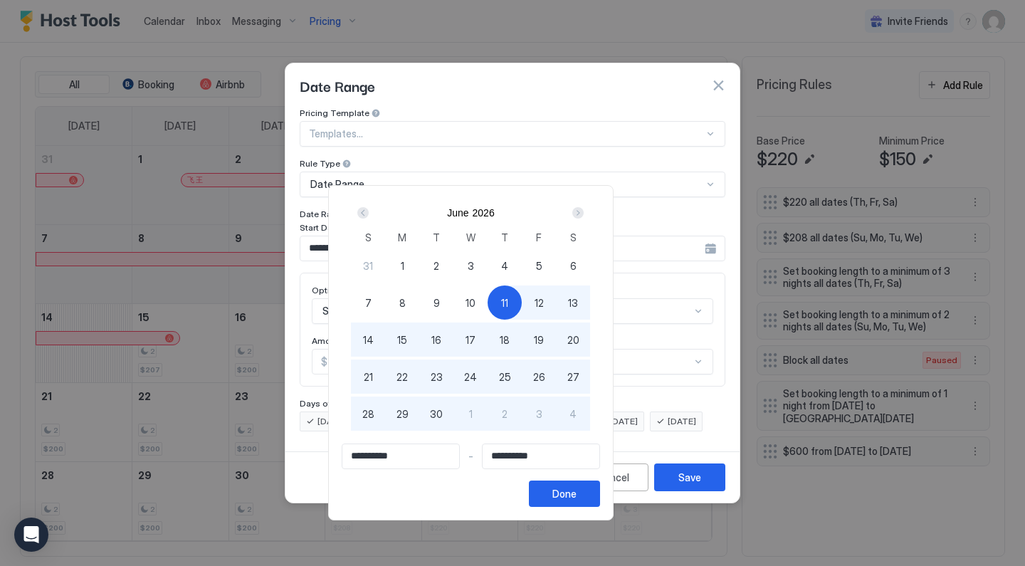
click at [404, 261] on span "1" at bounding box center [403, 265] width 4 height 15
type input "**********"
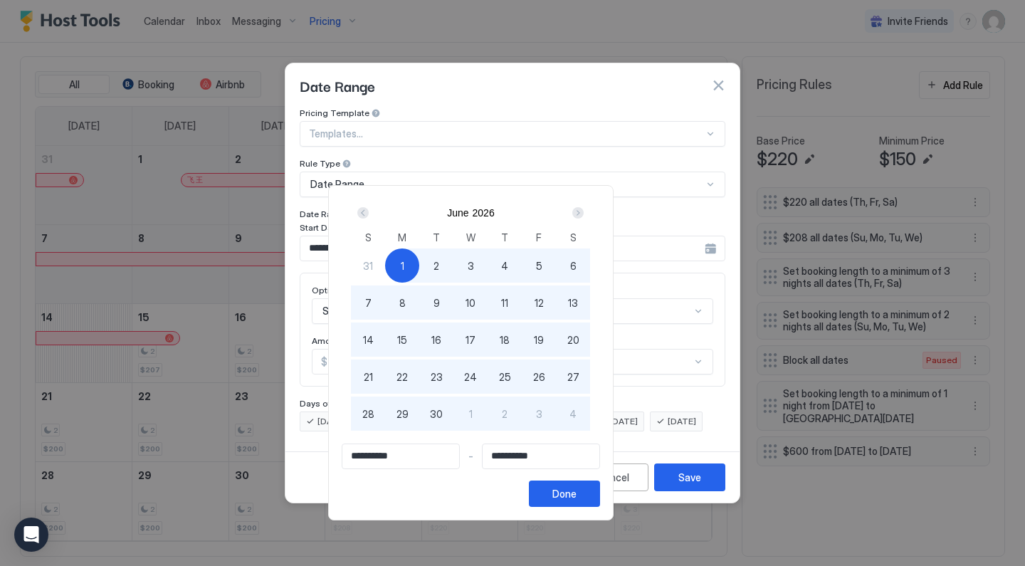
click at [584, 209] on div "Next" at bounding box center [577, 212] width 11 height 11
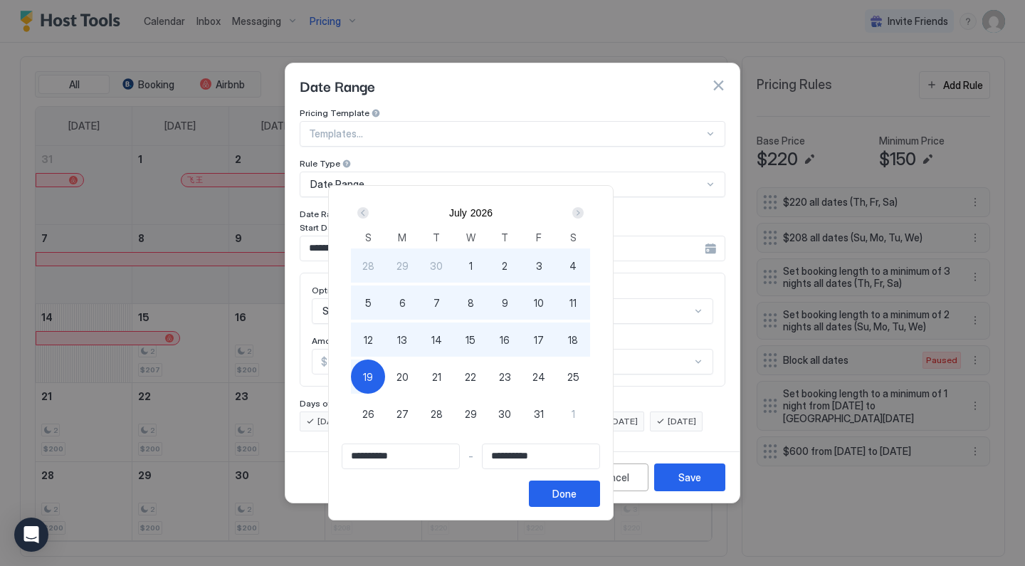
click at [544, 414] on span "31" at bounding box center [539, 414] width 10 height 15
type input "**********"
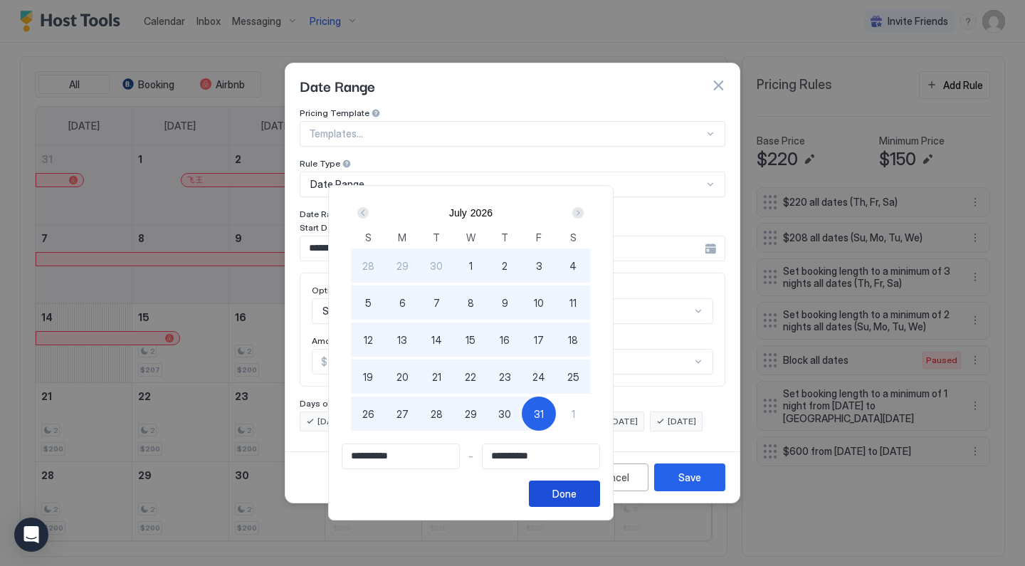
click at [577, 500] on div "Done" at bounding box center [564, 493] width 24 height 15
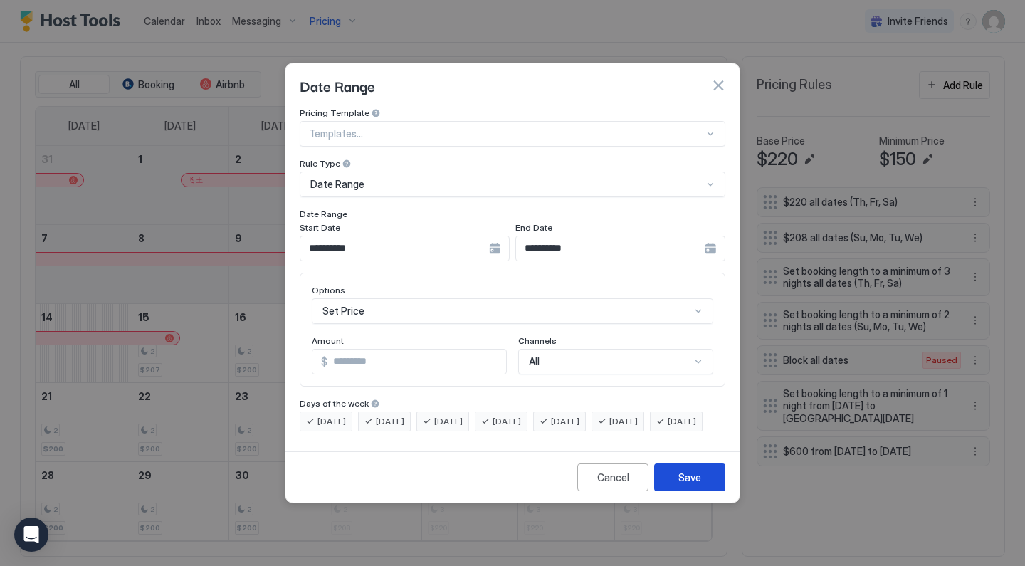
click at [707, 491] on button "Save" at bounding box center [689, 477] width 71 height 28
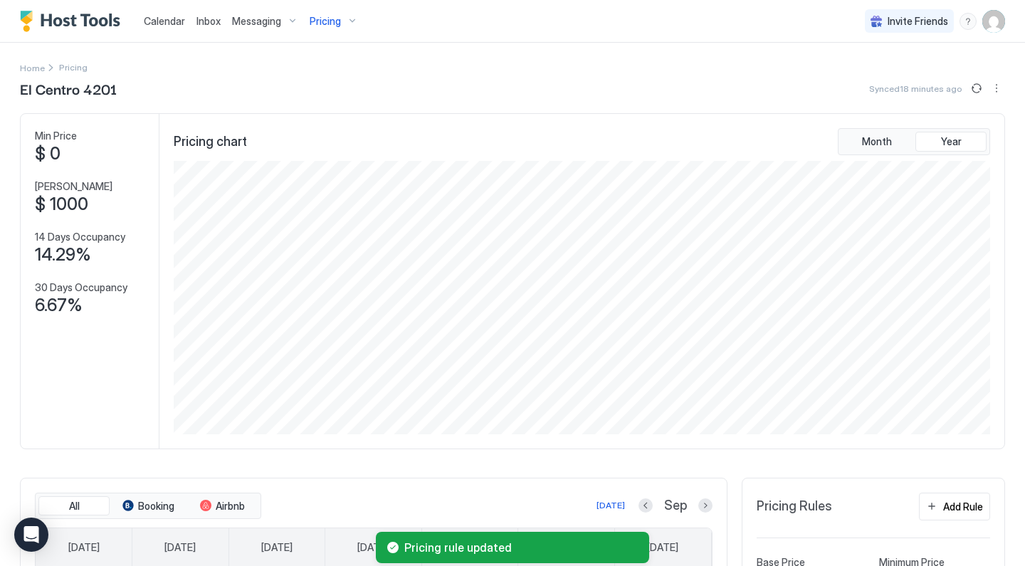
scroll to position [0, 0]
click at [330, 24] on span "Pricing" at bounding box center [325, 21] width 31 height 13
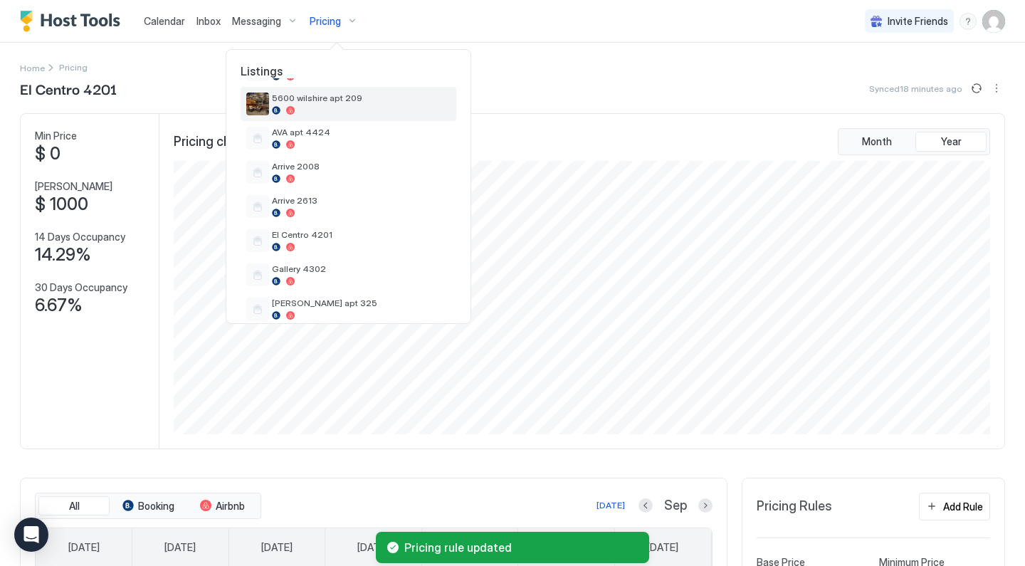
scroll to position [249, 0]
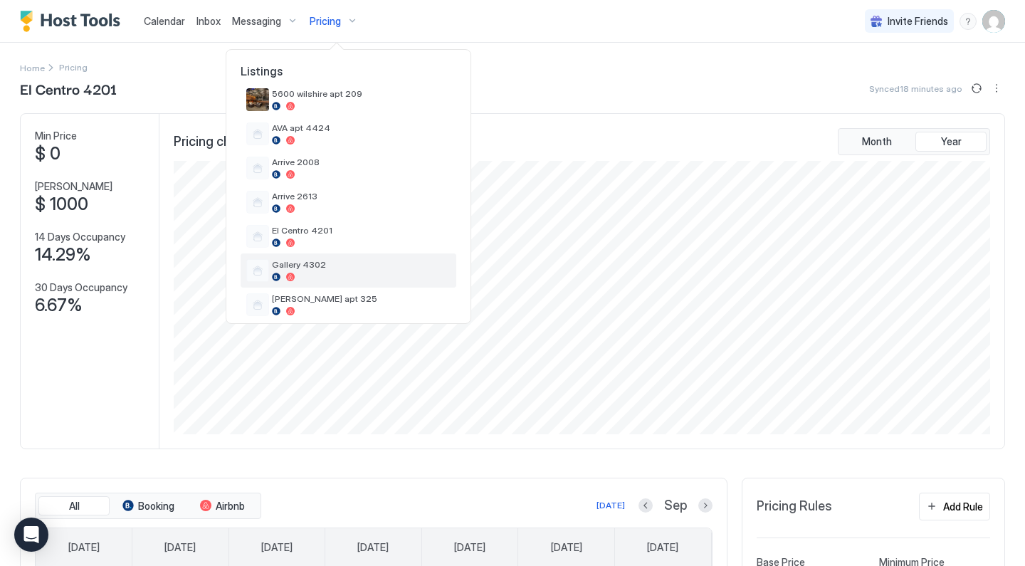
click at [325, 272] on div "Gallery 4302" at bounding box center [361, 270] width 179 height 22
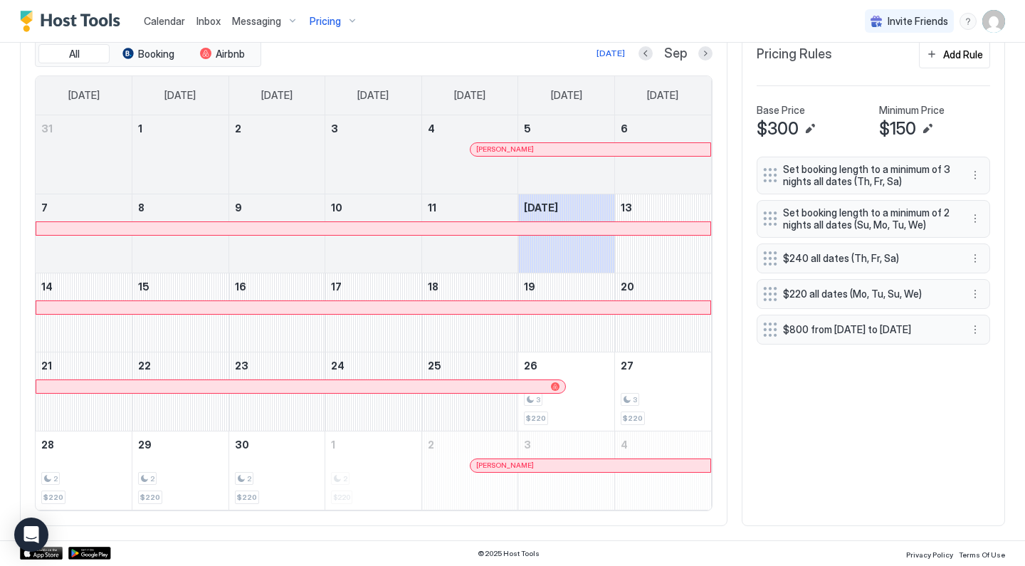
scroll to position [451, 0]
click at [976, 331] on button "More options" at bounding box center [975, 331] width 17 height 17
click at [980, 350] on div "Edit" at bounding box center [988, 352] width 31 height 11
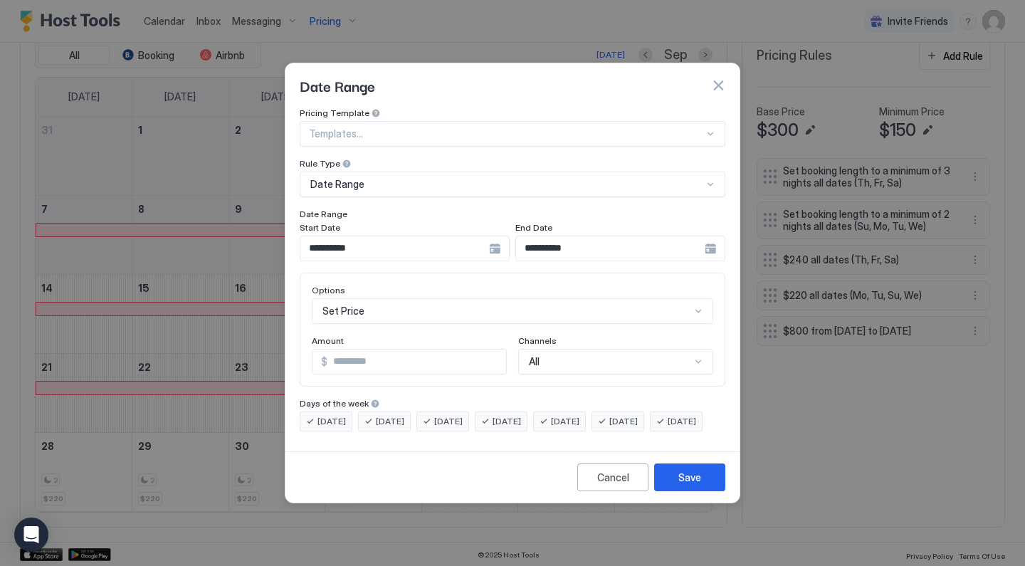
click at [439, 236] on div "**********" at bounding box center [405, 249] width 210 height 26
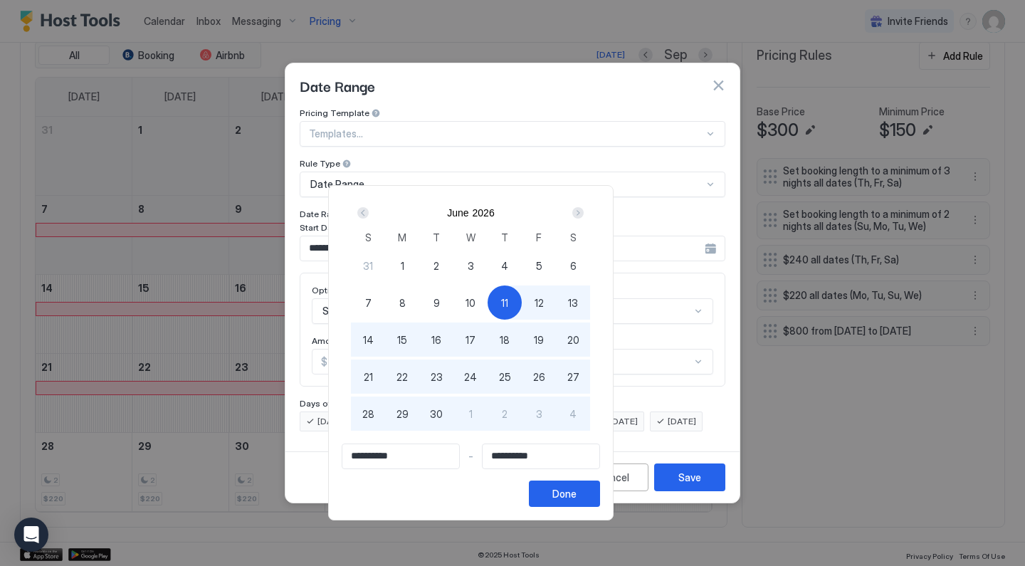
click at [419, 271] on div "1" at bounding box center [402, 265] width 34 height 34
type input "**********"
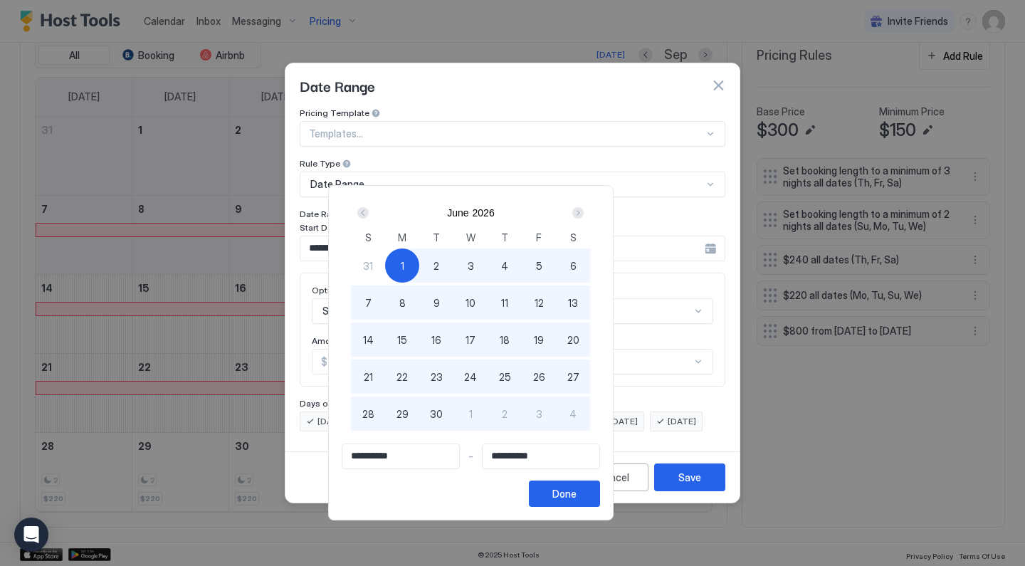
click at [587, 206] on div "Next" at bounding box center [578, 212] width 17 height 17
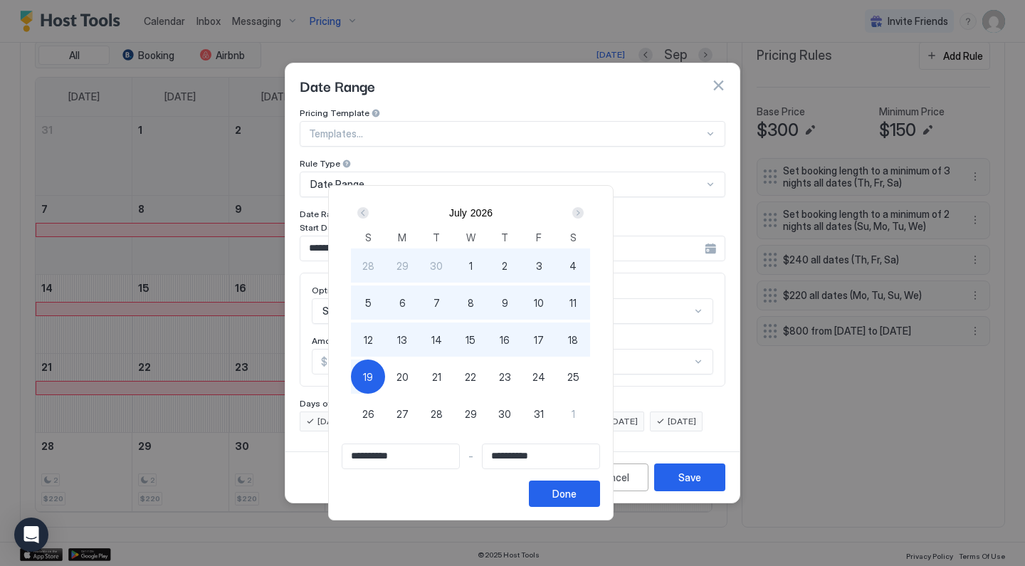
click at [544, 416] on span "31" at bounding box center [539, 414] width 10 height 15
type input "**********"
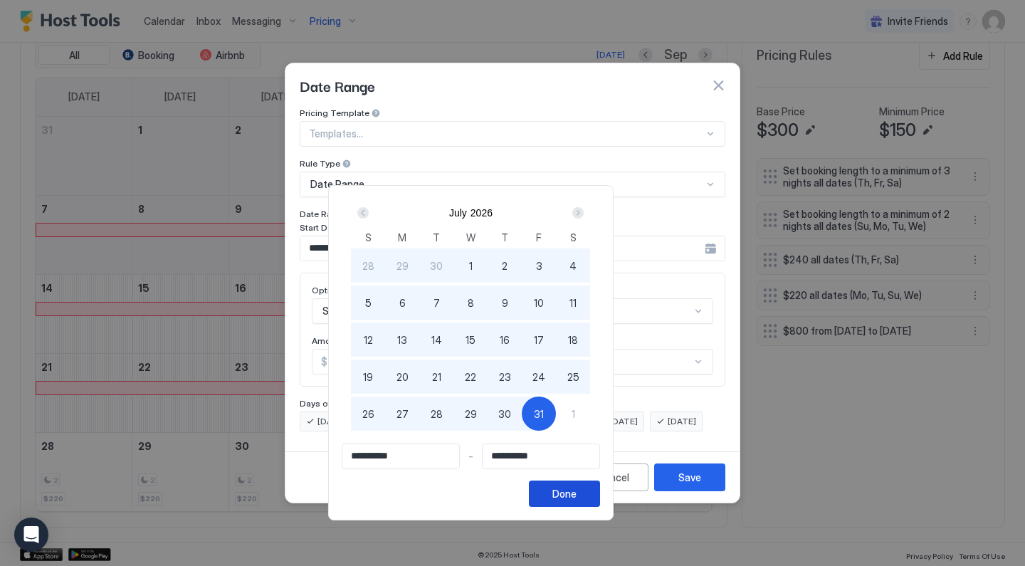
click at [600, 502] on button "Done" at bounding box center [564, 494] width 71 height 26
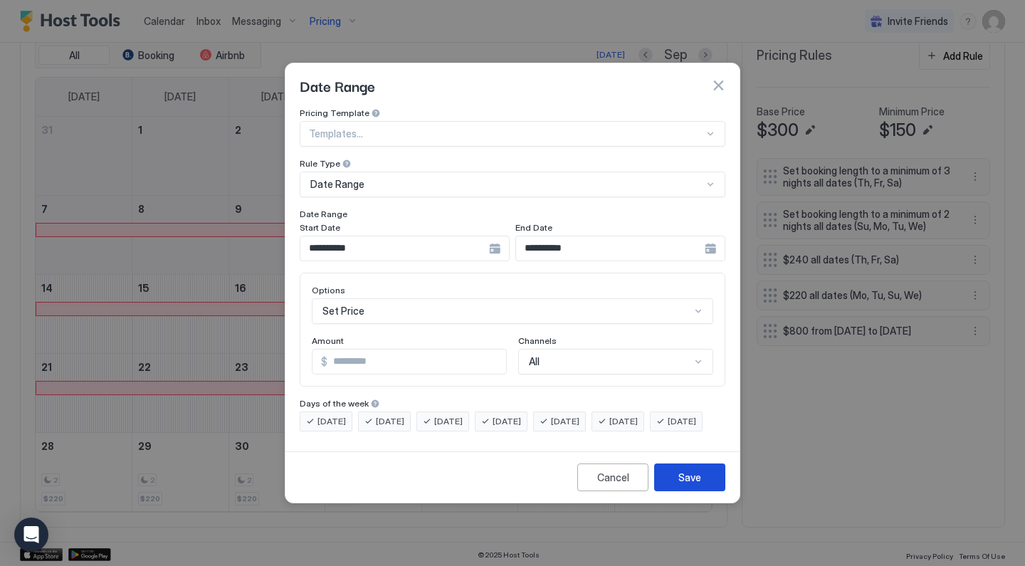
click at [700, 485] on div "Save" at bounding box center [689, 477] width 23 height 15
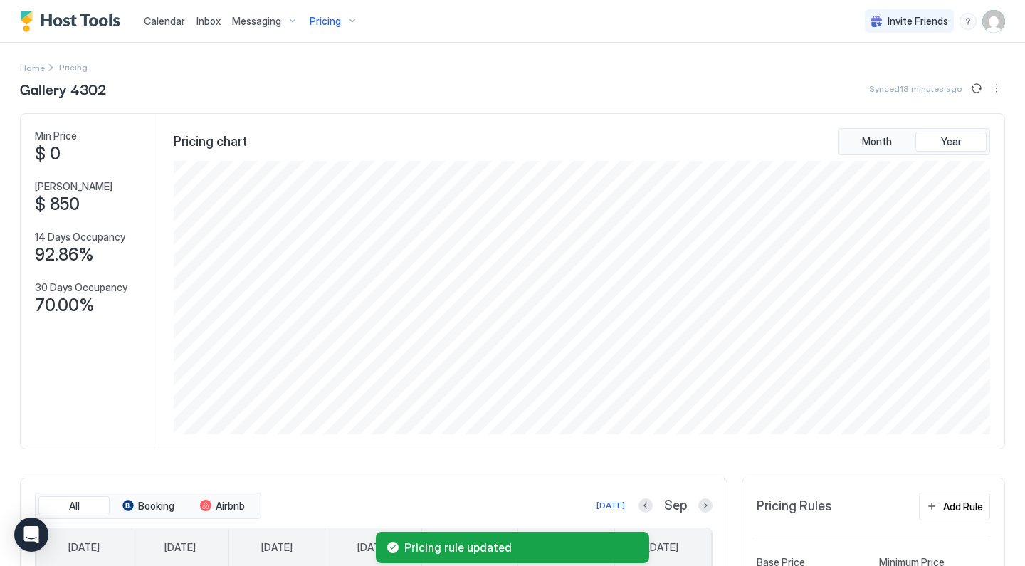
scroll to position [0, 0]
click at [343, 24] on div "Pricing" at bounding box center [334, 21] width 60 height 24
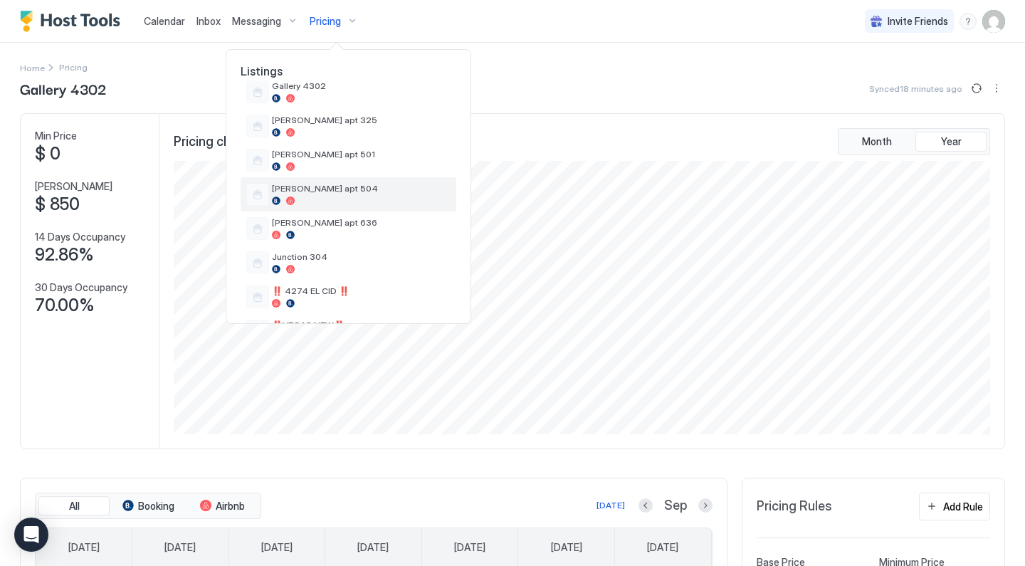
scroll to position [401, 0]
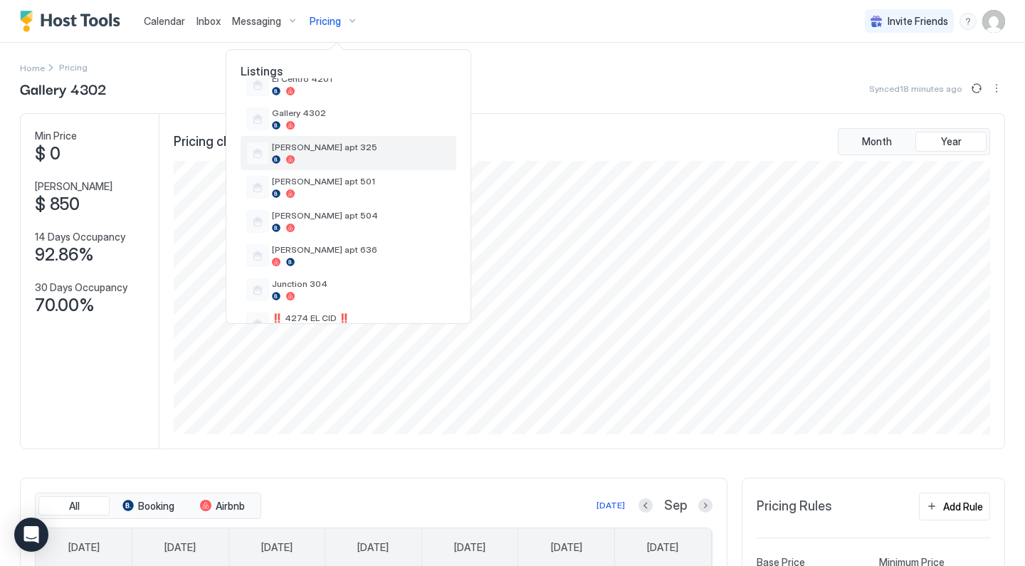
click at [333, 147] on span "[PERSON_NAME] apt 325" at bounding box center [361, 147] width 179 height 11
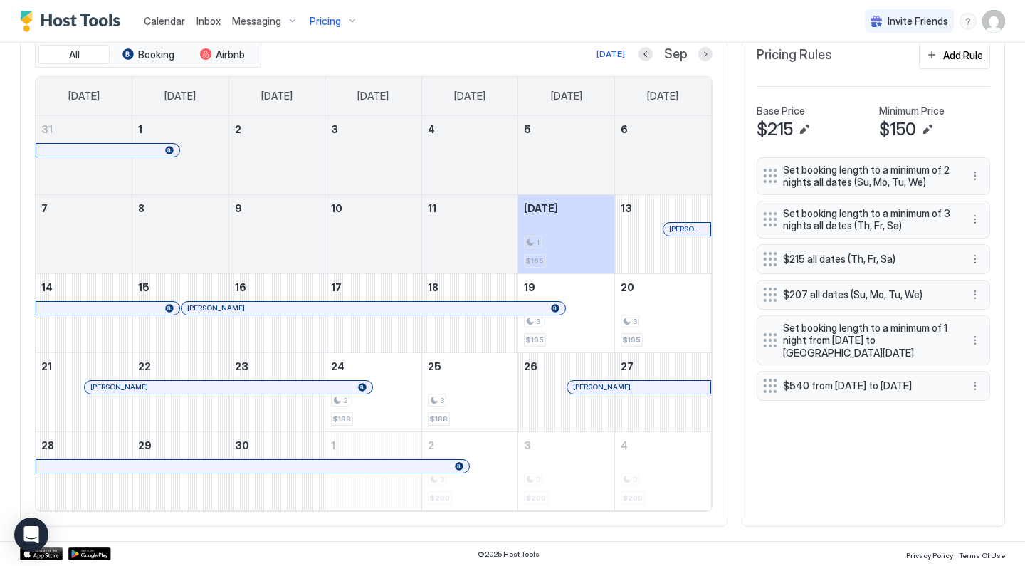
scroll to position [451, 0]
click at [979, 386] on button "More options" at bounding box center [975, 386] width 17 height 17
click at [980, 405] on div "Edit" at bounding box center [988, 407] width 31 height 11
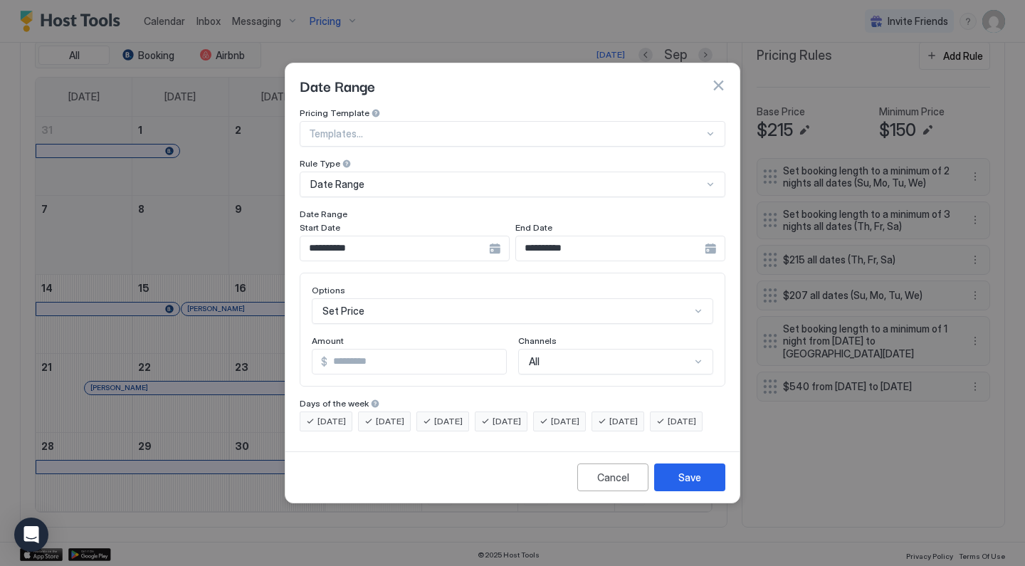
click at [494, 239] on div "**********" at bounding box center [405, 249] width 210 height 26
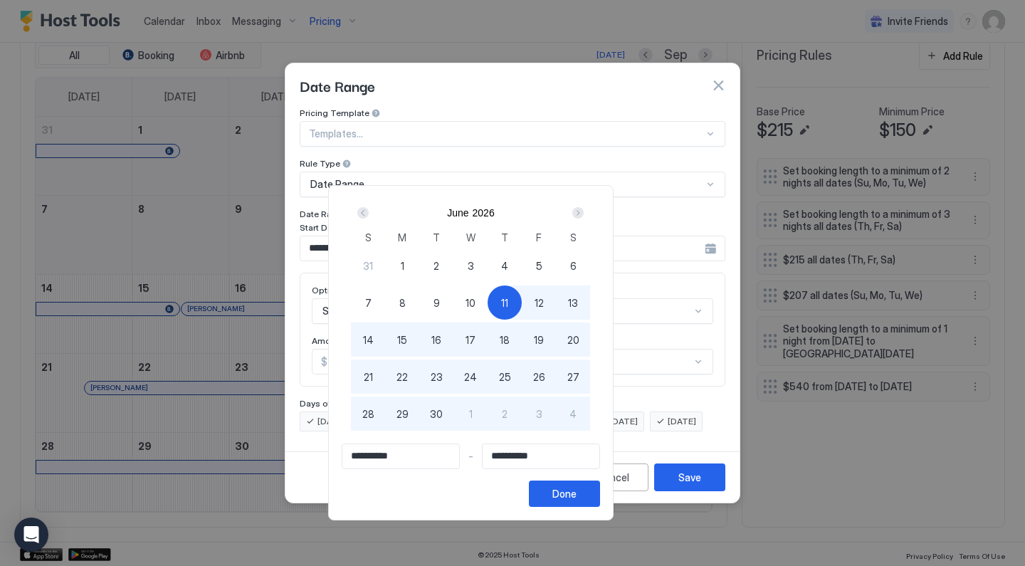
click at [404, 261] on span "1" at bounding box center [403, 265] width 4 height 15
type input "**********"
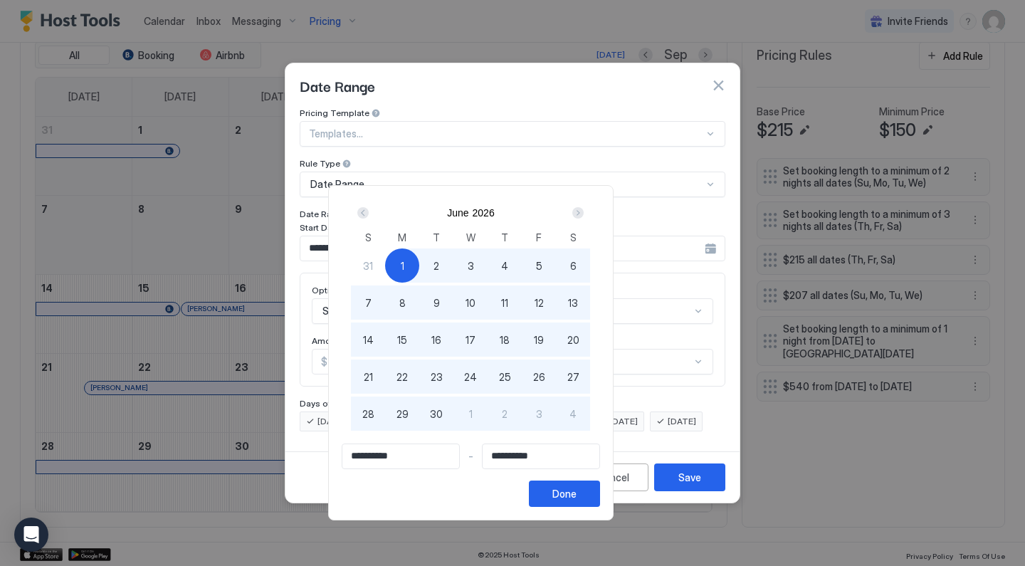
click at [584, 214] on div "Next" at bounding box center [577, 212] width 11 height 11
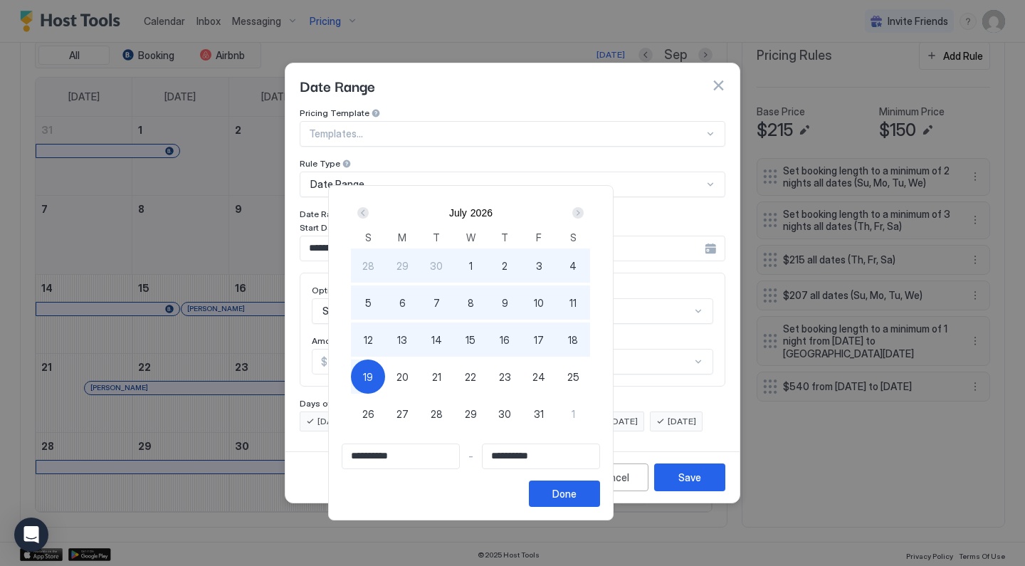
click at [556, 409] on div "31" at bounding box center [539, 414] width 34 height 34
type input "**********"
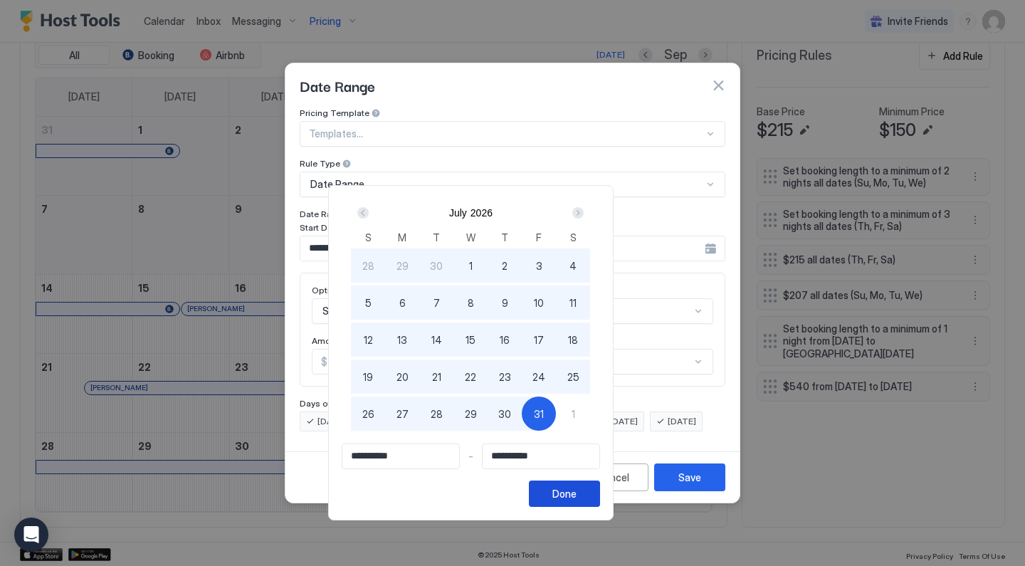
click at [600, 503] on button "Done" at bounding box center [564, 494] width 71 height 26
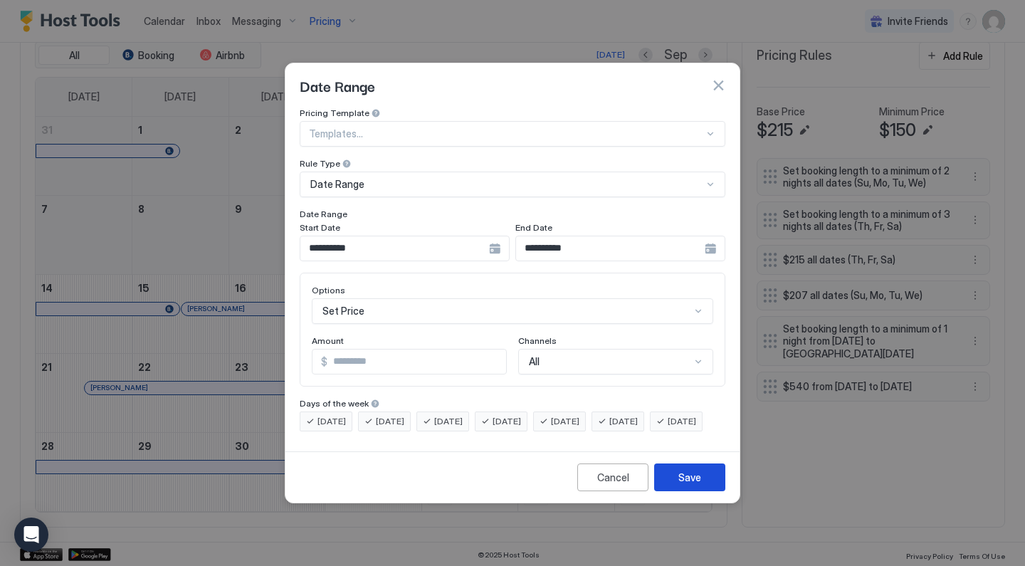
click at [675, 488] on button "Save" at bounding box center [689, 477] width 71 height 28
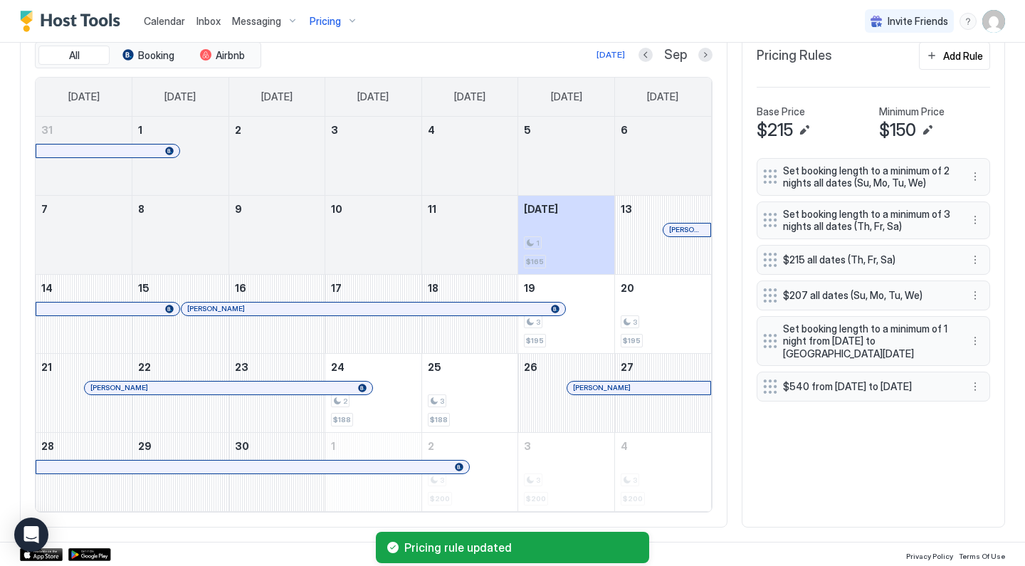
click at [343, 21] on div "Pricing" at bounding box center [334, 21] width 60 height 24
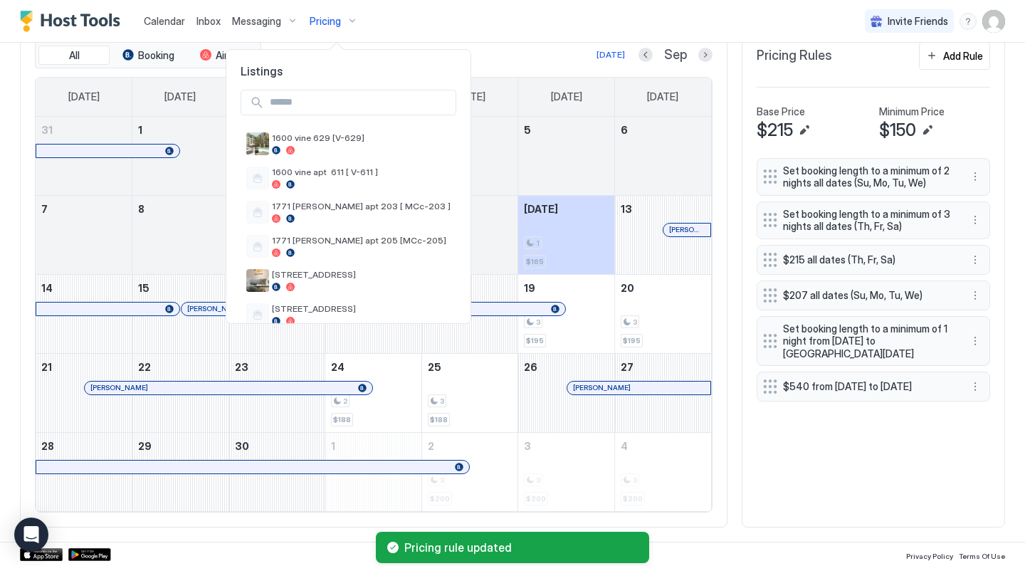
click at [482, 75] on div at bounding box center [512, 283] width 1025 height 566
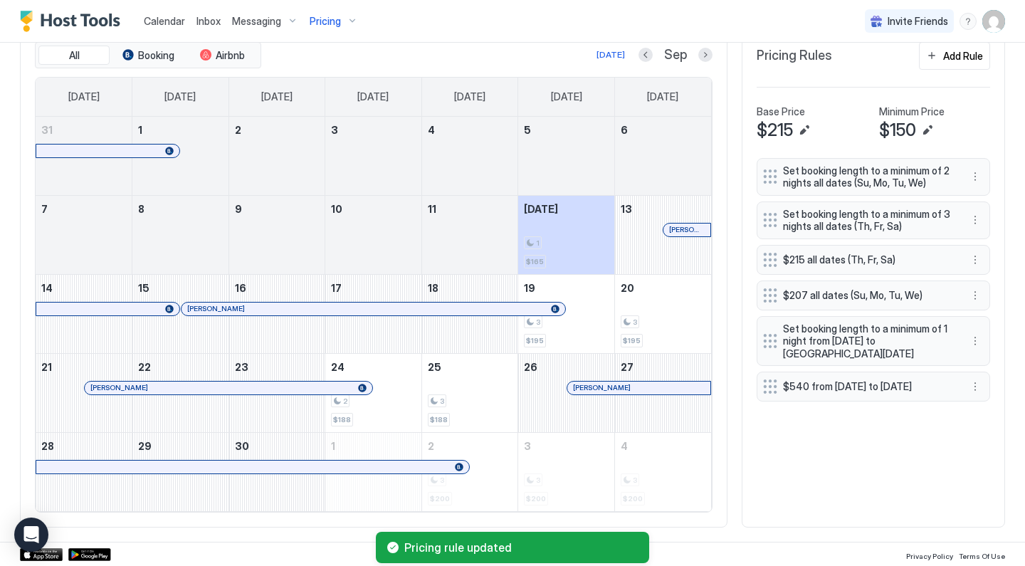
scroll to position [0, 0]
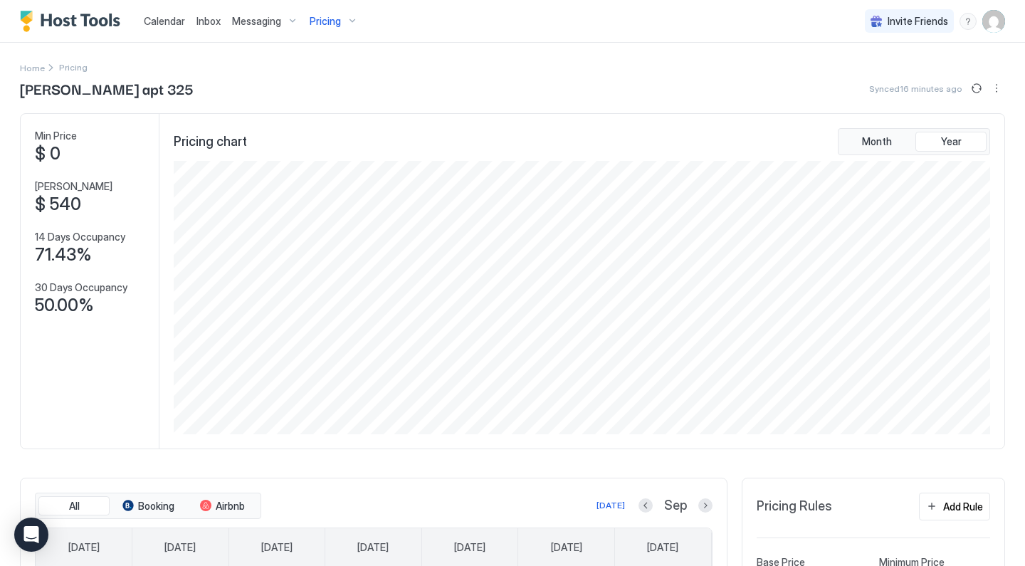
click at [335, 22] on span "Pricing" at bounding box center [325, 21] width 31 height 13
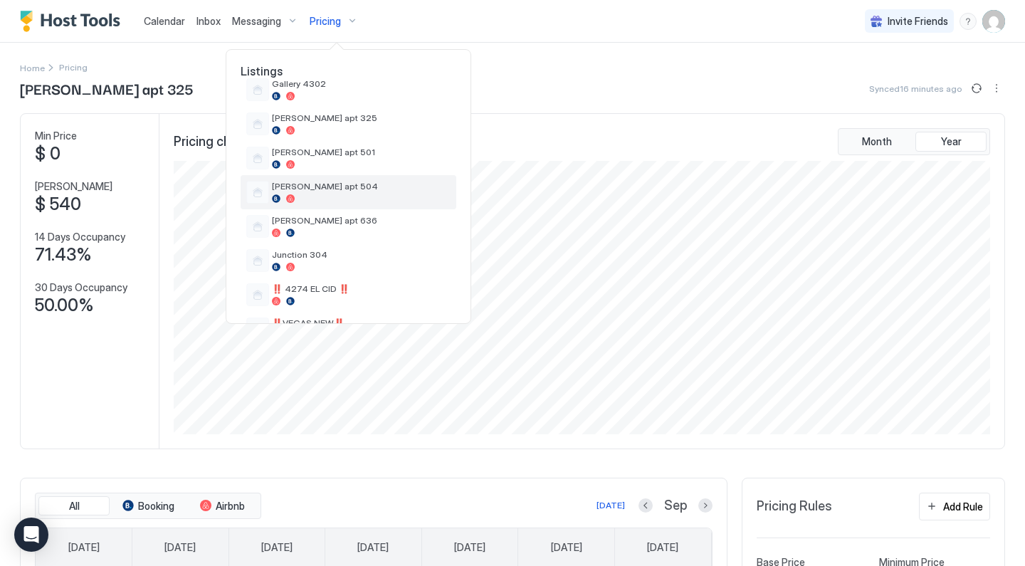
scroll to position [431, 0]
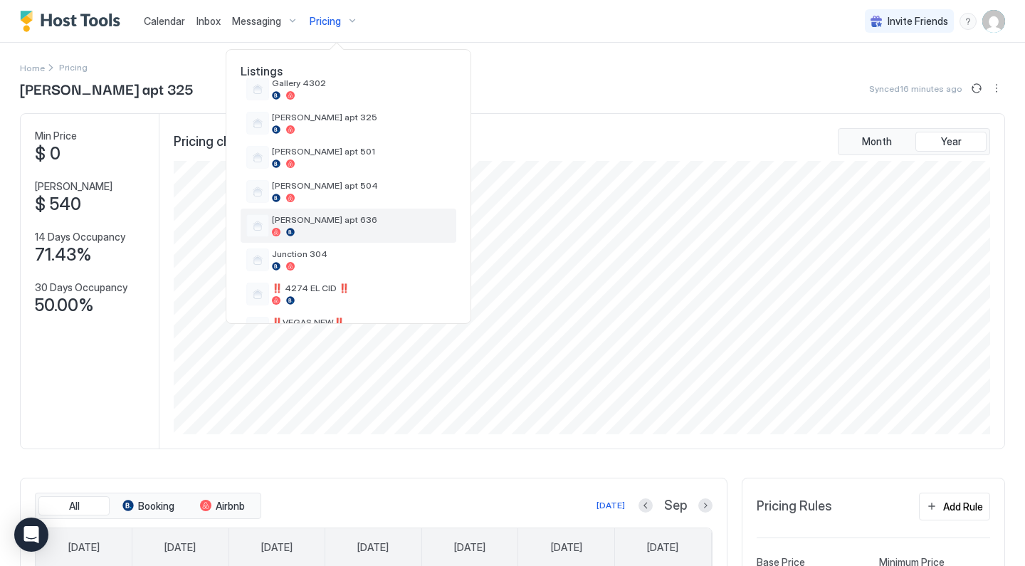
click at [342, 214] on div "[PERSON_NAME] apt 636" at bounding box center [349, 226] width 216 height 34
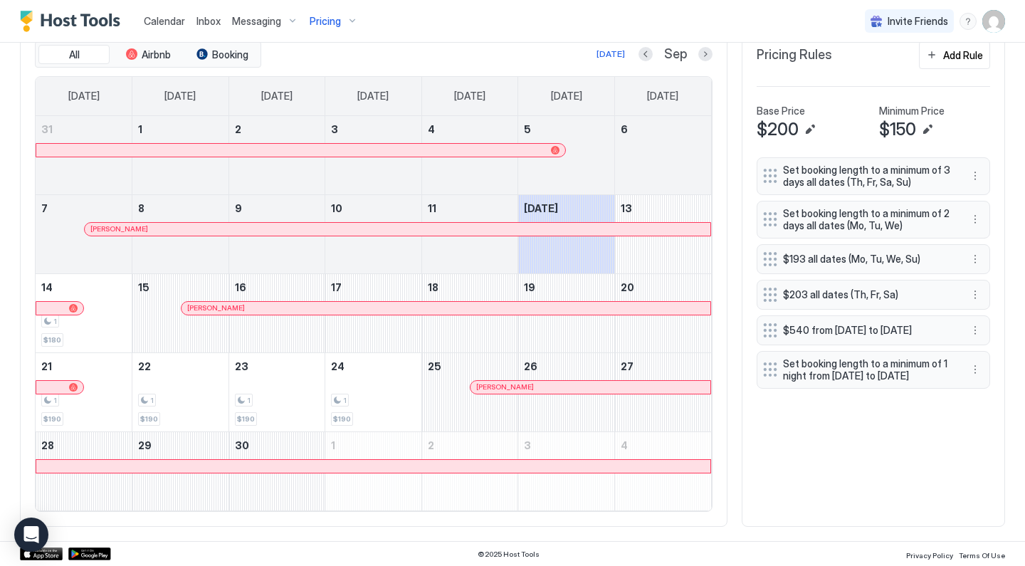
scroll to position [451, 0]
click at [978, 379] on button "More options" at bounding box center [975, 370] width 17 height 17
click at [975, 328] on div at bounding box center [512, 283] width 1025 height 566
click at [975, 334] on button "More options" at bounding box center [975, 331] width 17 height 17
click at [984, 352] on div "Edit" at bounding box center [988, 352] width 31 height 11
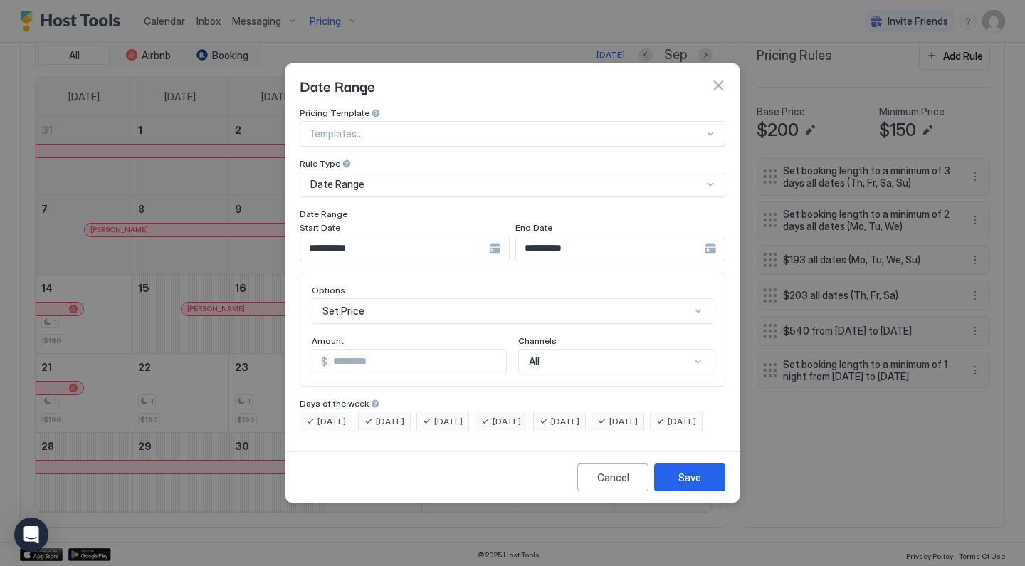
click at [389, 236] on input "**********" at bounding box center [394, 248] width 189 height 24
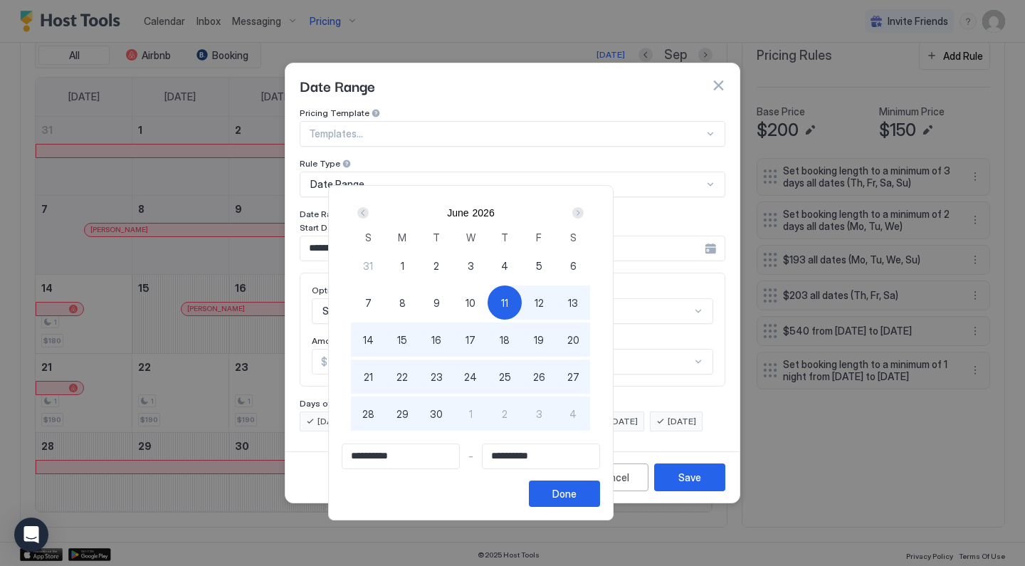
click at [419, 261] on div "1" at bounding box center [402, 265] width 34 height 34
type input "**********"
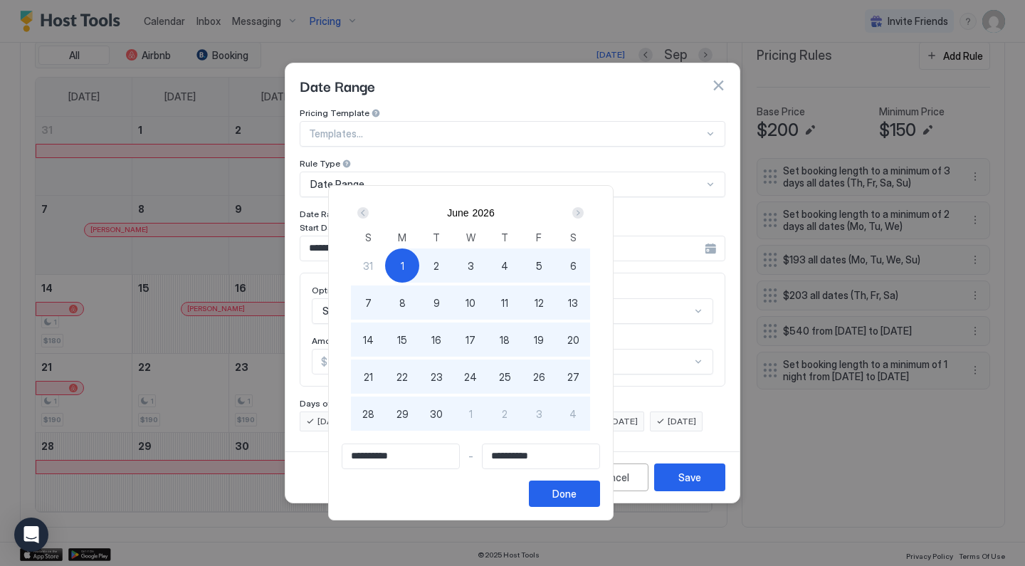
click at [587, 215] on div "Next" at bounding box center [578, 212] width 17 height 17
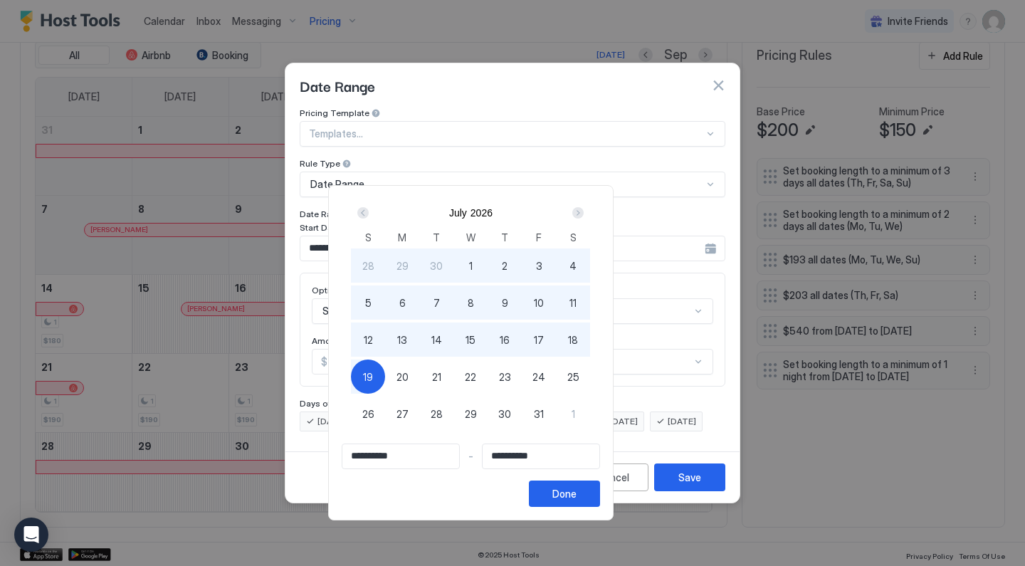
click at [556, 409] on div "31" at bounding box center [539, 414] width 34 height 34
type input "**********"
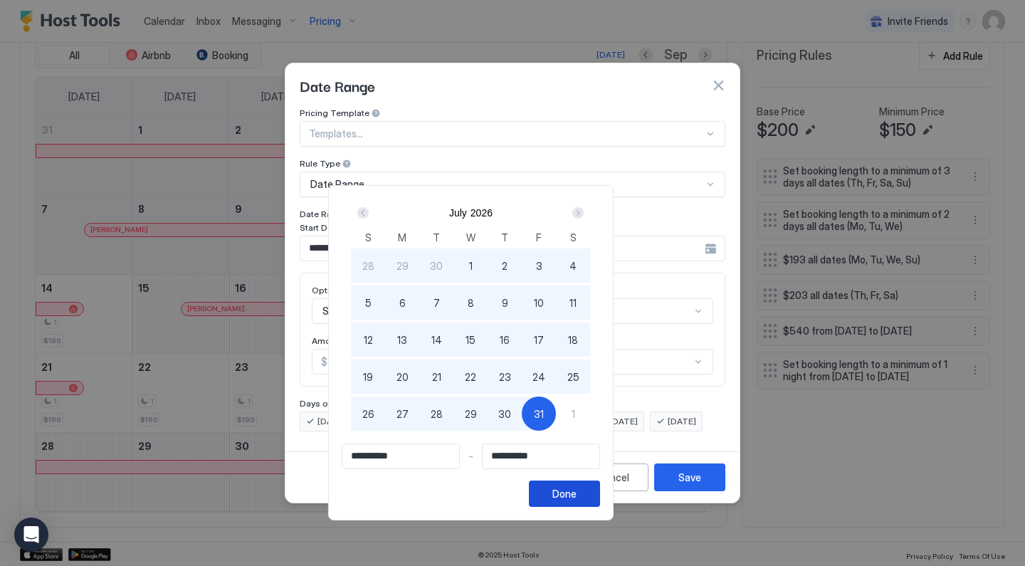
click at [577, 498] on div "Done" at bounding box center [564, 493] width 24 height 15
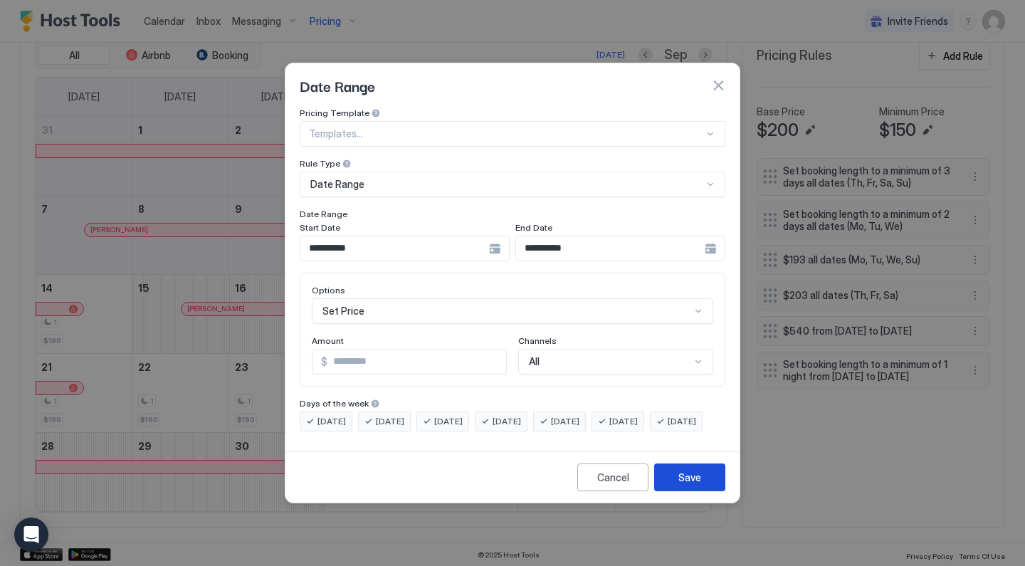
click at [704, 491] on button "Save" at bounding box center [689, 477] width 71 height 28
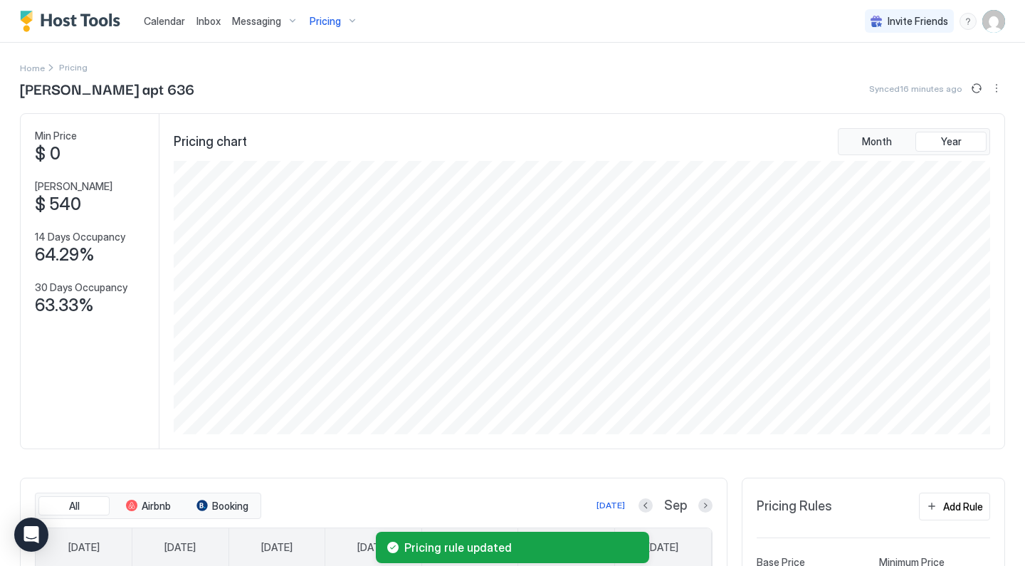
scroll to position [0, 0]
click at [325, 26] on span "Pricing" at bounding box center [325, 21] width 31 height 13
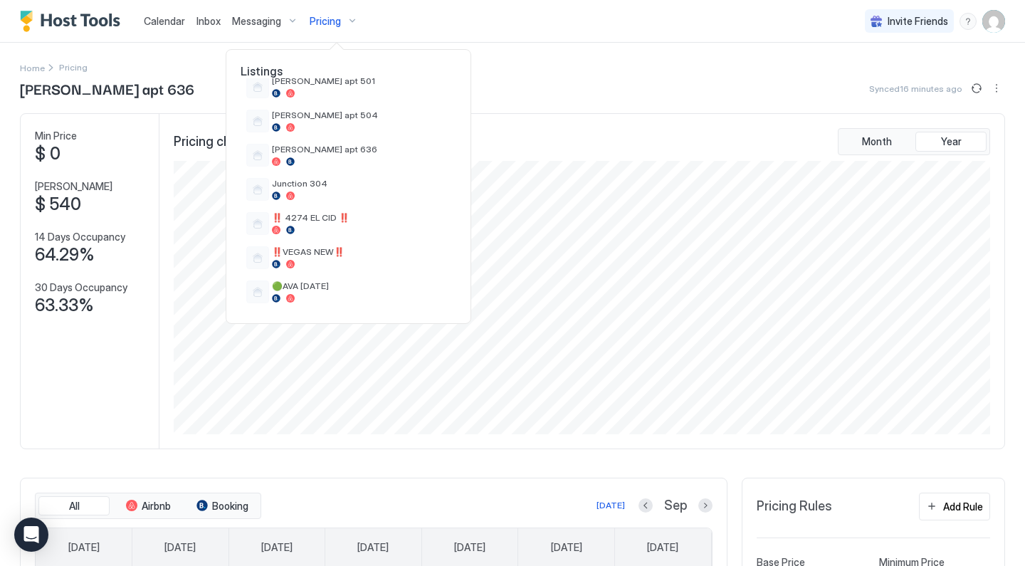
scroll to position [501, 0]
click at [329, 184] on span "Junction 304" at bounding box center [361, 183] width 179 height 11
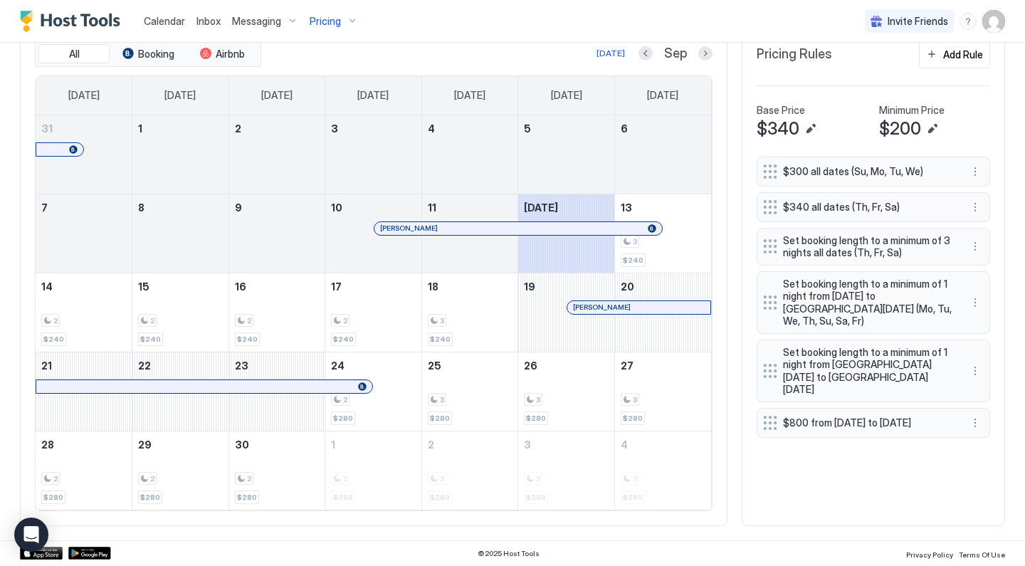
scroll to position [451, 0]
click at [979, 416] on button "More options" at bounding box center [975, 424] width 17 height 17
click at [980, 430] on div "Edit" at bounding box center [988, 431] width 31 height 11
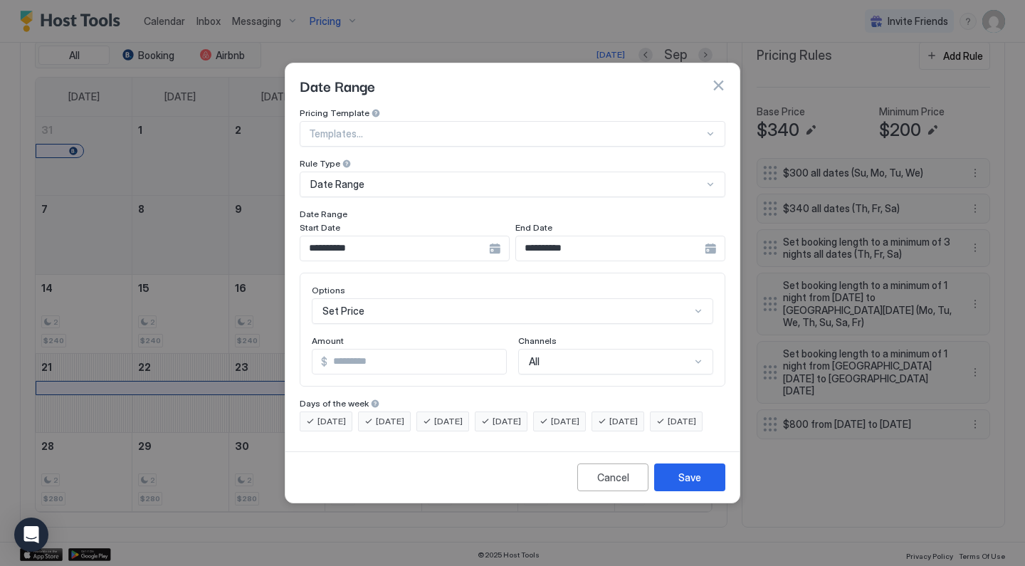
click at [421, 238] on input "**********" at bounding box center [394, 248] width 189 height 24
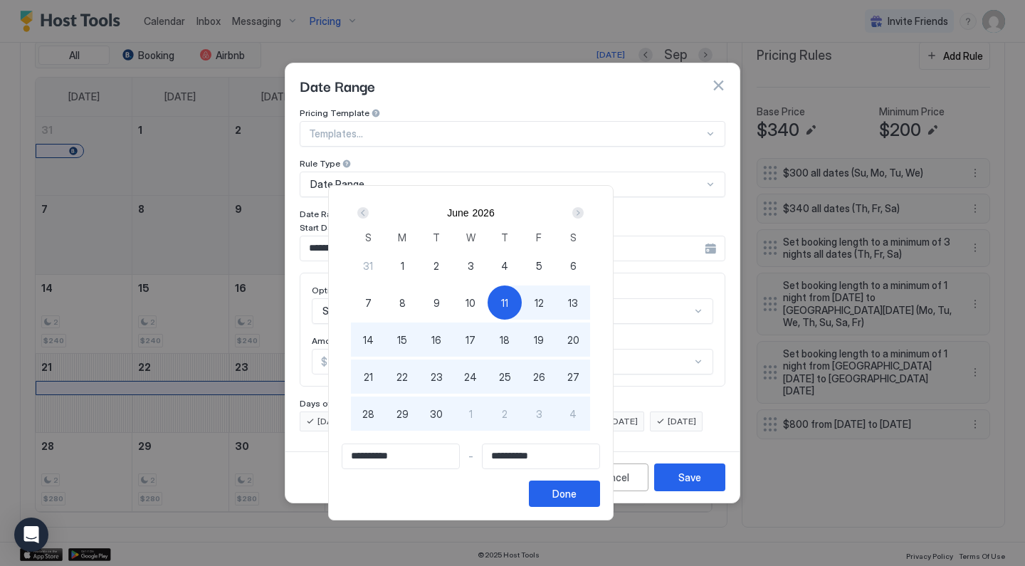
click at [419, 271] on div "1" at bounding box center [402, 265] width 34 height 34
type input "**********"
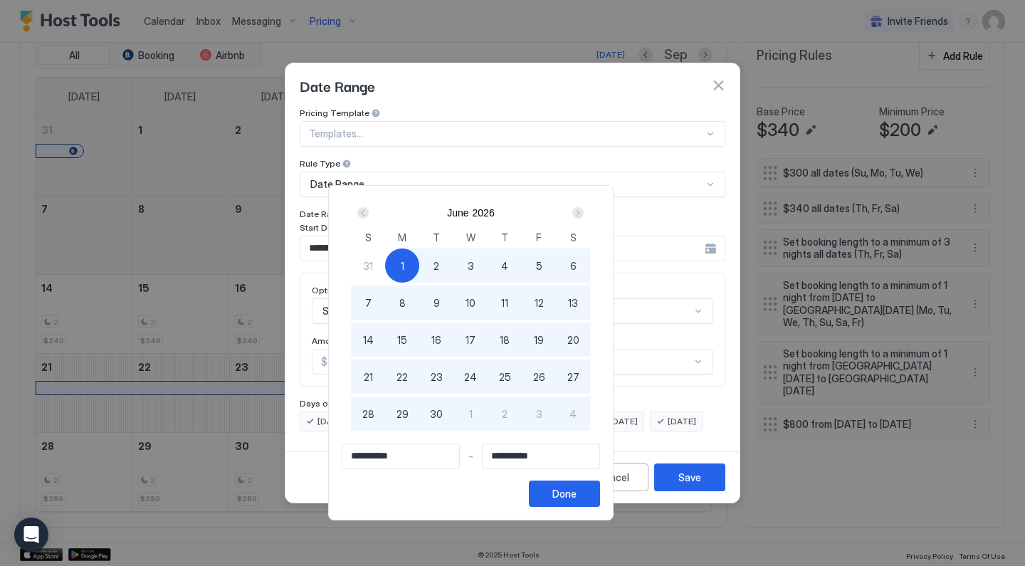
click at [584, 216] on div "Next" at bounding box center [577, 212] width 11 height 11
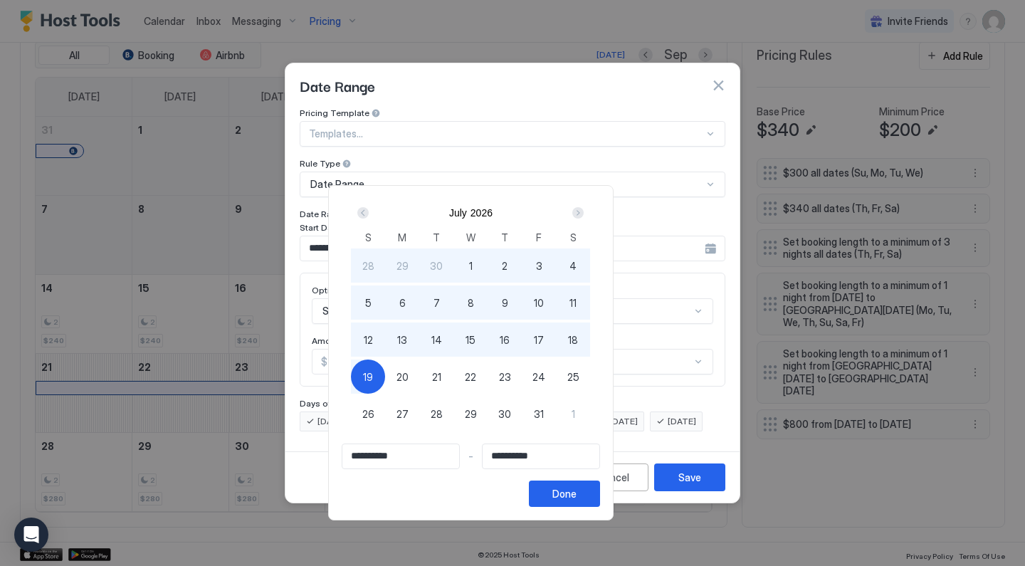
click at [556, 421] on div "31" at bounding box center [539, 414] width 34 height 34
type input "**********"
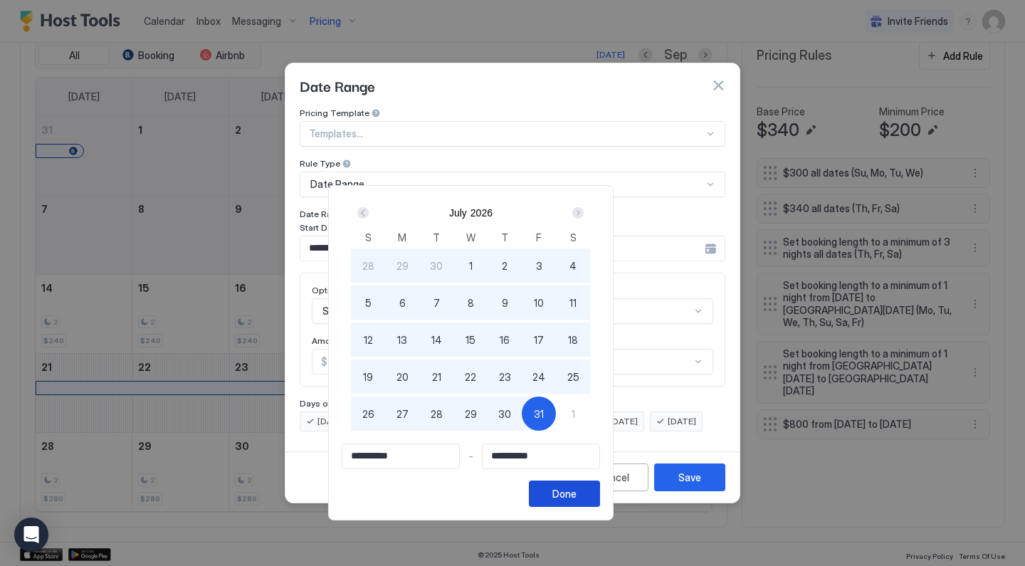
click at [577, 496] on div "Done" at bounding box center [564, 493] width 24 height 15
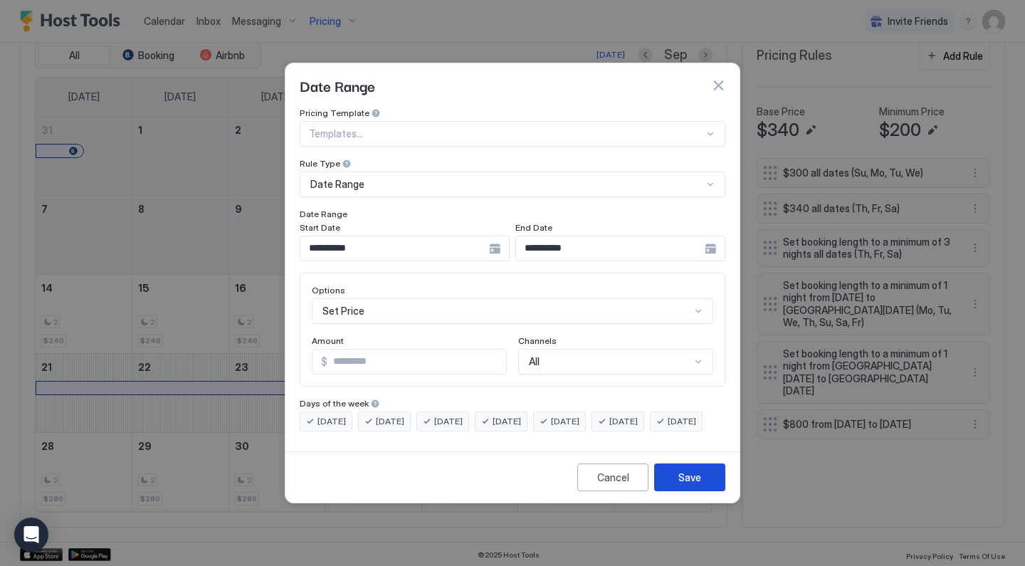
click at [711, 488] on button "Save" at bounding box center [689, 477] width 71 height 28
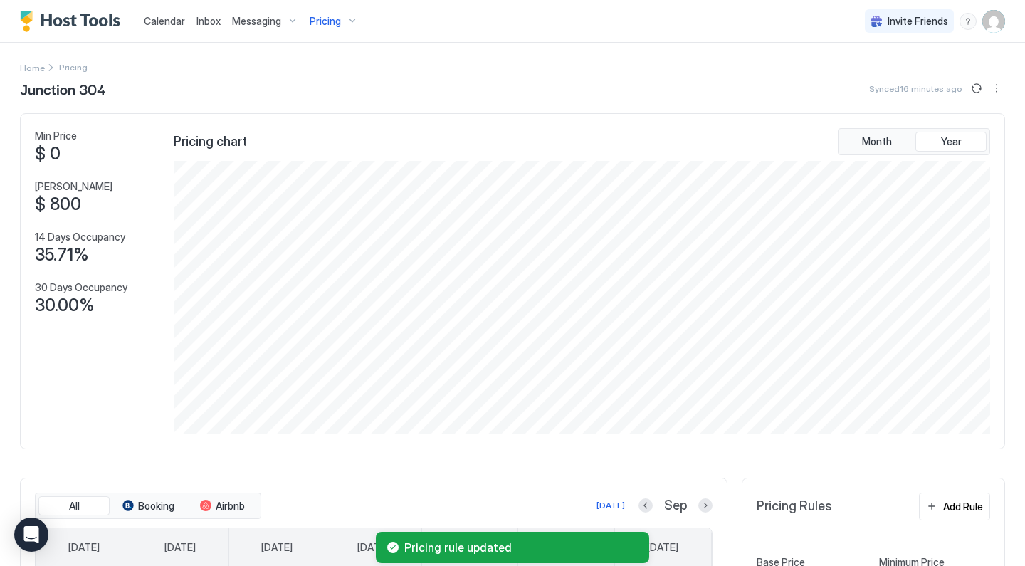
scroll to position [0, 0]
click at [340, 24] on div "Pricing" at bounding box center [334, 21] width 60 height 24
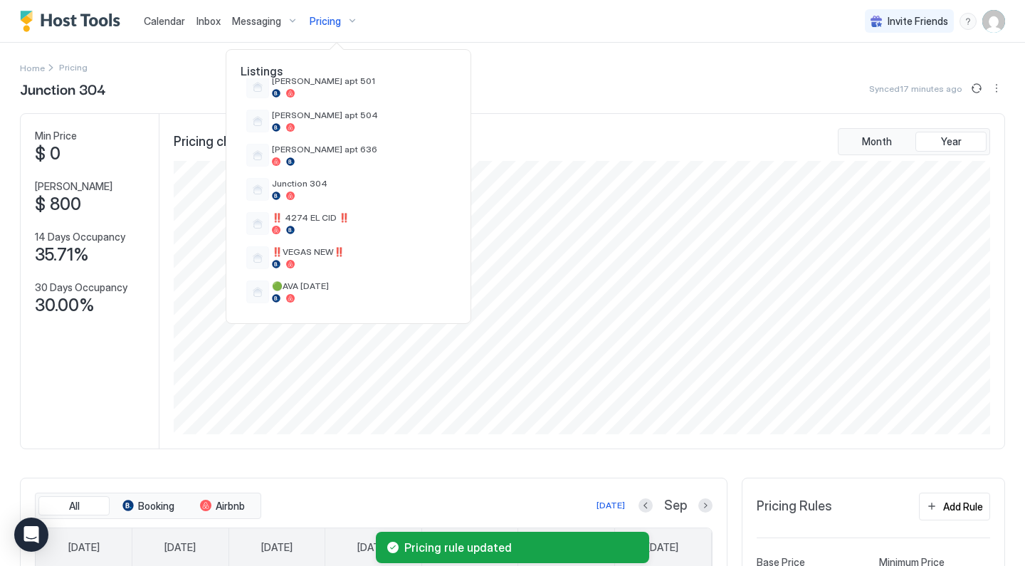
scroll to position [501, 0]
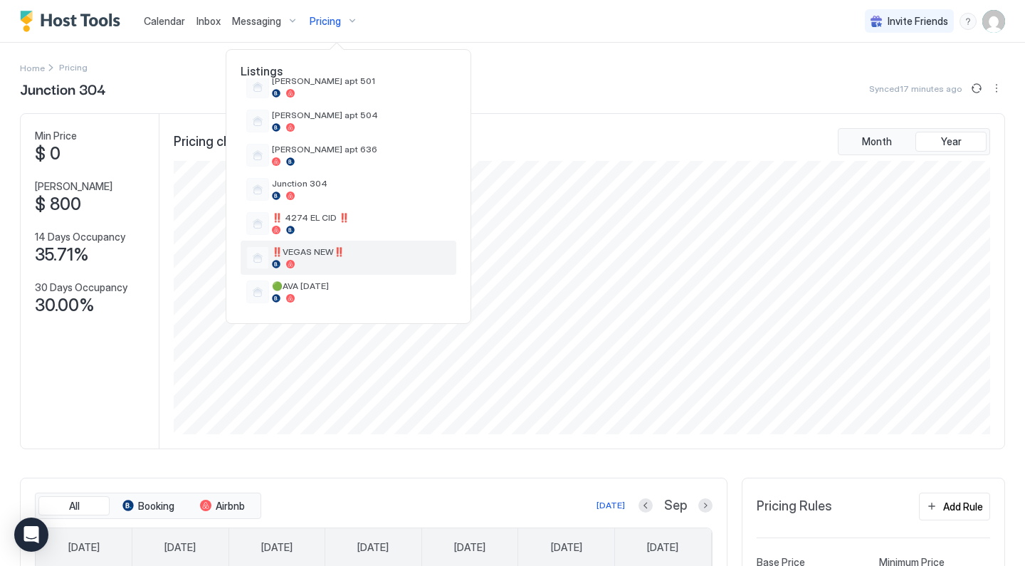
click at [342, 248] on span "‼️VEGAS NEW‼️" at bounding box center [361, 251] width 179 height 11
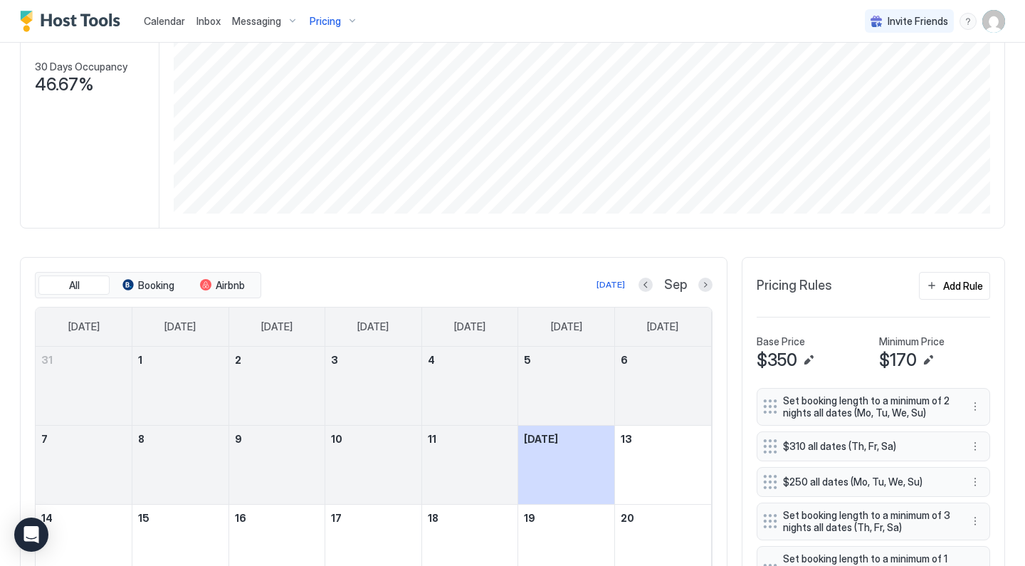
scroll to position [357, 0]
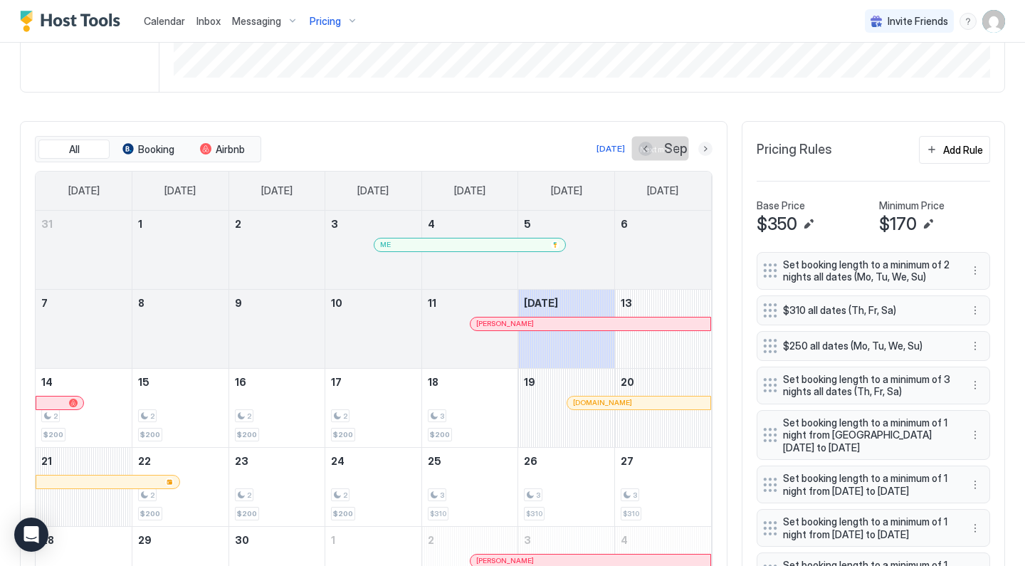
click at [705, 151] on button "Next month" at bounding box center [705, 149] width 14 height 14
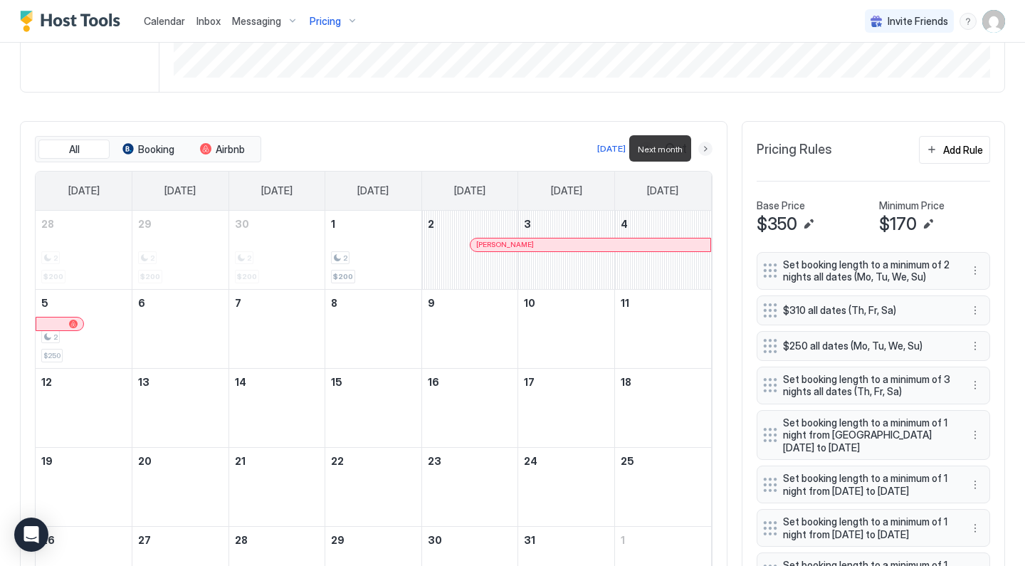
click at [705, 151] on button "Next month" at bounding box center [705, 149] width 14 height 14
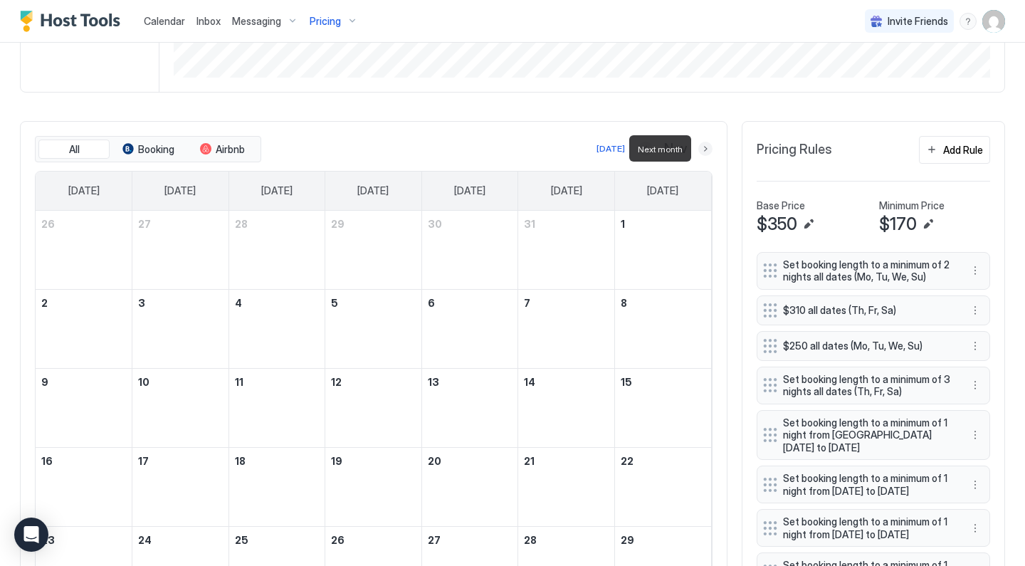
click at [705, 151] on button "Next month" at bounding box center [705, 149] width 14 height 14
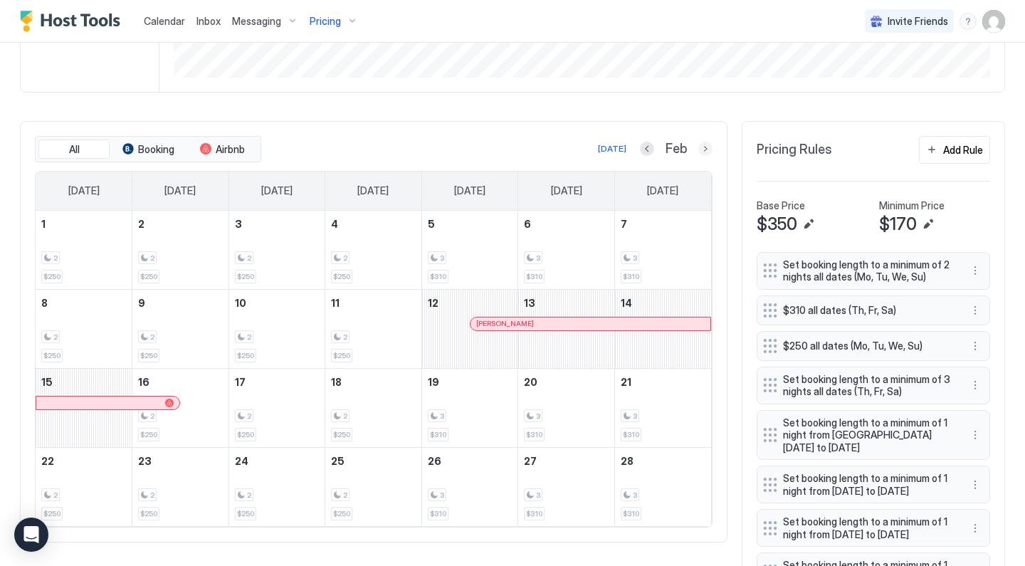
click at [708, 148] on button "Next month" at bounding box center [705, 149] width 14 height 14
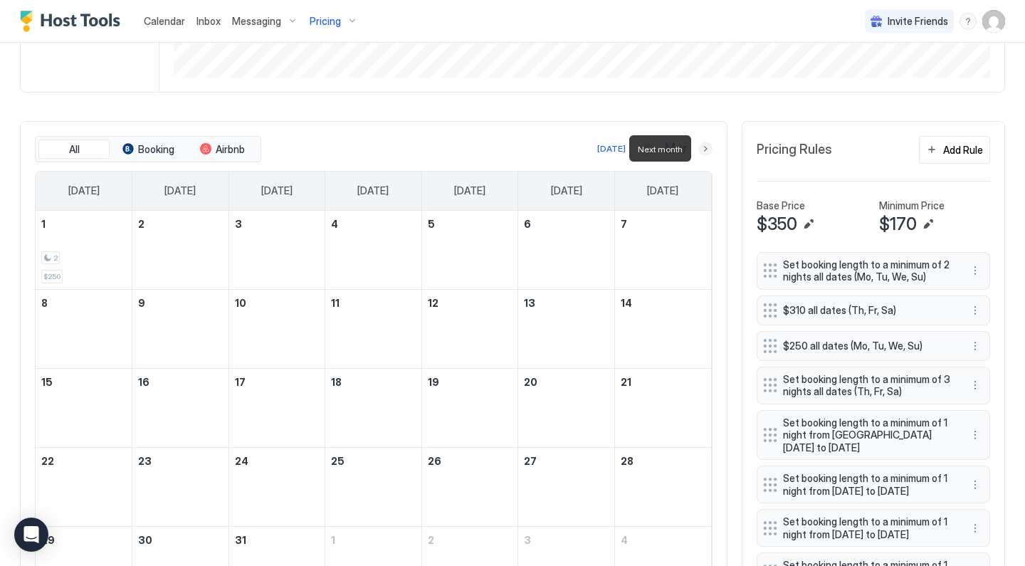
click at [708, 150] on button "Next month" at bounding box center [705, 149] width 14 height 14
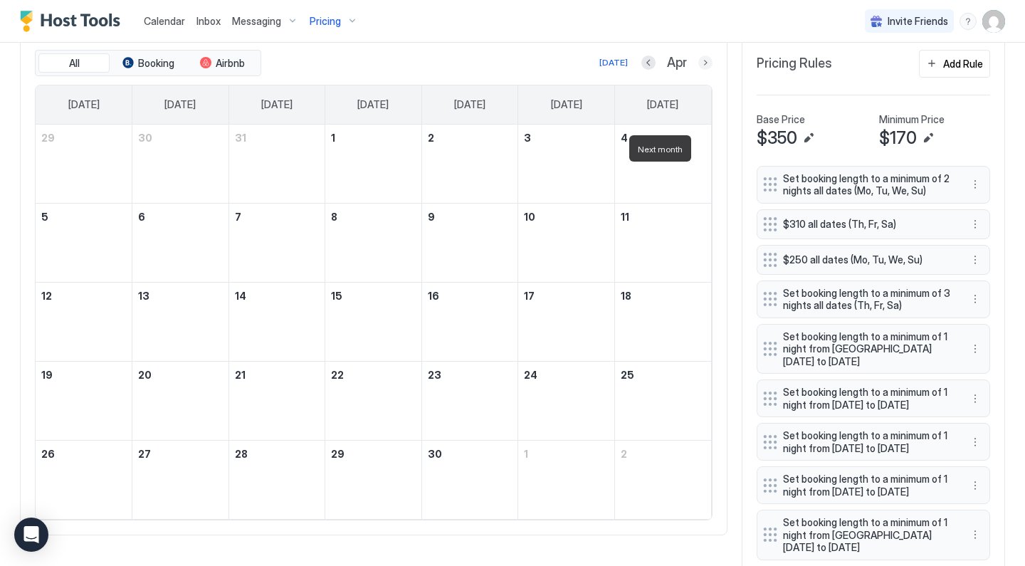
scroll to position [456, 0]
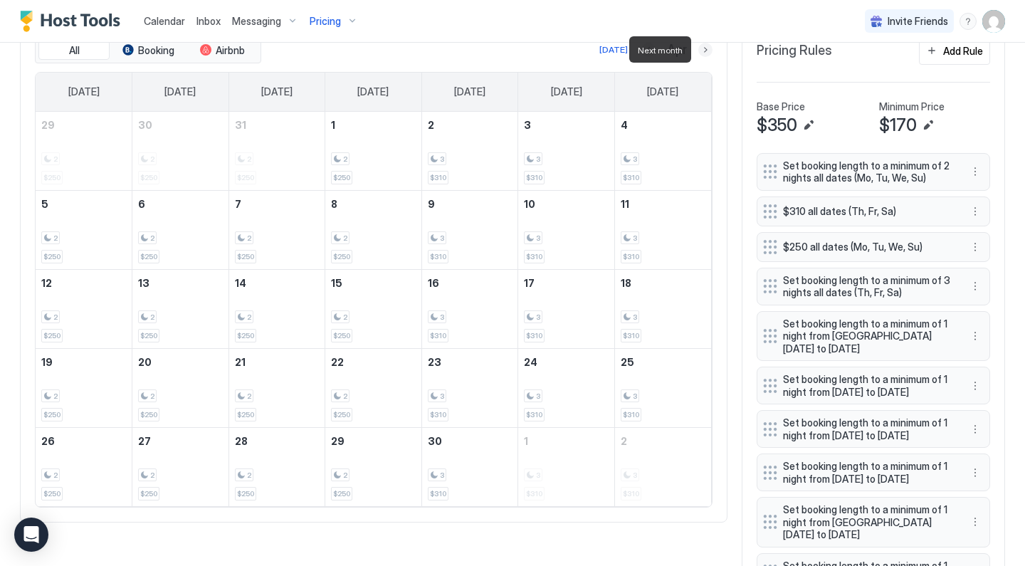
click at [708, 48] on button "Next month" at bounding box center [705, 50] width 14 height 14
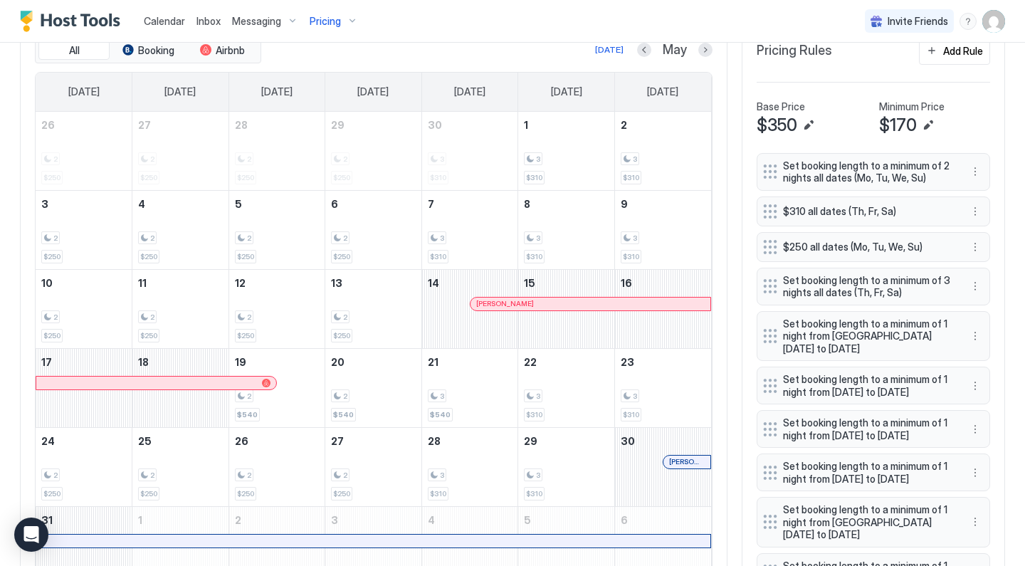
click at [577, 303] on div at bounding box center [576, 303] width 11 height 11
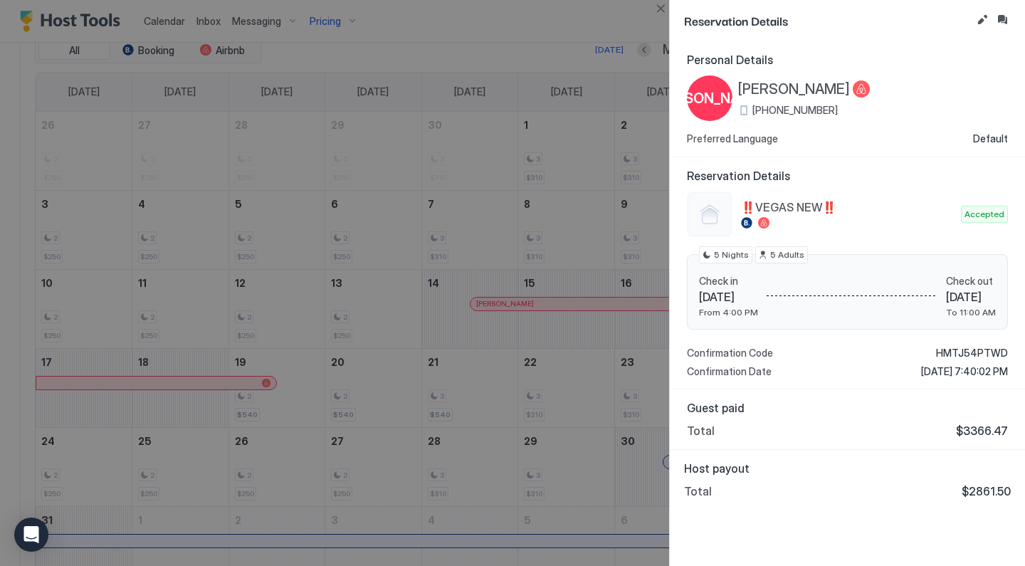
click at [588, 257] on div at bounding box center [512, 283] width 1025 height 566
click at [659, 6] on button "Close" at bounding box center [660, 8] width 17 height 17
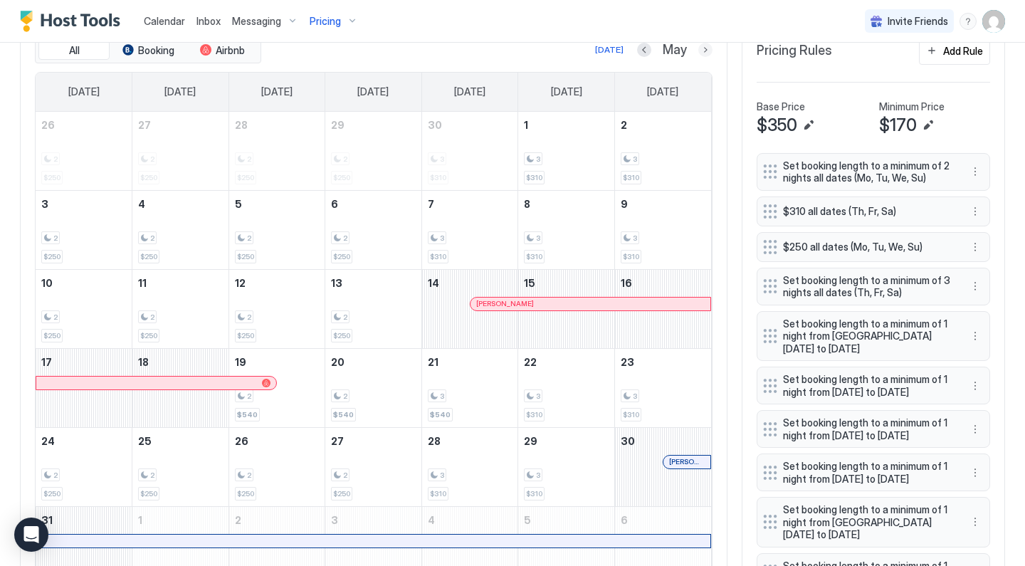
click at [701, 55] on button "Next month" at bounding box center [705, 50] width 14 height 14
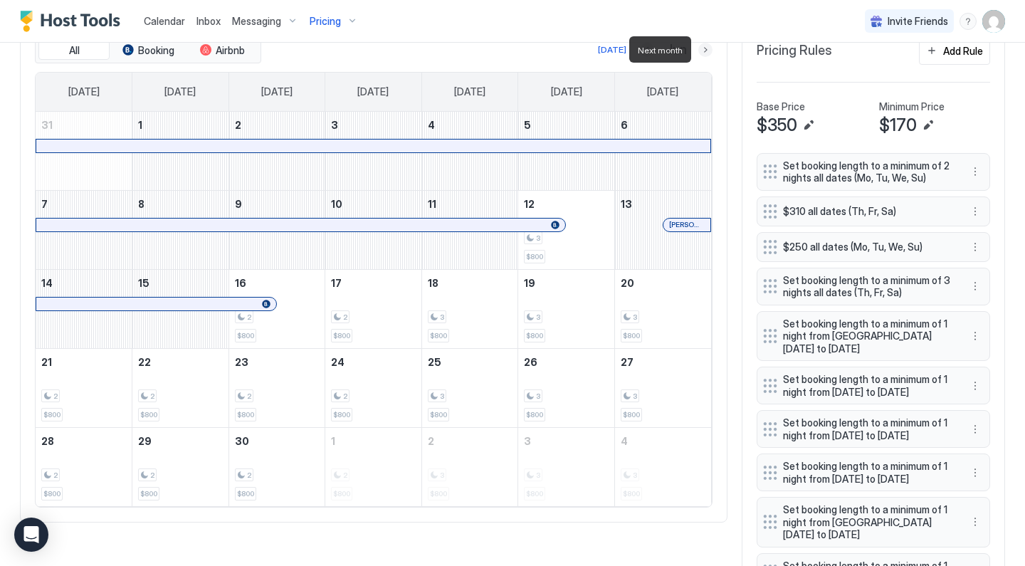
click at [707, 55] on button "Next month" at bounding box center [705, 50] width 14 height 14
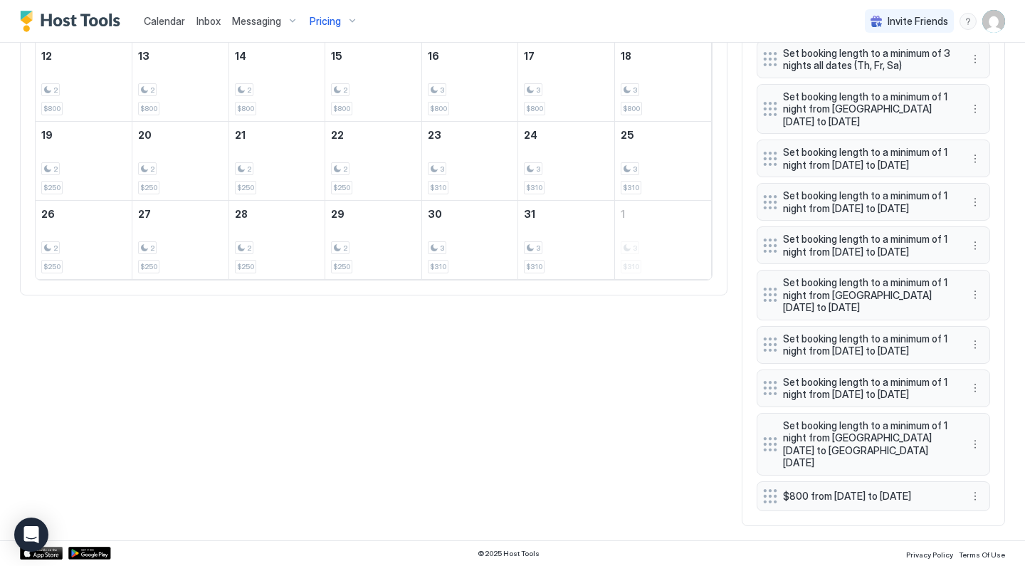
scroll to position [729, 0]
click at [981, 493] on button "More options" at bounding box center [975, 496] width 17 height 17
click at [990, 431] on div "Edit" at bounding box center [994, 426] width 53 height 23
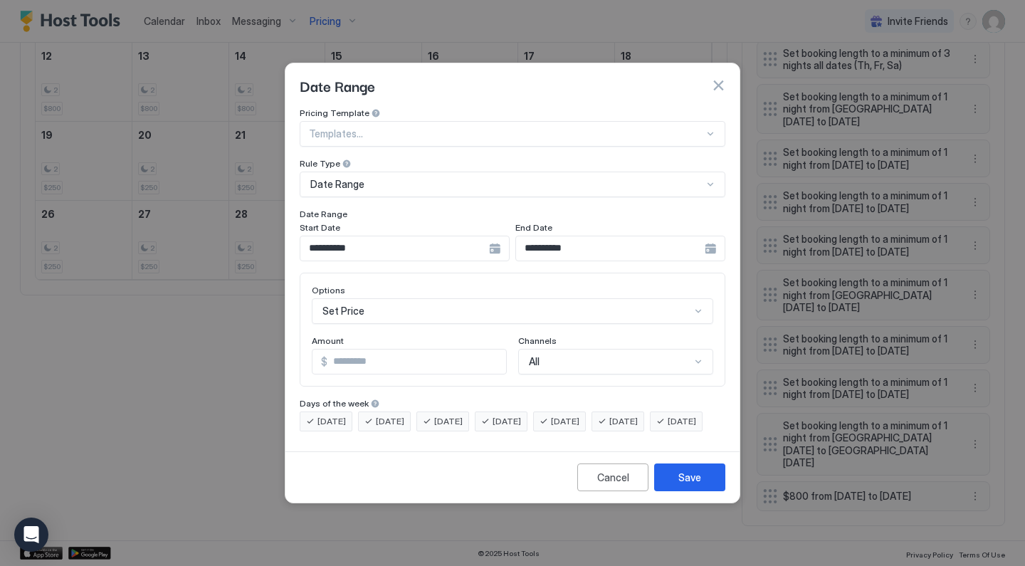
click at [373, 236] on input "**********" at bounding box center [394, 248] width 189 height 24
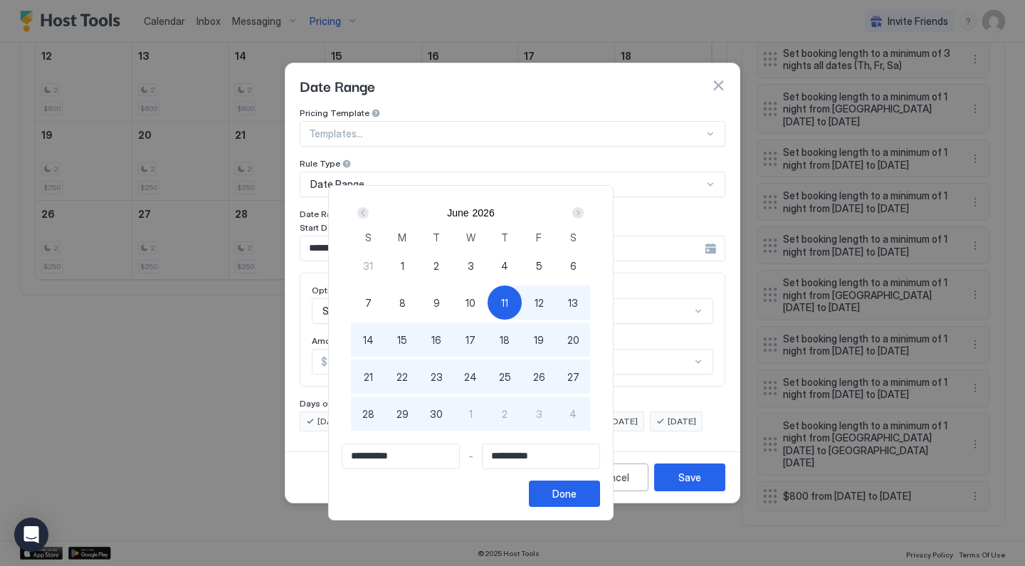
click at [419, 264] on div "1" at bounding box center [402, 265] width 34 height 34
type input "**********"
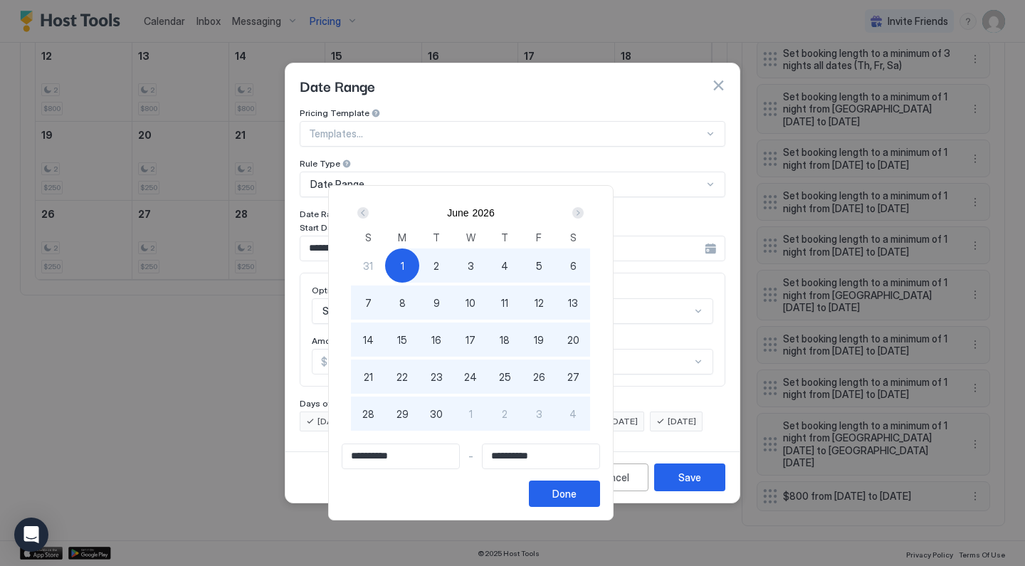
click at [584, 217] on div "Next" at bounding box center [577, 212] width 11 height 11
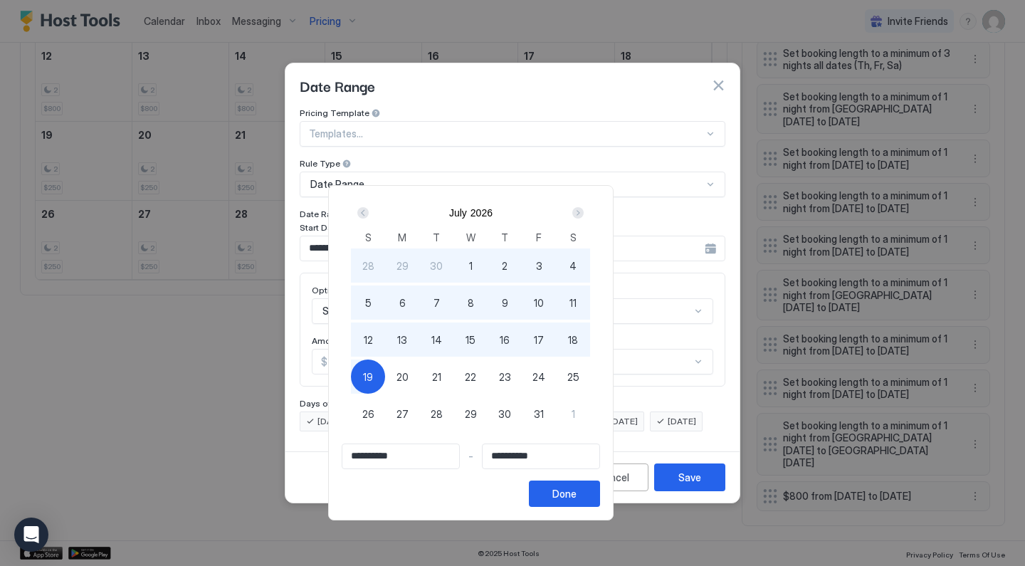
click at [544, 409] on span "31" at bounding box center [539, 414] width 10 height 15
type input "**********"
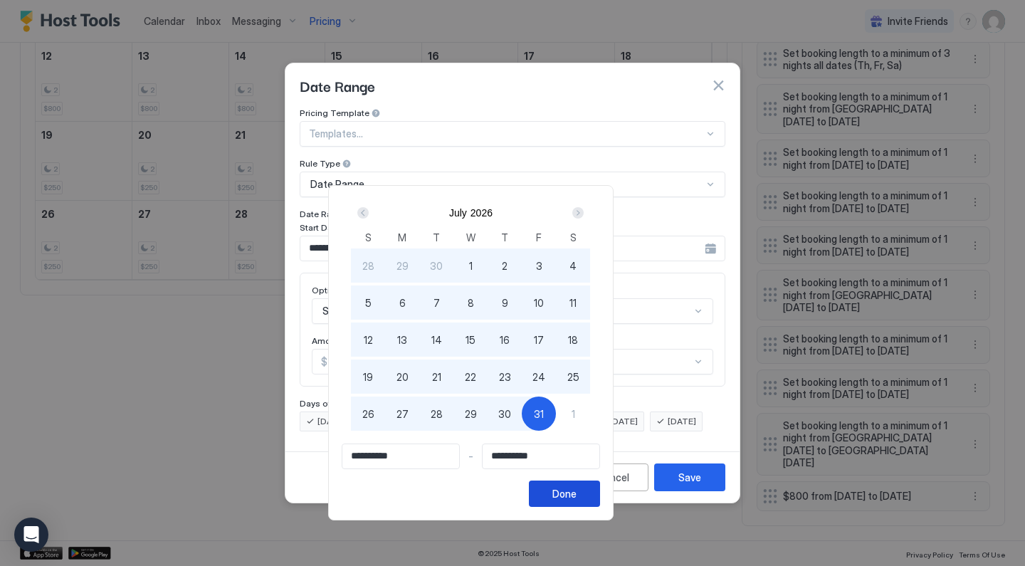
click at [600, 492] on button "Done" at bounding box center [564, 494] width 71 height 26
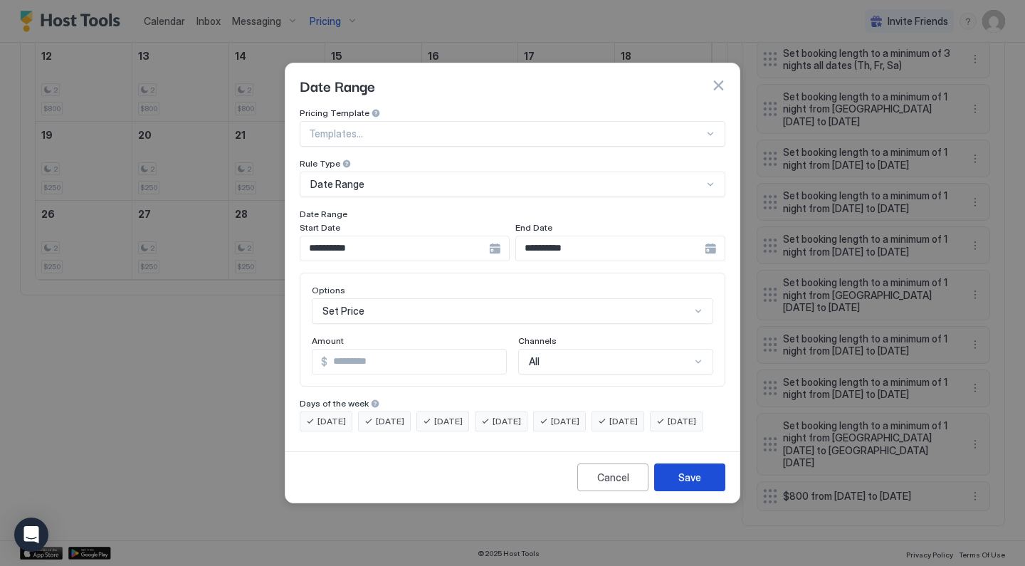
click at [699, 485] on div "Save" at bounding box center [689, 477] width 23 height 15
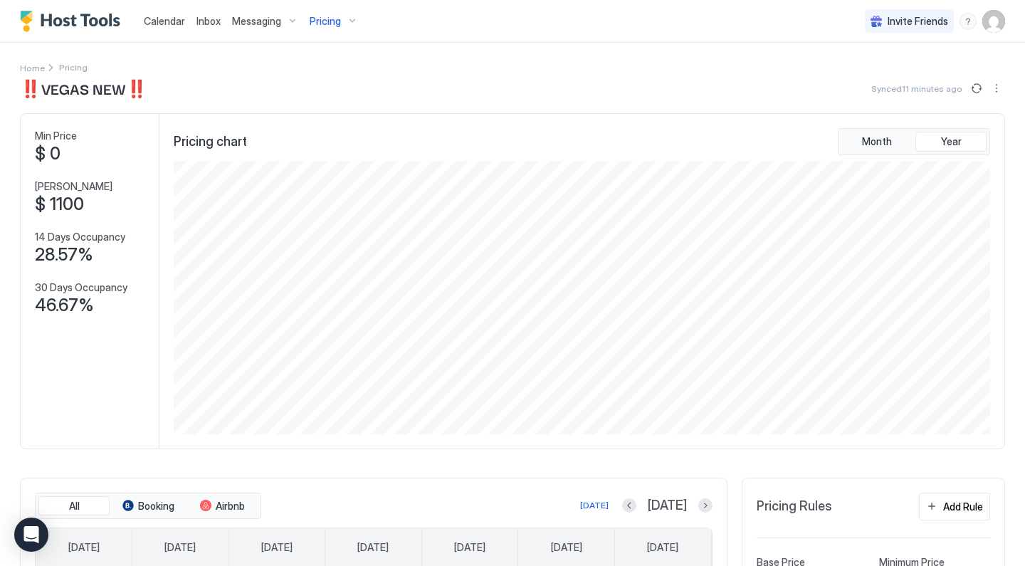
scroll to position [0, 0]
click at [336, 19] on span "Pricing" at bounding box center [325, 21] width 31 height 13
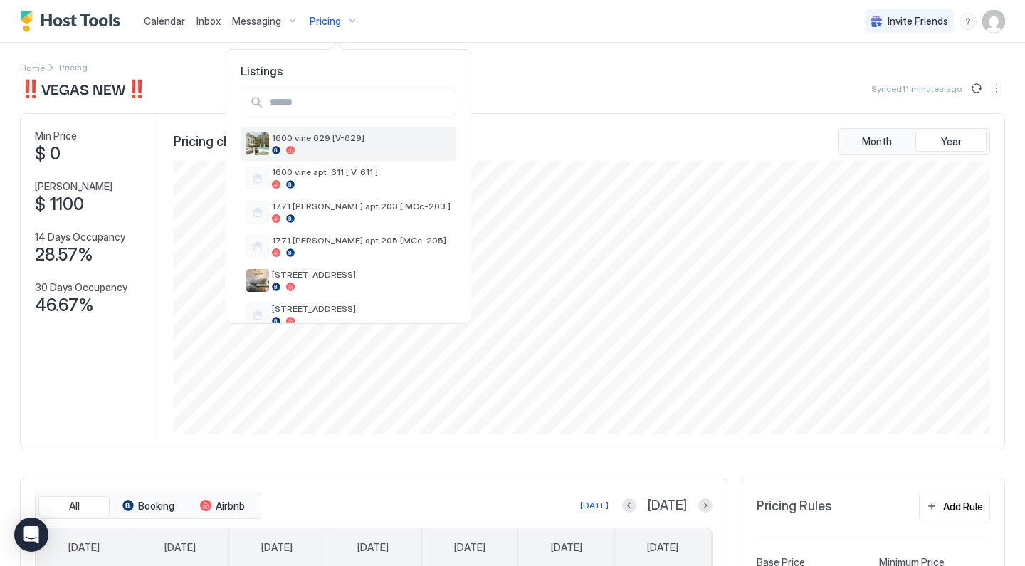
click at [333, 134] on span "1600 vine 629 [V-629]" at bounding box center [361, 137] width 179 height 11
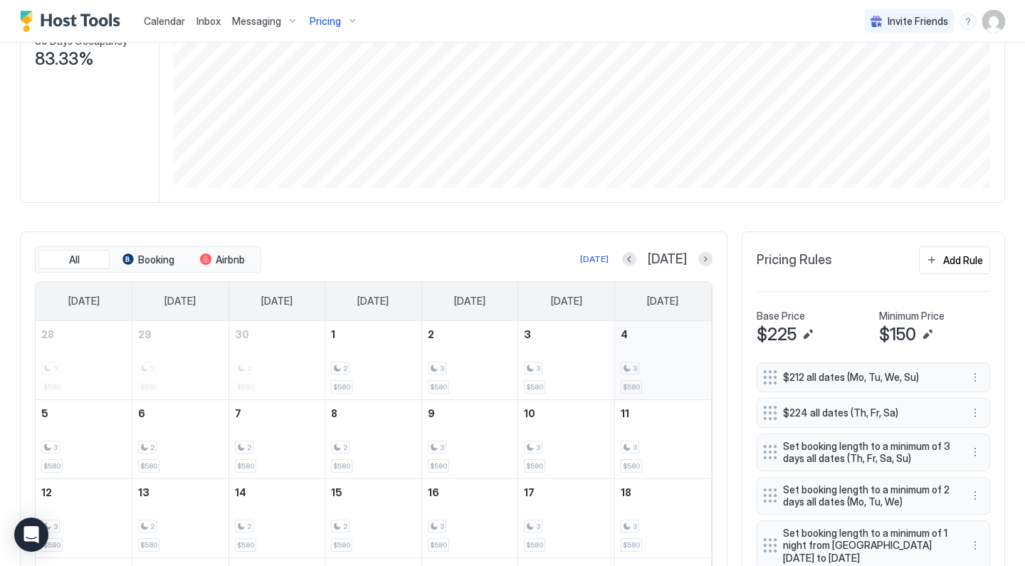
scroll to position [264, 0]
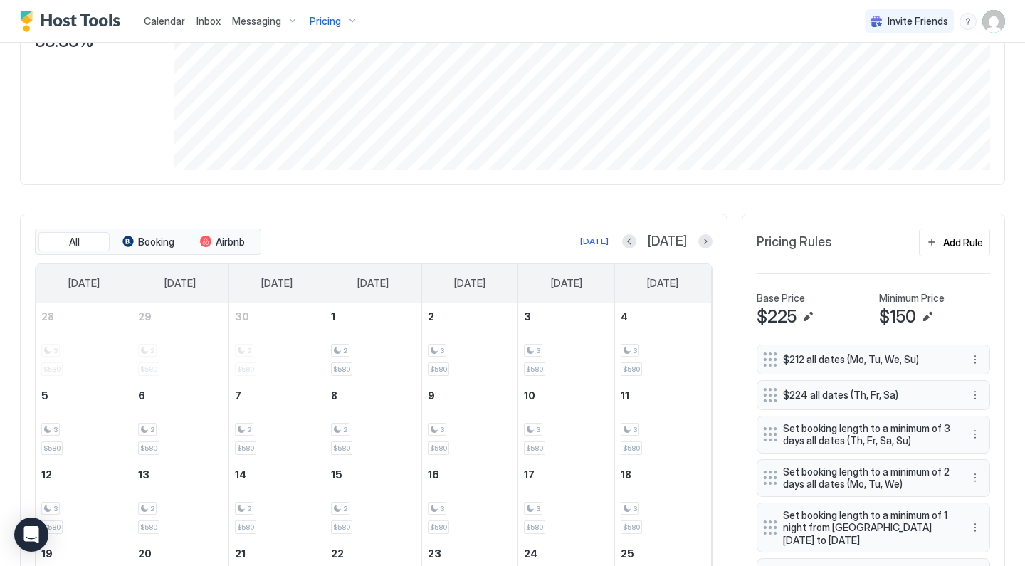
click at [698, 243] on div "[DATE]" at bounding box center [667, 242] width 90 height 16
click at [703, 247] on button "Next month" at bounding box center [705, 241] width 14 height 14
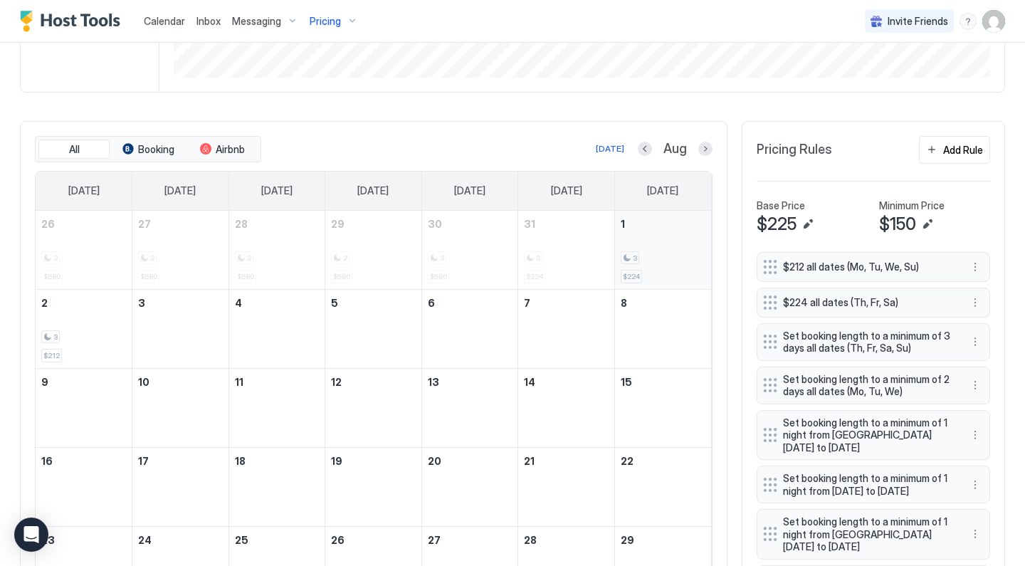
scroll to position [365, 0]
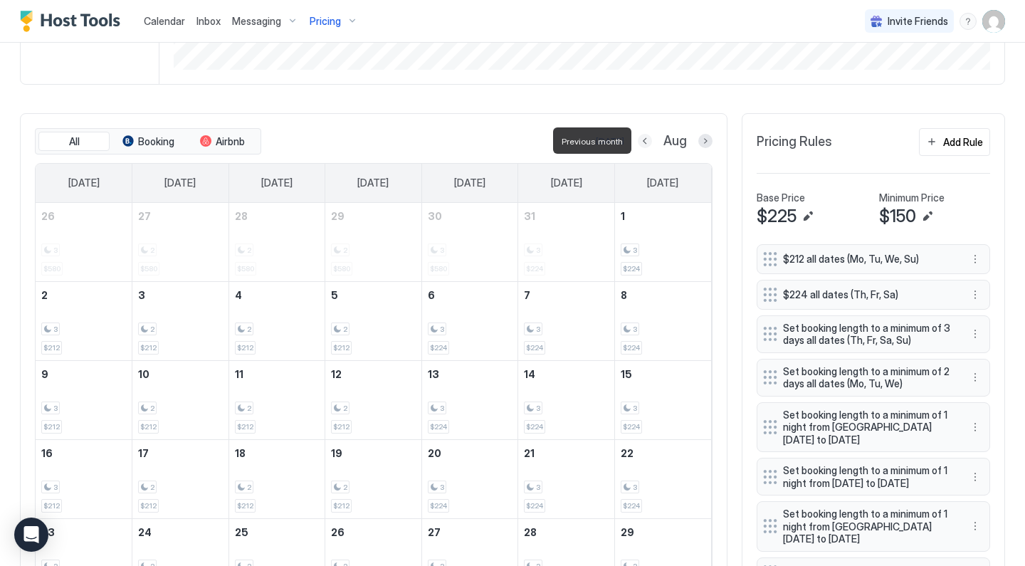
click at [648, 142] on button "Previous month" at bounding box center [645, 141] width 14 height 14
click at [636, 142] on button "Previous month" at bounding box center [629, 141] width 14 height 14
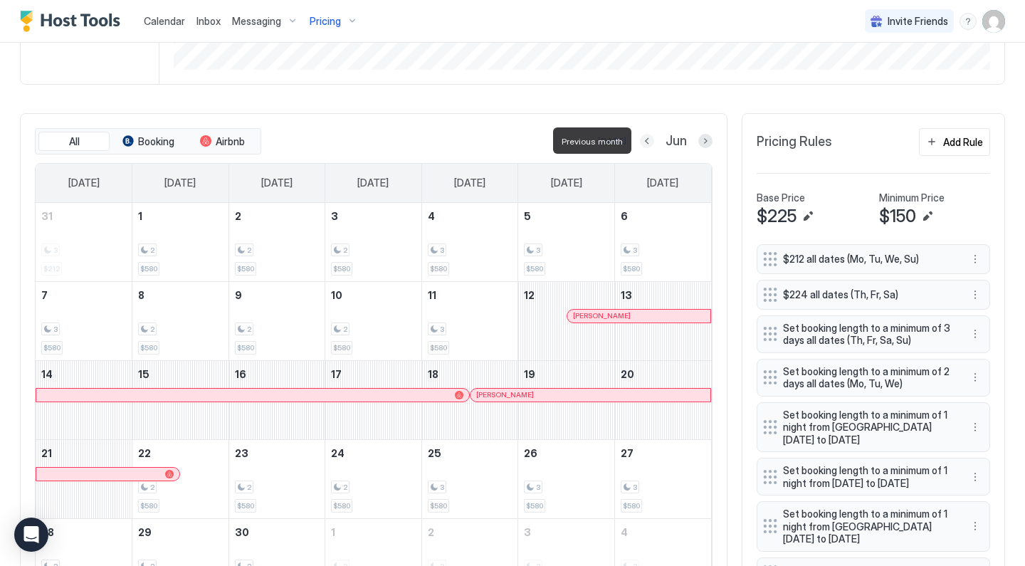
click at [648, 142] on button "Previous month" at bounding box center [647, 141] width 14 height 14
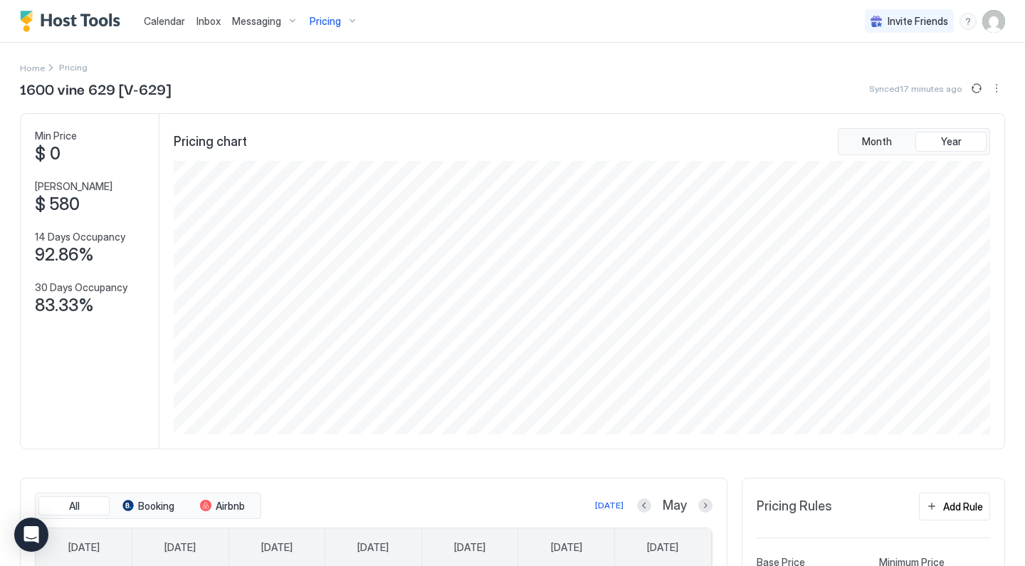
scroll to position [0, 0]
click at [332, 20] on span "Pricing" at bounding box center [325, 21] width 31 height 13
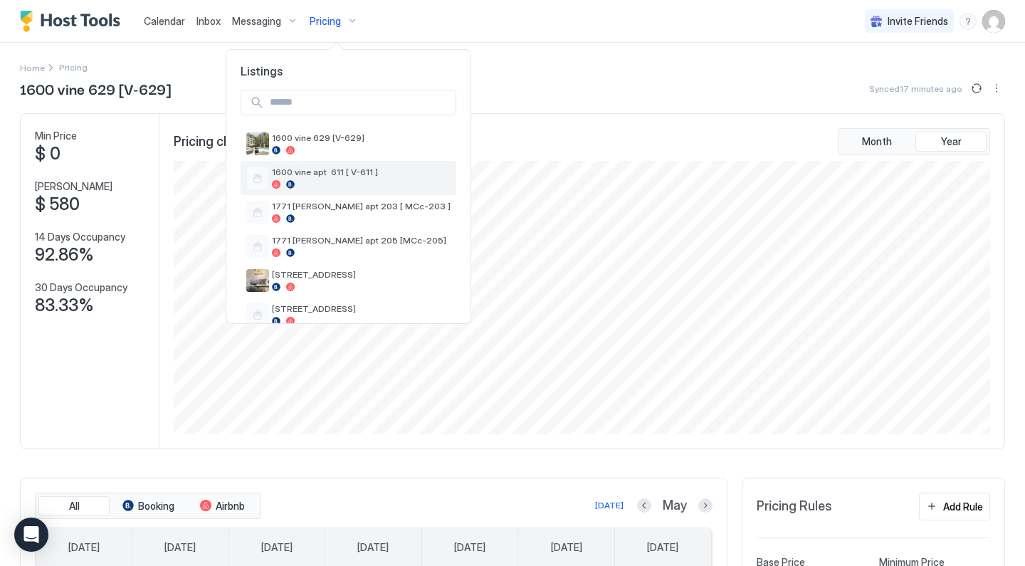
click at [339, 182] on div at bounding box center [361, 184] width 179 height 9
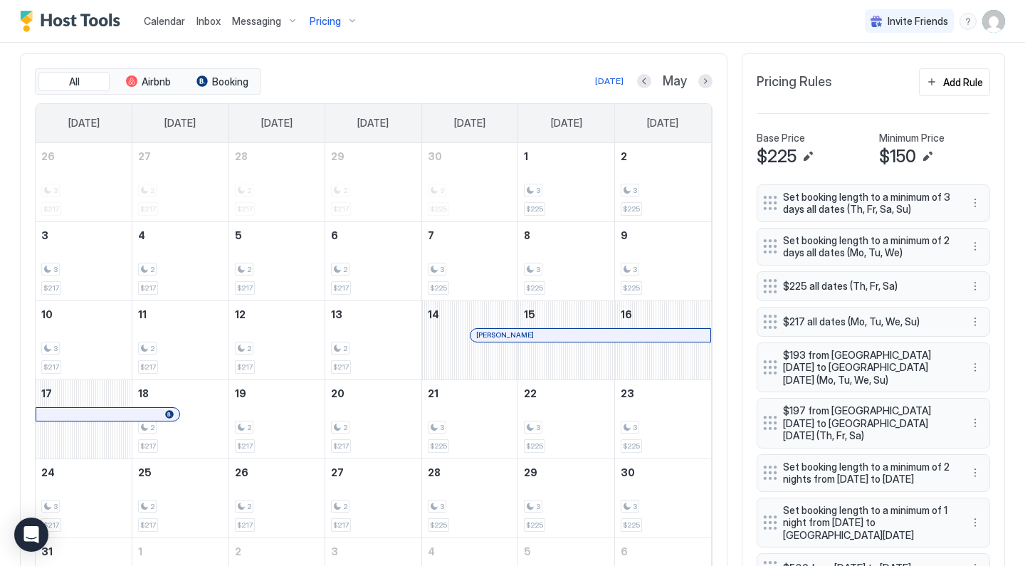
scroll to position [451, 0]
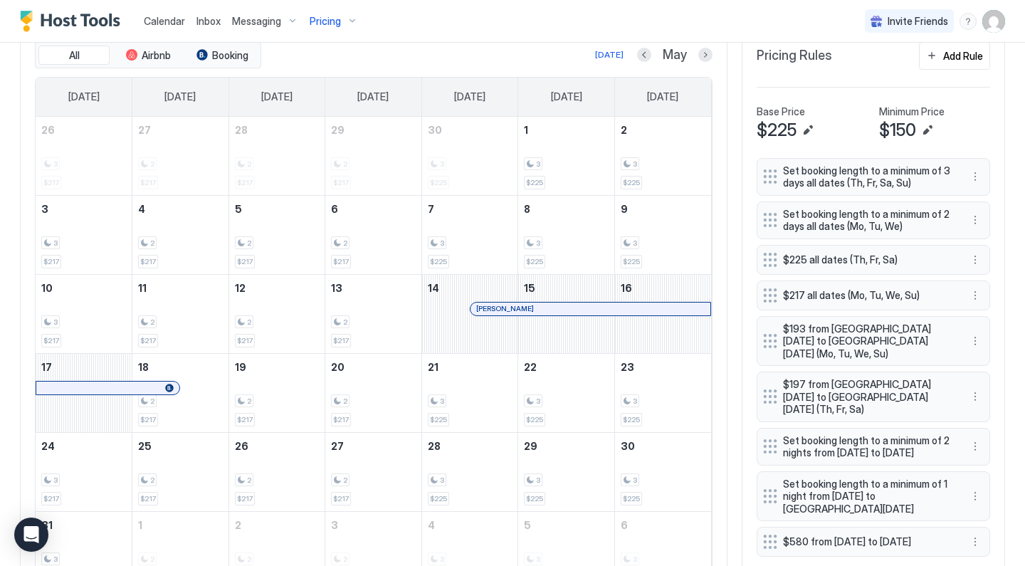
click at [703, 59] on button "Next month" at bounding box center [705, 55] width 14 height 14
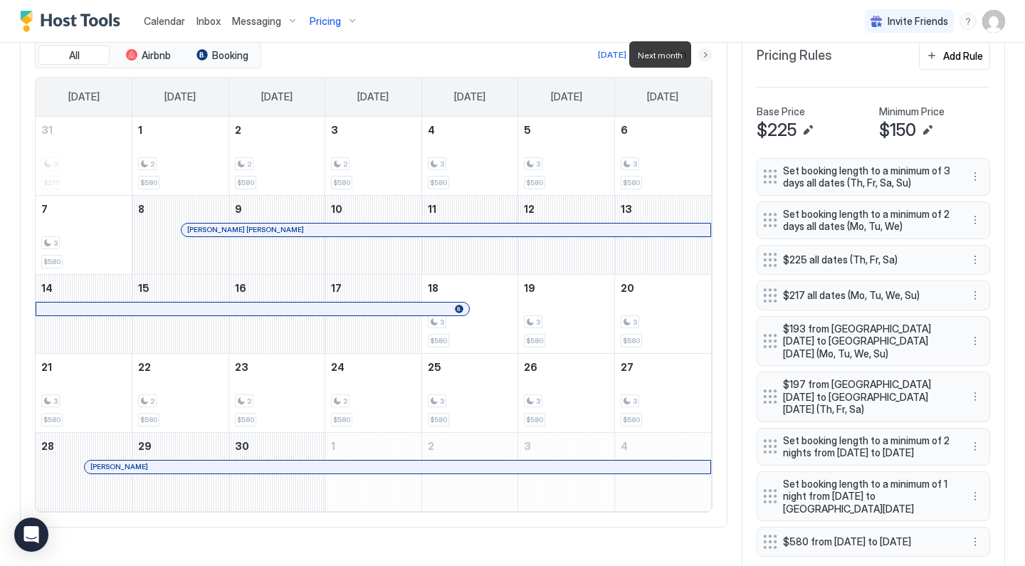
click at [710, 54] on button "Next month" at bounding box center [705, 55] width 14 height 14
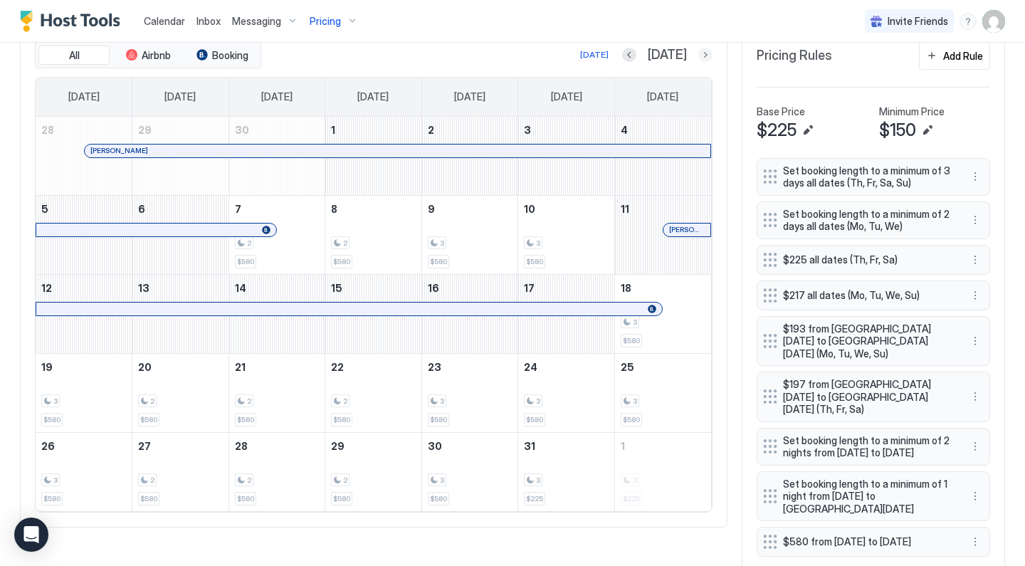
click at [705, 53] on button "Next month" at bounding box center [705, 55] width 14 height 14
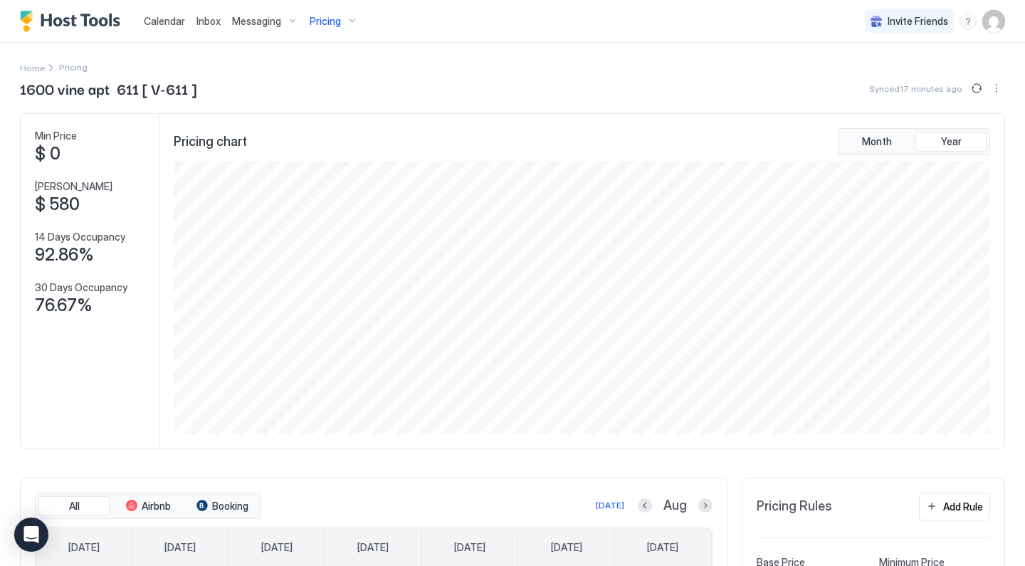
scroll to position [0, 0]
click at [335, 17] on span "Pricing" at bounding box center [325, 21] width 31 height 13
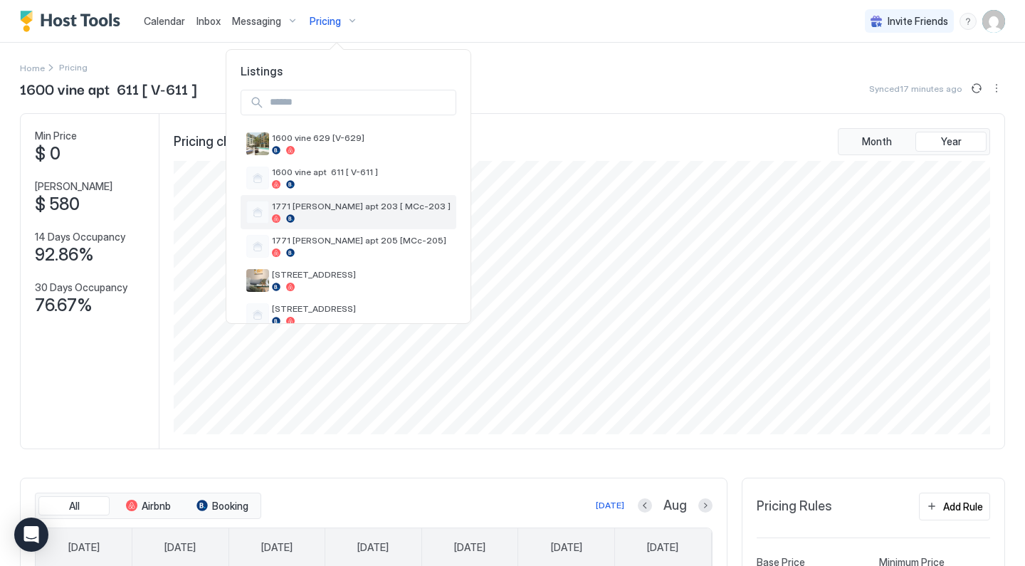
click at [307, 213] on div "1771 [PERSON_NAME] apt 203 [ MCc-203 ]" at bounding box center [361, 212] width 179 height 22
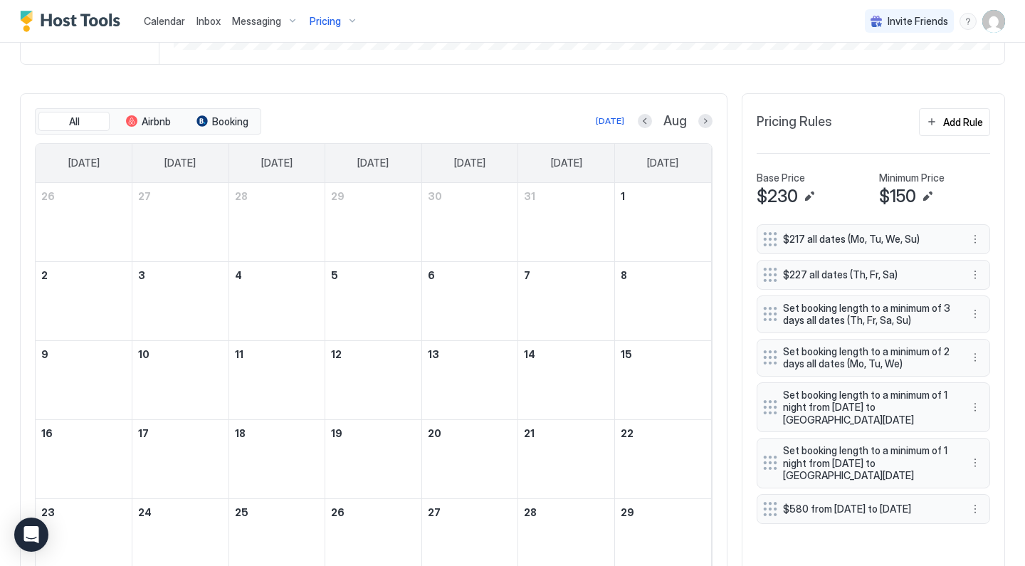
scroll to position [384, 0]
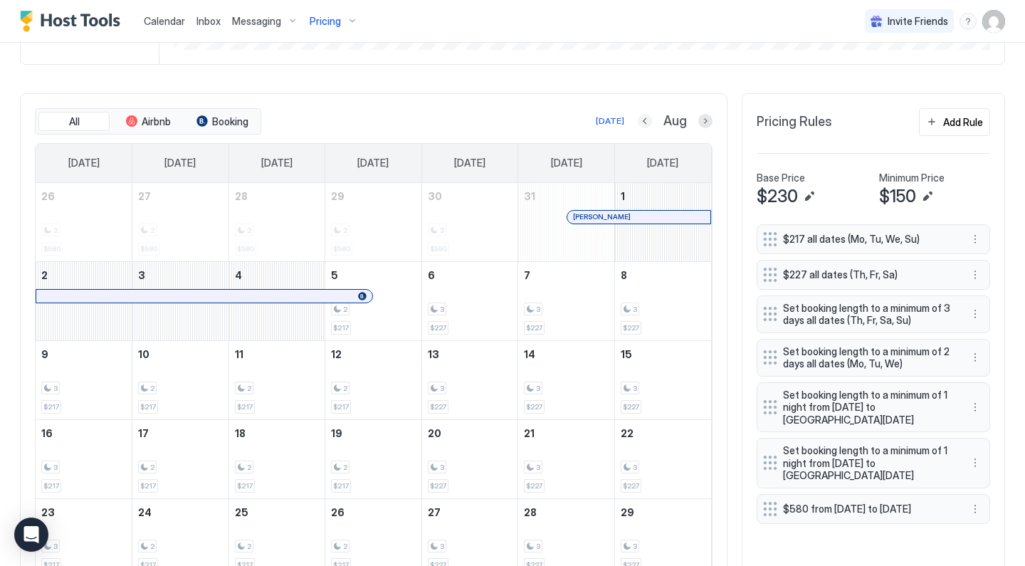
click at [646, 122] on button "Previous month" at bounding box center [645, 121] width 14 height 14
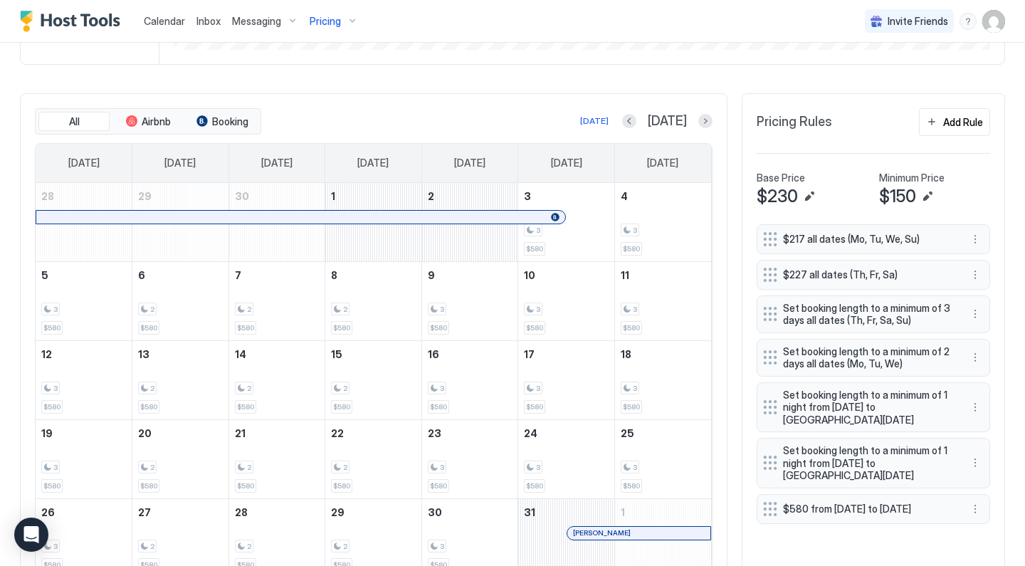
click at [643, 122] on div "[DATE] [DATE]" at bounding box center [488, 120] width 449 height 17
click at [636, 122] on button "Previous month" at bounding box center [629, 121] width 14 height 14
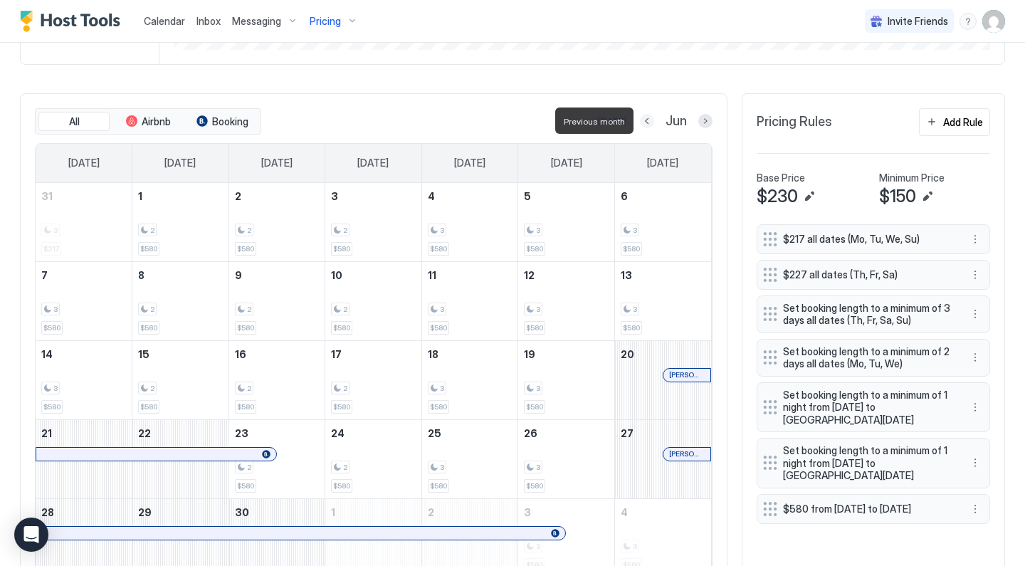
click at [647, 122] on button "Previous month" at bounding box center [647, 121] width 14 height 14
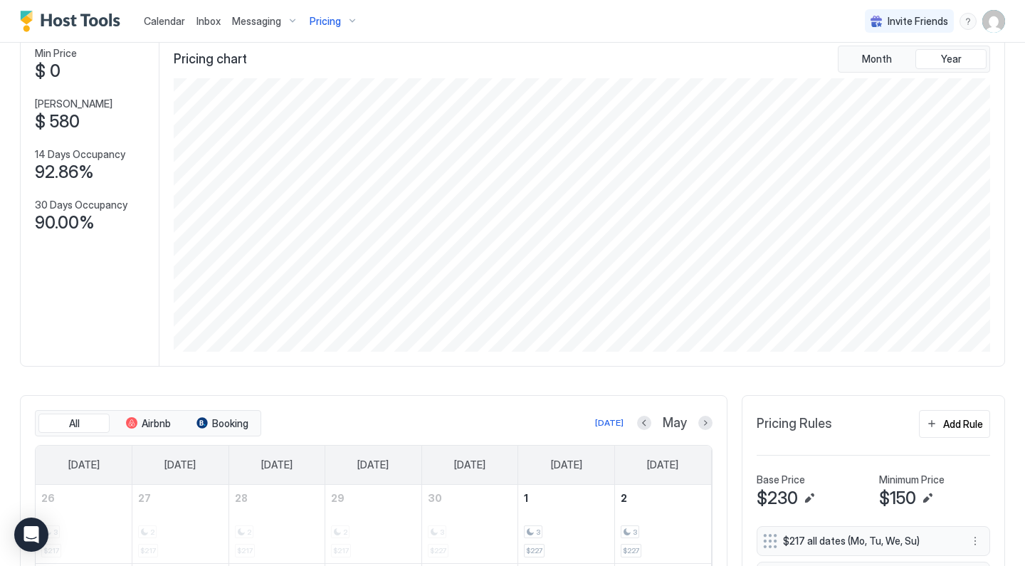
scroll to position [0, 0]
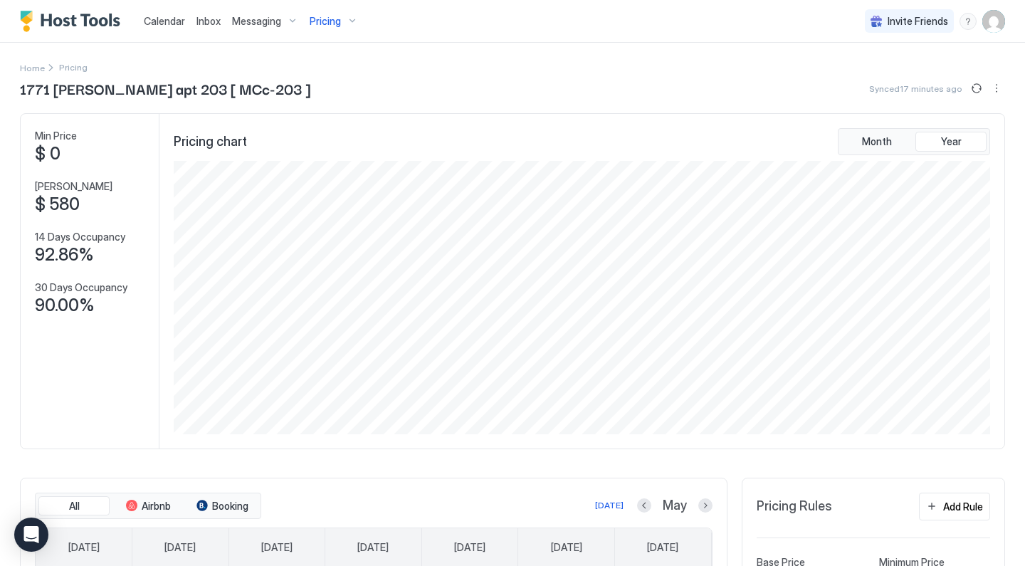
click at [337, 21] on span "Pricing" at bounding box center [325, 21] width 31 height 13
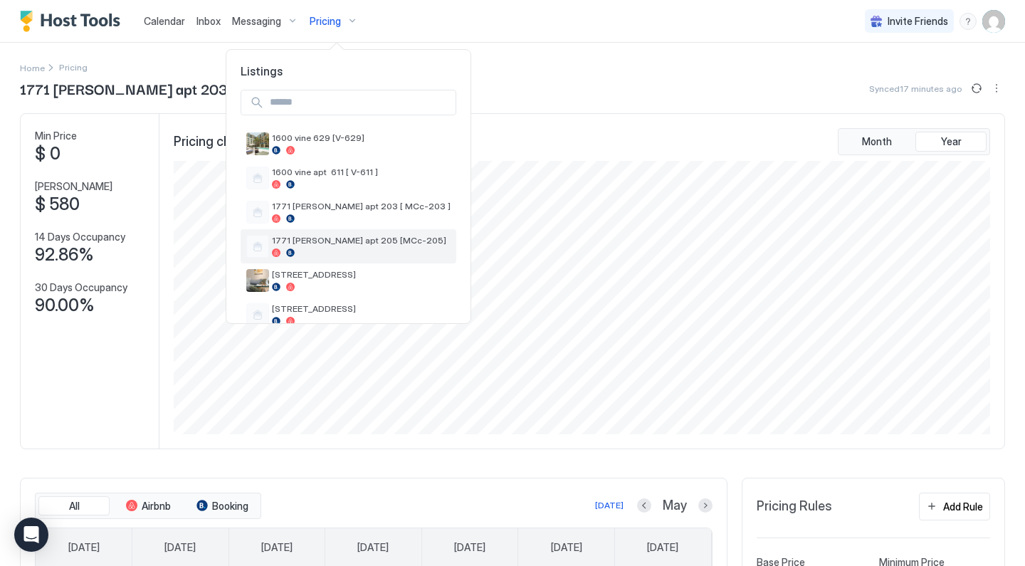
click at [340, 238] on span "1771 [PERSON_NAME] apt 205 [MCc-205]" at bounding box center [361, 240] width 179 height 11
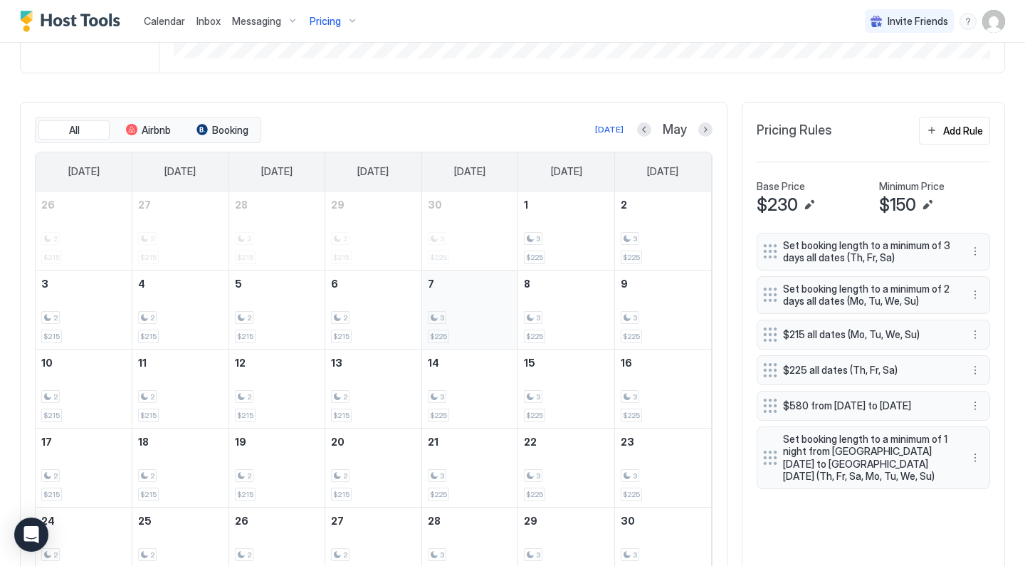
scroll to position [377, 0]
click at [703, 130] on button "Next month" at bounding box center [705, 128] width 14 height 14
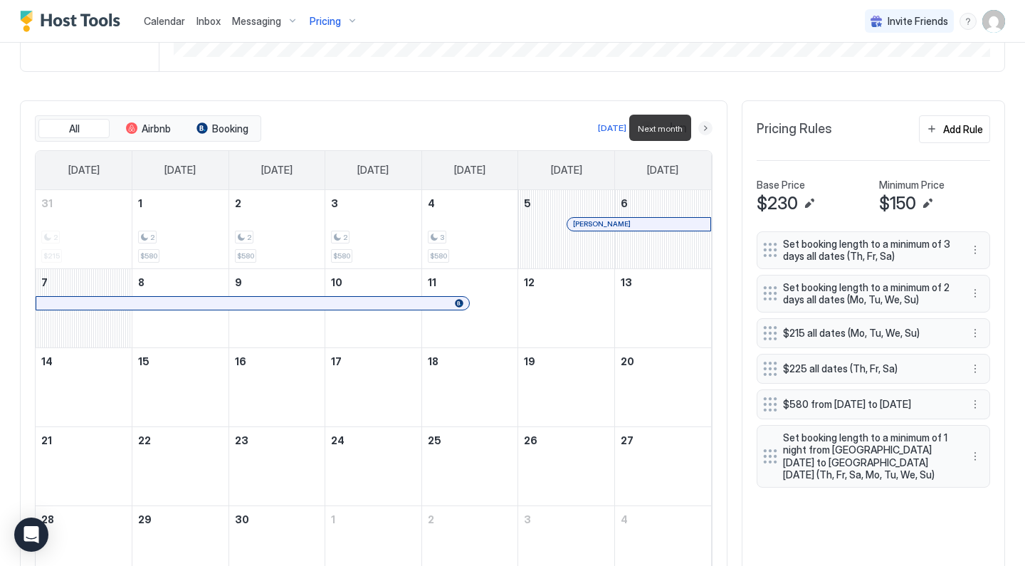
scroll to position [365, 0]
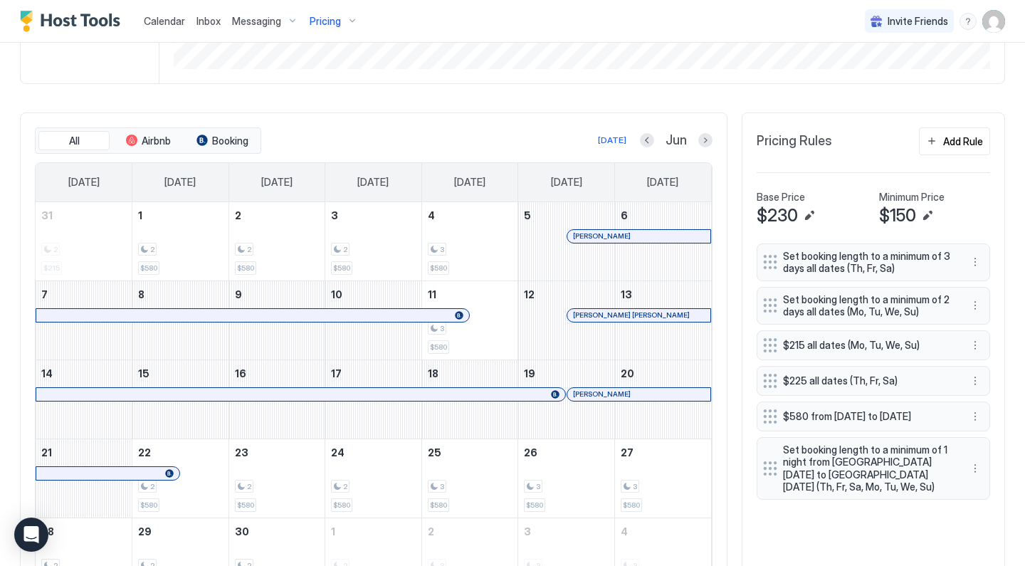
click at [716, 145] on div "All Airbnb Booking [DATE] Jun [DATE] [DATE] [DATE] [DATE] [DATE] [DATE] [DATE] …" at bounding box center [374, 362] width 708 height 501
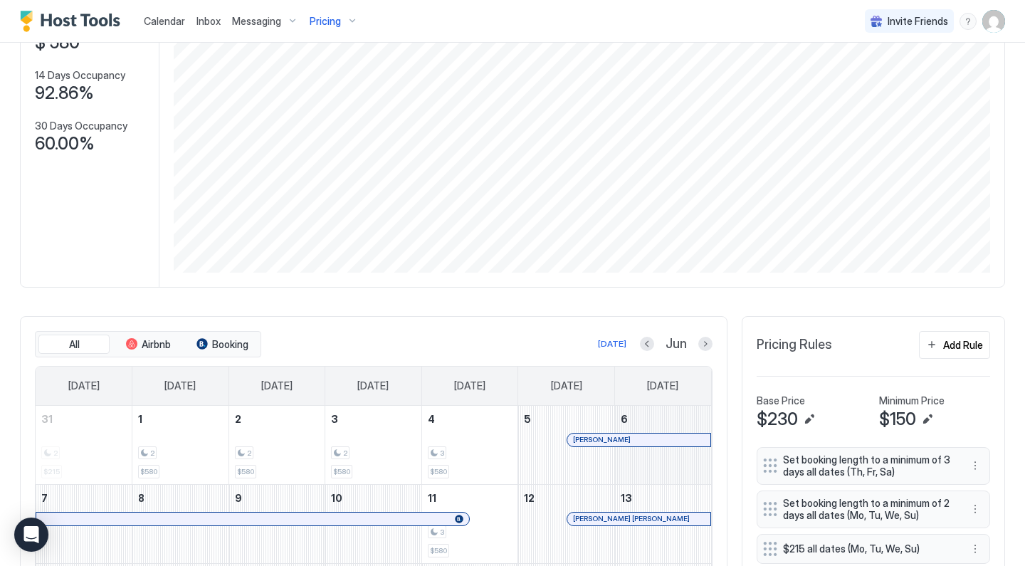
scroll to position [179, 0]
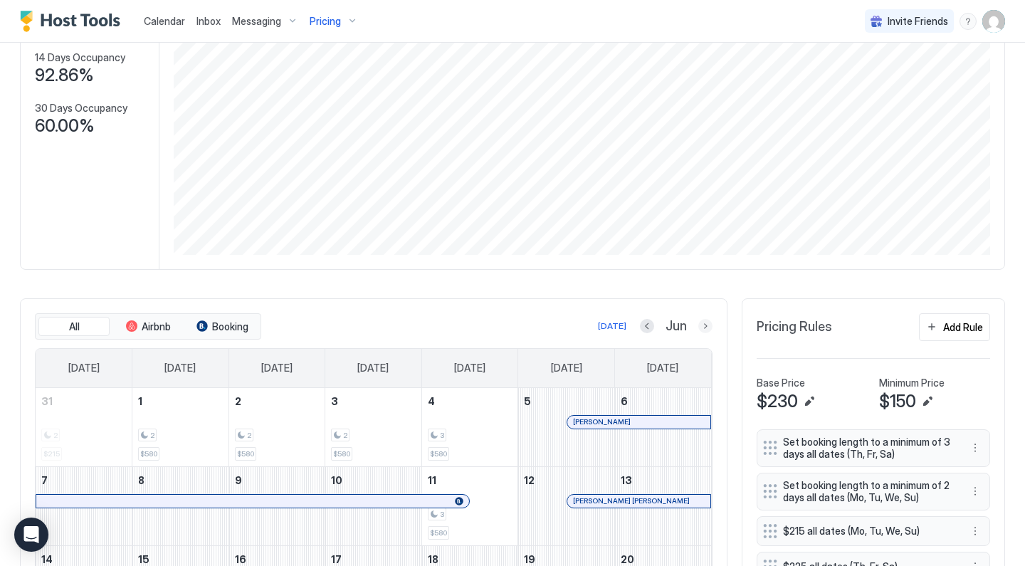
click at [707, 322] on button "Next month" at bounding box center [705, 326] width 14 height 14
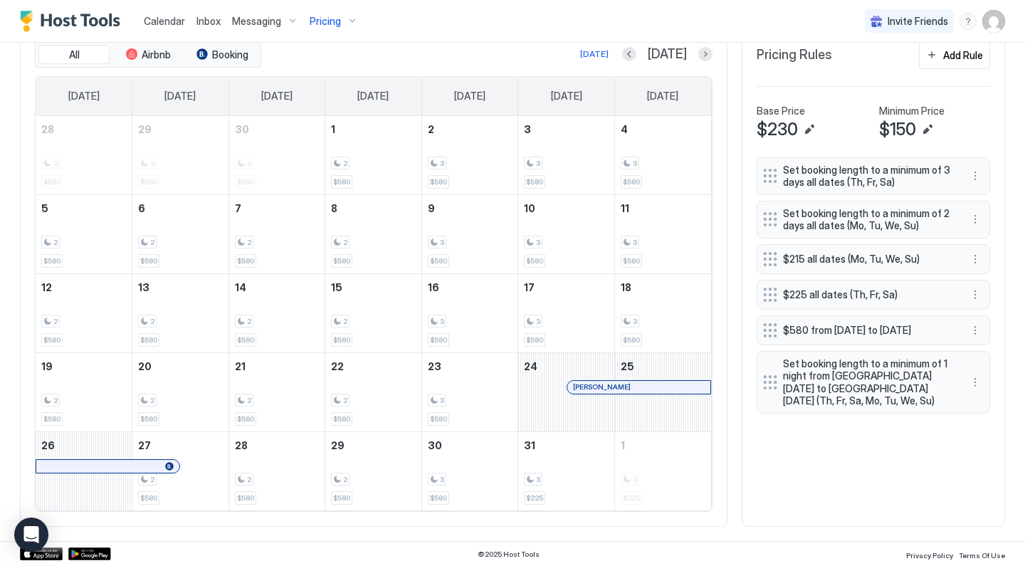
scroll to position [451, 0]
click at [708, 56] on button "Next month" at bounding box center [705, 55] width 14 height 14
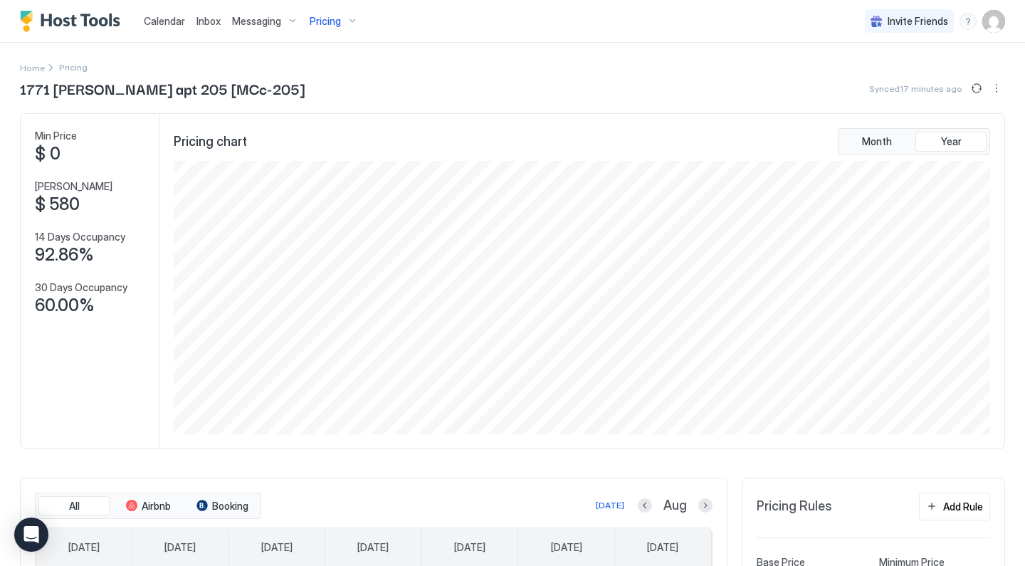
scroll to position [0, 0]
click at [326, 22] on span "Pricing" at bounding box center [325, 21] width 31 height 13
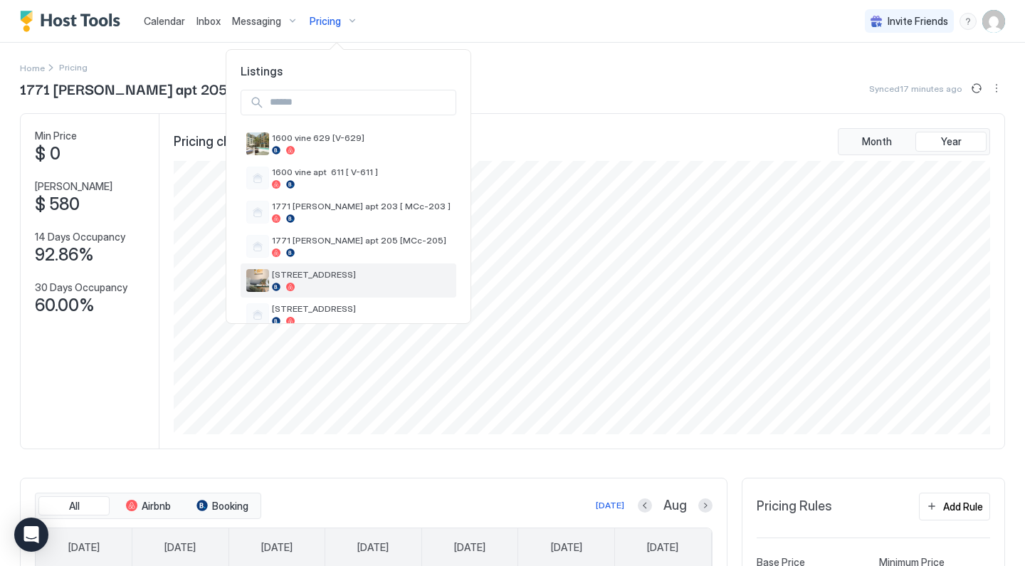
click at [304, 274] on span "[STREET_ADDRESS]" at bounding box center [361, 274] width 179 height 11
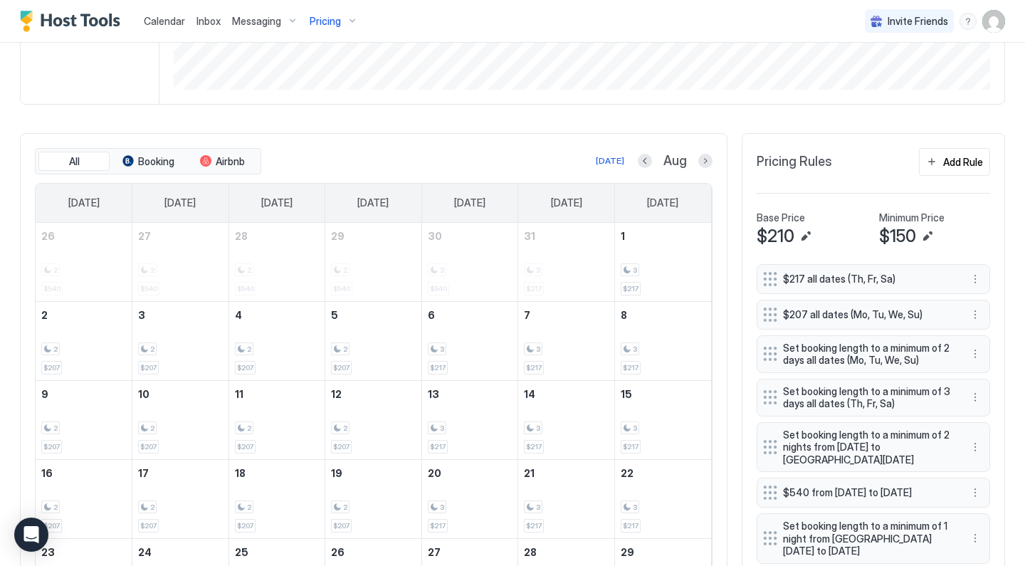
scroll to position [347, 0]
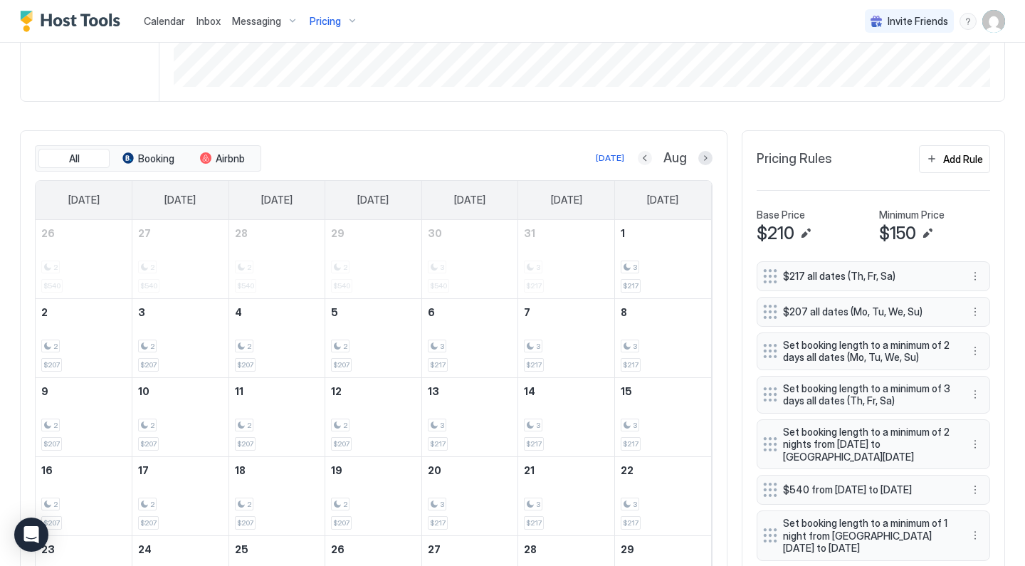
click at [647, 157] on button "Previous month" at bounding box center [645, 158] width 14 height 14
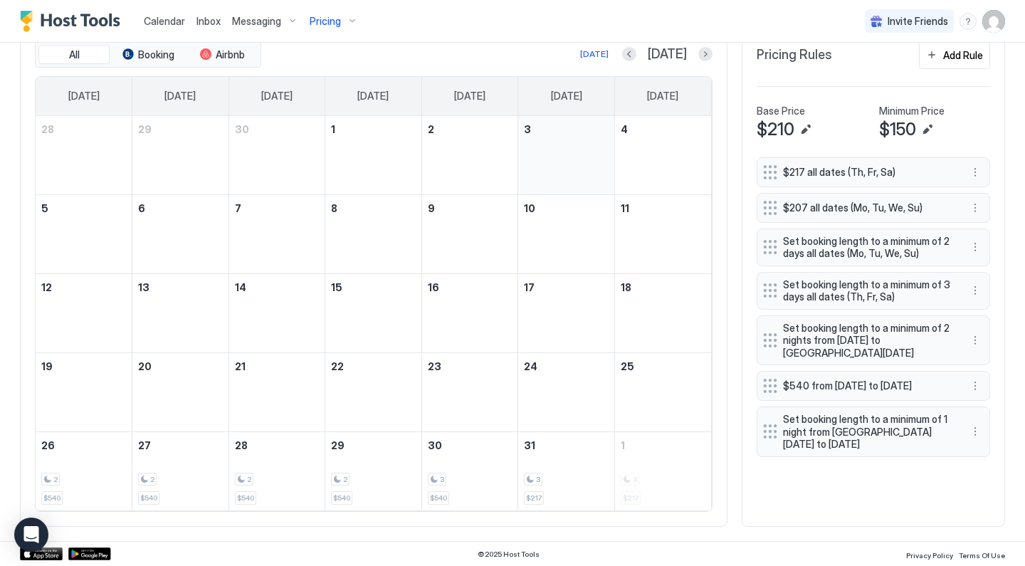
scroll to position [451, 0]
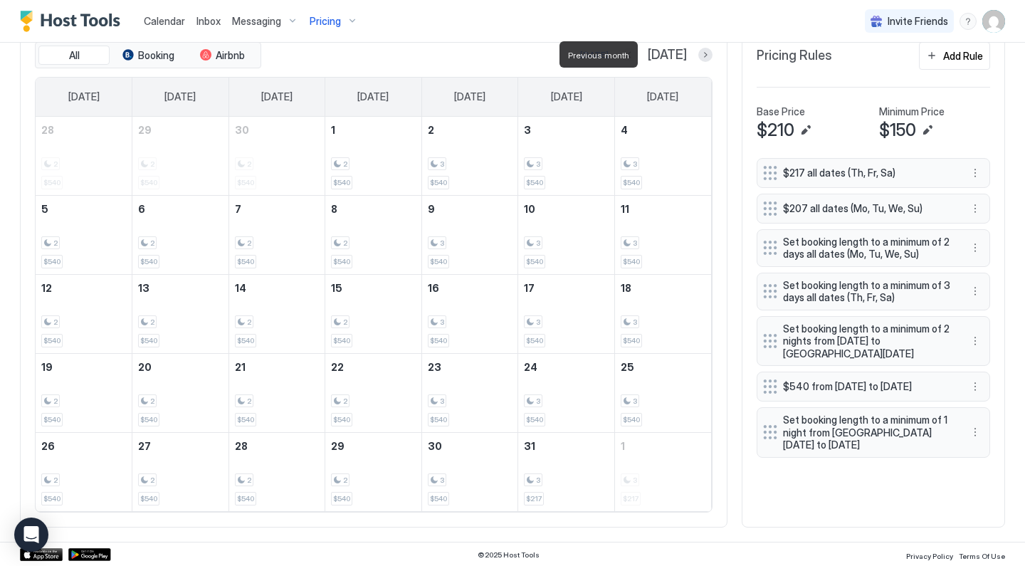
click at [636, 56] on button "Previous month" at bounding box center [629, 55] width 14 height 14
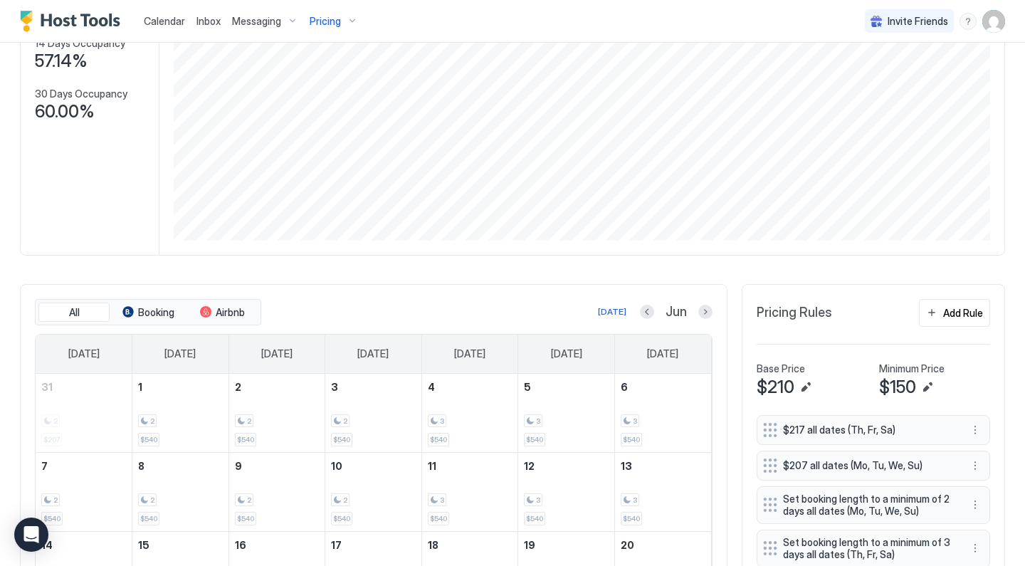
scroll to position [195, 0]
click at [650, 310] on button "Previous month" at bounding box center [647, 310] width 14 height 14
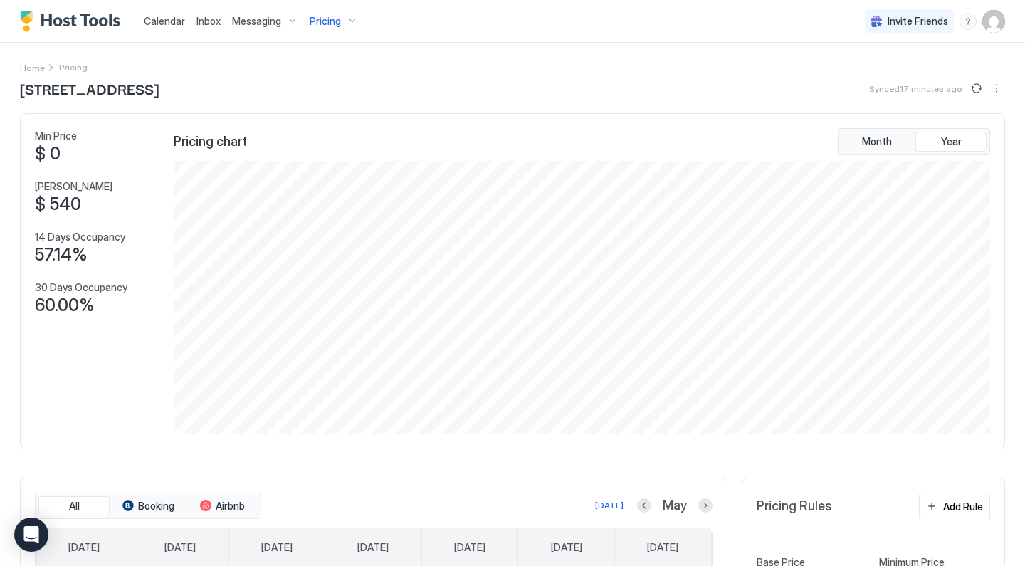
scroll to position [0, 0]
click at [338, 21] on span "Pricing" at bounding box center [325, 21] width 31 height 13
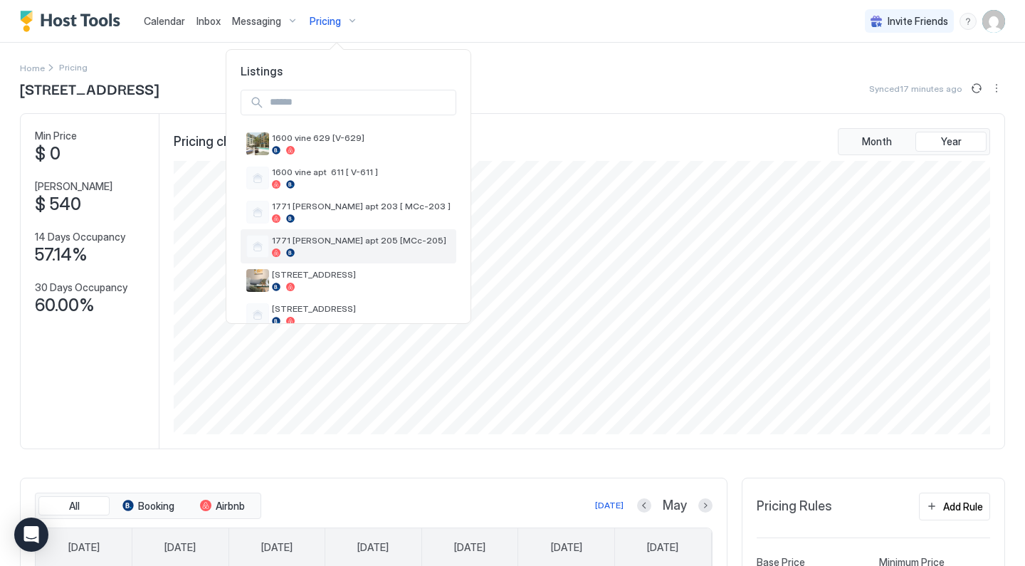
scroll to position [85, 0]
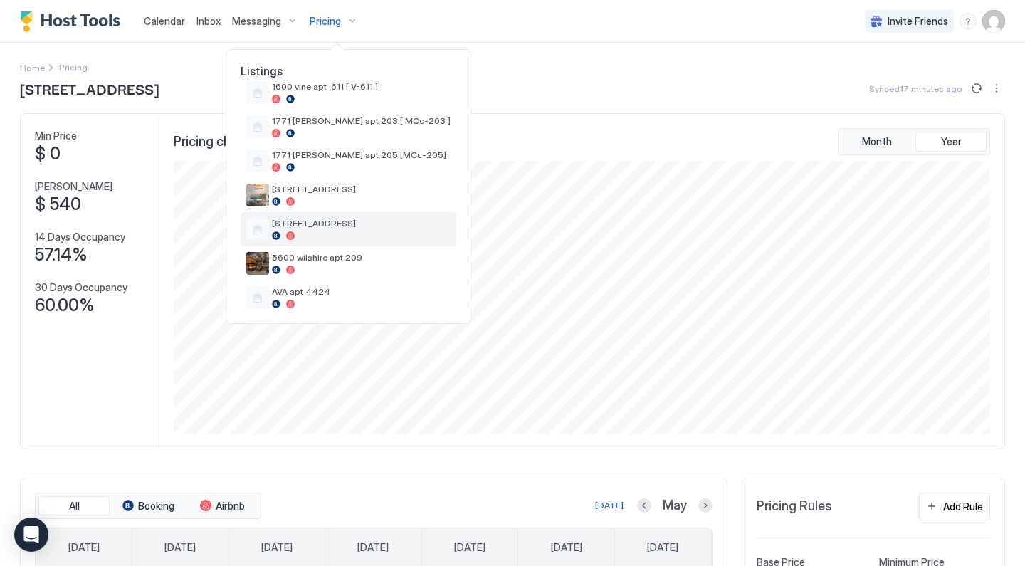
click at [338, 226] on span "[STREET_ADDRESS]" at bounding box center [361, 223] width 179 height 11
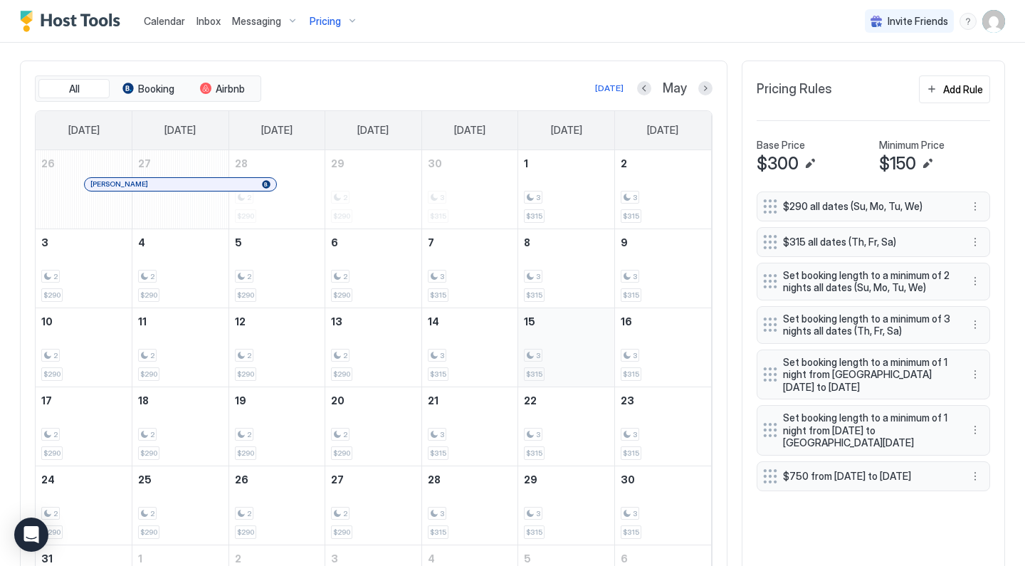
scroll to position [407, 0]
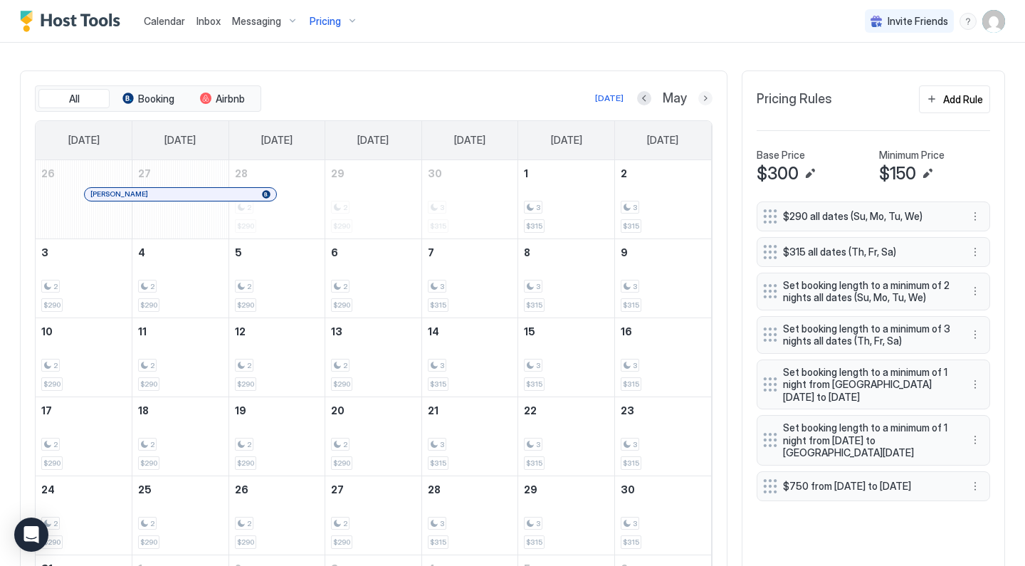
click at [710, 95] on button "Next month" at bounding box center [705, 98] width 14 height 14
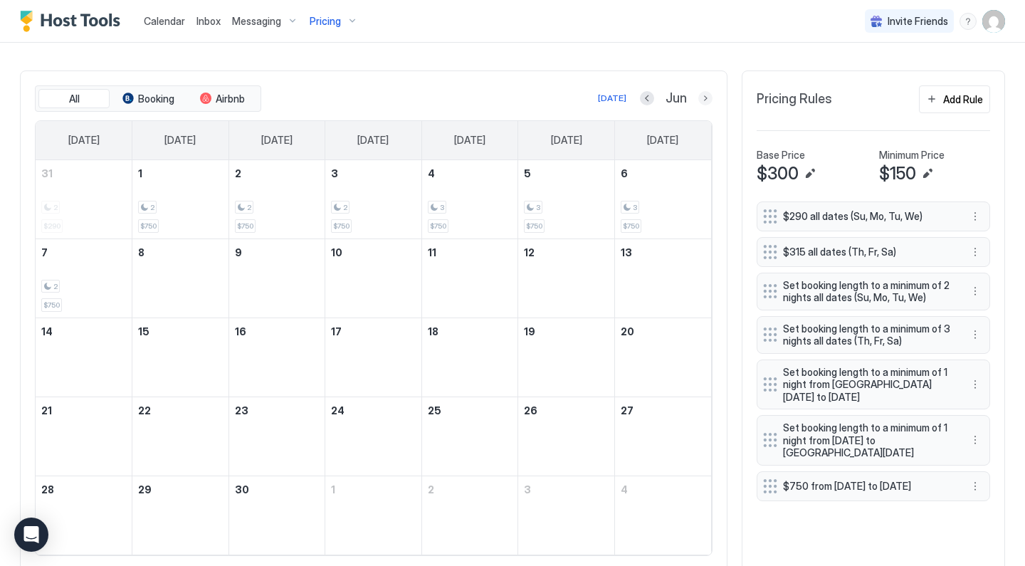
scroll to position [400, 0]
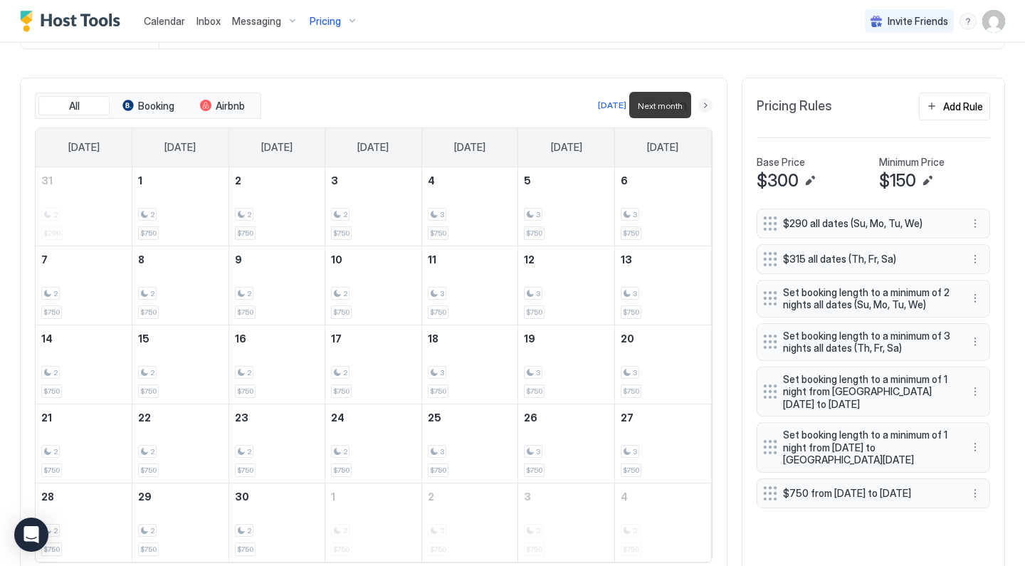
click at [710, 103] on button "Next month" at bounding box center [705, 105] width 14 height 14
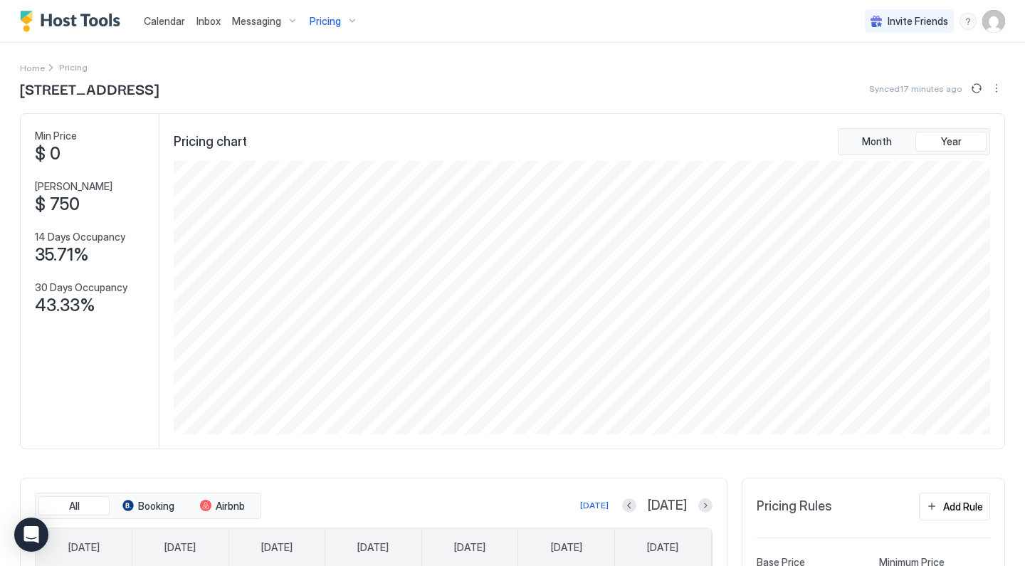
scroll to position [0, 0]
click at [343, 14] on div "Pricing" at bounding box center [334, 21] width 60 height 24
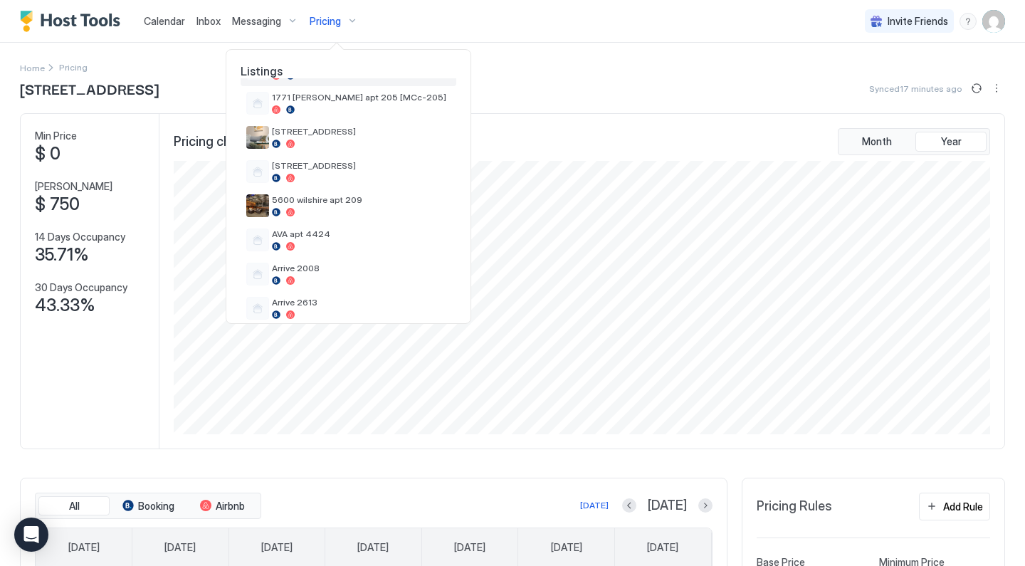
scroll to position [145, 0]
click at [328, 189] on div "5600 wilshire apt 209" at bounding box center [349, 204] width 216 height 34
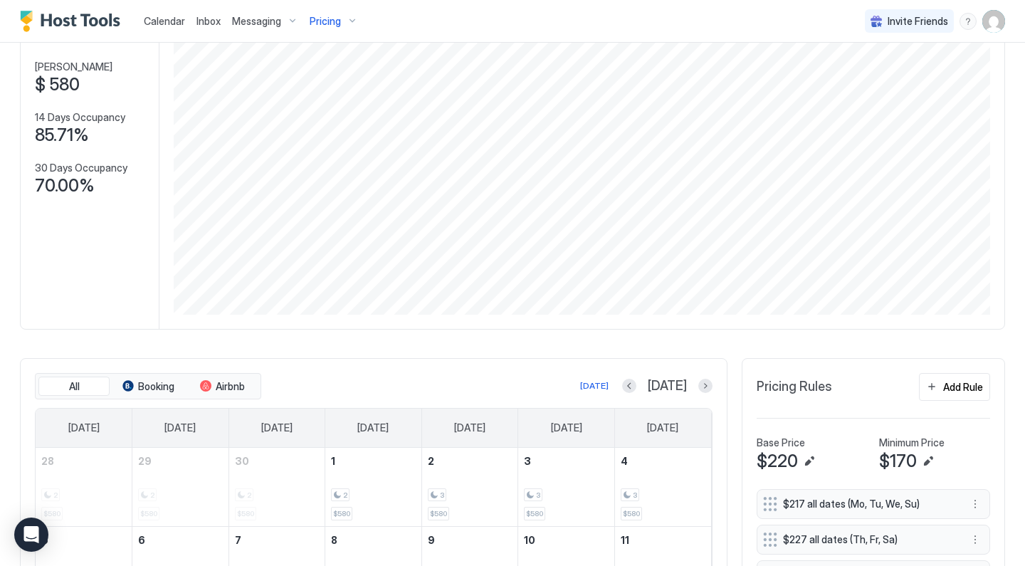
scroll to position [441, 0]
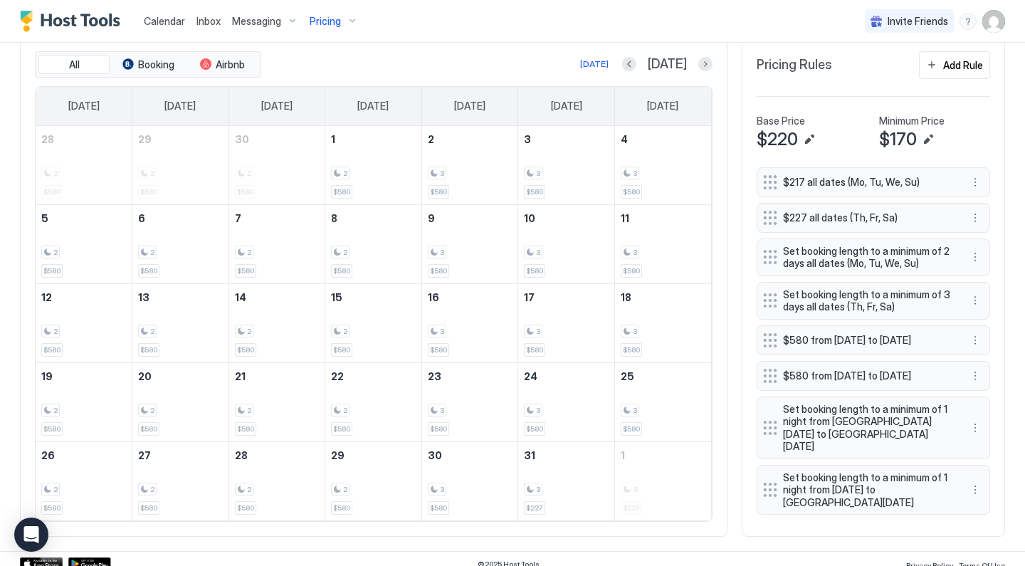
click at [636, 69] on div at bounding box center [629, 64] width 14 height 14
click at [702, 66] on button "Next month" at bounding box center [705, 64] width 14 height 14
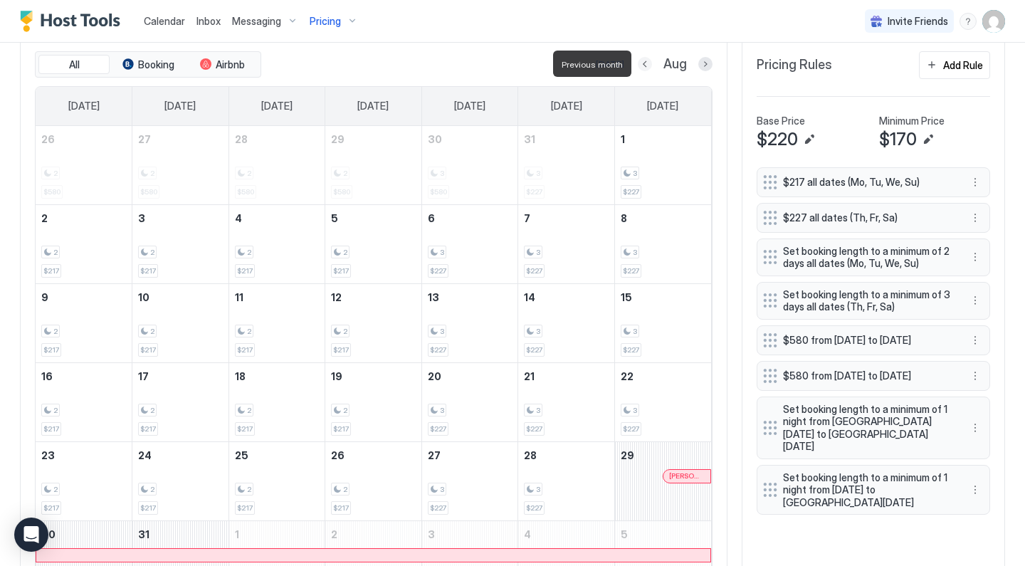
click at [644, 62] on button "Previous month" at bounding box center [645, 64] width 14 height 14
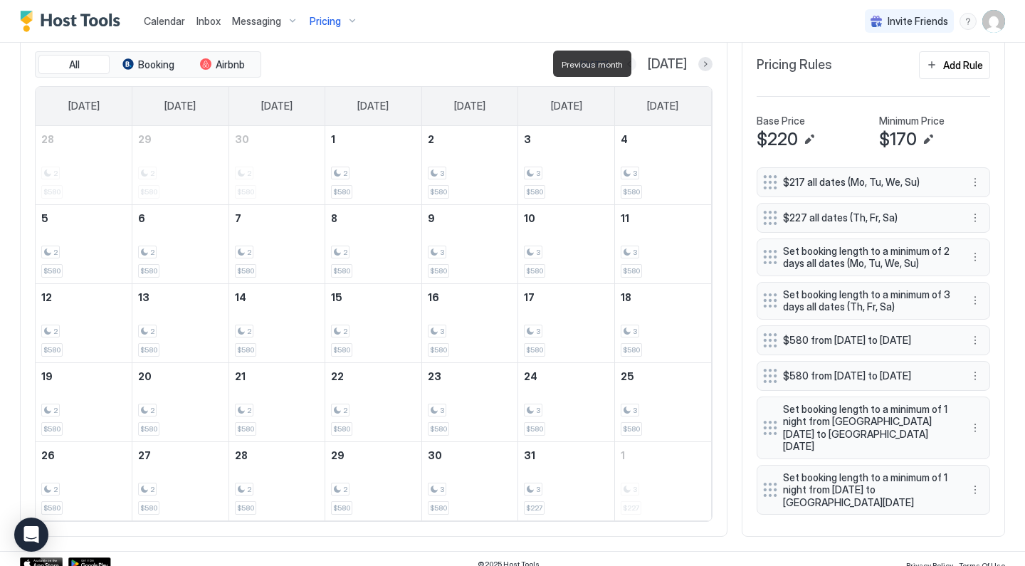
click at [636, 64] on button "Previous month" at bounding box center [629, 64] width 14 height 14
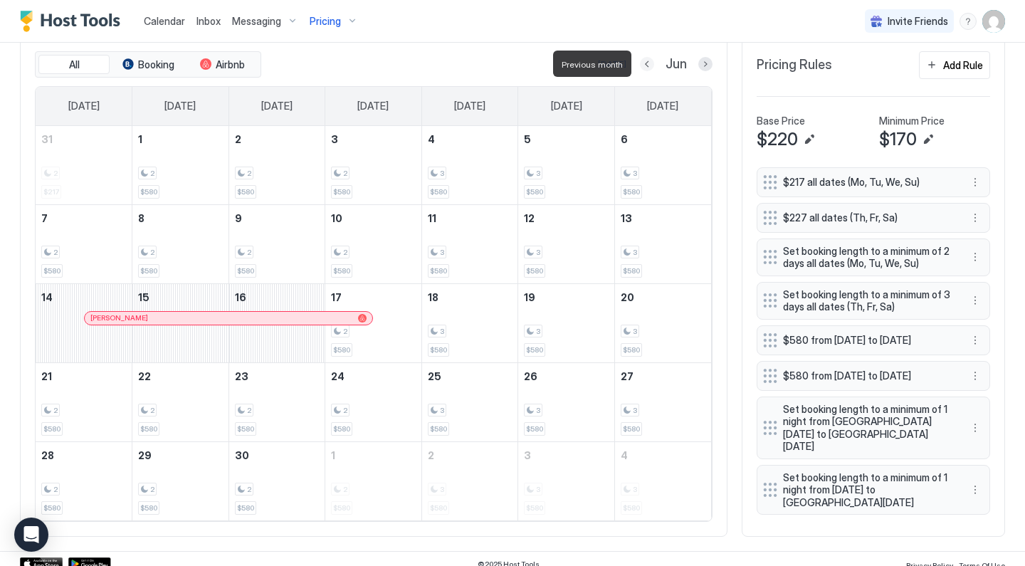
click at [646, 66] on button "Previous month" at bounding box center [647, 64] width 14 height 14
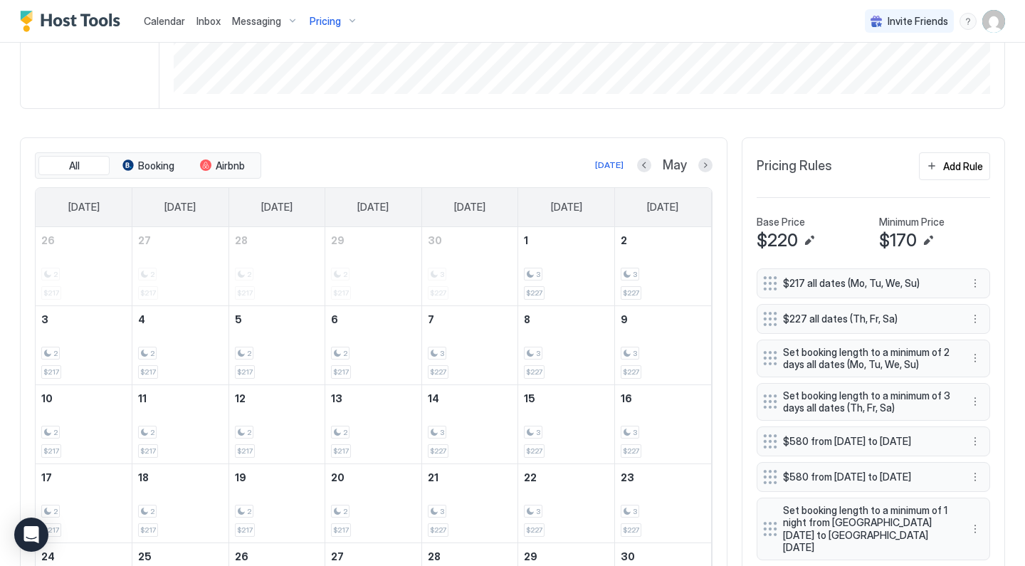
scroll to position [170, 0]
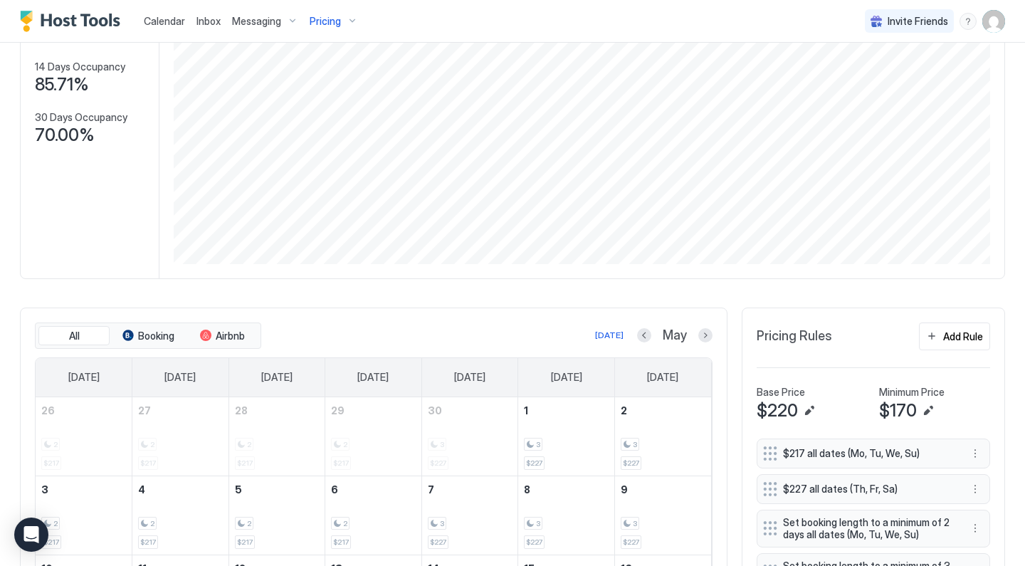
click at [346, 26] on div "Pricing" at bounding box center [334, 21] width 60 height 24
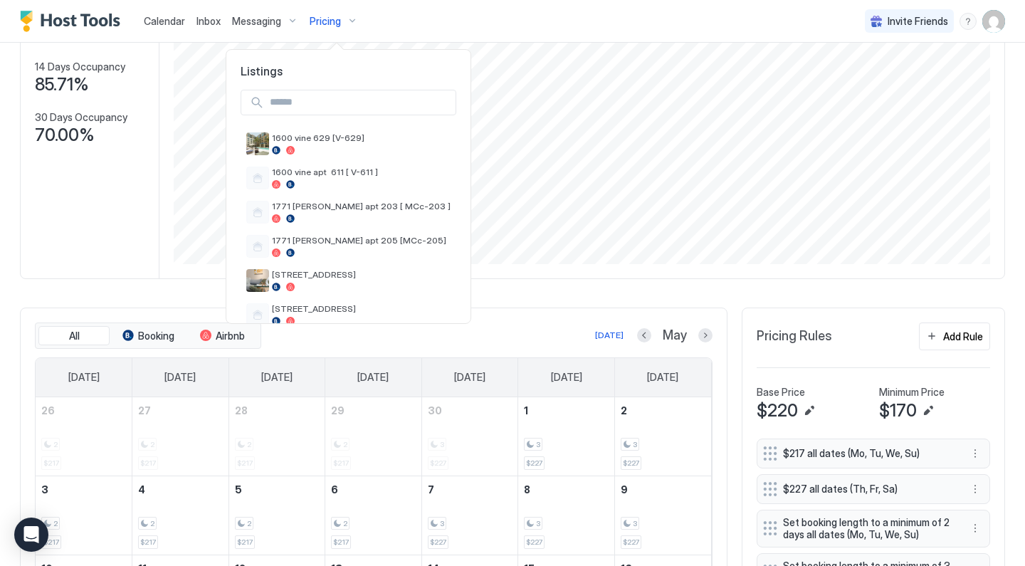
click at [90, 285] on div at bounding box center [512, 283] width 1025 height 566
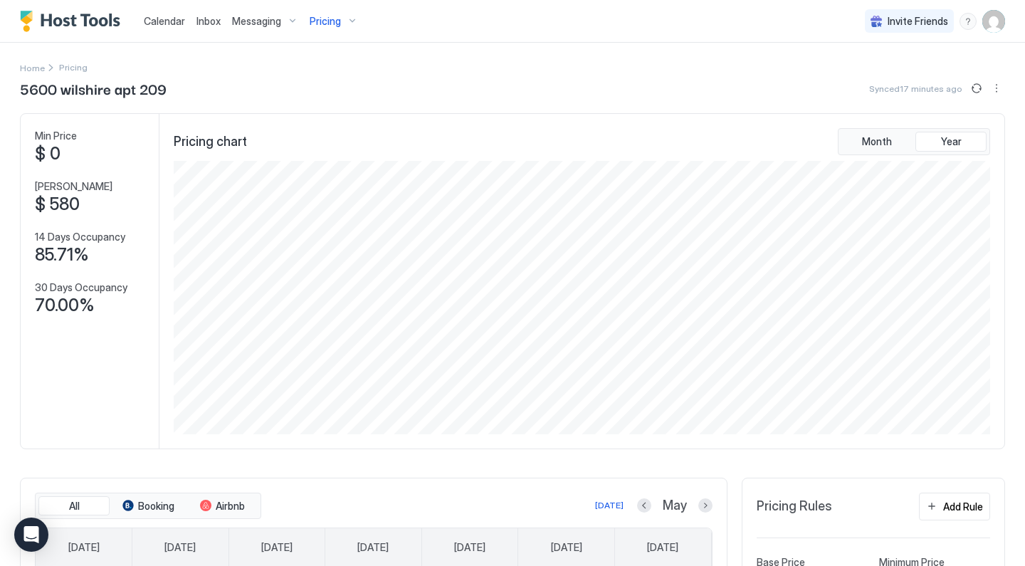
scroll to position [0, 0]
click at [332, 22] on span "Pricing" at bounding box center [325, 21] width 31 height 13
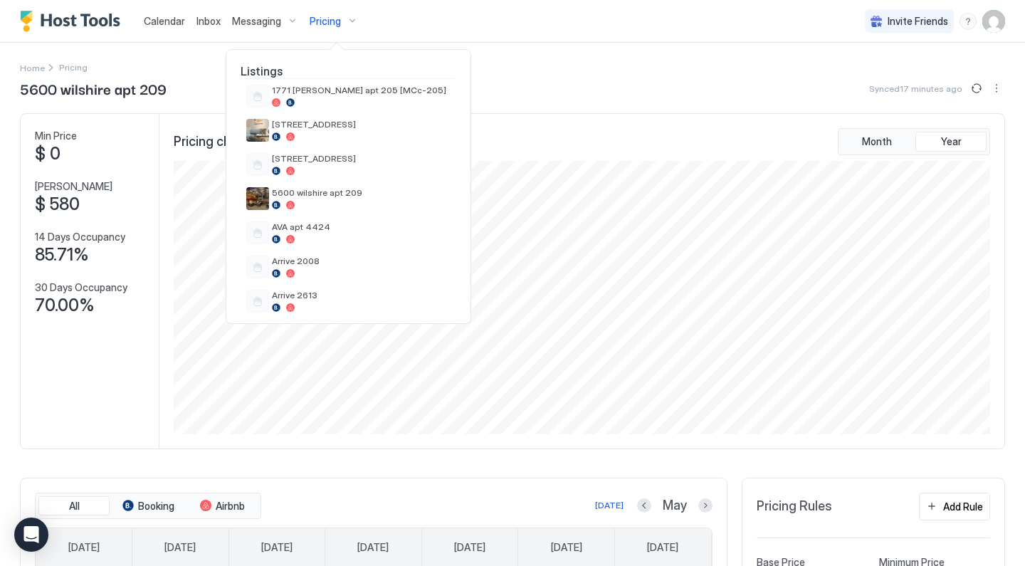
scroll to position [156, 0]
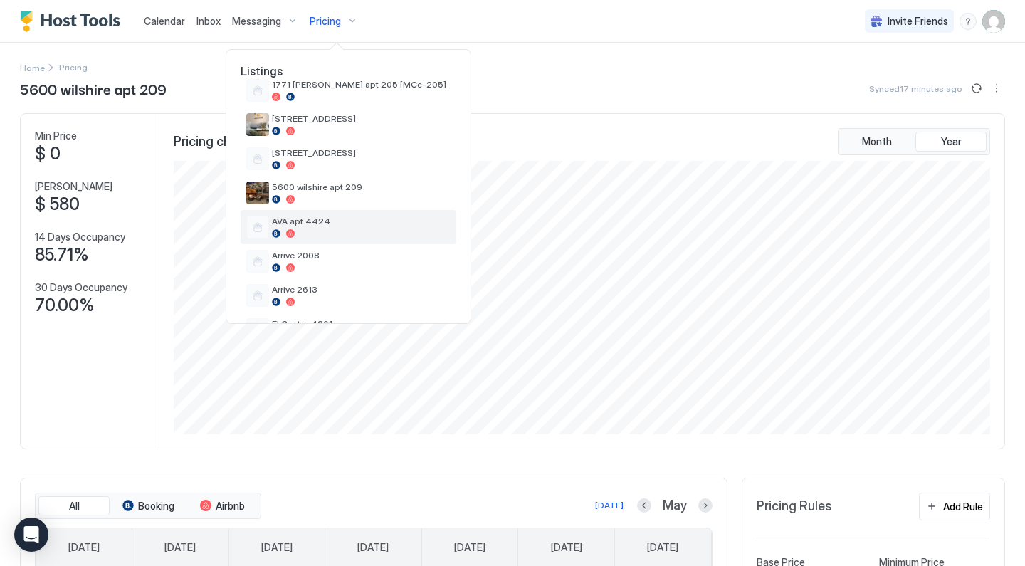
click at [327, 218] on span "AVA apt 4424" at bounding box center [361, 221] width 179 height 11
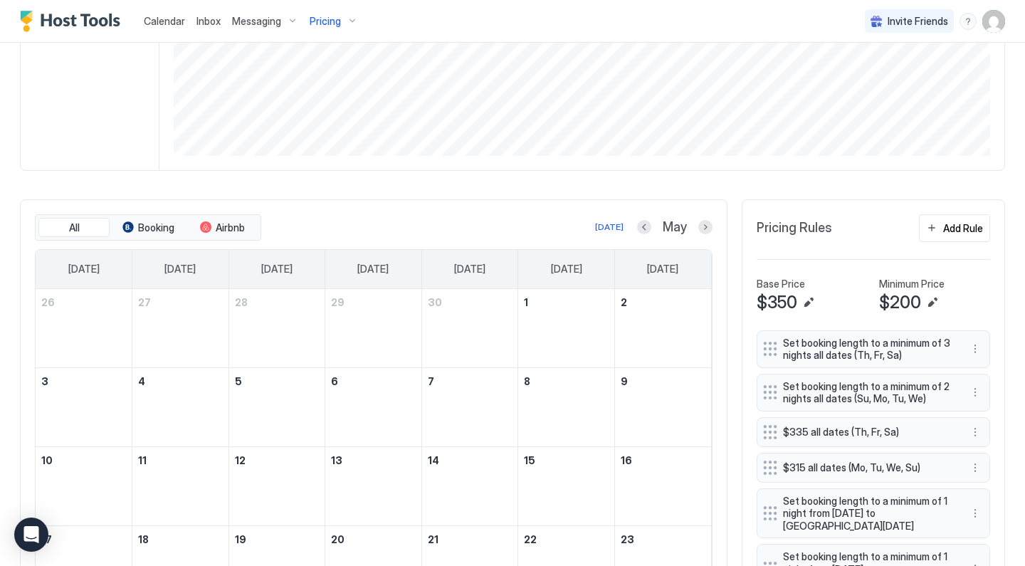
scroll to position [369, 0]
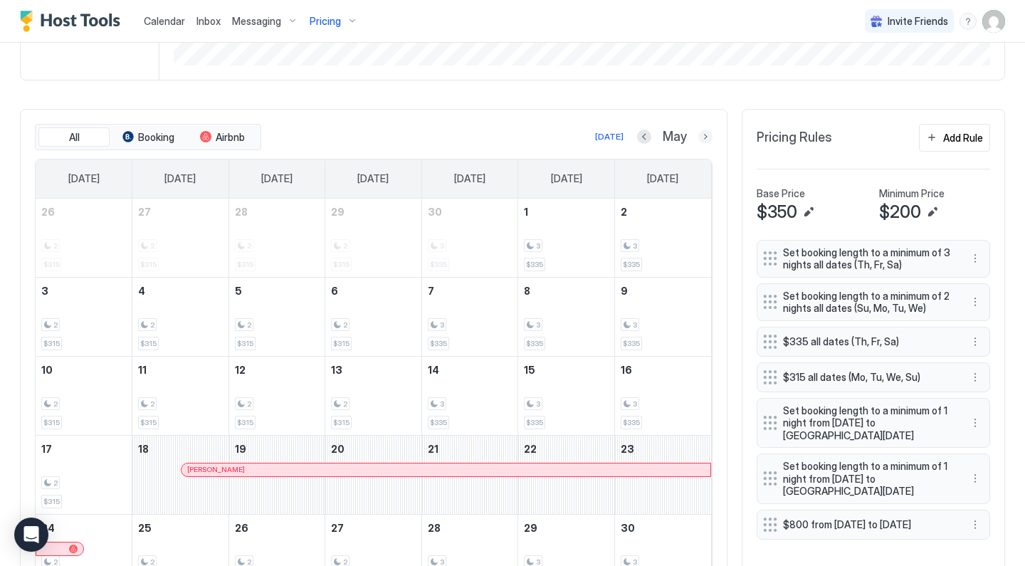
click at [711, 136] on button "Next month" at bounding box center [705, 137] width 14 height 14
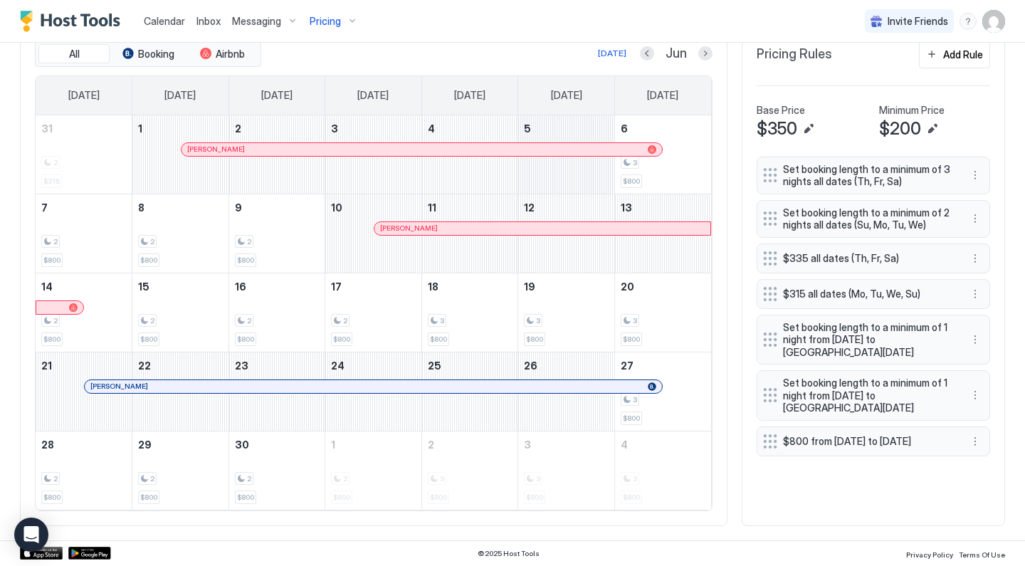
scroll to position [451, 0]
click at [710, 61] on div at bounding box center [705, 55] width 14 height 14
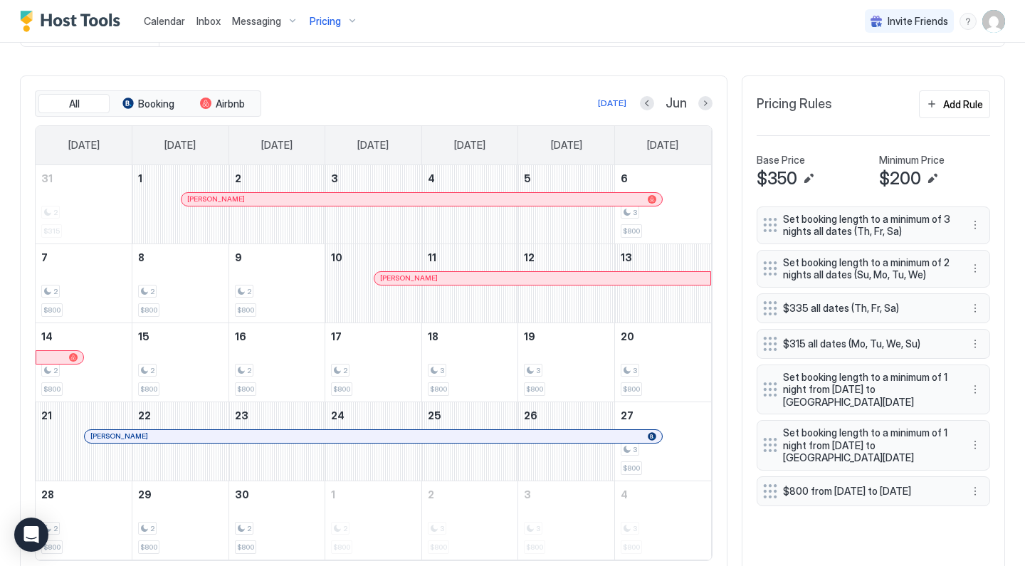
scroll to position [415, 0]
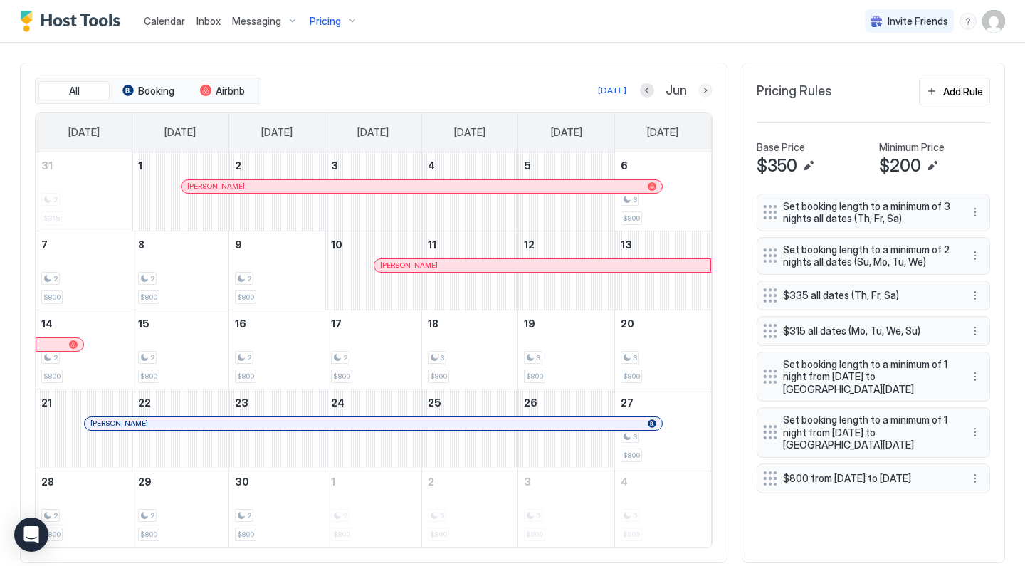
click at [703, 85] on button "Next month" at bounding box center [705, 90] width 14 height 14
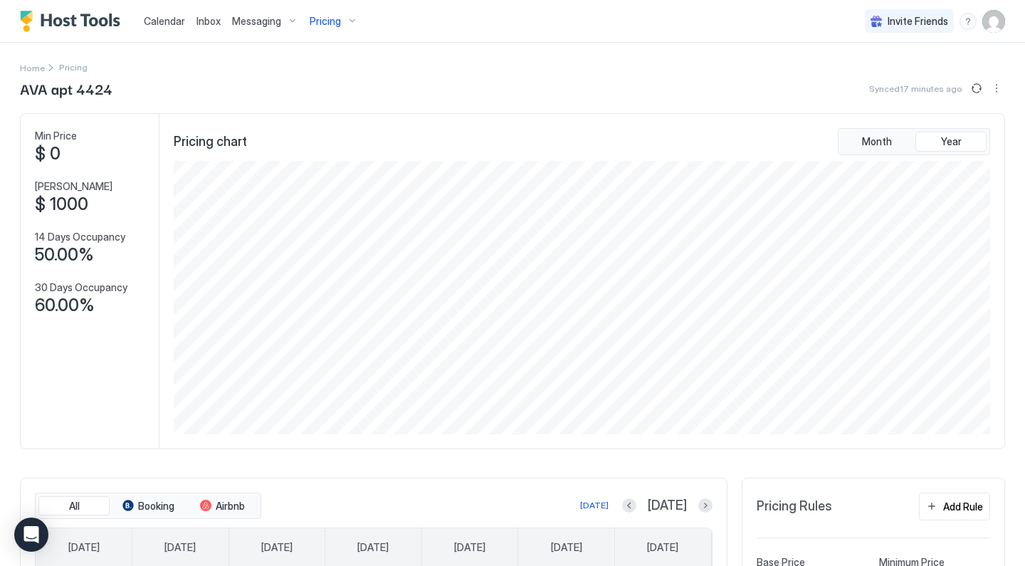
scroll to position [0, 0]
click at [342, 26] on div "Pricing" at bounding box center [334, 21] width 60 height 24
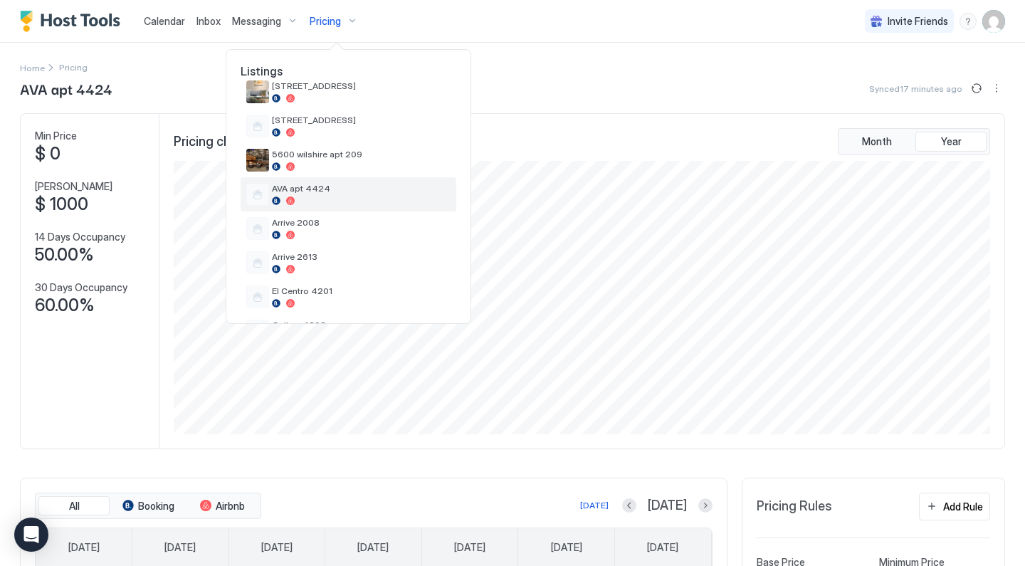
scroll to position [192, 0]
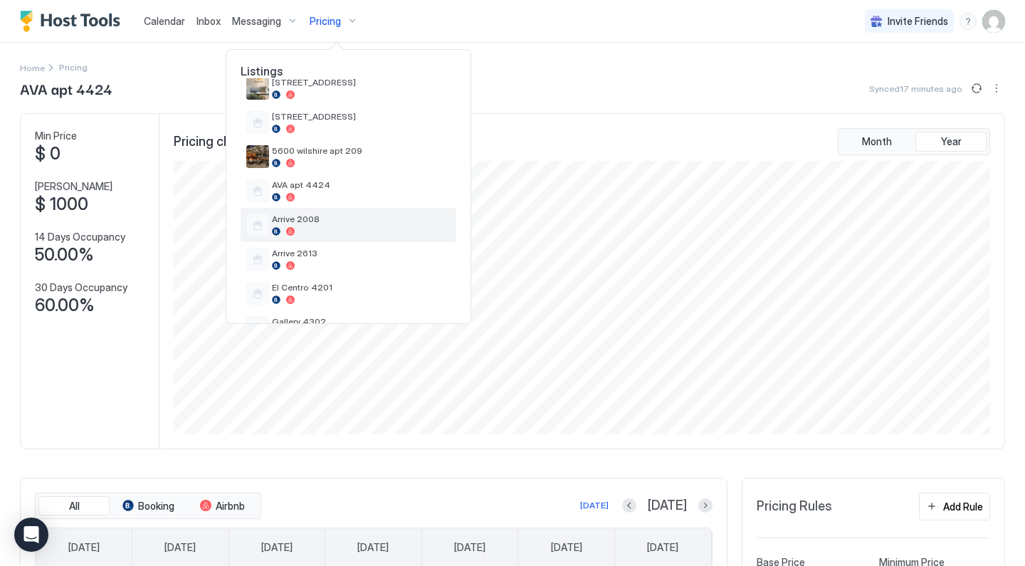
click at [321, 222] on span "Arrive 2008" at bounding box center [361, 219] width 179 height 11
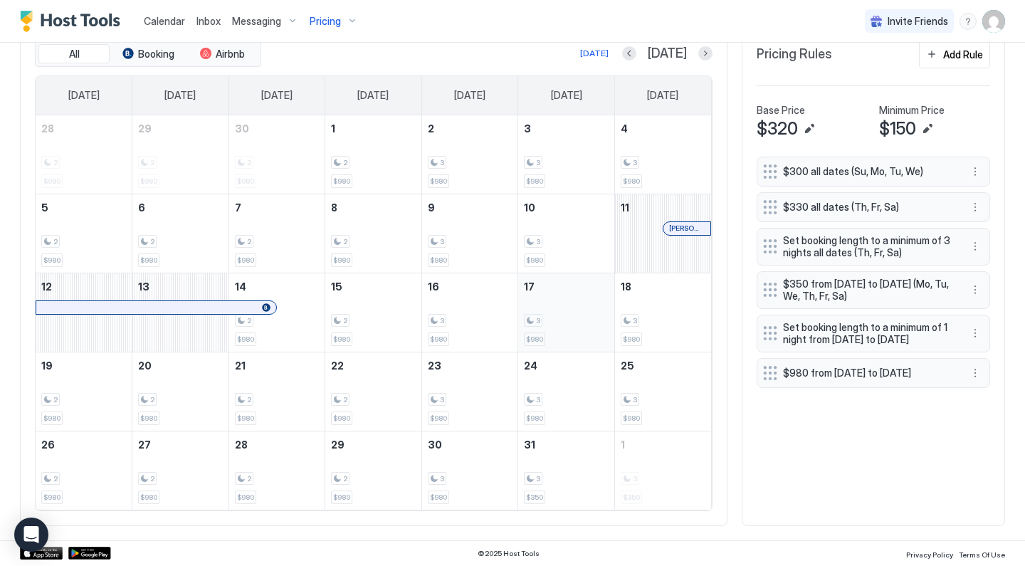
scroll to position [451, 0]
click at [636, 61] on button "Previous month" at bounding box center [629, 55] width 14 height 14
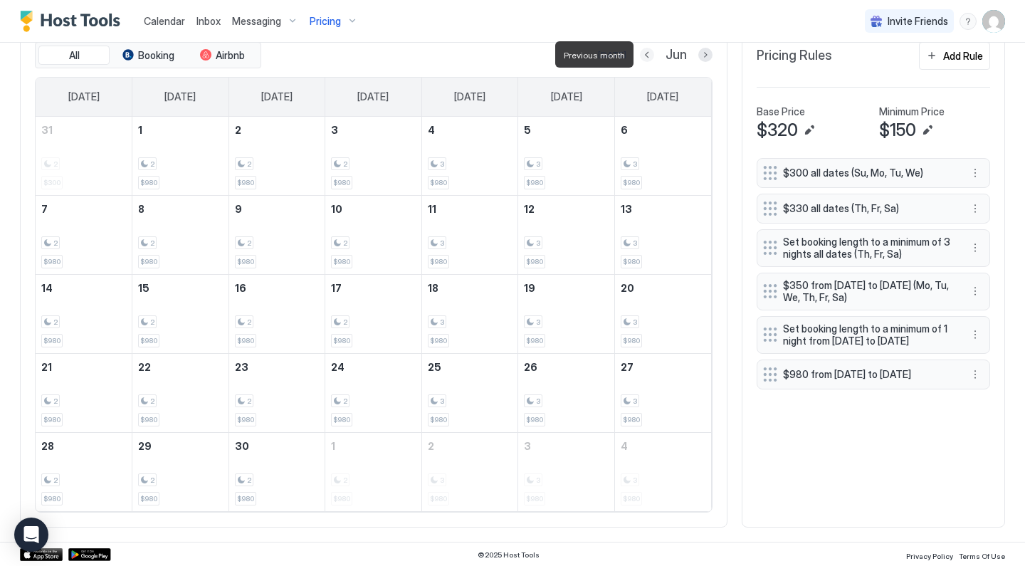
click at [647, 59] on button "Previous month" at bounding box center [647, 55] width 14 height 14
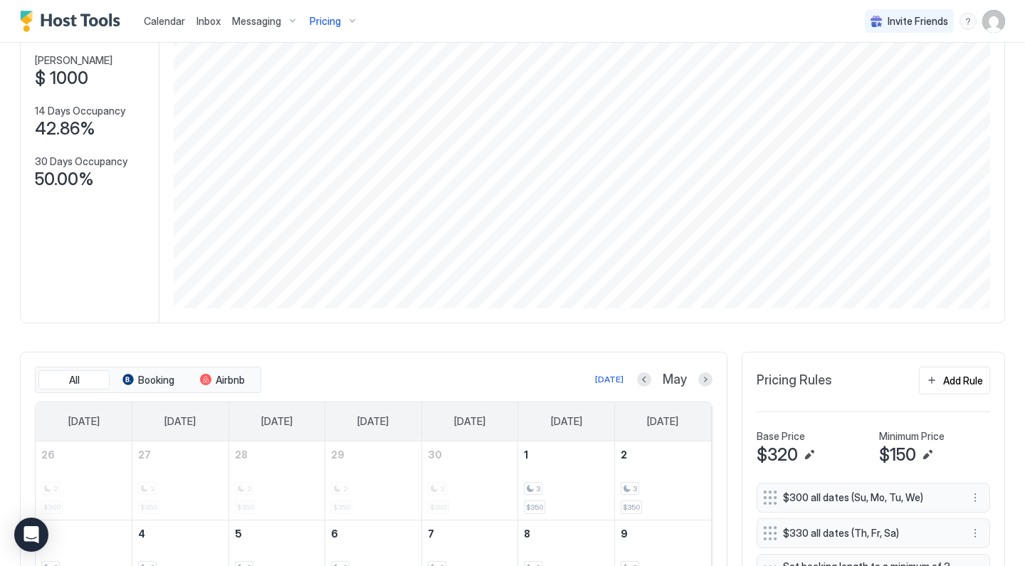
scroll to position [131, 0]
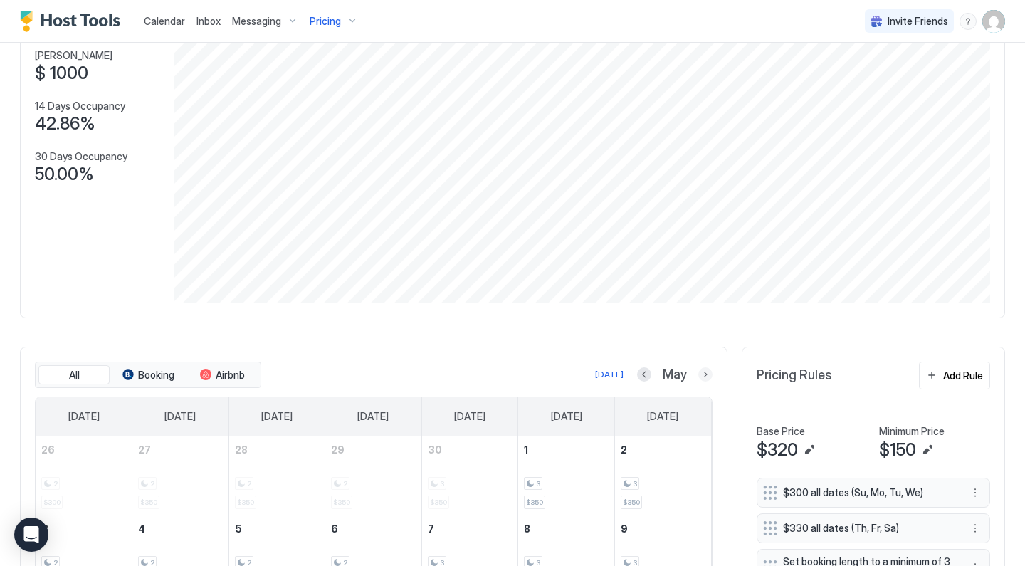
click at [705, 377] on button "Next month" at bounding box center [705, 374] width 14 height 14
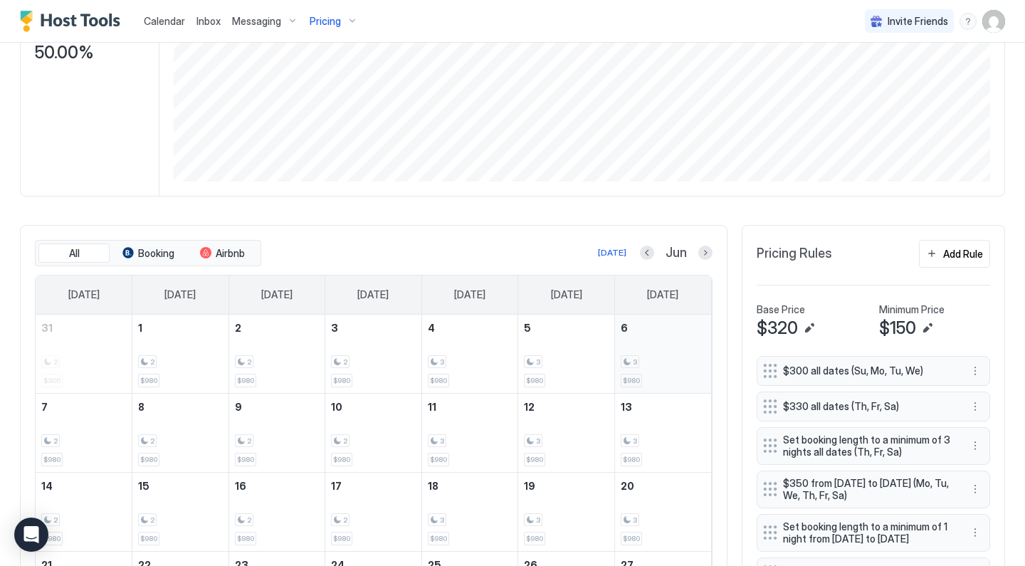
scroll to position [285, 0]
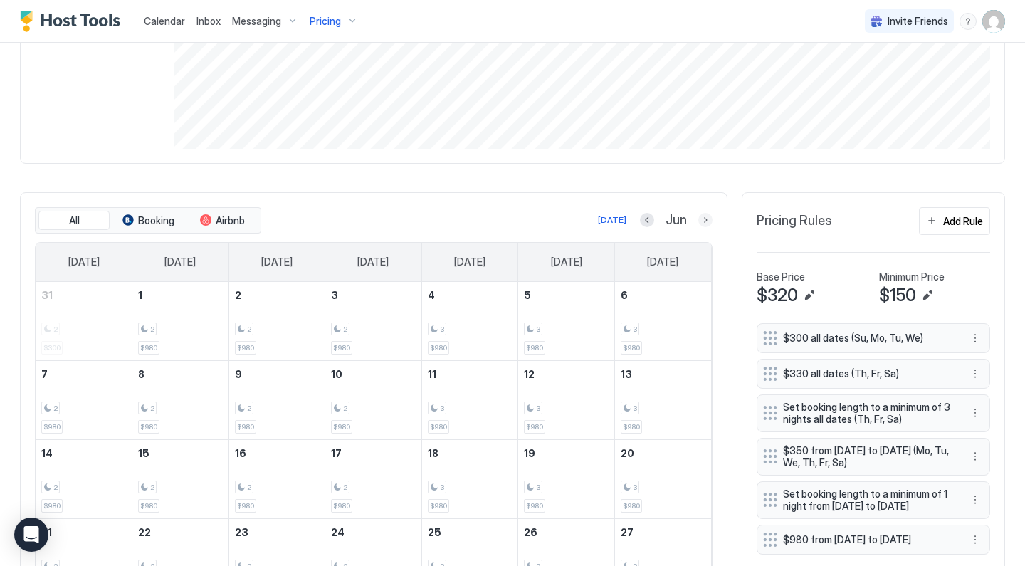
click at [708, 216] on button "Next month" at bounding box center [705, 220] width 14 height 14
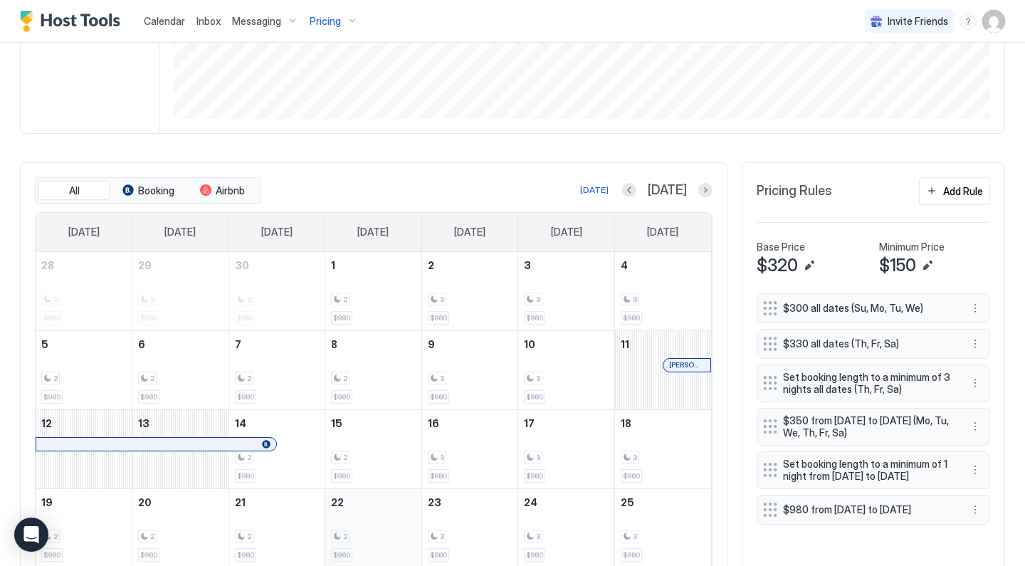
scroll to position [318, 0]
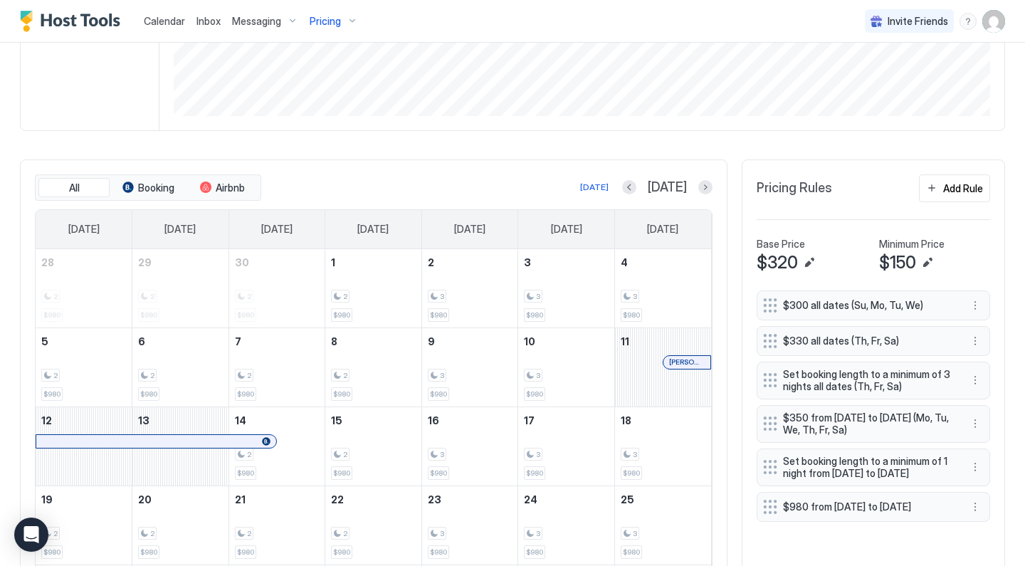
click at [0, 0] on div at bounding box center [0, 0] width 0 height 0
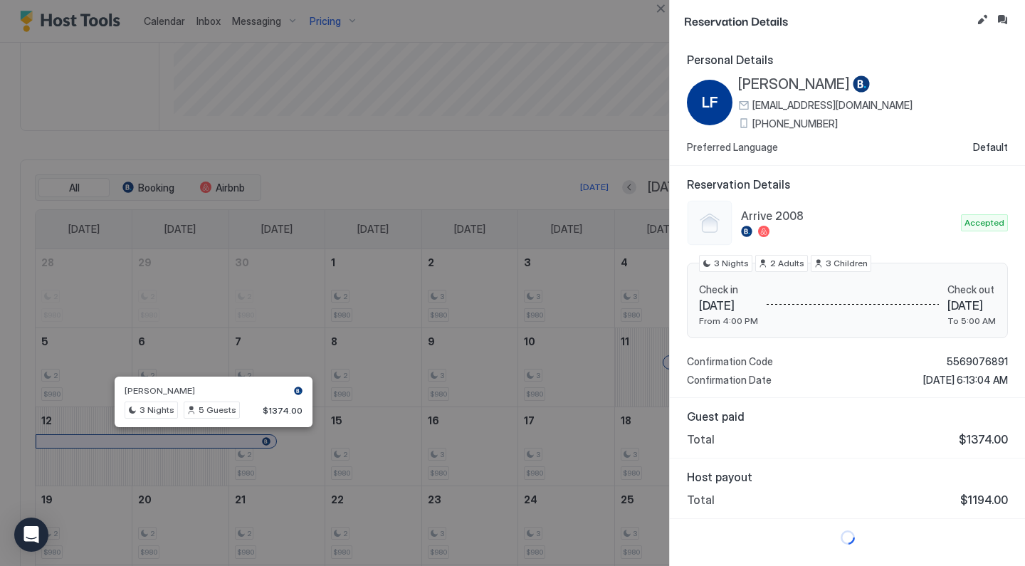
click at [379, 456] on div at bounding box center [512, 283] width 1025 height 566
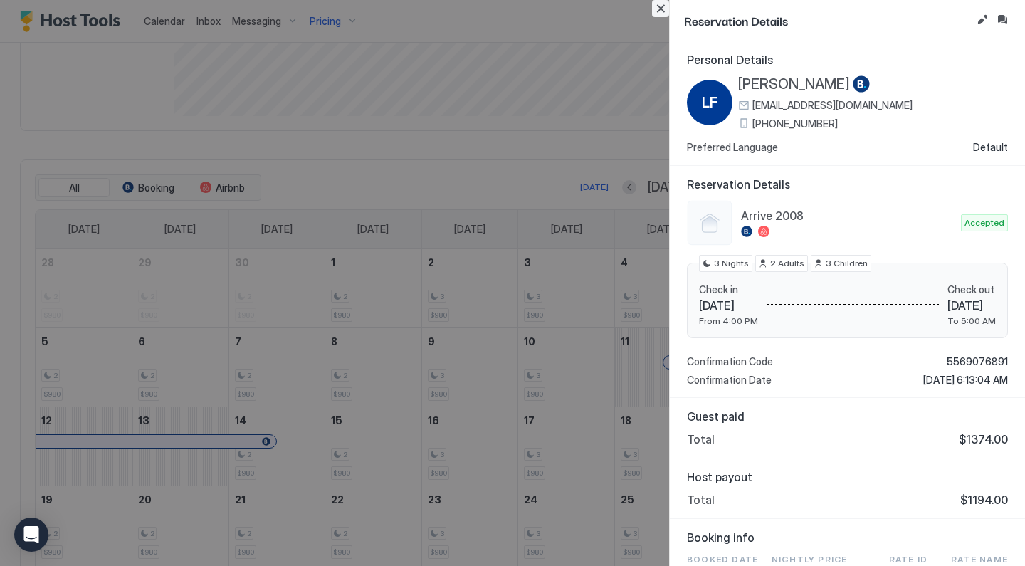
click at [666, 6] on button "Close" at bounding box center [660, 8] width 17 height 17
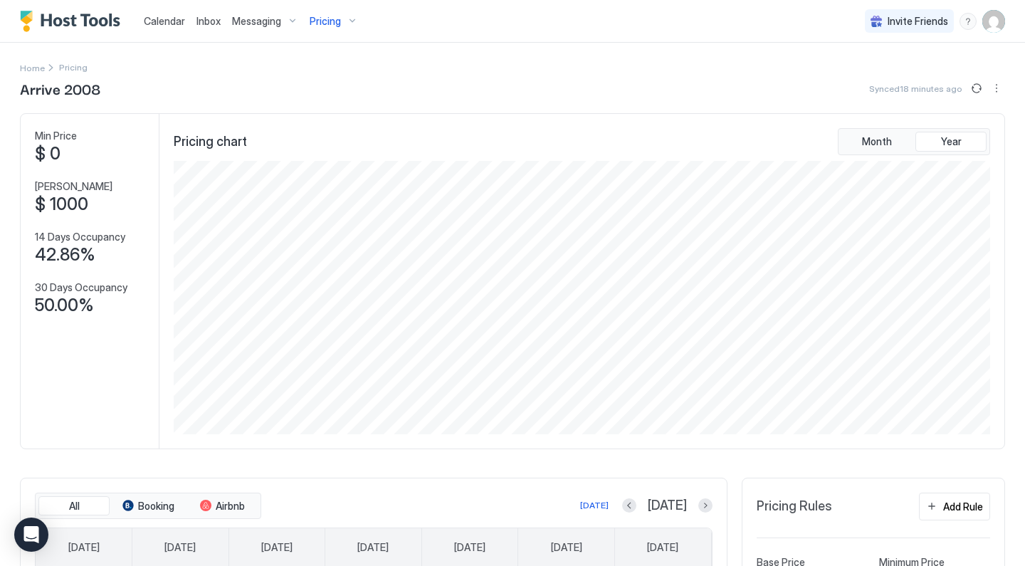
scroll to position [0, 0]
click at [351, 11] on div "Pricing" at bounding box center [334, 21] width 60 height 24
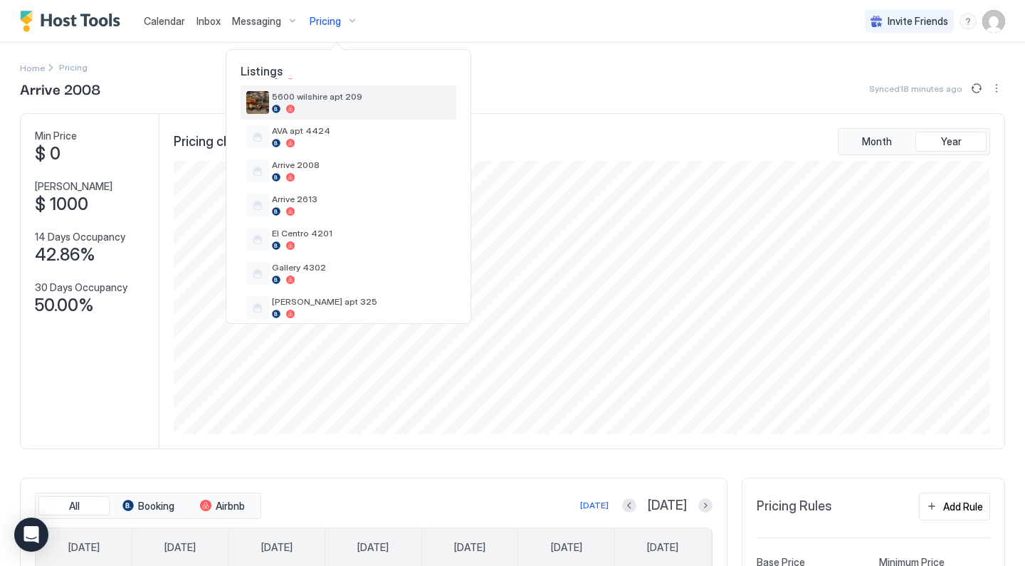
scroll to position [251, 0]
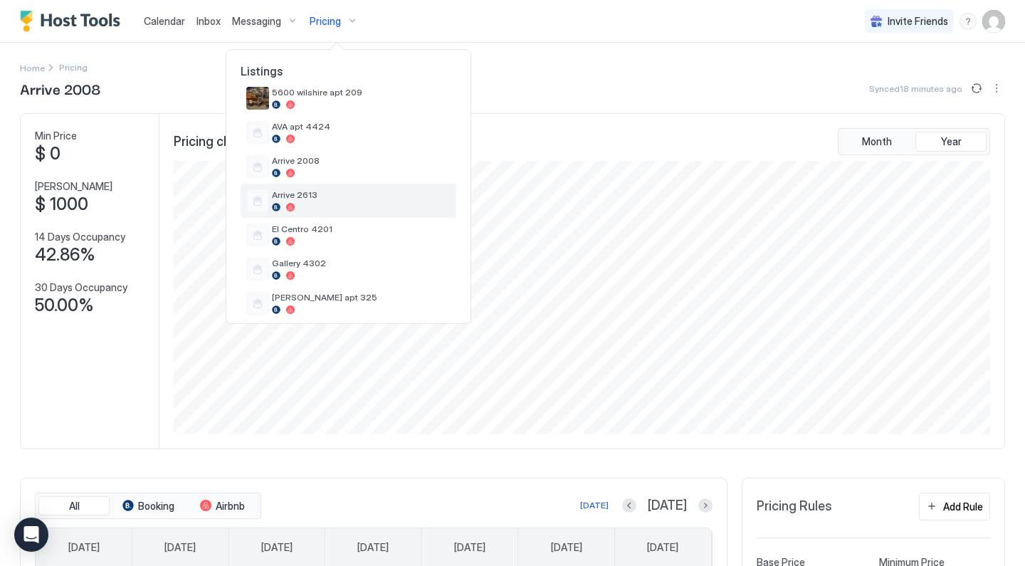
click at [342, 193] on span "Arrive 2613" at bounding box center [361, 194] width 179 height 11
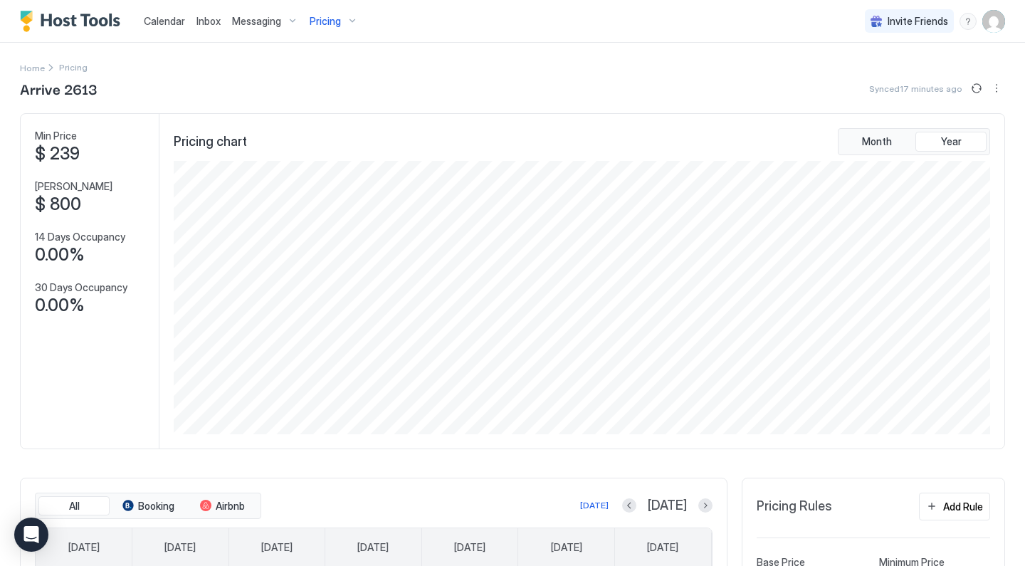
click at [340, 23] on div "Pricing" at bounding box center [334, 21] width 60 height 24
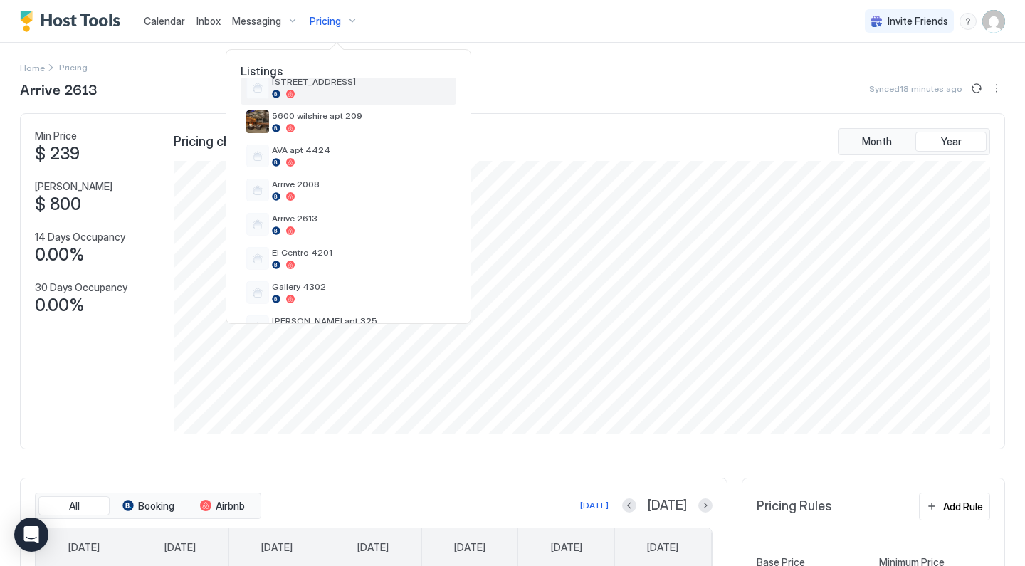
scroll to position [228, 0]
click at [366, 460] on div at bounding box center [512, 283] width 1025 height 566
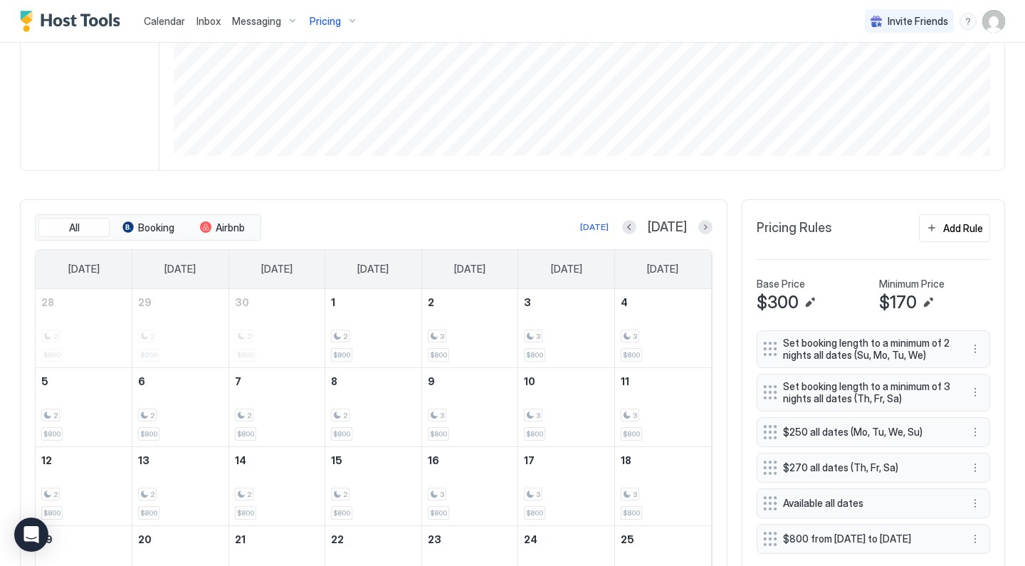
scroll to position [305, 0]
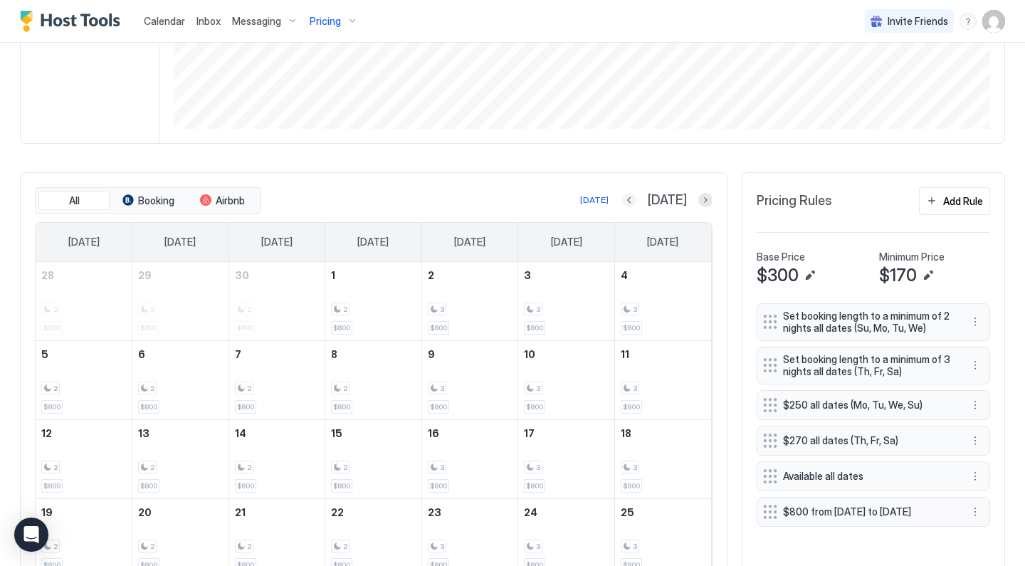
click at [636, 204] on button "Previous month" at bounding box center [629, 200] width 14 height 14
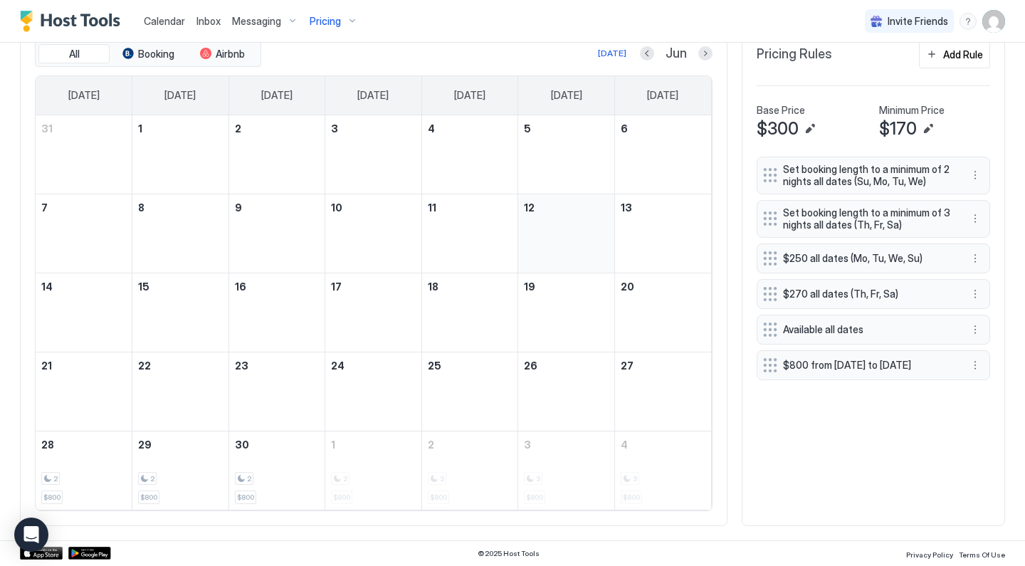
scroll to position [451, 0]
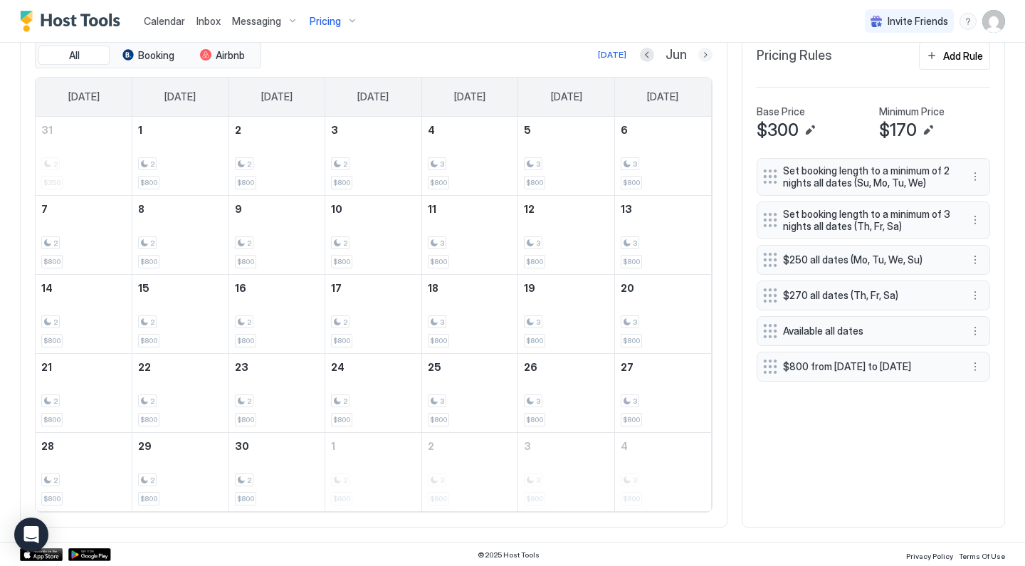
click at [705, 58] on button "Next month" at bounding box center [705, 55] width 14 height 14
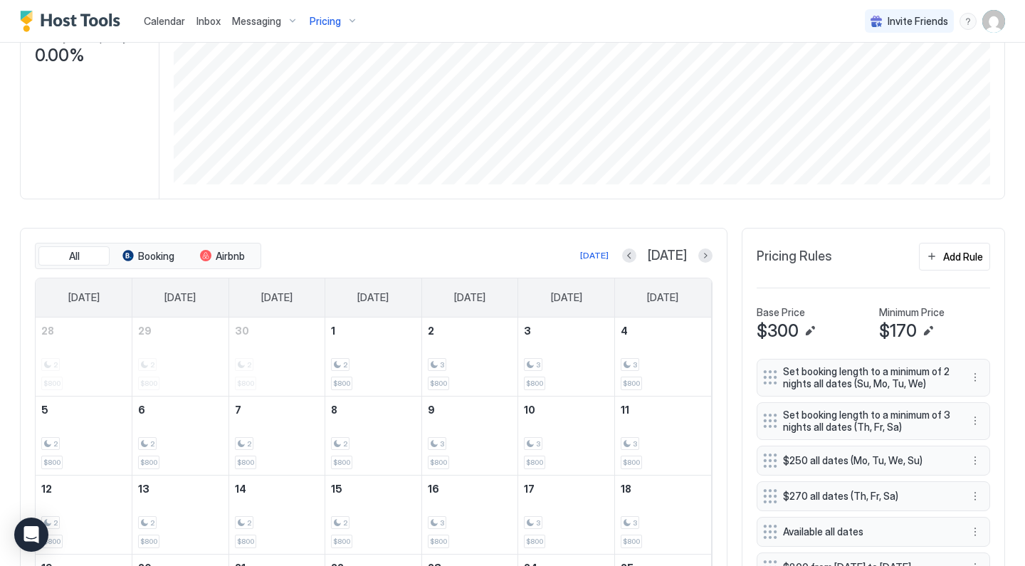
scroll to position [0, 0]
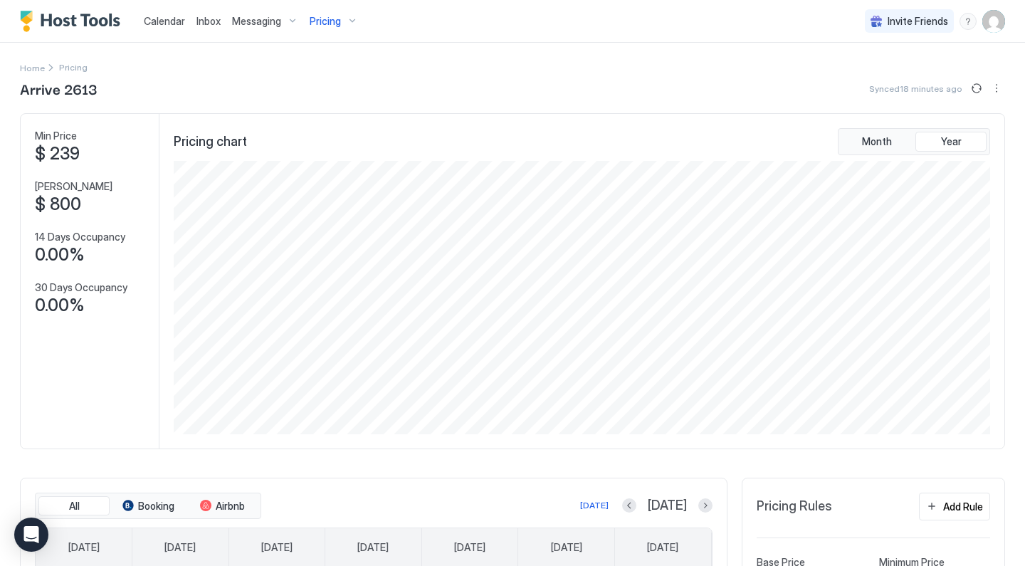
click at [328, 21] on span "Pricing" at bounding box center [325, 21] width 31 height 13
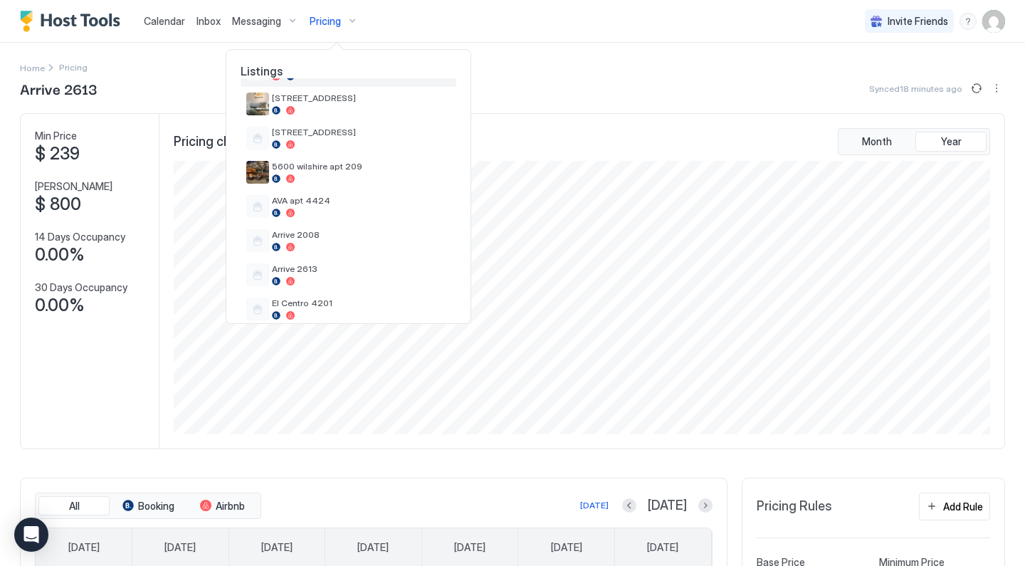
scroll to position [177, 0]
click at [321, 234] on span "Arrive 2008" at bounding box center [361, 234] width 179 height 11
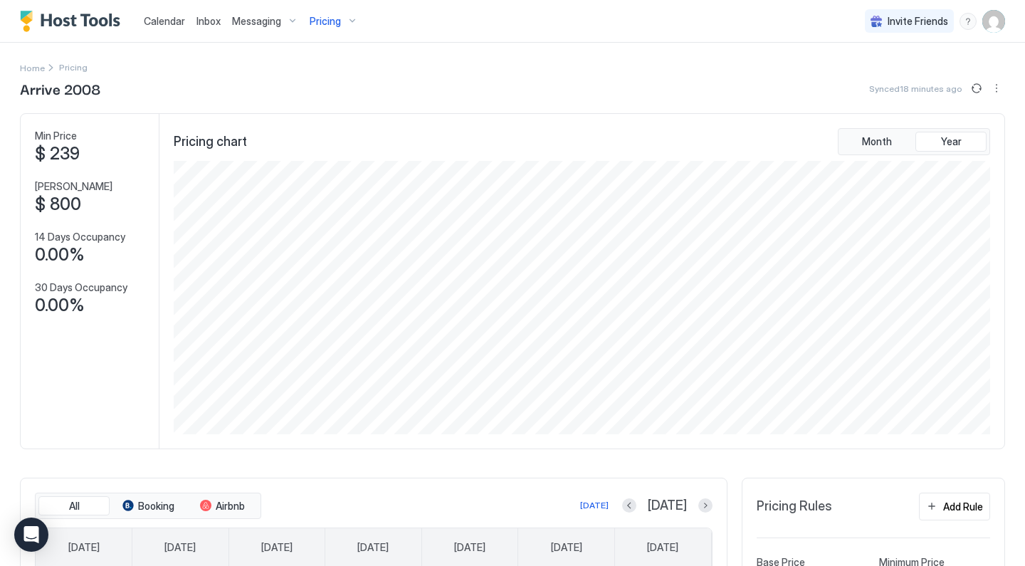
scroll to position [281, 0]
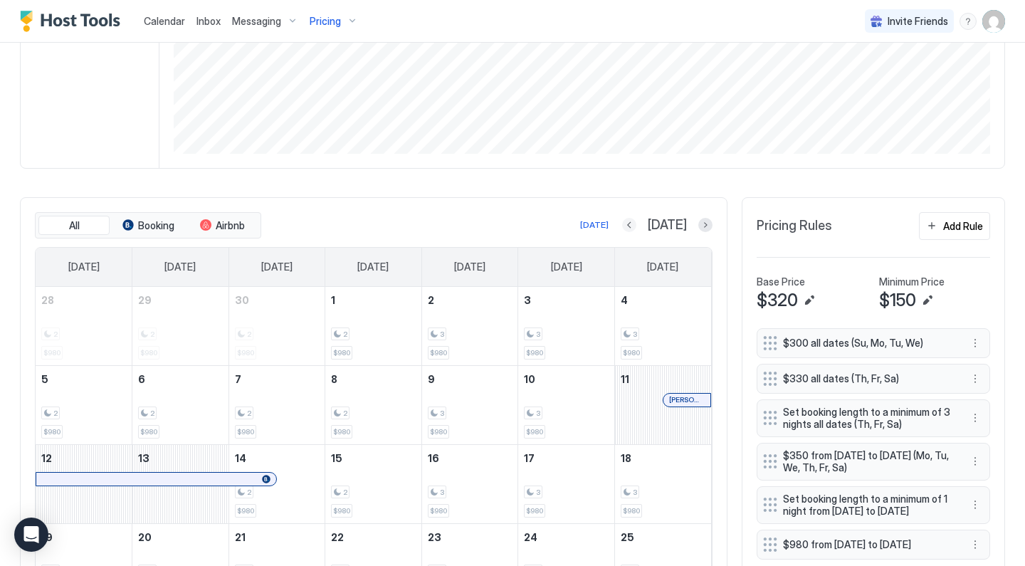
click at [636, 229] on button "Previous month" at bounding box center [629, 225] width 14 height 14
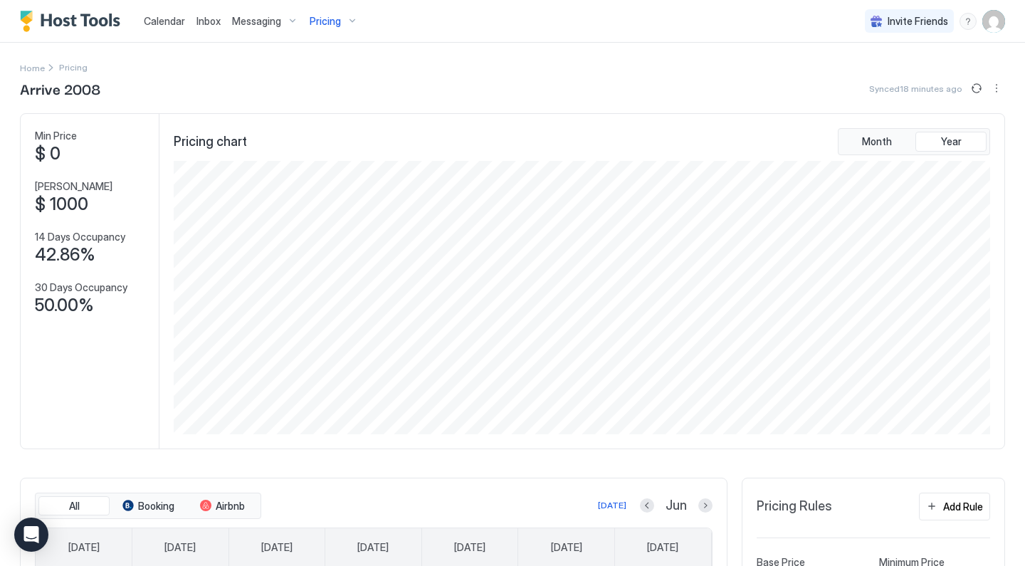
scroll to position [0, 0]
click at [324, 30] on div "Pricing" at bounding box center [334, 21] width 60 height 24
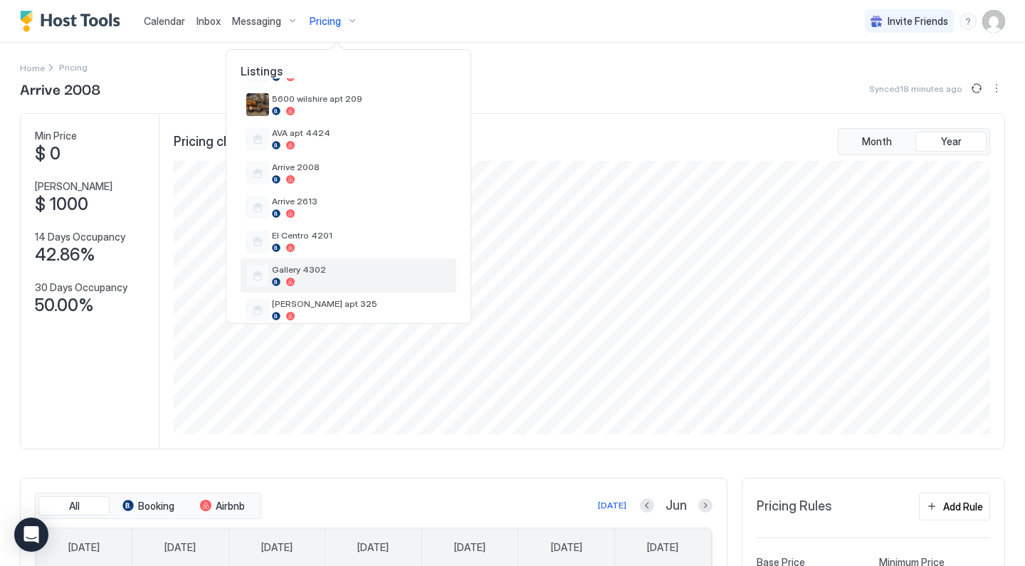
scroll to position [239, 0]
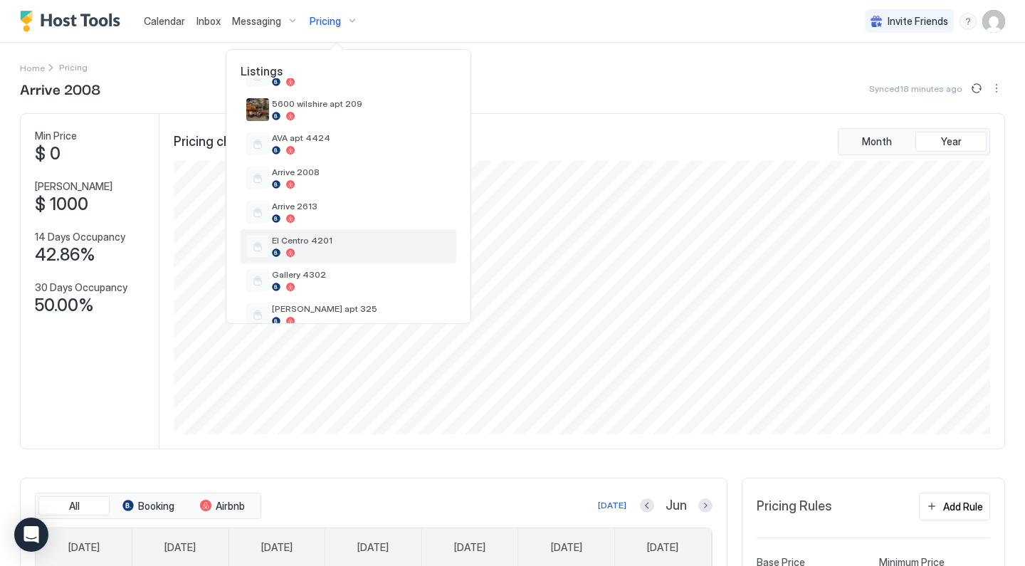
click at [318, 243] on span "El Centro 4201" at bounding box center [361, 240] width 179 height 11
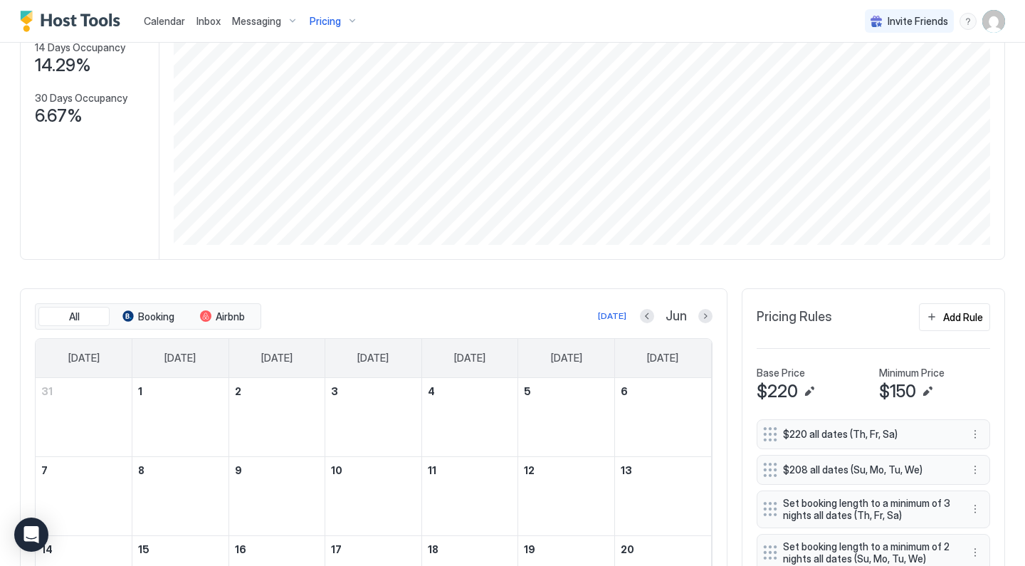
scroll to position [289, 0]
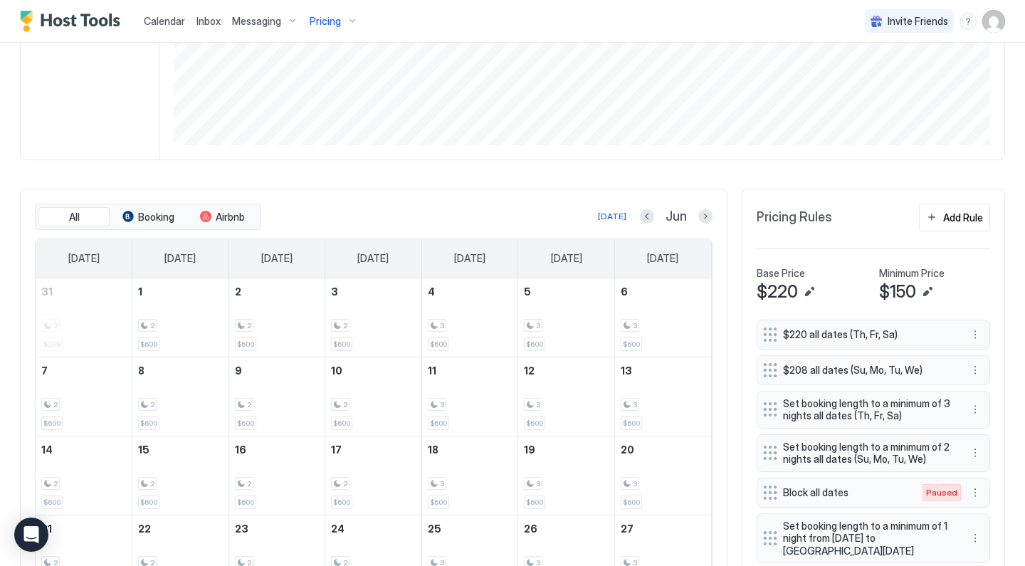
click at [702, 221] on button "Next month" at bounding box center [705, 216] width 14 height 14
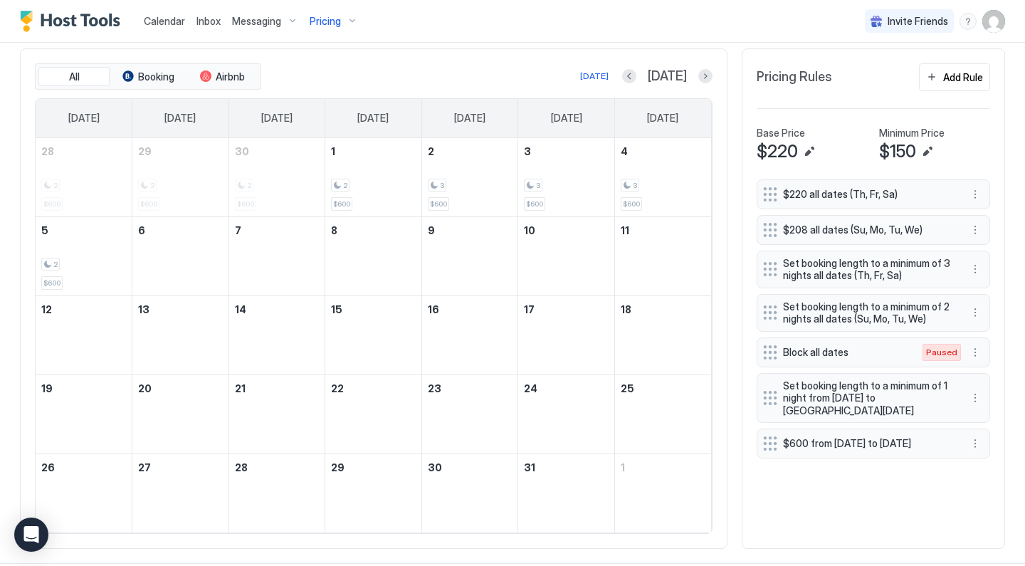
scroll to position [434, 0]
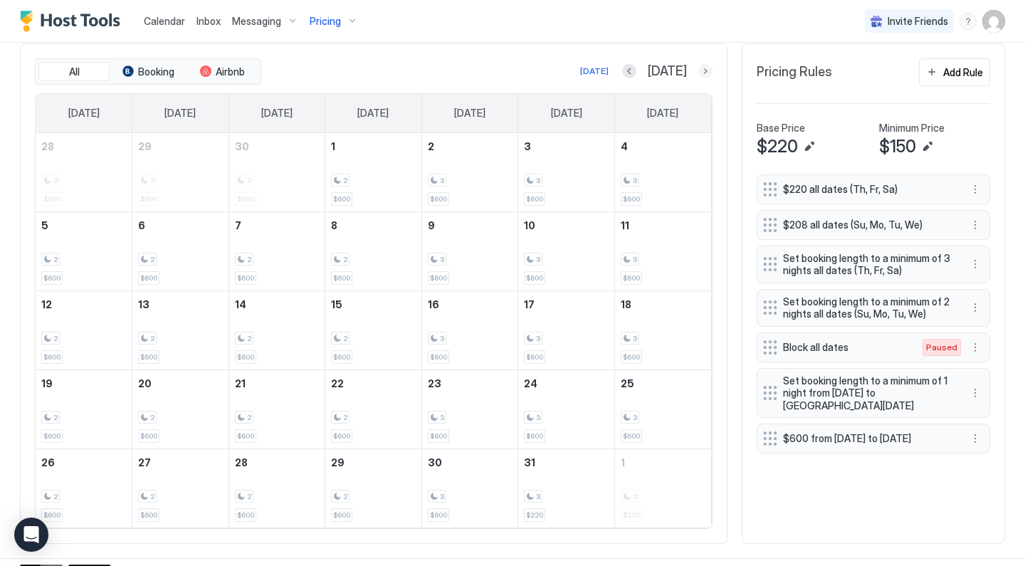
click at [705, 72] on button "Next month" at bounding box center [705, 71] width 14 height 14
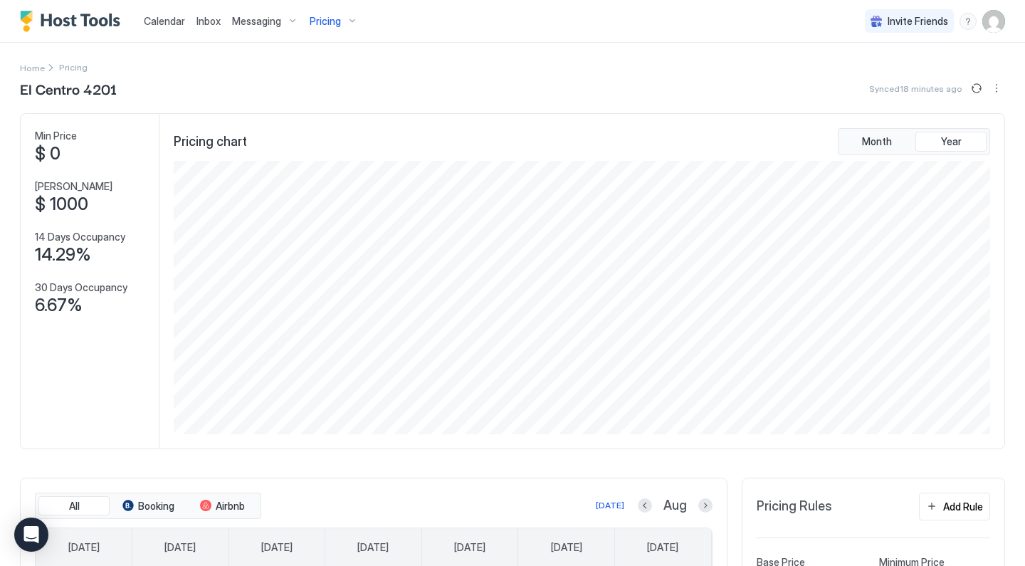
scroll to position [3, 0]
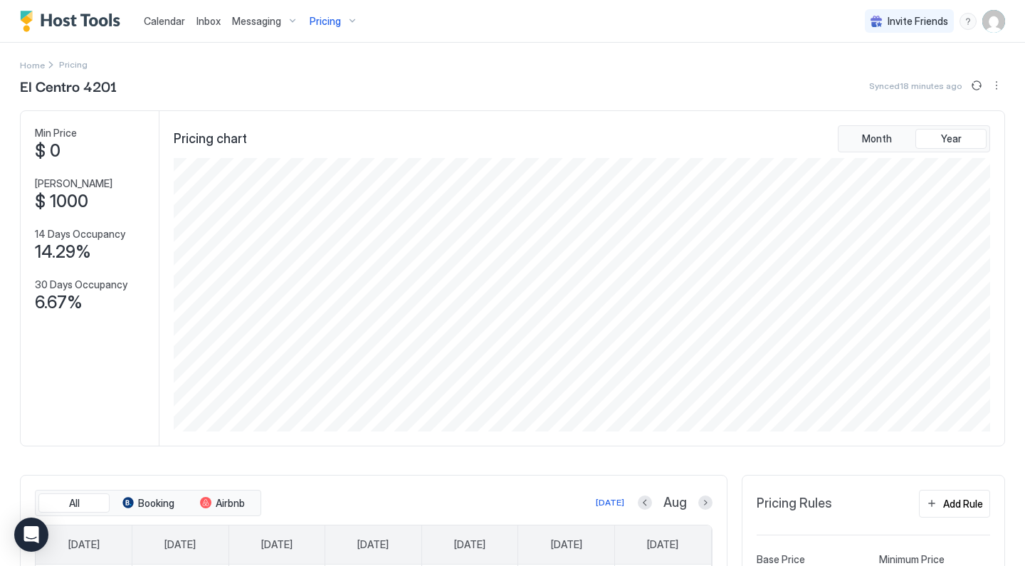
click at [334, 22] on span "Pricing" at bounding box center [325, 21] width 31 height 13
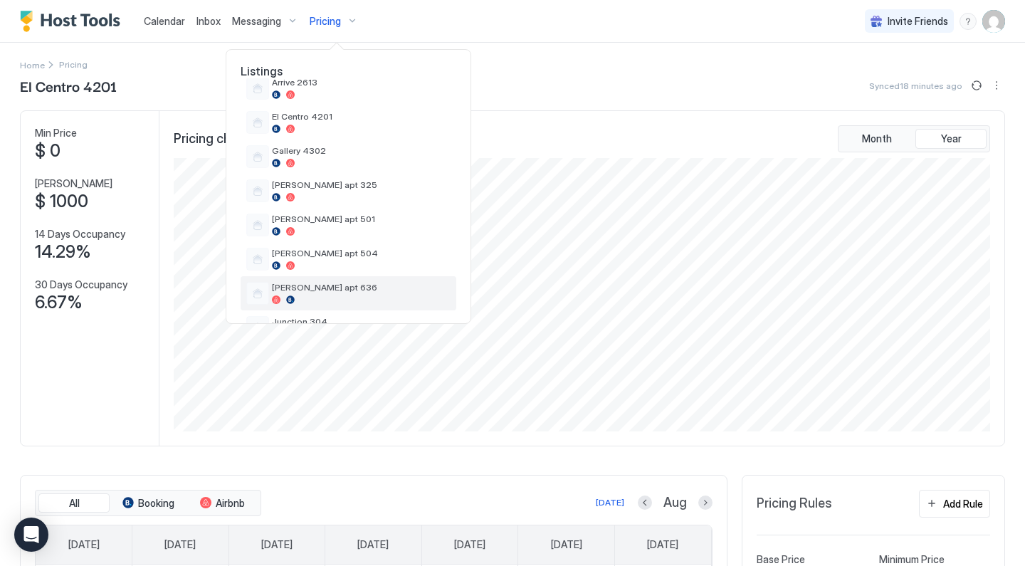
scroll to position [357, 0]
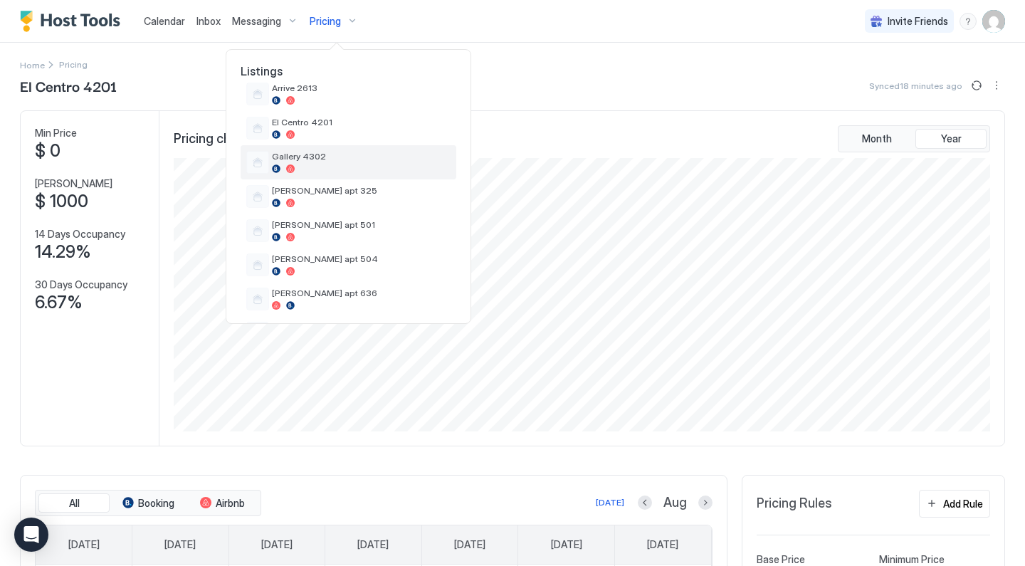
click at [343, 167] on div at bounding box center [361, 168] width 179 height 9
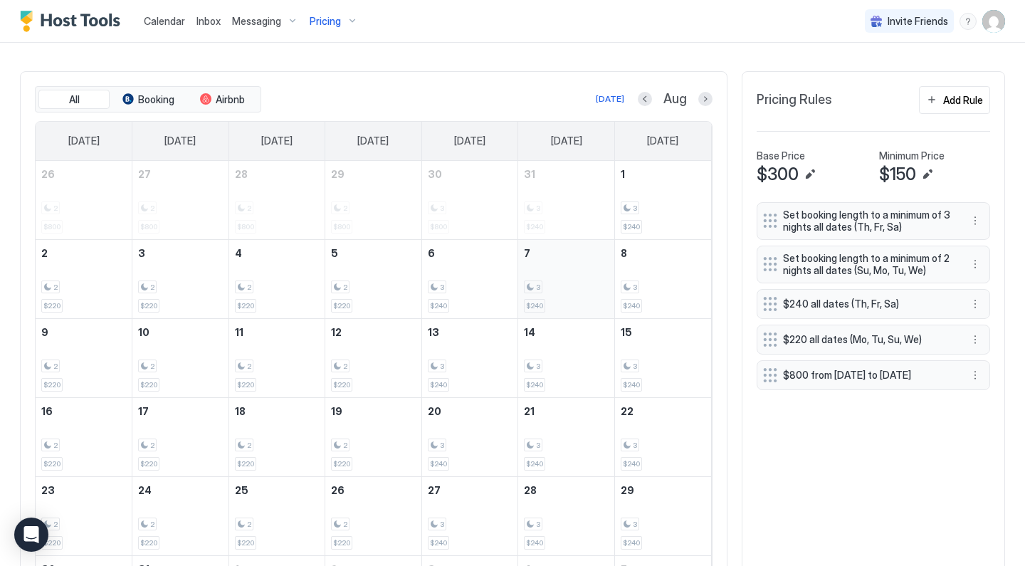
scroll to position [410, 0]
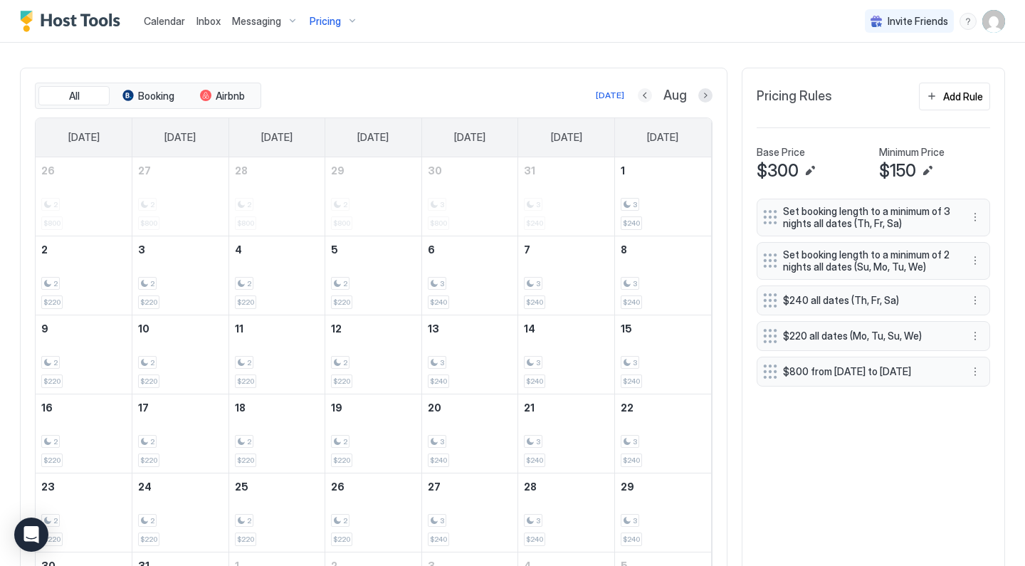
click at [641, 100] on button "Previous month" at bounding box center [645, 95] width 14 height 14
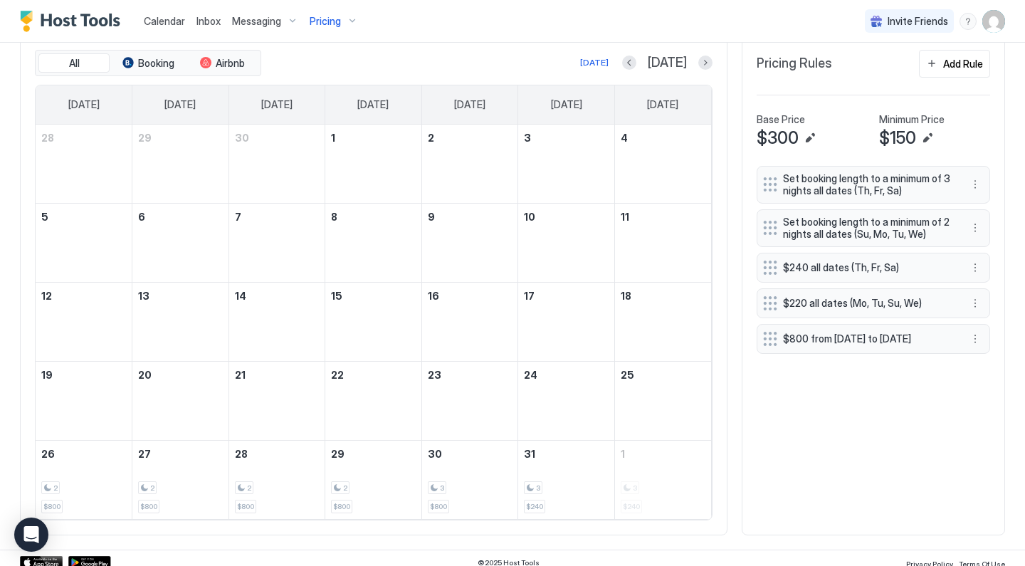
scroll to position [449, 0]
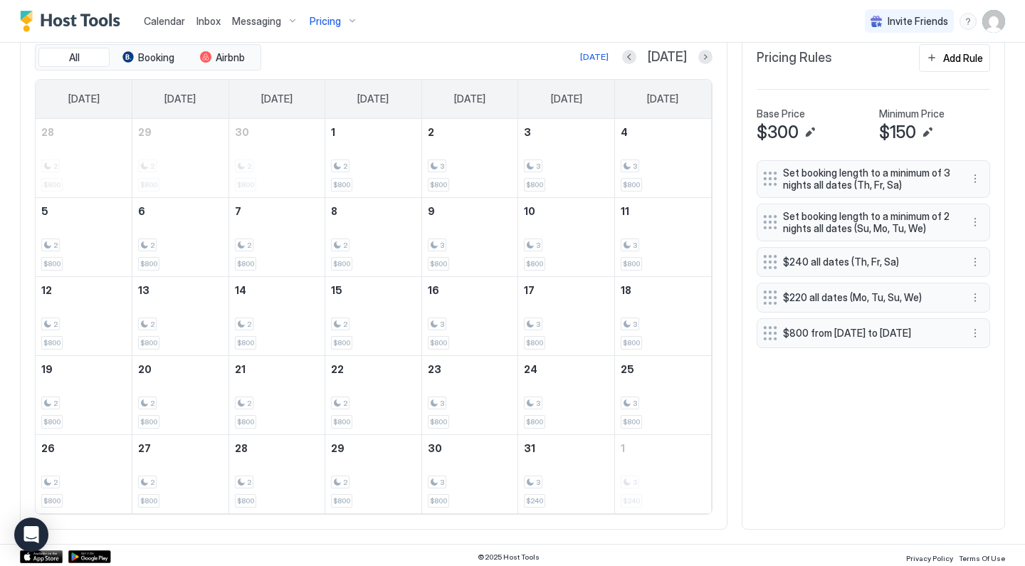
click at [653, 48] on div "[DATE] [DATE]" at bounding box center [488, 56] width 449 height 17
click at [636, 53] on button "Previous month" at bounding box center [629, 57] width 14 height 14
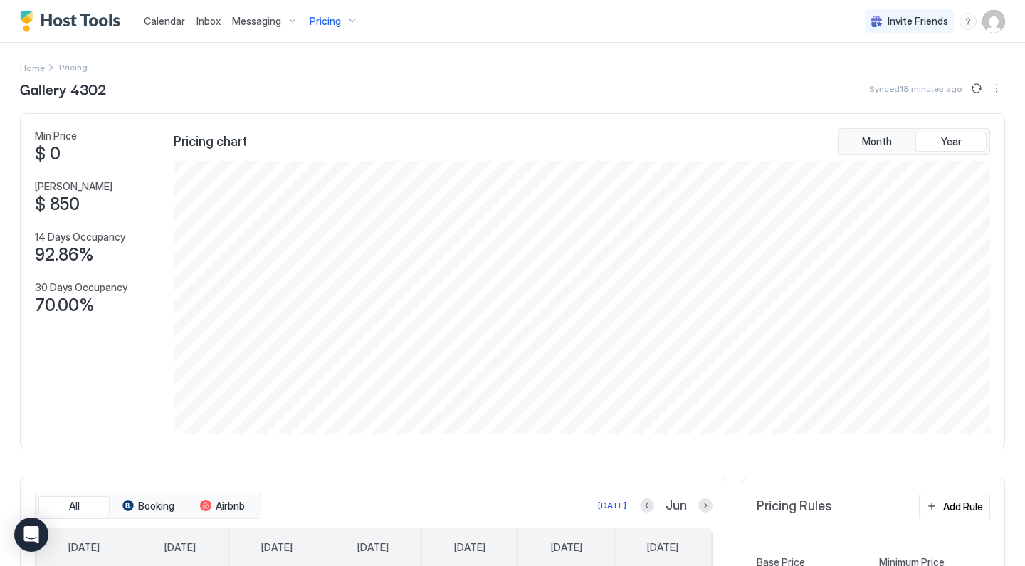
scroll to position [0, 0]
click at [328, 26] on span "Pricing" at bounding box center [325, 21] width 31 height 13
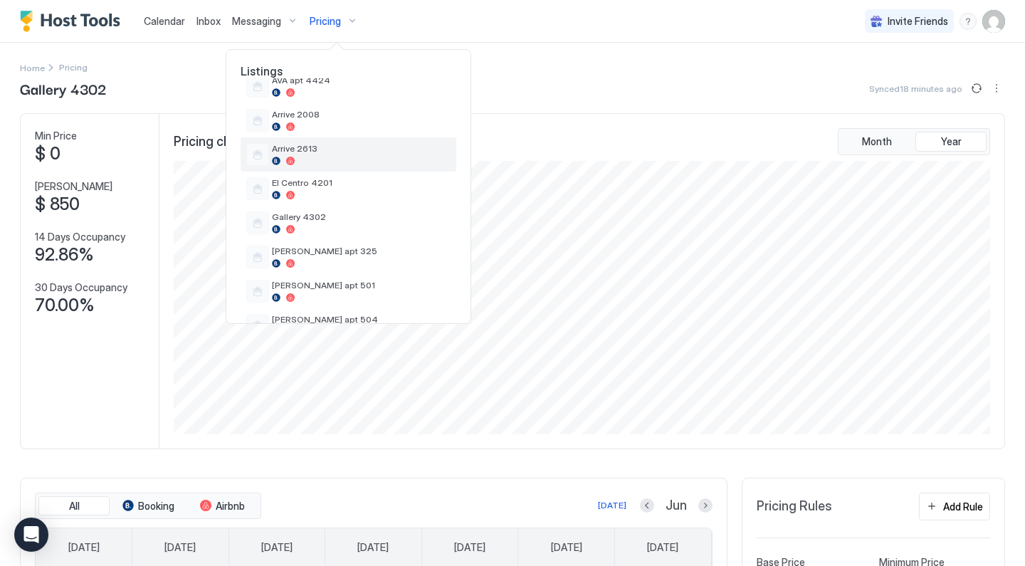
scroll to position [296, 0]
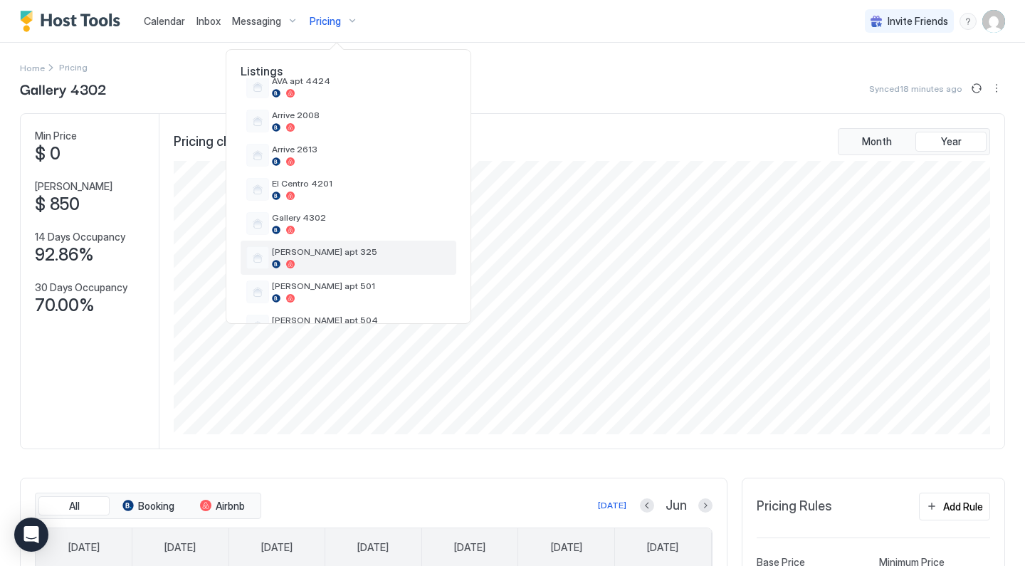
click at [324, 250] on span "[PERSON_NAME] apt 325" at bounding box center [361, 251] width 179 height 11
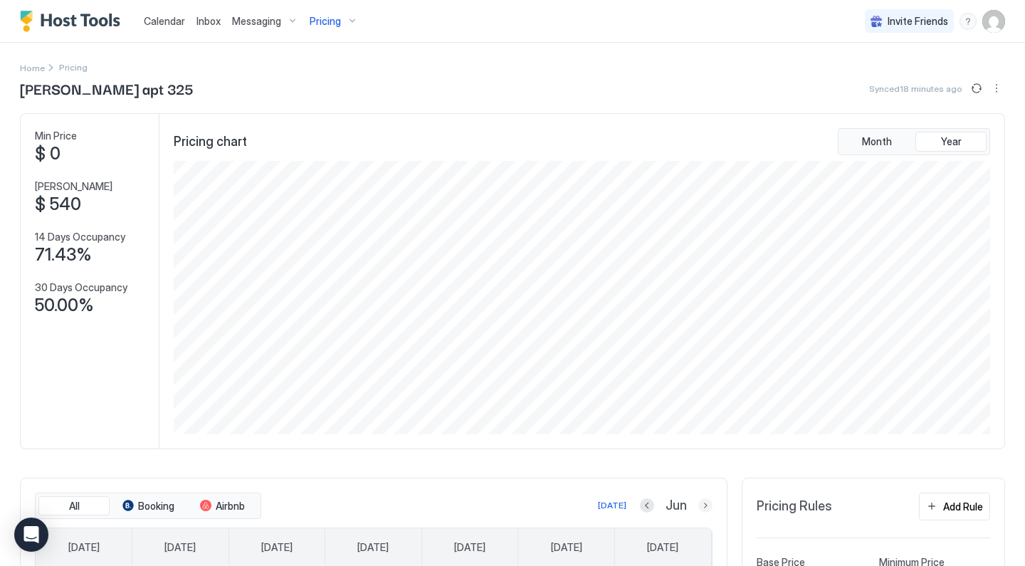
click at [701, 501] on button "Next month" at bounding box center [705, 505] width 14 height 14
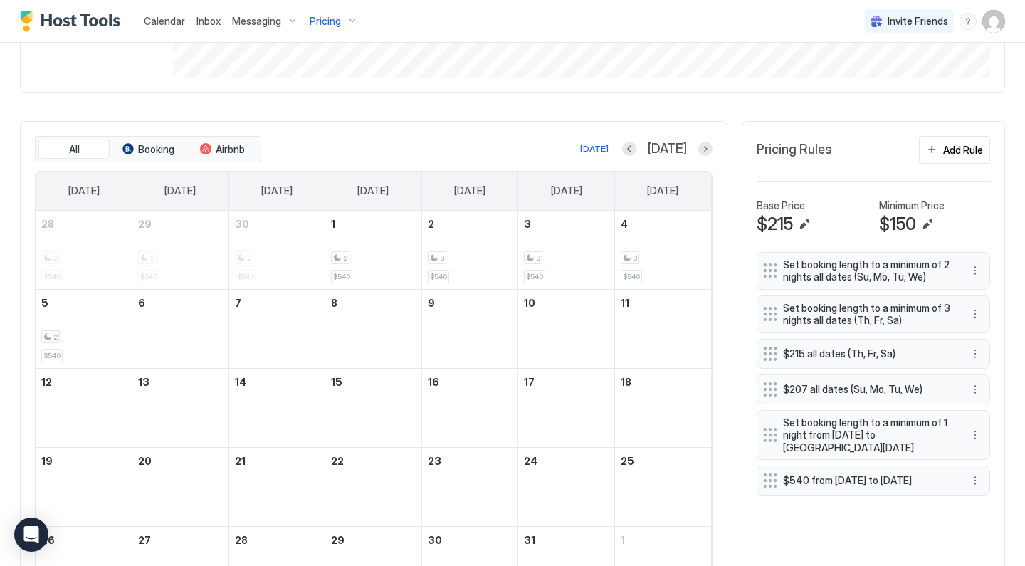
scroll to position [386, 0]
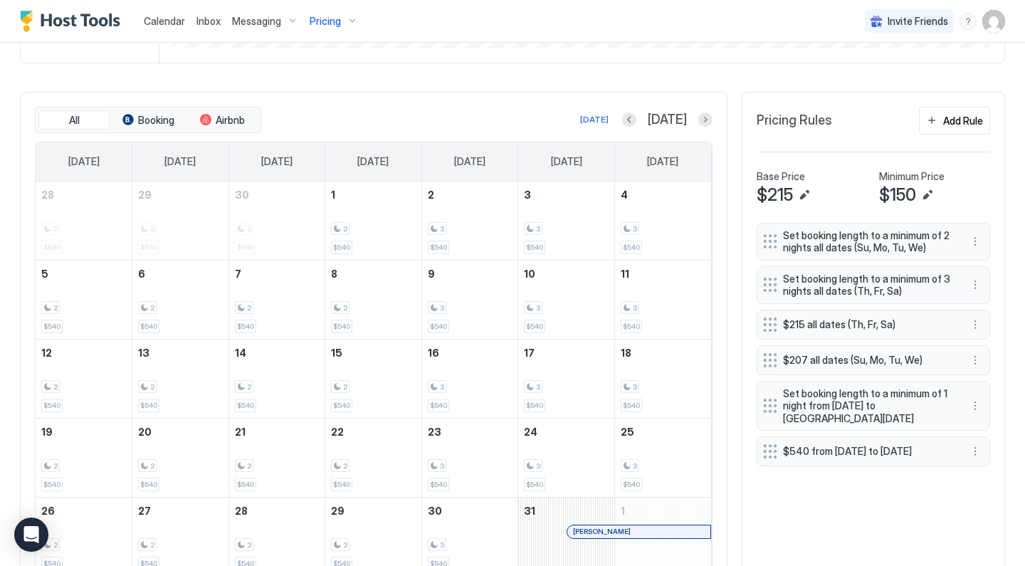
click at [704, 117] on button "Next month" at bounding box center [705, 119] width 14 height 14
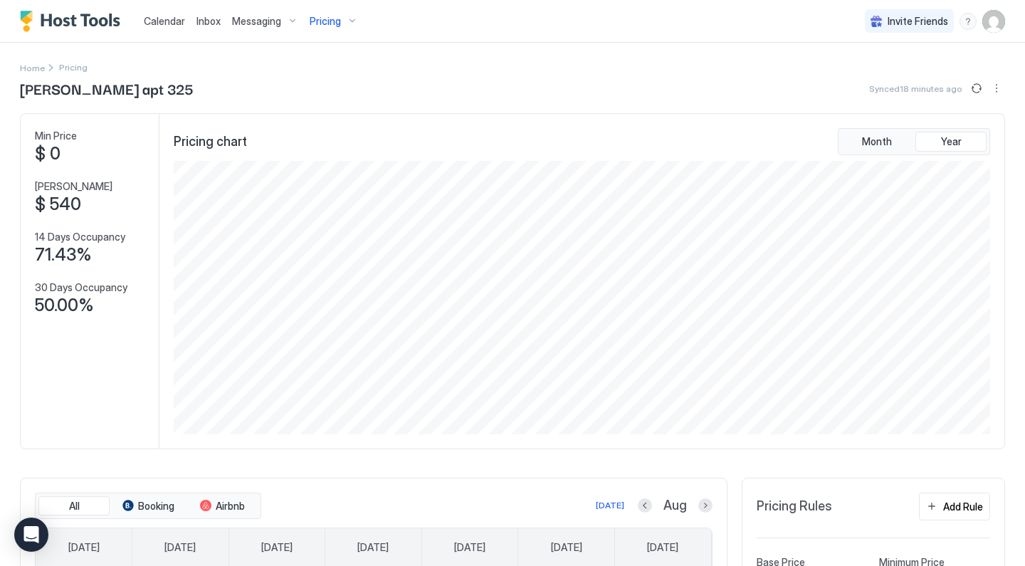
scroll to position [0, 0]
click at [339, 17] on div "Pricing" at bounding box center [334, 21] width 60 height 24
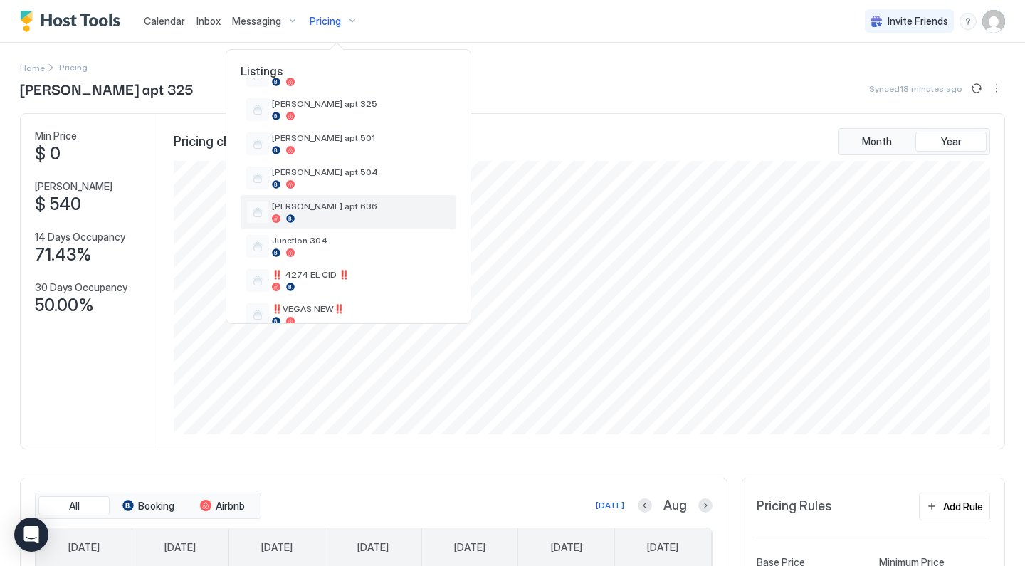
scroll to position [407, 0]
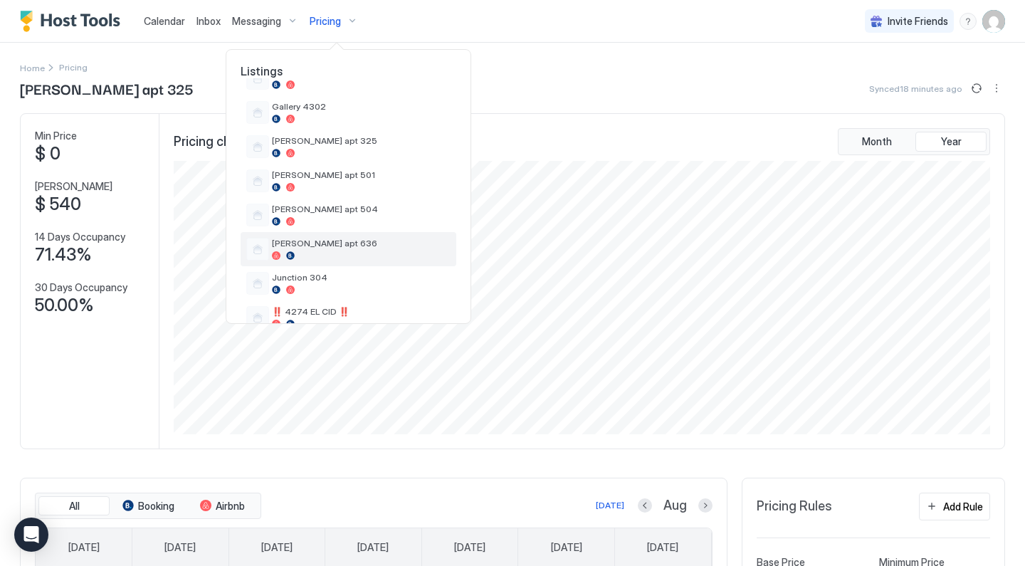
click at [336, 241] on span "[PERSON_NAME] apt 636" at bounding box center [361, 243] width 179 height 11
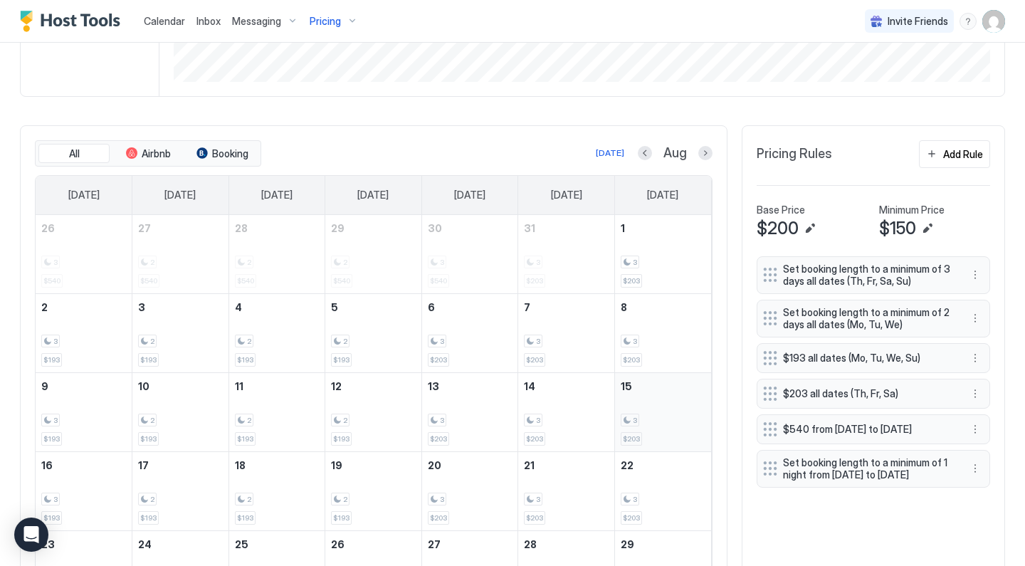
scroll to position [331, 0]
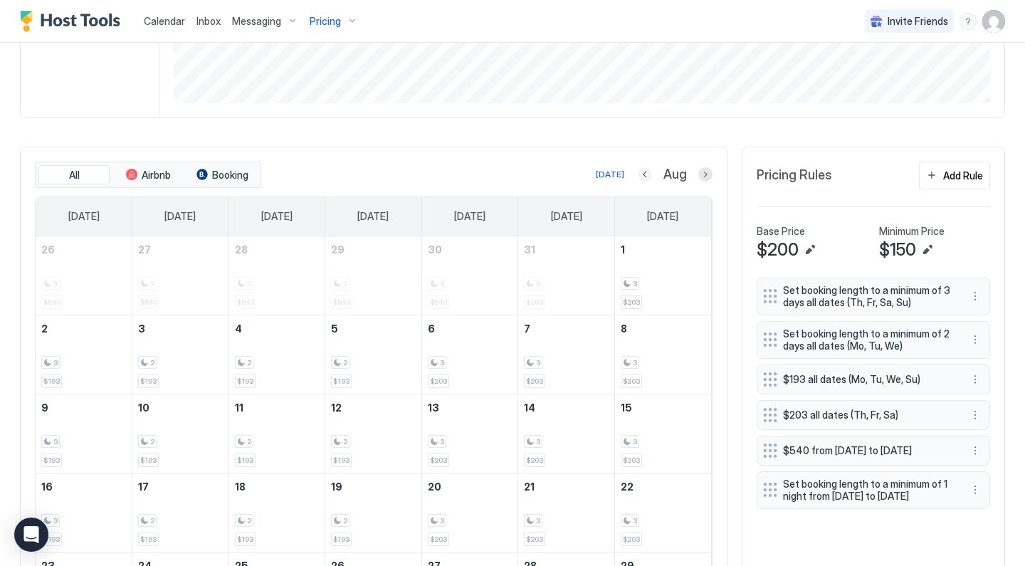
click at [649, 171] on button "Previous month" at bounding box center [645, 174] width 14 height 14
click at [636, 172] on button "Previous month" at bounding box center [629, 174] width 14 height 14
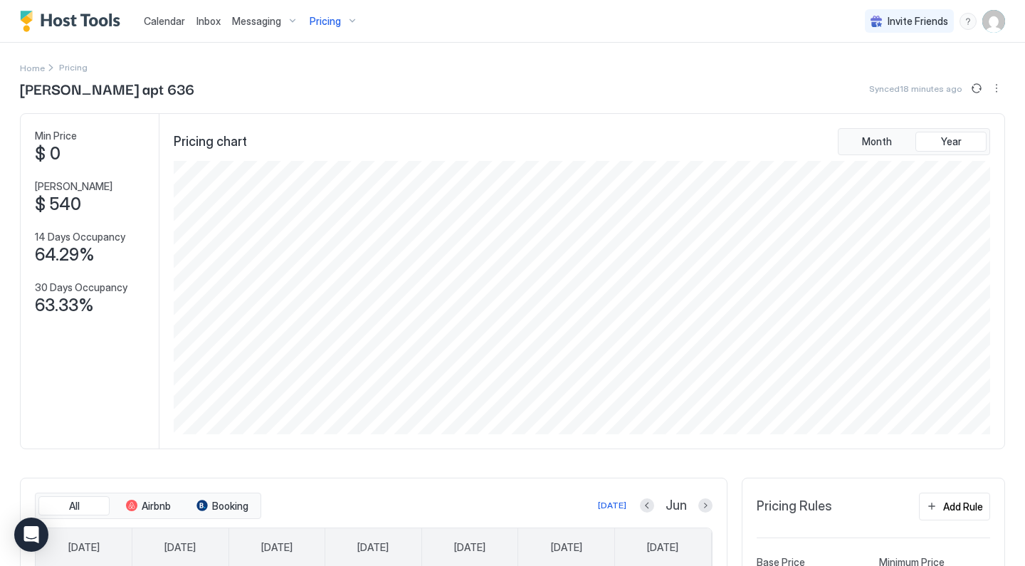
scroll to position [0, 0]
click at [335, 19] on span "Pricing" at bounding box center [325, 21] width 31 height 13
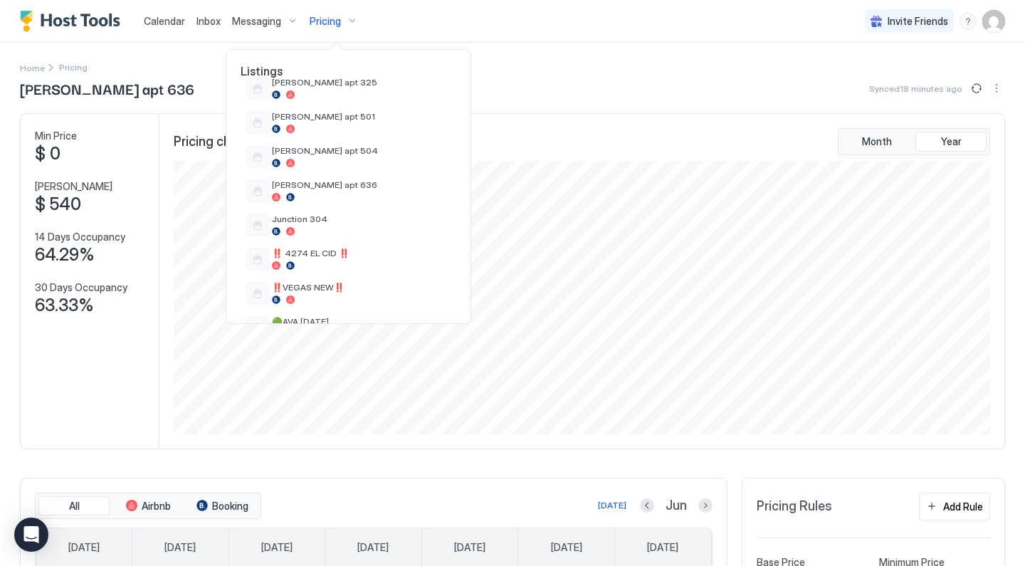
scroll to position [476, 0]
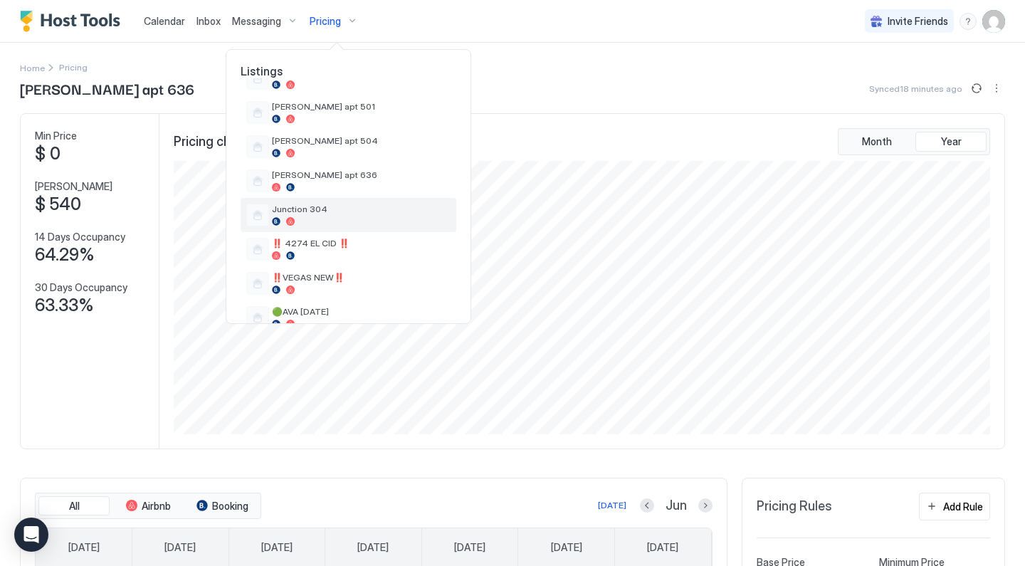
click at [342, 224] on div at bounding box center [361, 221] width 179 height 9
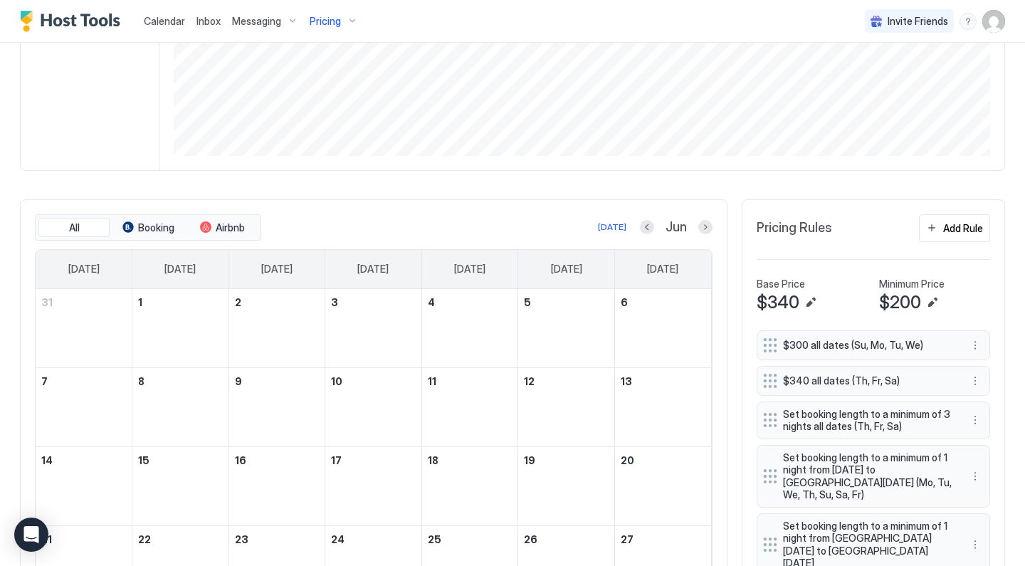
scroll to position [362, 0]
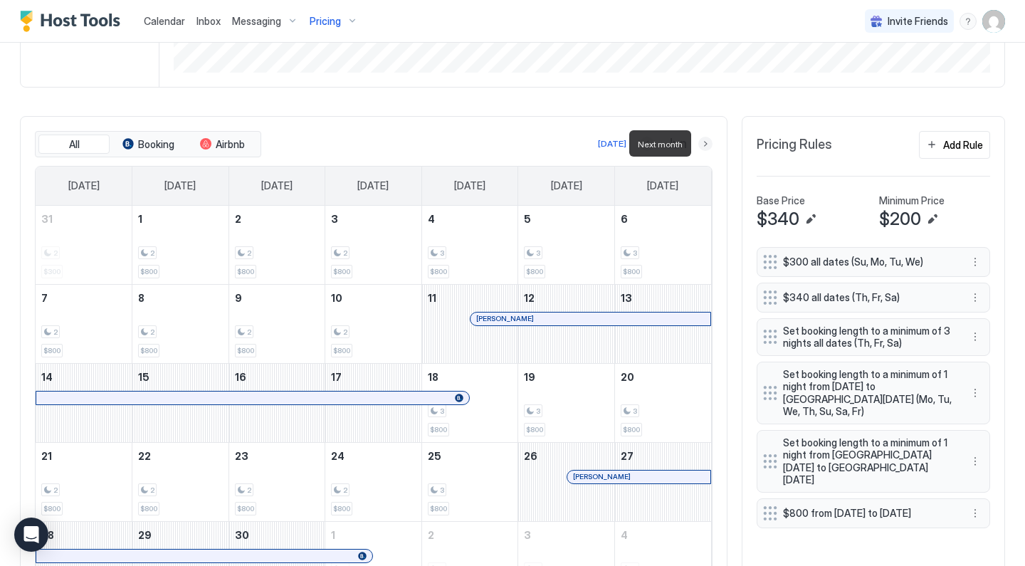
click at [708, 141] on button "Next month" at bounding box center [705, 144] width 14 height 14
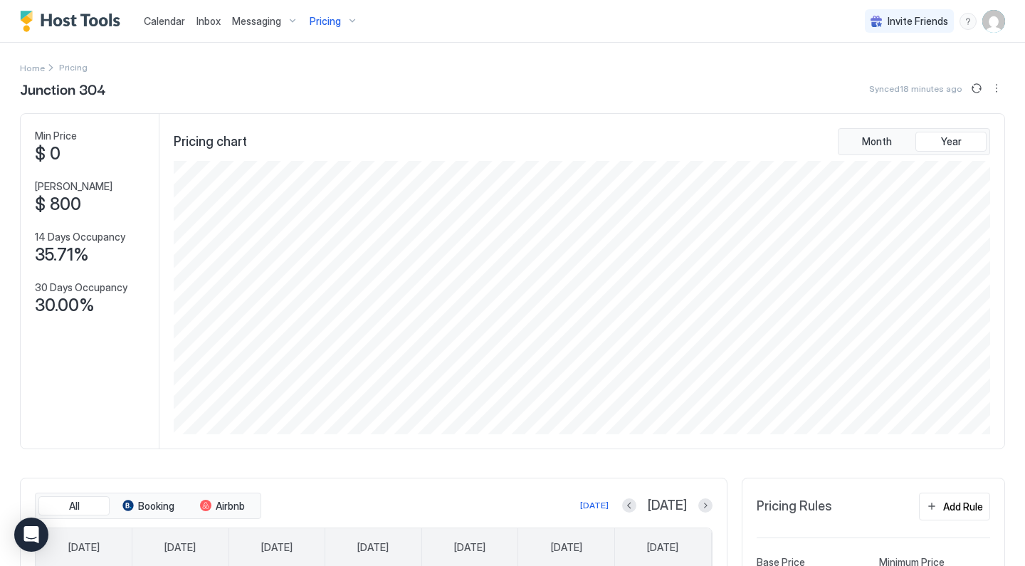
scroll to position [7, 0]
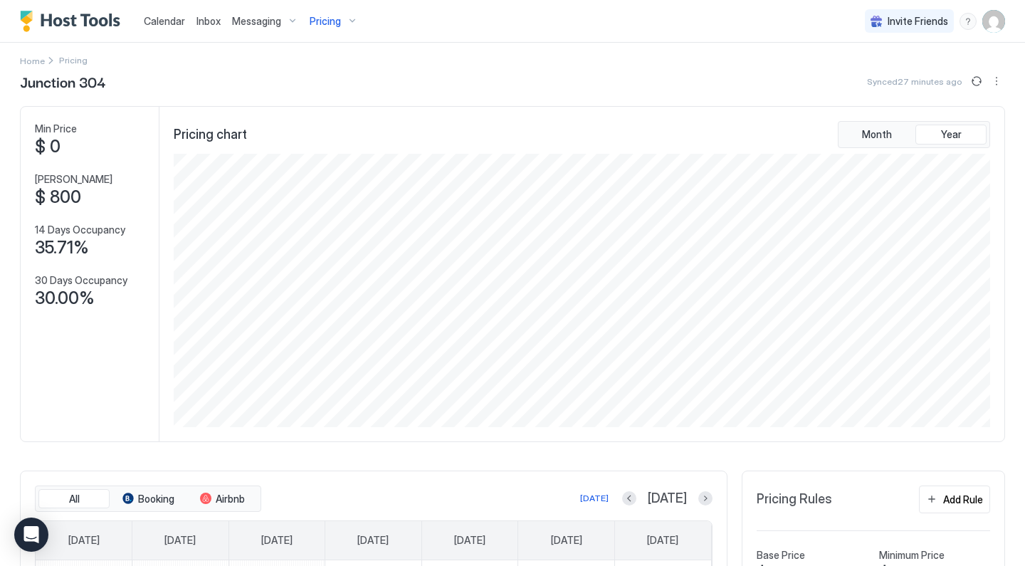
click at [258, 27] on div "Messaging" at bounding box center [265, 21] width 78 height 24
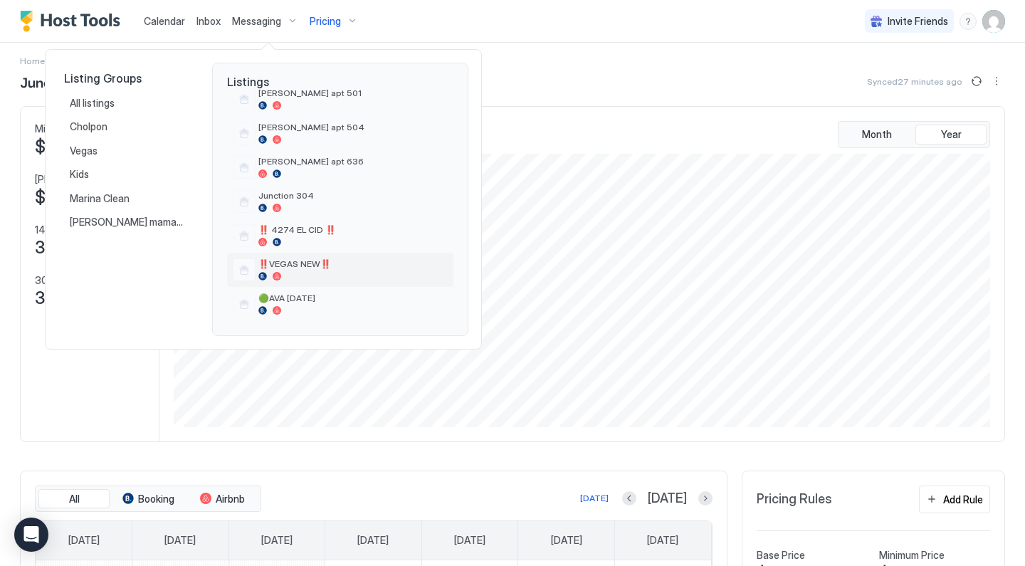
scroll to position [500, 0]
click at [297, 266] on span "‼️VEGAS NEW‼️" at bounding box center [352, 263] width 189 height 11
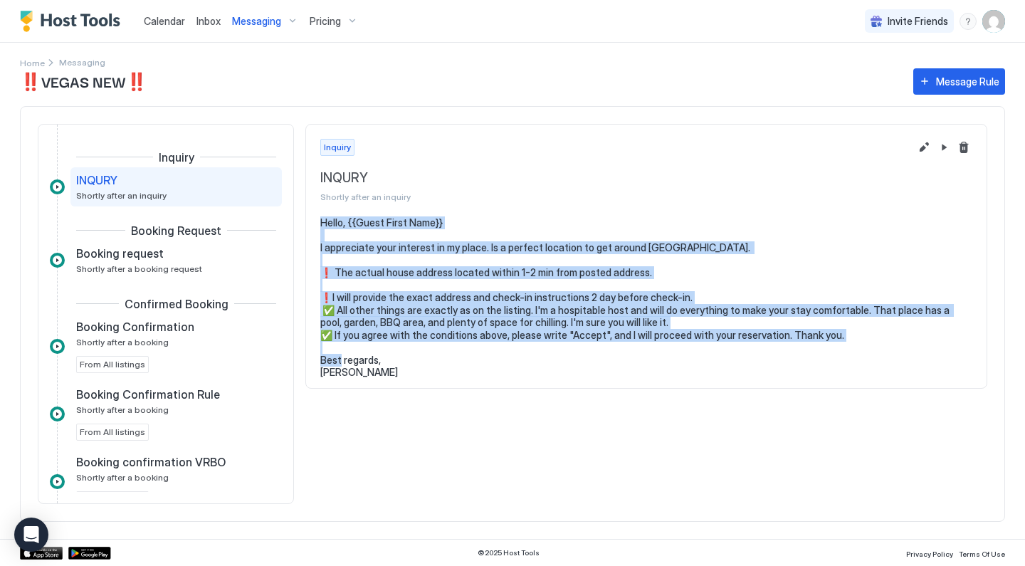
drag, startPoint x: 322, startPoint y: 220, endPoint x: 387, endPoint y: 363, distance: 157.1
click at [387, 363] on pre "Hello, {{Guest First Name}} I appreciate your interest in my place. Is a perfec…" at bounding box center [646, 297] width 652 height 162
copy pre "Hello, {{Guest First Name}} I appreciate your interest in my place. Is a perfec…"
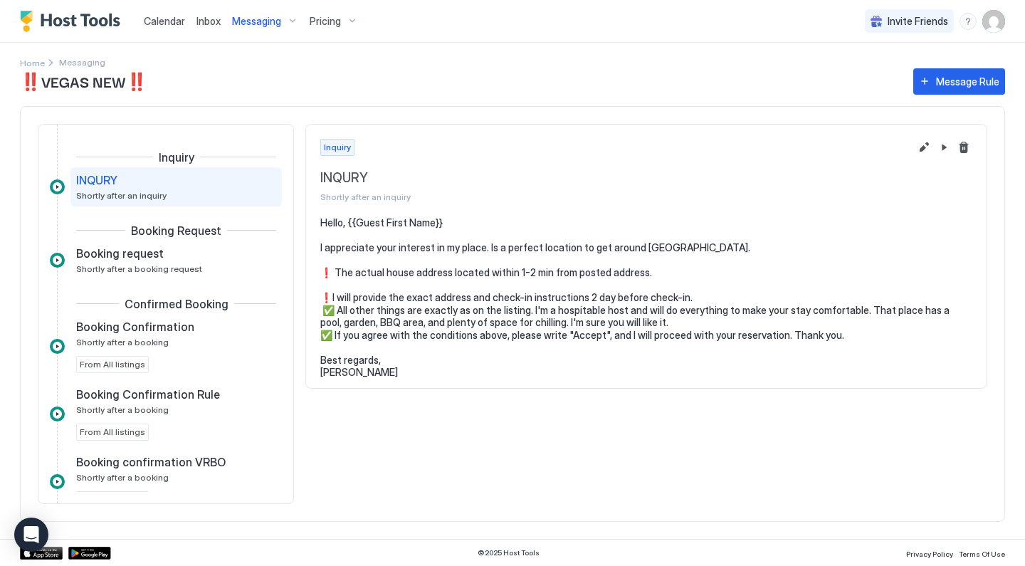
click at [379, 391] on div "Inquiry INQURY Shortly after an inquiry Hello, {{Guest First Name}} I appreciat…" at bounding box center [646, 314] width 682 height 380
click at [354, 21] on div "Pricing" at bounding box center [334, 21] width 60 height 24
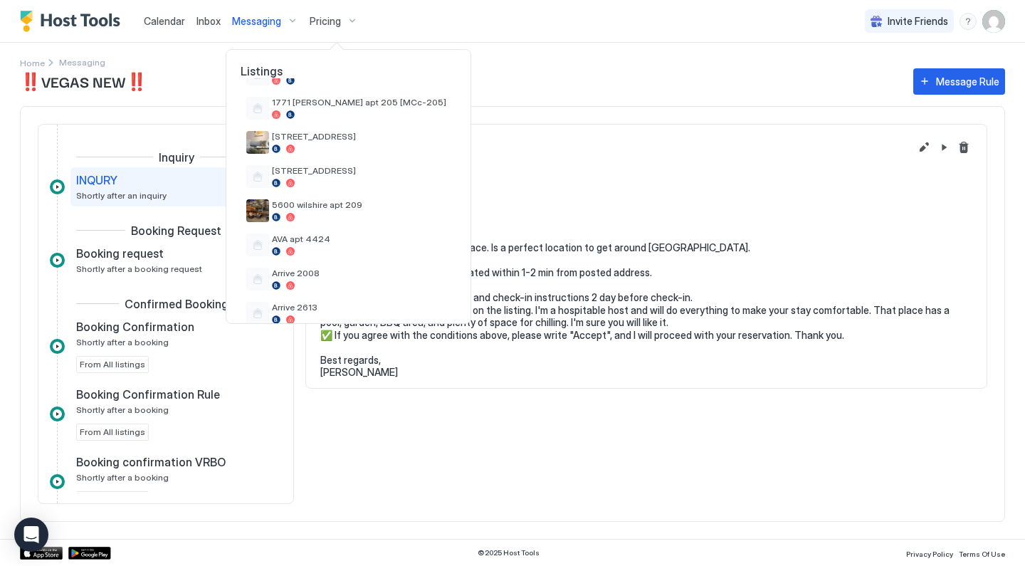
scroll to position [152, 0]
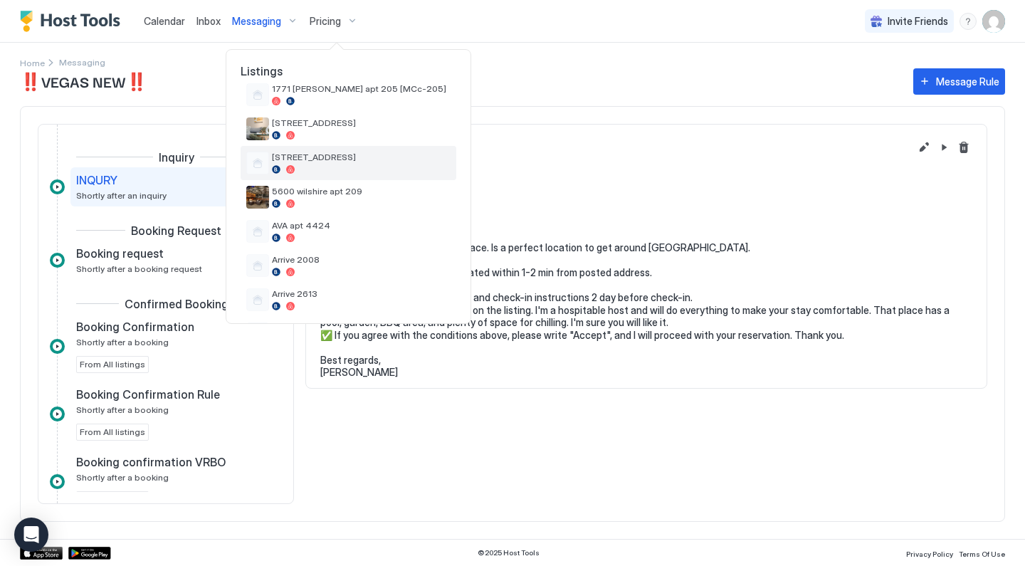
click at [335, 174] on div "[STREET_ADDRESS]" at bounding box center [349, 163] width 216 height 34
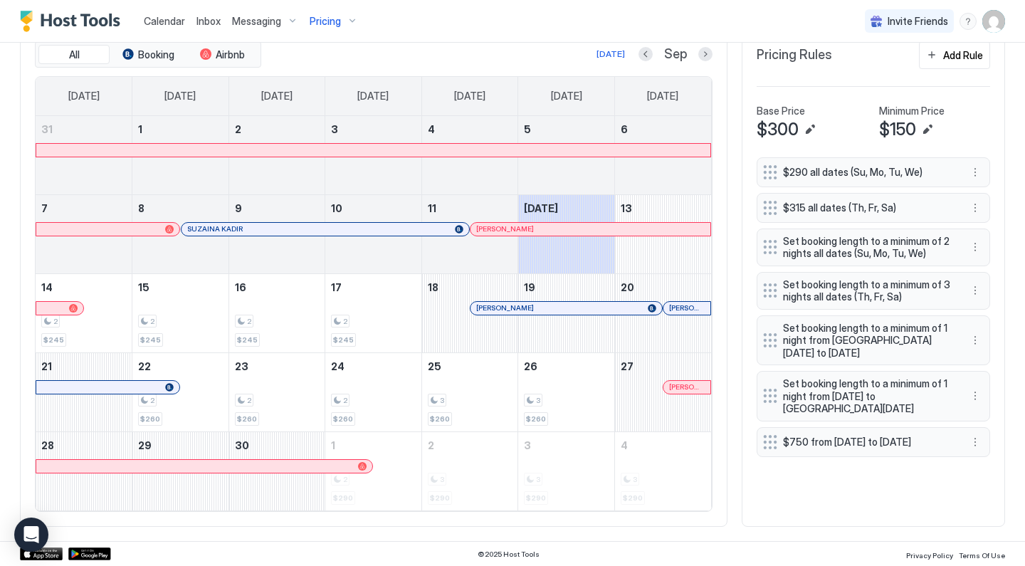
scroll to position [451, 0]
click at [973, 443] on button "More options" at bounding box center [975, 442] width 17 height 17
click at [991, 463] on span "Edit" at bounding box center [997, 462] width 16 height 11
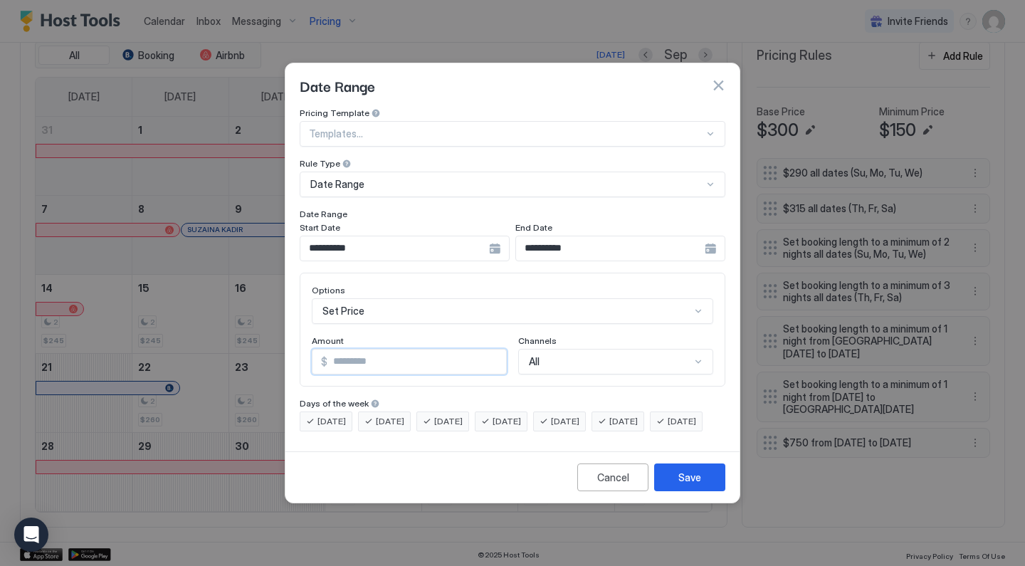
click at [412, 350] on input "***" at bounding box center [417, 362] width 179 height 24
type input "***"
click at [686, 485] on div "Save" at bounding box center [689, 477] width 23 height 15
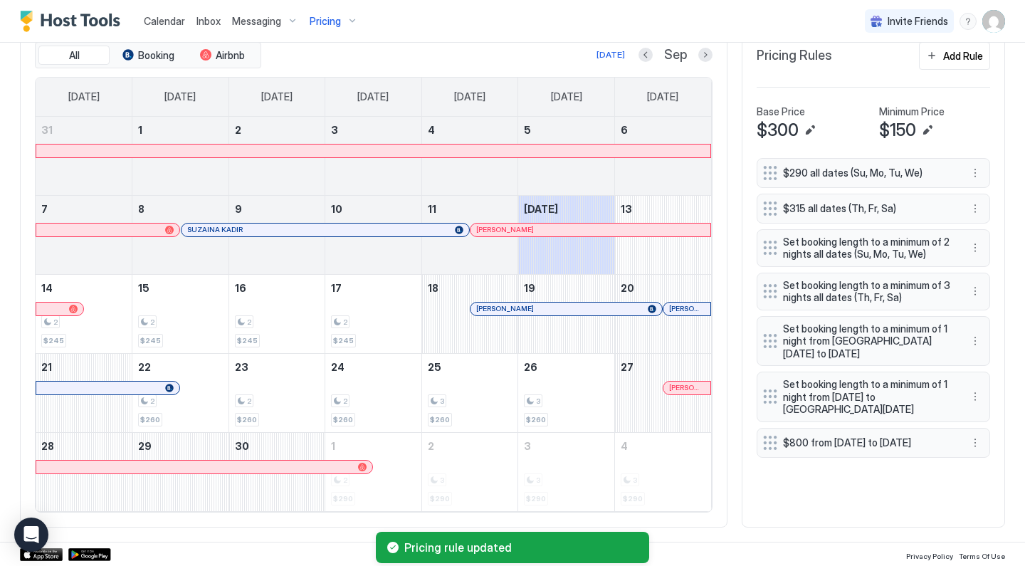
click at [741, 238] on div "All Booking Airbnb [DATE] Sep [DATE] [DATE] [DATE] [DATE] [DATE] [DATE] [DATE] …" at bounding box center [512, 277] width 985 height 501
